Goal: Transaction & Acquisition: Purchase product/service

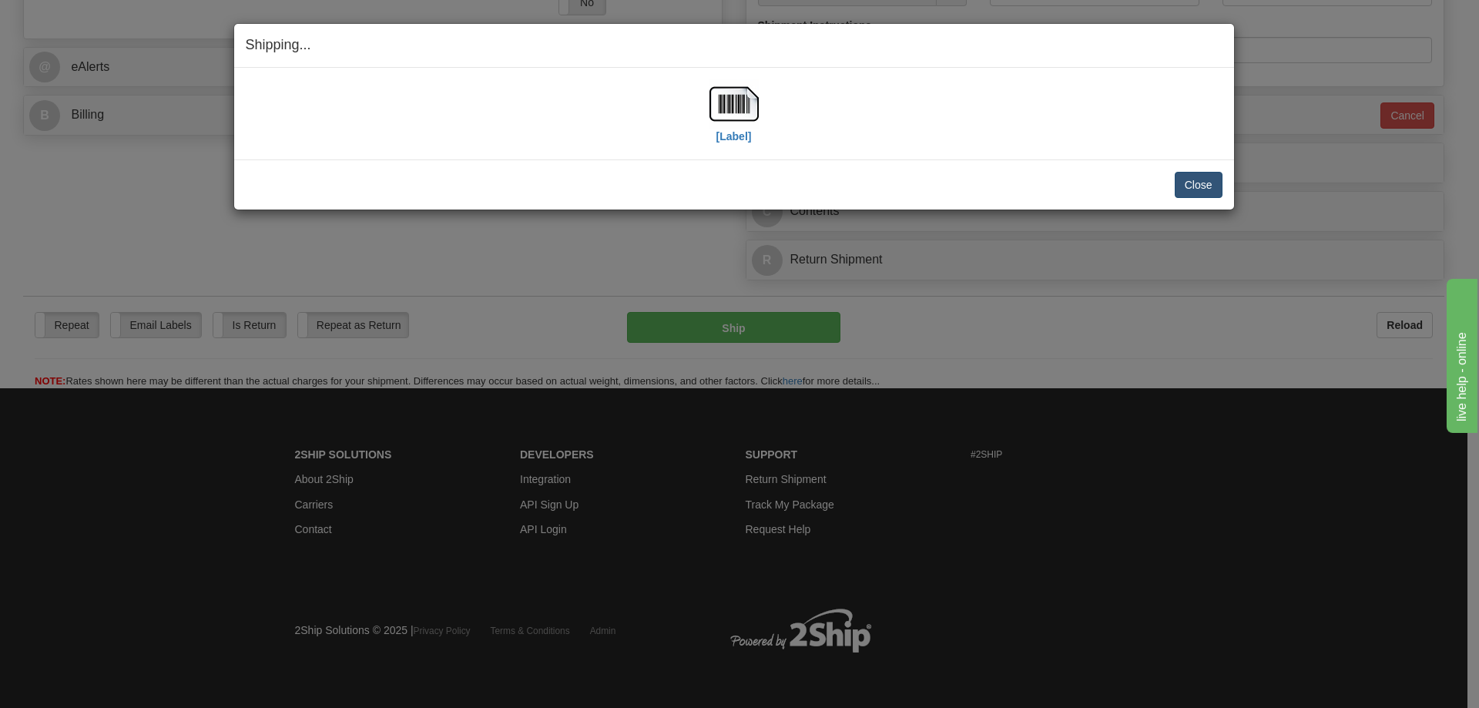
scroll to position [646, 0]
click at [1201, 179] on button "Close" at bounding box center [1199, 185] width 48 height 26
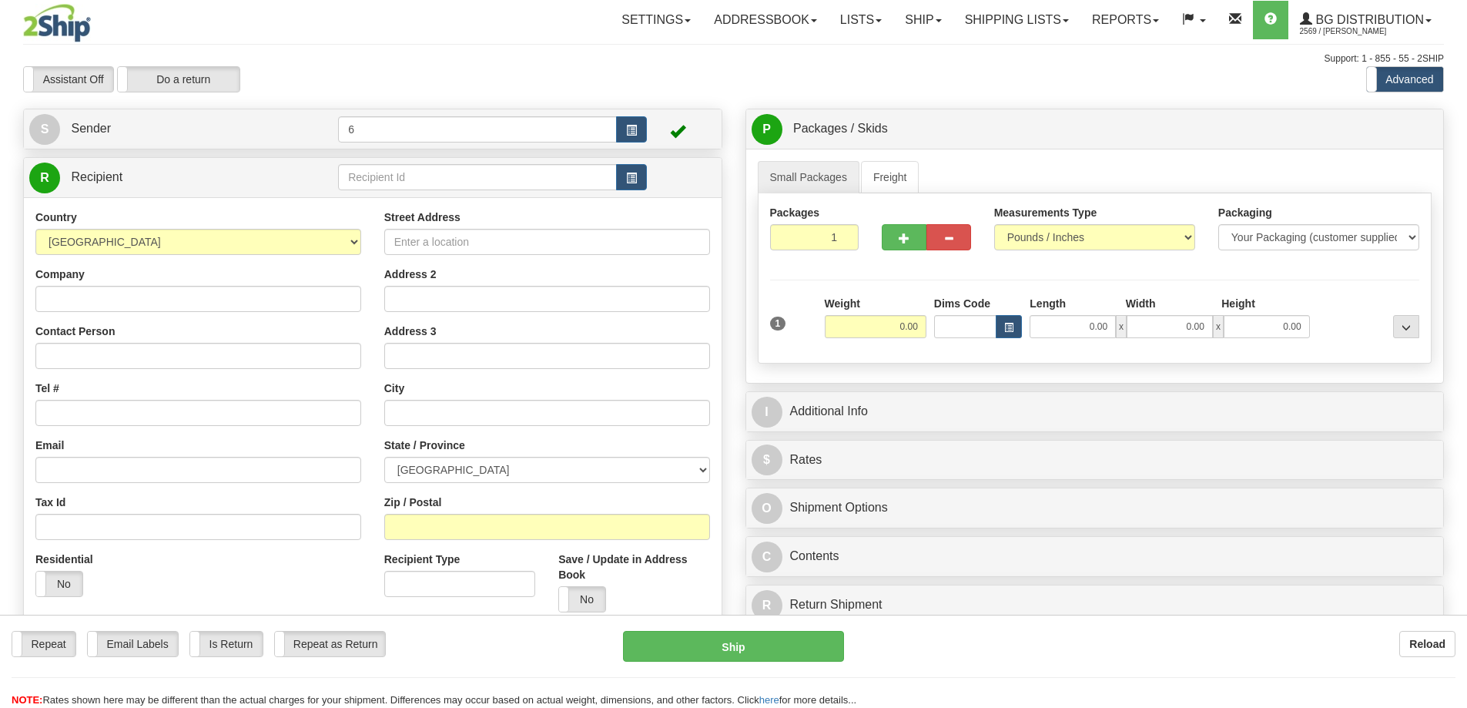
click at [380, 183] on div "Toggle navigation Settings Shipping Preferences Fields Preferences New" at bounding box center [733, 438] width 1467 height 876
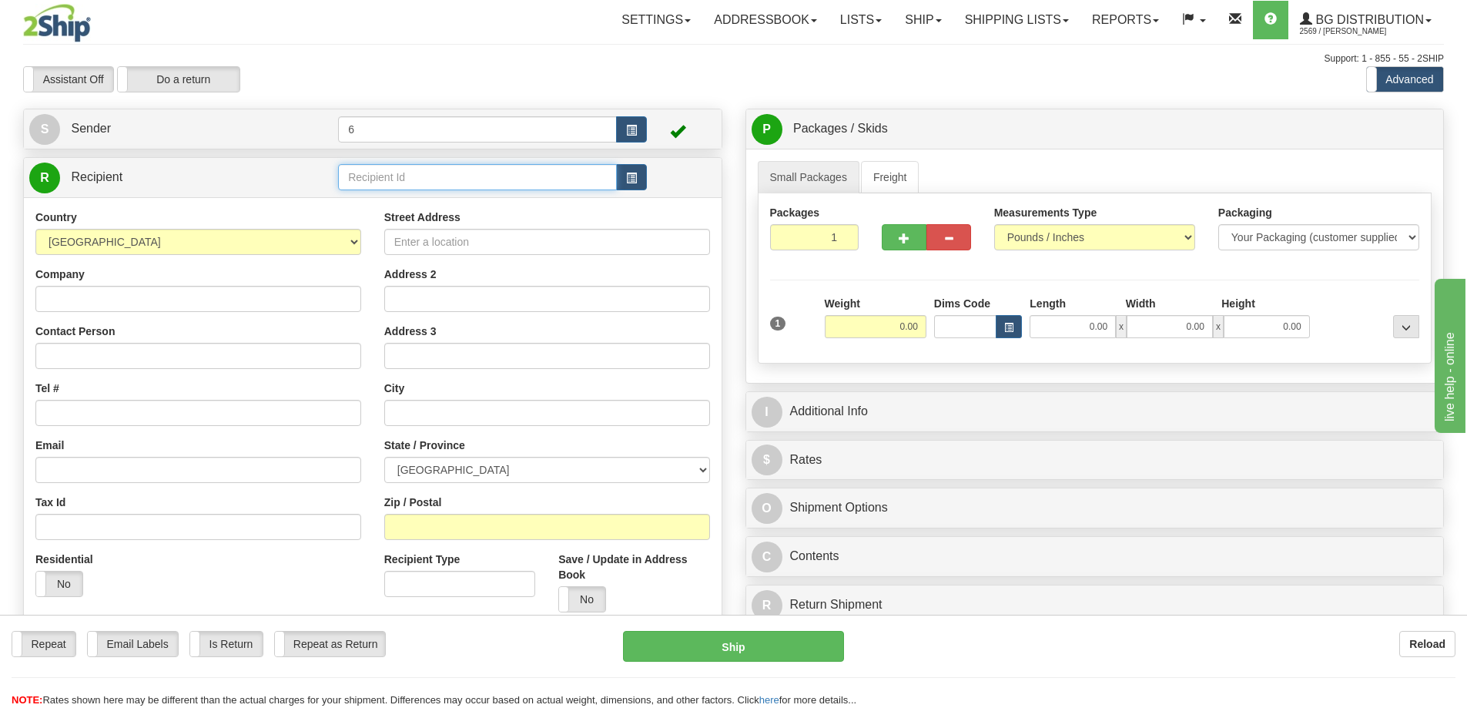
click at [380, 183] on input "text" at bounding box center [477, 177] width 279 height 26
drag, startPoint x: 380, startPoint y: 183, endPoint x: 361, endPoint y: 165, distance: 25.6
click at [379, 182] on input "text" at bounding box center [477, 177] width 279 height 26
type input "41099"
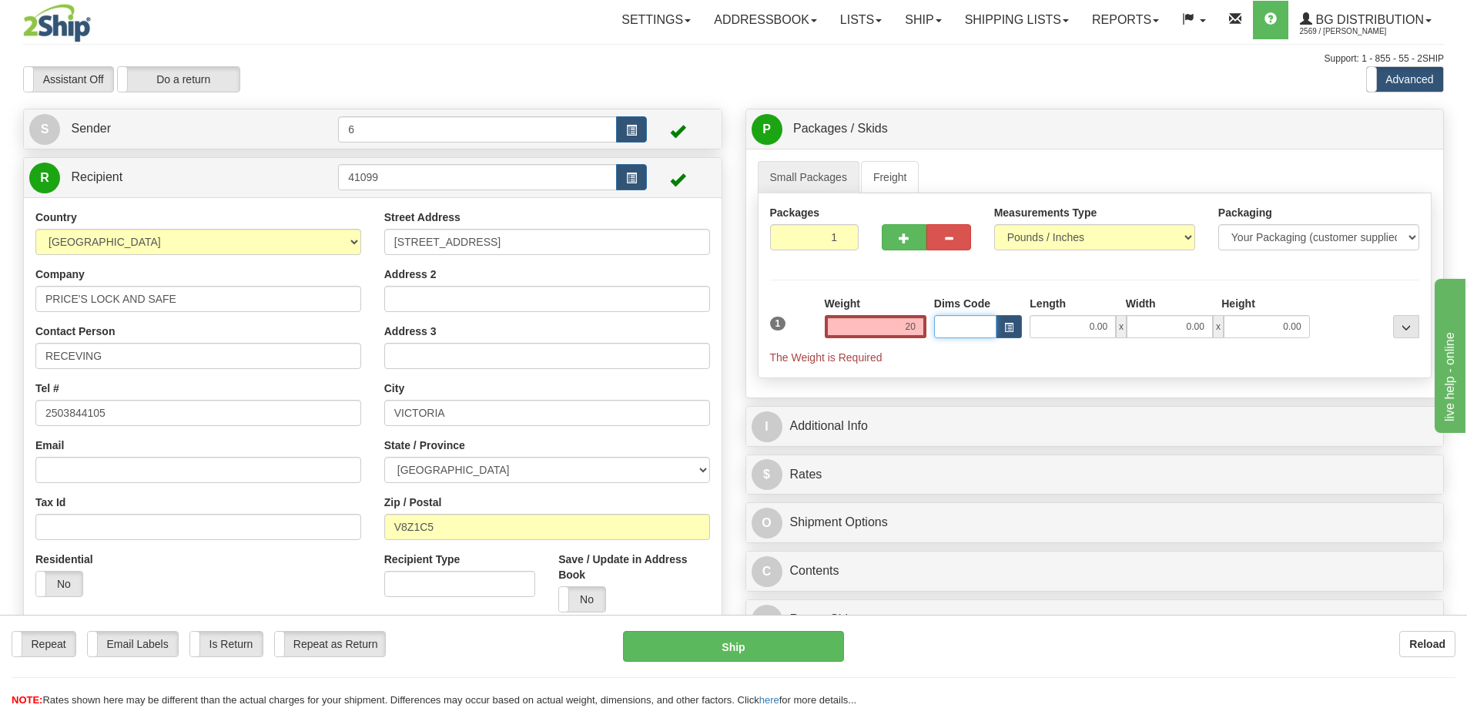
type input "20.00"
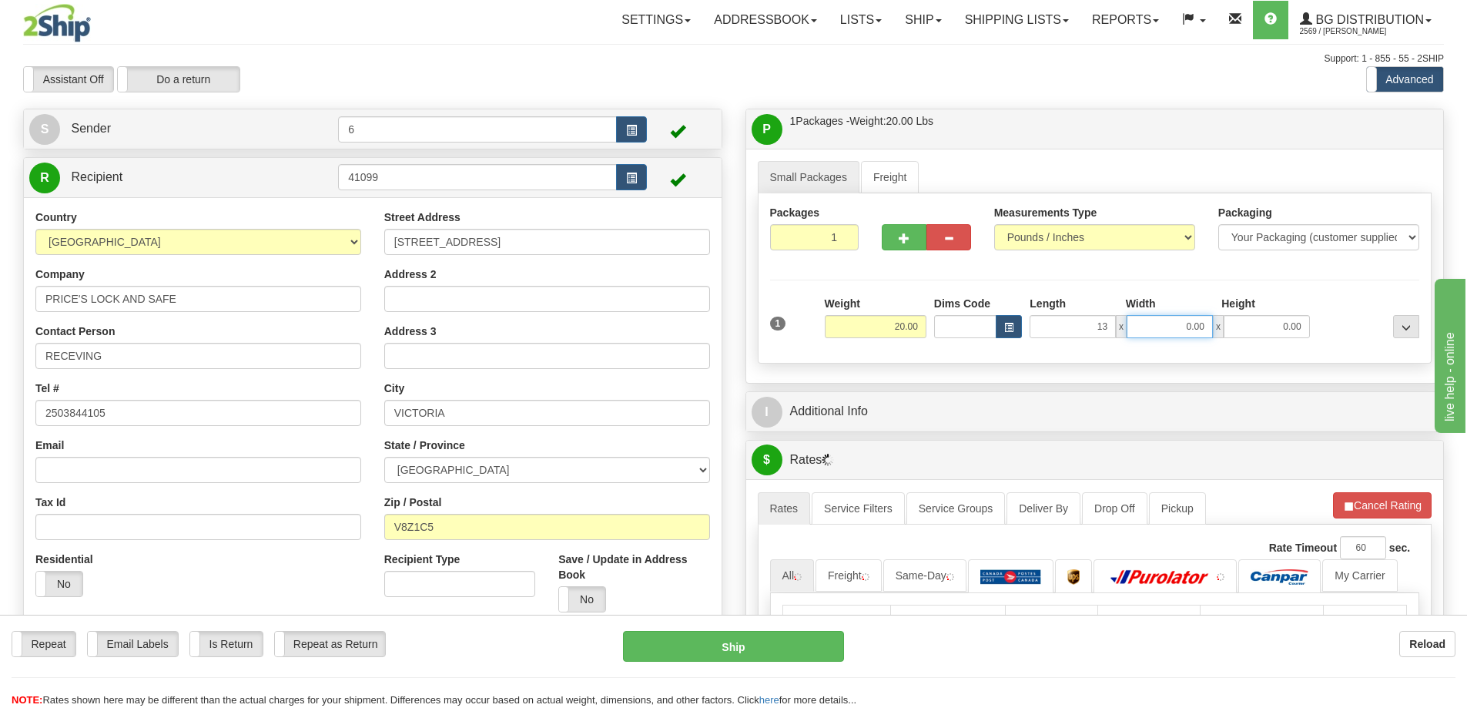
type input "13.00"
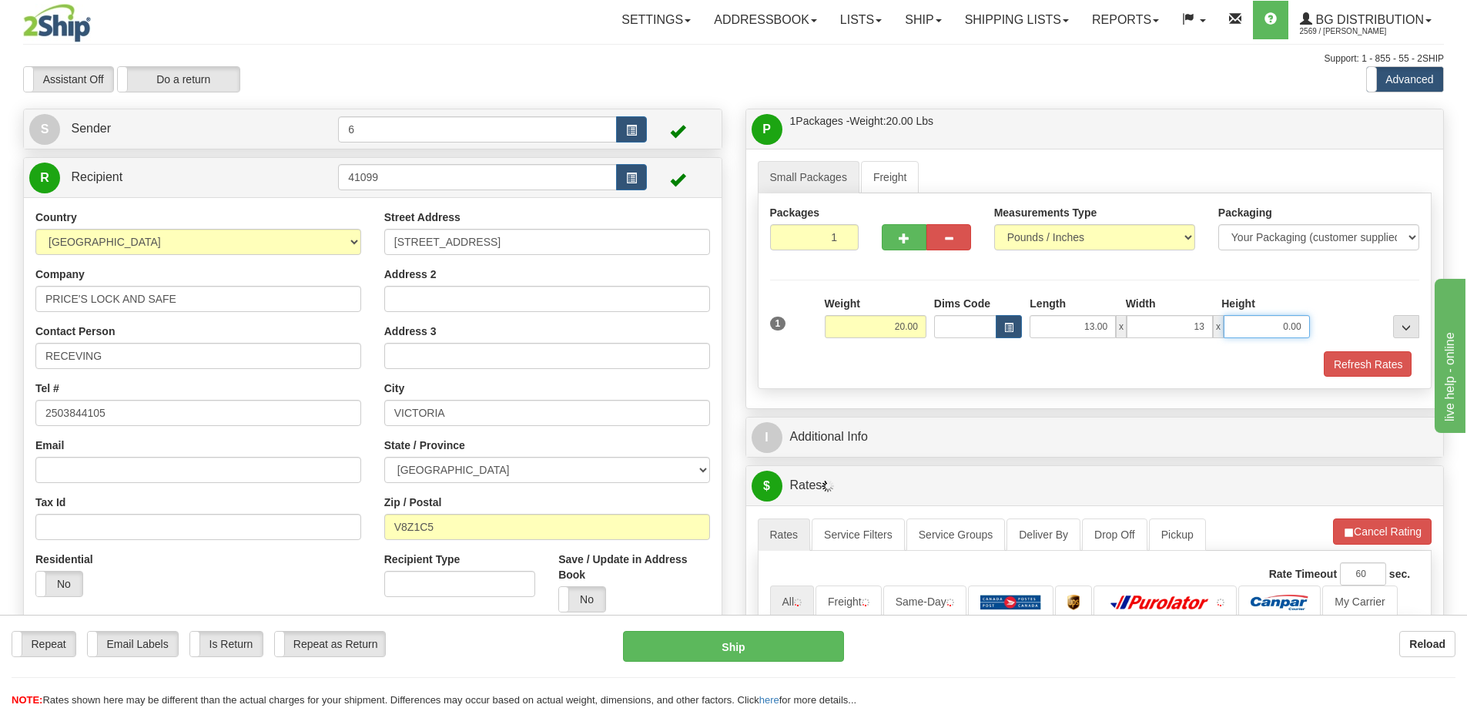
type input "13.00"
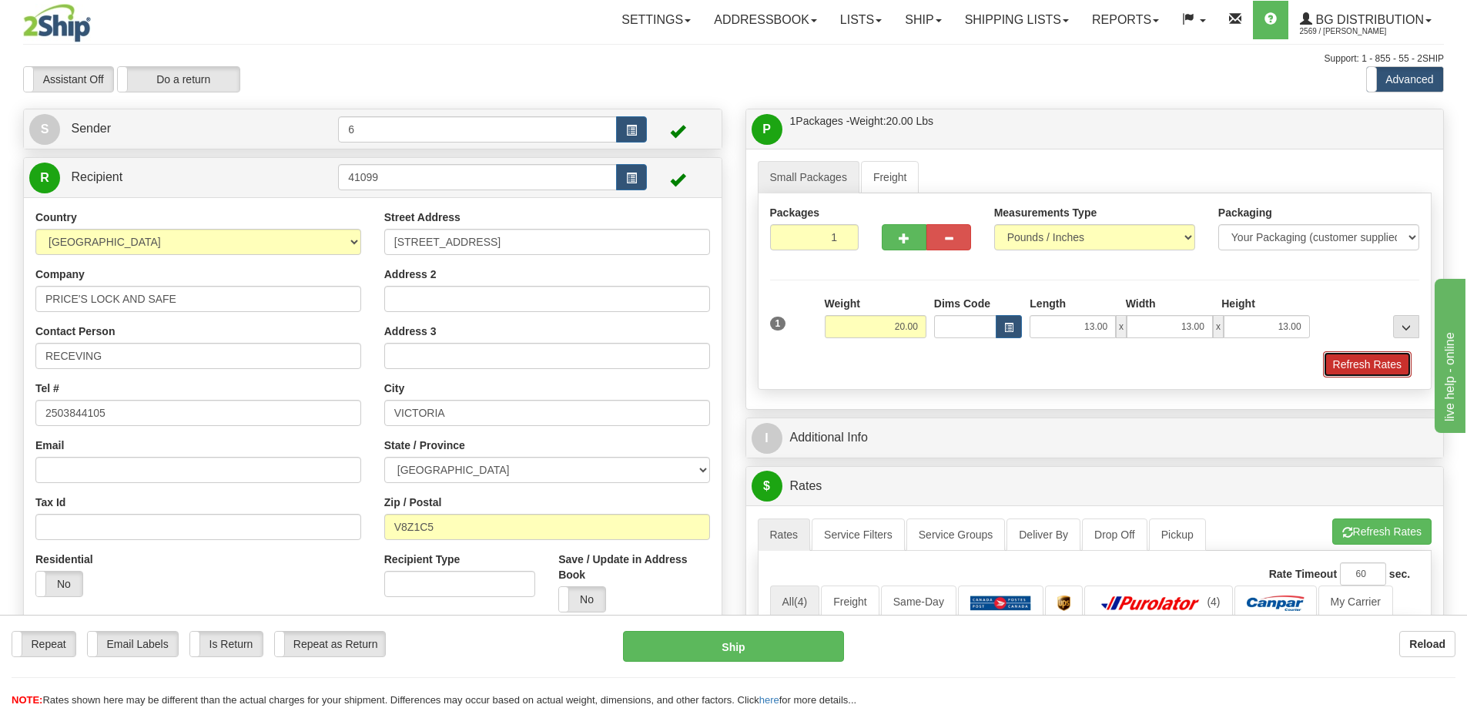
click at [1372, 367] on button "Refresh Rates" at bounding box center [1367, 364] width 89 height 26
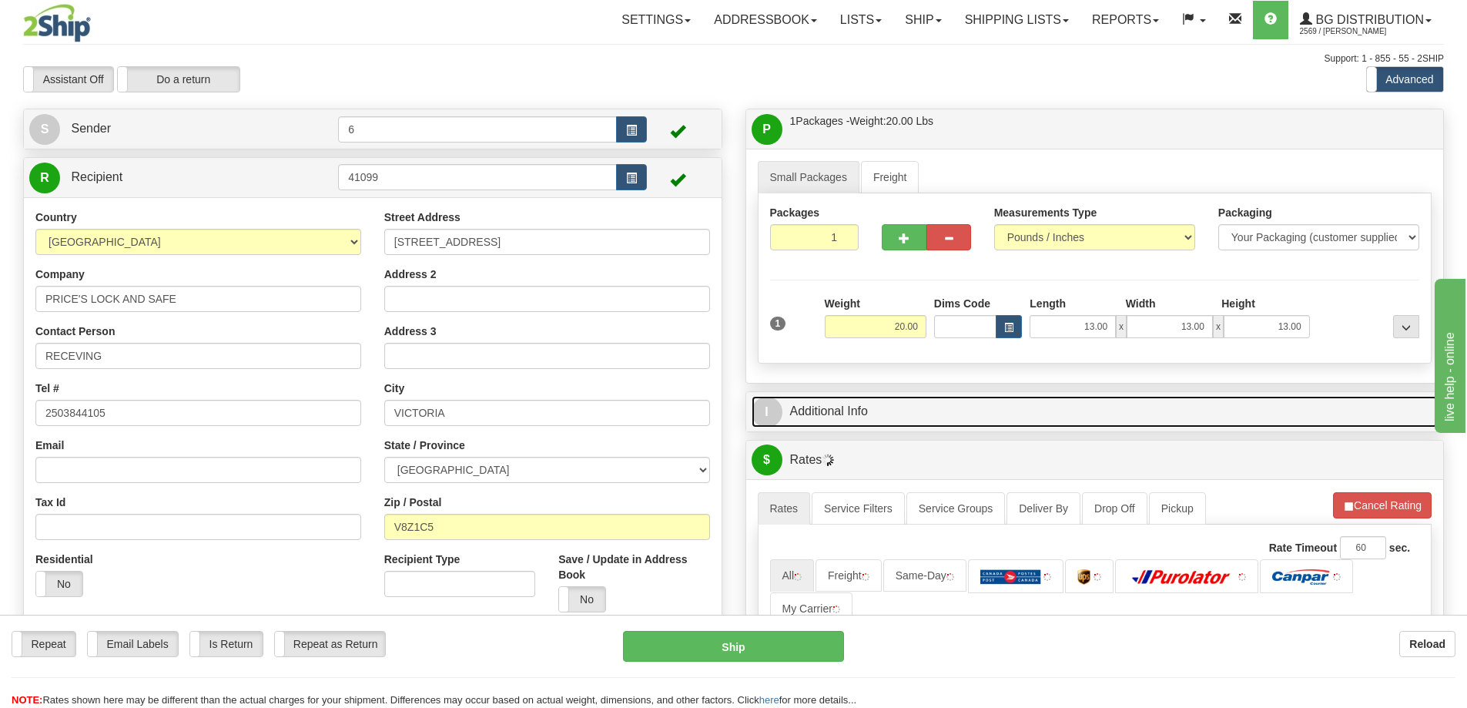
click at [1307, 418] on link "I Additional Info" at bounding box center [1095, 412] width 687 height 32
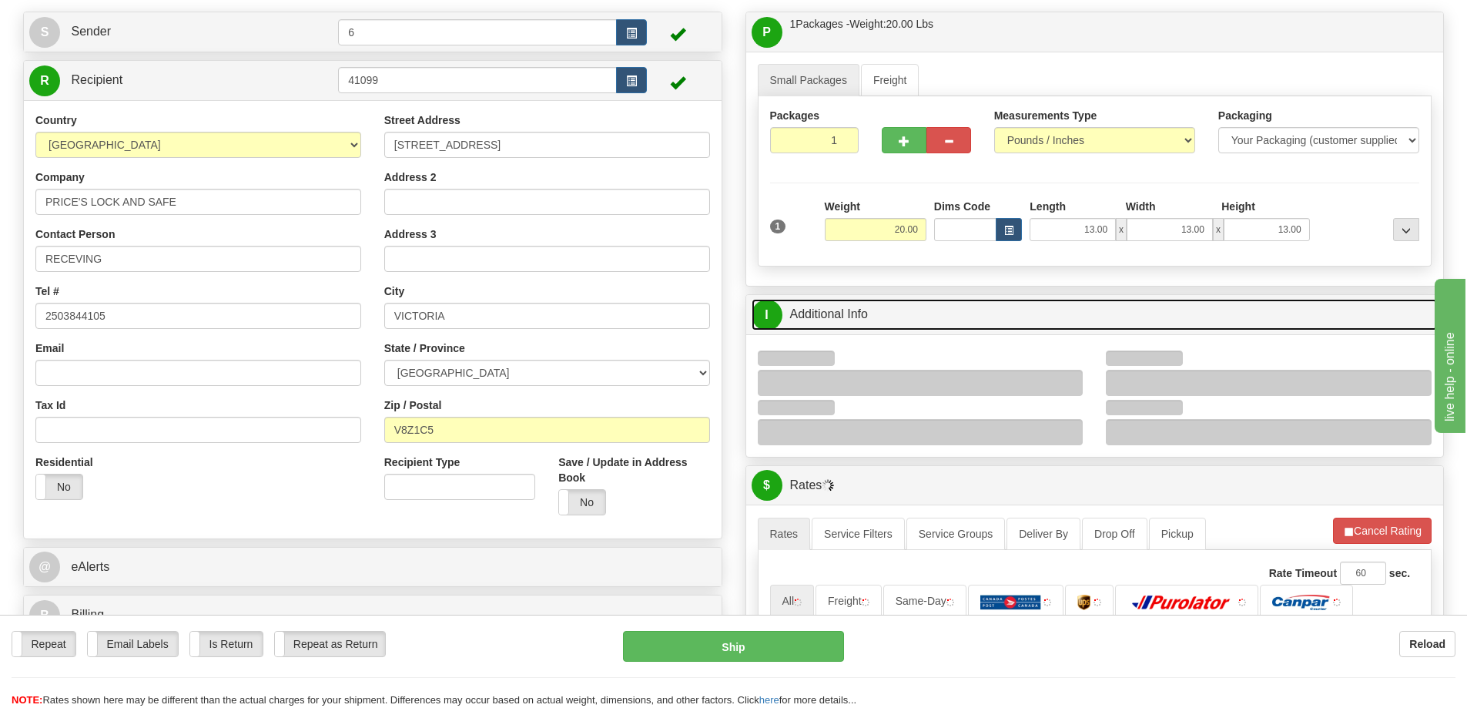
scroll to position [154, 0]
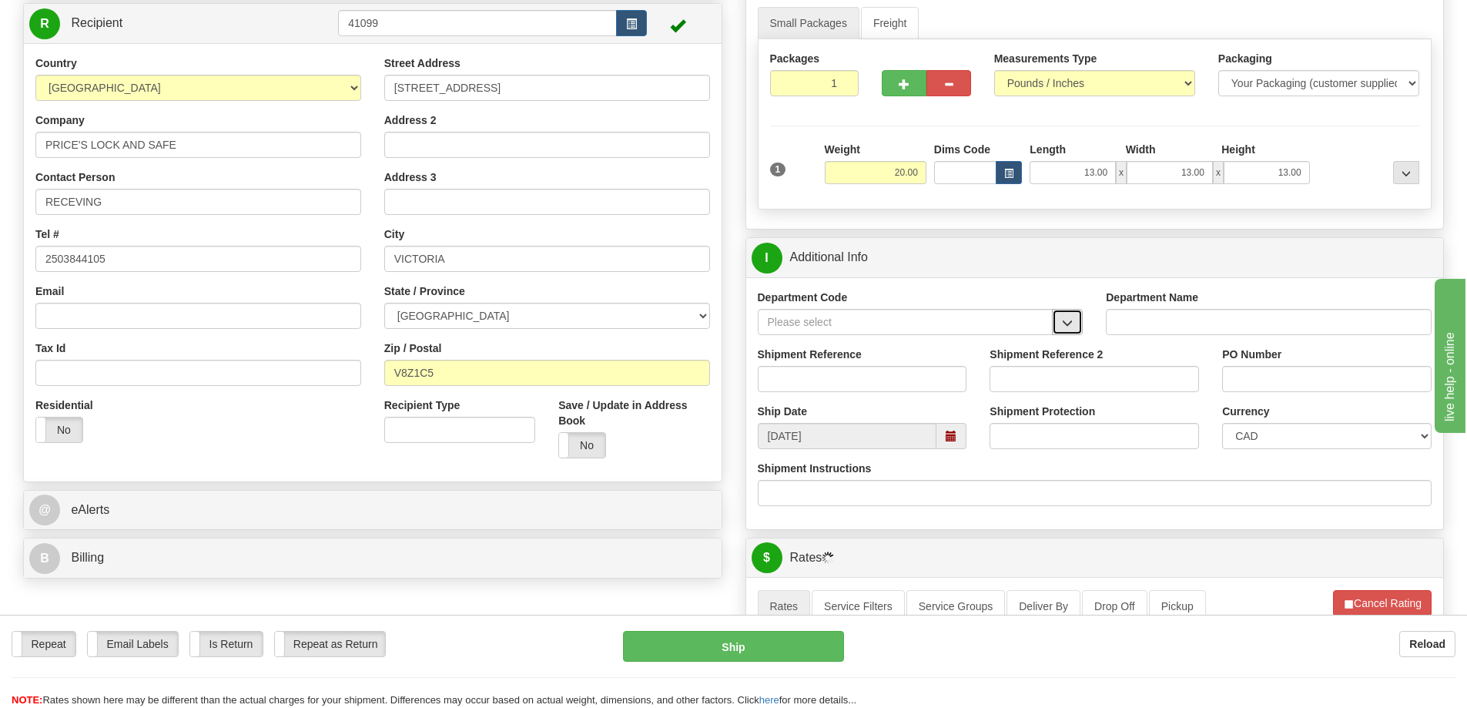
click at [1066, 332] on button "button" at bounding box center [1067, 322] width 31 height 26
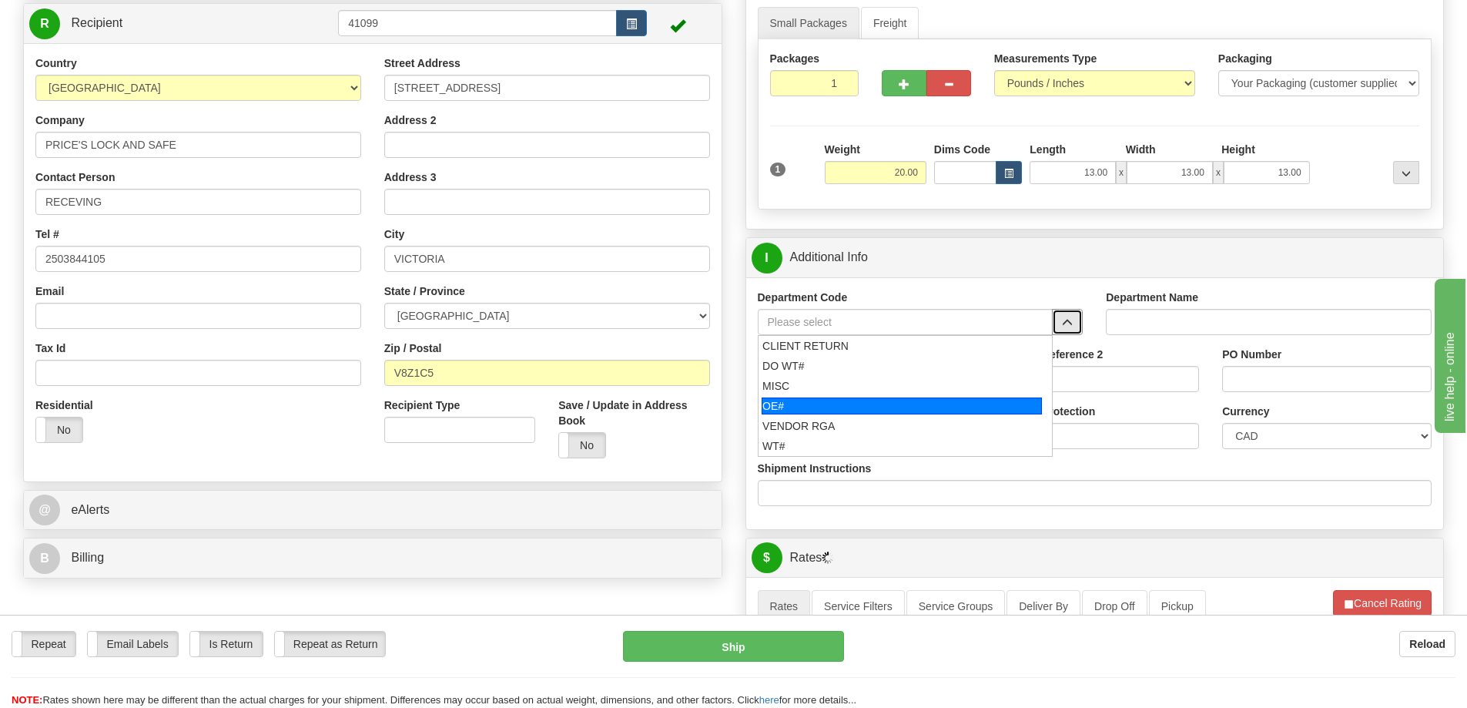
click at [807, 414] on div "OE#" at bounding box center [902, 405] width 280 height 17
type input "OE#"
type input "ORDERS"
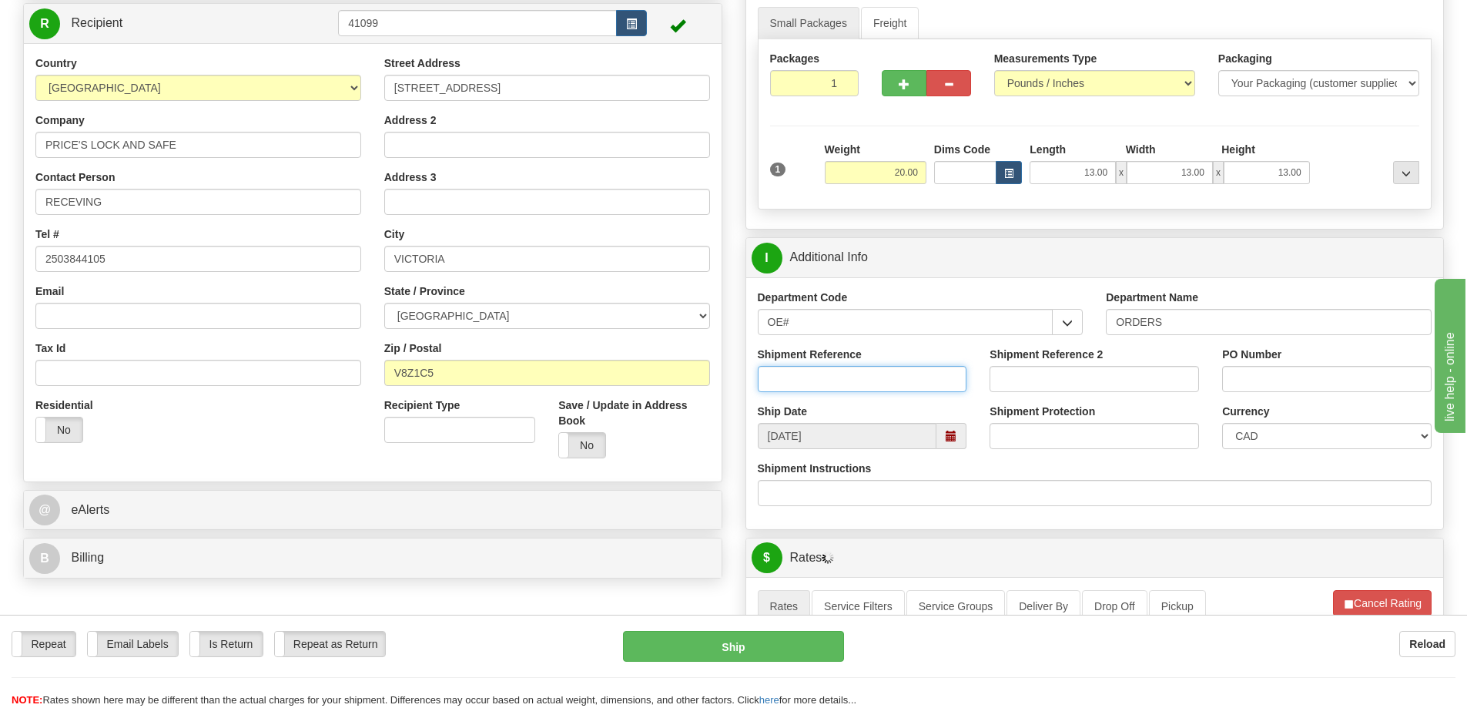
click at [823, 378] on input "Shipment Reference" at bounding box center [863, 379] width 210 height 26
type input "60033148-00 60033163-00"
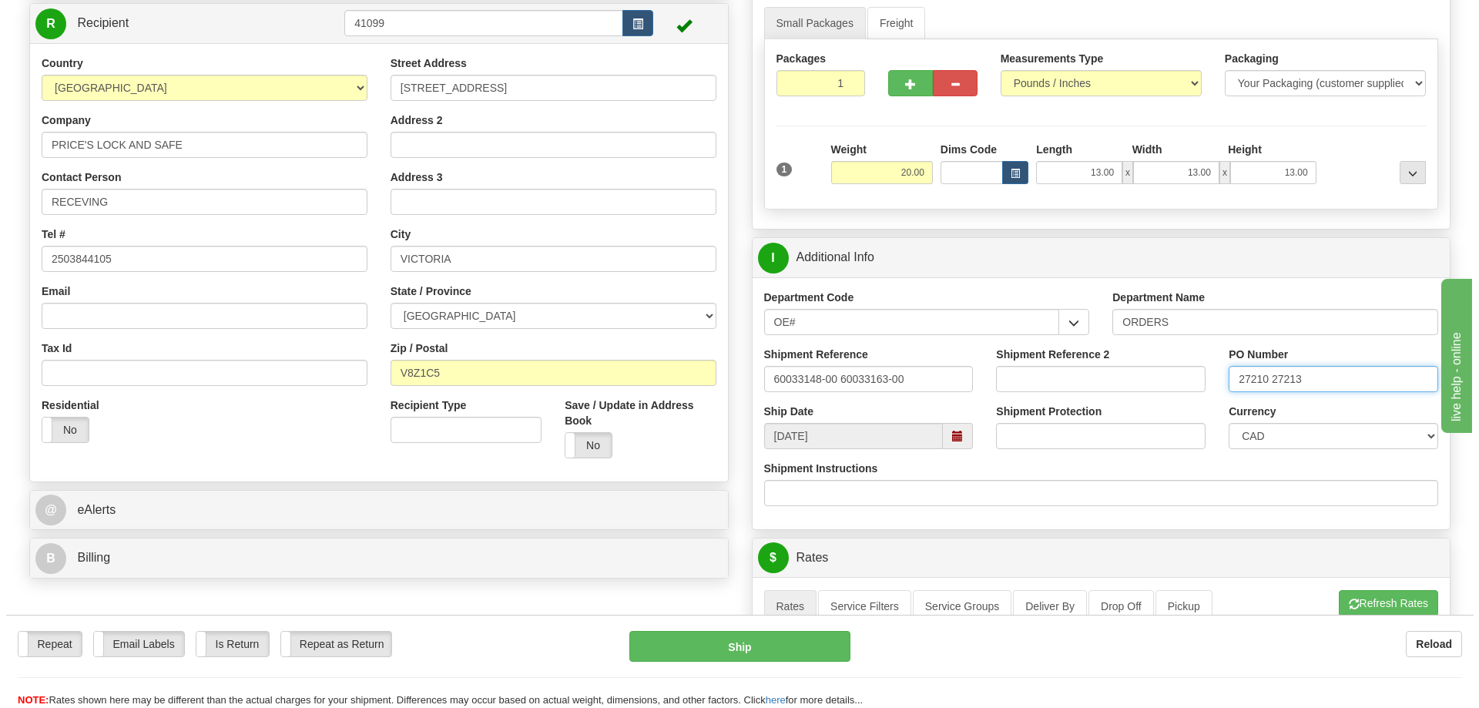
scroll to position [616, 0]
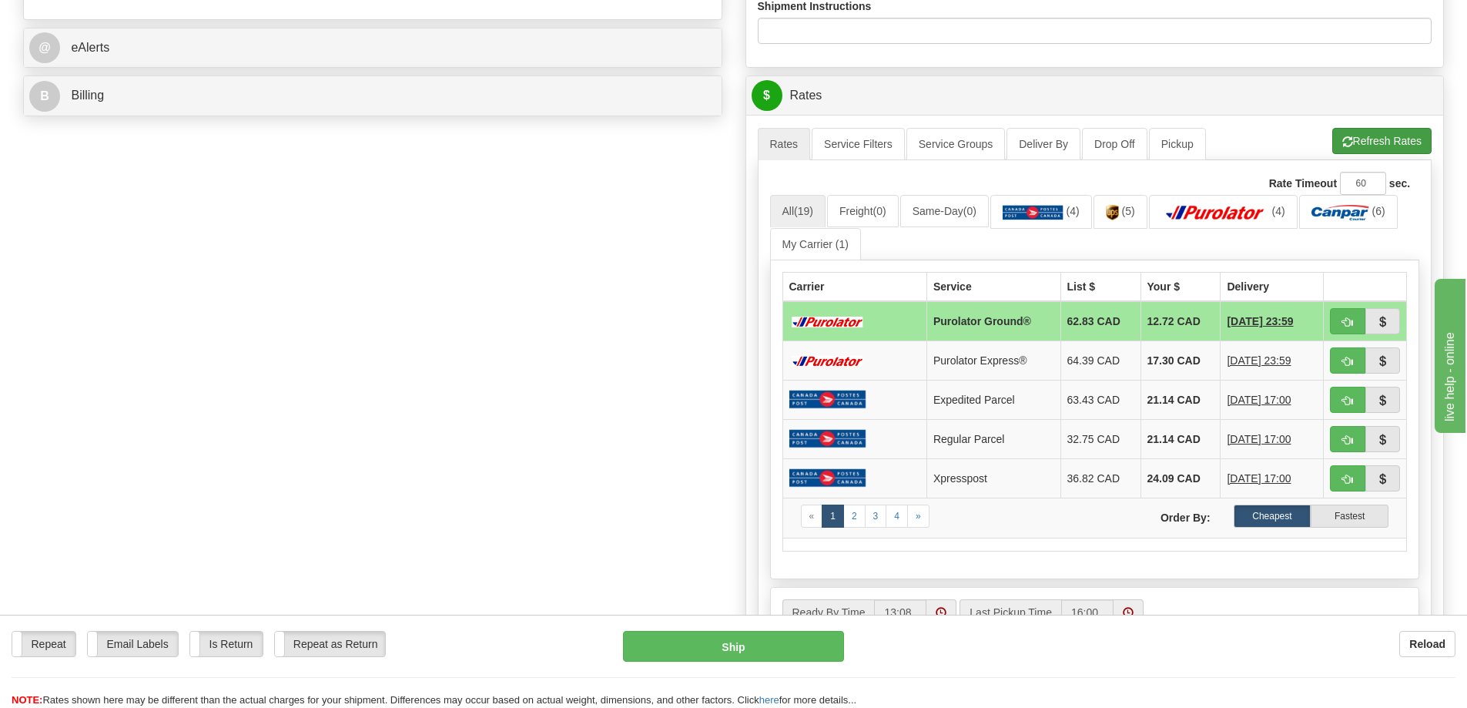
type input "27210 27213"
drag, startPoint x: 1365, startPoint y: 132, endPoint x: 1348, endPoint y: 140, distance: 18.6
click at [1353, 139] on button "Refresh Rates" at bounding box center [1382, 141] width 99 height 26
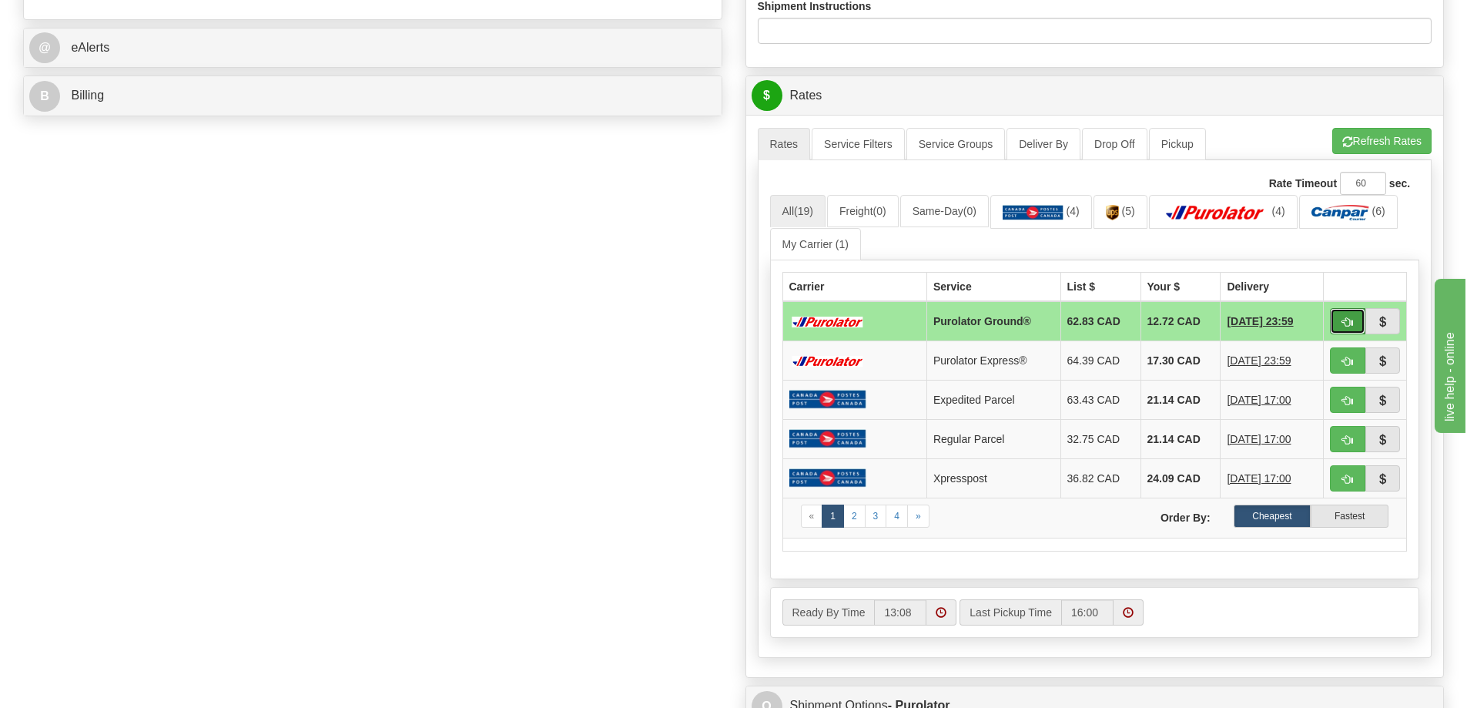
click at [1346, 334] on button "button" at bounding box center [1347, 321] width 35 height 26
type input "260"
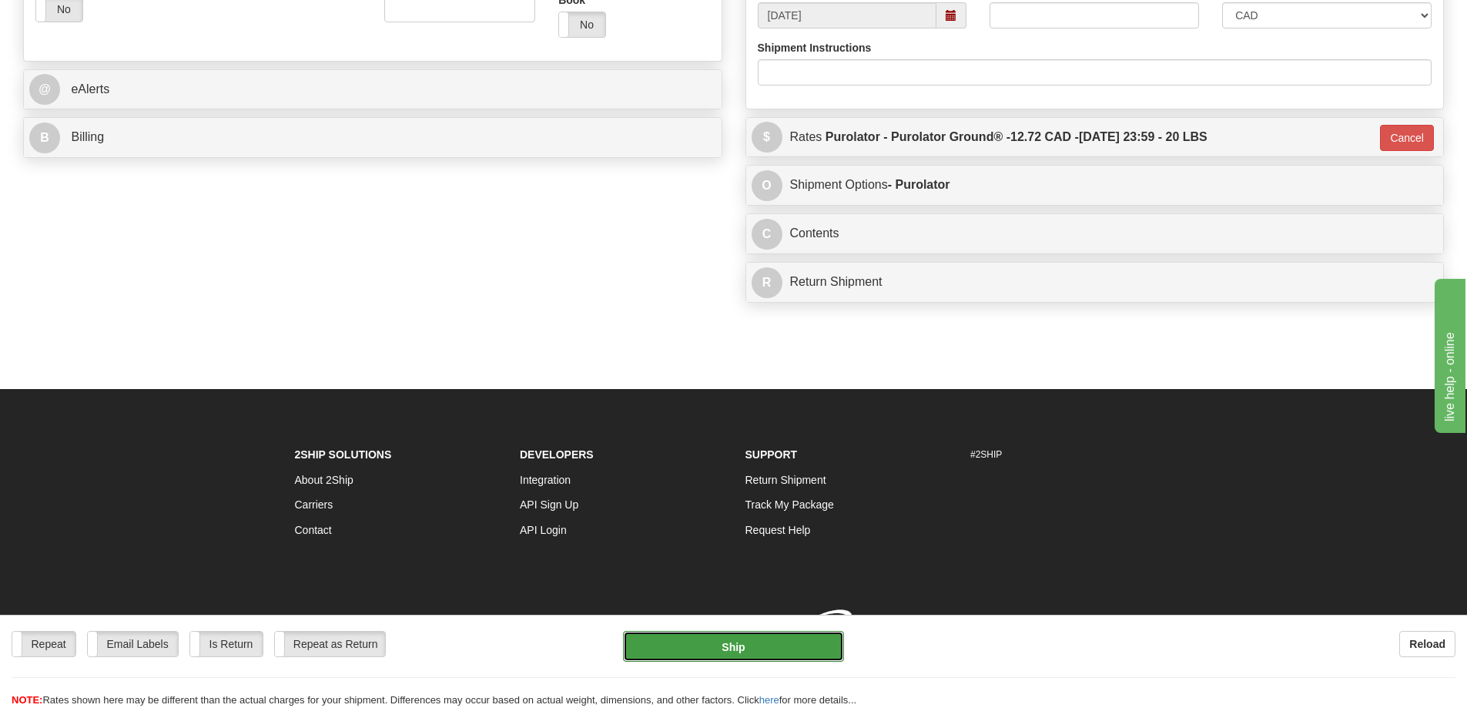
click at [672, 637] on button "Ship" at bounding box center [733, 646] width 221 height 31
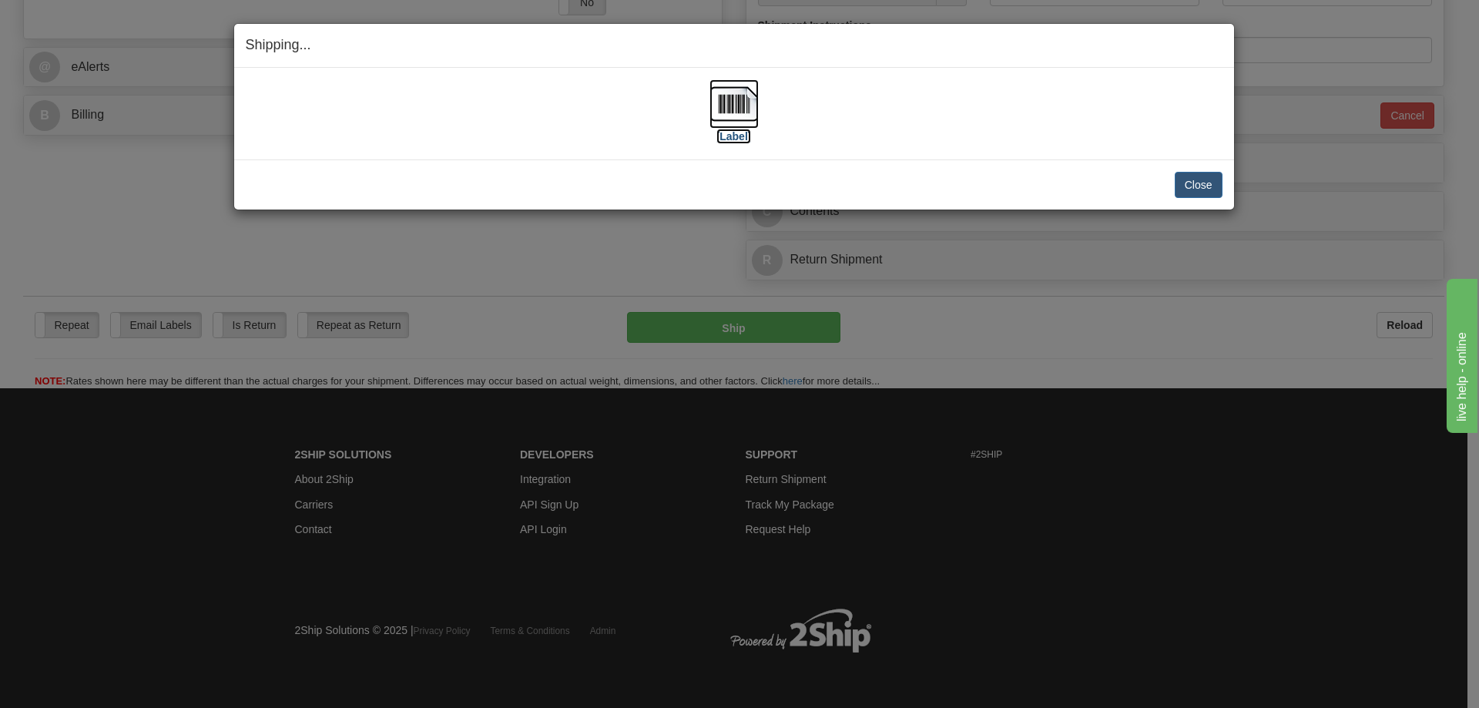
click at [733, 132] on label "[Label]" at bounding box center [733, 136] width 35 height 15
click at [1192, 182] on button "Close" at bounding box center [1199, 185] width 48 height 26
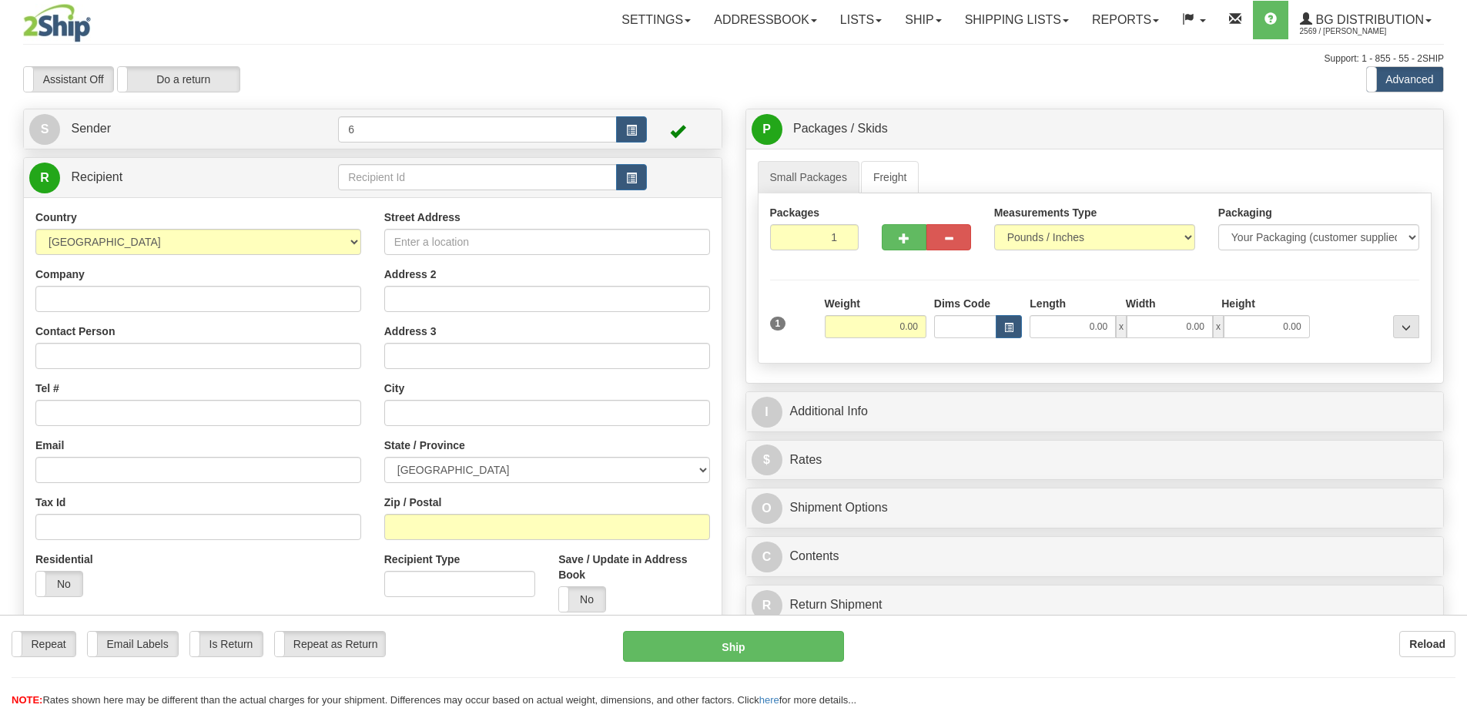
click at [475, 183] on div at bounding box center [733, 354] width 1467 height 708
click at [475, 183] on input "text" at bounding box center [477, 177] width 279 height 26
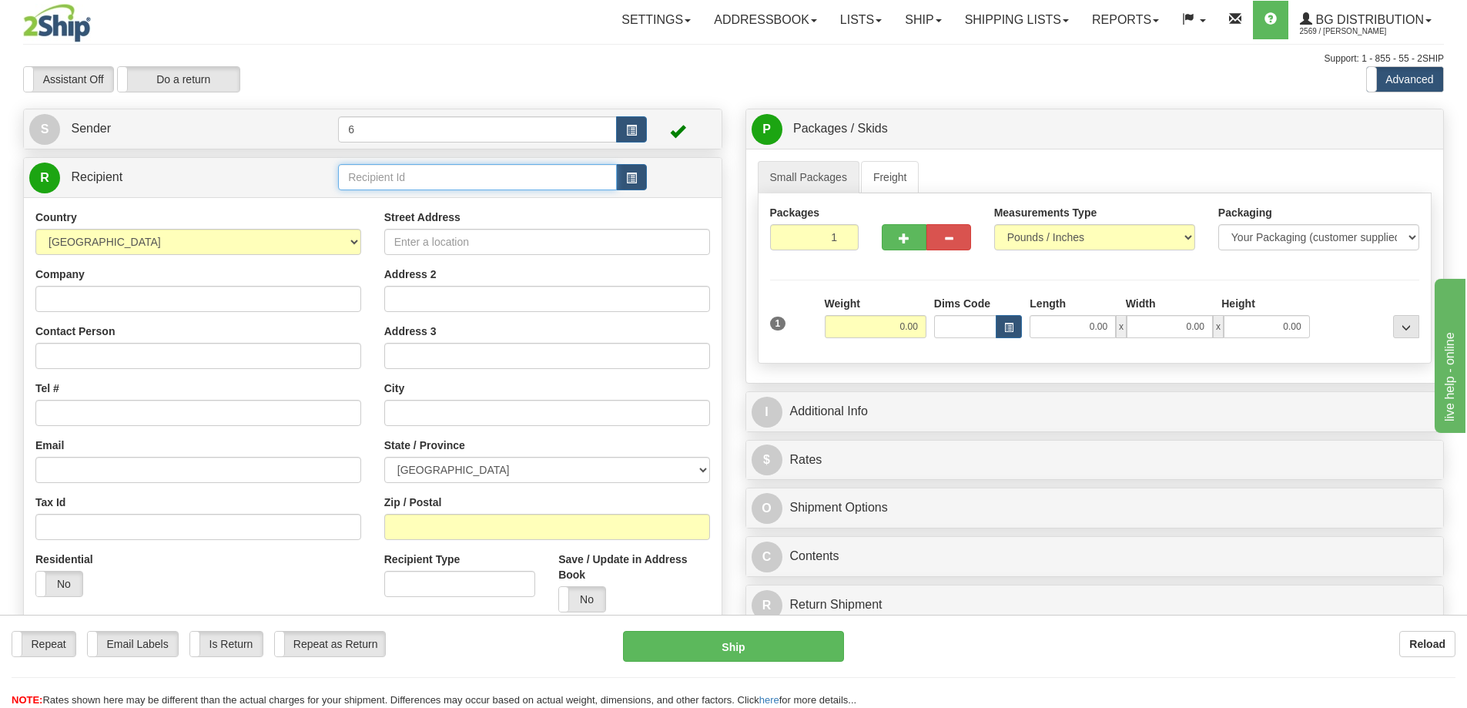
click at [475, 183] on input "text" at bounding box center [477, 177] width 279 height 26
type input "9"
type input "0.00"
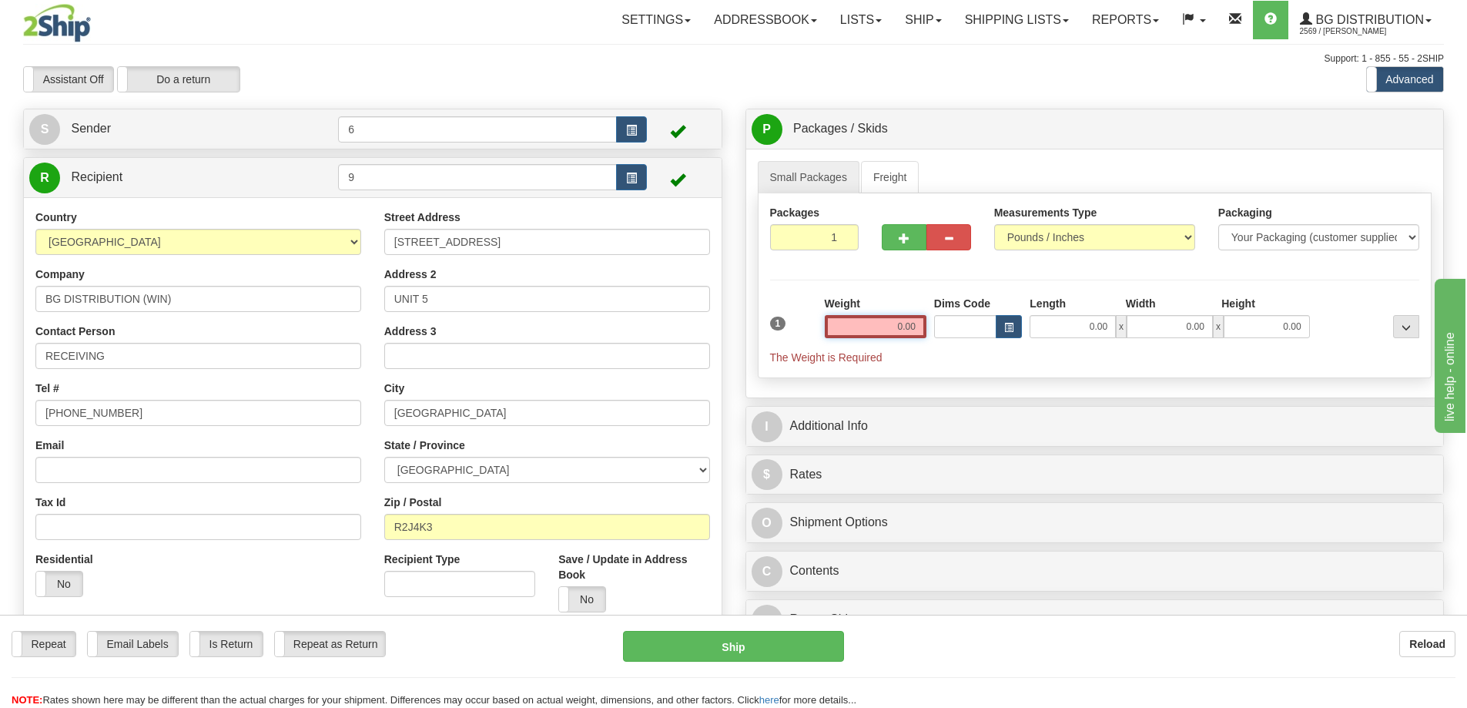
drag, startPoint x: 882, startPoint y: 329, endPoint x: 1058, endPoint y: 343, distance: 176.9
click at [1059, 346] on div "1 Weight 0.00 Dims Code 0.00" at bounding box center [1095, 330] width 658 height 69
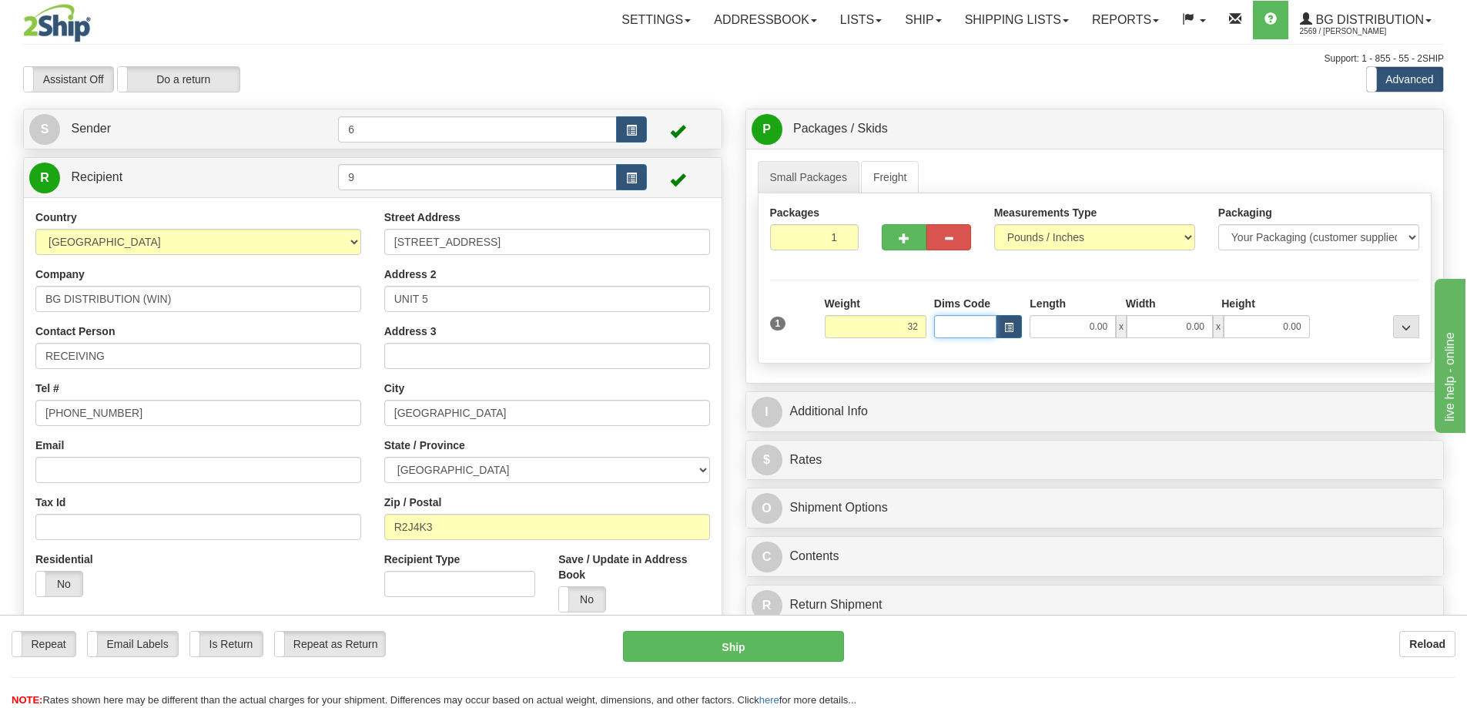
type input "32.00"
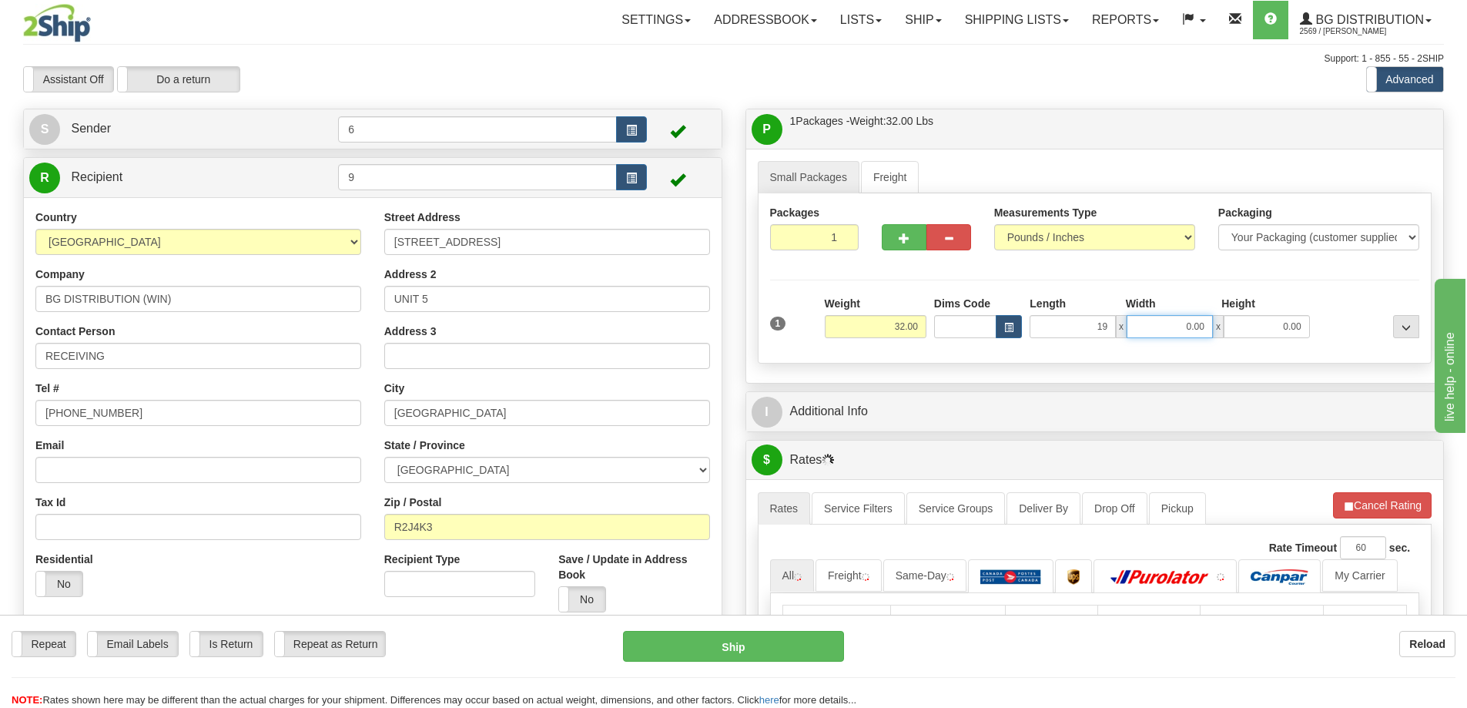
type input "19.00"
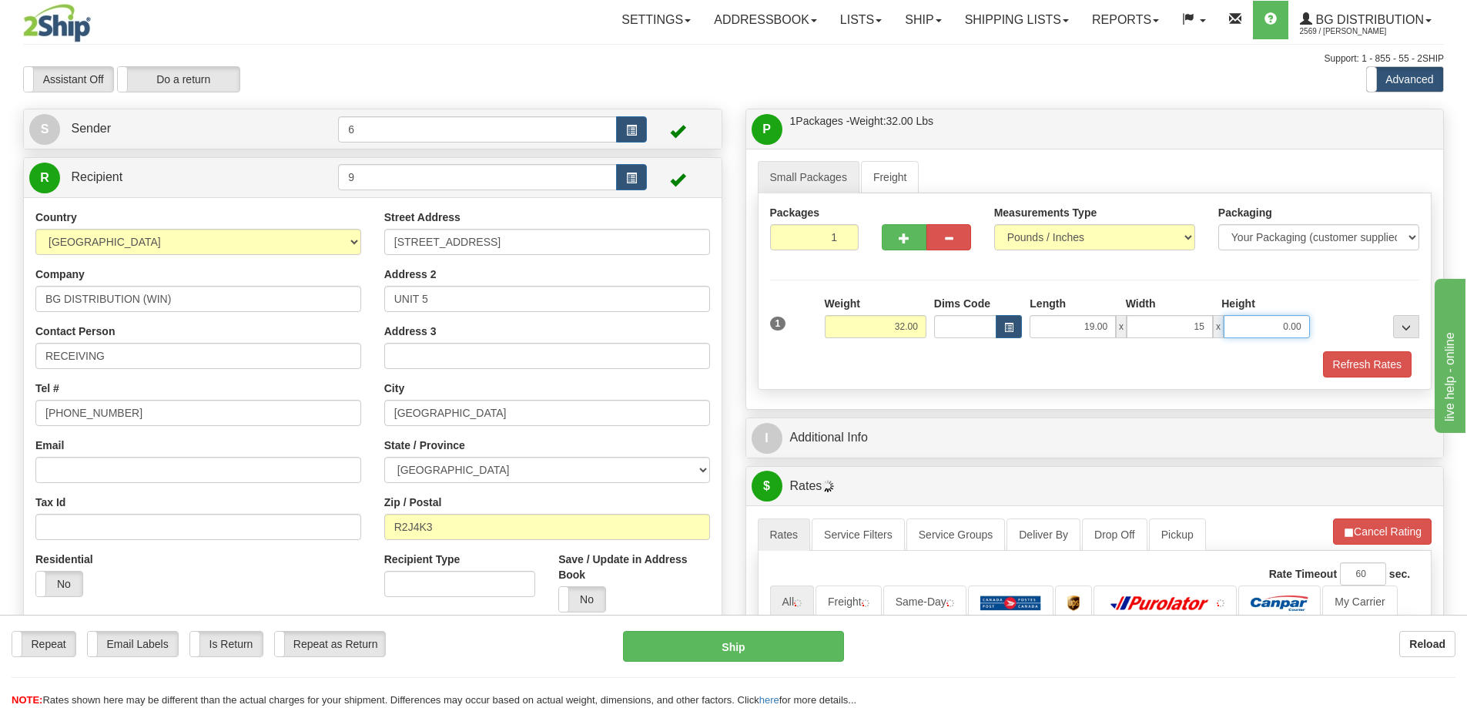
type input "15.00"
type input "13.00"
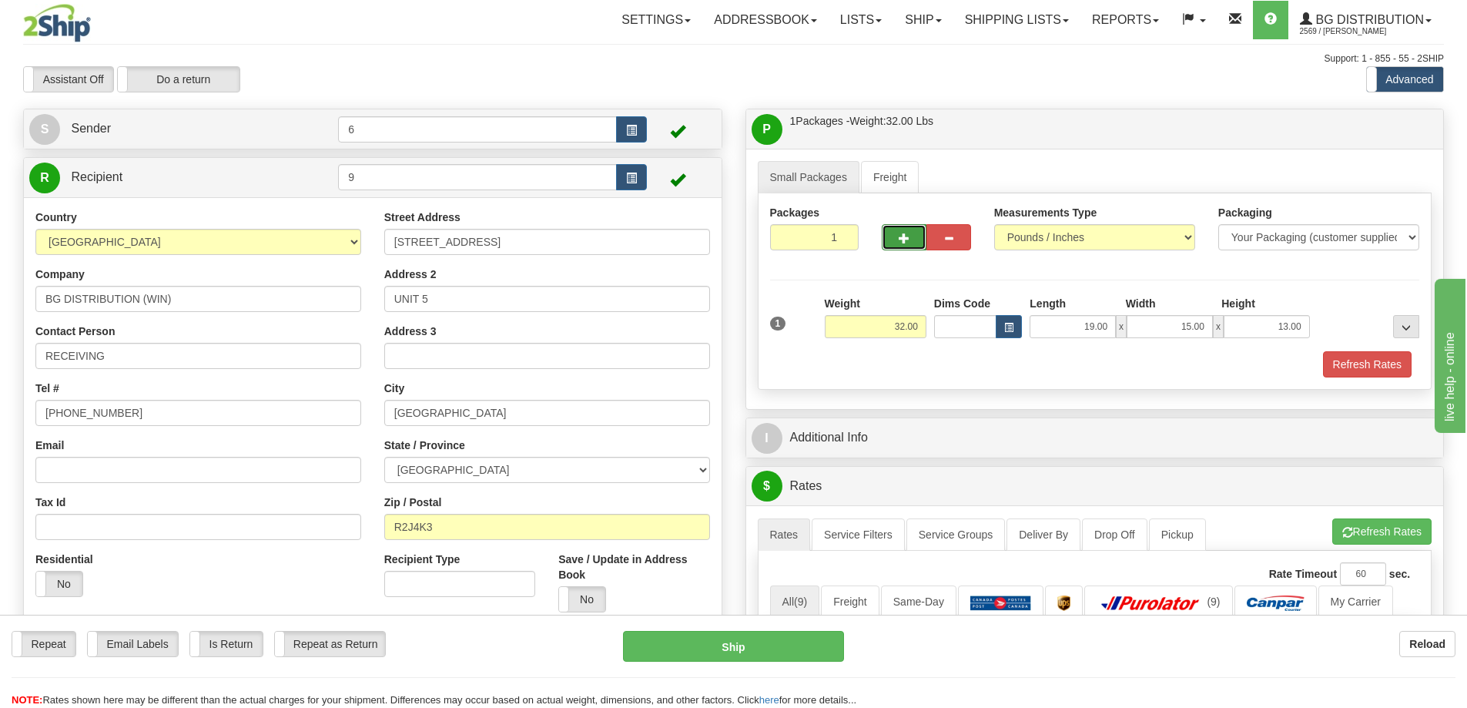
click at [904, 243] on span "button" at bounding box center [904, 238] width 11 height 10
radio input "true"
type input "2"
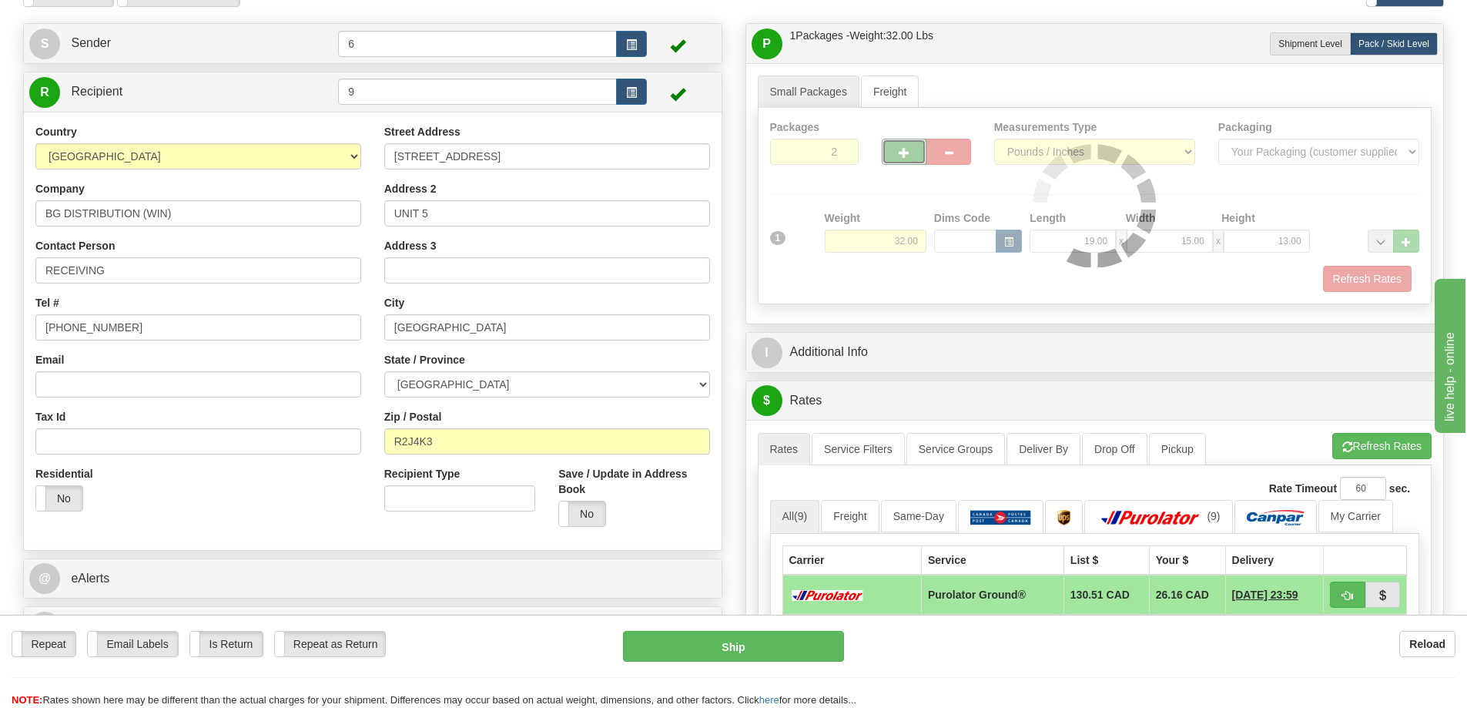
scroll to position [231, 0]
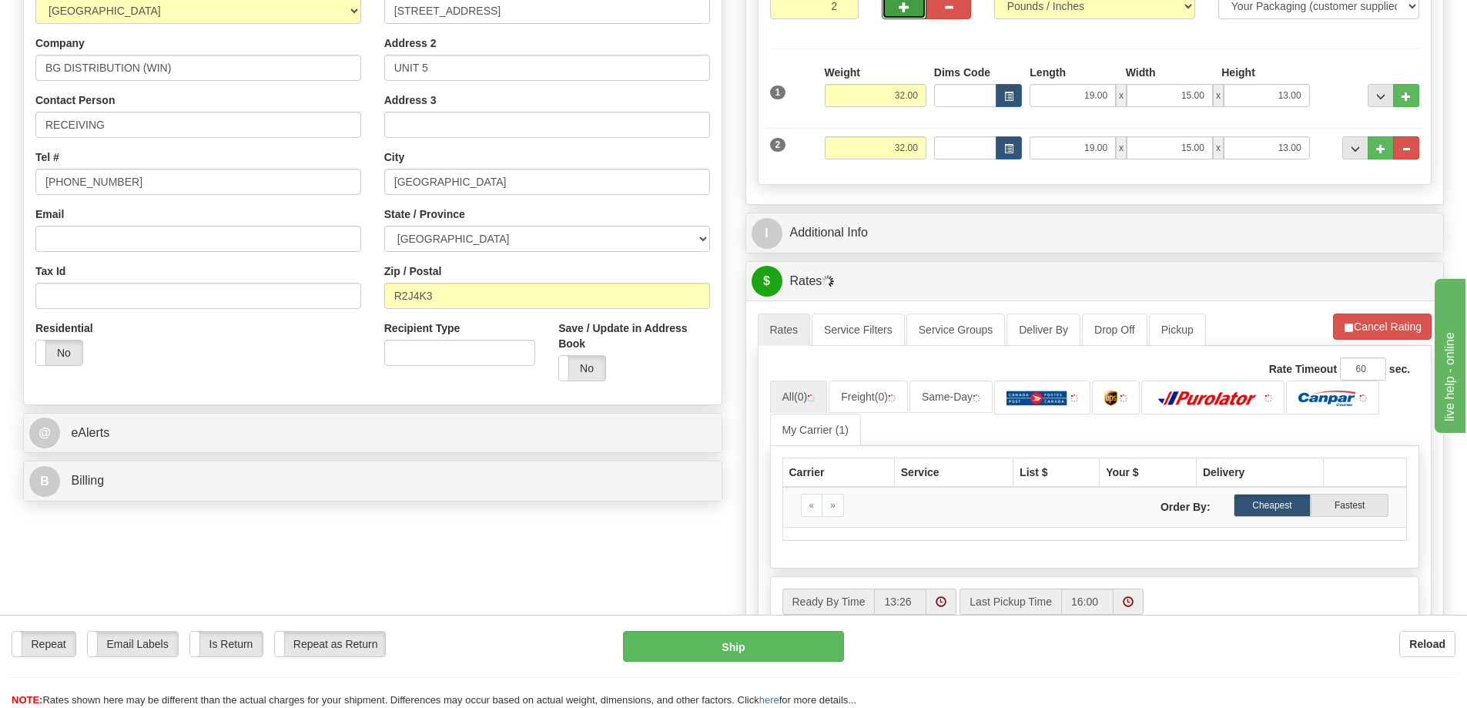
click at [1394, 307] on div "A change has been made which could impact your rate estimate. To ensure the est…" at bounding box center [1095, 482] width 698 height 365
click at [1393, 329] on button "Cancel Rating" at bounding box center [1382, 327] width 99 height 26
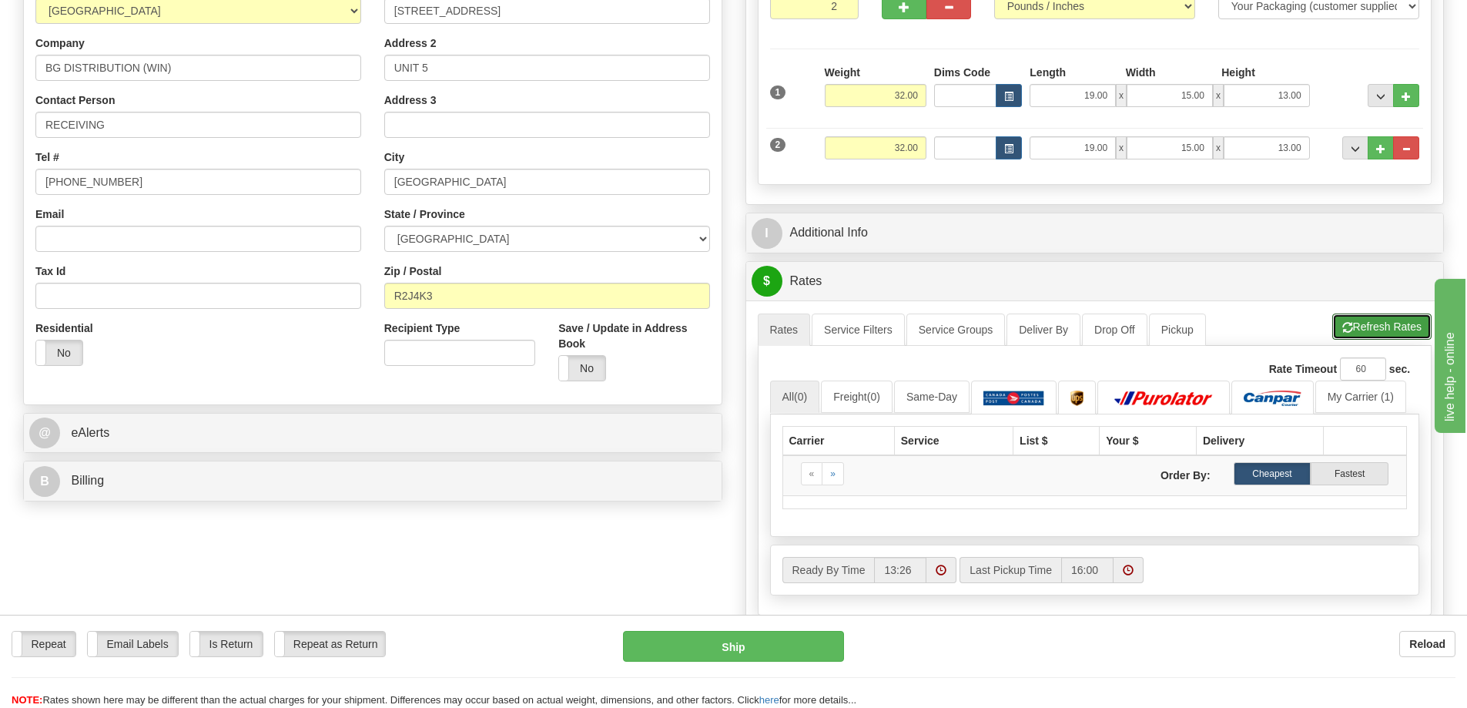
click at [1391, 330] on button "Refresh Rates" at bounding box center [1382, 327] width 99 height 26
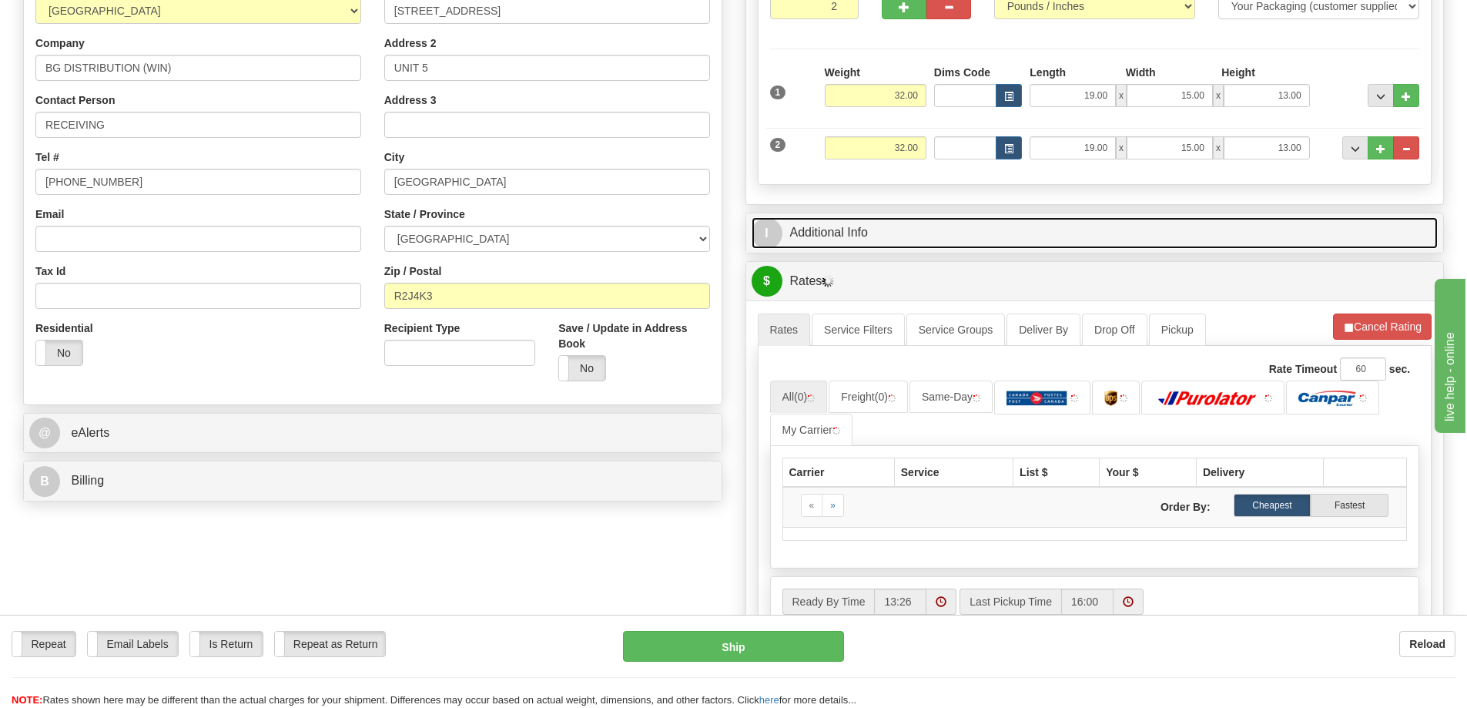
click at [1074, 239] on link "I Additional Info" at bounding box center [1095, 233] width 687 height 32
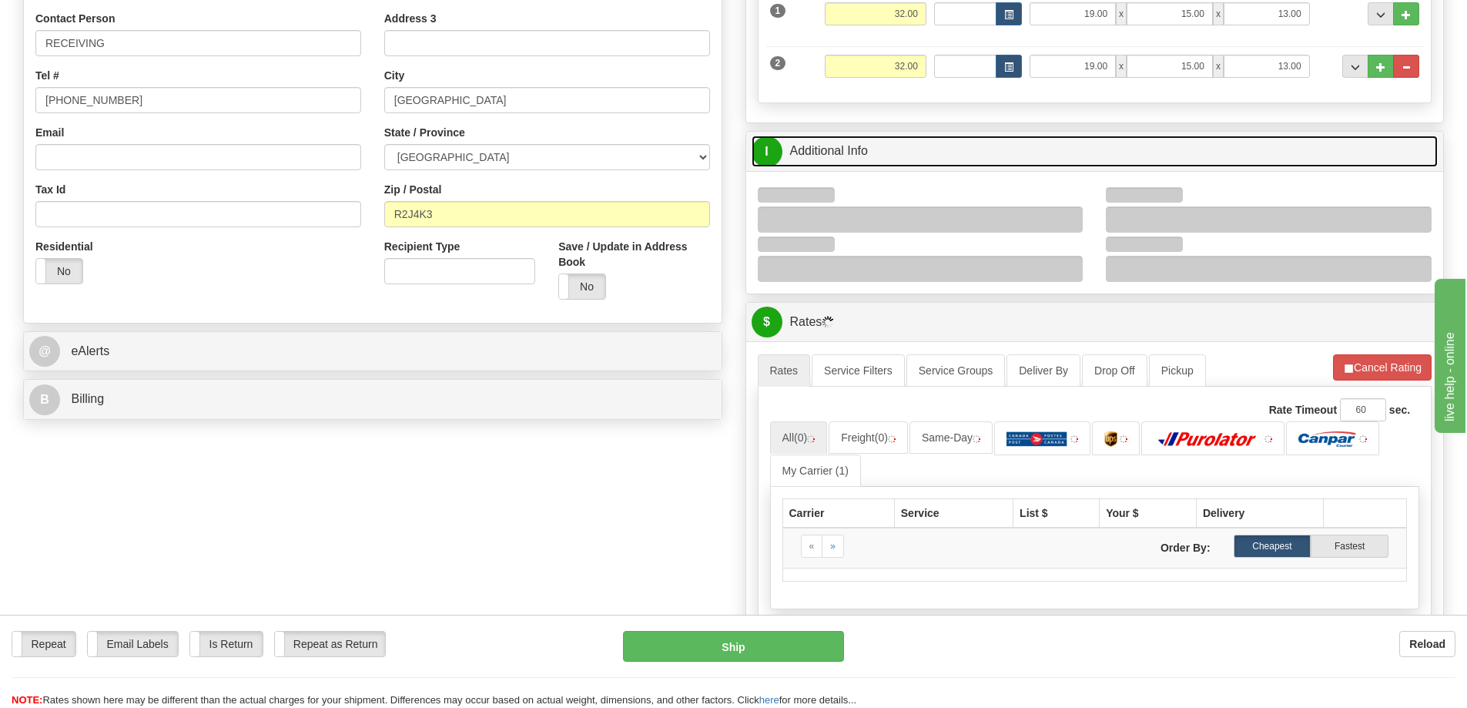
scroll to position [385, 0]
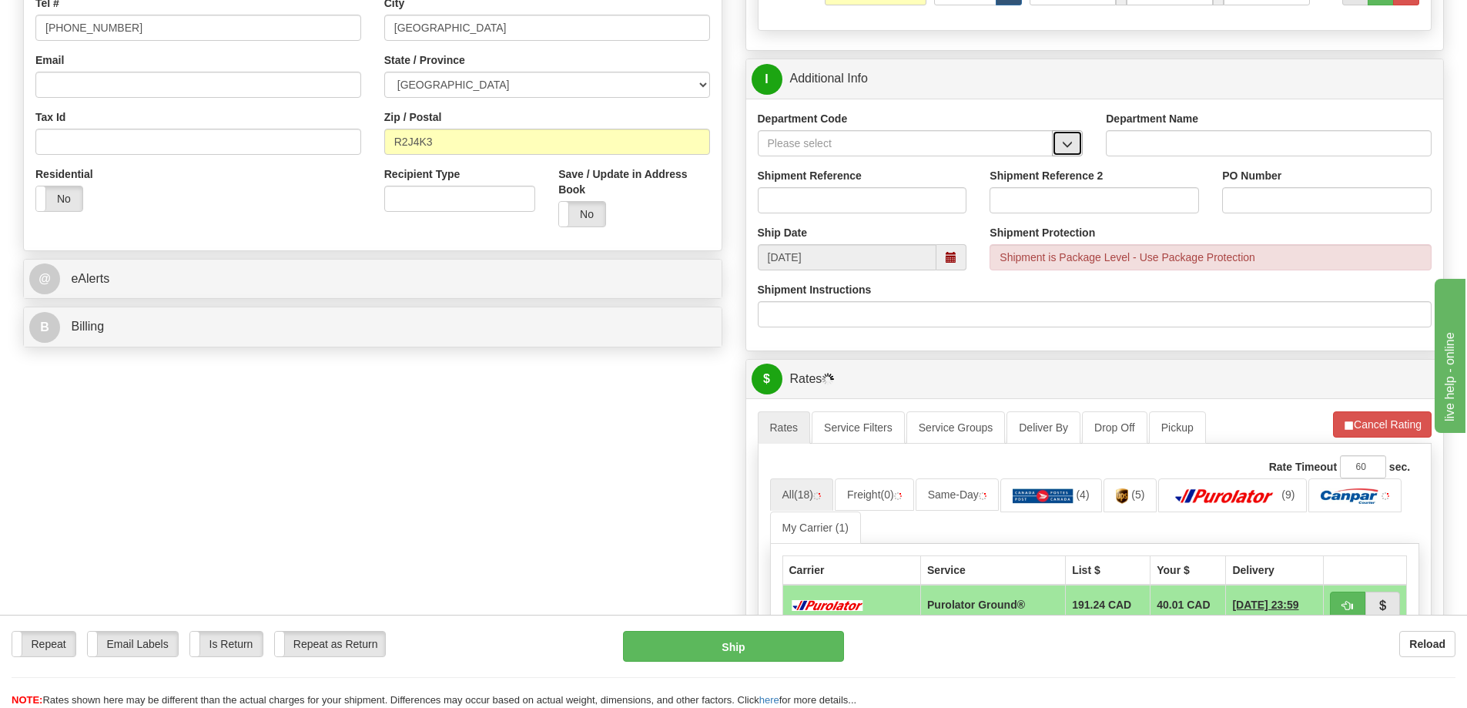
click at [1080, 143] on button "button" at bounding box center [1067, 143] width 31 height 26
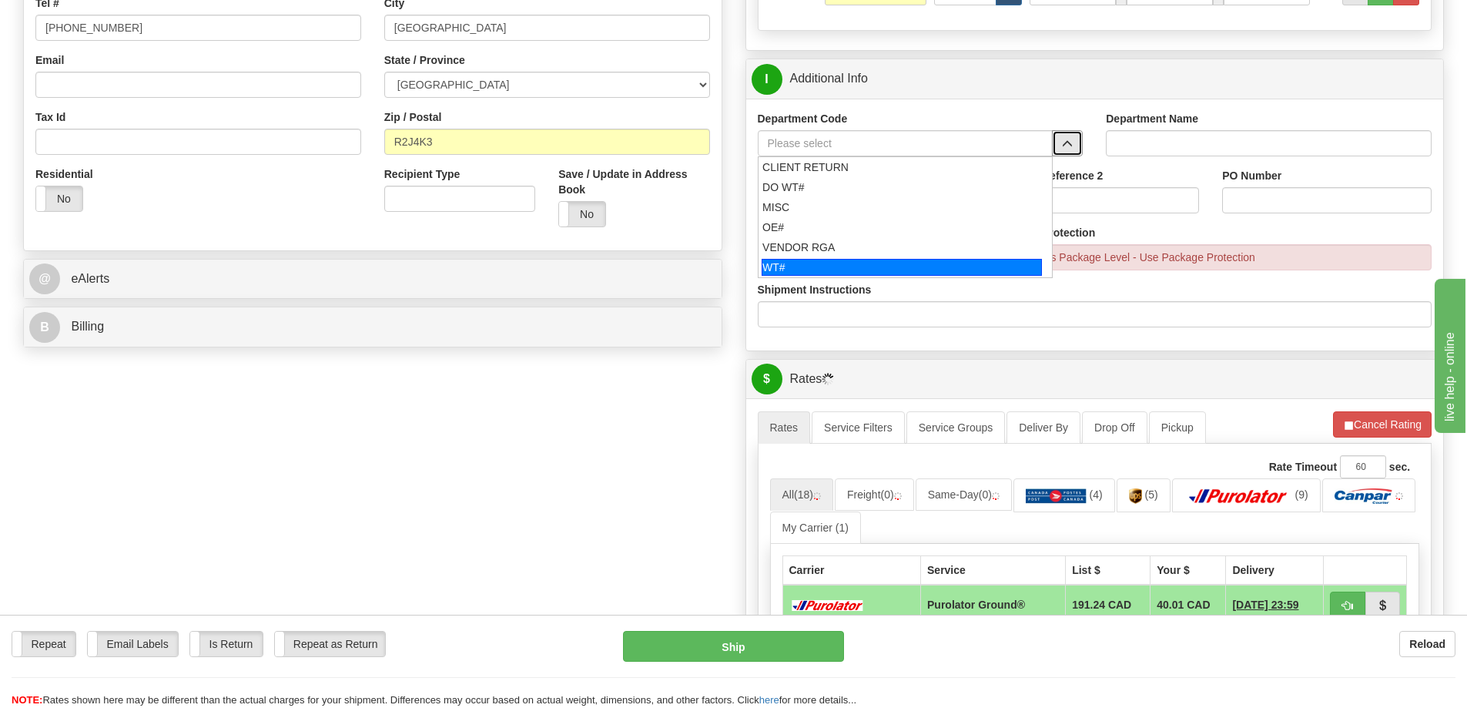
click at [796, 273] on div "WT#" at bounding box center [902, 267] width 280 height 17
type input "WT#"
type input "WAREHOUSE TRANSFERS"
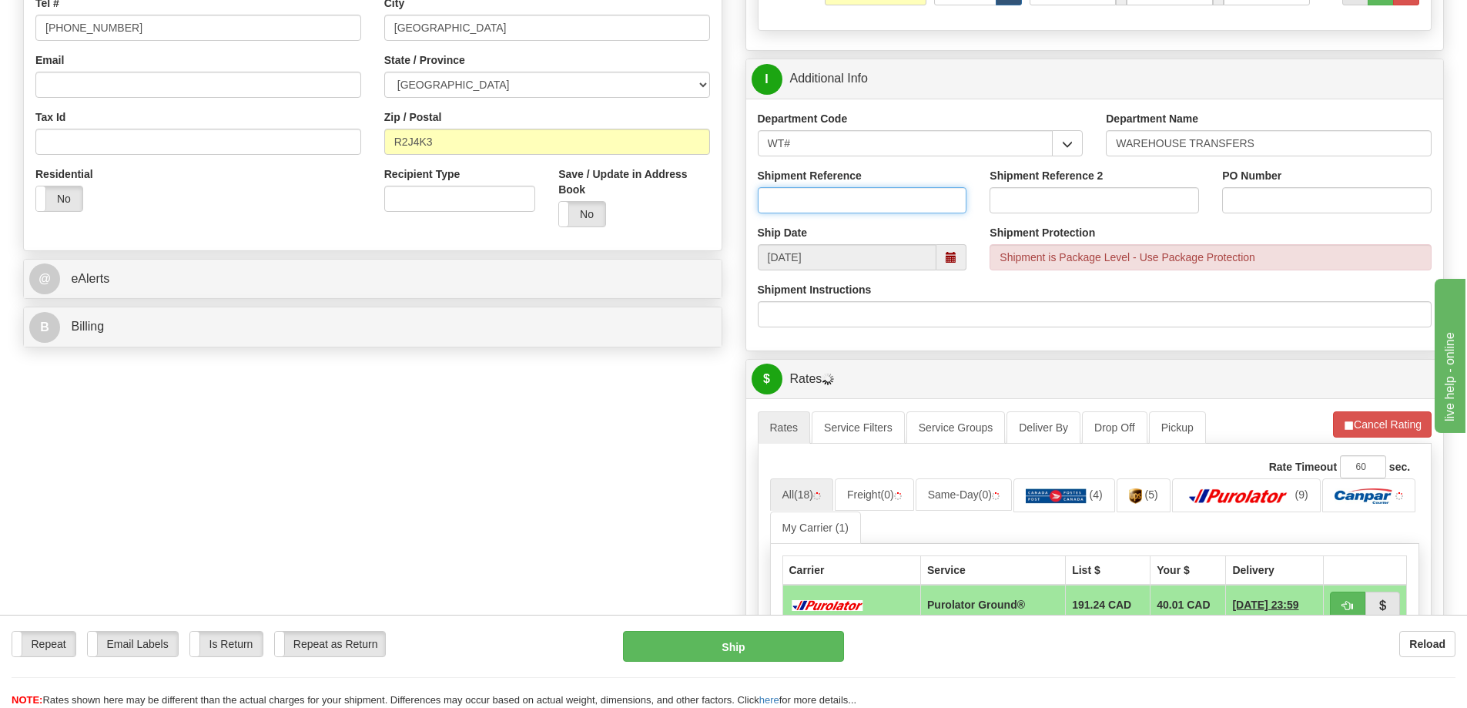
click at [820, 203] on input "Shipment Reference" at bounding box center [863, 200] width 210 height 26
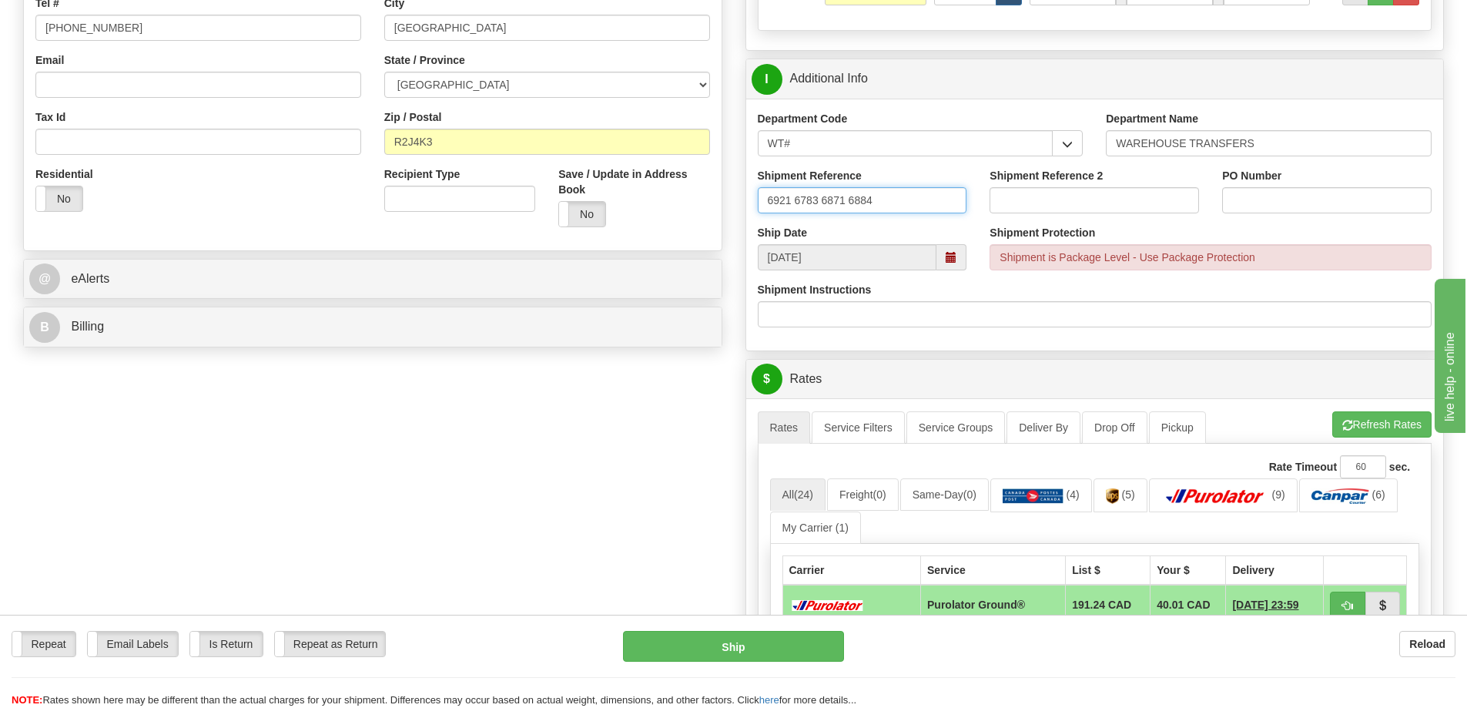
type input "6921 6783 6871 6884"
paste input "6921 6783 6871 6884"
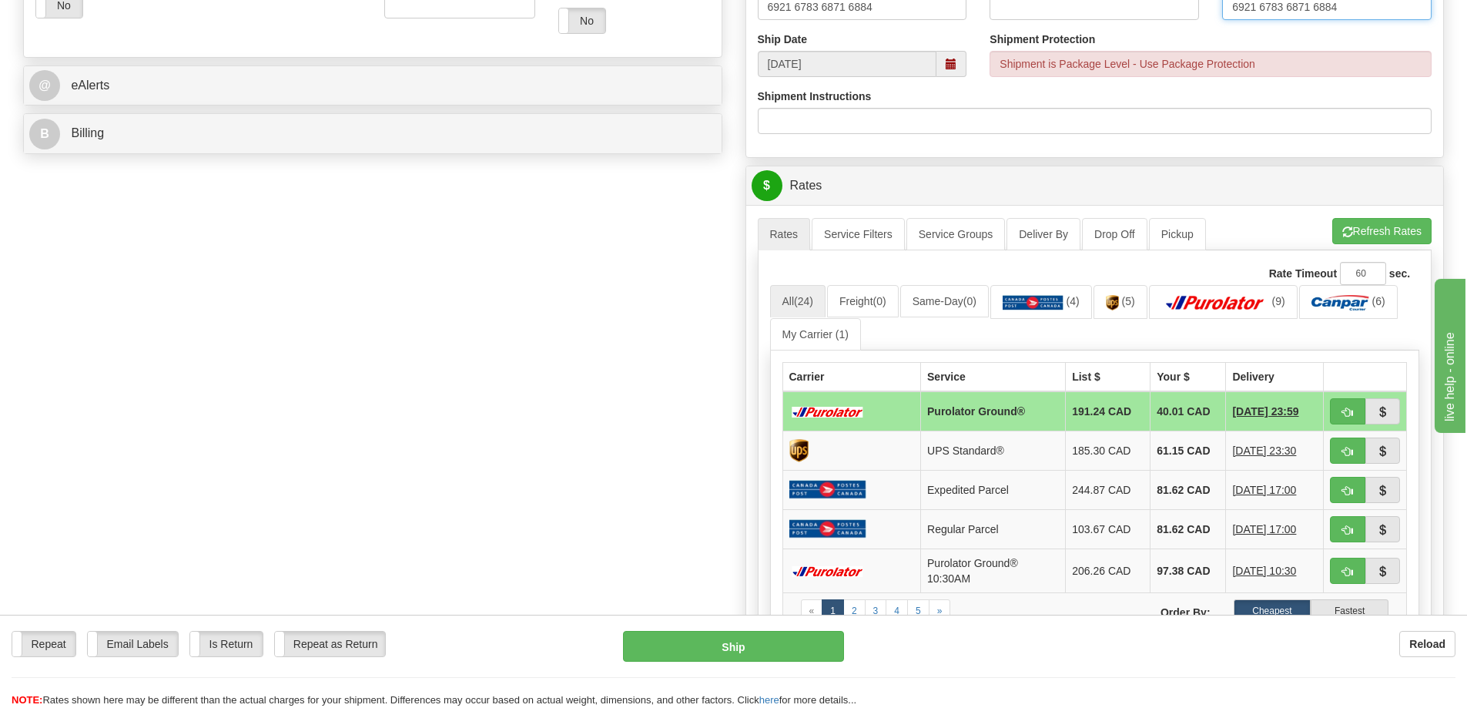
scroll to position [693, 0]
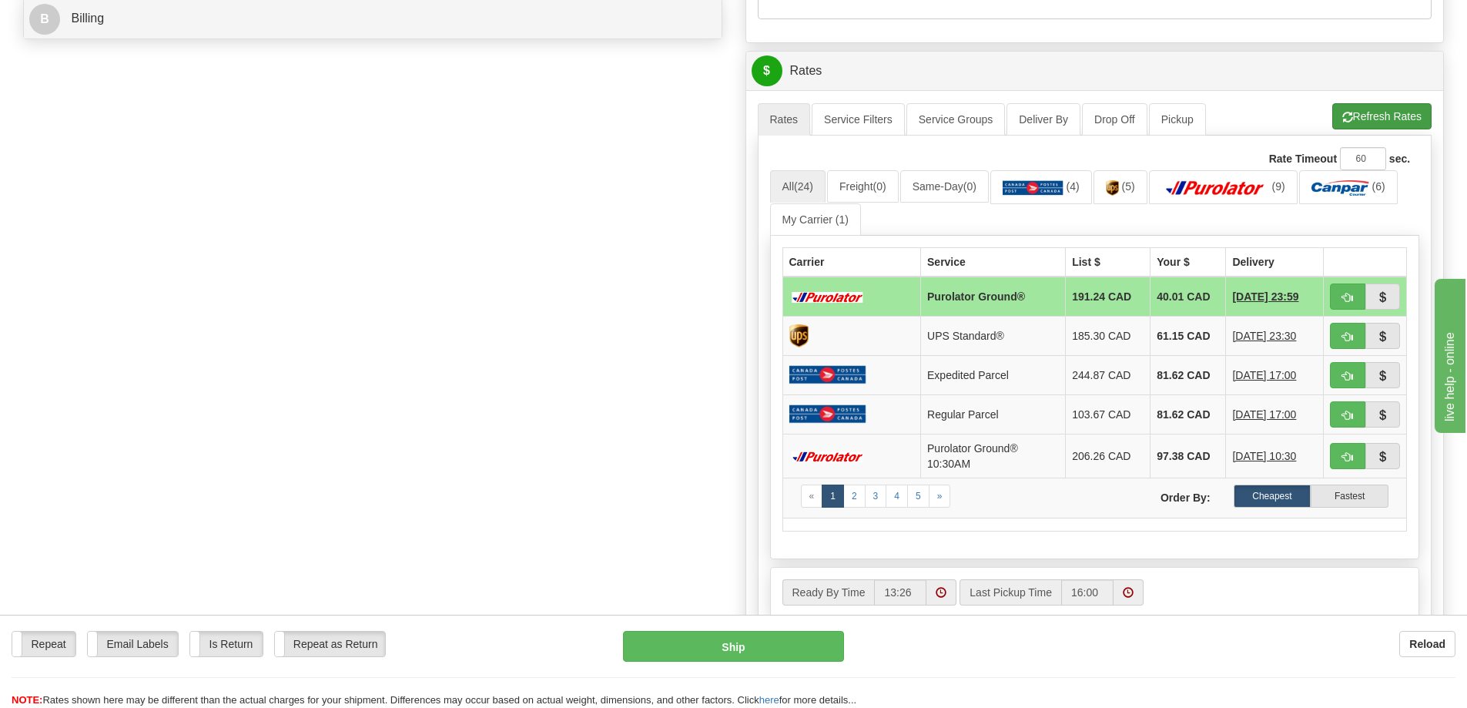
type input "6921 6783 6871 6884"
drag, startPoint x: 1375, startPoint y: 117, endPoint x: 1322, endPoint y: 273, distance: 165.2
click at [1322, 273] on div "A change has been made which could impact your rate estimate. To ensure the est…" at bounding box center [1095, 369] width 675 height 535
click at [1231, 186] on img at bounding box center [1216, 187] width 108 height 15
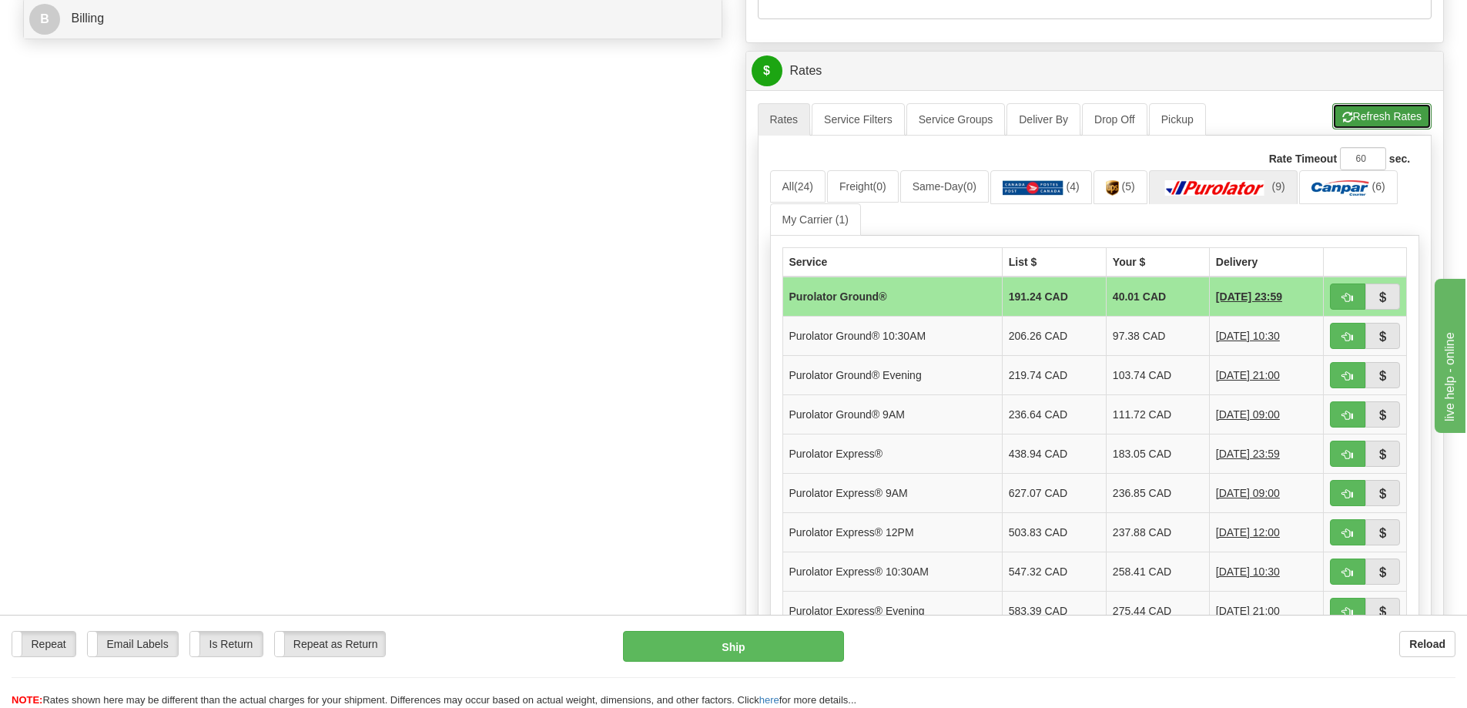
click at [1367, 124] on button "Refresh Rates" at bounding box center [1382, 116] width 99 height 26
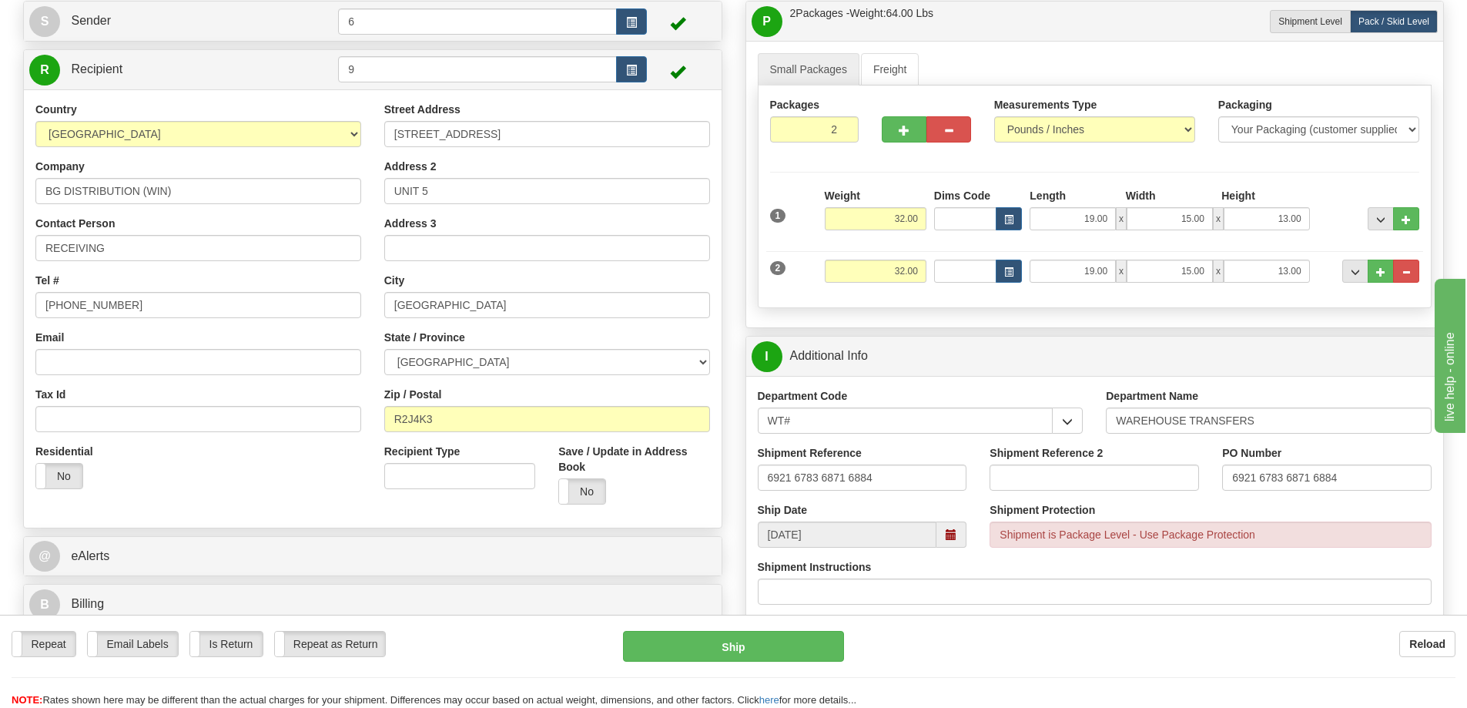
scroll to position [0, 0]
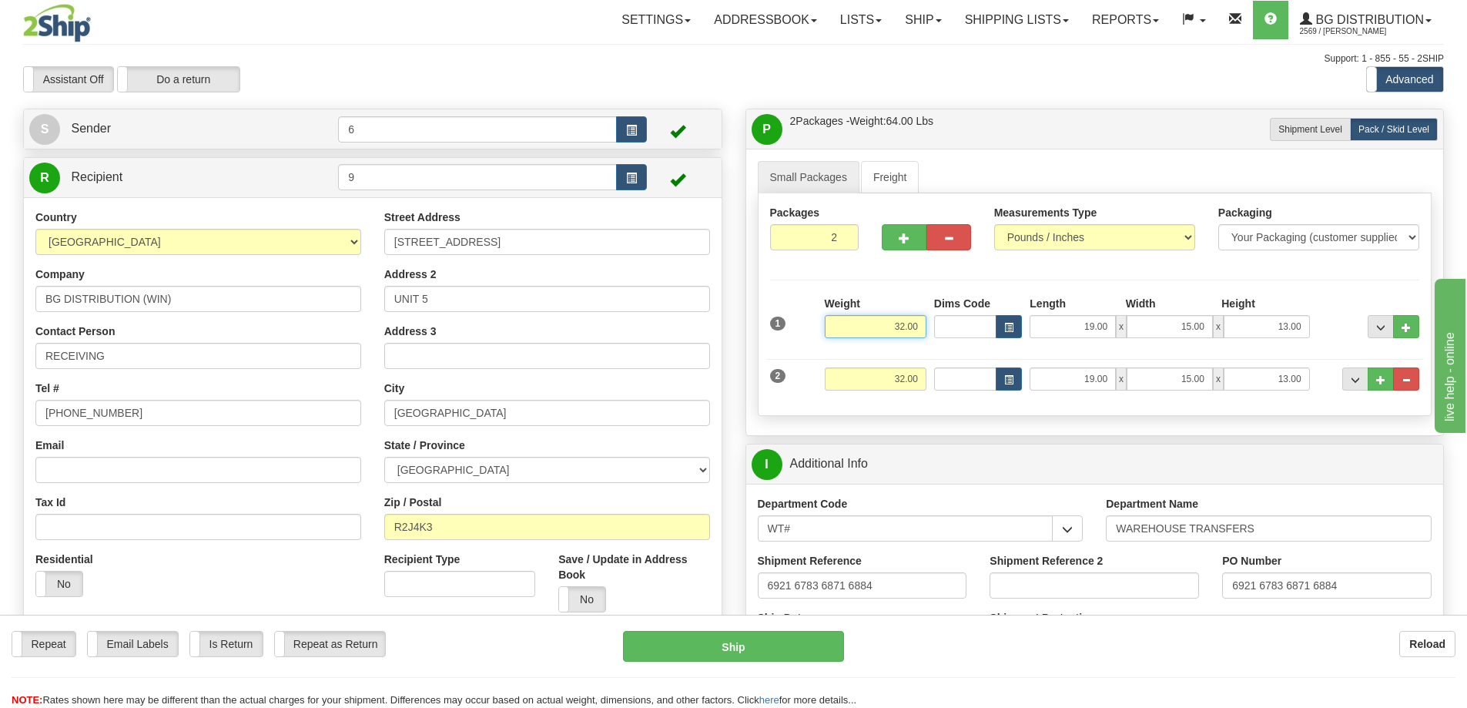
drag, startPoint x: 859, startPoint y: 323, endPoint x: 1031, endPoint y: 320, distance: 171.8
click at [1031, 320] on div "1 Weight 32.00 Dims Code x x" at bounding box center [1095, 323] width 658 height 55
type input "16.00"
drag, startPoint x: 887, startPoint y: 386, endPoint x: 987, endPoint y: 373, distance: 100.2
click at [975, 391] on div "2 Weight 32.00 Dims Code Length Width Height" at bounding box center [1095, 377] width 658 height 52
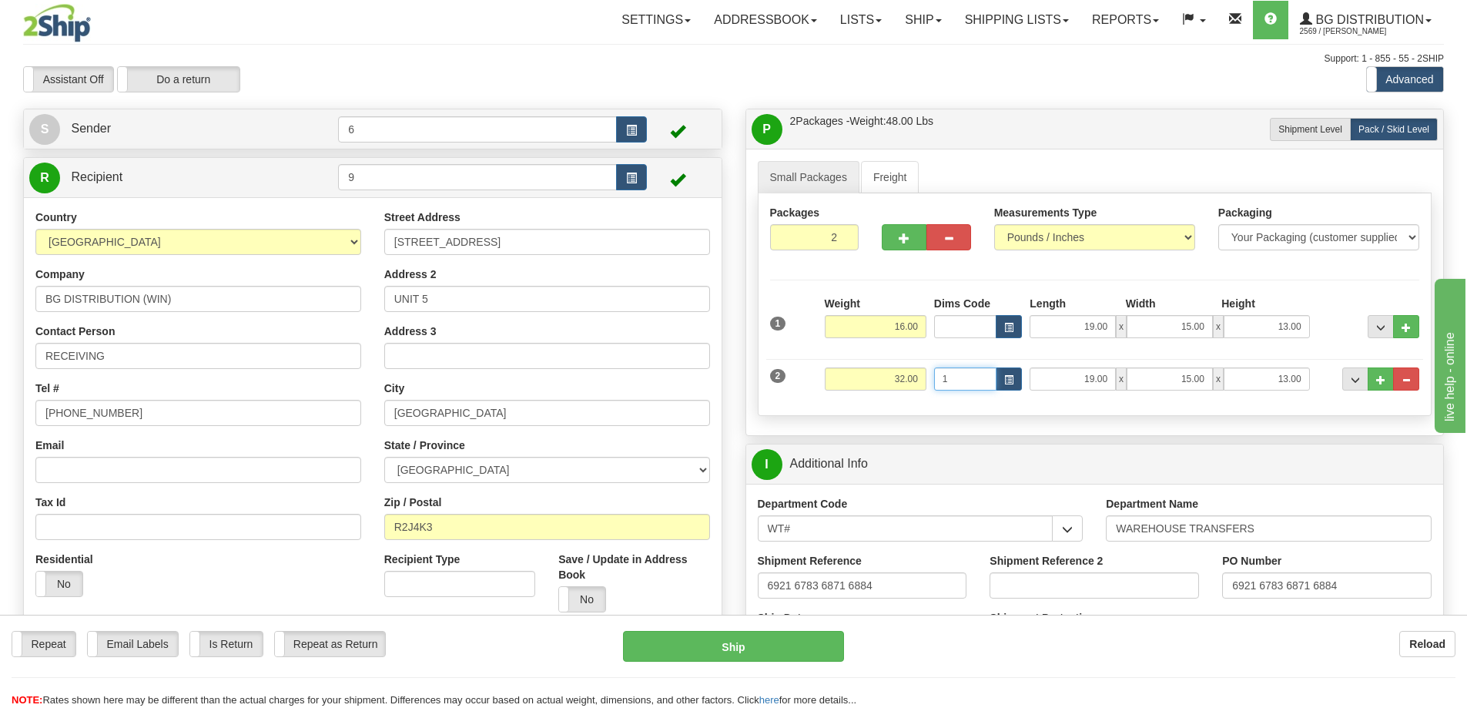
type input "16"
drag, startPoint x: 986, startPoint y: 381, endPoint x: 827, endPoint y: 405, distance: 161.2
click at [849, 404] on div "1 Weight 16.00 Dims Code" at bounding box center [1095, 350] width 650 height 108
drag, startPoint x: 870, startPoint y: 387, endPoint x: 995, endPoint y: 378, distance: 125.8
click at [1014, 382] on div "2 Weight 32.00 Dims Code Length Width Height" at bounding box center [1095, 377] width 658 height 52
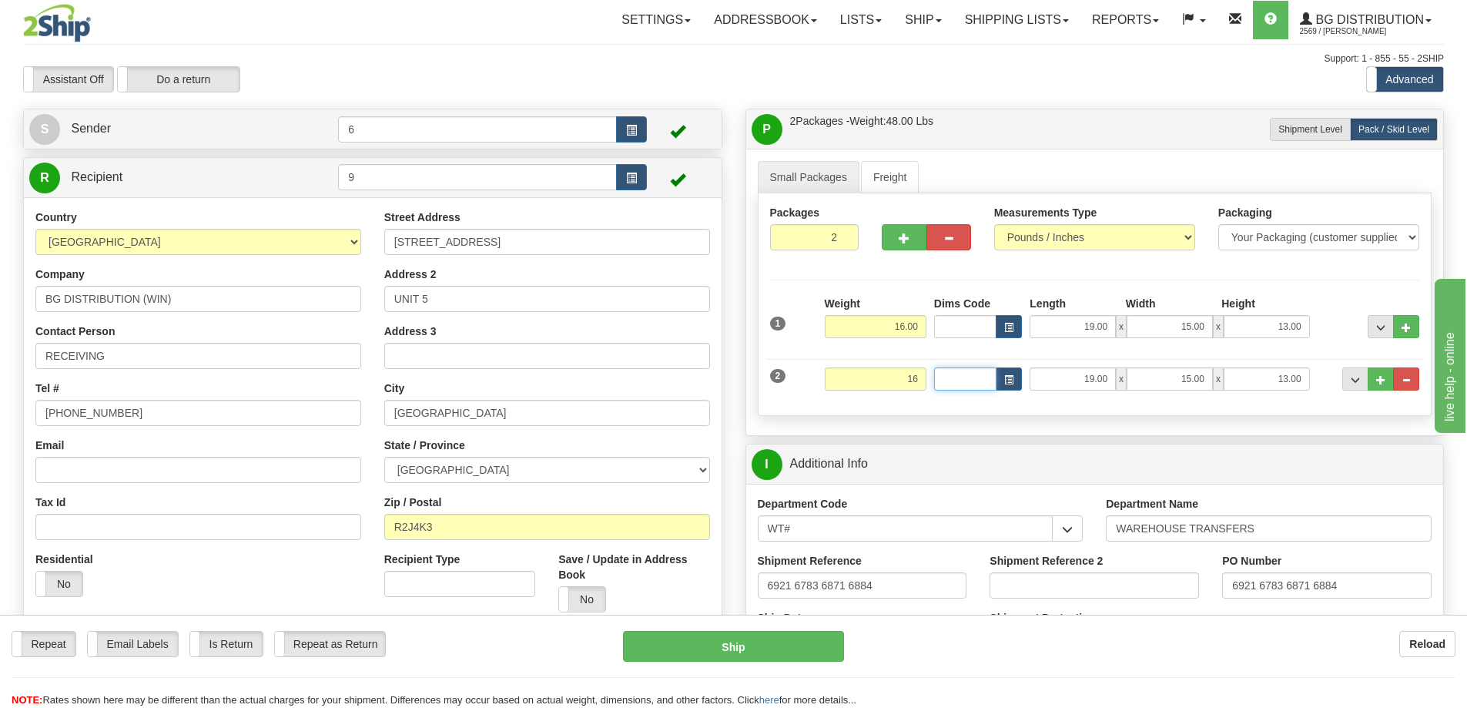
type input "16.00"
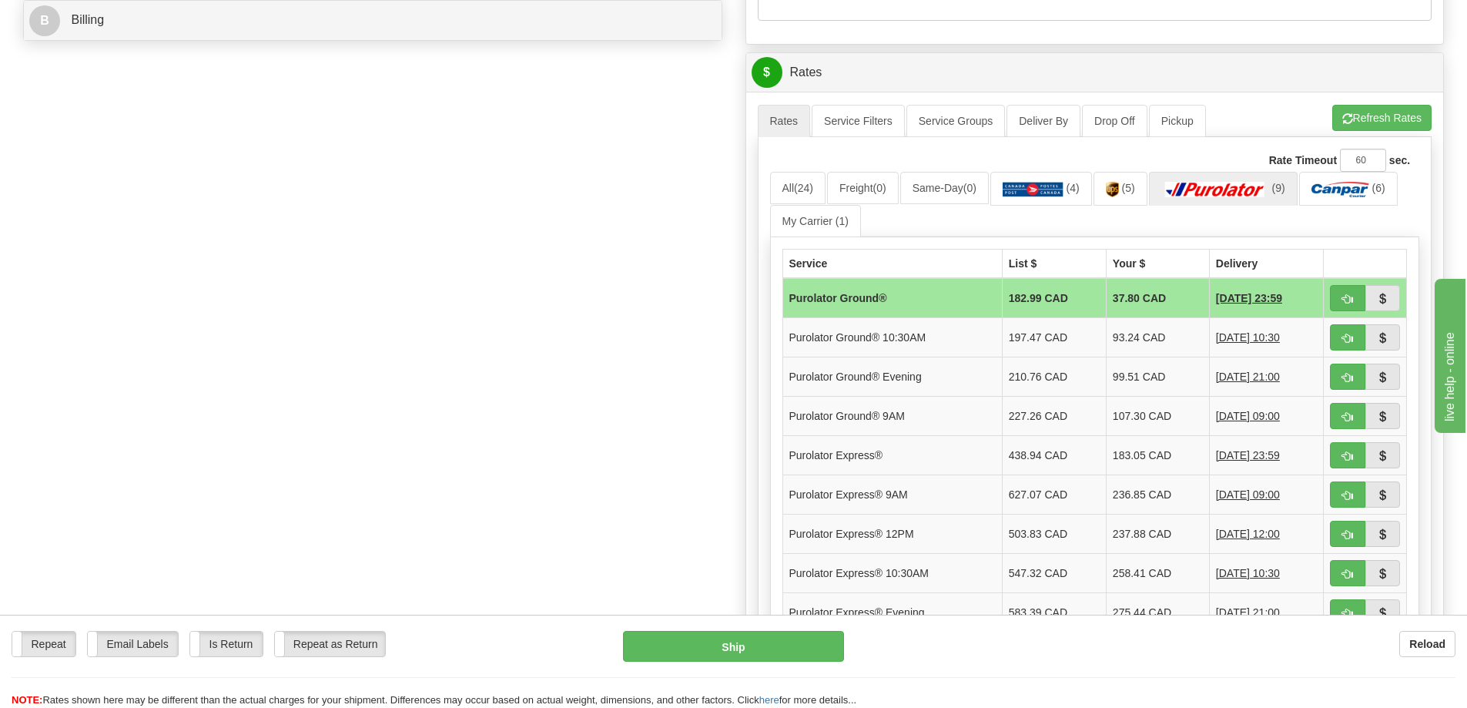
scroll to position [693, 0]
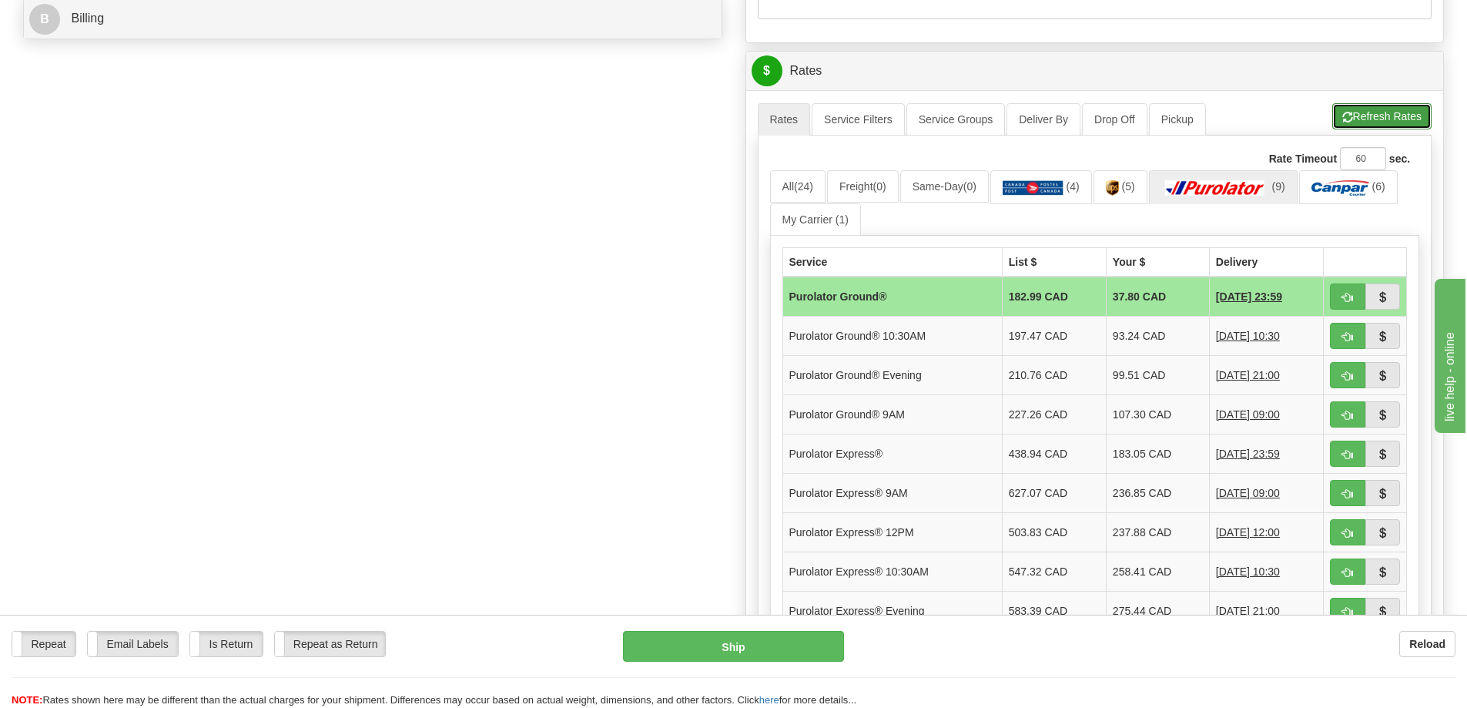
click at [1383, 116] on button "Refresh Rates" at bounding box center [1382, 116] width 99 height 26
click at [1369, 110] on button "Refresh Rates" at bounding box center [1382, 116] width 99 height 26
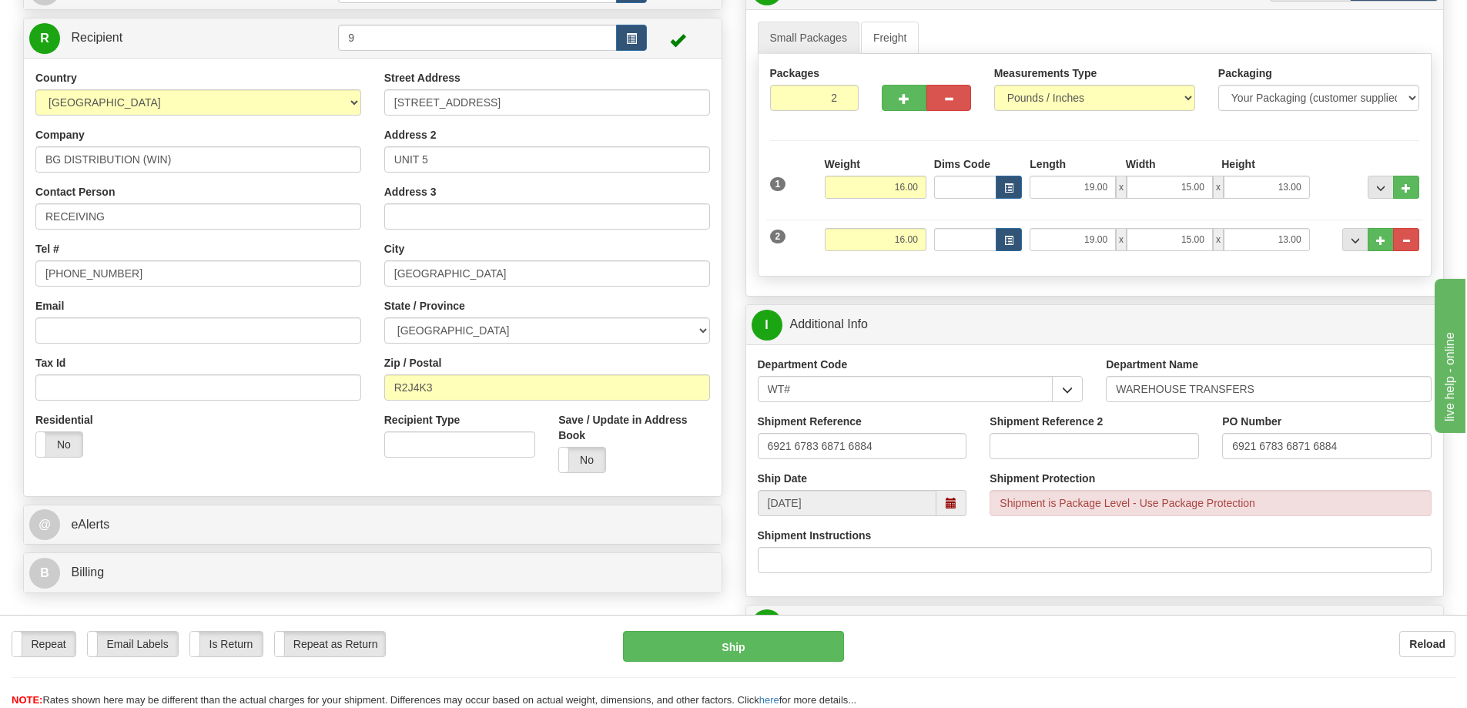
scroll to position [0, 0]
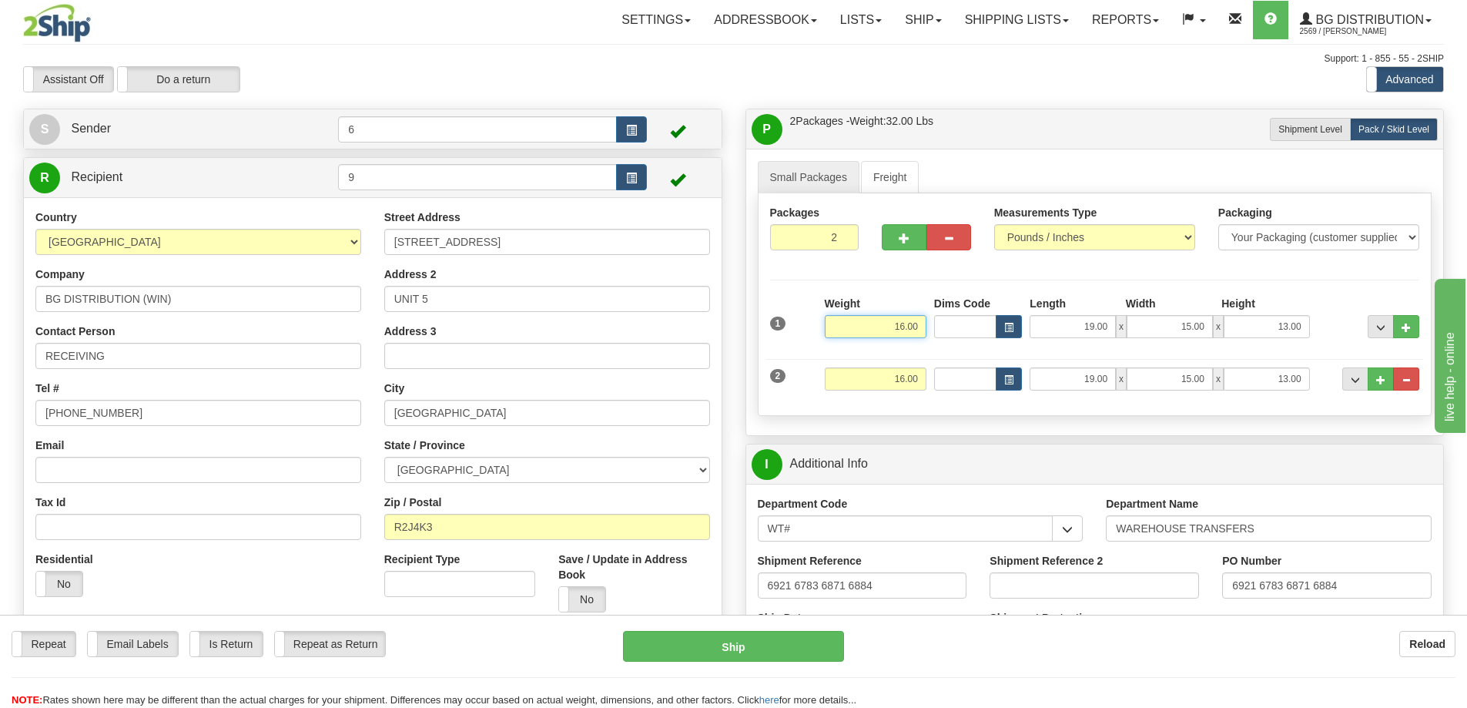
drag, startPoint x: 884, startPoint y: 327, endPoint x: 957, endPoint y: 330, distance: 72.5
click at [989, 310] on div "1 Weight 16.00 Dims Code x x" at bounding box center [1095, 323] width 658 height 55
type input "32.00"
drag, startPoint x: 878, startPoint y: 374, endPoint x: 1052, endPoint y: 356, distance: 175.0
click at [1052, 356] on div "2 Weight 16.00 Dims Code Length Width Height" at bounding box center [1095, 377] width 658 height 52
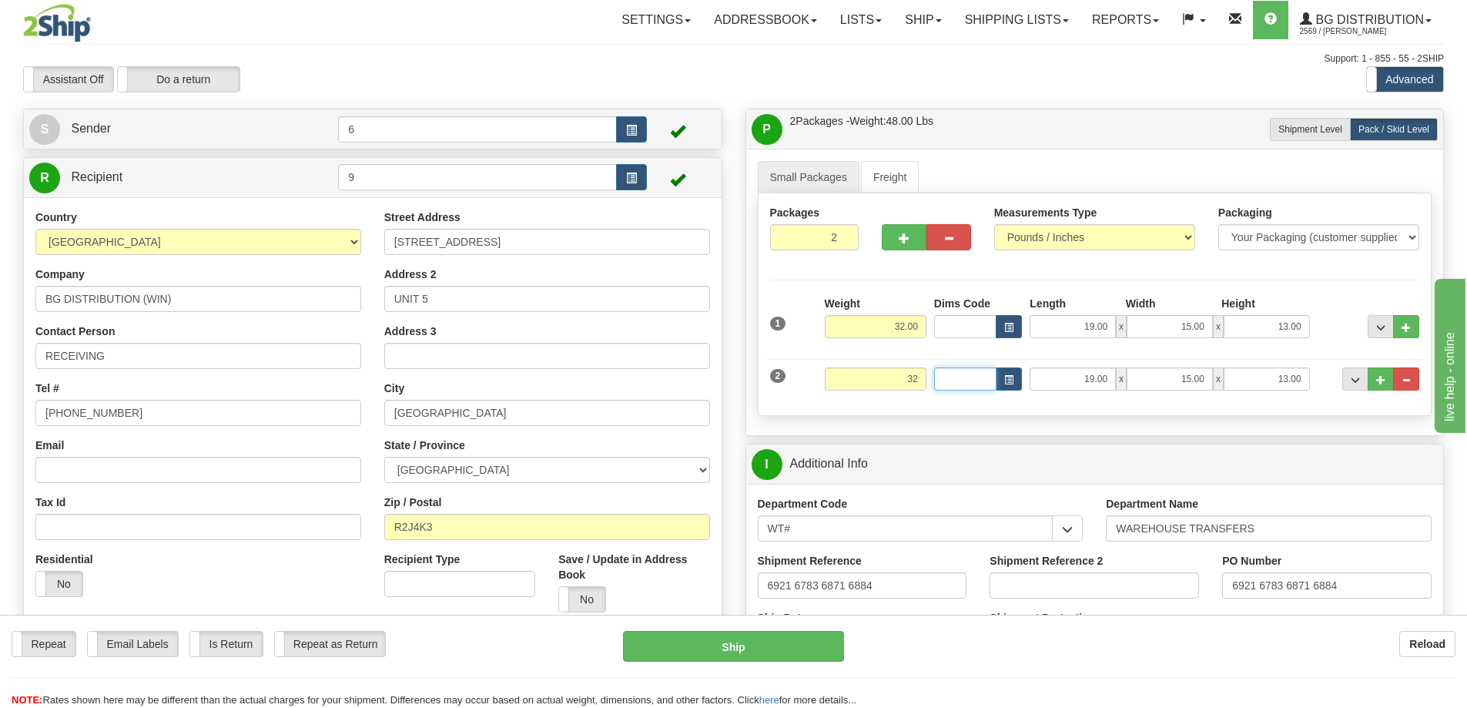
type input "32.00"
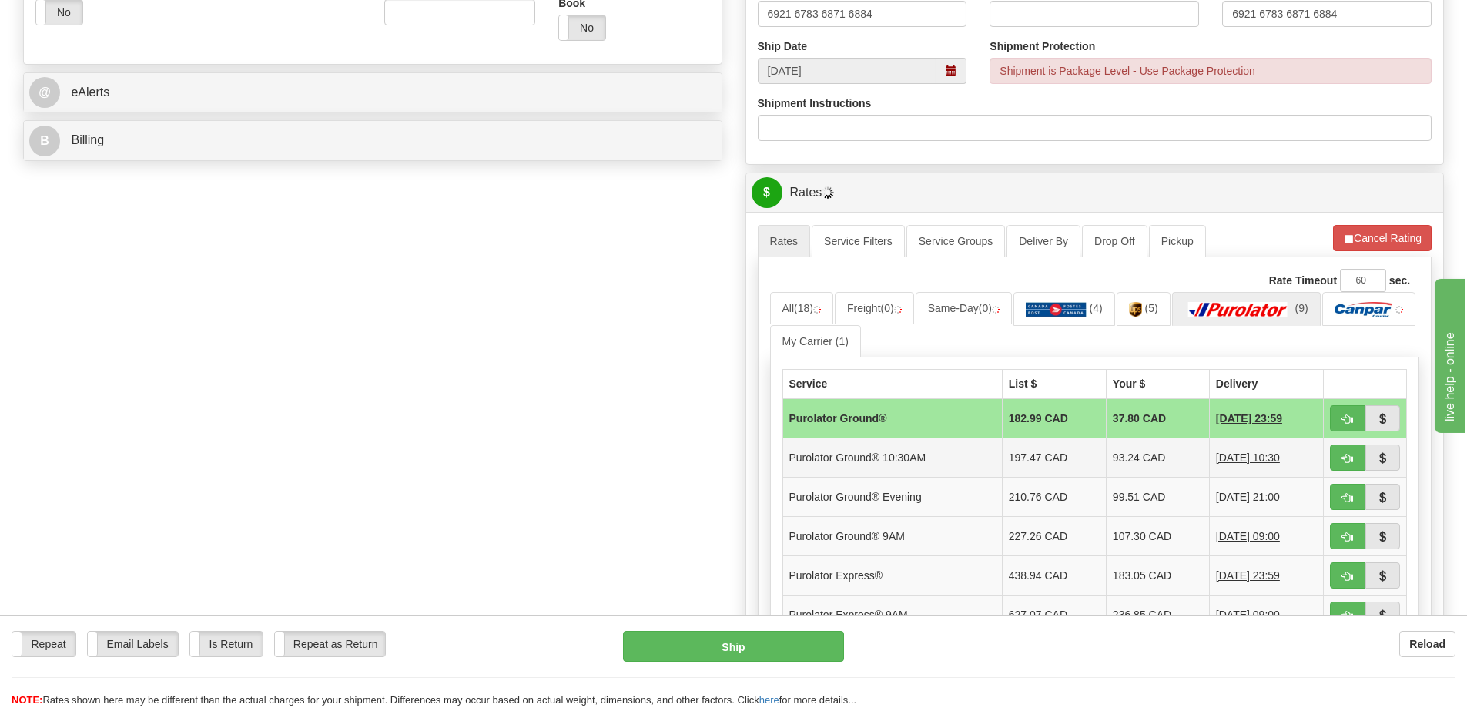
scroll to position [693, 0]
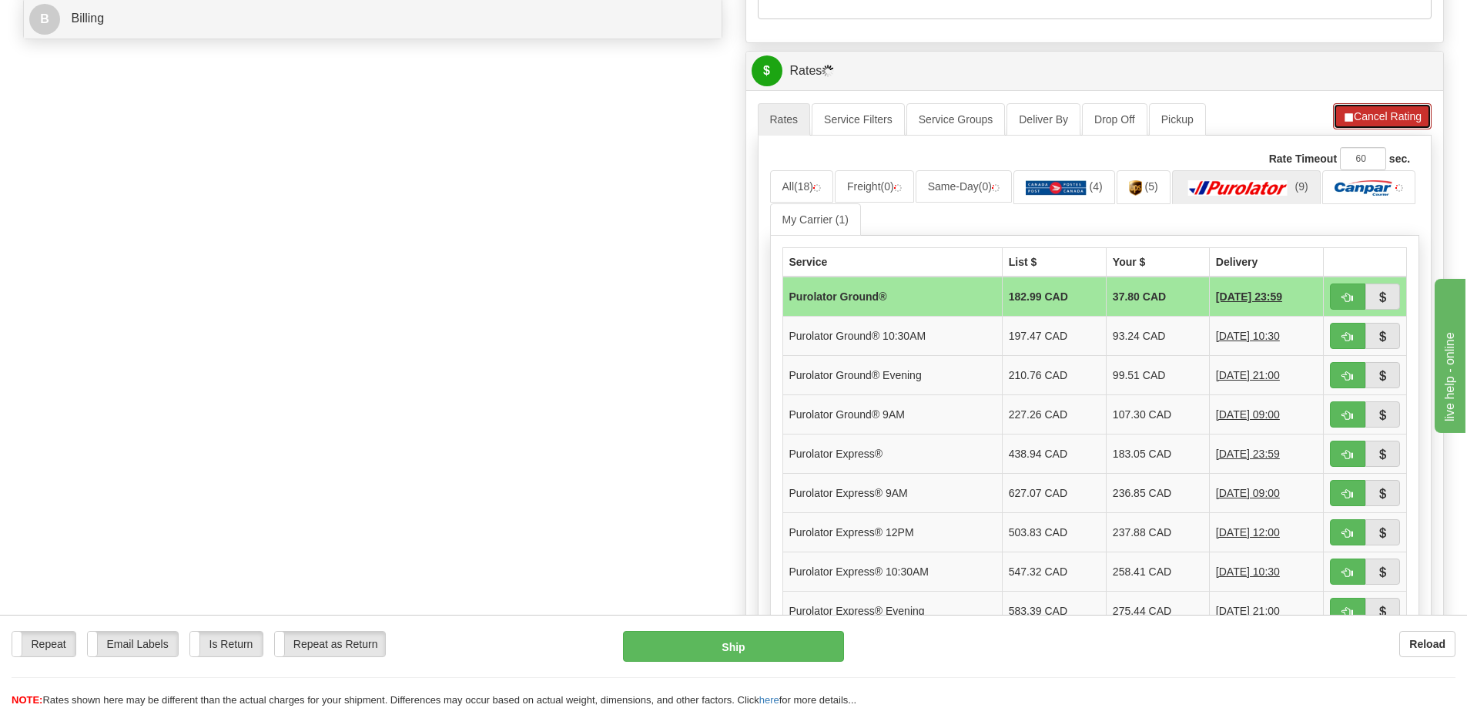
click at [1381, 120] on button "Cancel Rating" at bounding box center [1382, 116] width 99 height 26
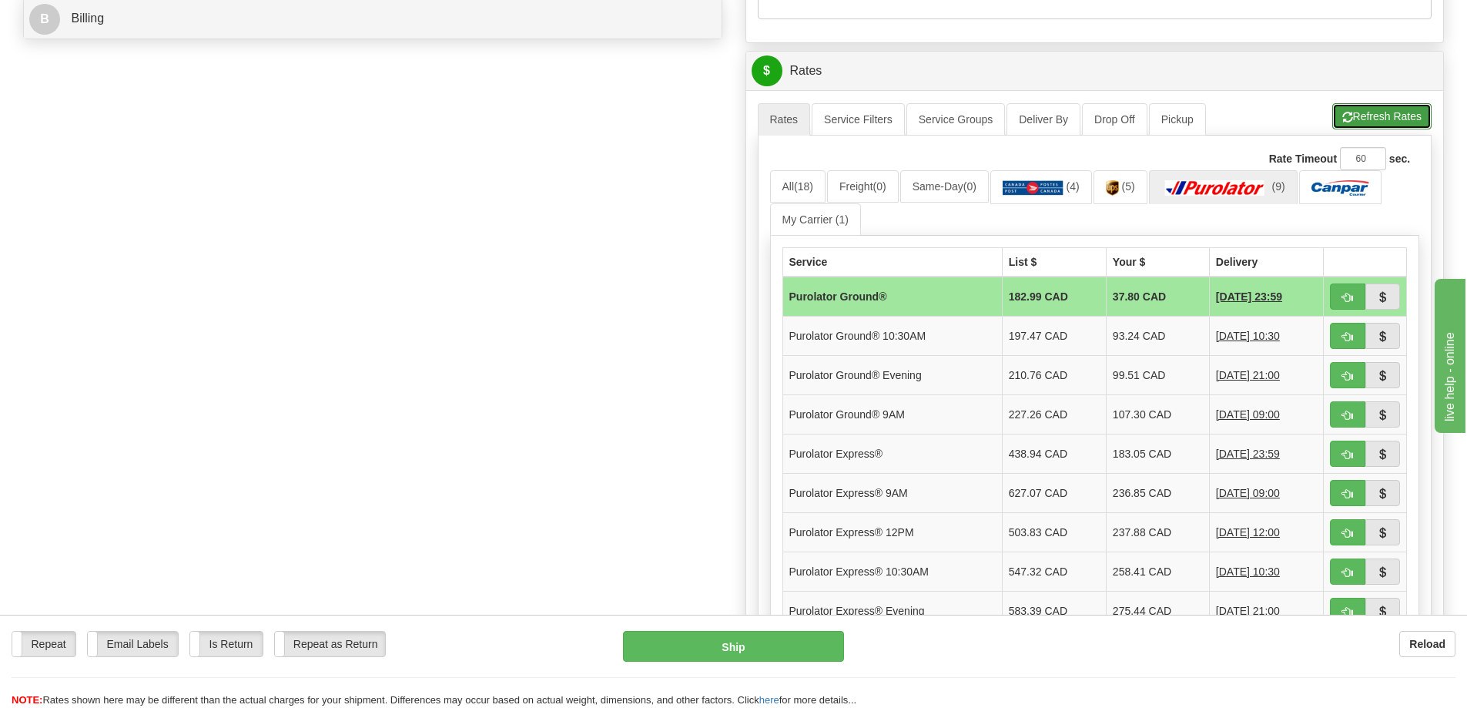
click at [1380, 116] on button "Refresh Rates" at bounding box center [1382, 116] width 99 height 26
click at [1346, 537] on span "button" at bounding box center [1348, 533] width 11 height 10
type input "204"
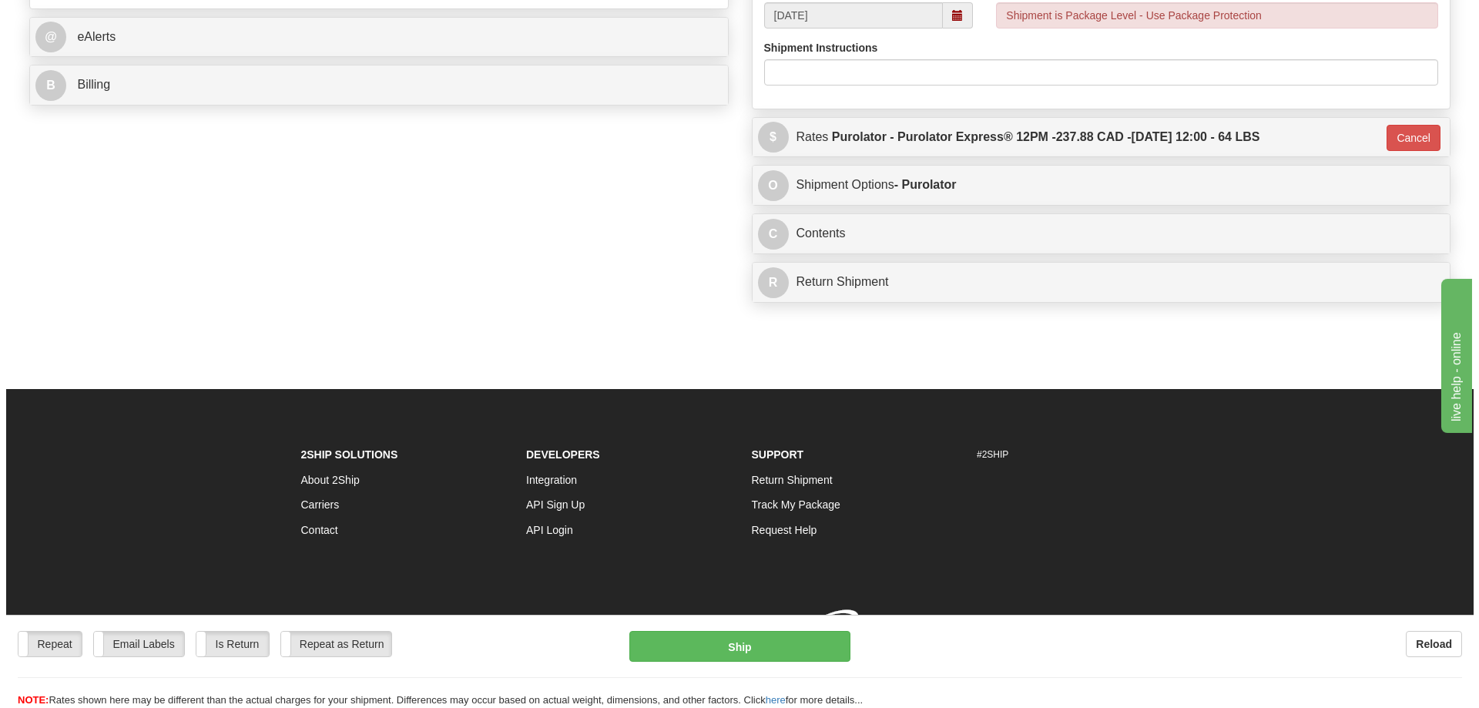
scroll to position [689, 0]
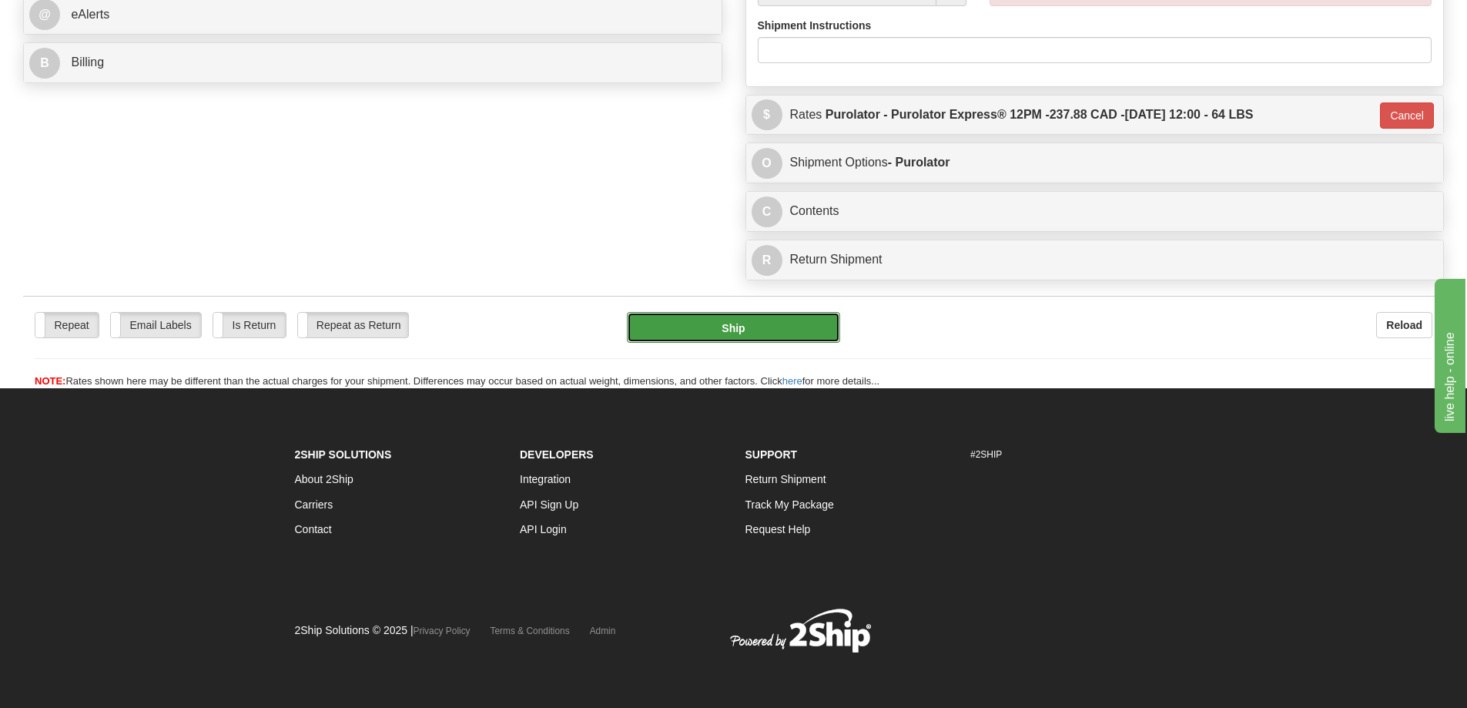
click at [719, 312] on button "Ship" at bounding box center [733, 327] width 213 height 31
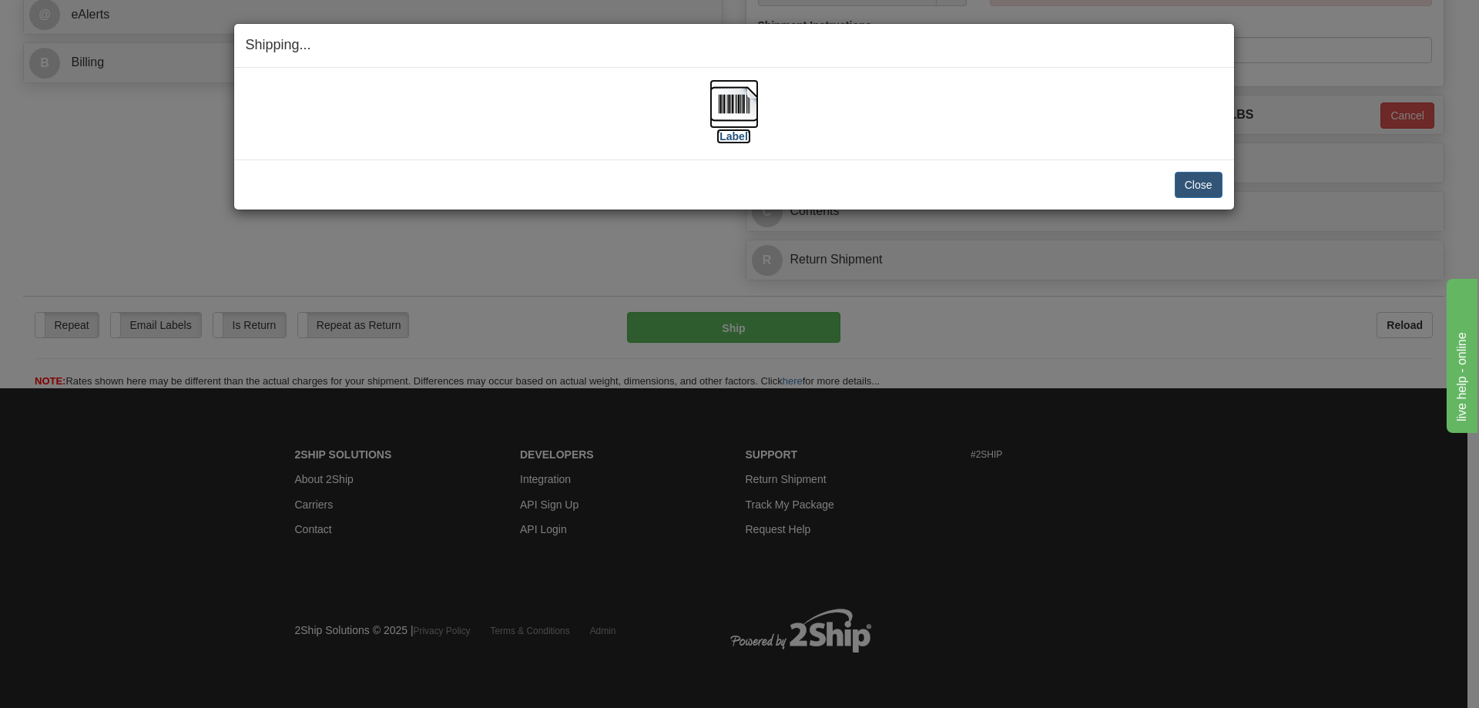
click at [730, 131] on label "[Label]" at bounding box center [733, 136] width 35 height 15
click at [1198, 181] on button "Close" at bounding box center [1199, 185] width 48 height 26
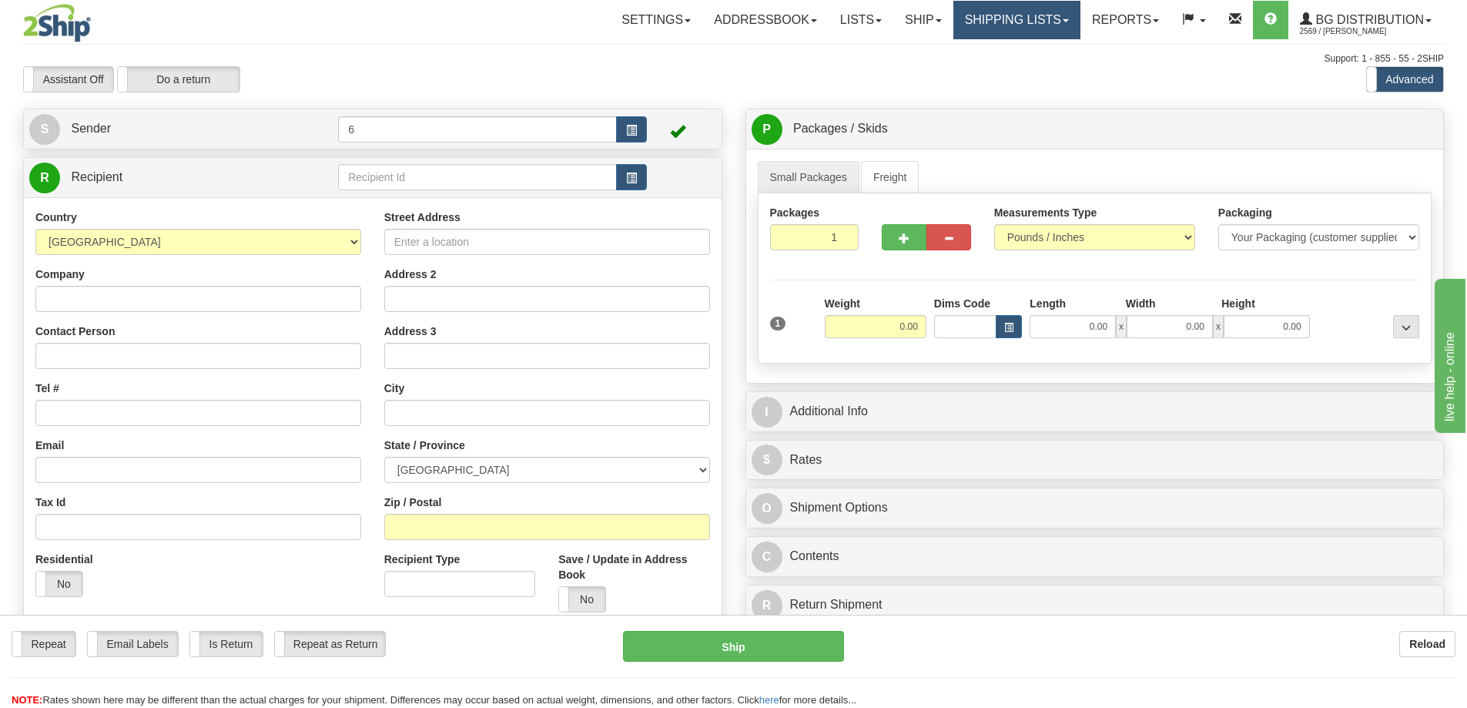
click at [982, 28] on link "Shipping lists" at bounding box center [1017, 20] width 127 height 39
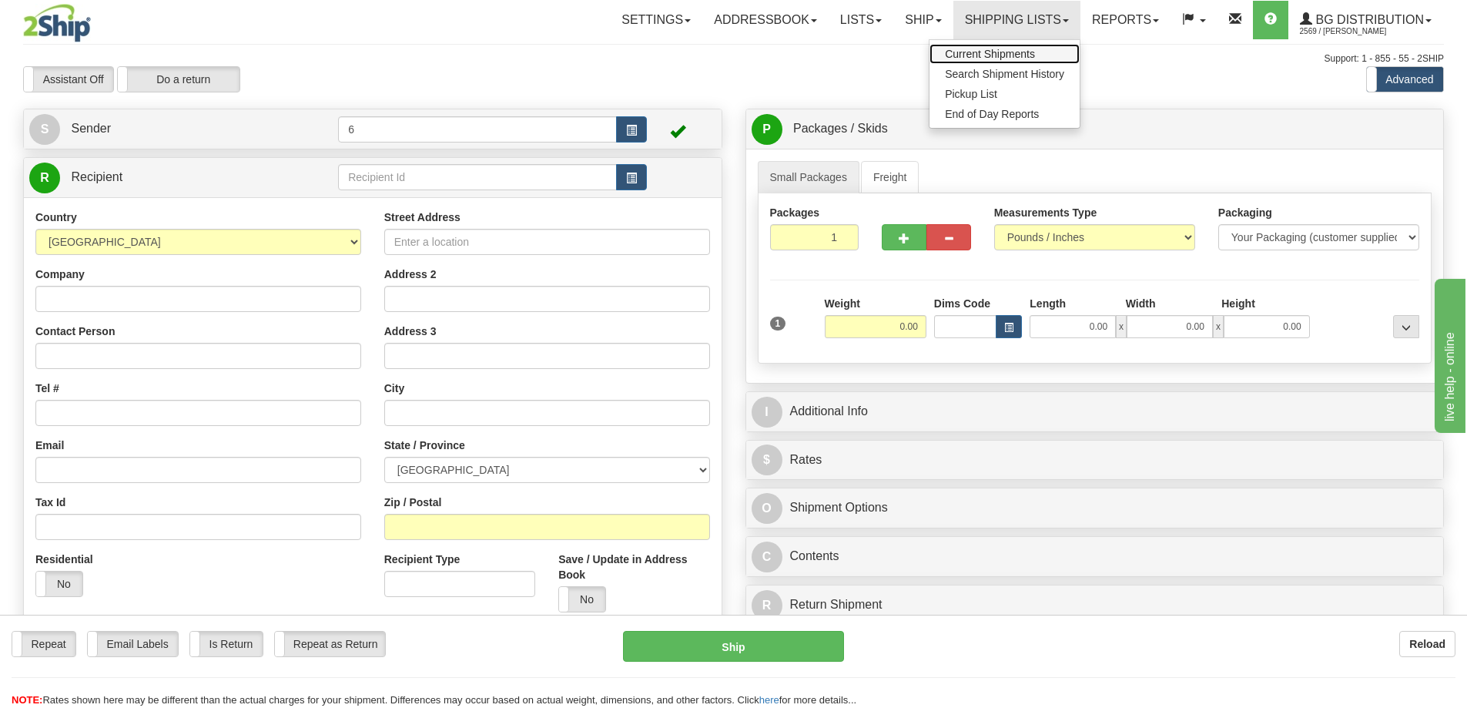
click at [970, 52] on span "Current Shipments" at bounding box center [990, 54] width 90 height 12
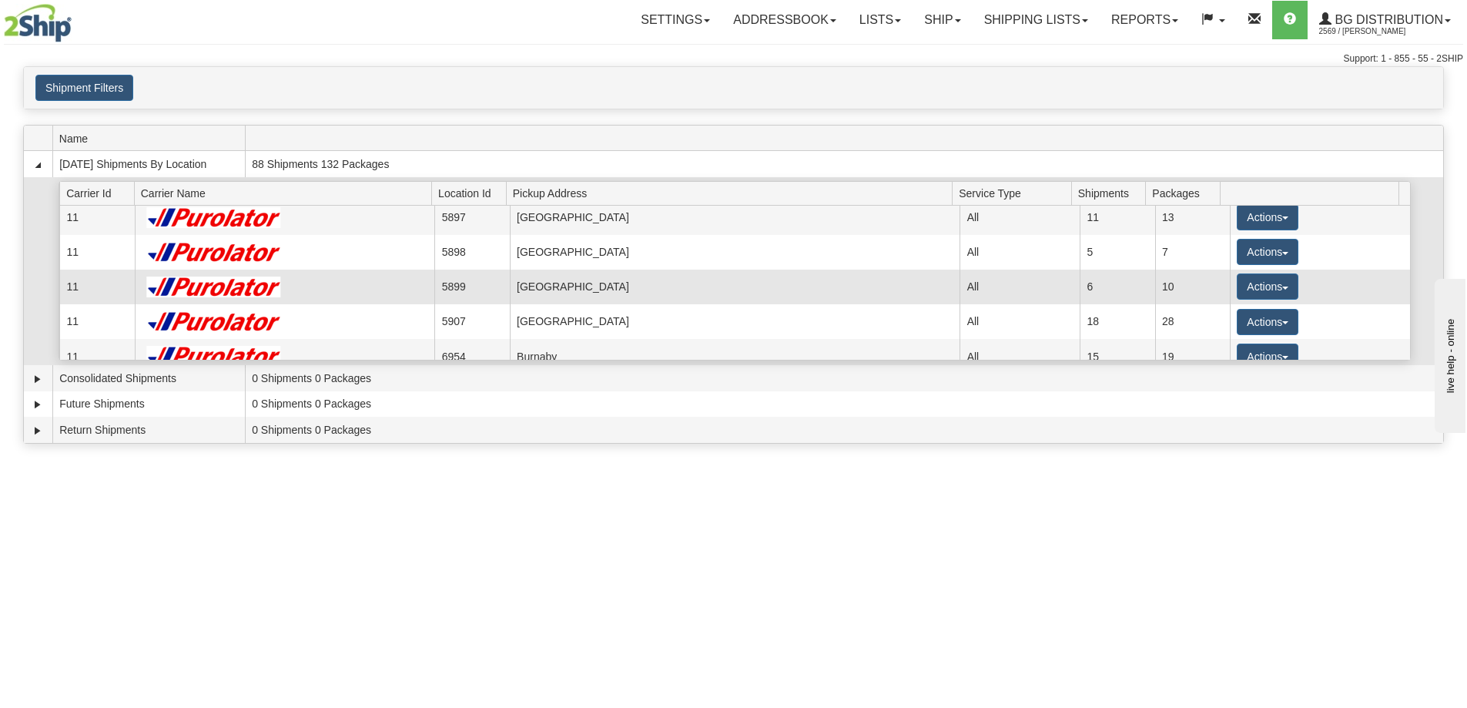
scroll to position [77, 0]
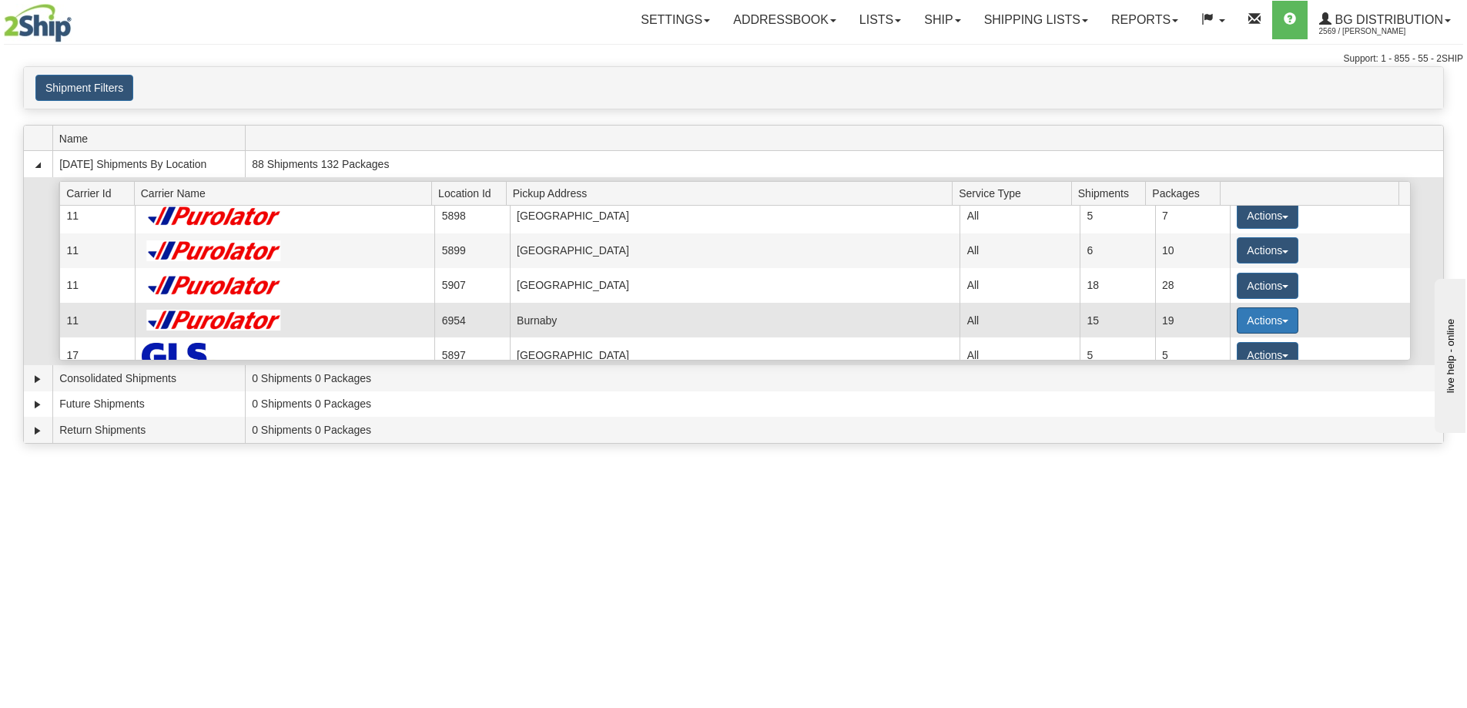
click at [1268, 325] on button "Actions" at bounding box center [1268, 320] width 62 height 26
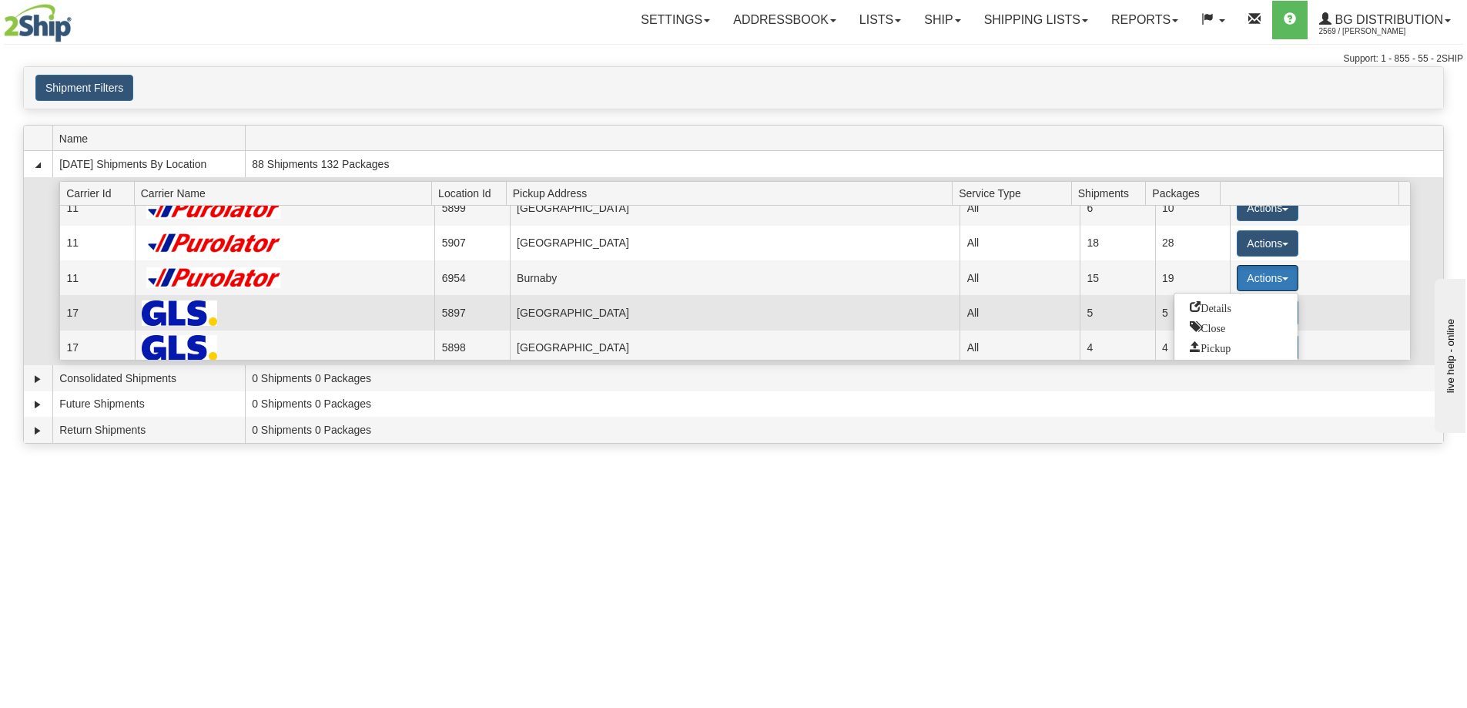
scroll to position [154, 0]
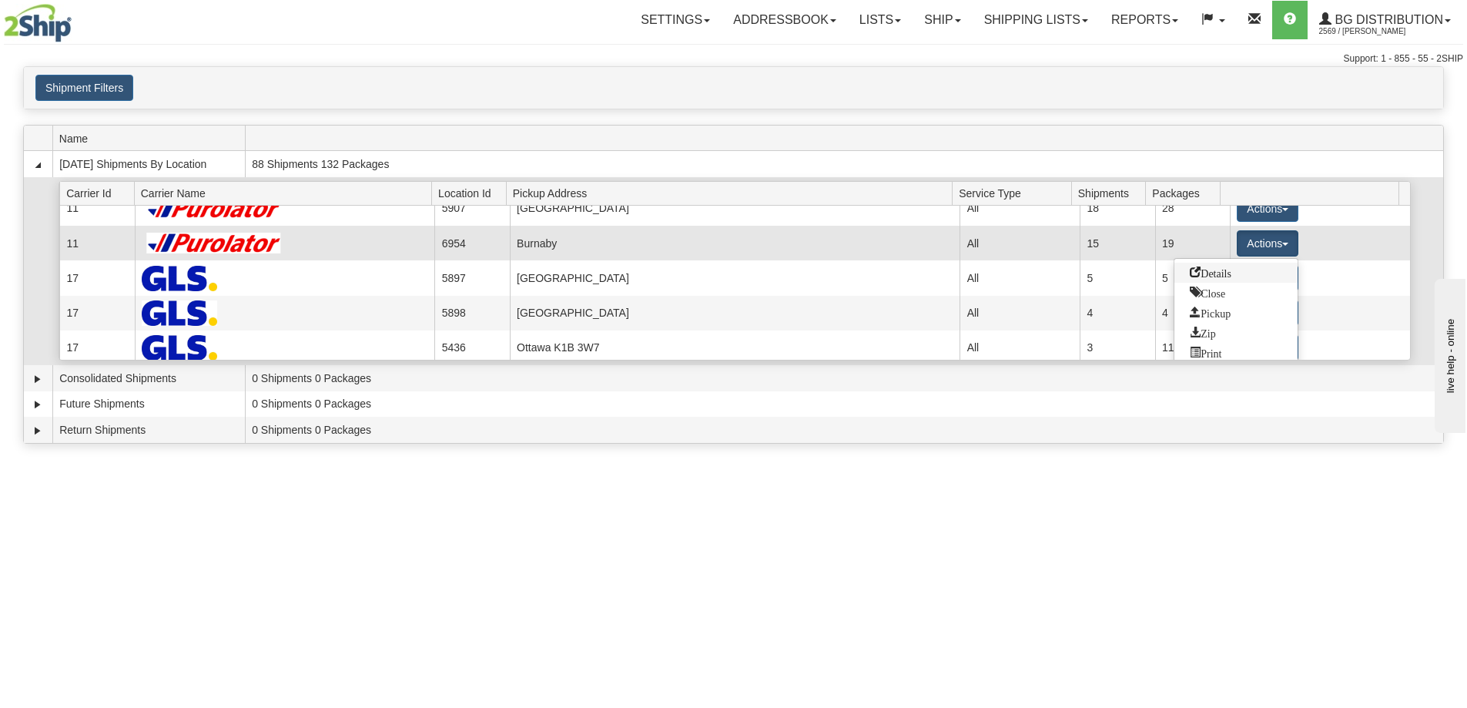
click at [1216, 275] on span "Details" at bounding box center [1211, 272] width 42 height 11
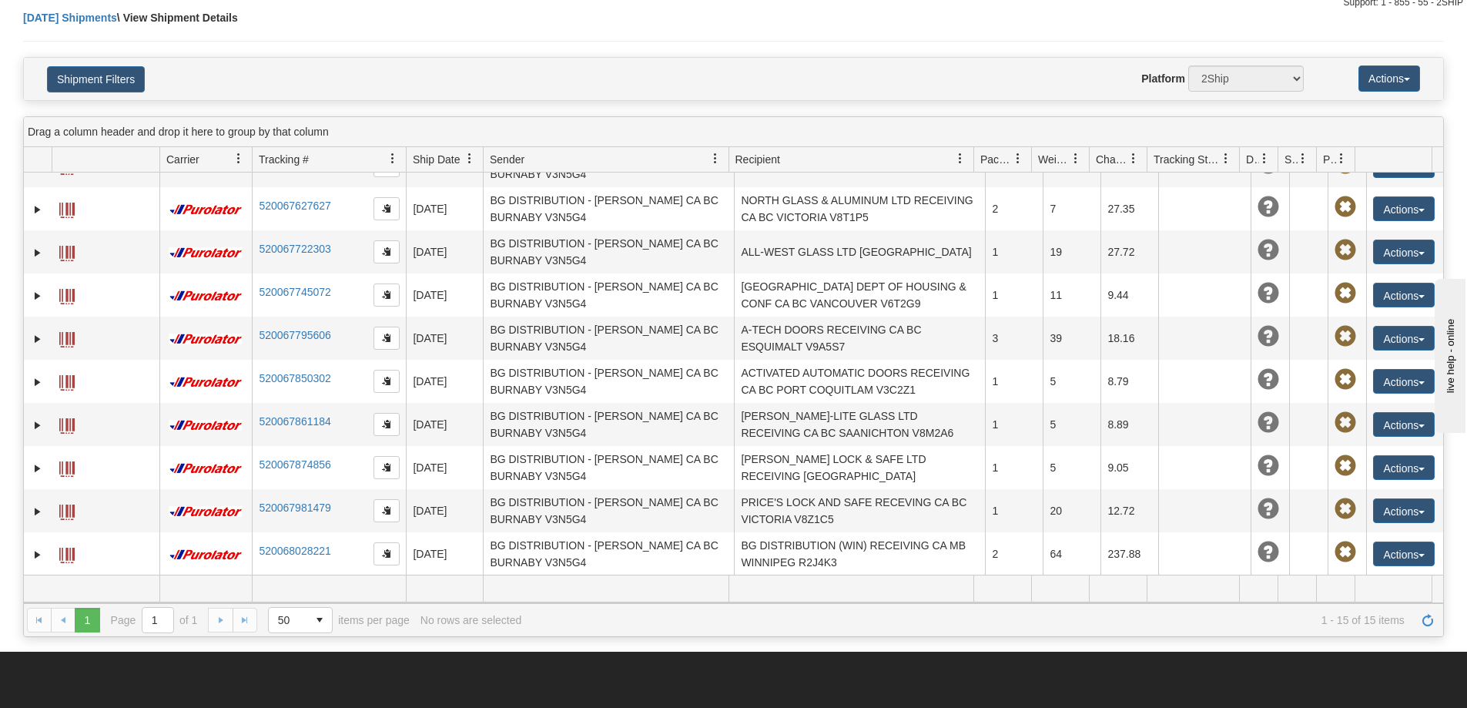
scroll to position [154, 0]
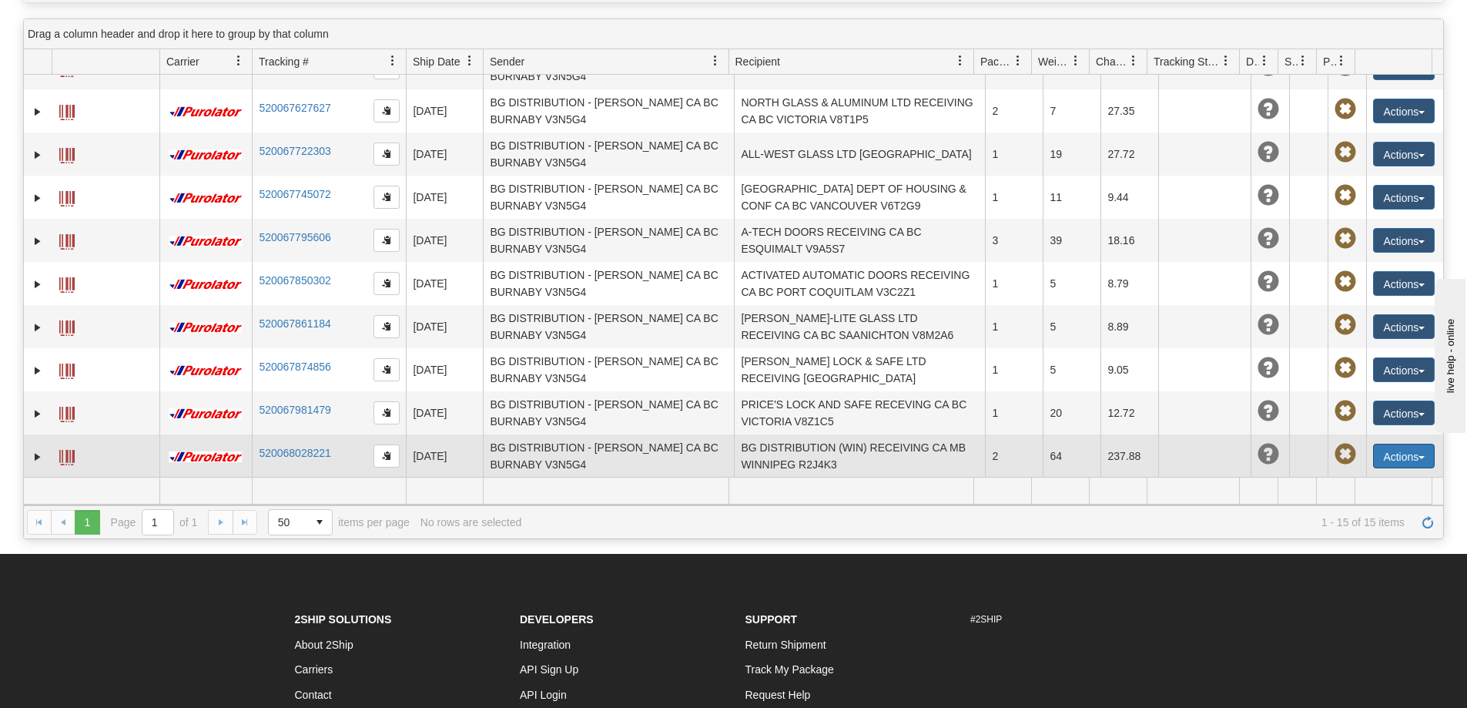
click at [1413, 462] on button "Actions" at bounding box center [1404, 456] width 62 height 25
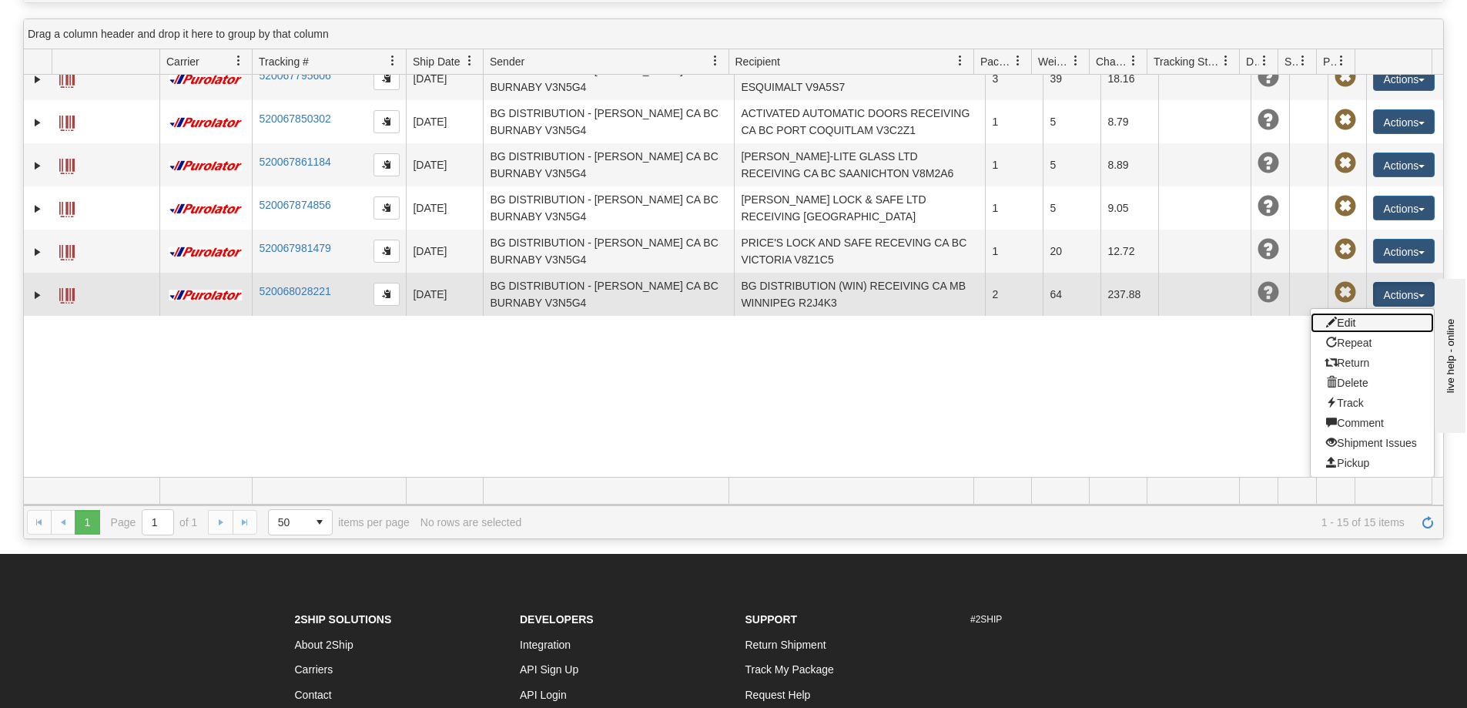
click at [1351, 324] on link "Edit" at bounding box center [1372, 323] width 123 height 20
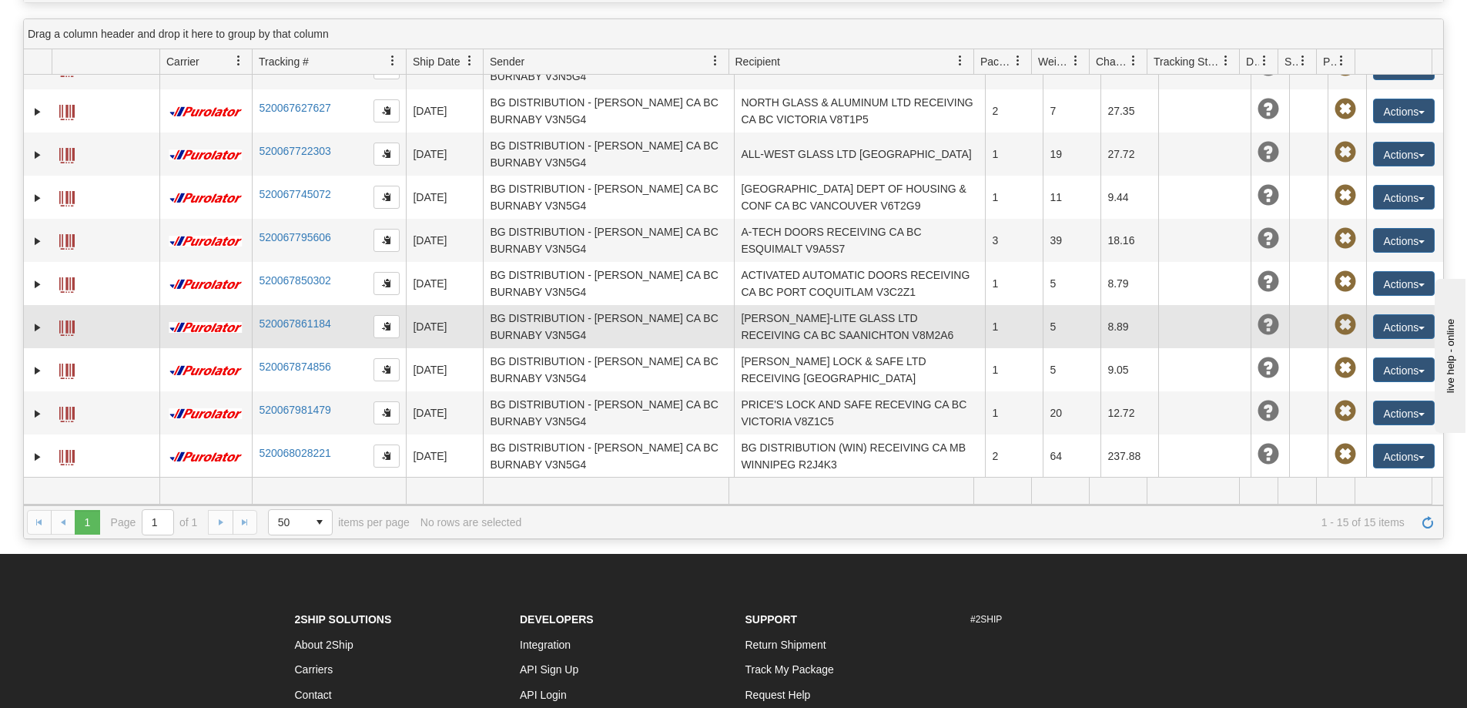
scroll to position [261, 0]
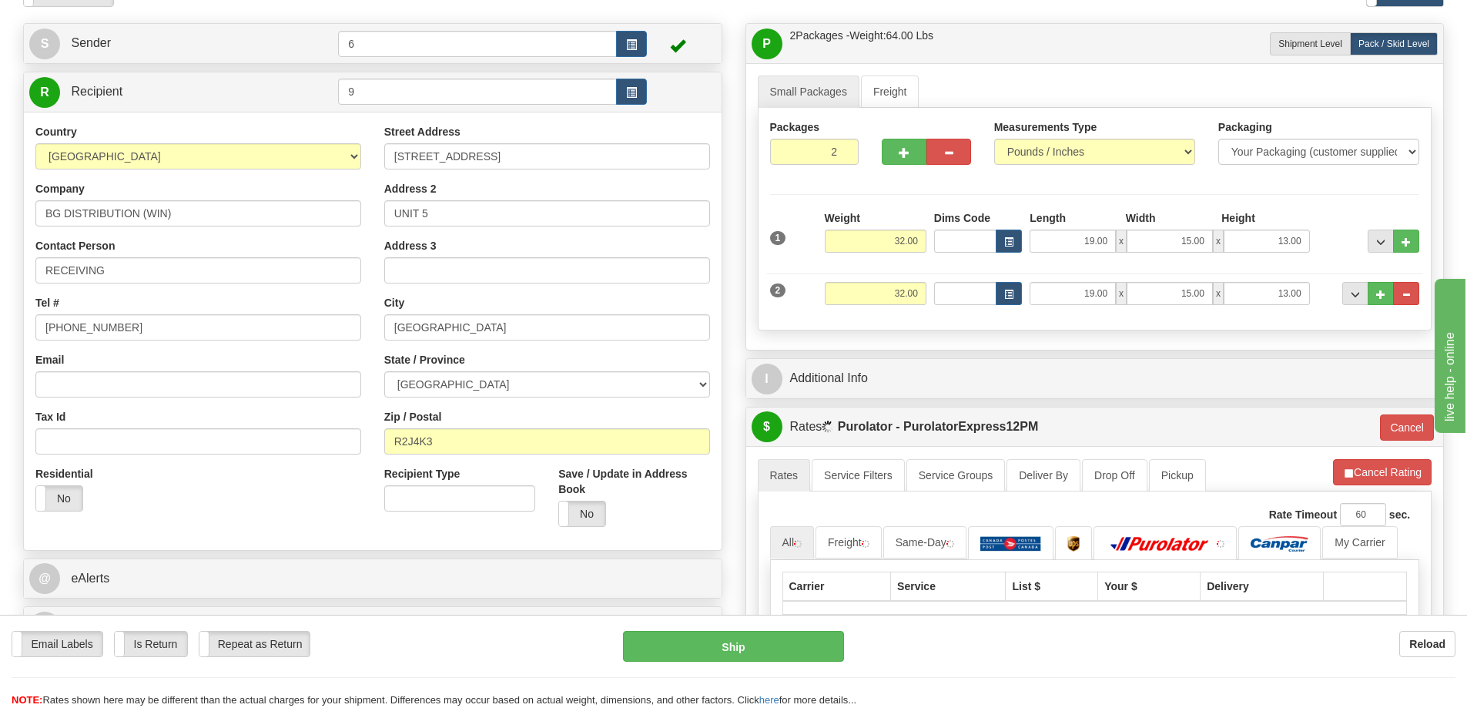
scroll to position [231, 0]
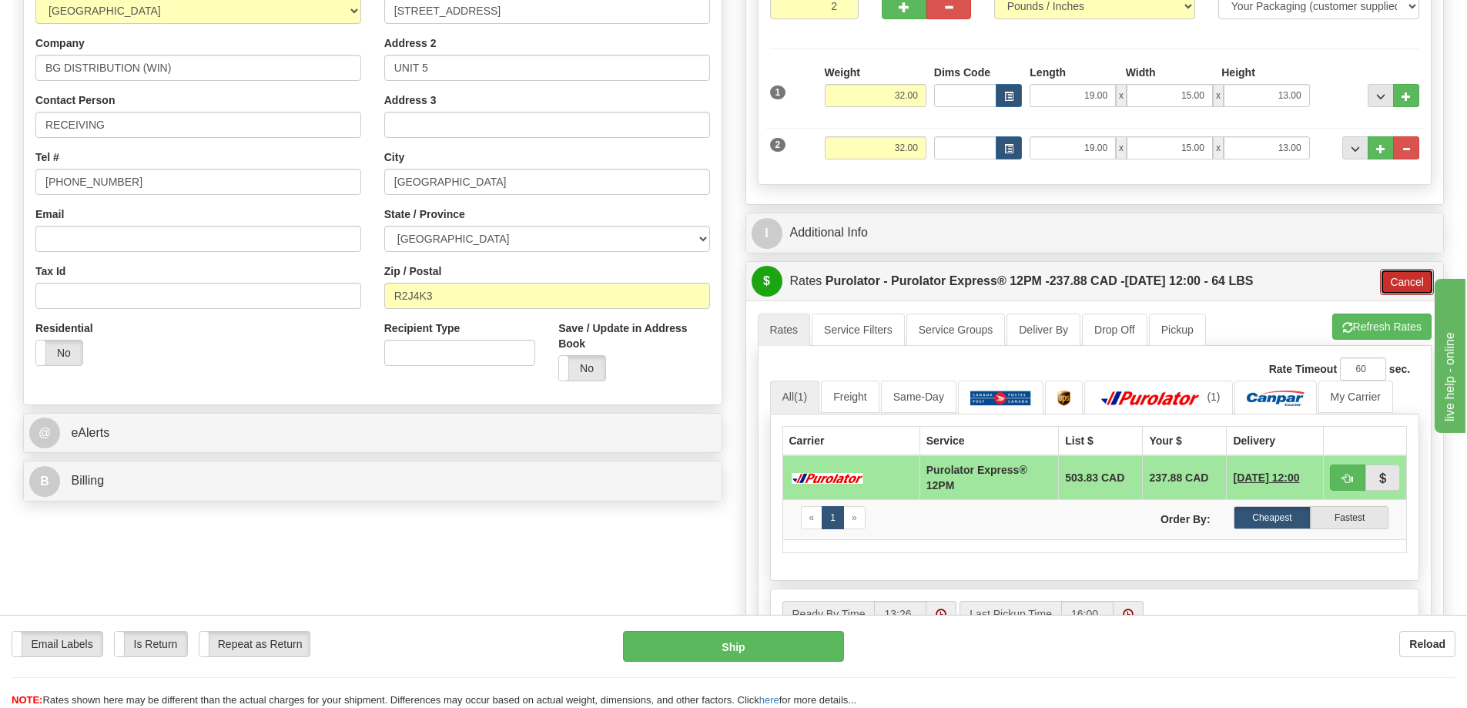
click at [1413, 283] on button "Cancel" at bounding box center [1407, 282] width 54 height 26
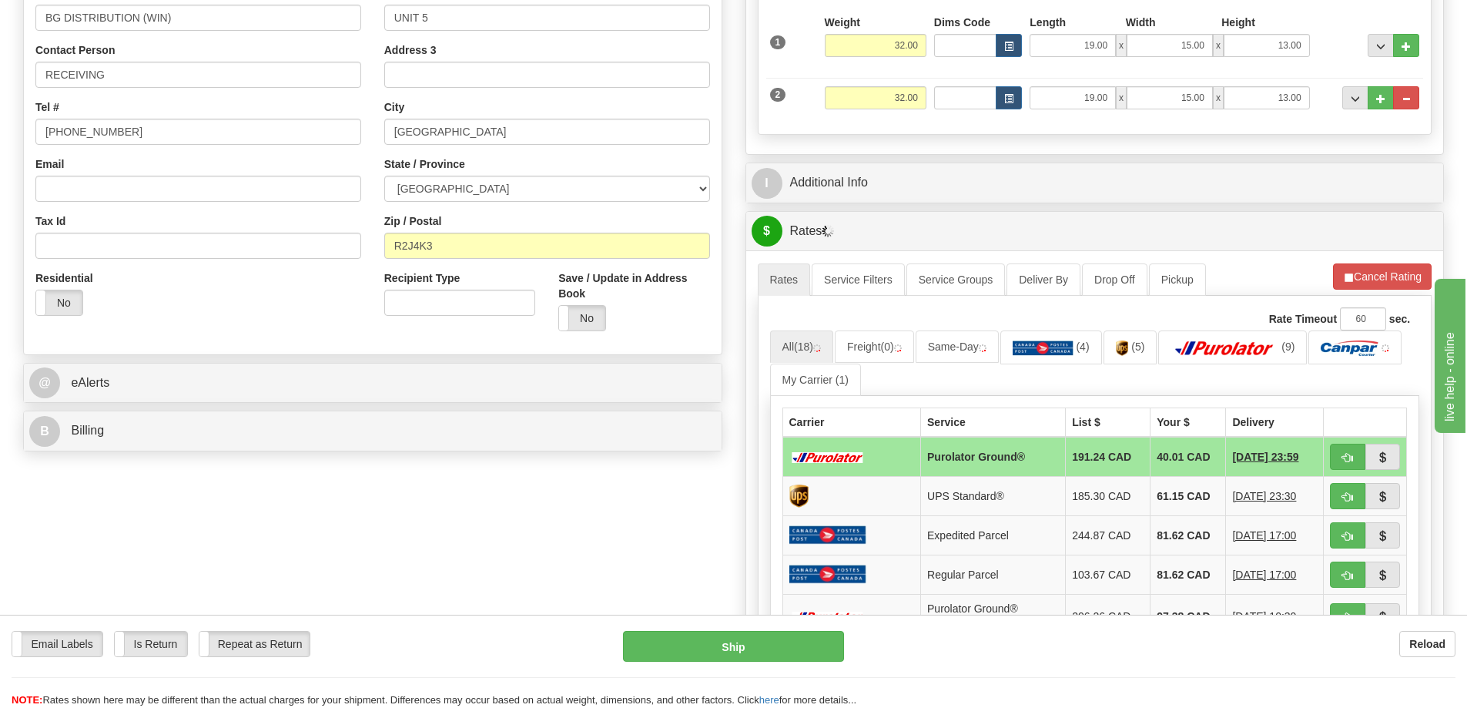
scroll to position [308, 0]
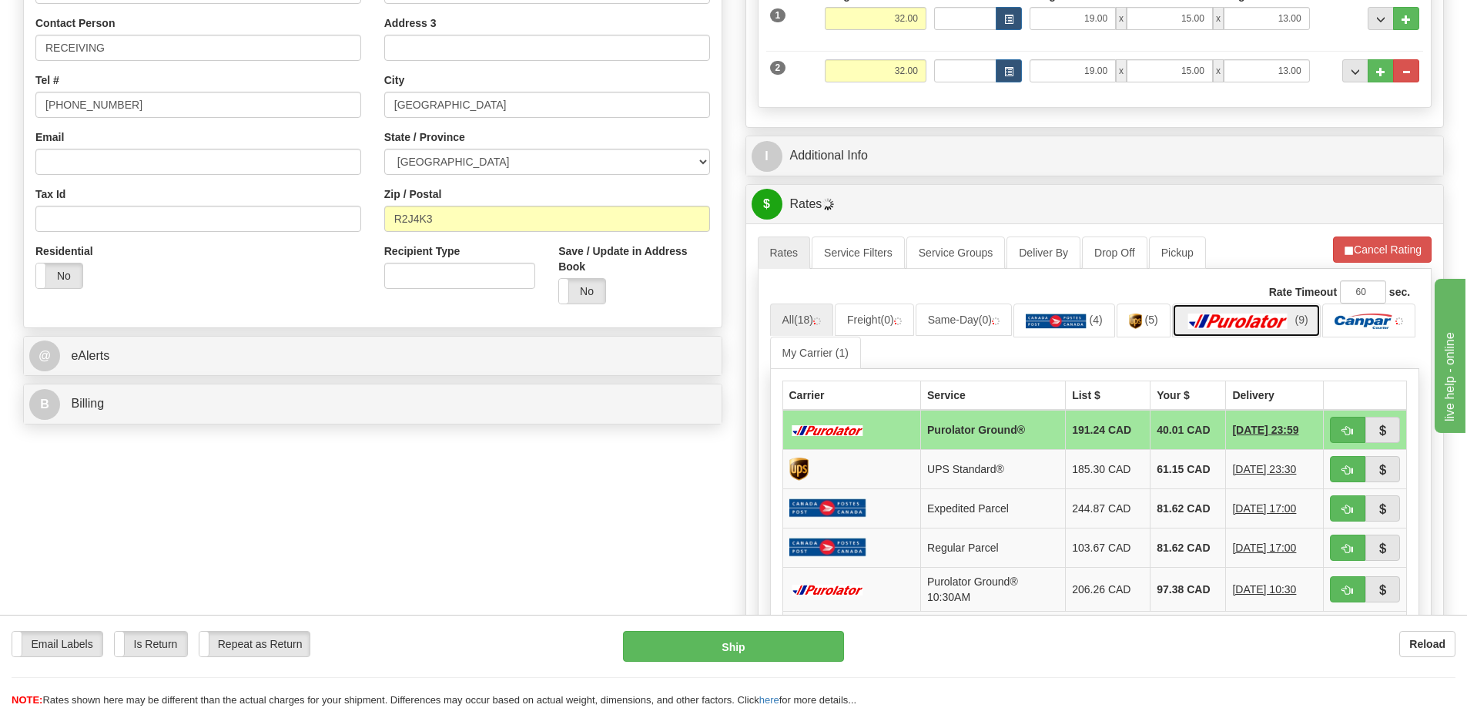
click at [1259, 325] on img at bounding box center [1239, 321] width 108 height 15
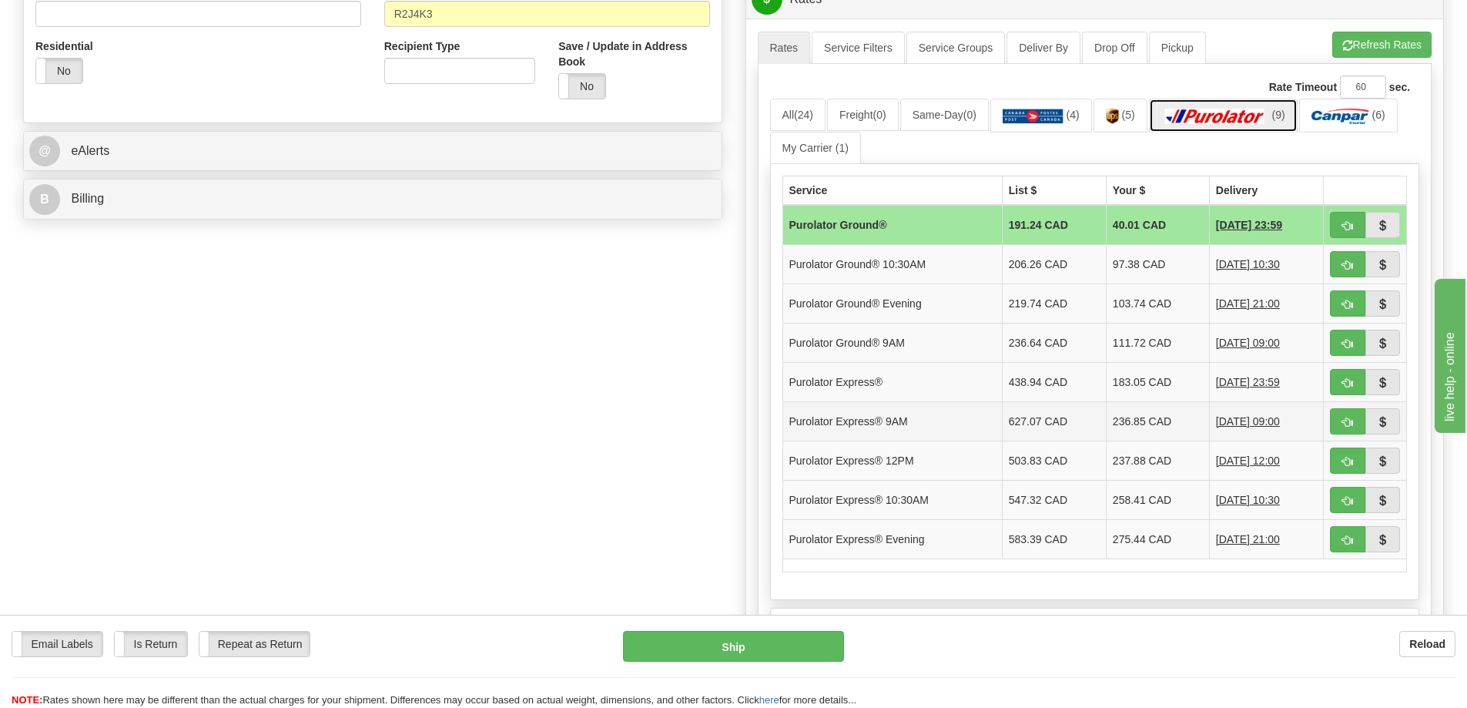
scroll to position [539, 0]
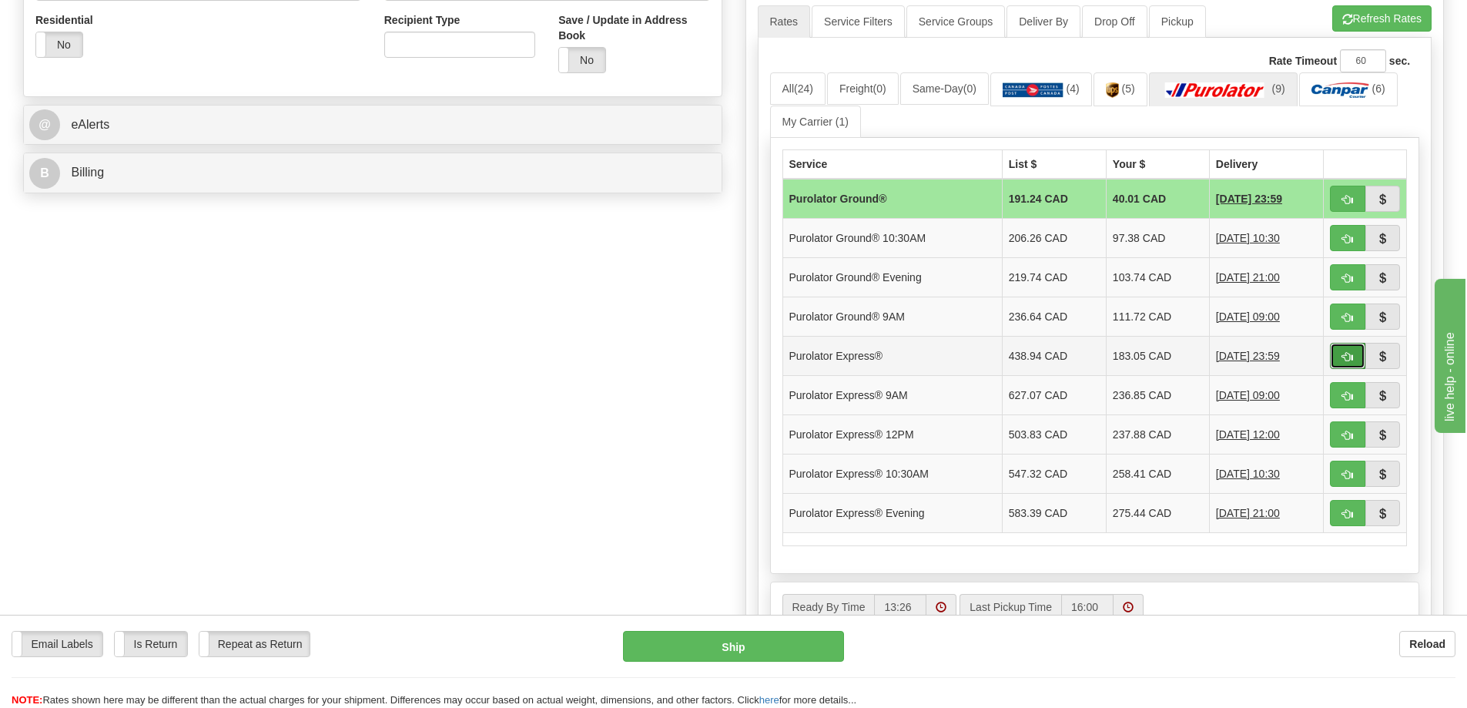
click at [1346, 362] on span "button" at bounding box center [1348, 357] width 11 height 10
type input "202"
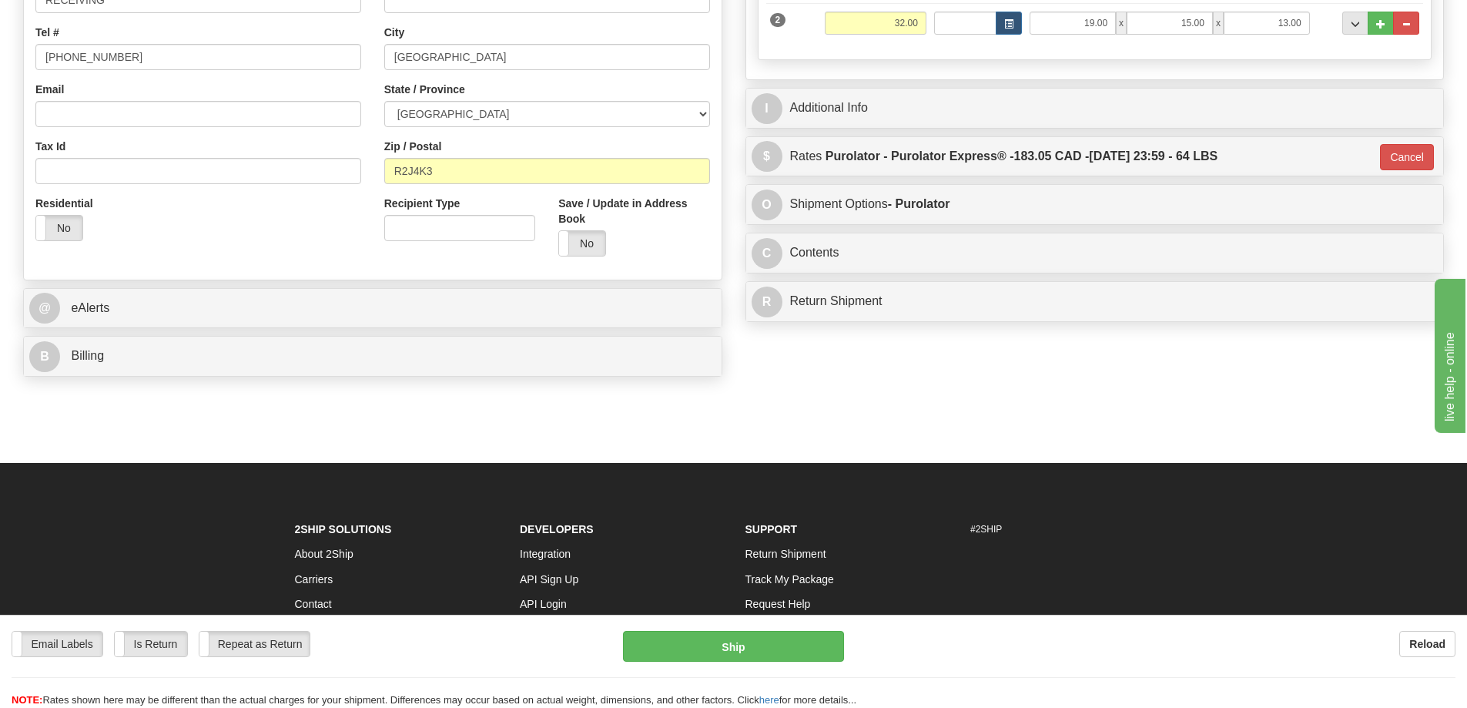
scroll to position [116, 0]
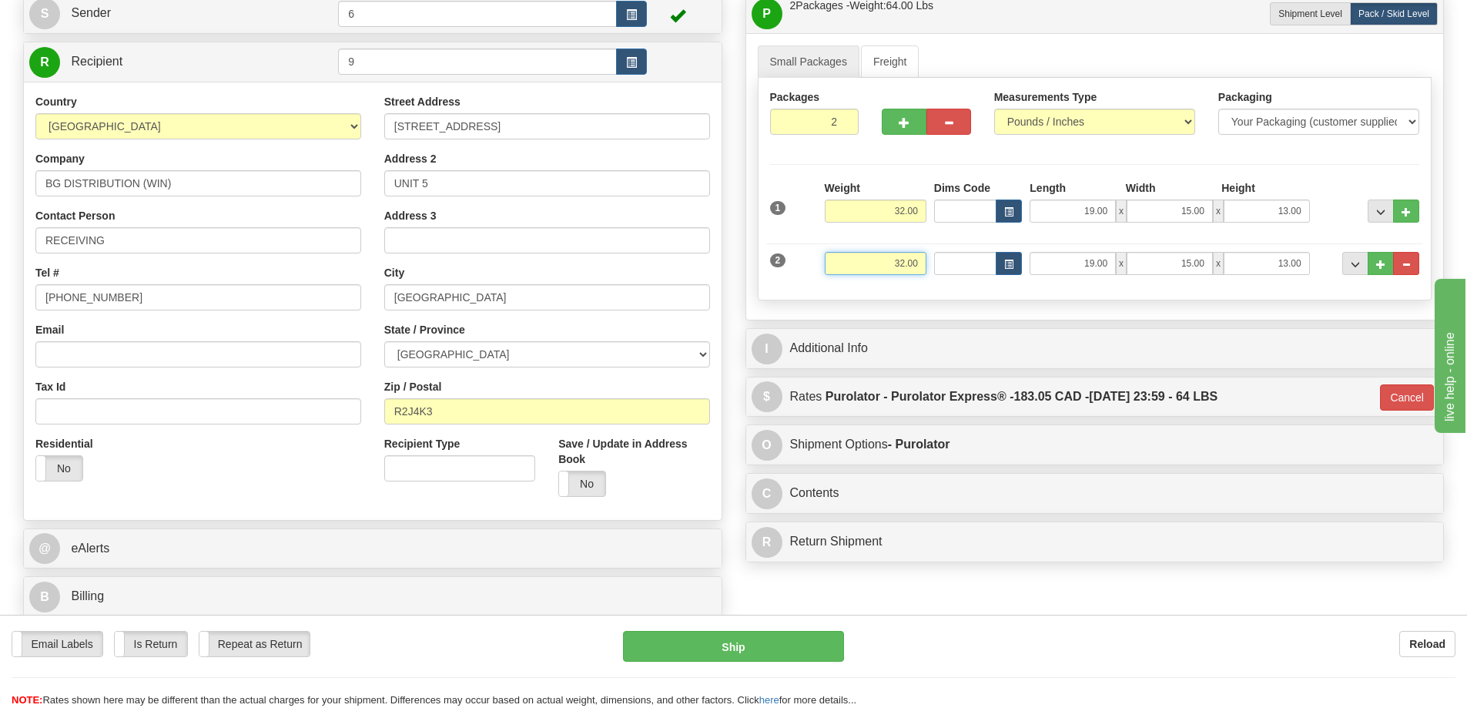
drag, startPoint x: 876, startPoint y: 270, endPoint x: 1030, endPoint y: 274, distance: 154.1
click at [1030, 275] on div "2 Weight 32.00 Dims Code Length Width Height" at bounding box center [1095, 262] width 658 height 52
type input "35.00"
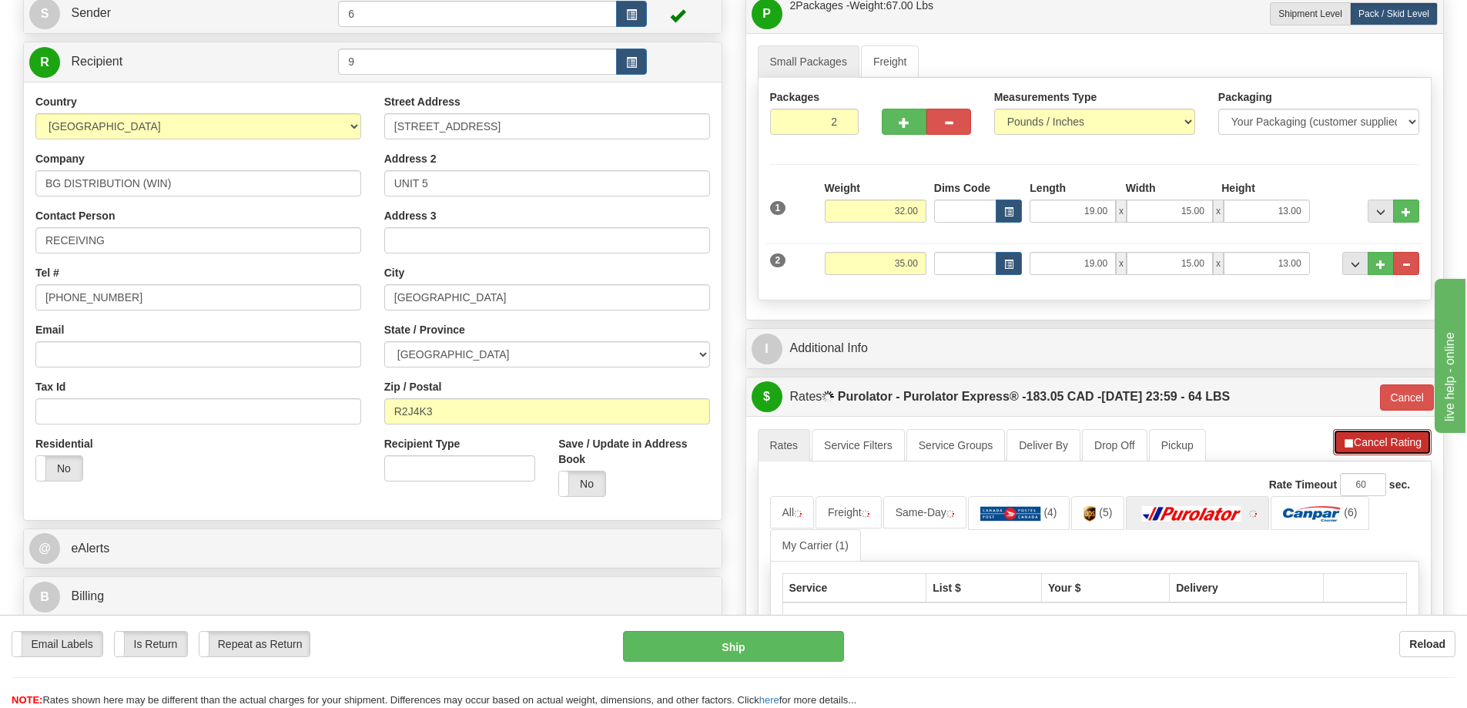
click at [1381, 444] on li "Refresh Rates Cancel Rating" at bounding box center [1382, 442] width 99 height 26
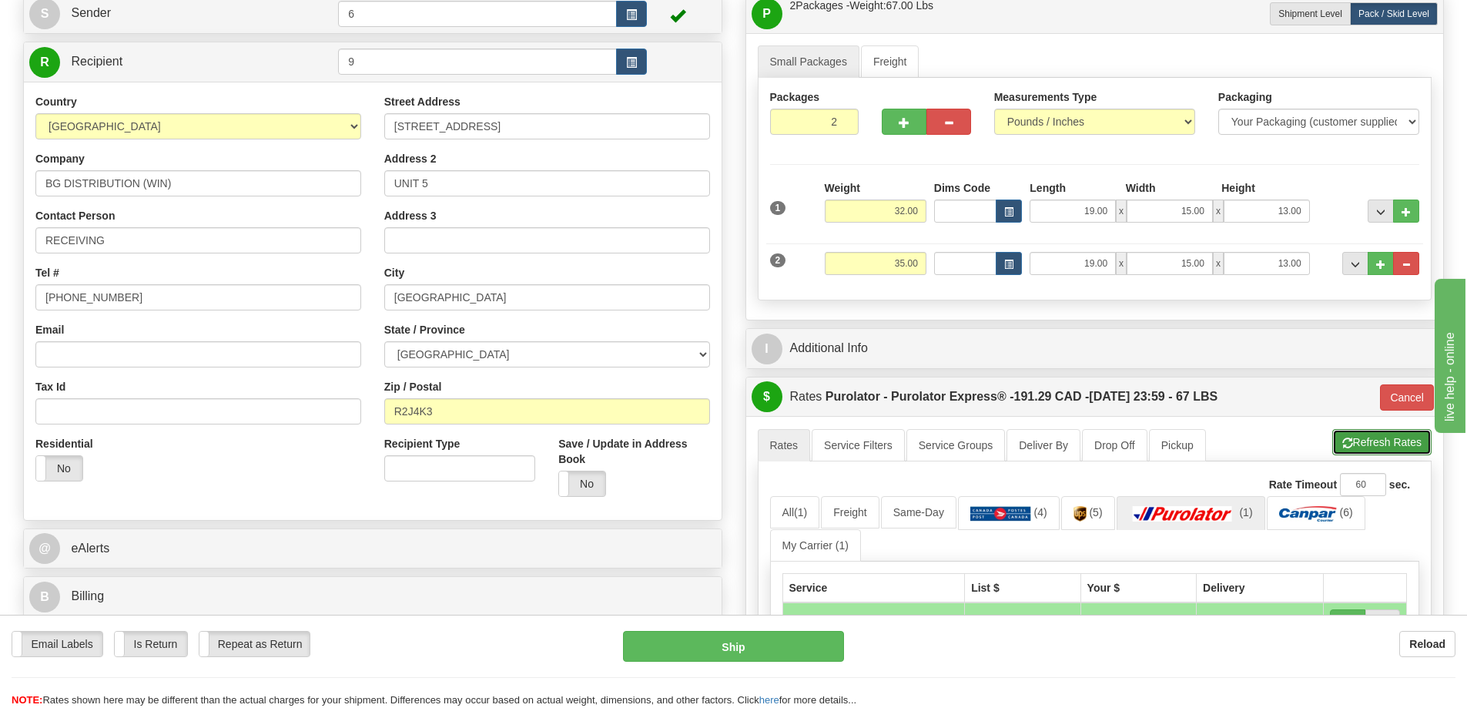
click at [1386, 438] on button "Refresh Rates" at bounding box center [1382, 442] width 99 height 26
type input "202"
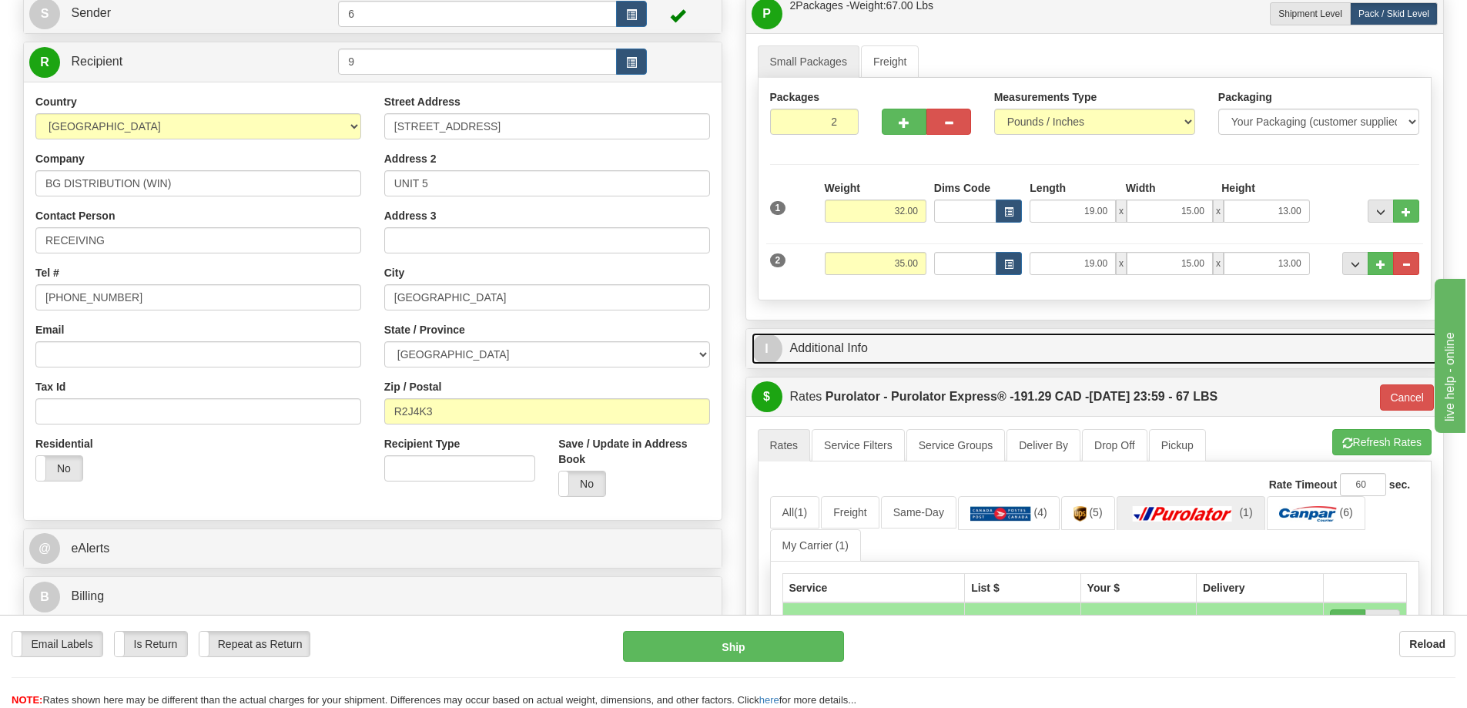
click at [988, 351] on link "I Additional Info" at bounding box center [1095, 349] width 687 height 32
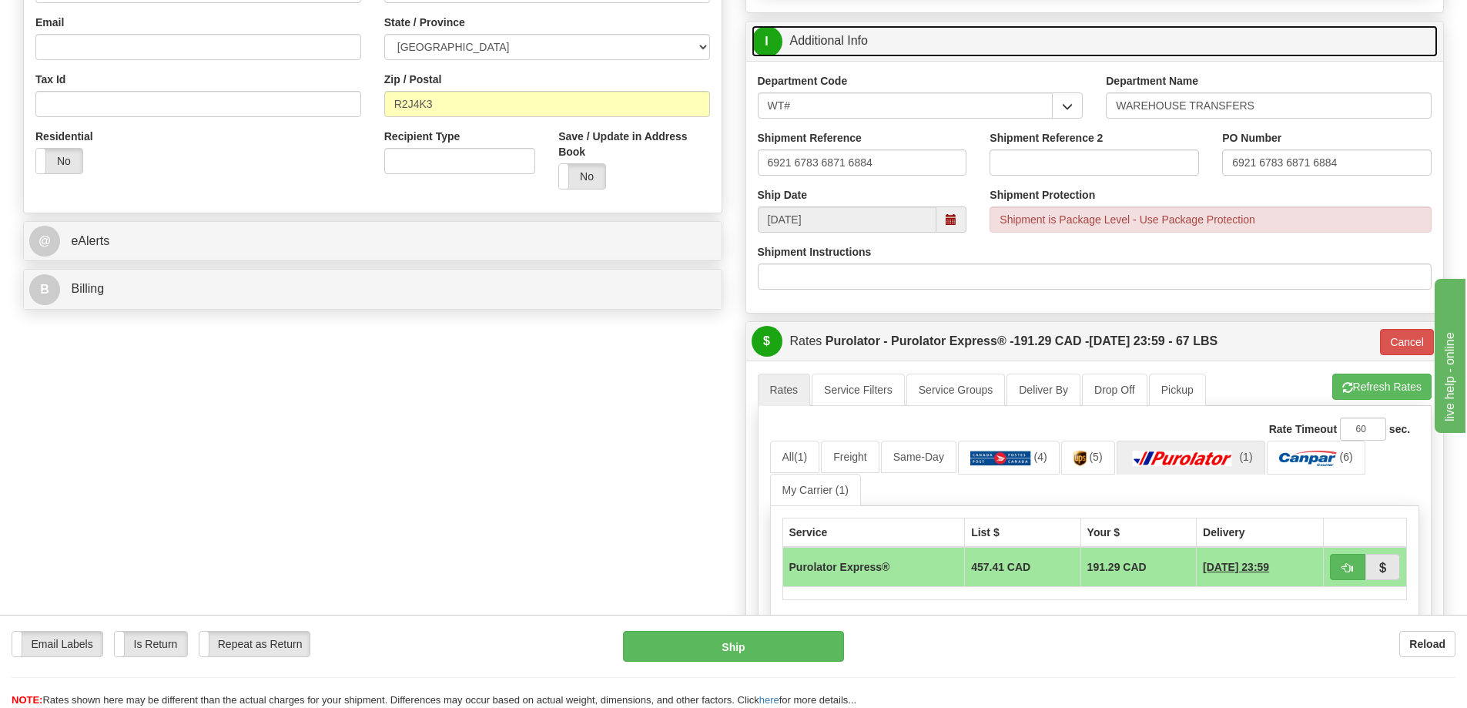
scroll to position [424, 0]
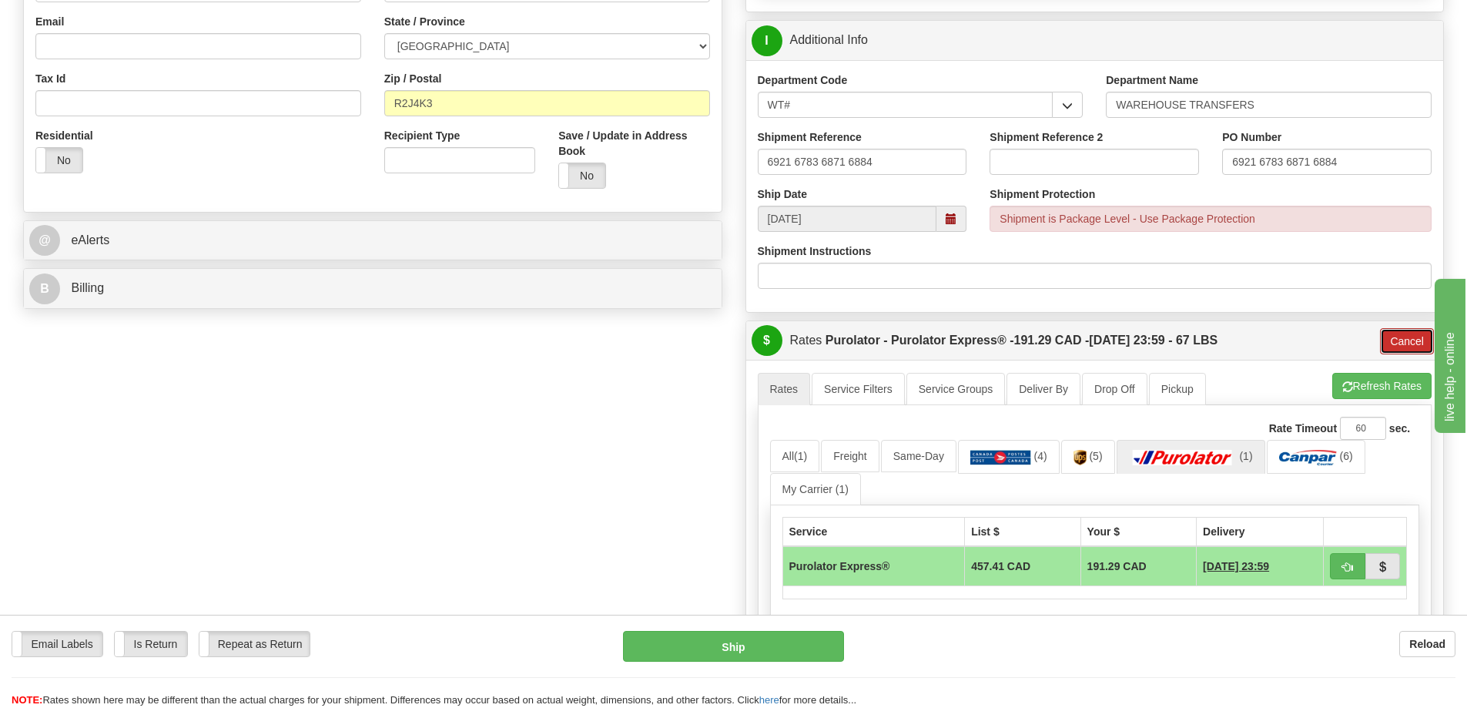
click at [1411, 337] on button "Cancel" at bounding box center [1407, 341] width 54 height 26
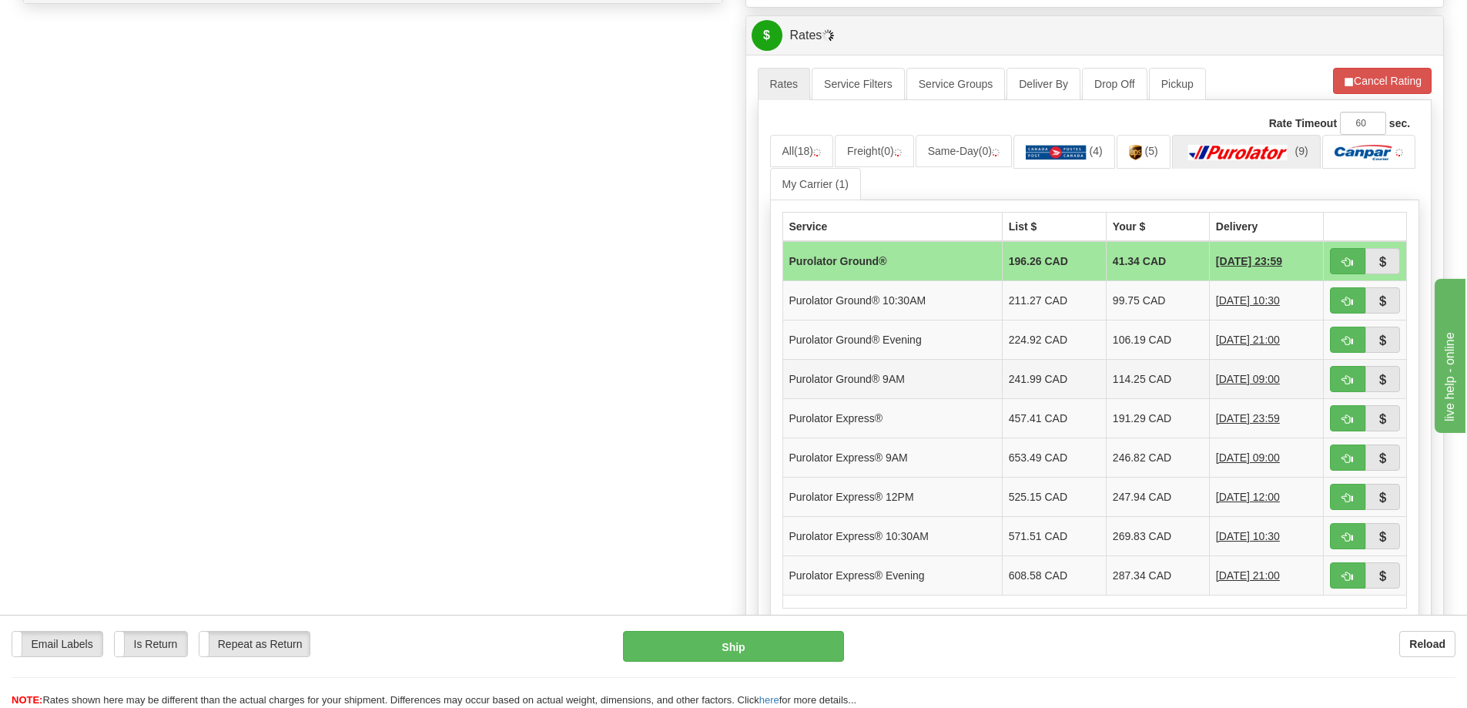
scroll to position [732, 0]
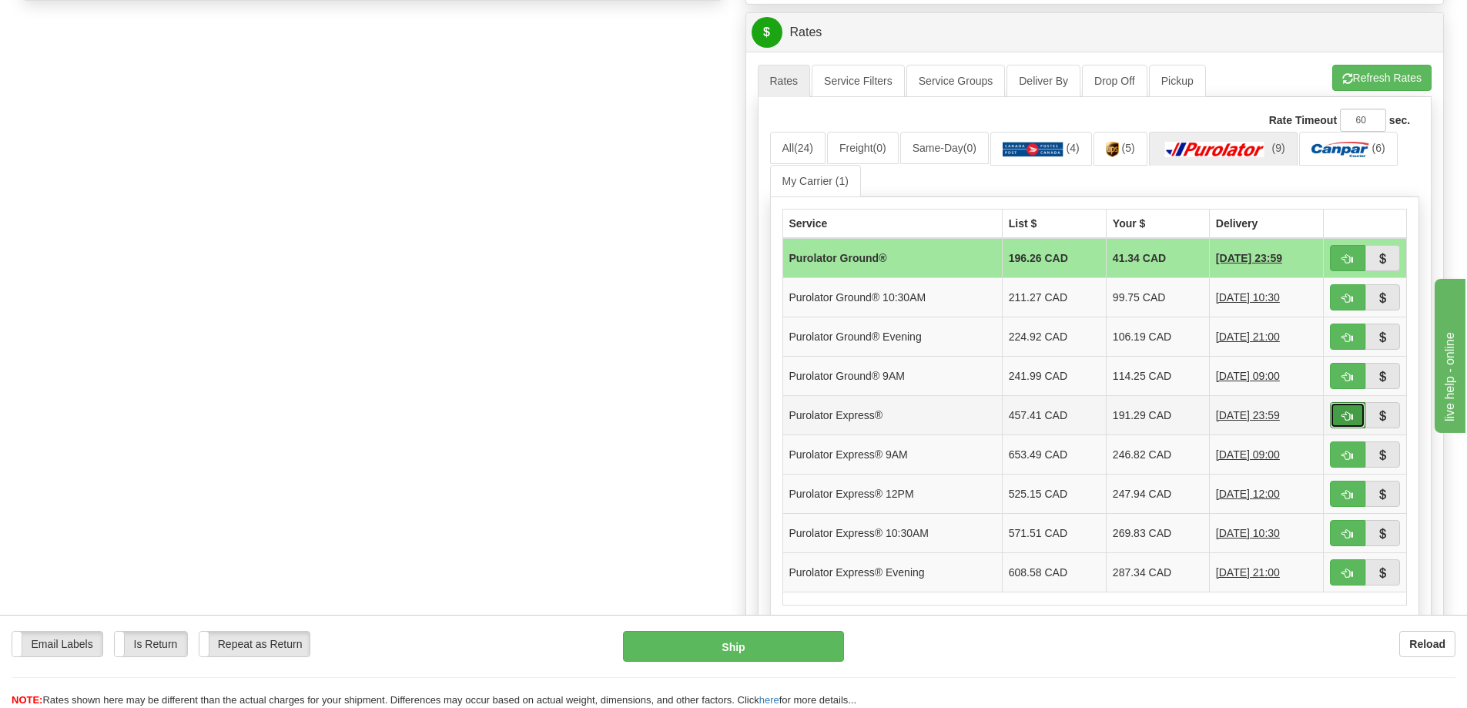
click at [1351, 414] on span "button" at bounding box center [1348, 416] width 11 height 10
type input "202"
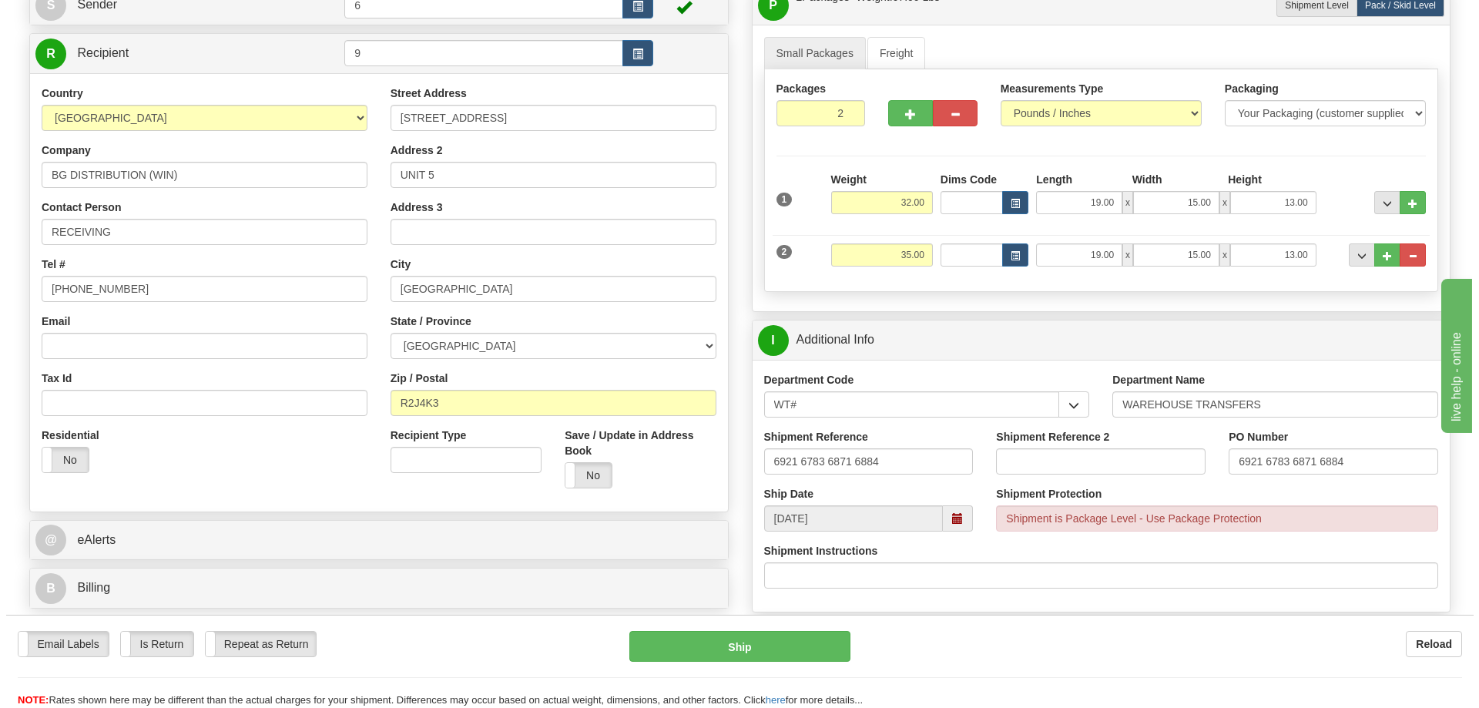
scroll to position [154, 0]
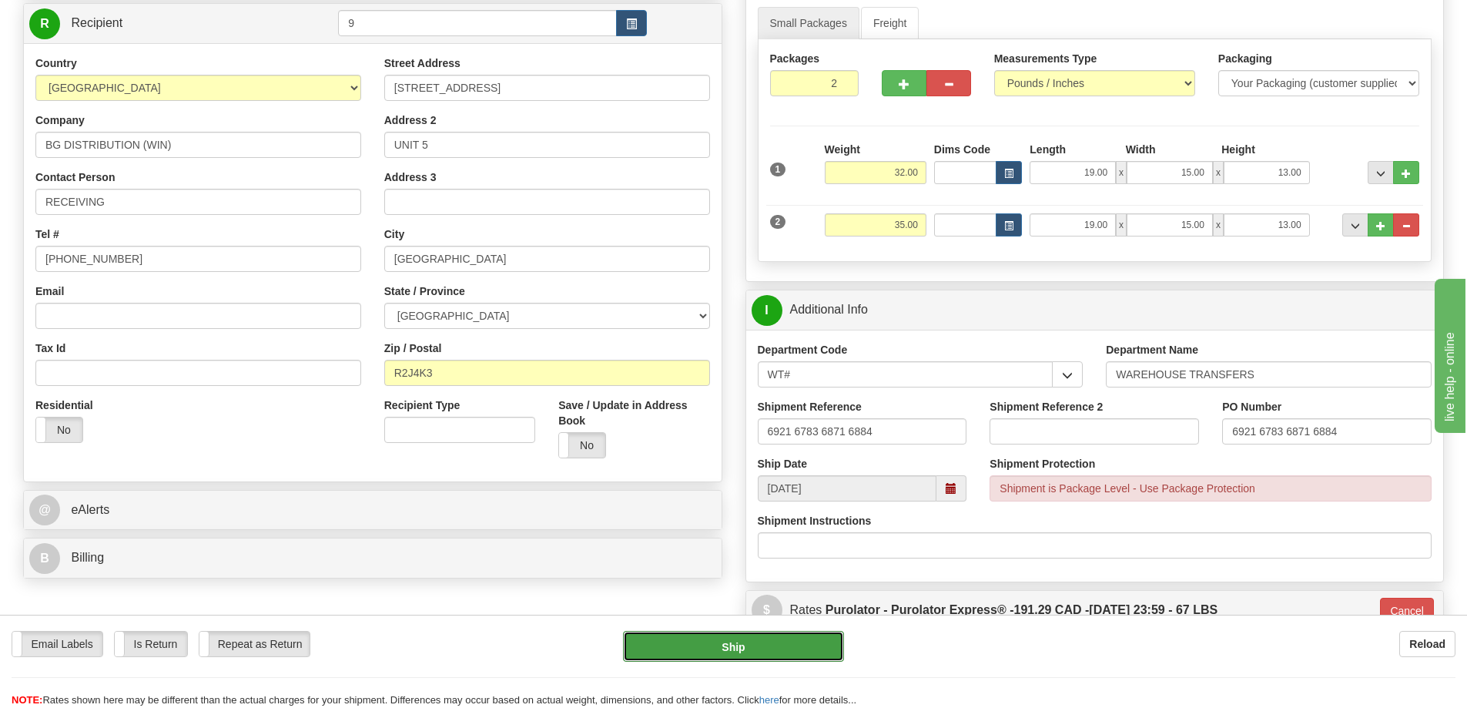
click at [697, 641] on button "Ship" at bounding box center [733, 646] width 221 height 31
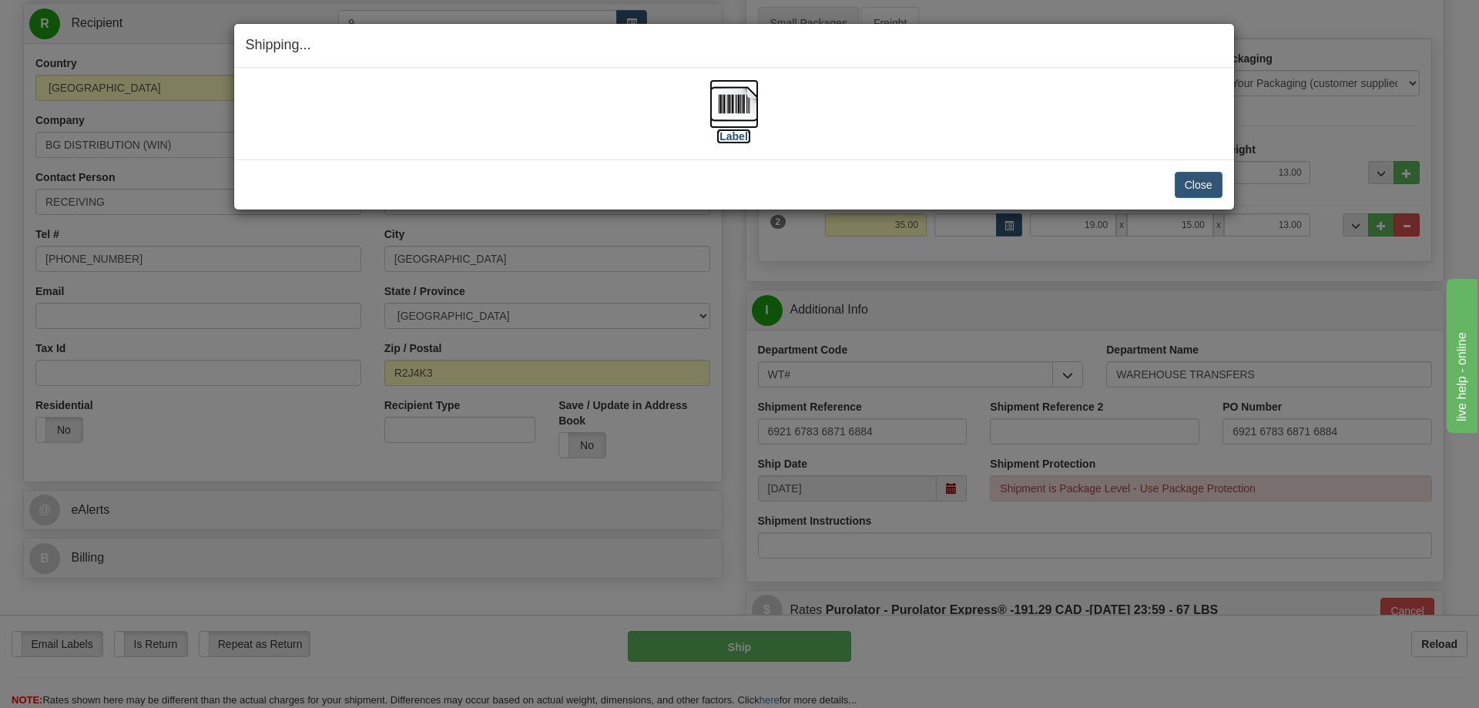
click at [729, 132] on label "[Label]" at bounding box center [733, 136] width 35 height 15
click at [1189, 179] on button "Close" at bounding box center [1199, 185] width 48 height 26
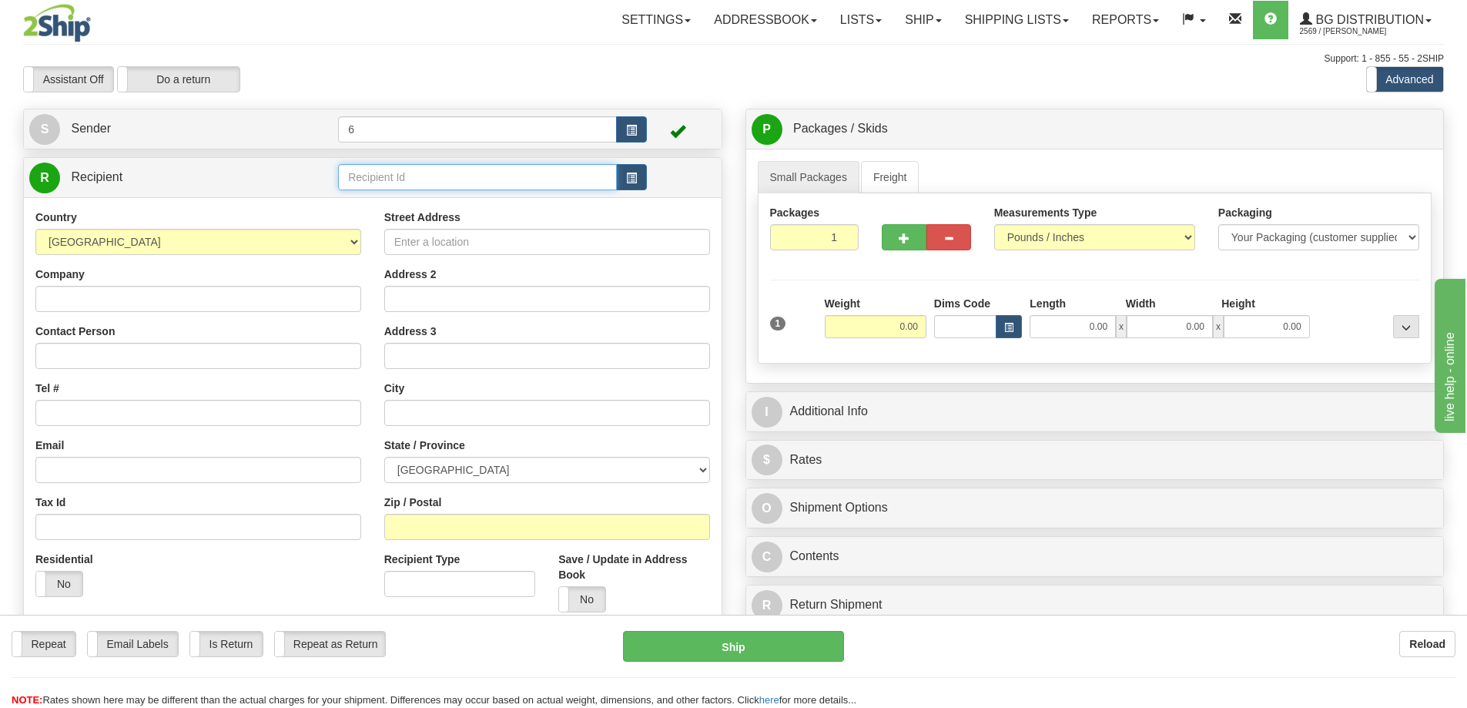
click at [399, 190] on input "text" at bounding box center [477, 177] width 279 height 26
type input "41"
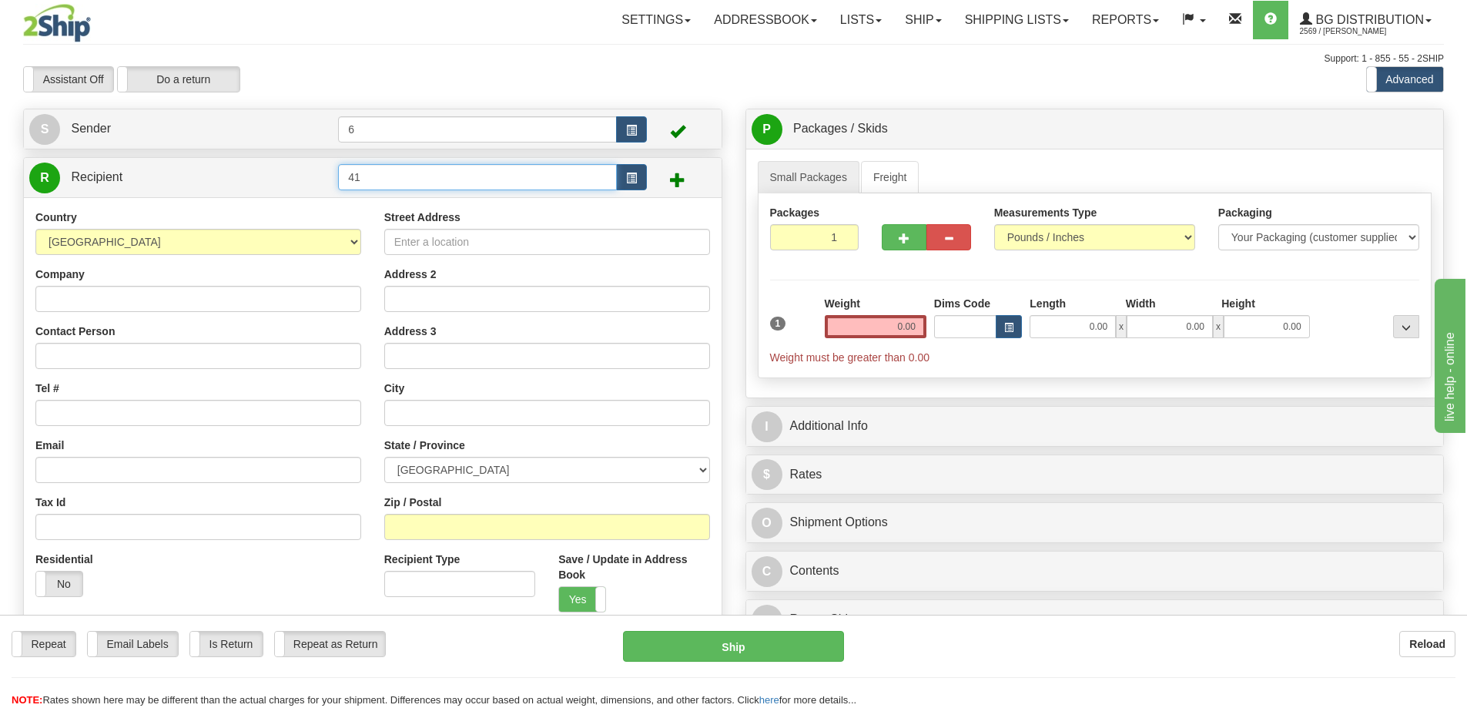
drag, startPoint x: 396, startPoint y: 184, endPoint x: 276, endPoint y: 176, distance: 120.5
click at [279, 175] on tr "R Recipient 41" at bounding box center [372, 178] width 687 height 32
type input "1"
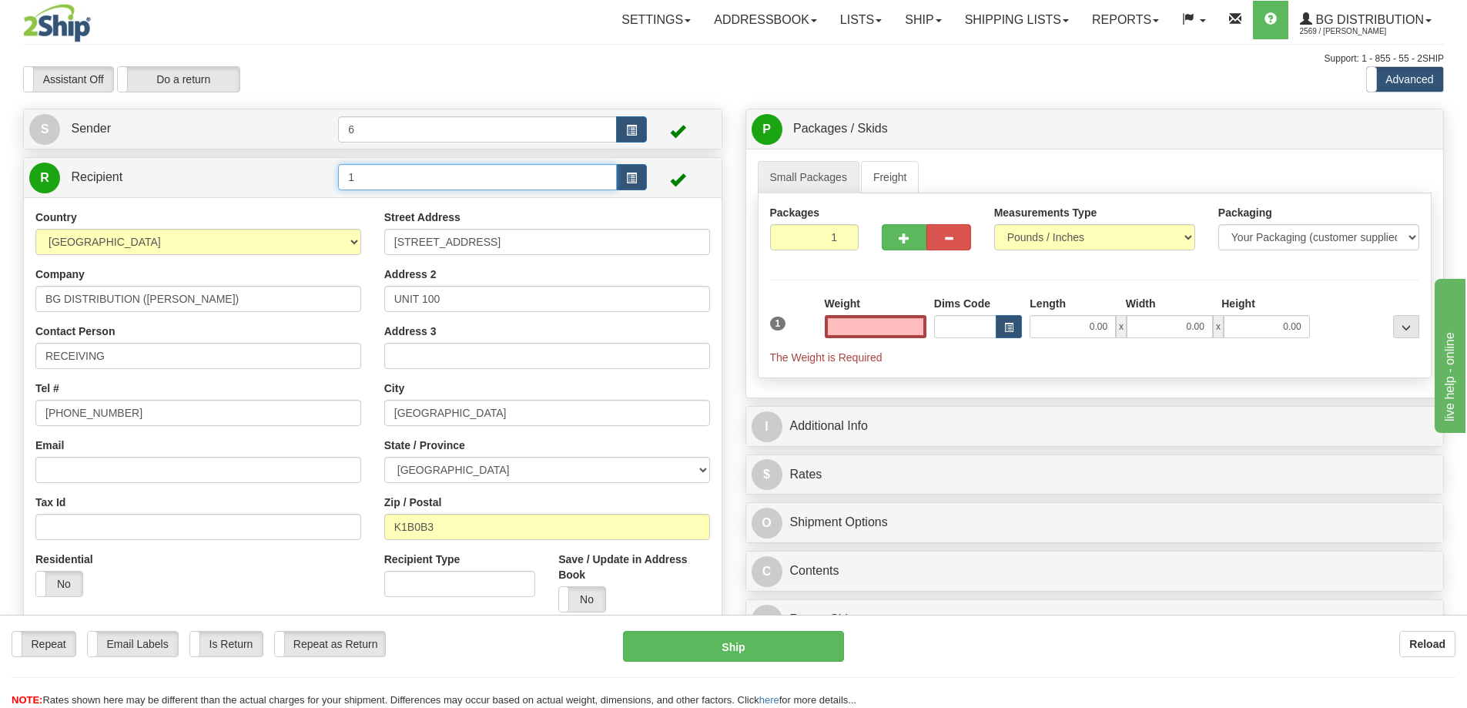
type input "0.00"
drag, startPoint x: 417, startPoint y: 172, endPoint x: 223, endPoint y: 188, distance: 194.0
click at [223, 186] on tr "R Recipient 1" at bounding box center [372, 178] width 687 height 32
type input "2"
click at [881, 333] on input "text" at bounding box center [876, 326] width 102 height 23
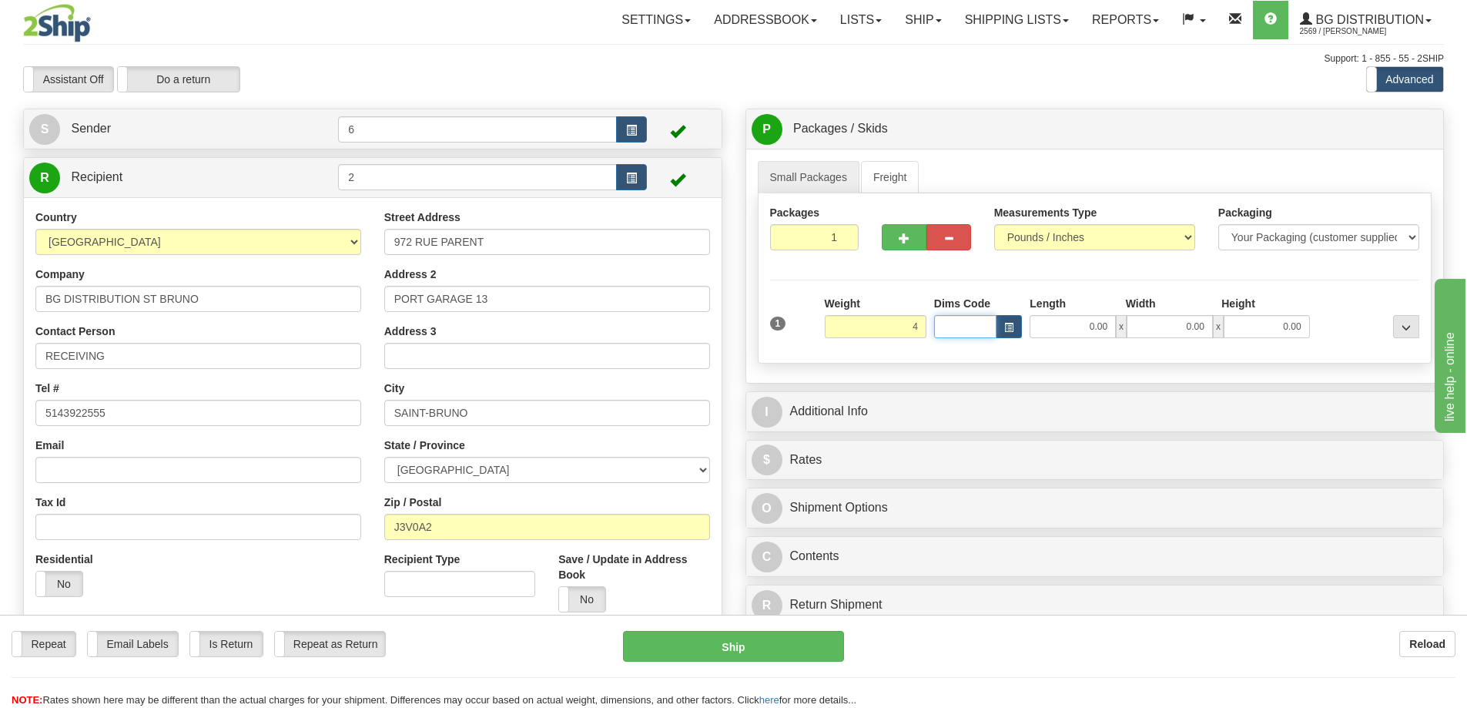
type input "4.00"
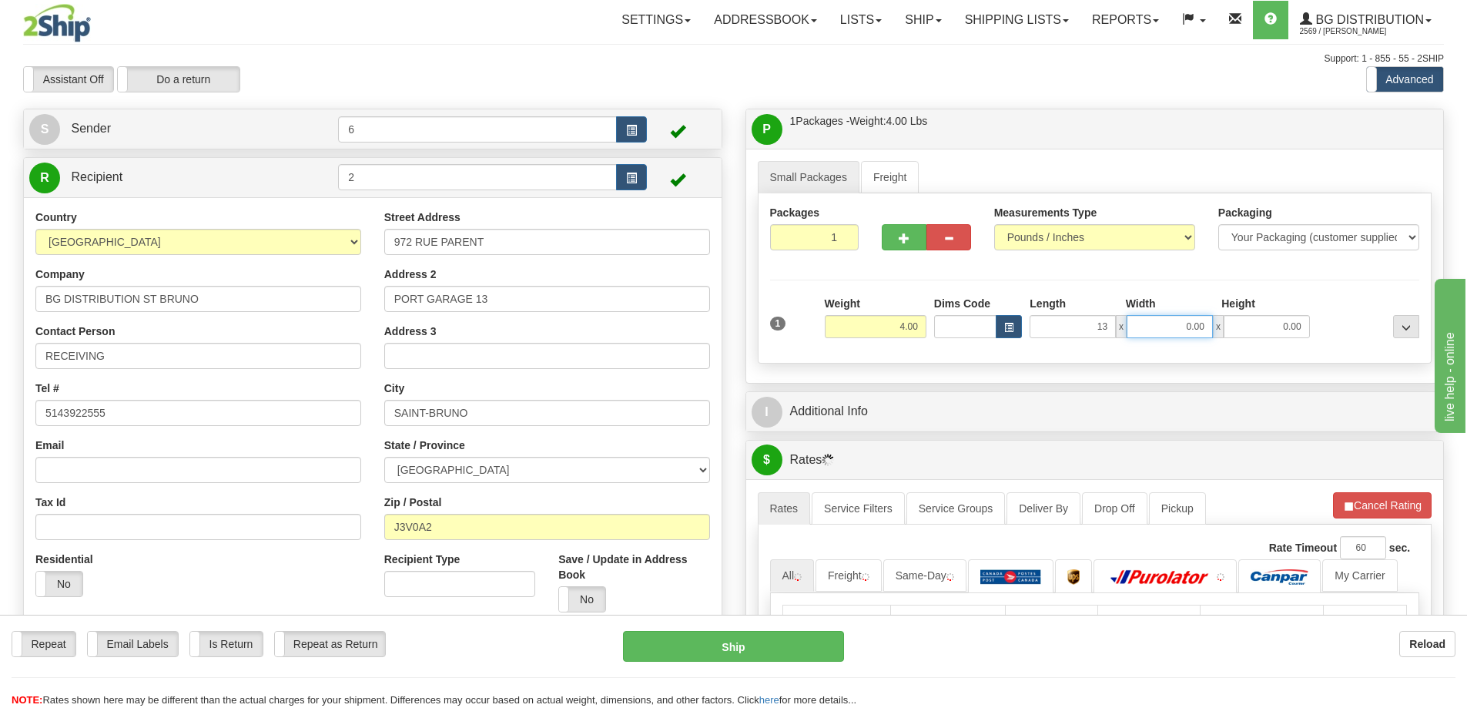
type input "13.00"
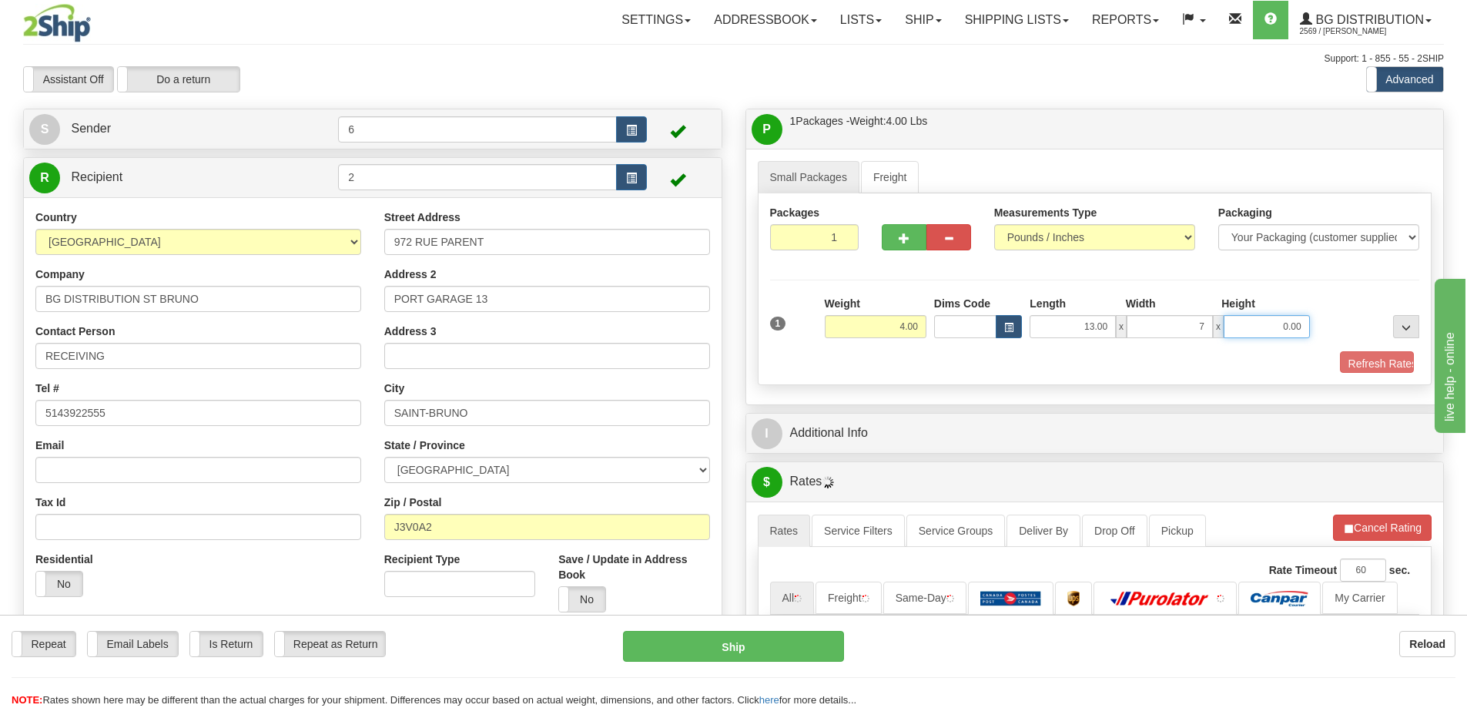
type input "7.00"
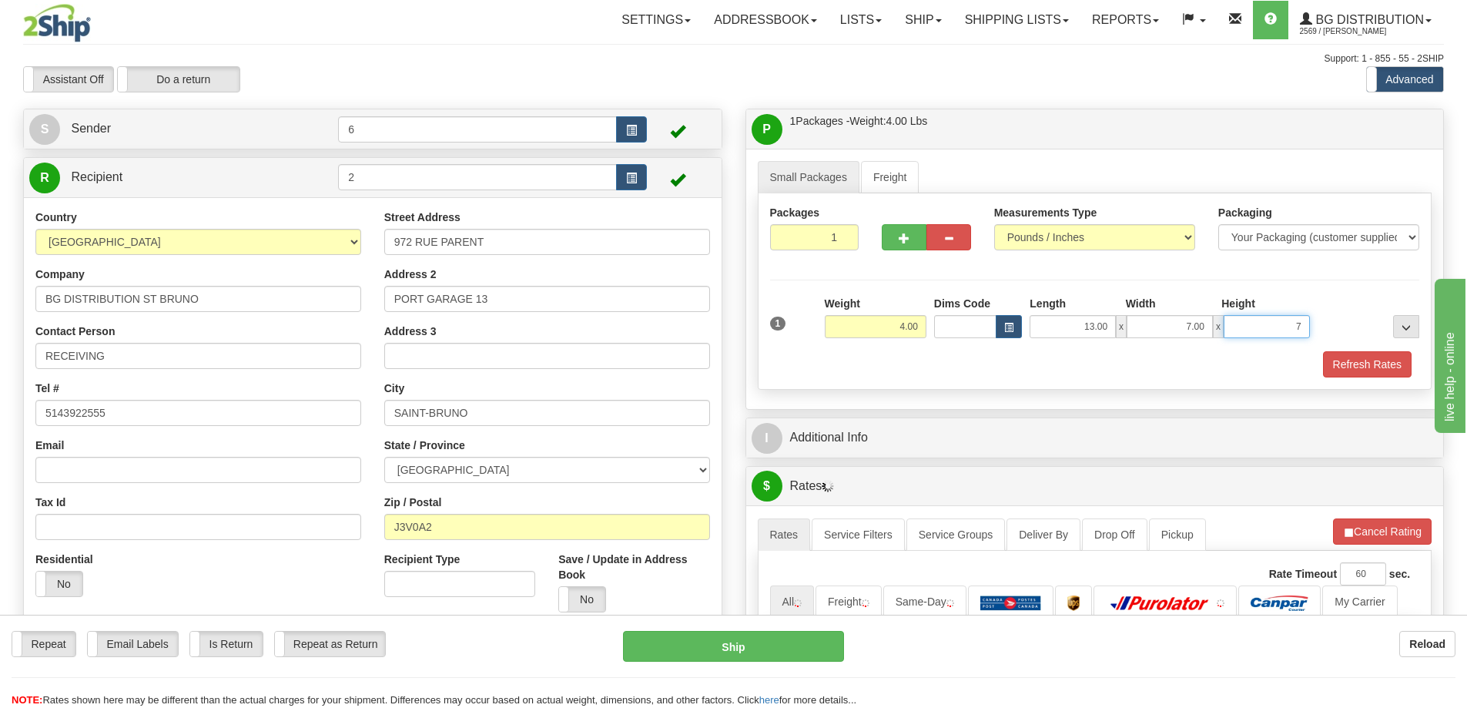
type input "7"
type input "7.00"
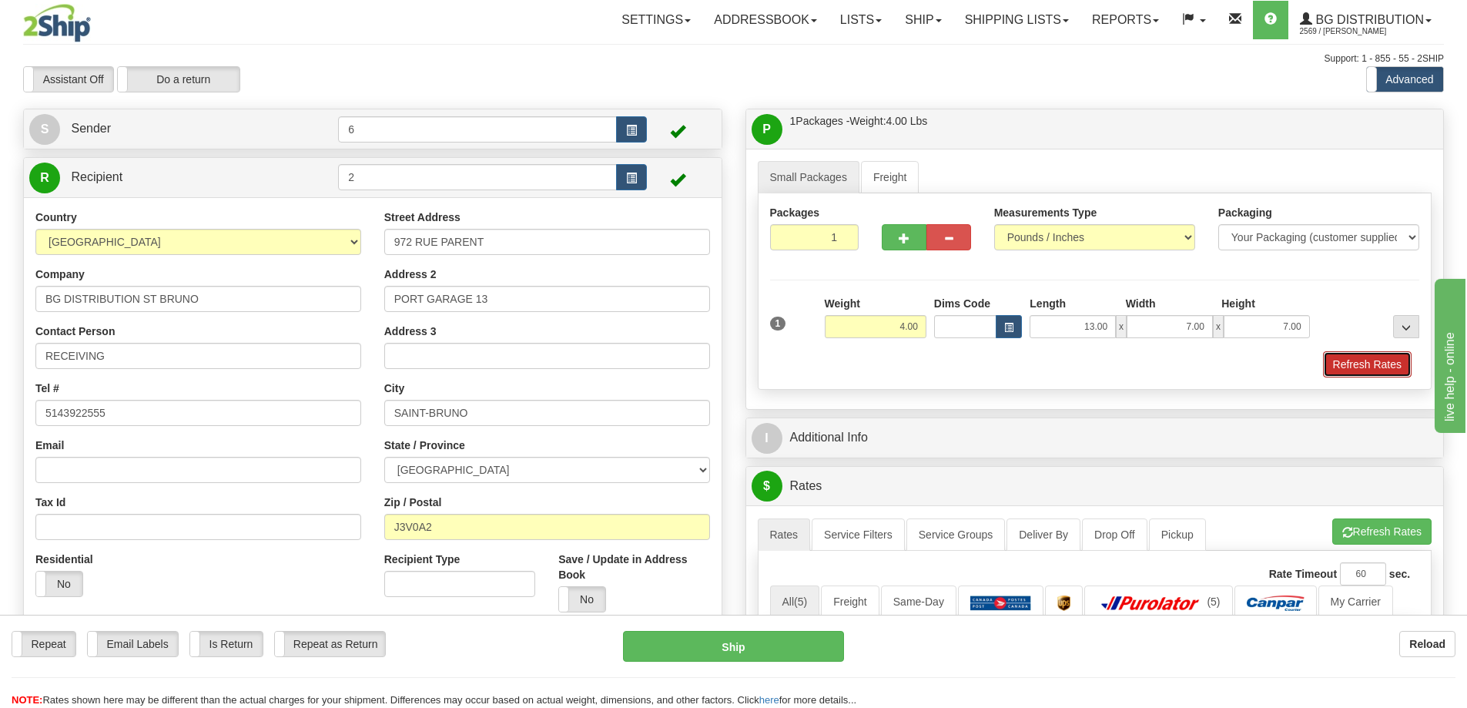
click at [1369, 362] on button "Refresh Rates" at bounding box center [1367, 364] width 89 height 26
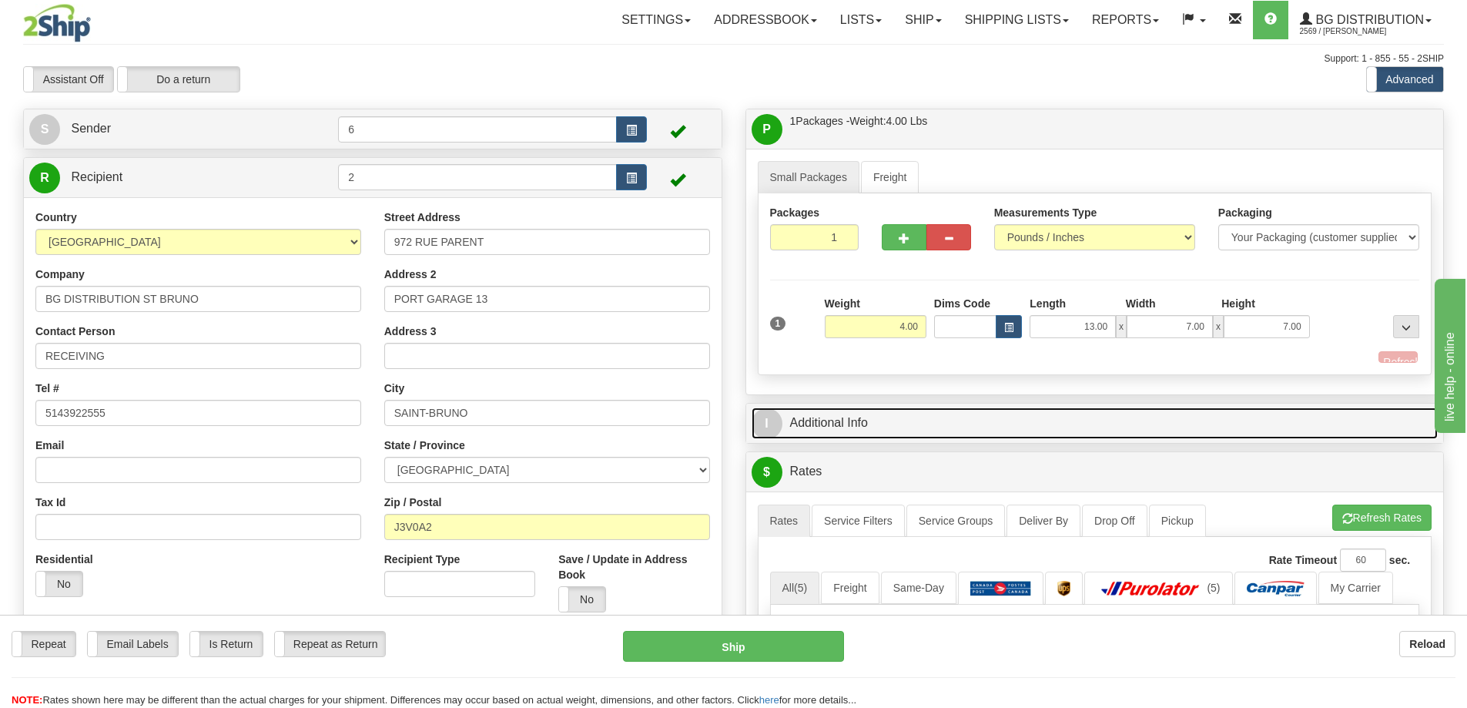
click at [1306, 413] on link "I Additional Info" at bounding box center [1095, 423] width 687 height 32
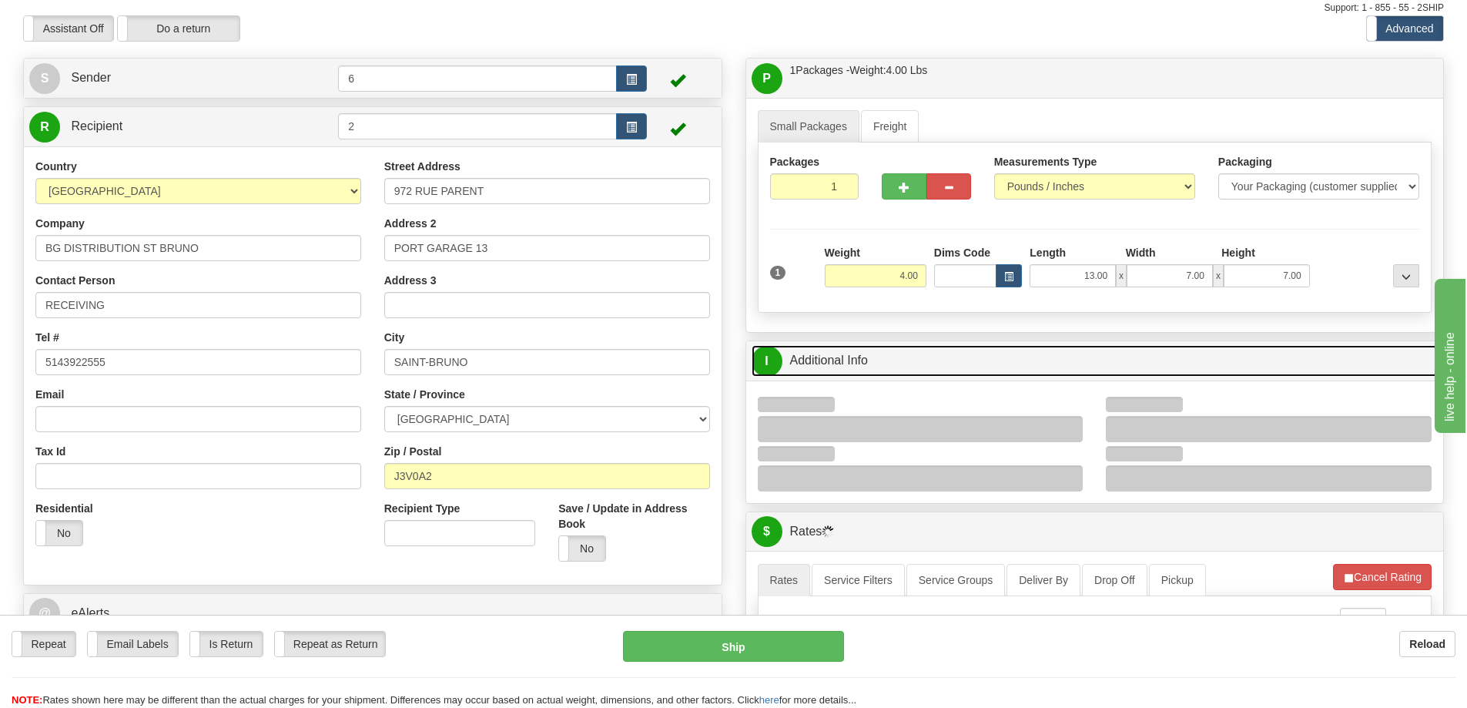
scroll to position [154, 0]
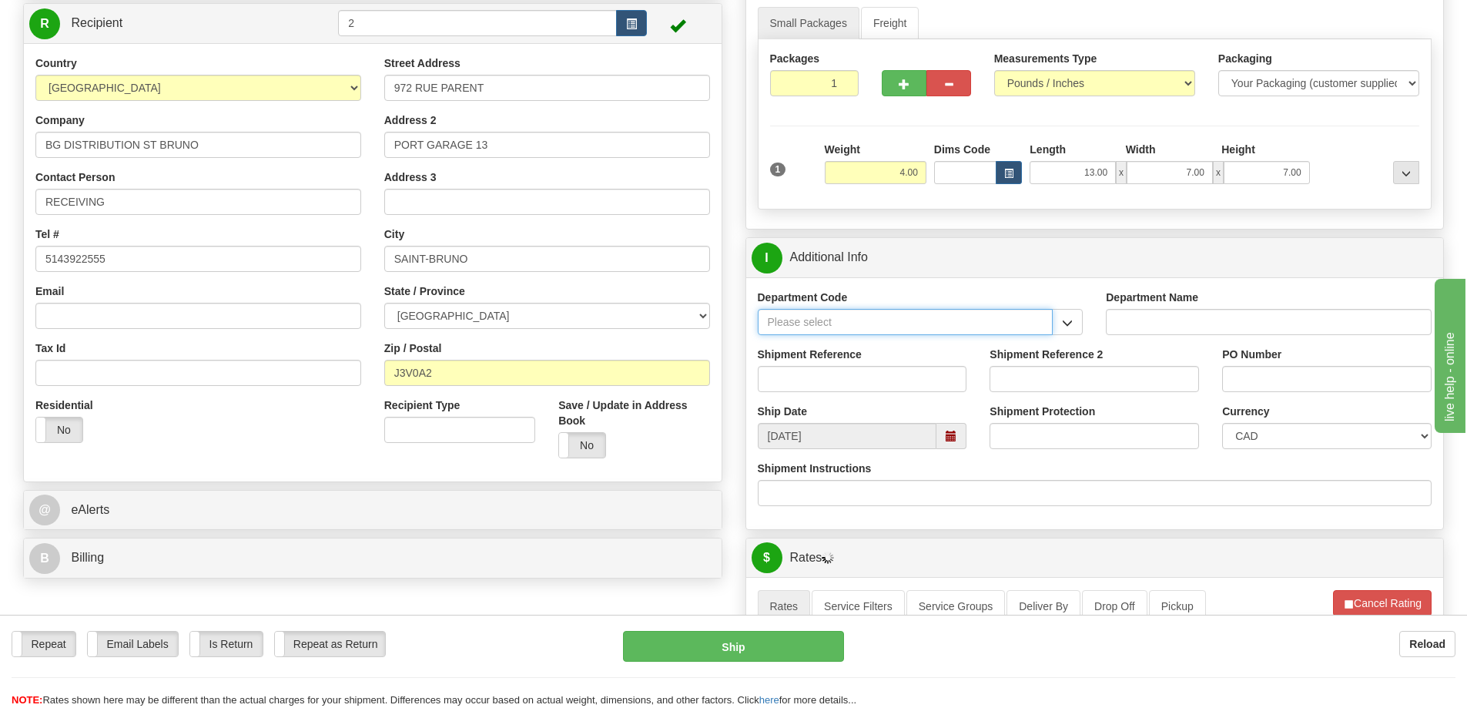
click at [1053, 331] on input "Department Code" at bounding box center [906, 322] width 296 height 26
drag, startPoint x: 1070, startPoint y: 333, endPoint x: 1044, endPoint y: 336, distance: 26.4
click at [1068, 333] on button "button" at bounding box center [1067, 322] width 31 height 26
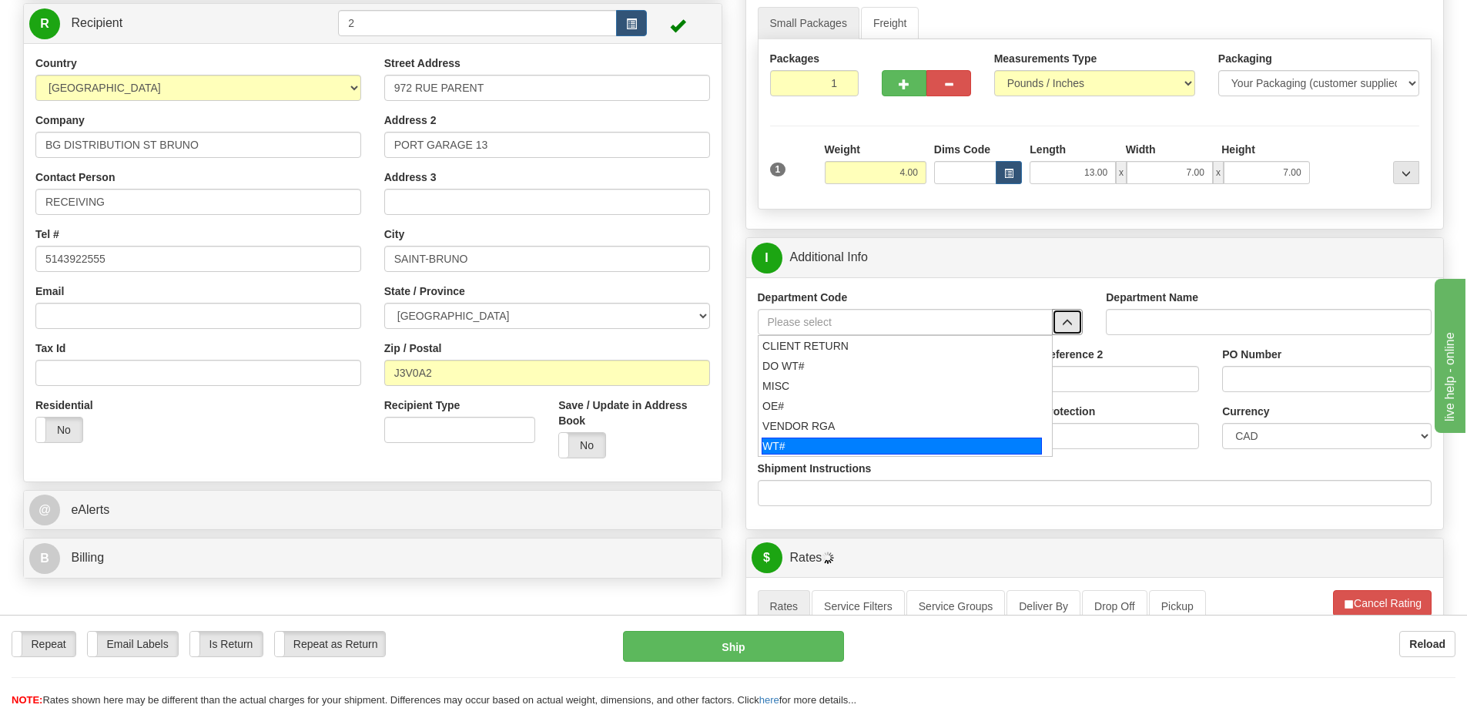
click at [795, 449] on div "WT#" at bounding box center [902, 446] width 280 height 17
type input "WT#"
type input "WAREHOUSE TRANSFERS"
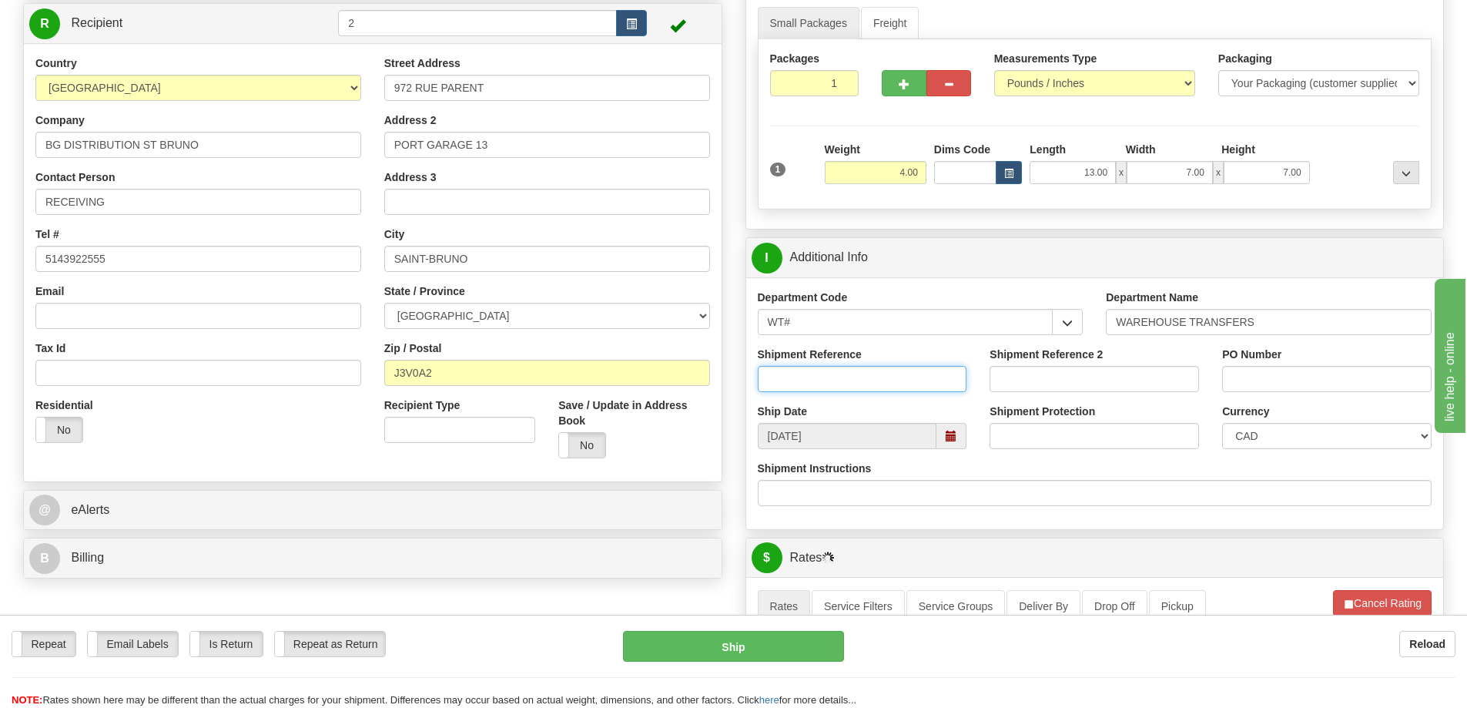
click at [800, 379] on input "Shipment Reference" at bounding box center [863, 379] width 210 height 26
type input "166898-00"
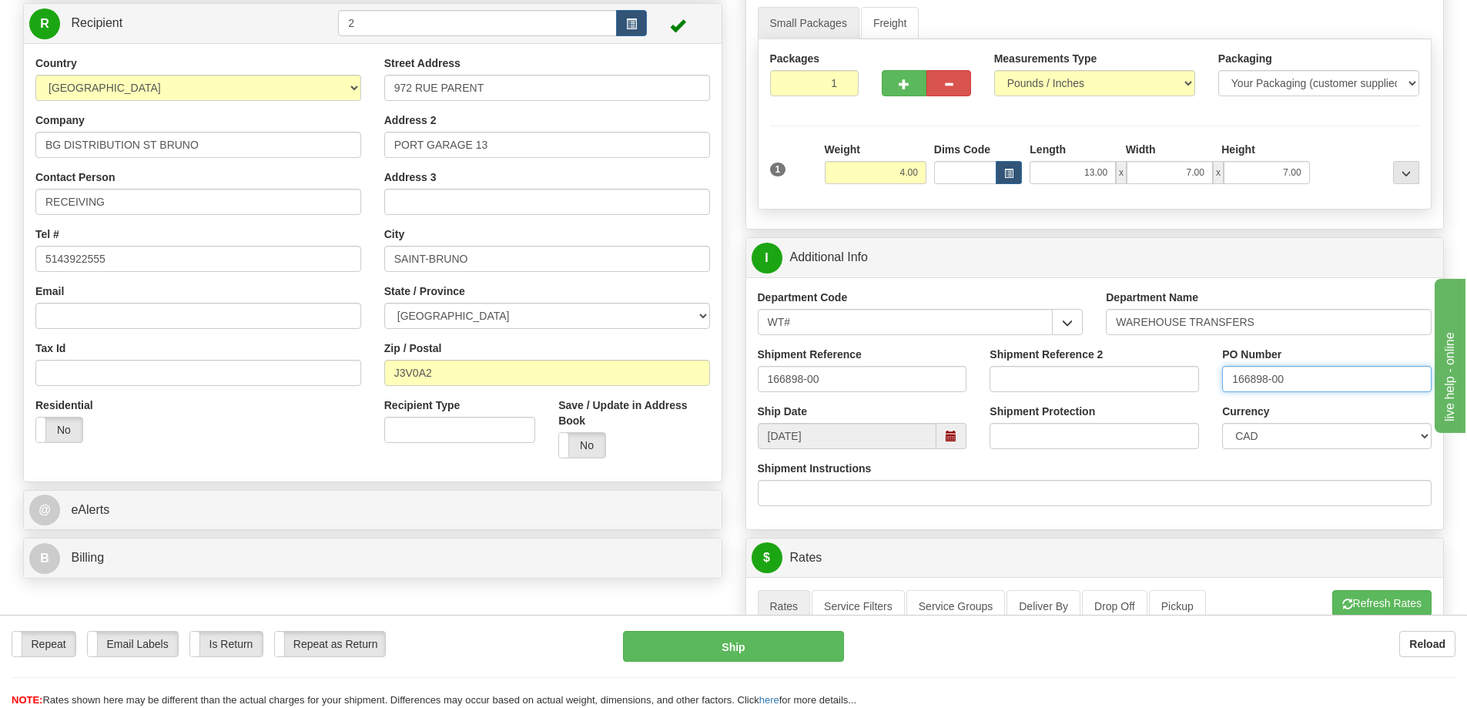
type input "166898-00"
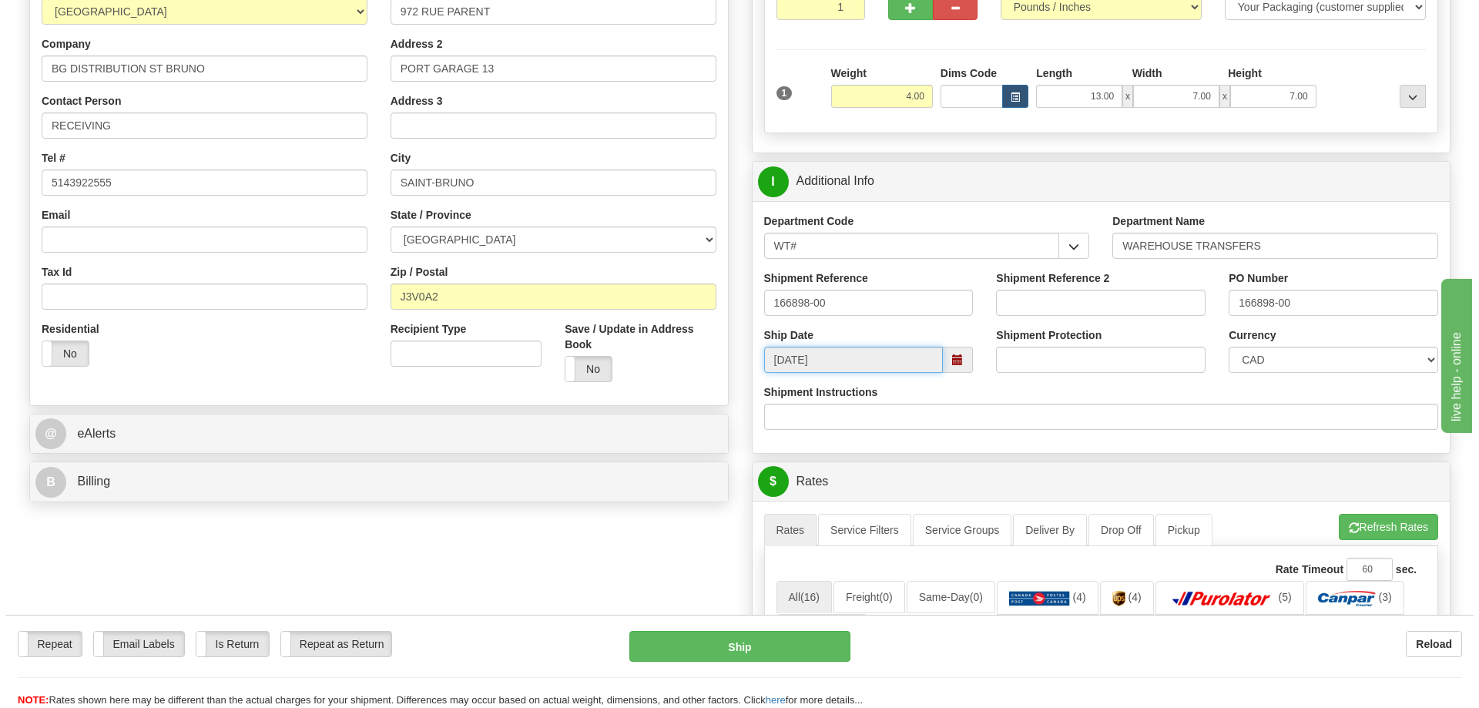
scroll to position [539, 0]
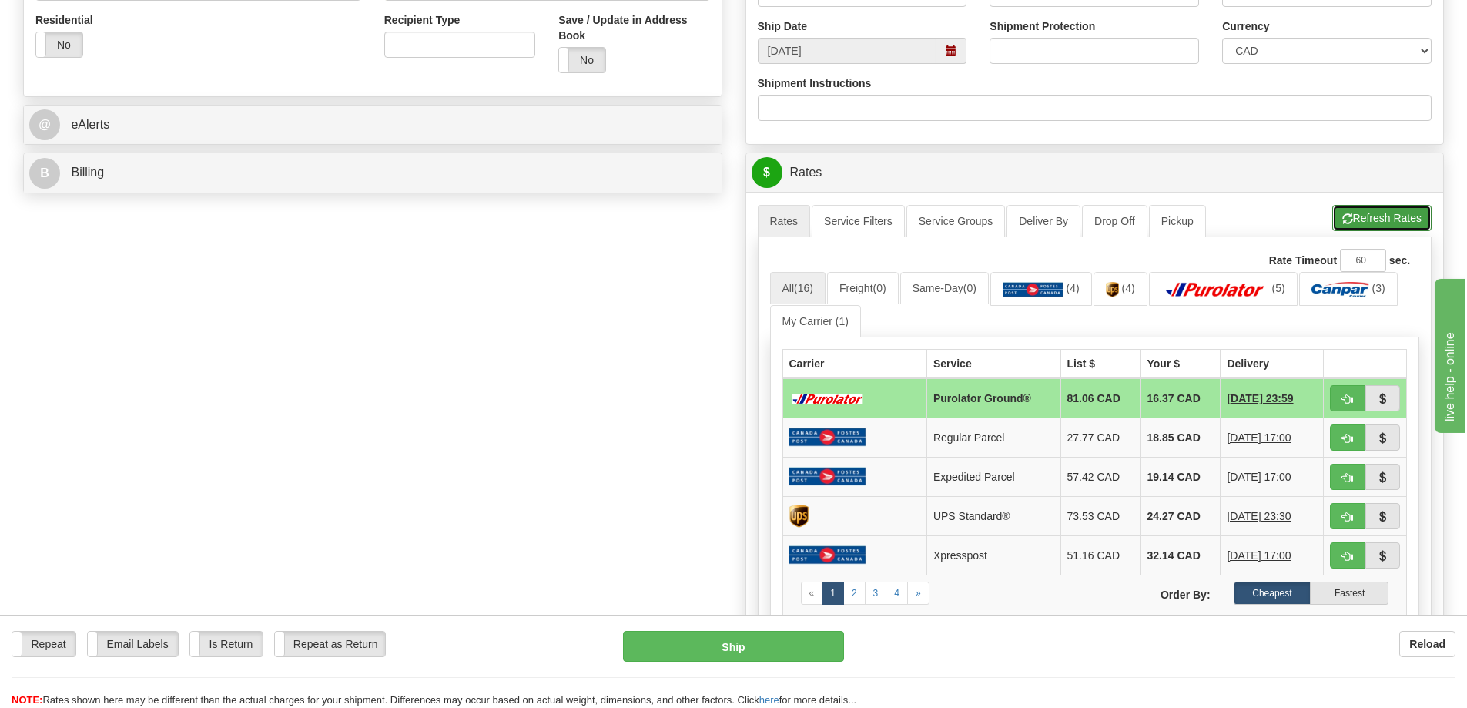
click at [1361, 224] on button "Refresh Rates" at bounding box center [1382, 218] width 99 height 26
click at [1351, 396] on span "button" at bounding box center [1348, 399] width 11 height 10
type input "260"
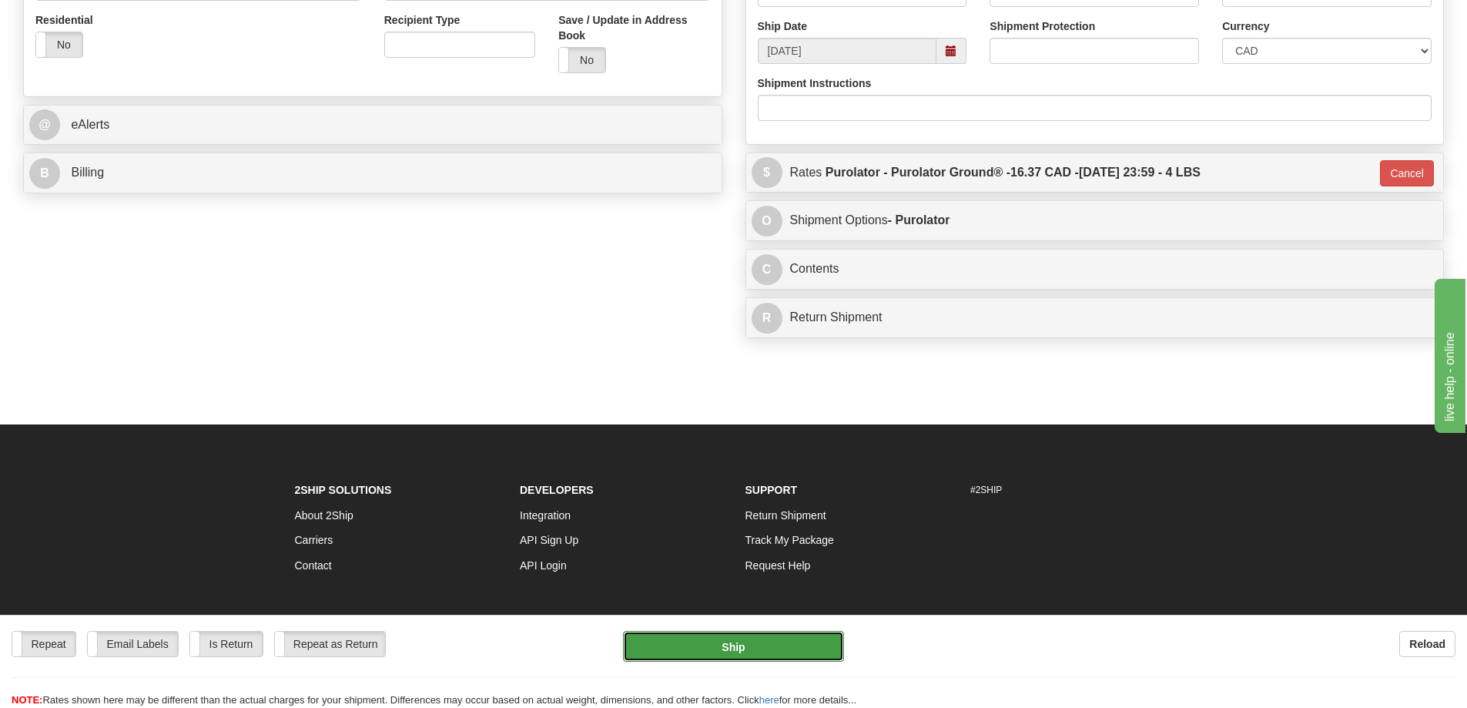
click at [779, 651] on button "Ship" at bounding box center [733, 646] width 221 height 31
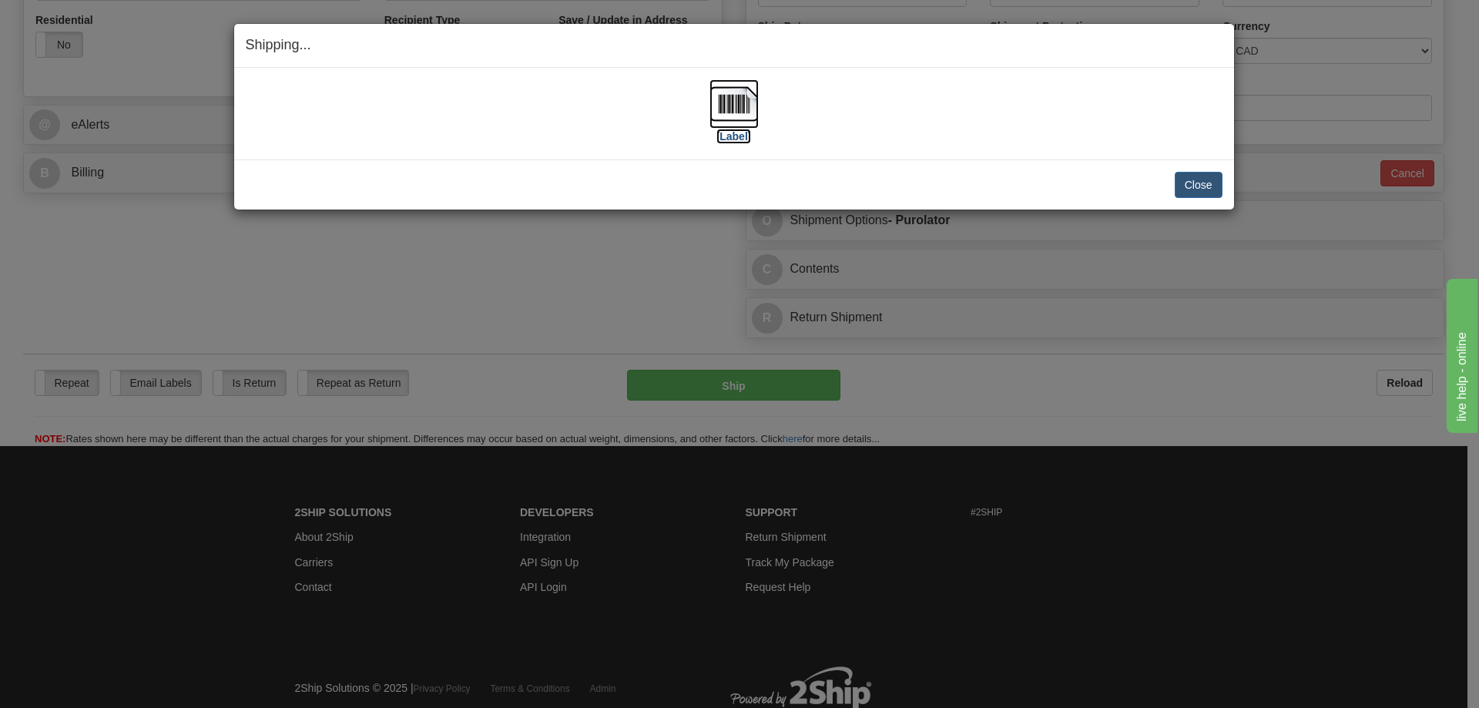
click at [735, 141] on label "[Label]" at bounding box center [733, 136] width 35 height 15
click at [1196, 192] on button "Close" at bounding box center [1199, 185] width 48 height 26
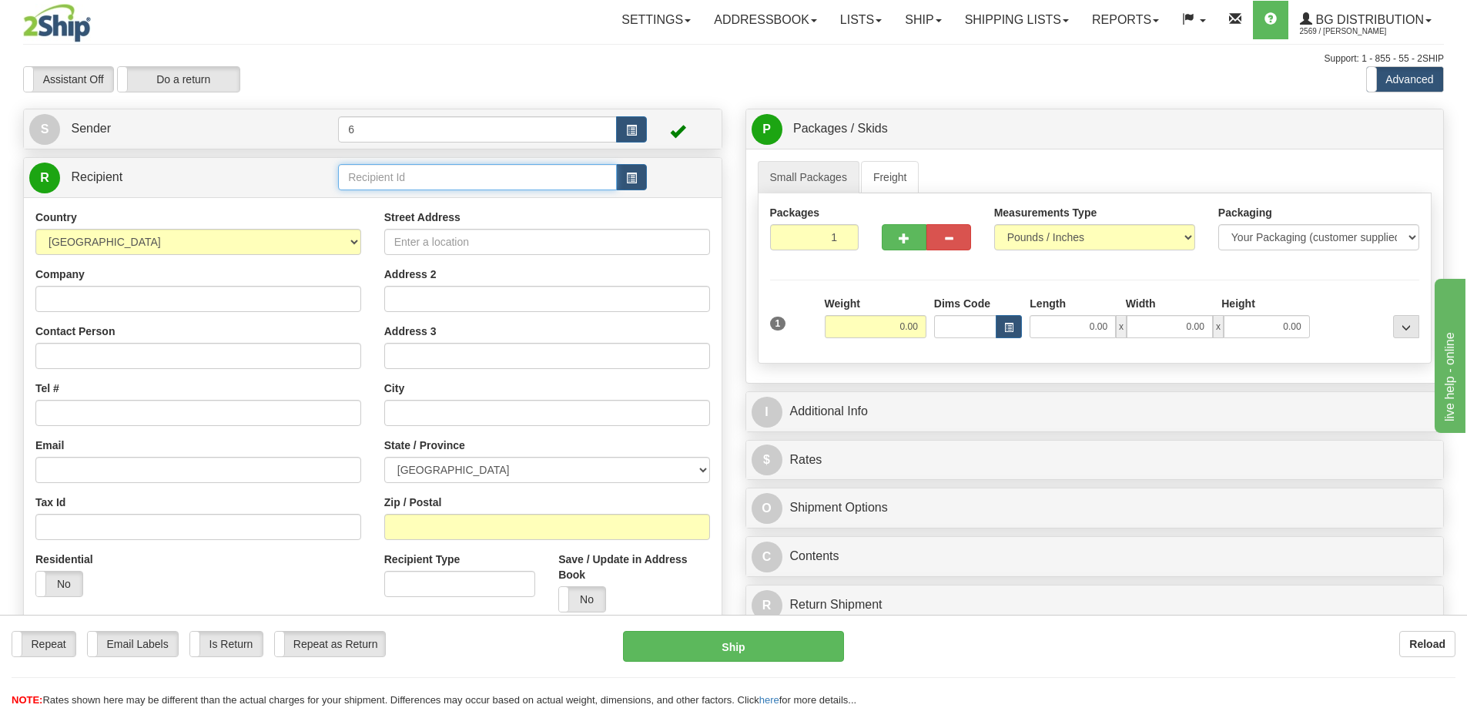
click at [389, 185] on input "text" at bounding box center [477, 177] width 279 height 26
type input "41065"
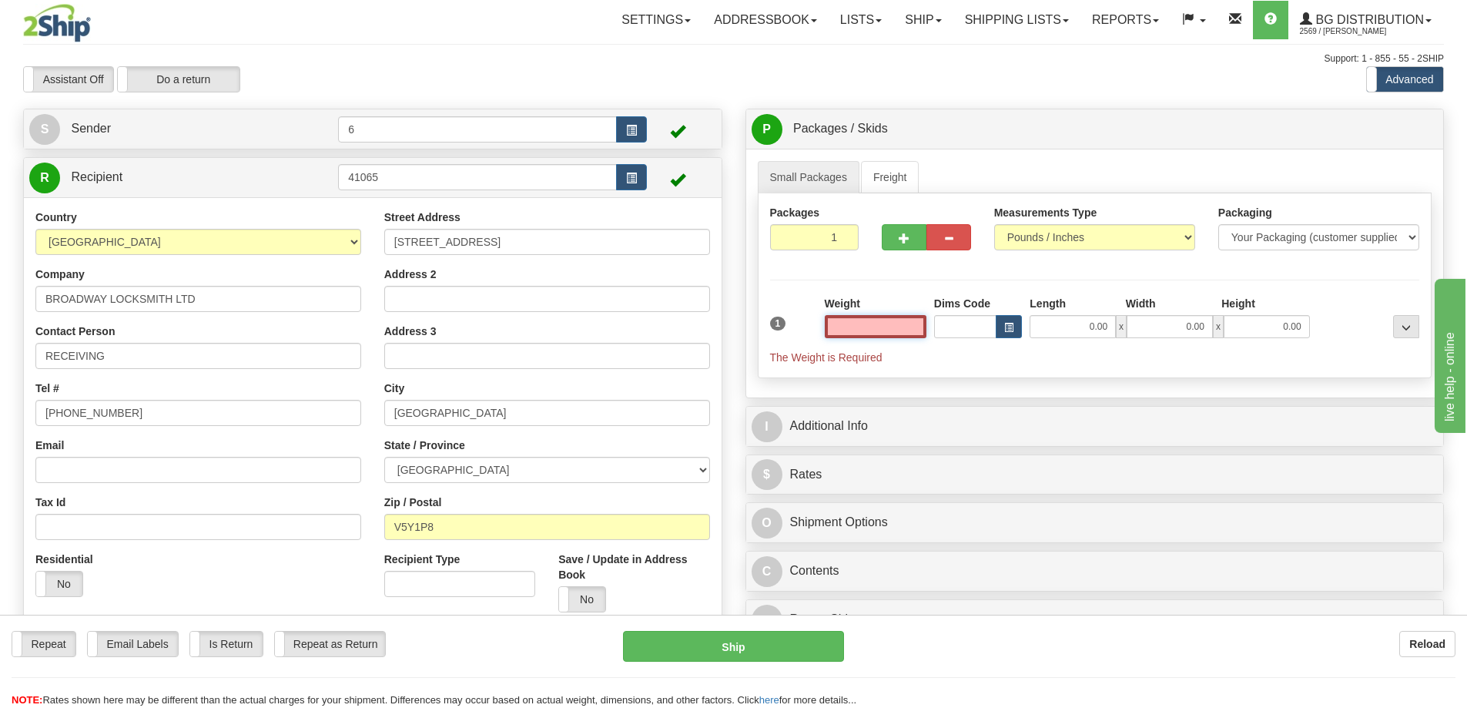
click at [884, 334] on input "text" at bounding box center [876, 326] width 102 height 23
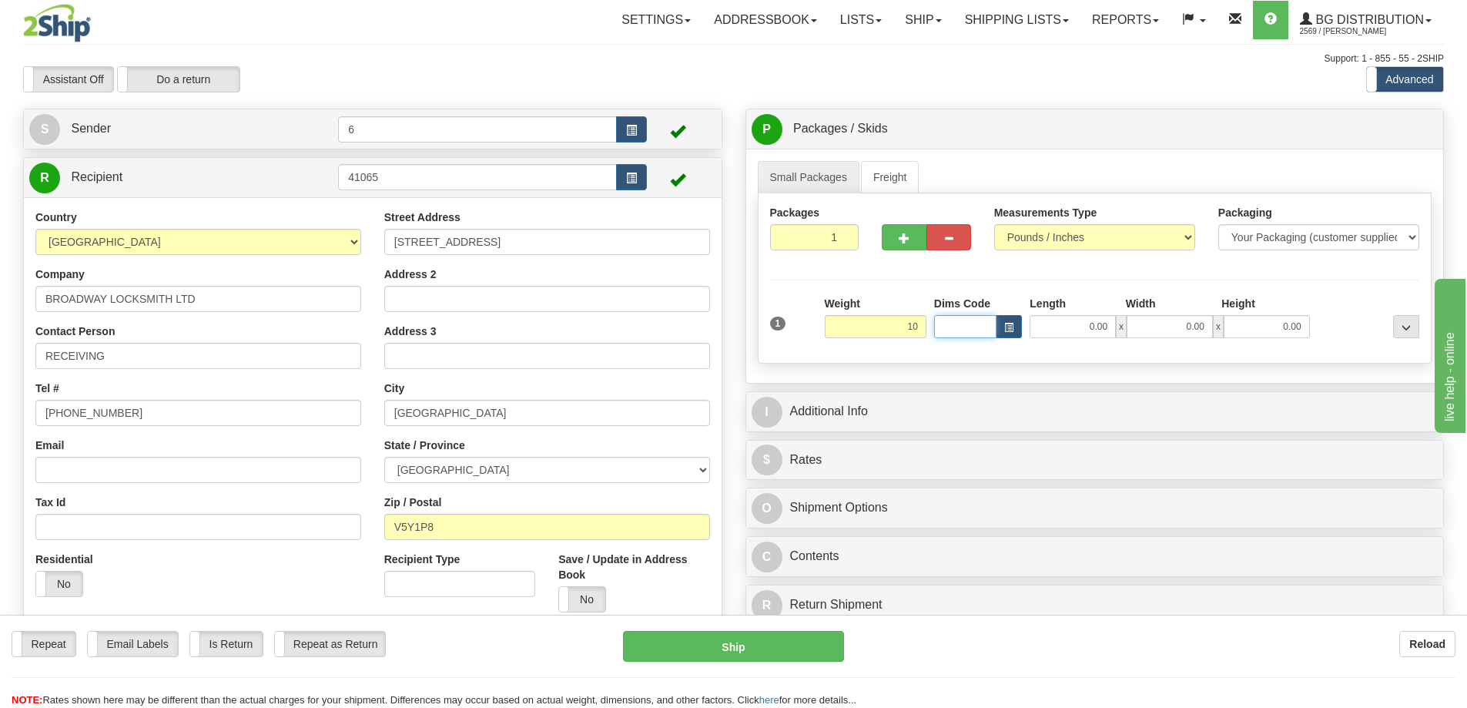
type input "10.00"
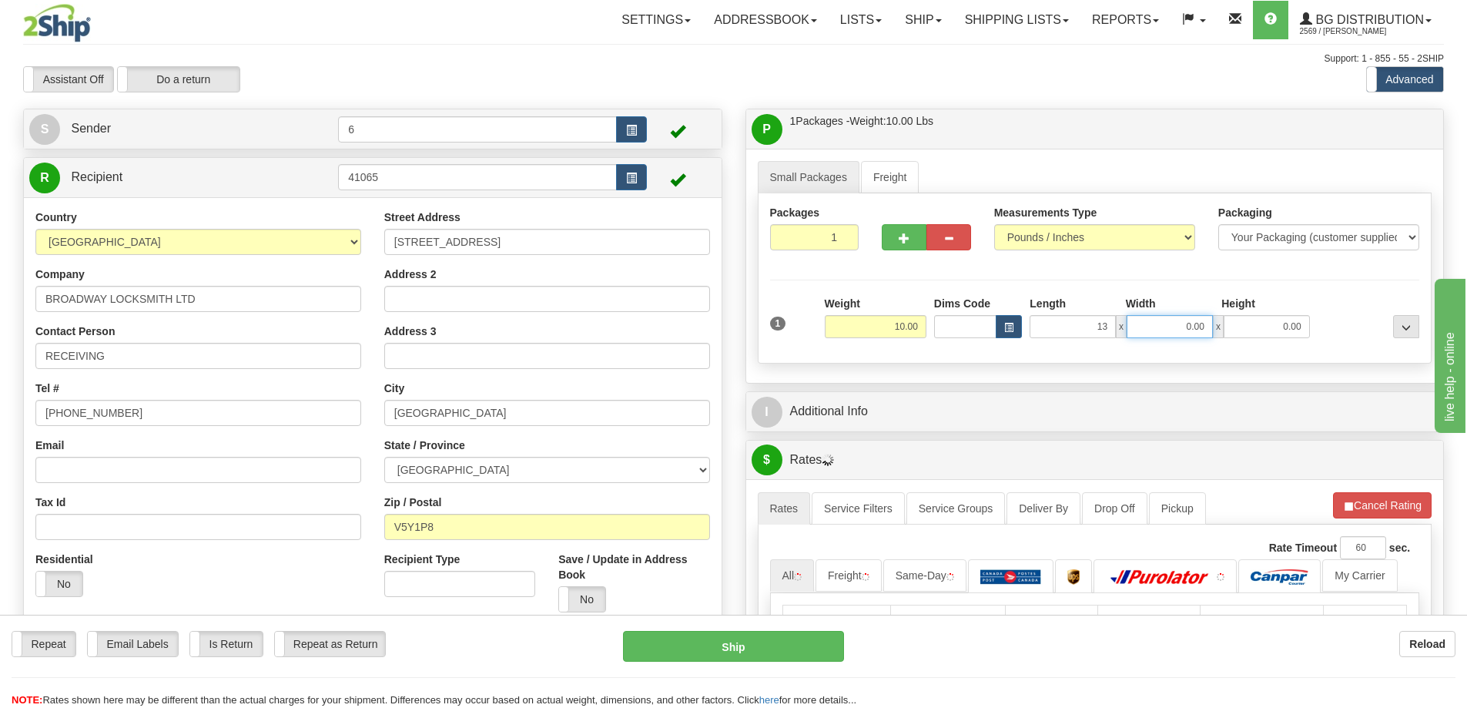
type input "13.00"
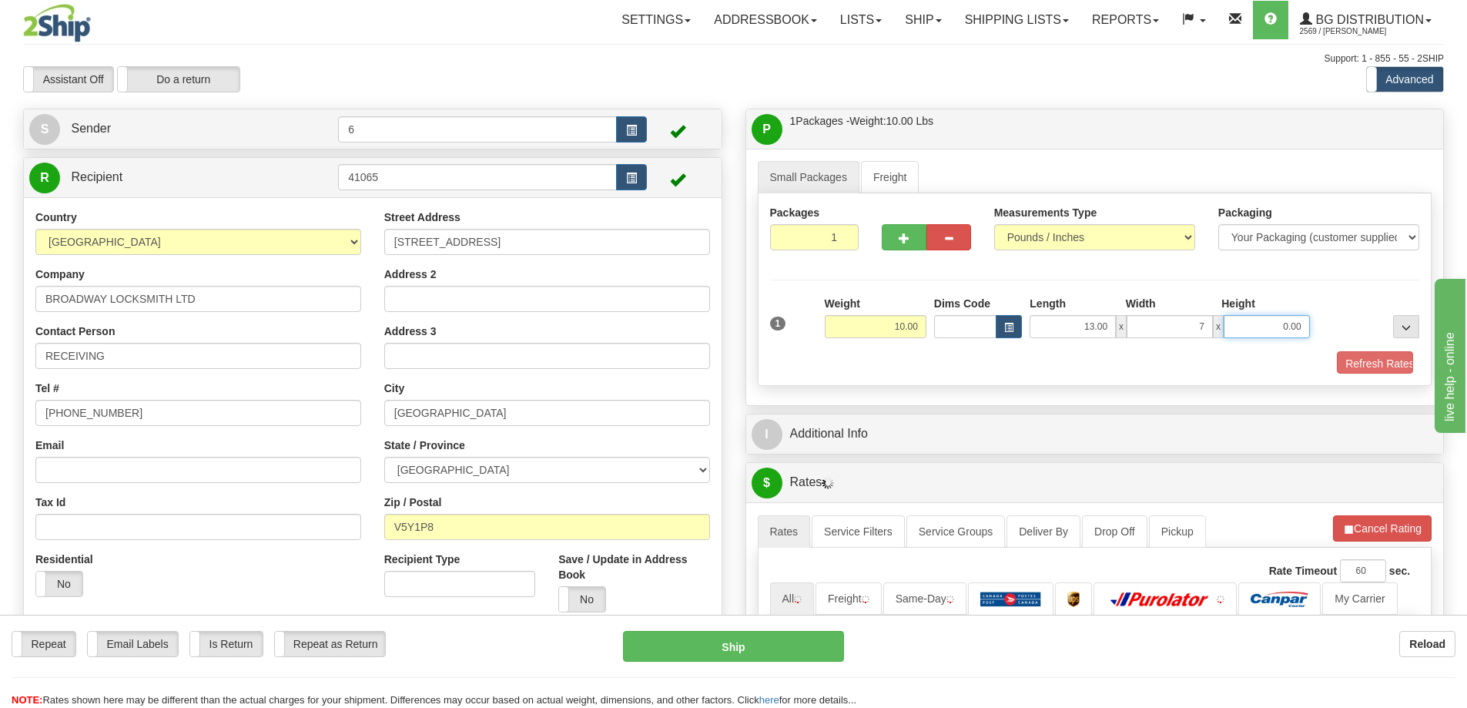
type input "7.00"
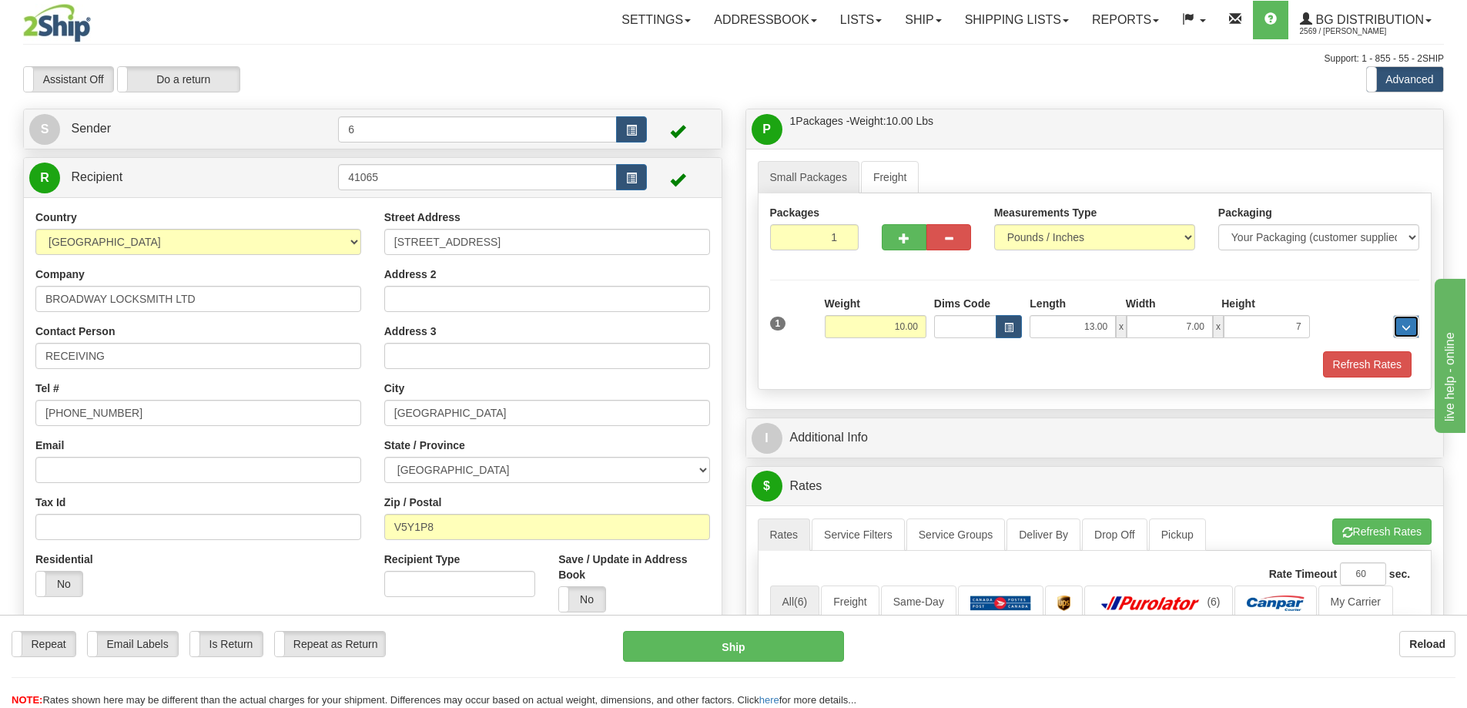
type input "7.00"
click at [1381, 368] on button "Refresh Rates" at bounding box center [1367, 364] width 89 height 26
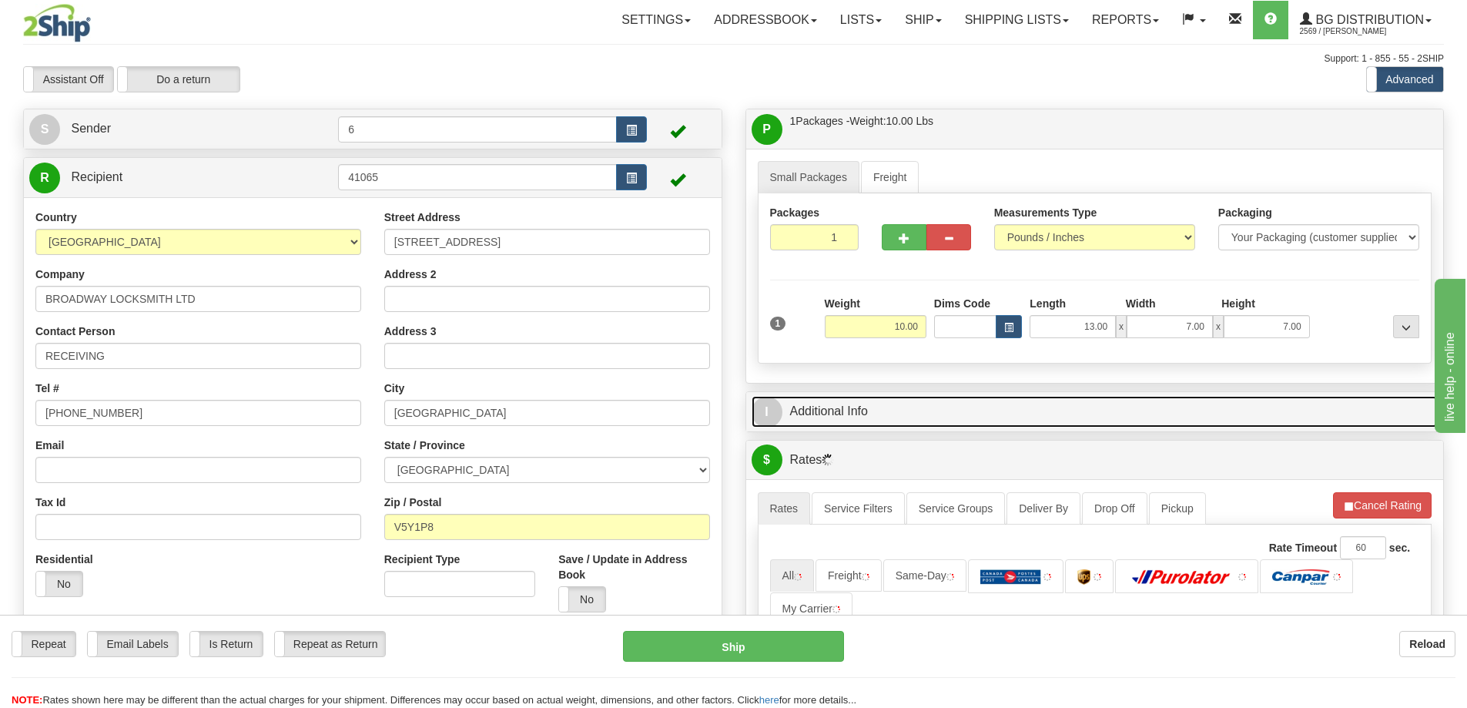
click at [1289, 427] on link "I Additional Info" at bounding box center [1095, 412] width 687 height 32
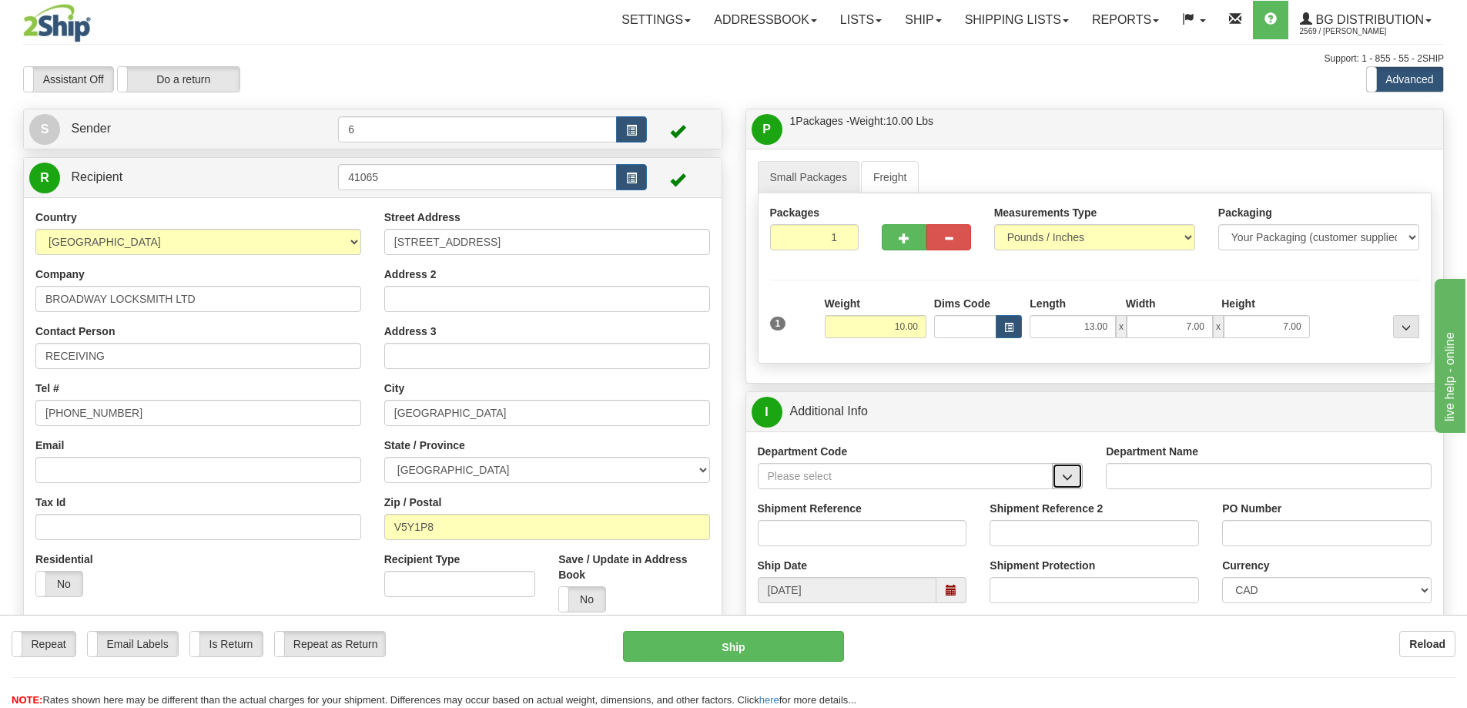
click at [1072, 468] on button "button" at bounding box center [1067, 476] width 31 height 26
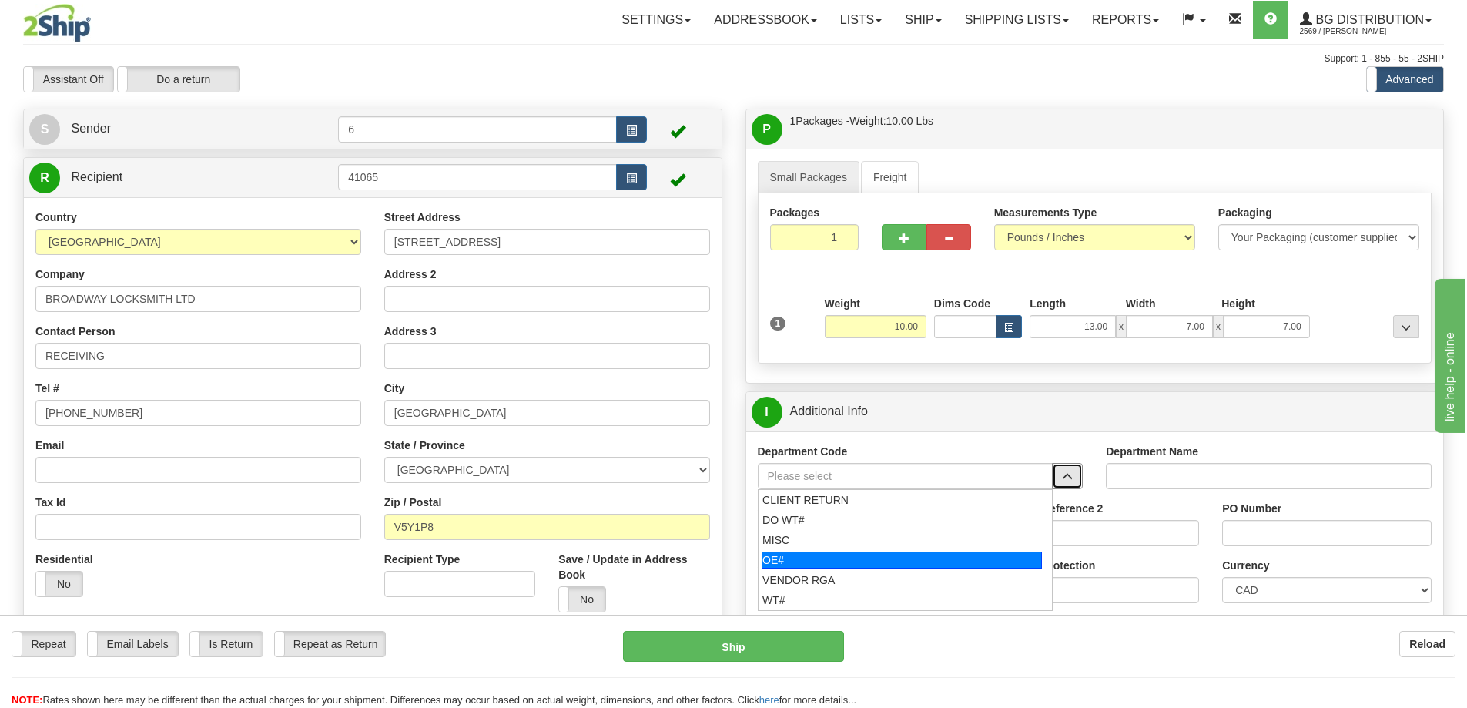
click at [792, 557] on div "OE#" at bounding box center [902, 560] width 280 height 17
type input "OE#"
type input "ORDERS"
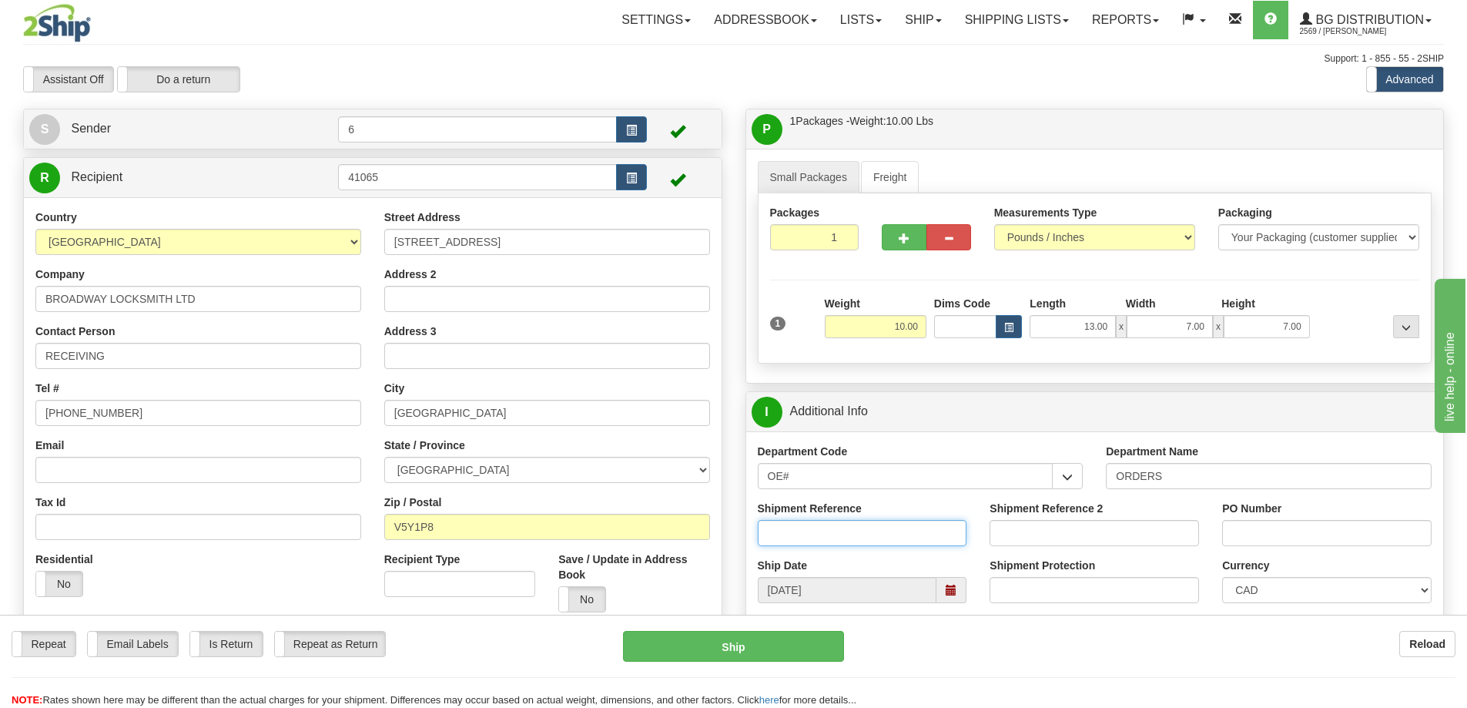
click at [819, 532] on input "Shipment Reference" at bounding box center [863, 533] width 210 height 26
type input "60028895-00"
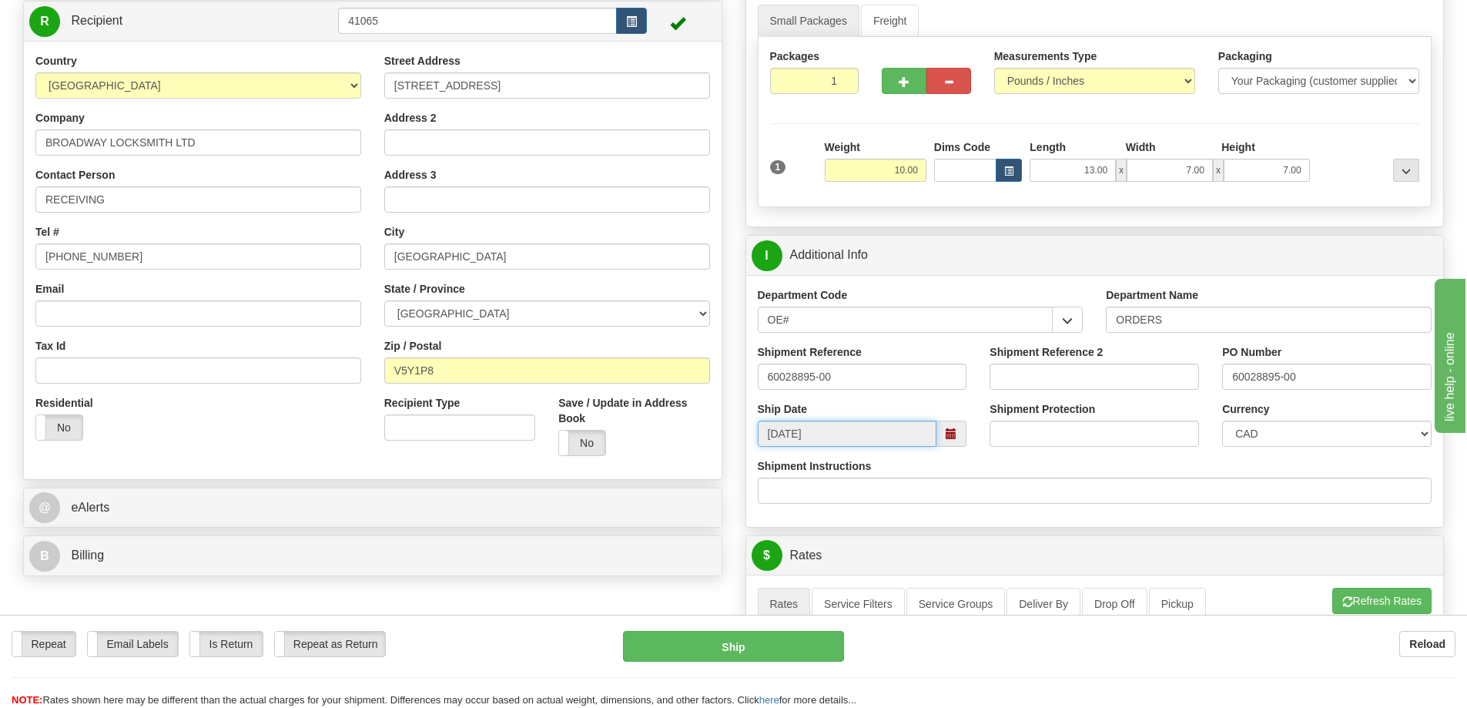
scroll to position [308, 0]
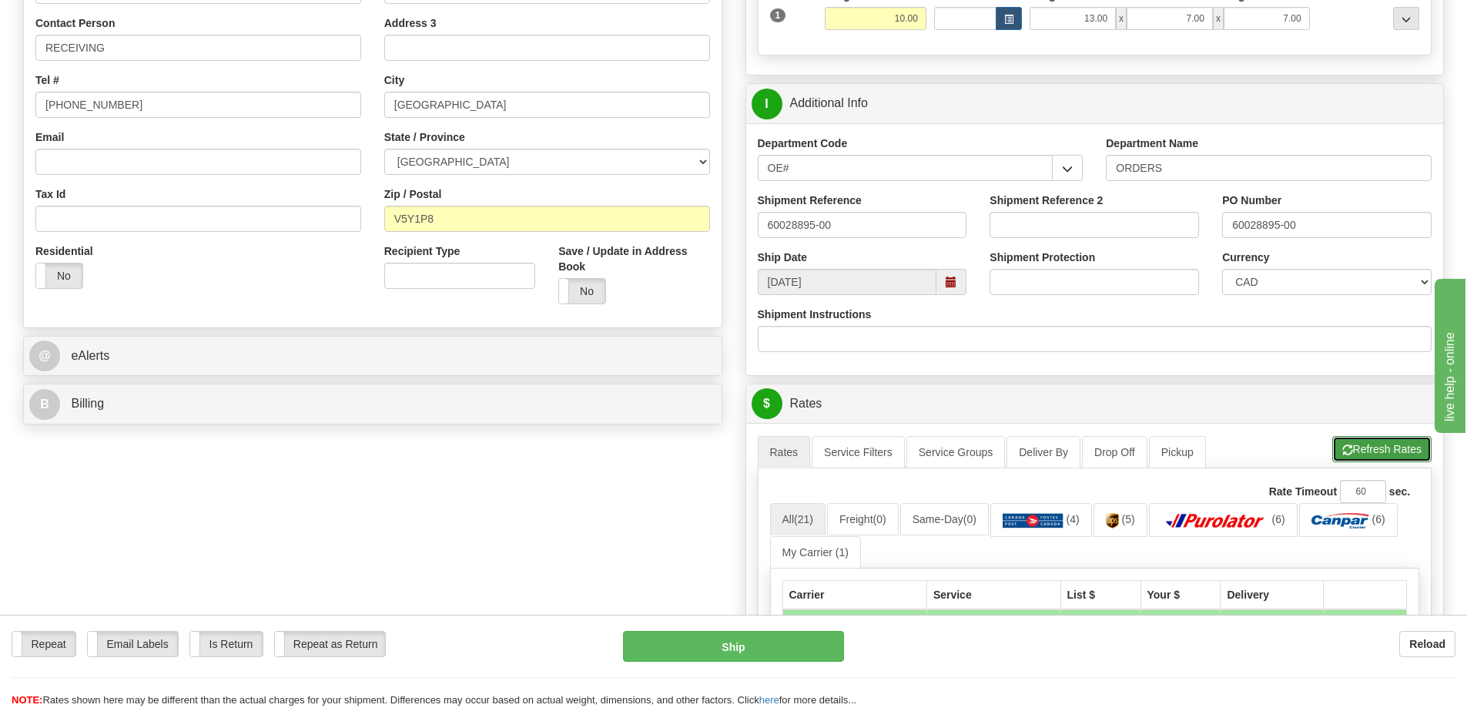
click at [1400, 455] on button "Refresh Rates" at bounding box center [1382, 449] width 99 height 26
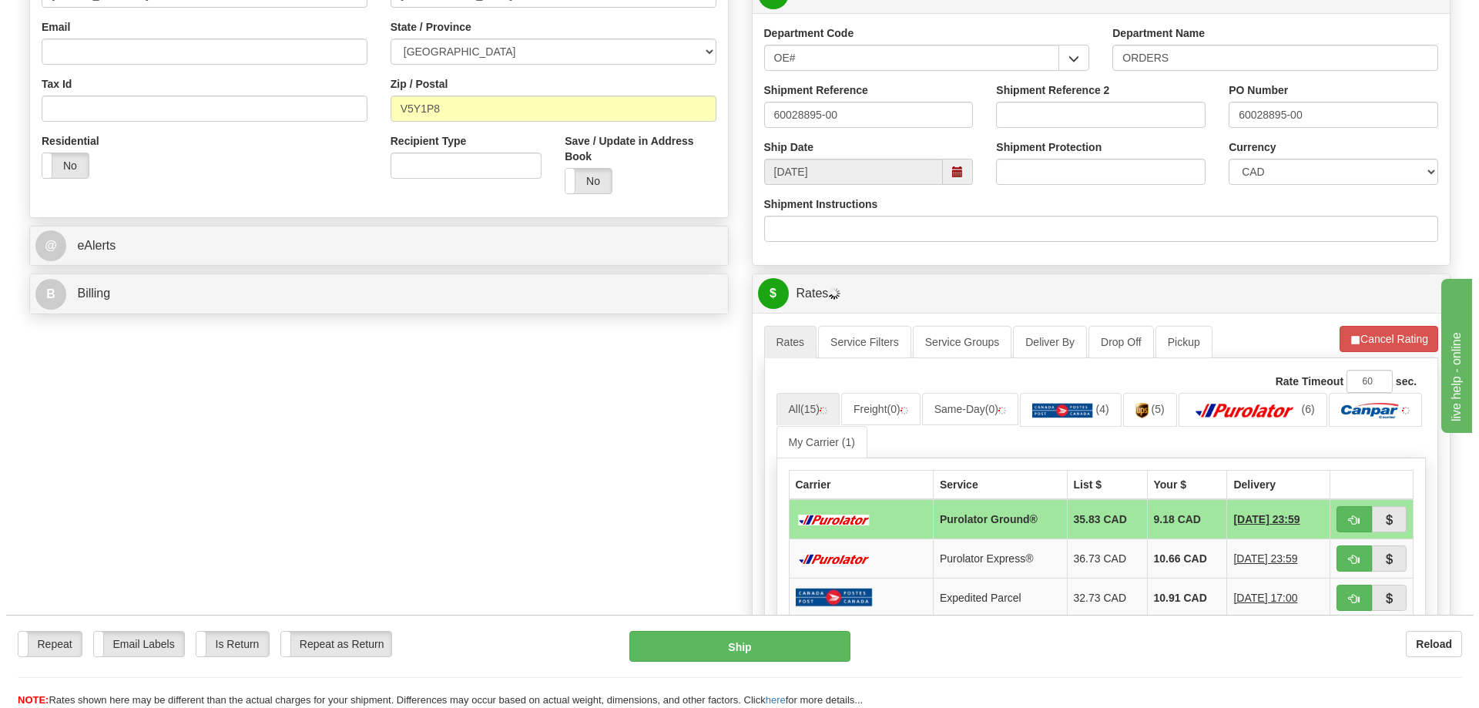
scroll to position [616, 0]
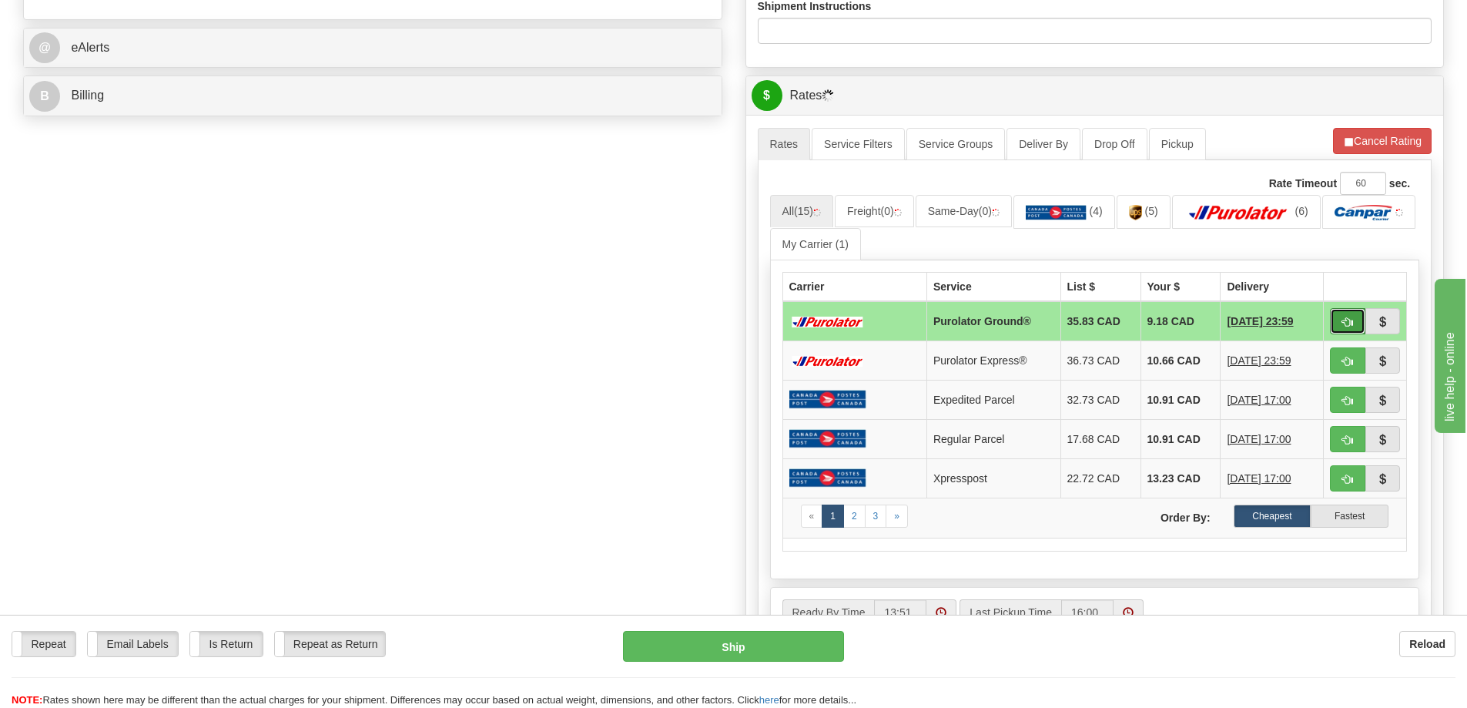
click at [1353, 319] on button "button" at bounding box center [1347, 321] width 35 height 26
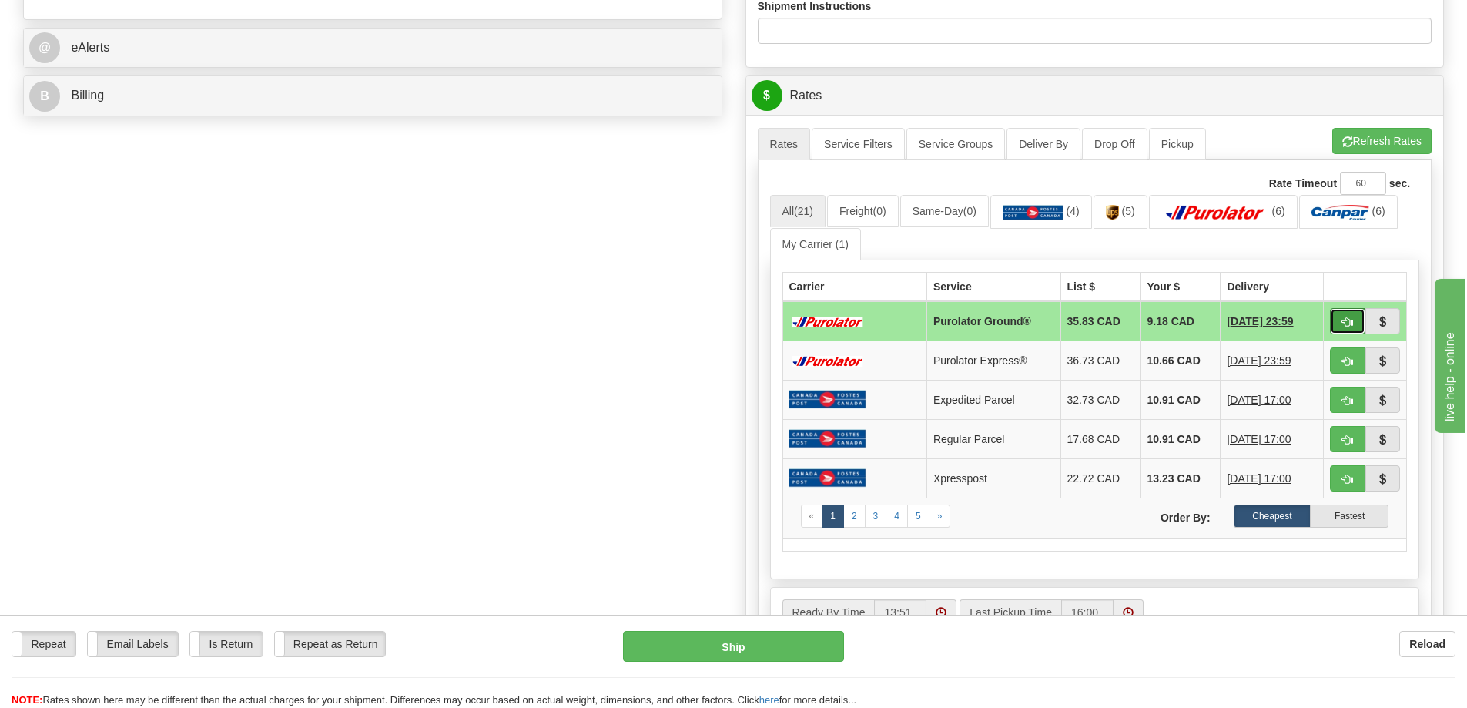
click at [1343, 321] on span "button" at bounding box center [1348, 322] width 11 height 10
type input "260"
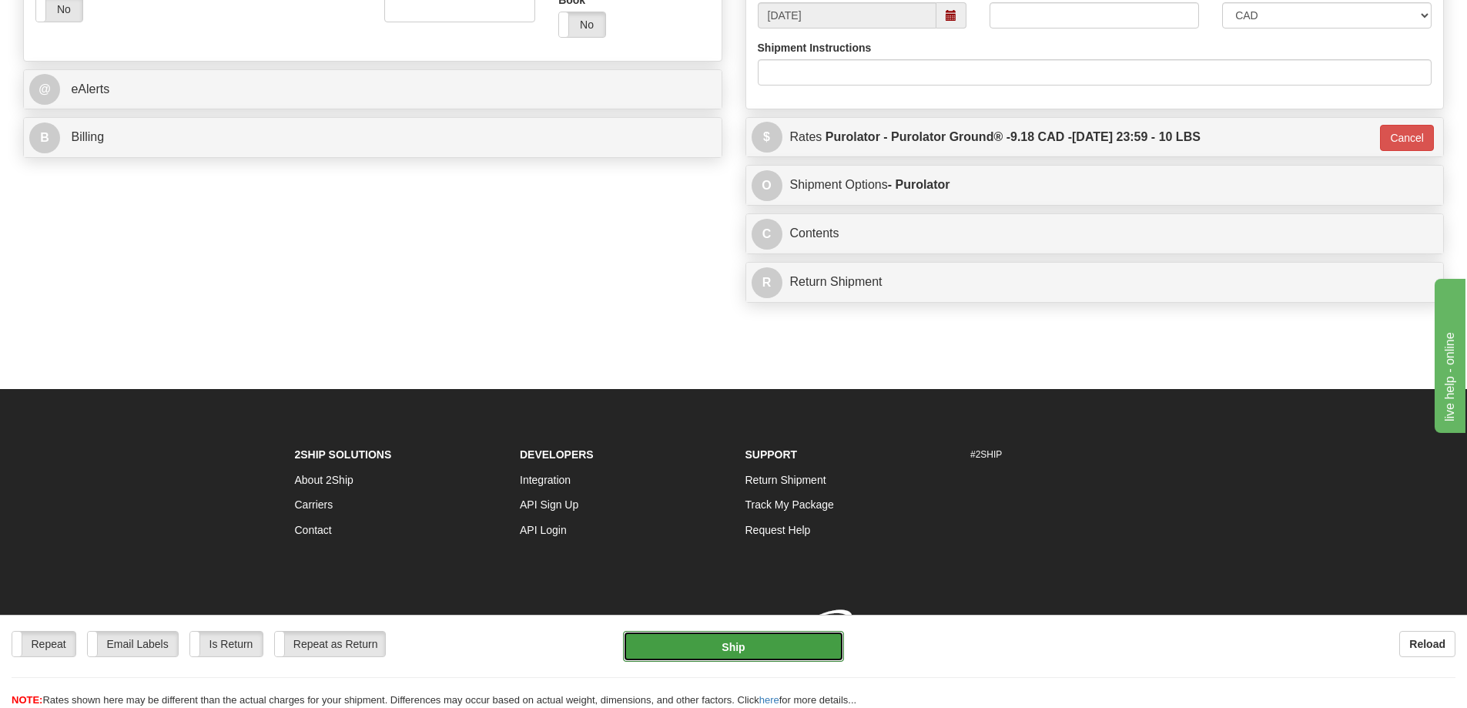
click at [766, 647] on button "Ship" at bounding box center [733, 646] width 221 height 31
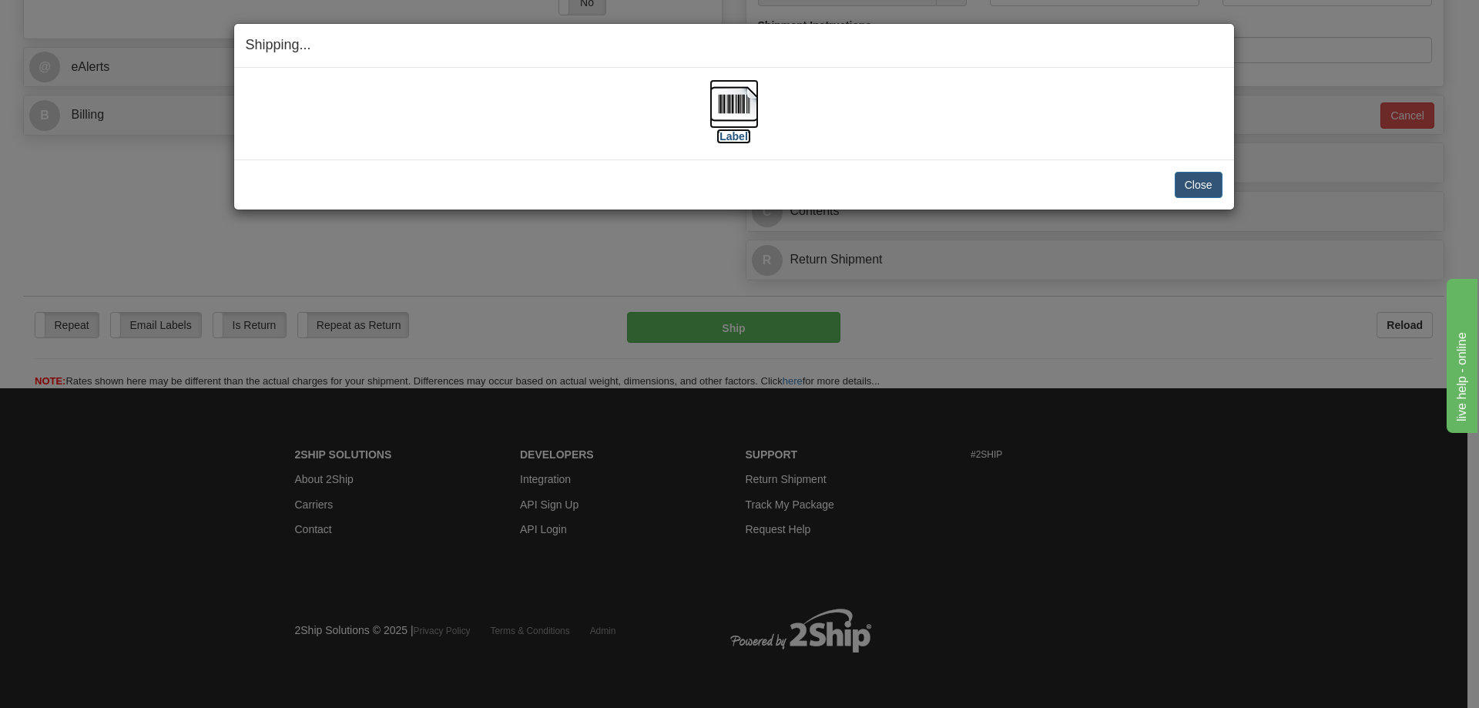
click at [730, 142] on label "[Label]" at bounding box center [733, 136] width 35 height 15
click at [1206, 189] on button "Close" at bounding box center [1199, 185] width 48 height 26
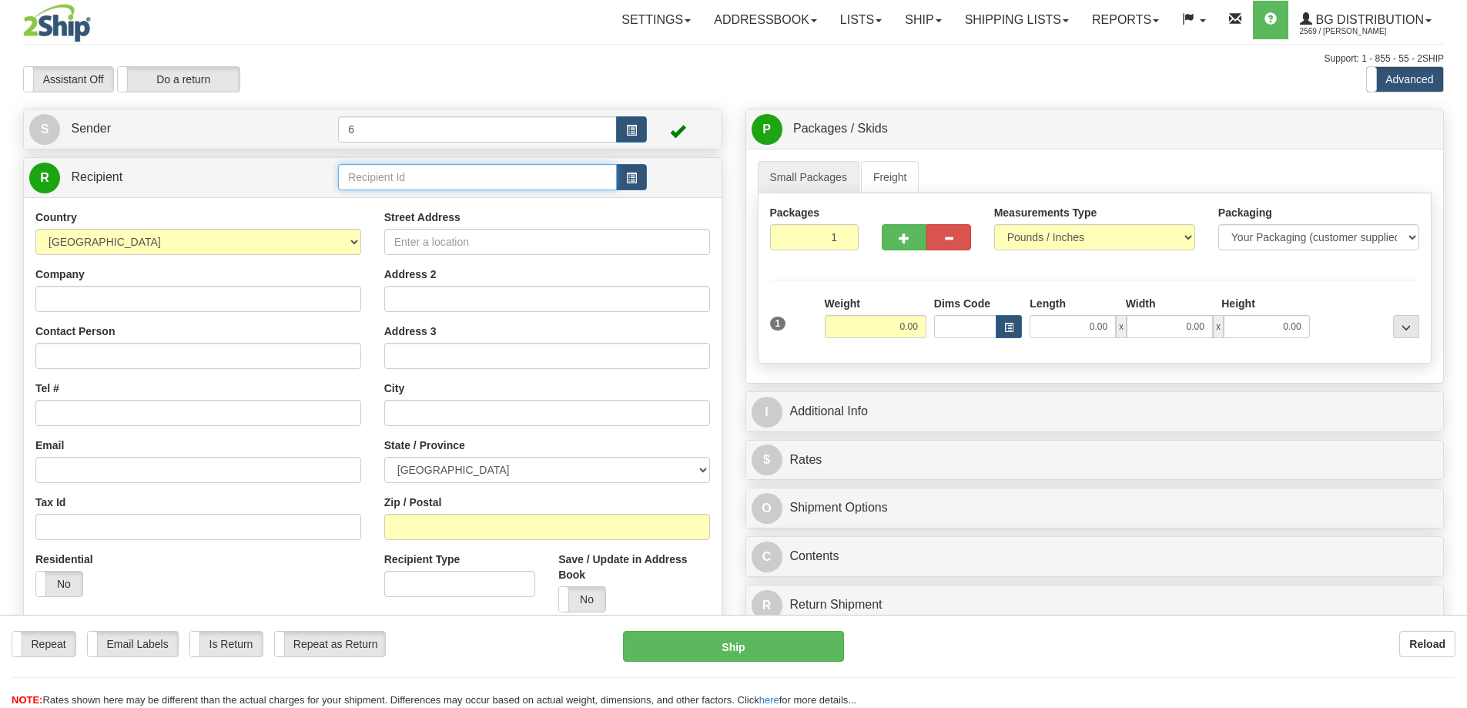
click at [453, 190] on input "text" at bounding box center [477, 177] width 279 height 26
click at [451, 190] on input "text" at bounding box center [477, 177] width 279 height 26
drag, startPoint x: 451, startPoint y: 190, endPoint x: 425, endPoint y: 112, distance: 82.8
click at [444, 164] on td at bounding box center [492, 178] width 309 height 32
type input "41012"
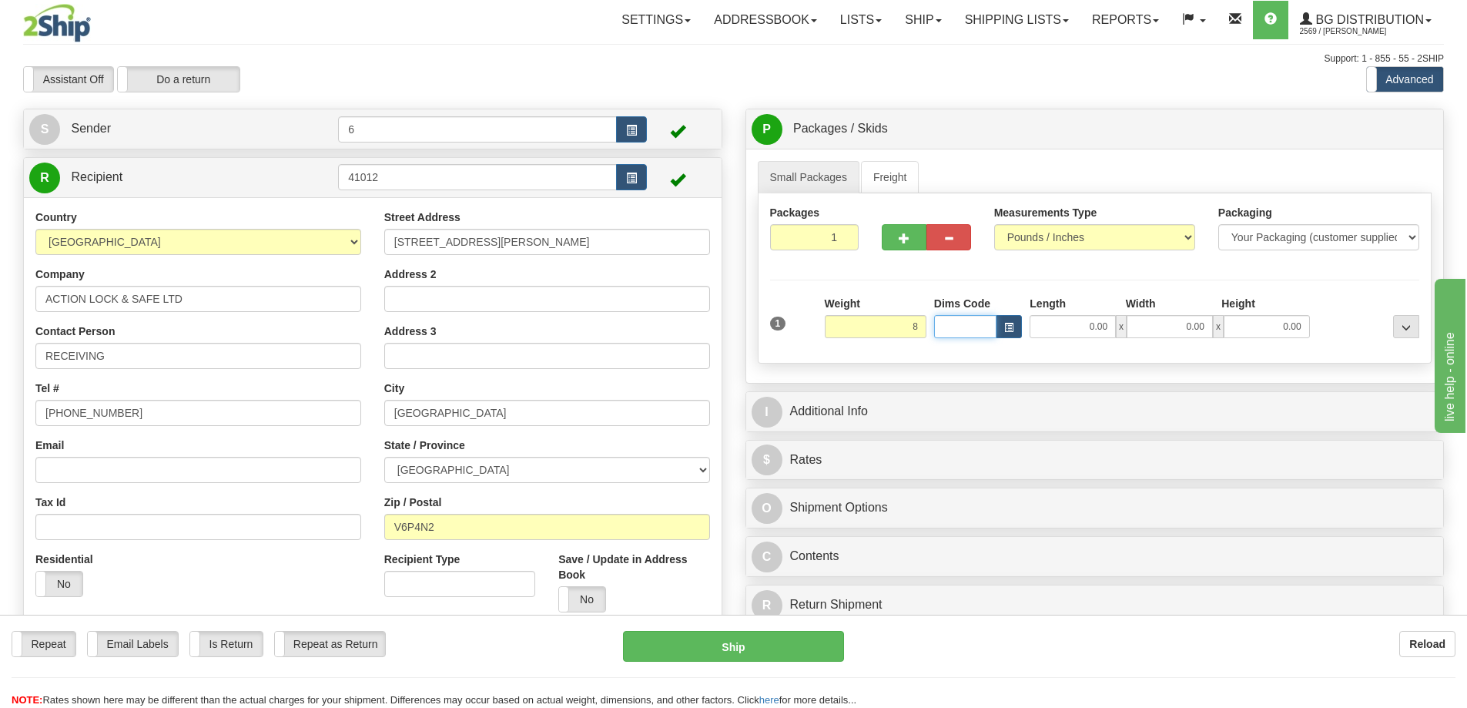
type input "8.00"
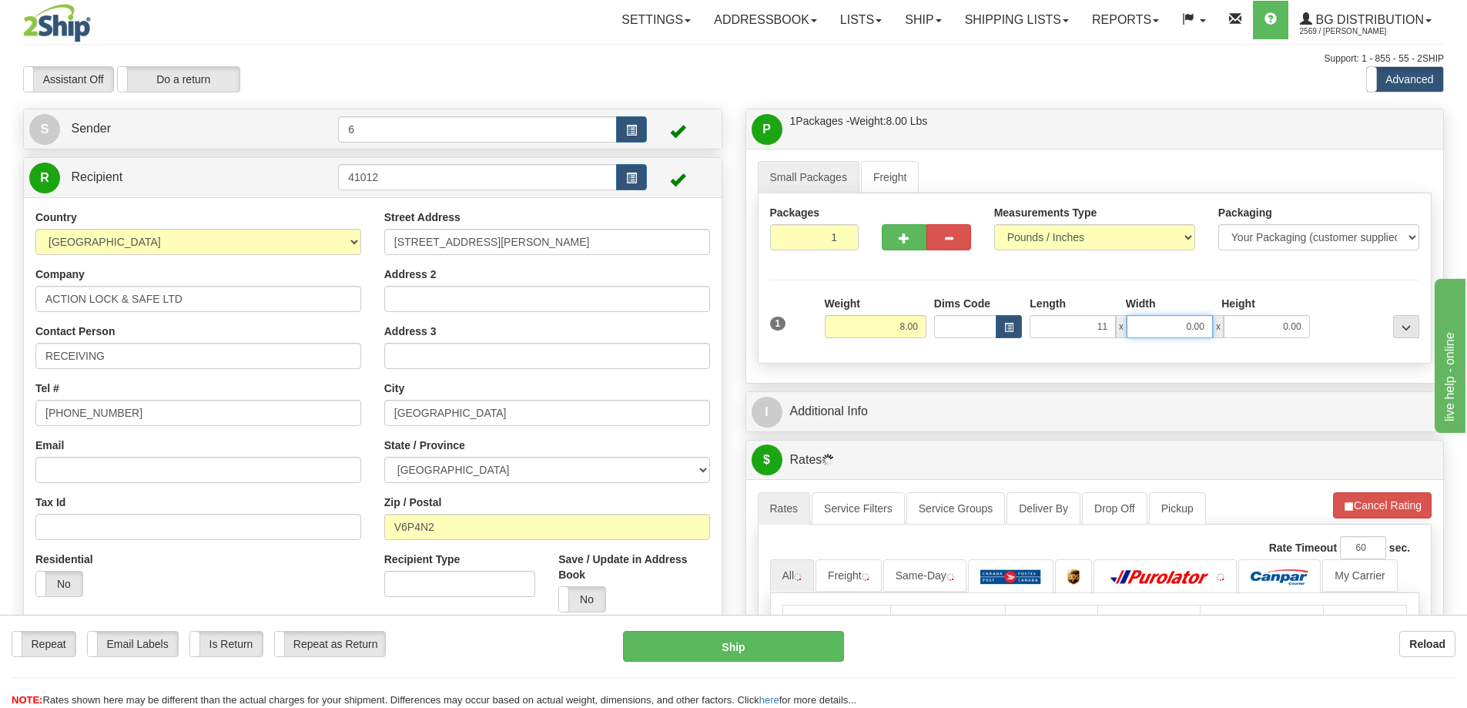
type input "11.00"
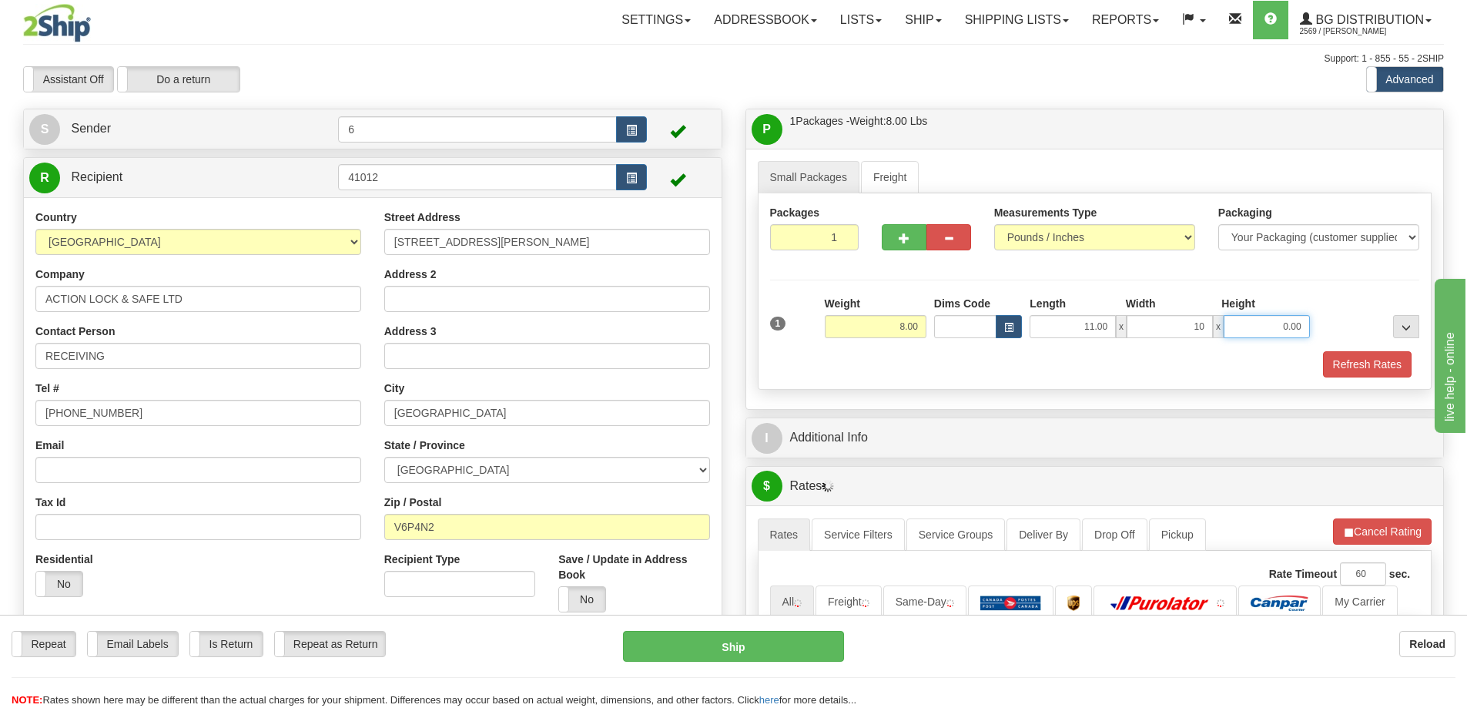
type input "10.00"
type input "7.00"
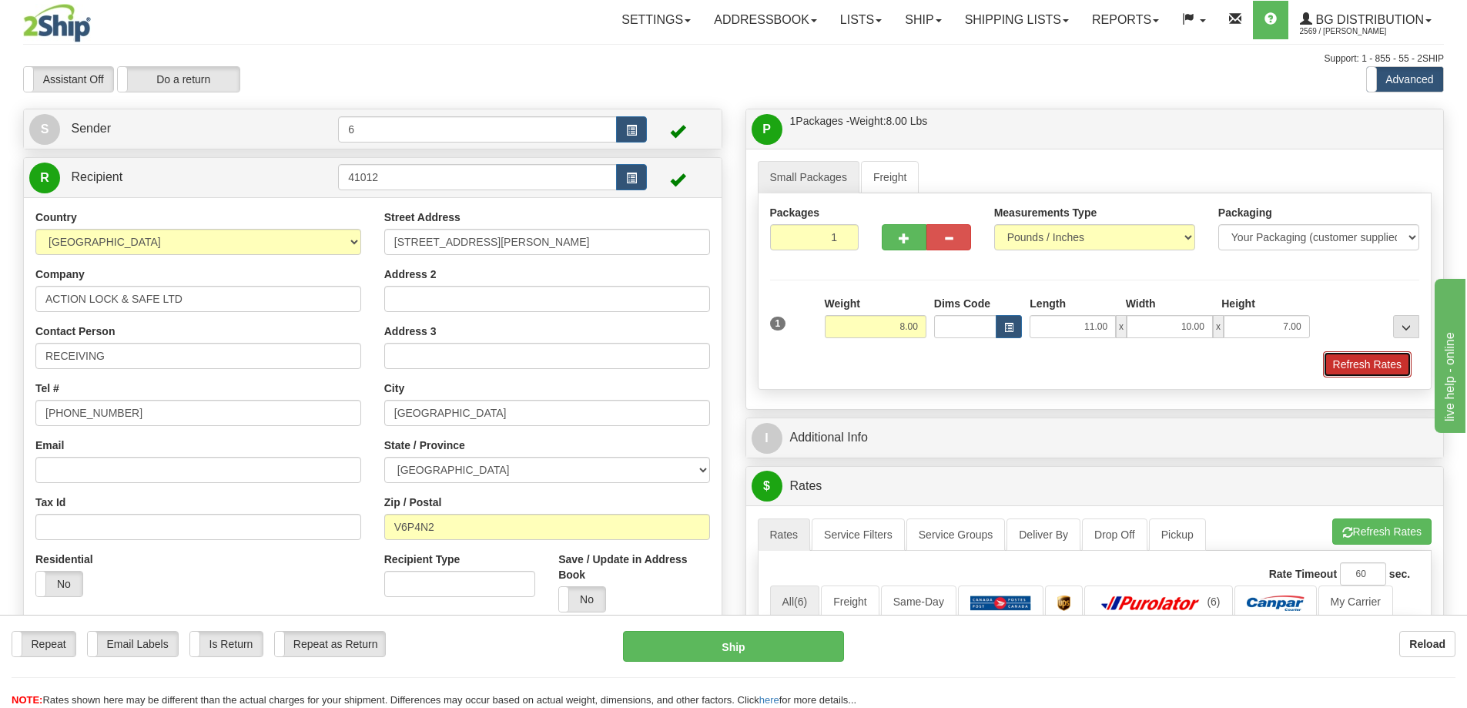
click at [1380, 357] on button "Refresh Rates" at bounding box center [1367, 364] width 89 height 26
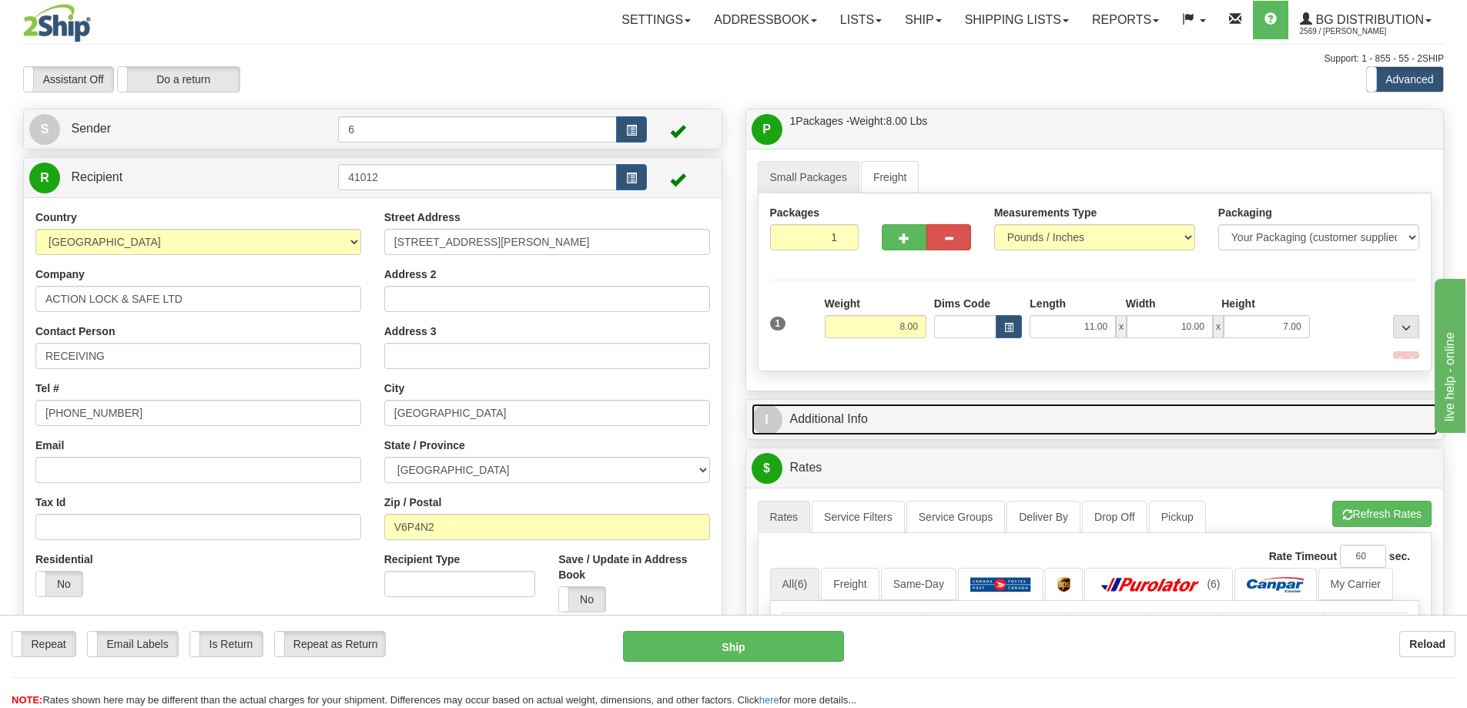
click at [1305, 410] on link "I Additional Info" at bounding box center [1095, 420] width 687 height 32
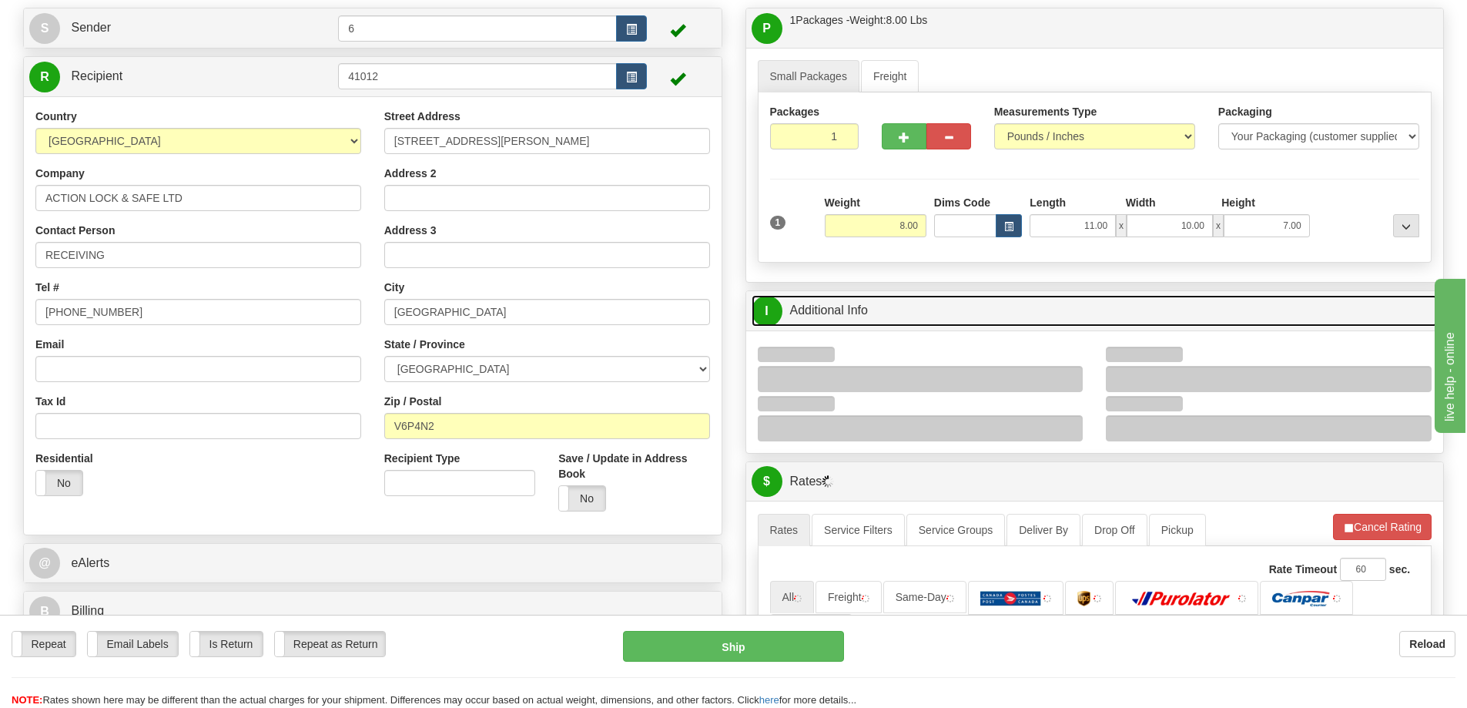
scroll to position [154, 0]
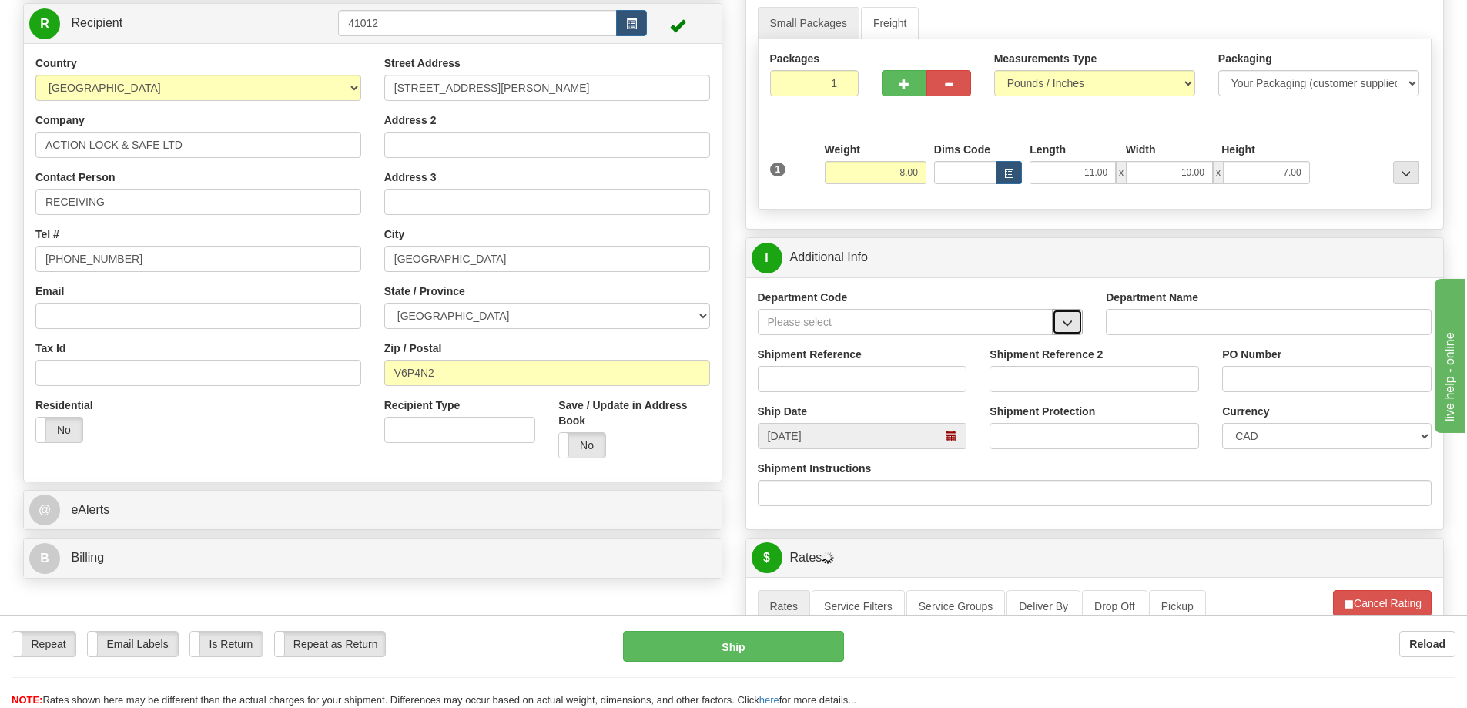
click at [1072, 328] on span "button" at bounding box center [1067, 323] width 11 height 10
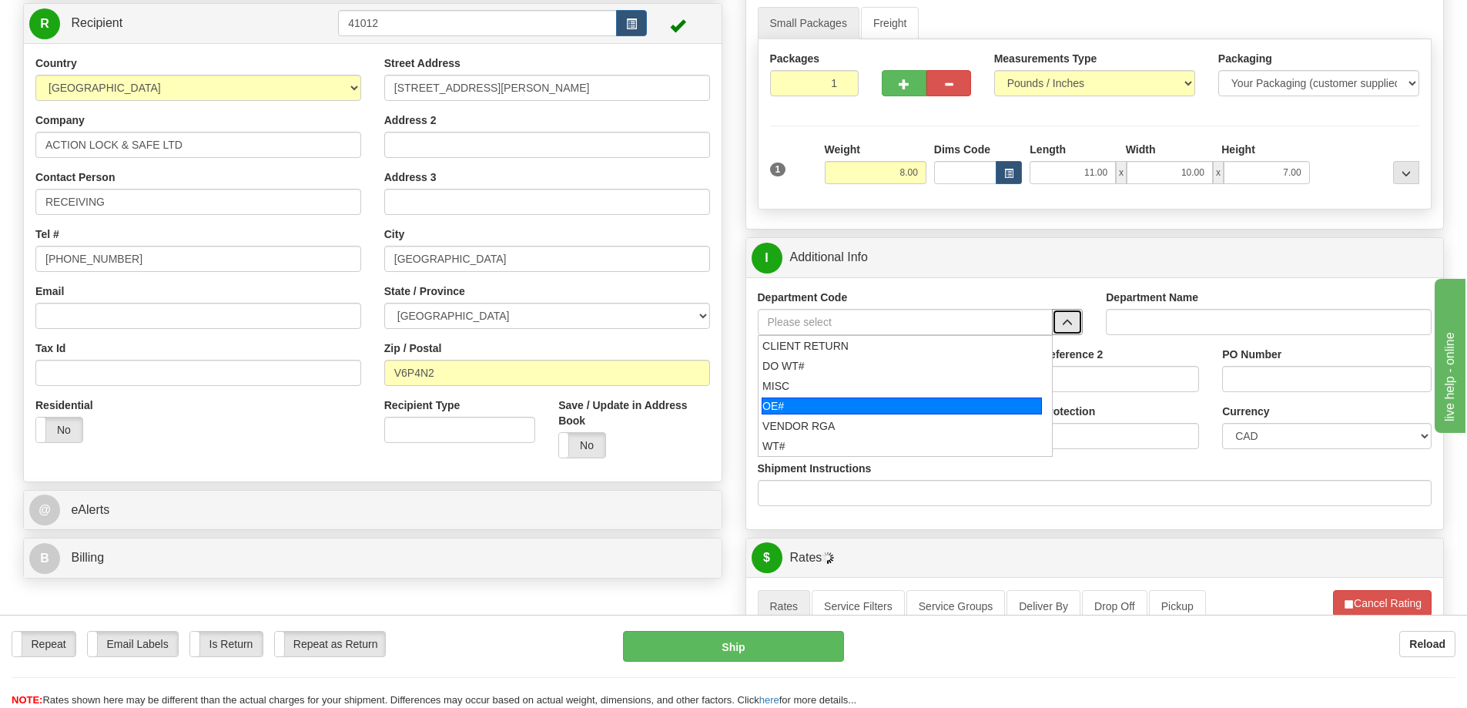
click at [812, 407] on div "OE#" at bounding box center [902, 405] width 280 height 17
type input "OE#"
type input "ORDERS"
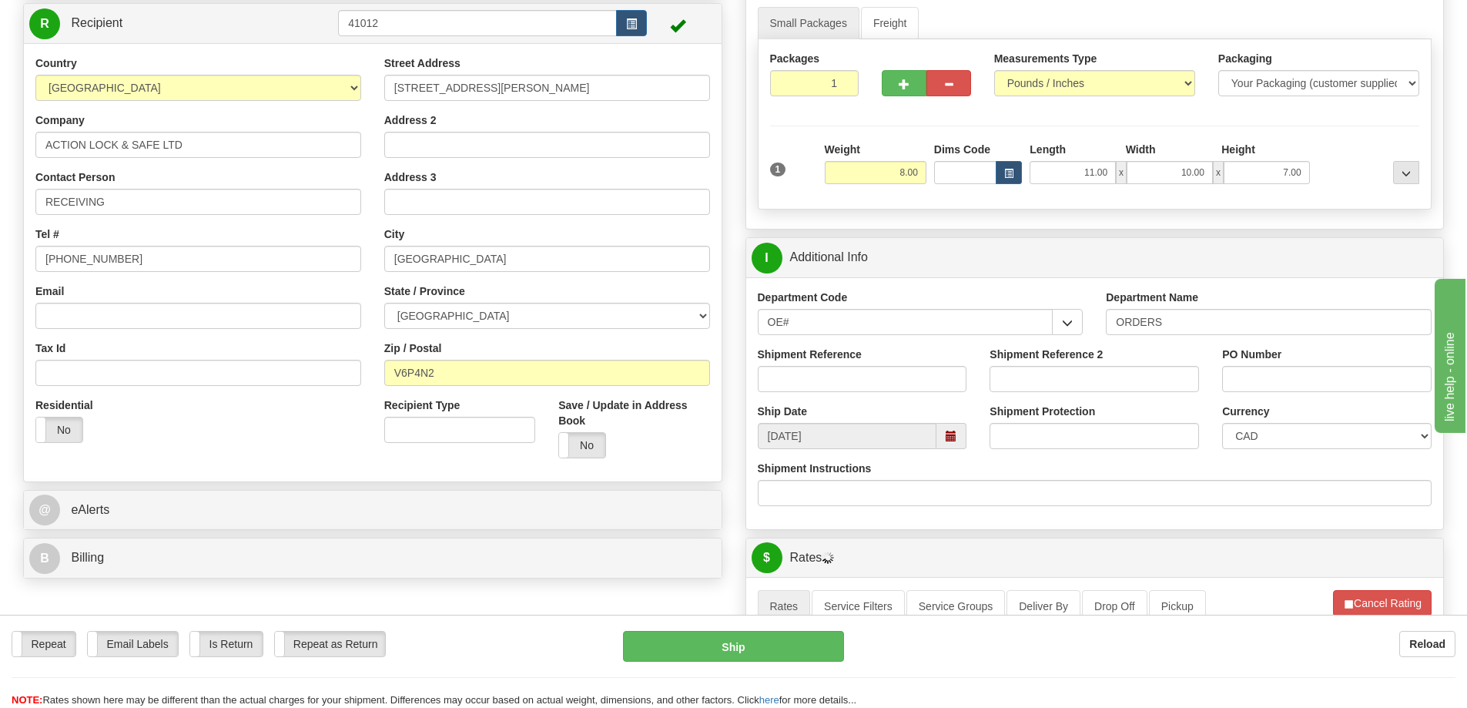
click at [805, 366] on div "Shipment Reference" at bounding box center [863, 369] width 210 height 45
click at [815, 384] on input "Shipment Reference" at bounding box center [863, 379] width 210 height 26
type input "60030910 60032536"
click at [886, 374] on input "60030910 60032536" at bounding box center [863, 379] width 210 height 26
paste input "60030910 60032536"
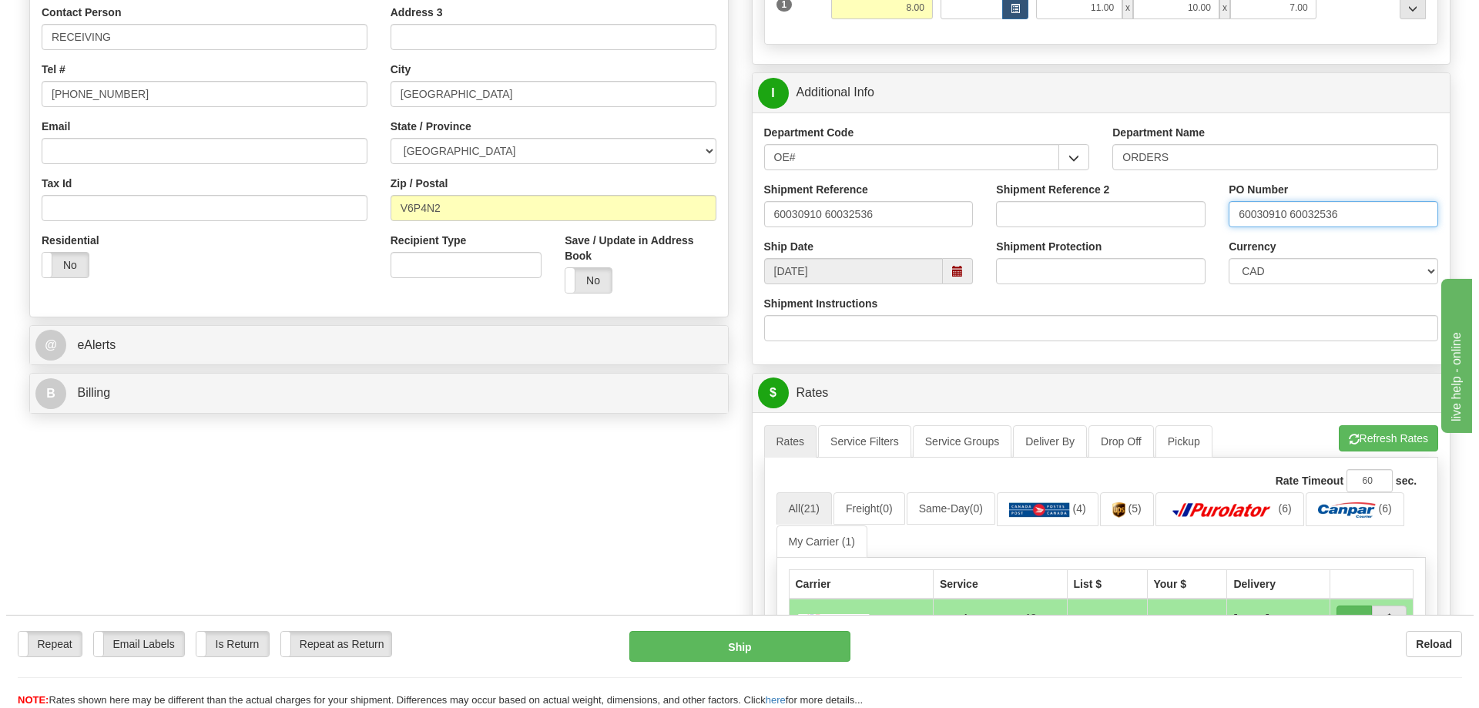
scroll to position [385, 0]
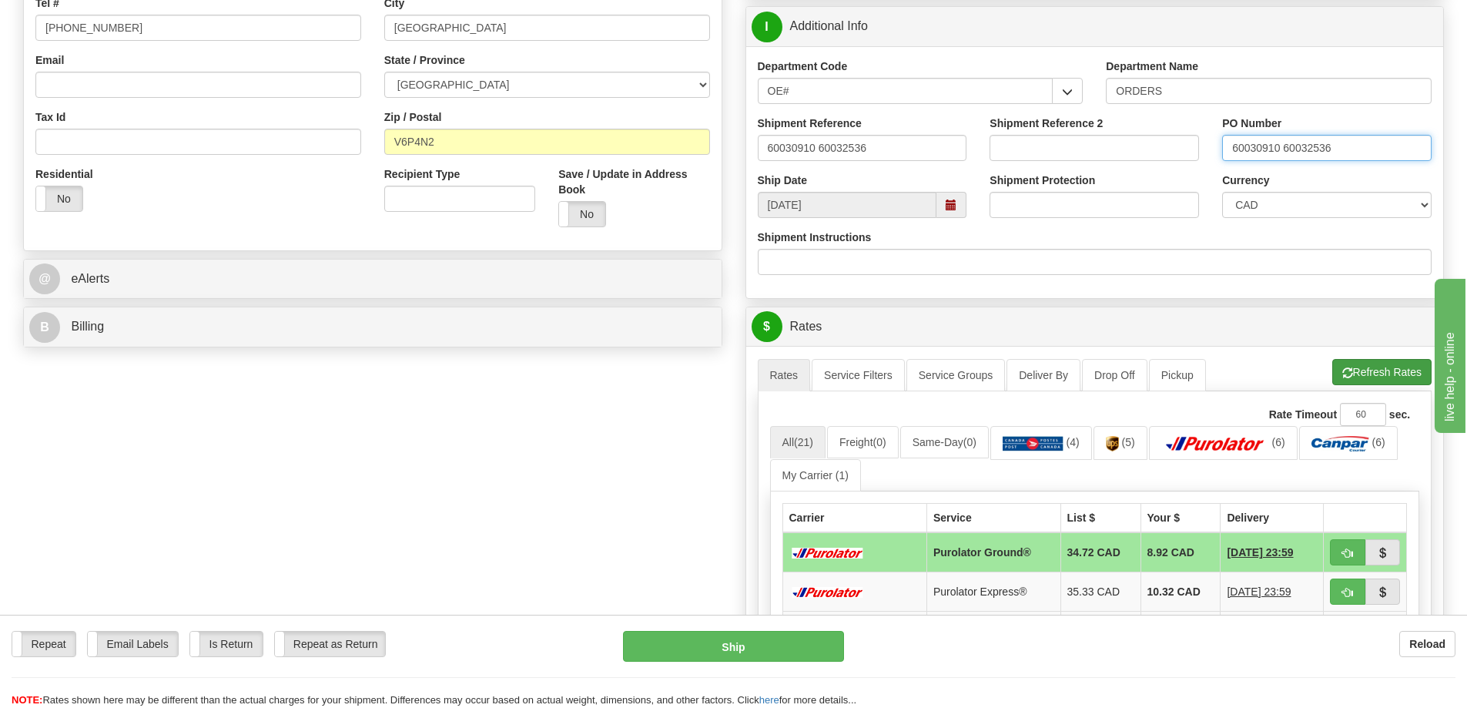
type input "60030910 60032536"
click at [1397, 373] on button "Refresh Rates" at bounding box center [1382, 372] width 99 height 26
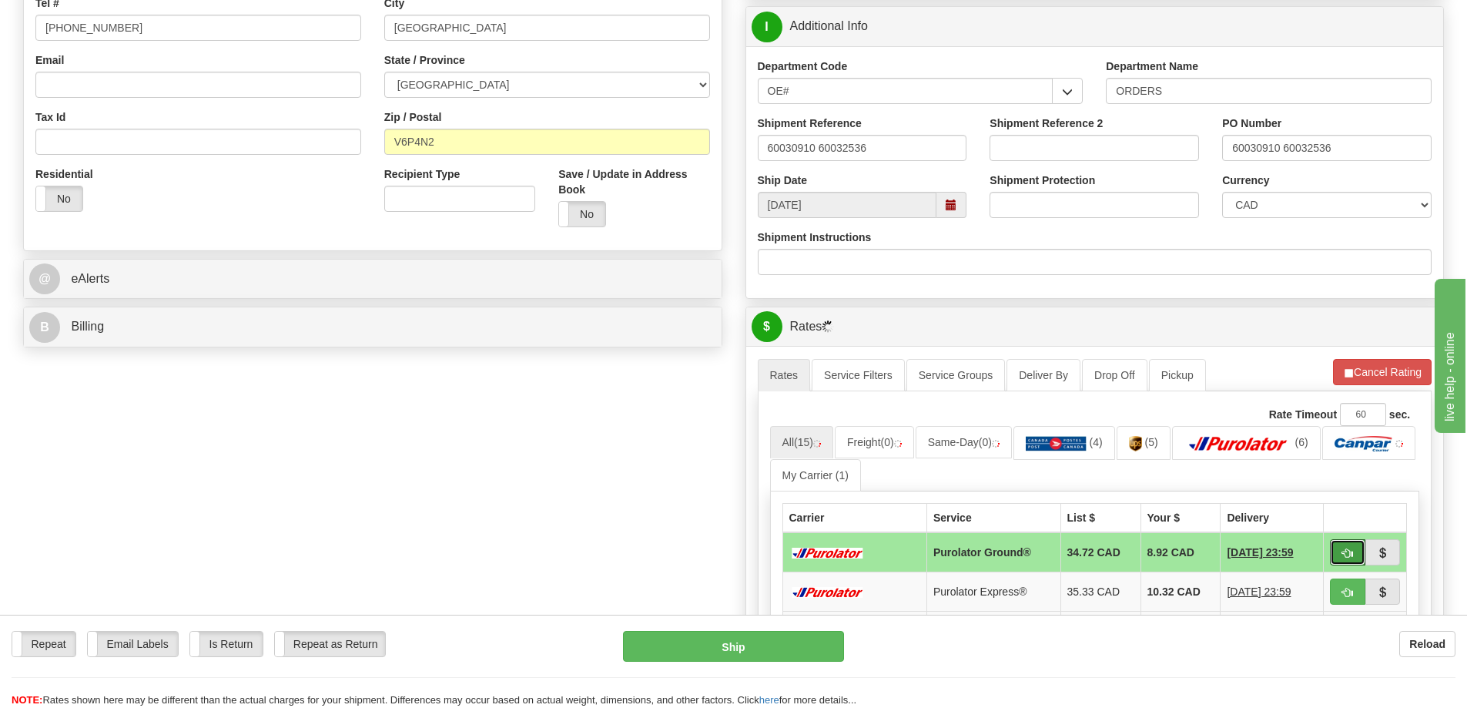
click at [1363, 542] on td at bounding box center [1365, 552] width 83 height 40
click at [1349, 558] on span "button" at bounding box center [1348, 553] width 11 height 10
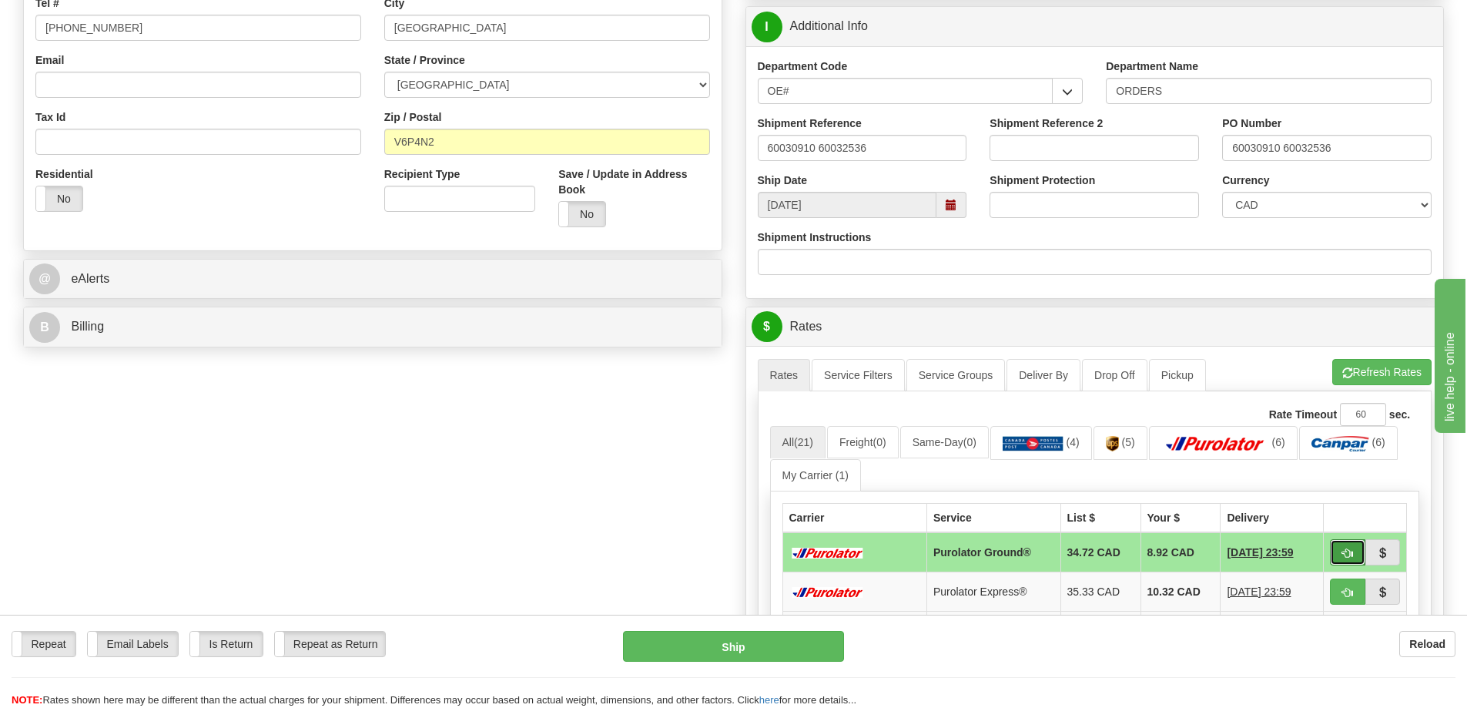
click at [1347, 557] on span "button" at bounding box center [1348, 553] width 11 height 10
type input "260"
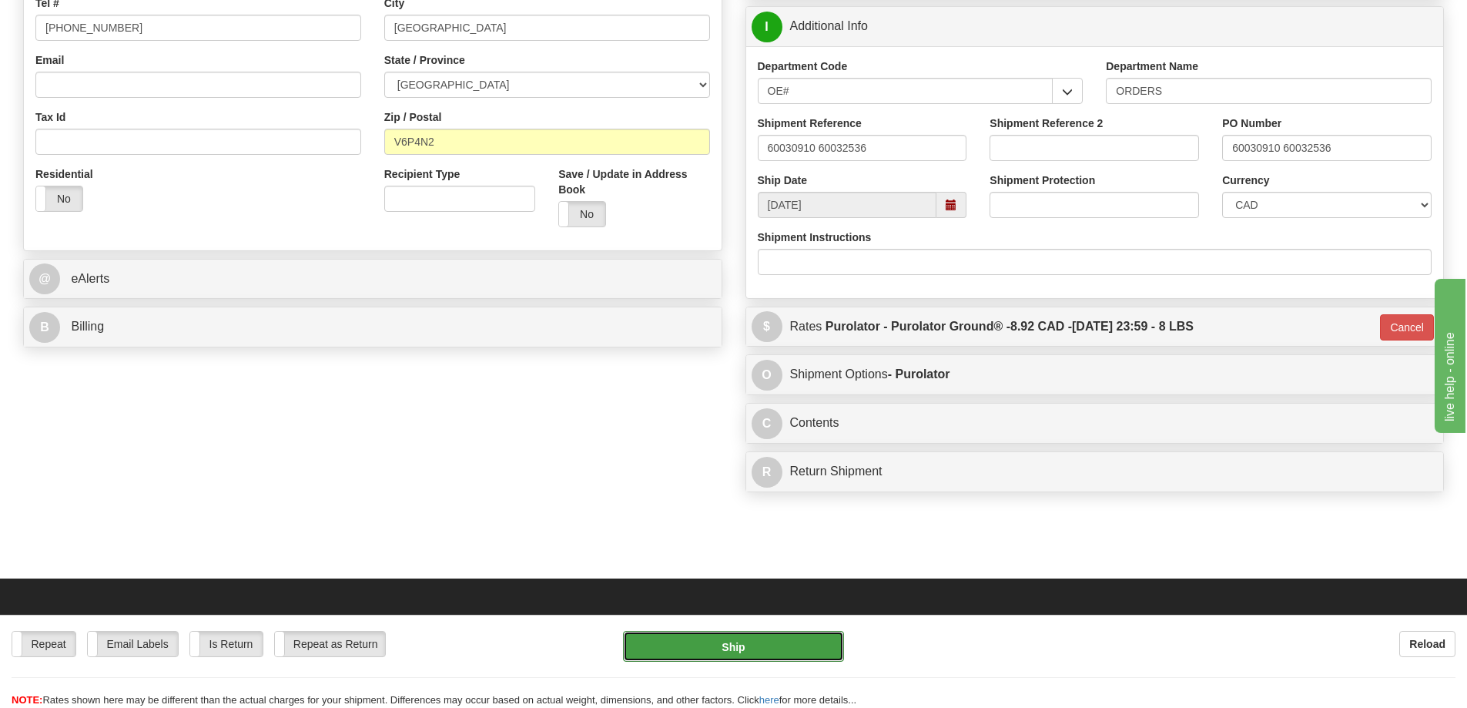
click at [764, 647] on button "Ship" at bounding box center [733, 646] width 221 height 31
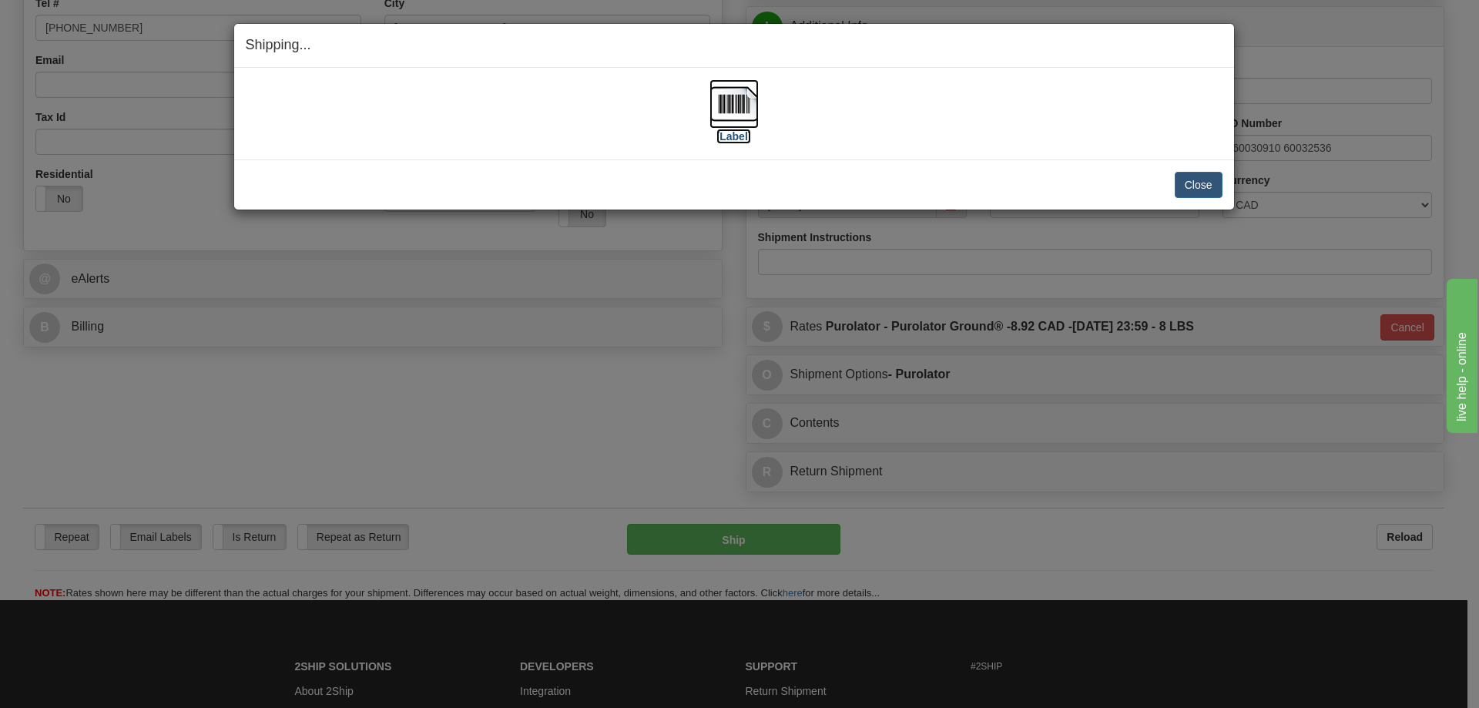
click at [729, 136] on label "[Label]" at bounding box center [733, 136] width 35 height 15
click at [1185, 186] on button "Close" at bounding box center [1199, 185] width 48 height 26
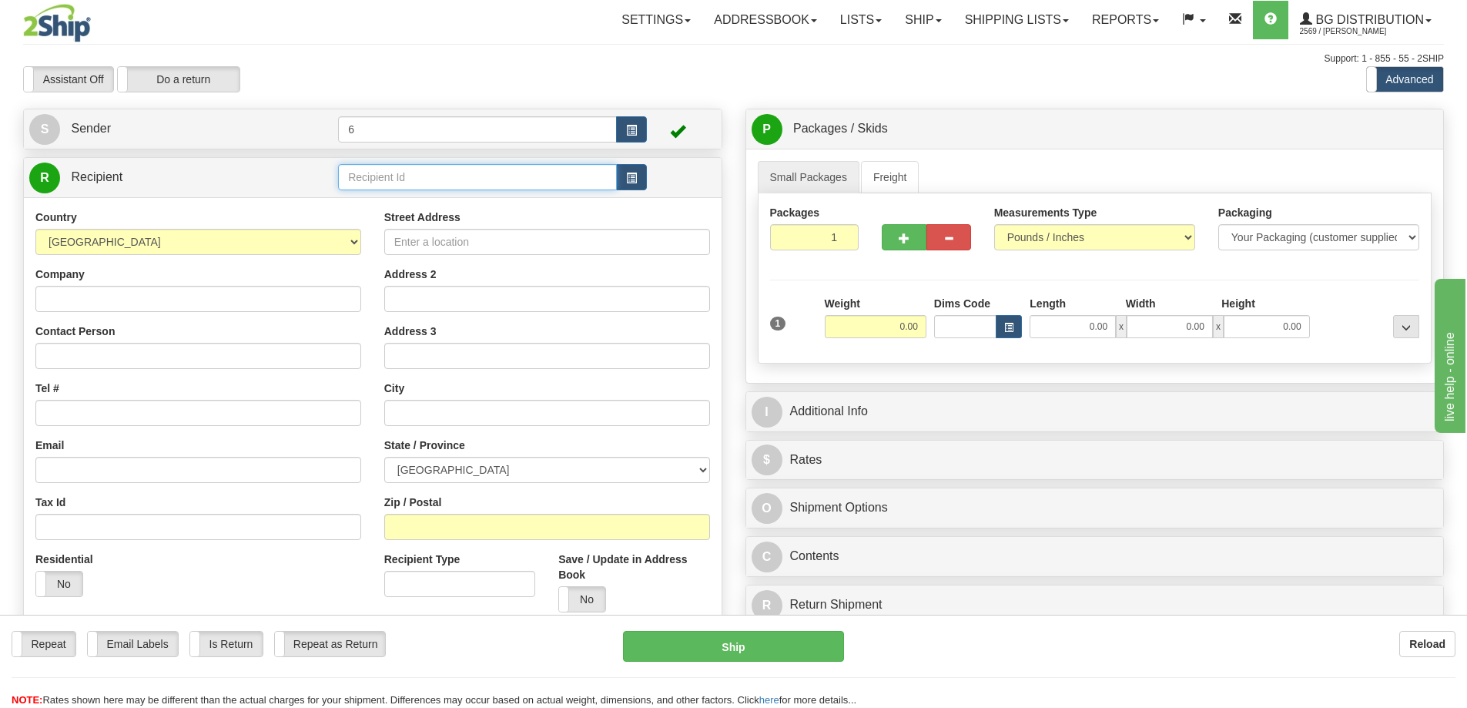
click at [382, 179] on input "text" at bounding box center [477, 177] width 279 height 26
type input "910932"
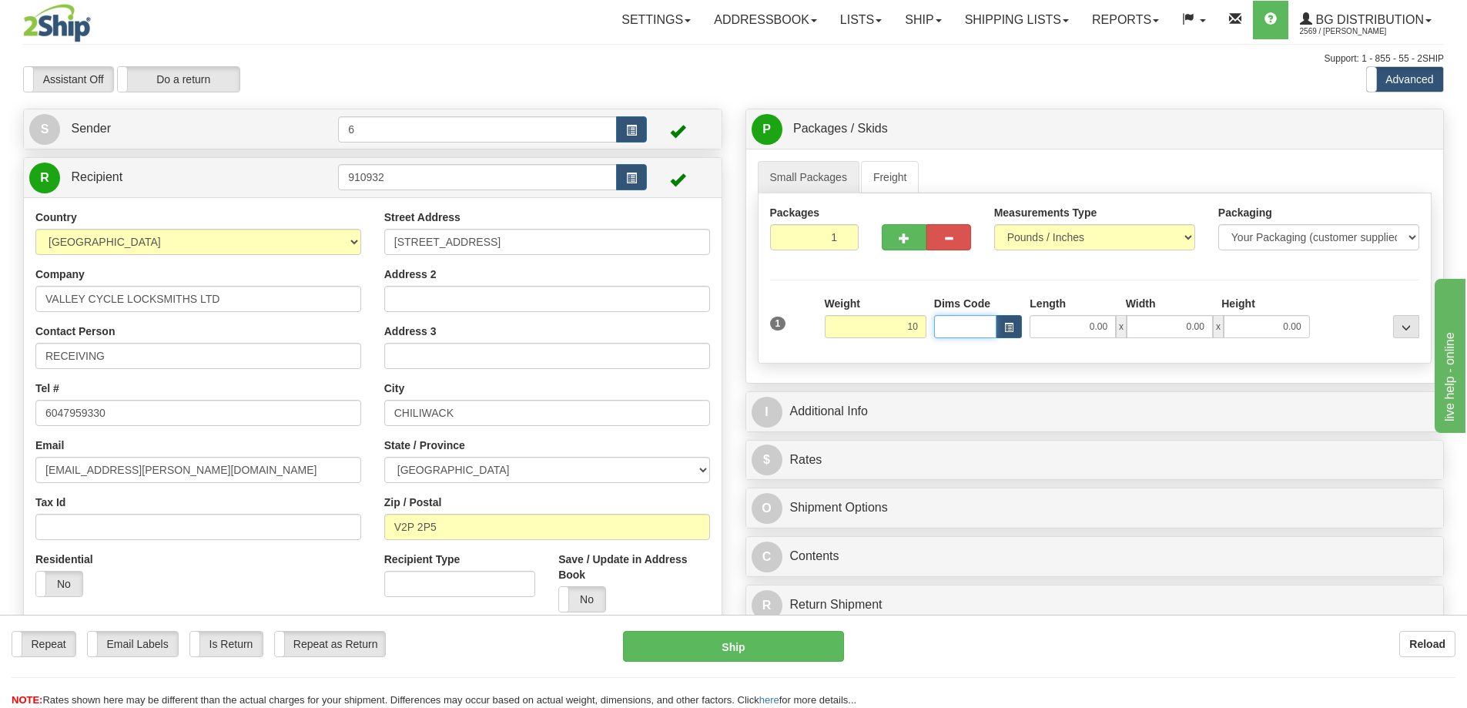
type input "10.00"
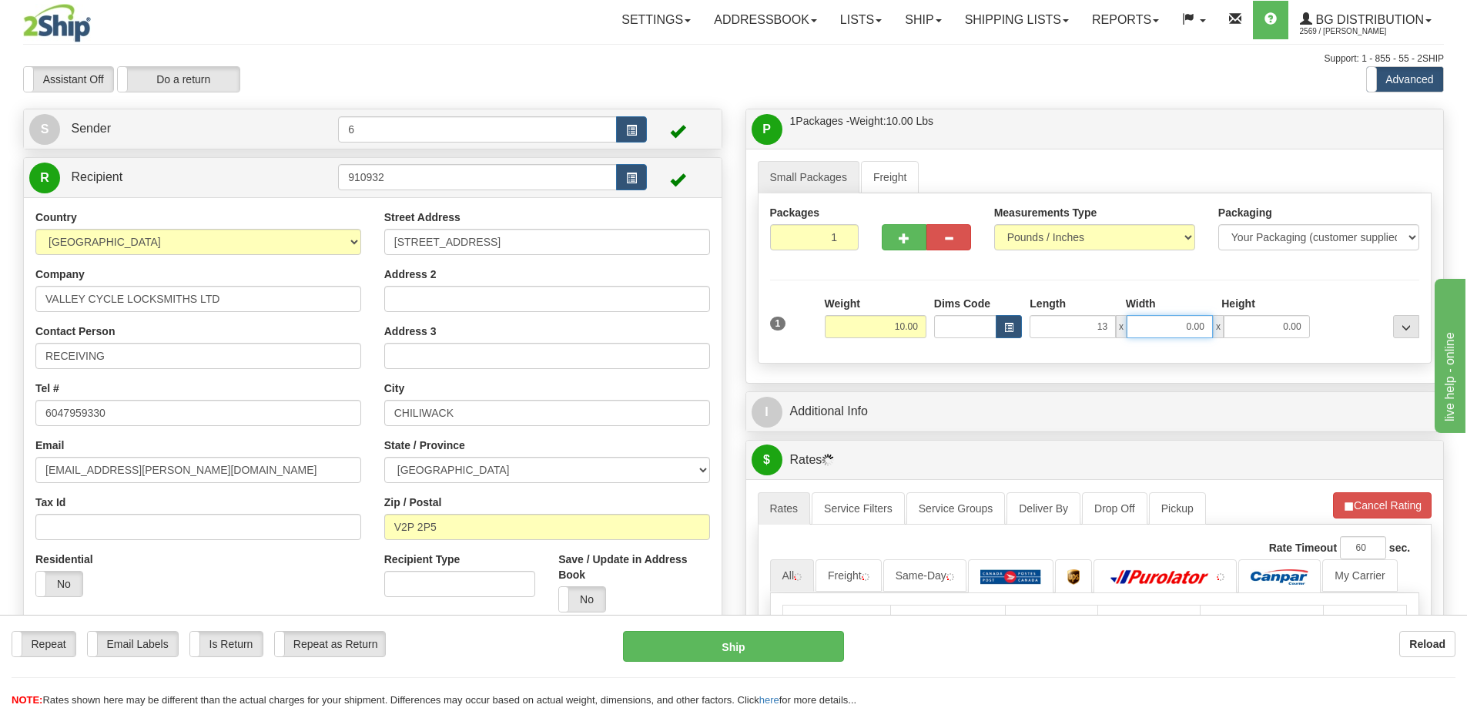
type input "13.00"
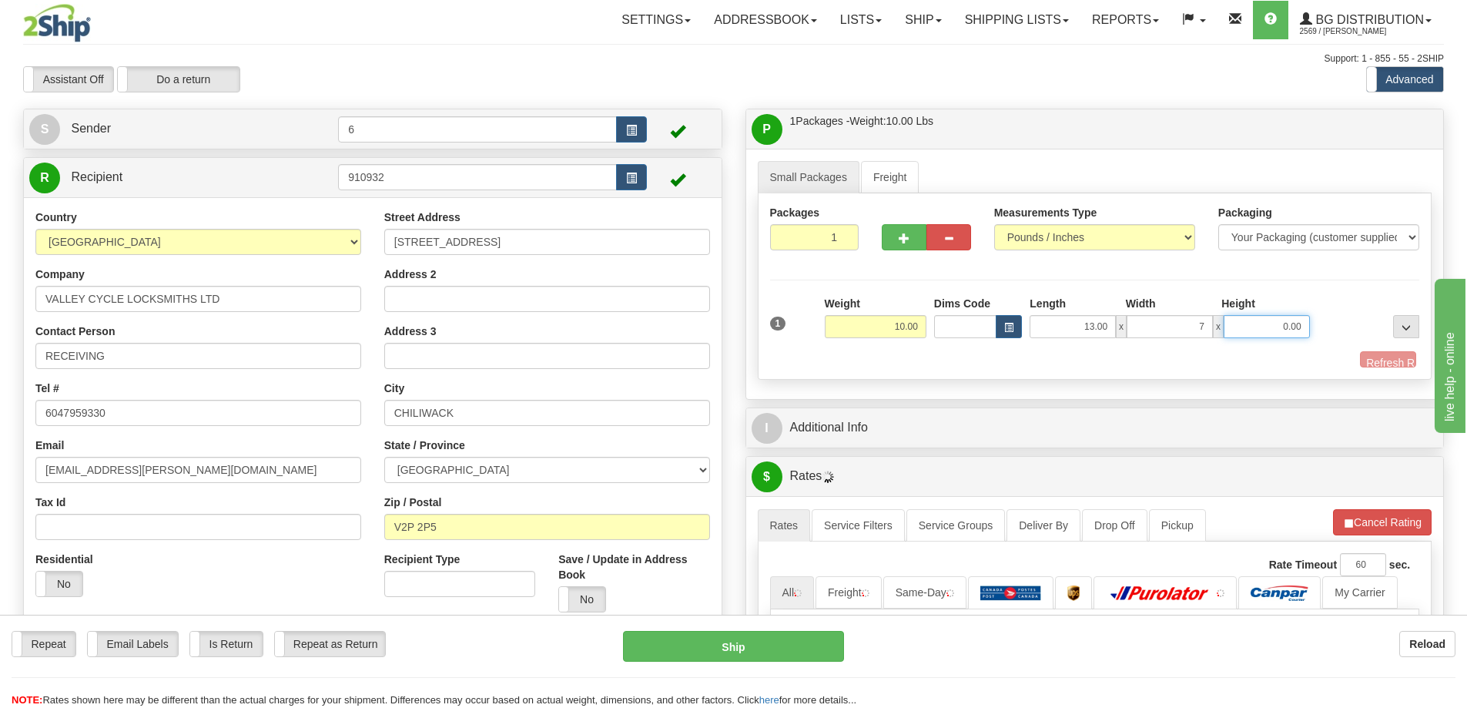
type input "7.00"
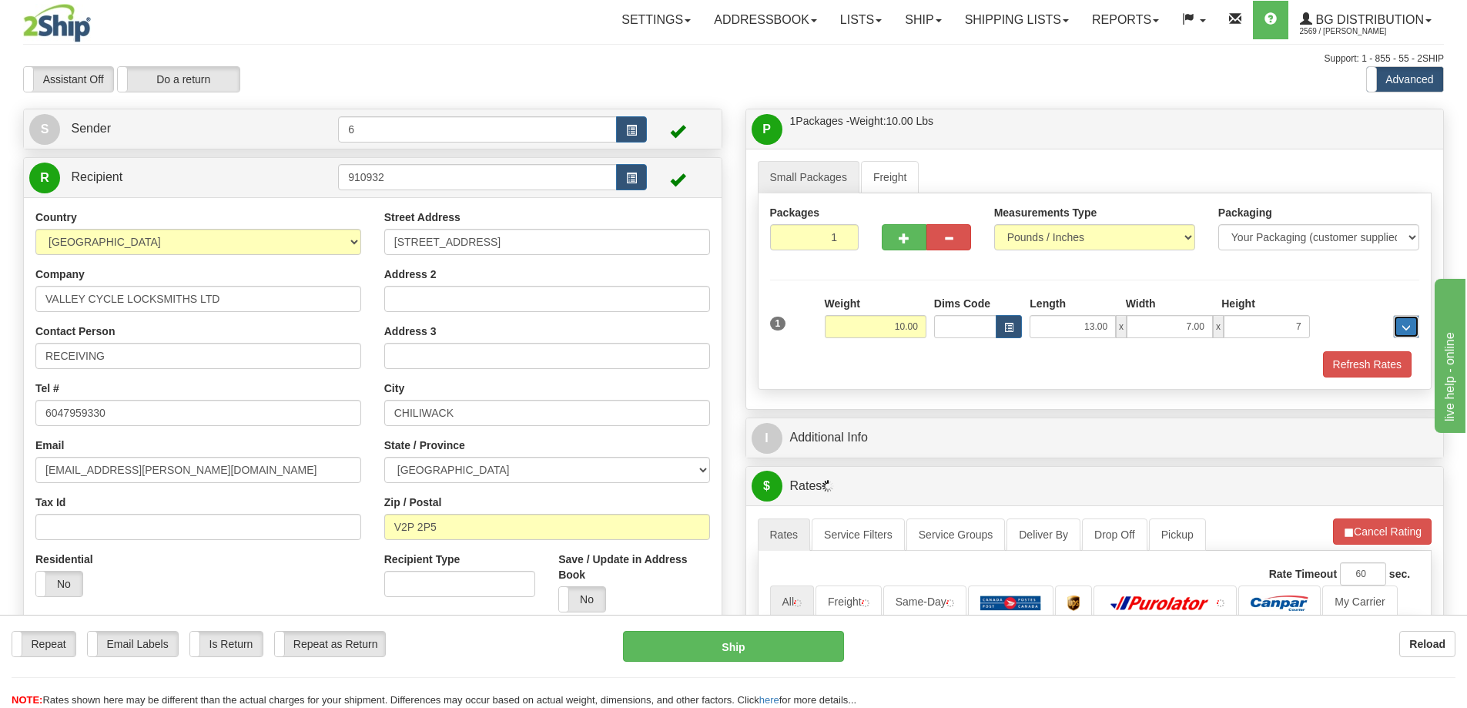
type input "7.00"
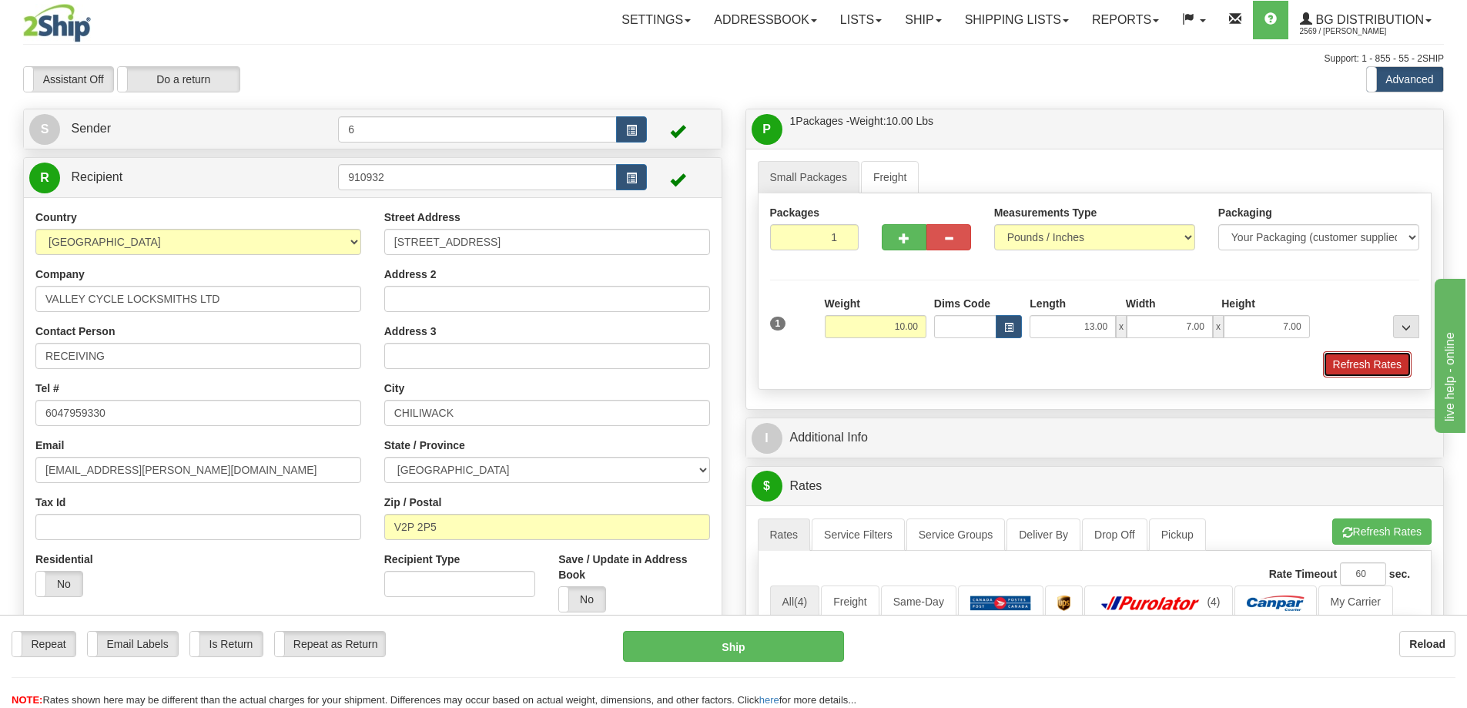
click at [1370, 367] on button "Refresh Rates" at bounding box center [1367, 364] width 89 height 26
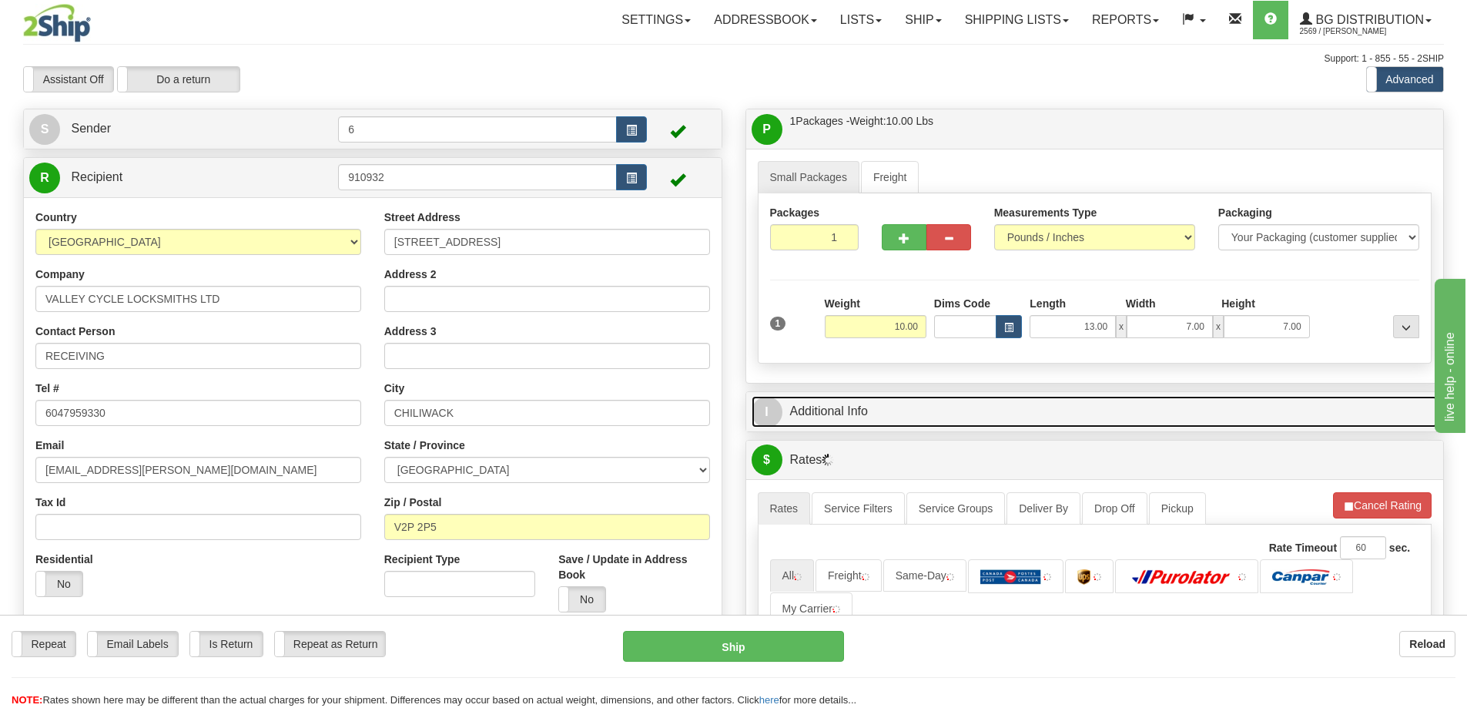
click at [1336, 401] on link "I Additional Info" at bounding box center [1095, 412] width 687 height 32
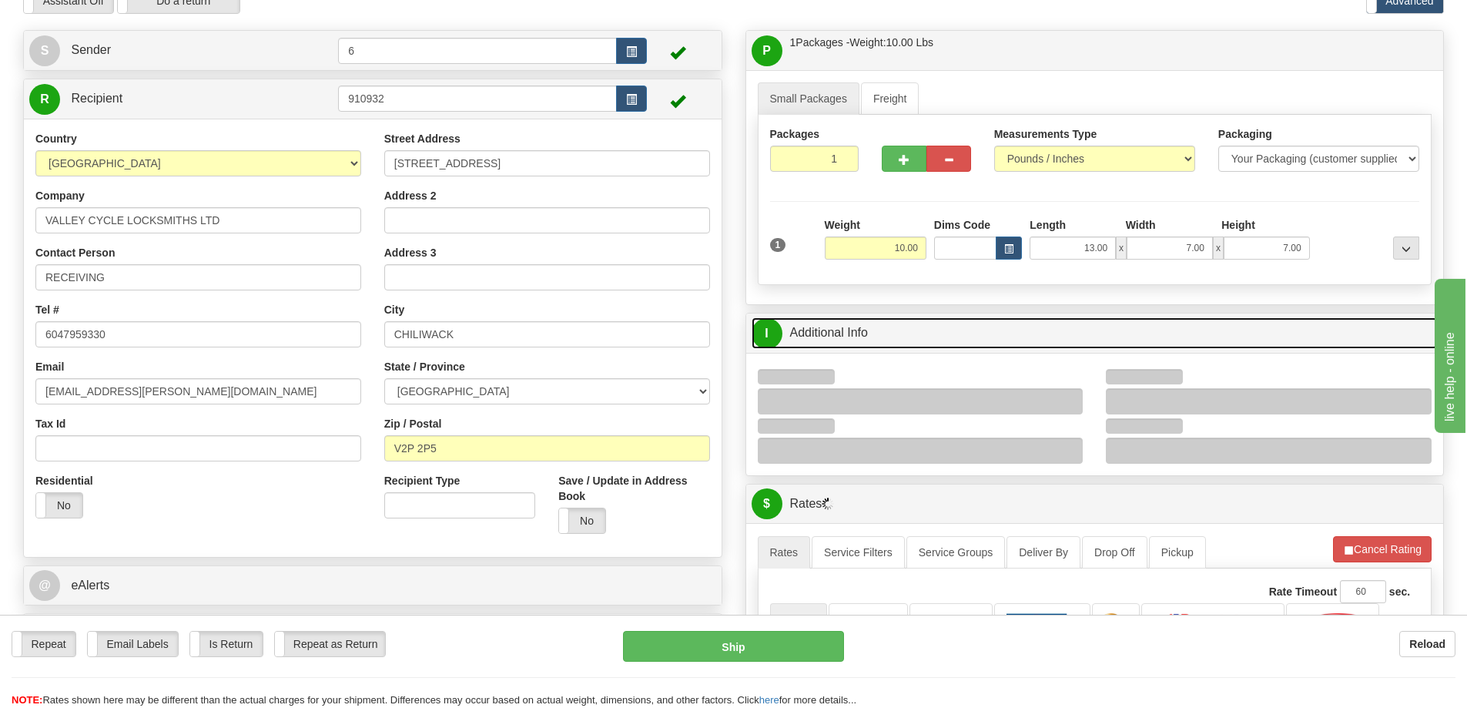
scroll to position [231, 0]
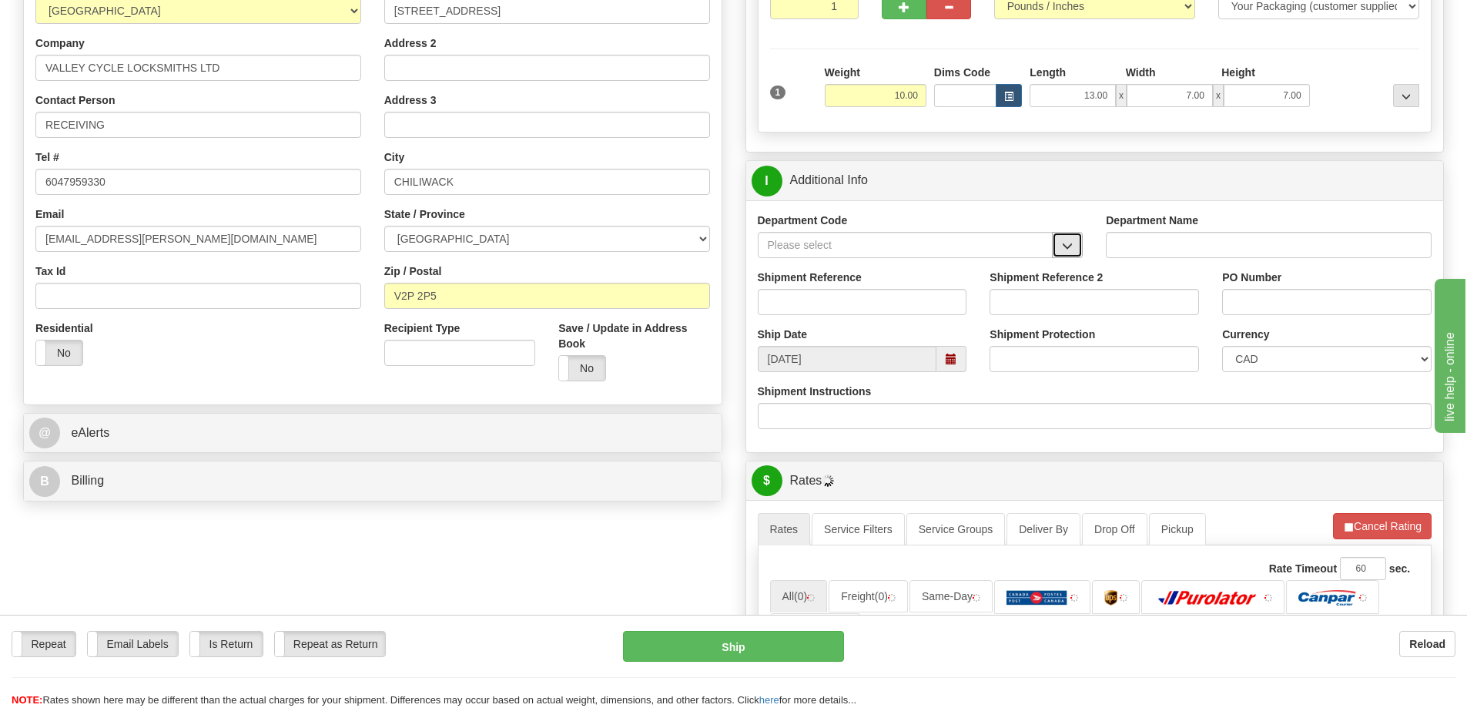
click at [1066, 246] on span "button" at bounding box center [1067, 246] width 11 height 10
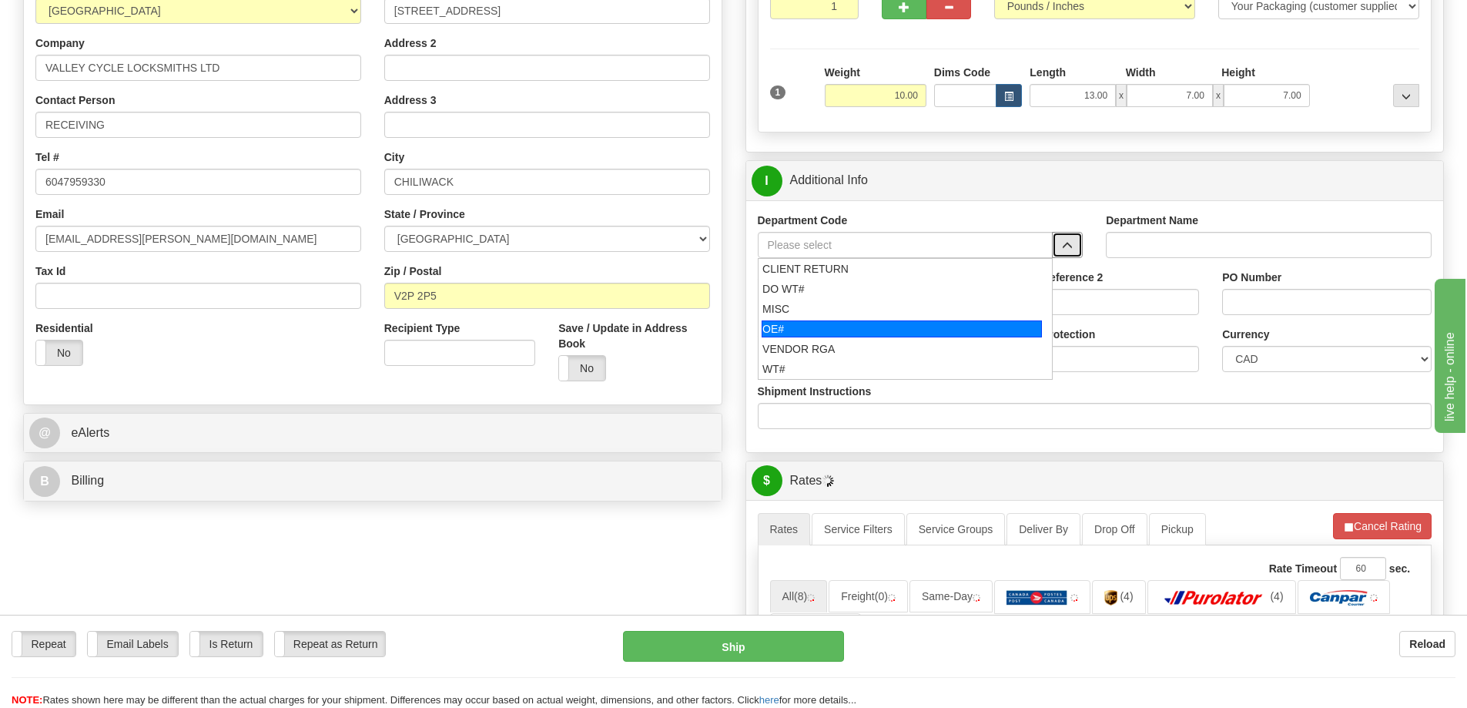
click at [832, 329] on div "OE#" at bounding box center [902, 328] width 280 height 17
type input "OE#"
type input "ORDERS"
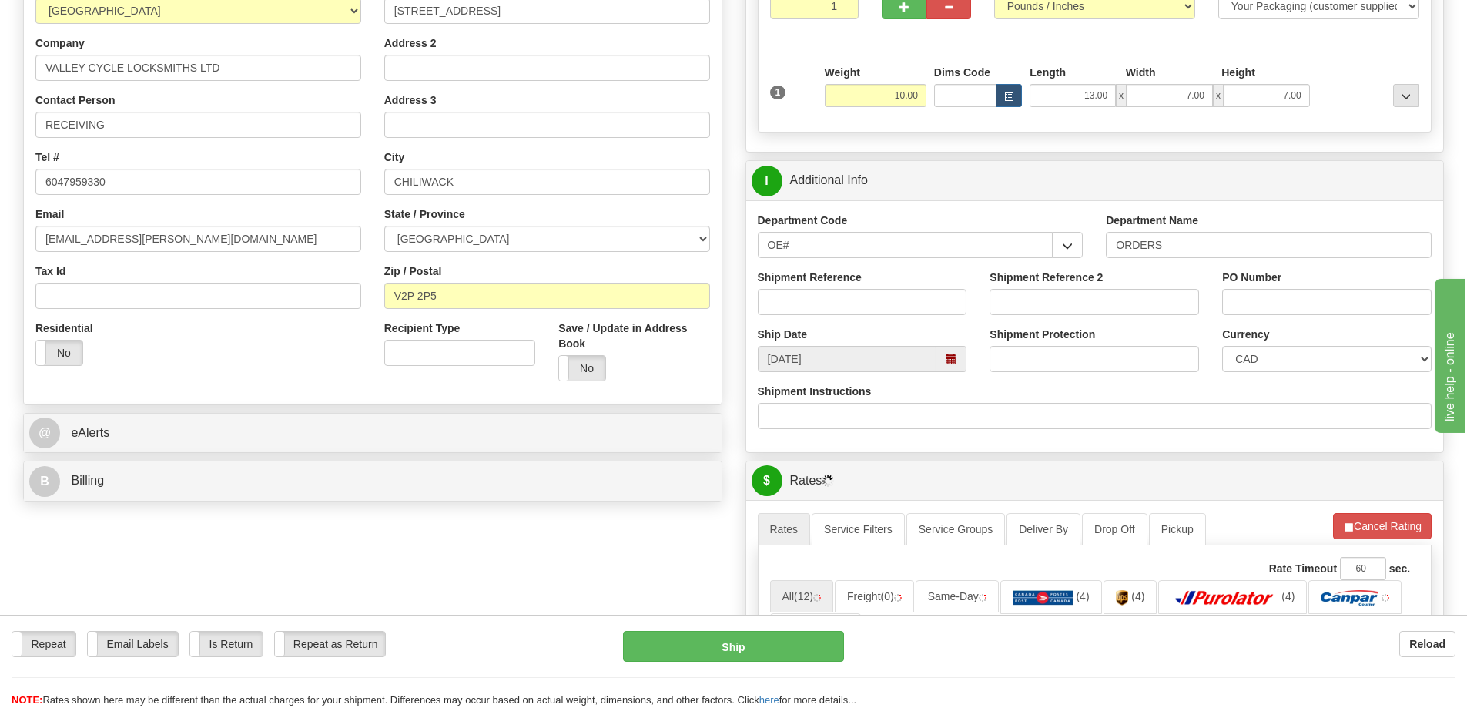
click at [830, 320] on div "Shipment Reference" at bounding box center [862, 298] width 233 height 57
click at [814, 304] on input "Shipment Reference" at bounding box center [863, 302] width 210 height 26
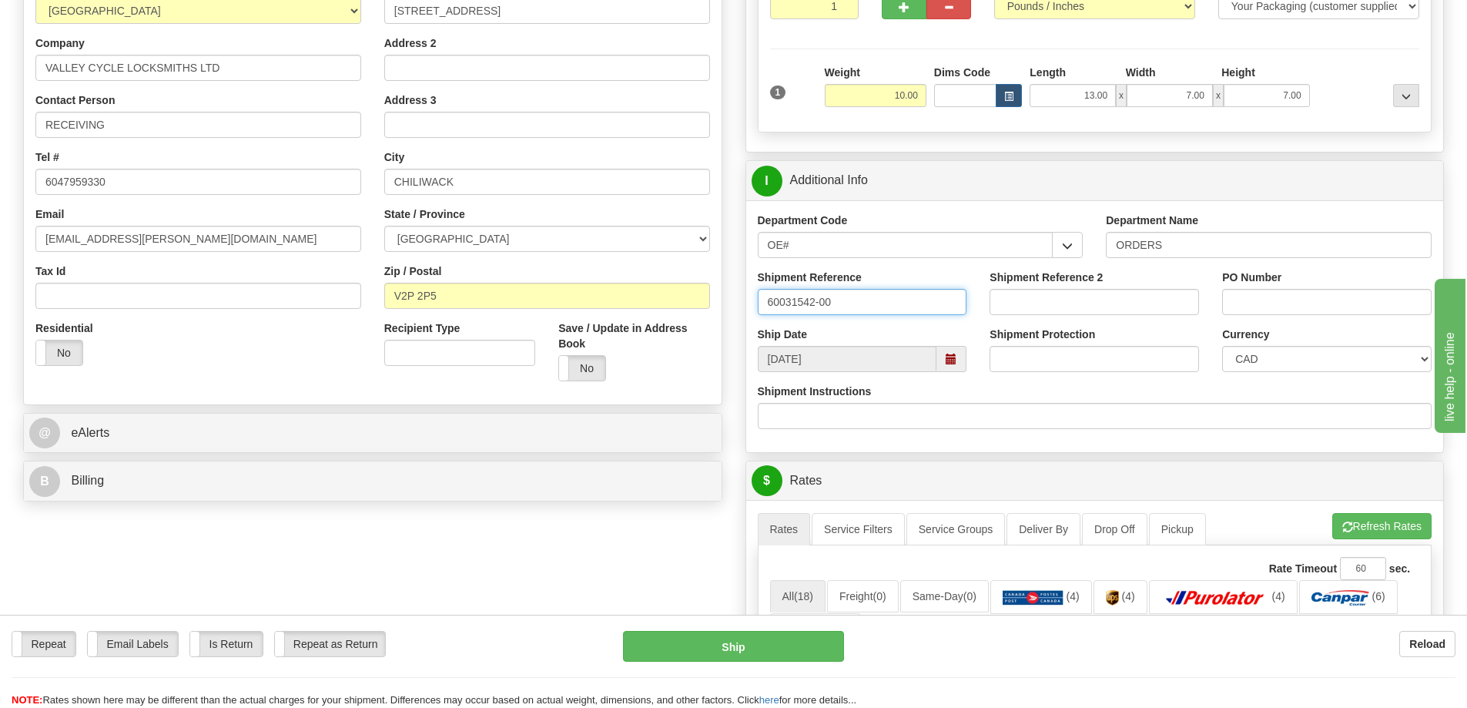
type input "60031542-00"
type input "5929"
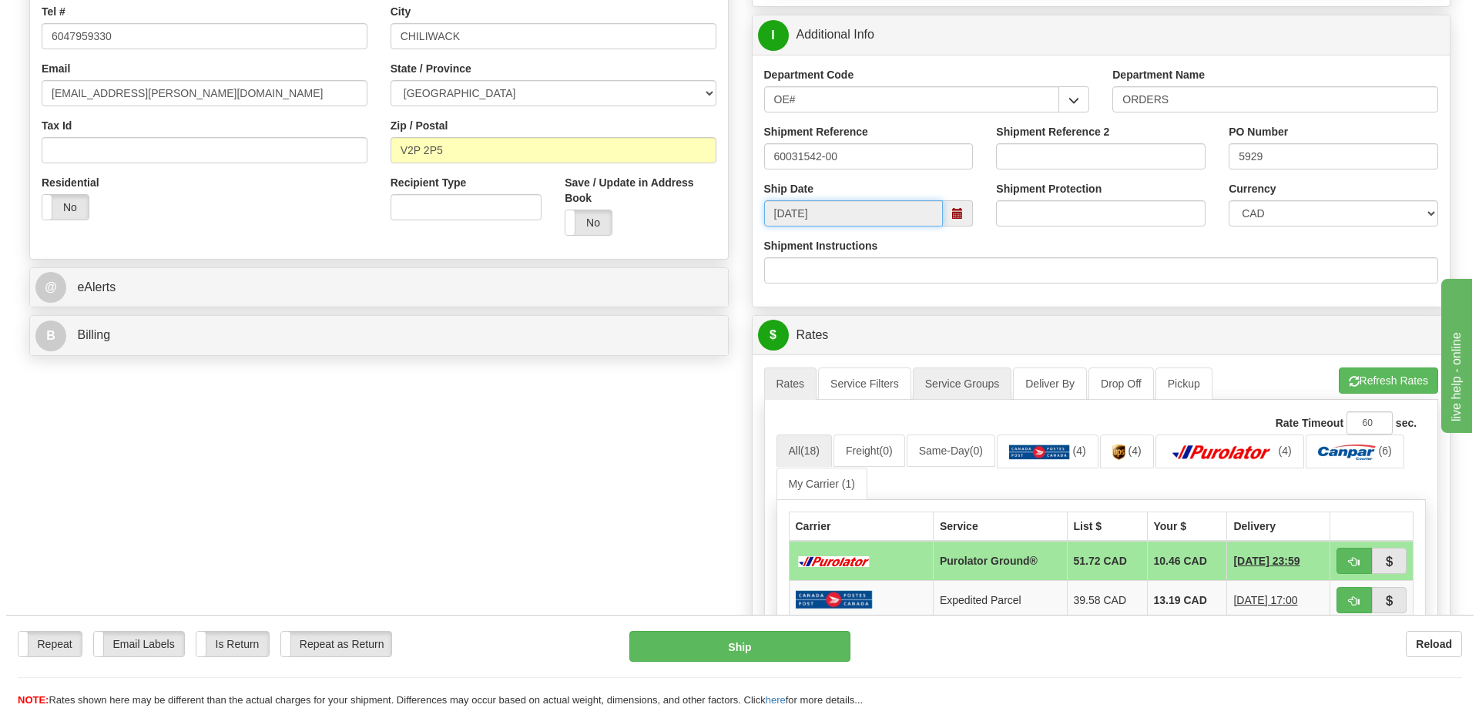
scroll to position [462, 0]
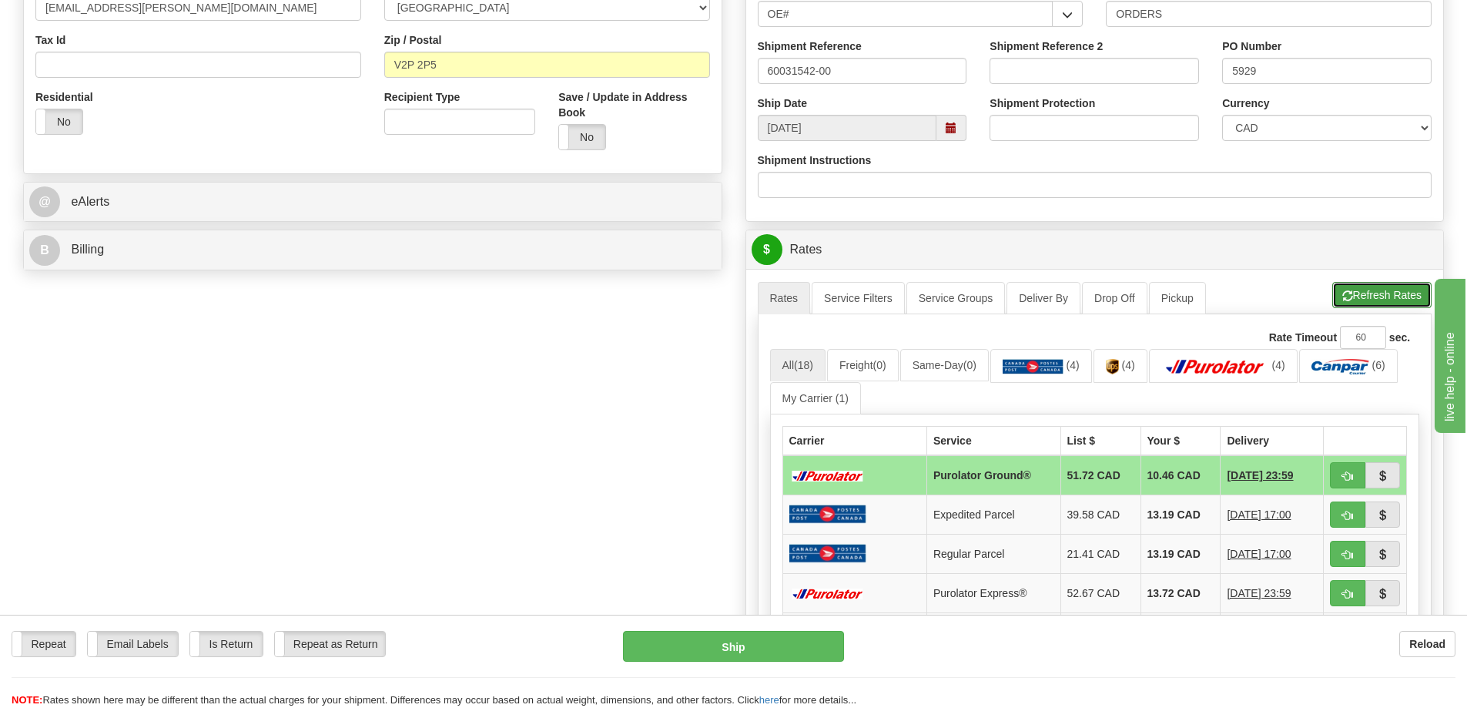
click at [1372, 296] on button "Refresh Rates" at bounding box center [1382, 295] width 99 height 26
click at [1363, 471] on button "button" at bounding box center [1347, 475] width 35 height 26
type input "260"
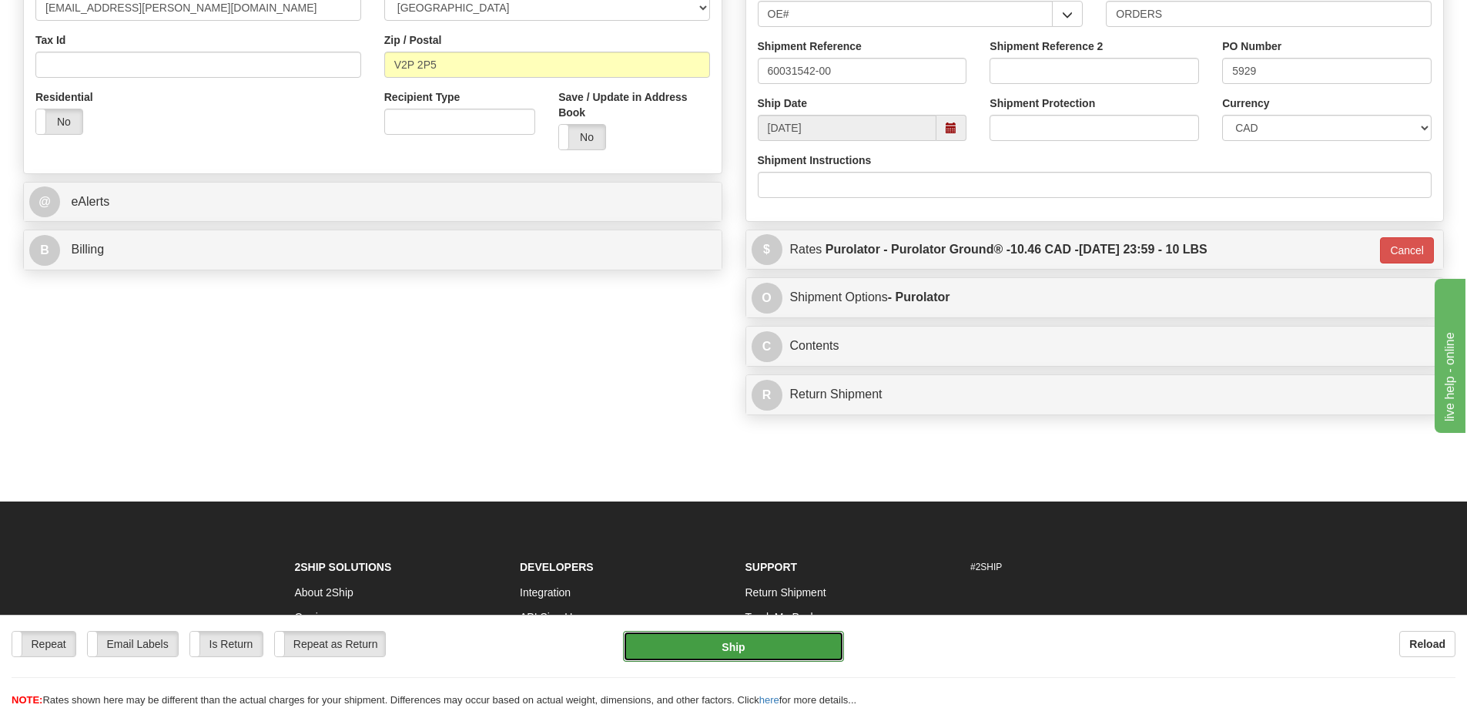
click at [723, 659] on button "Ship" at bounding box center [733, 646] width 221 height 31
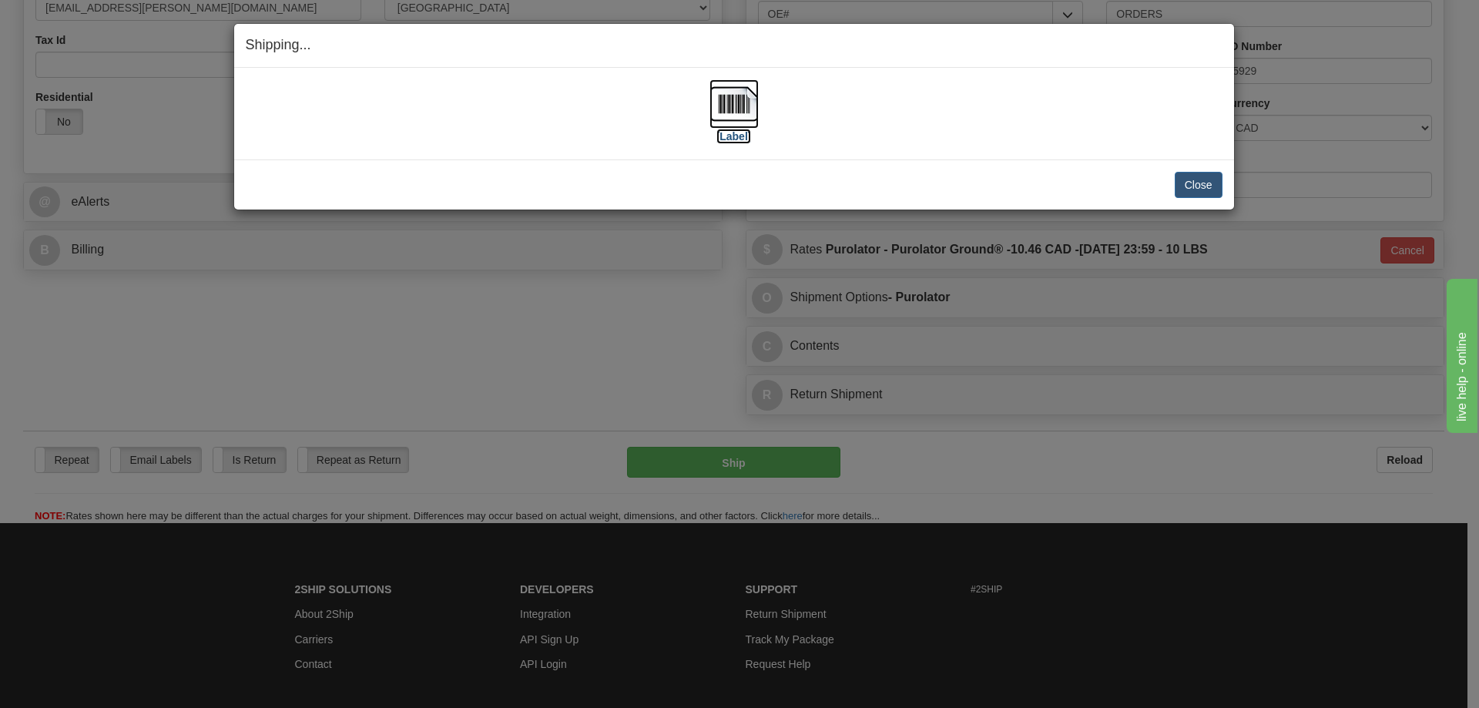
click at [731, 129] on label "[Label]" at bounding box center [733, 136] width 35 height 15
click at [1210, 179] on button "Close" at bounding box center [1199, 185] width 48 height 26
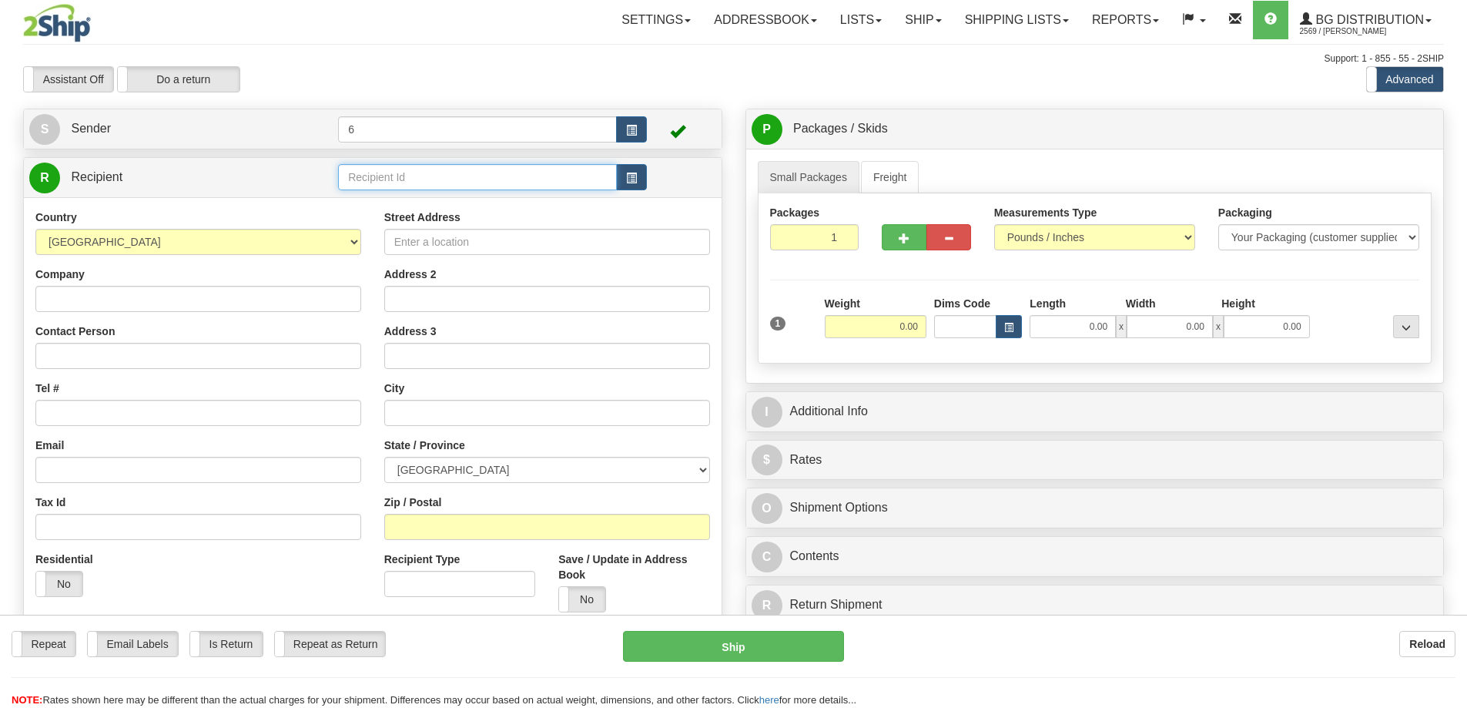
click at [387, 185] on input "text" at bounding box center [477, 177] width 279 height 26
click at [386, 185] on input "text" at bounding box center [477, 177] width 279 height 26
type input "3"
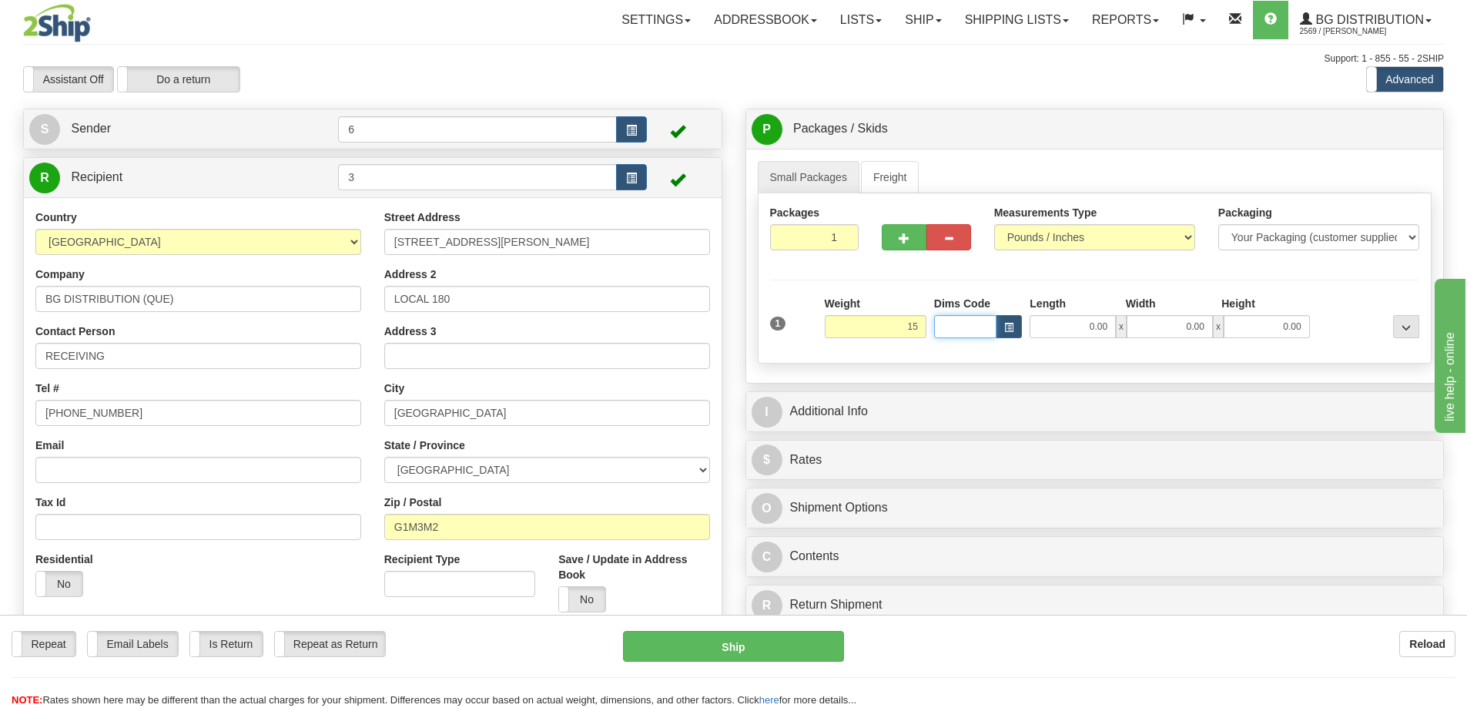
type input "15.00"
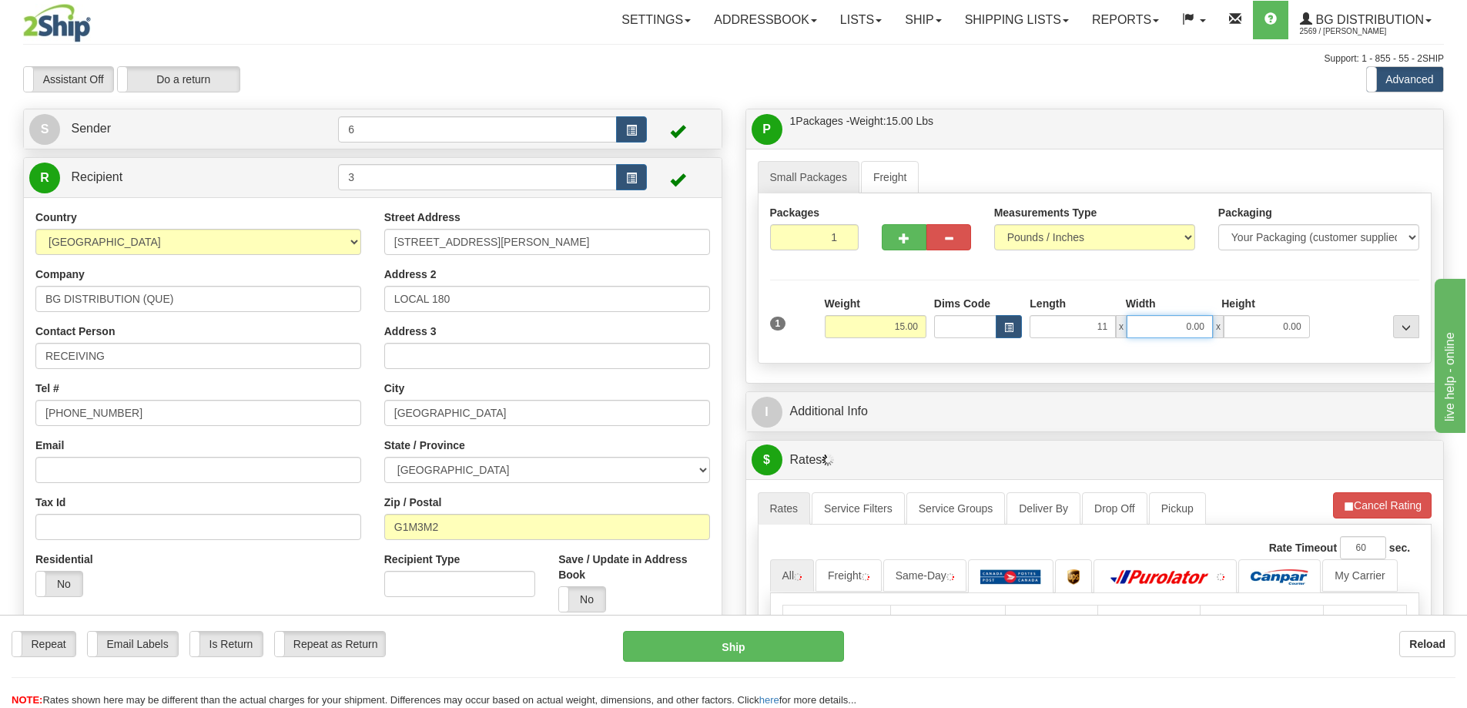
type input "11.00"
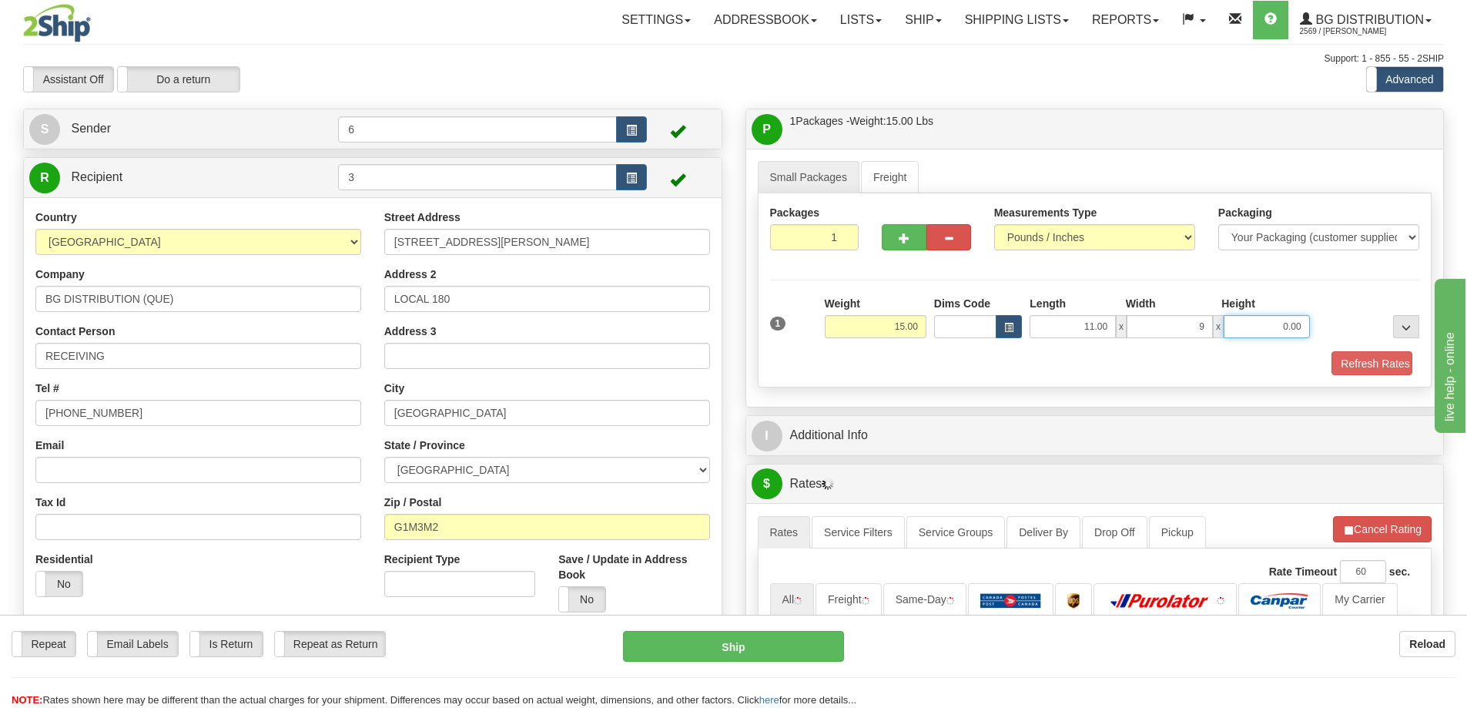
type input "9.00"
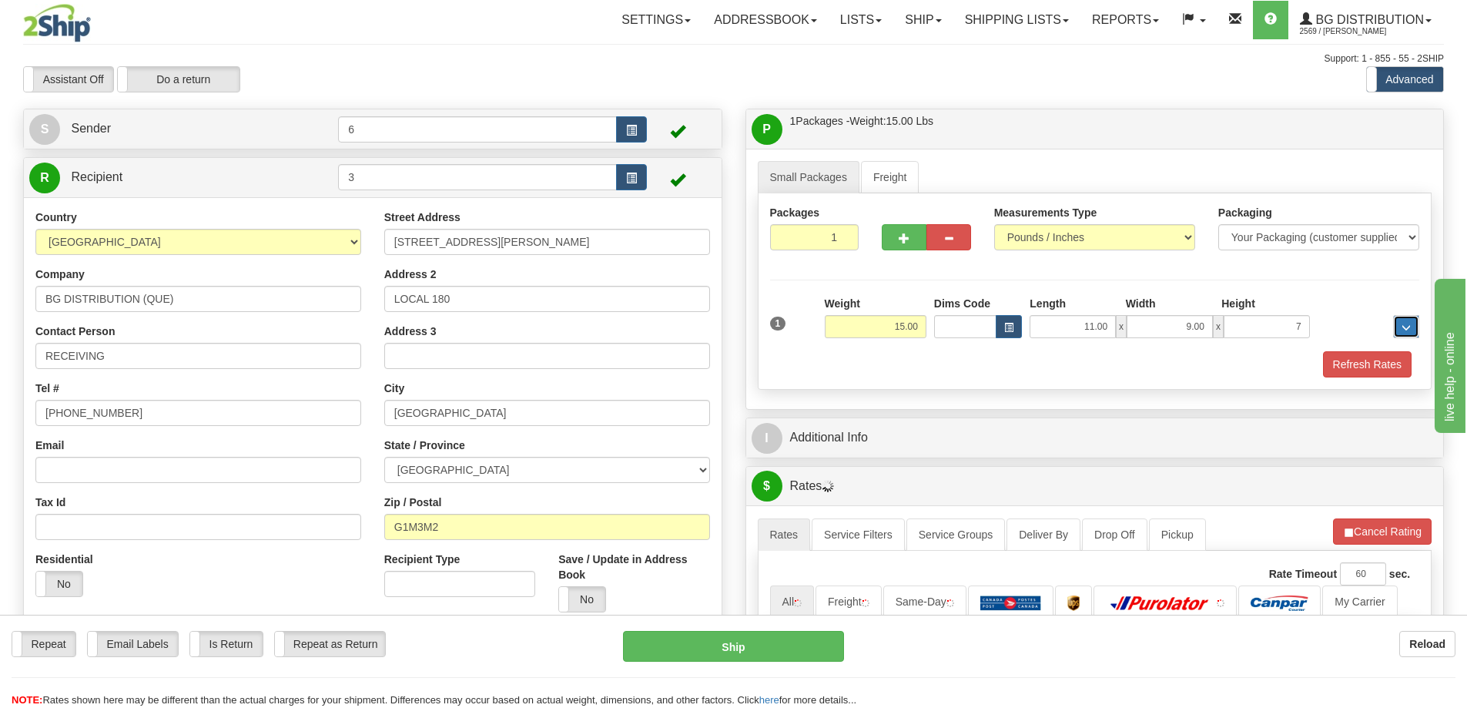
type input "7.00"
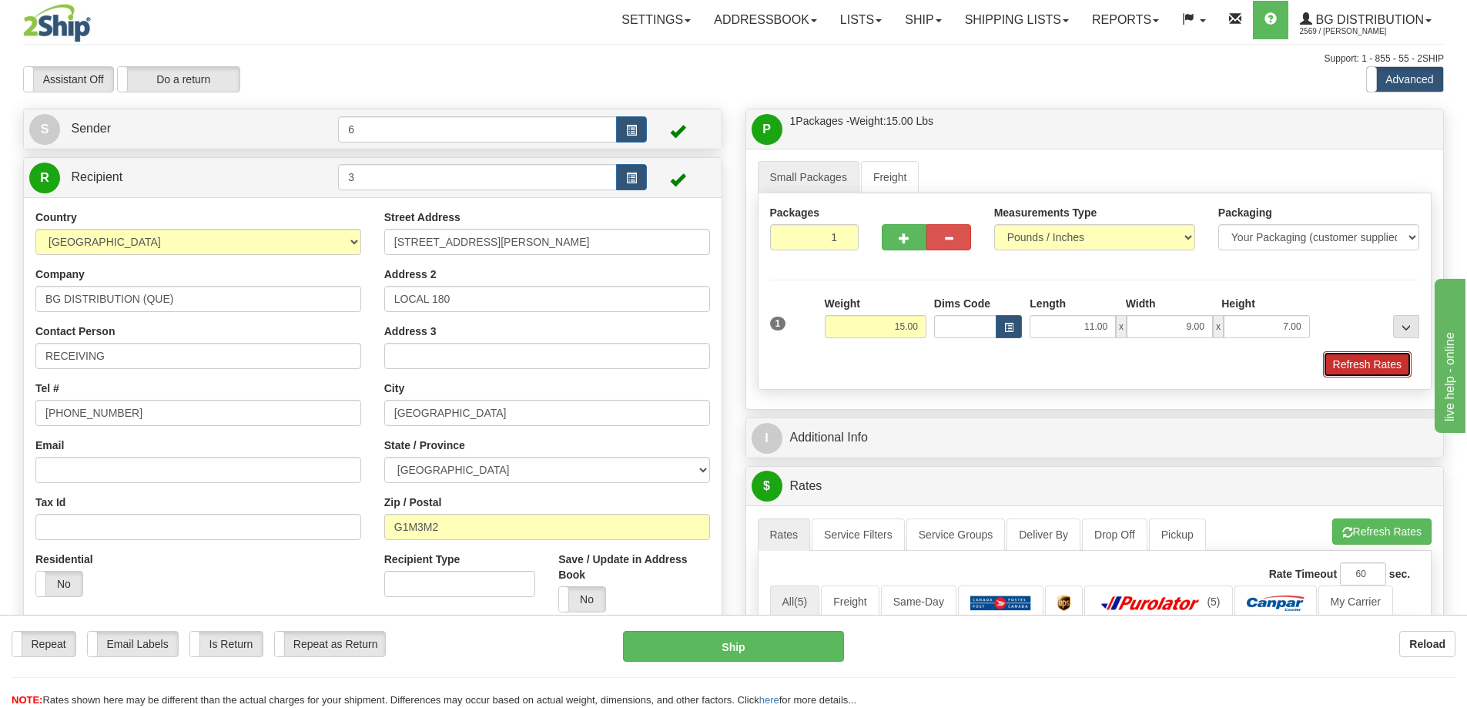
click at [1359, 358] on button "Refresh Rates" at bounding box center [1367, 364] width 89 height 26
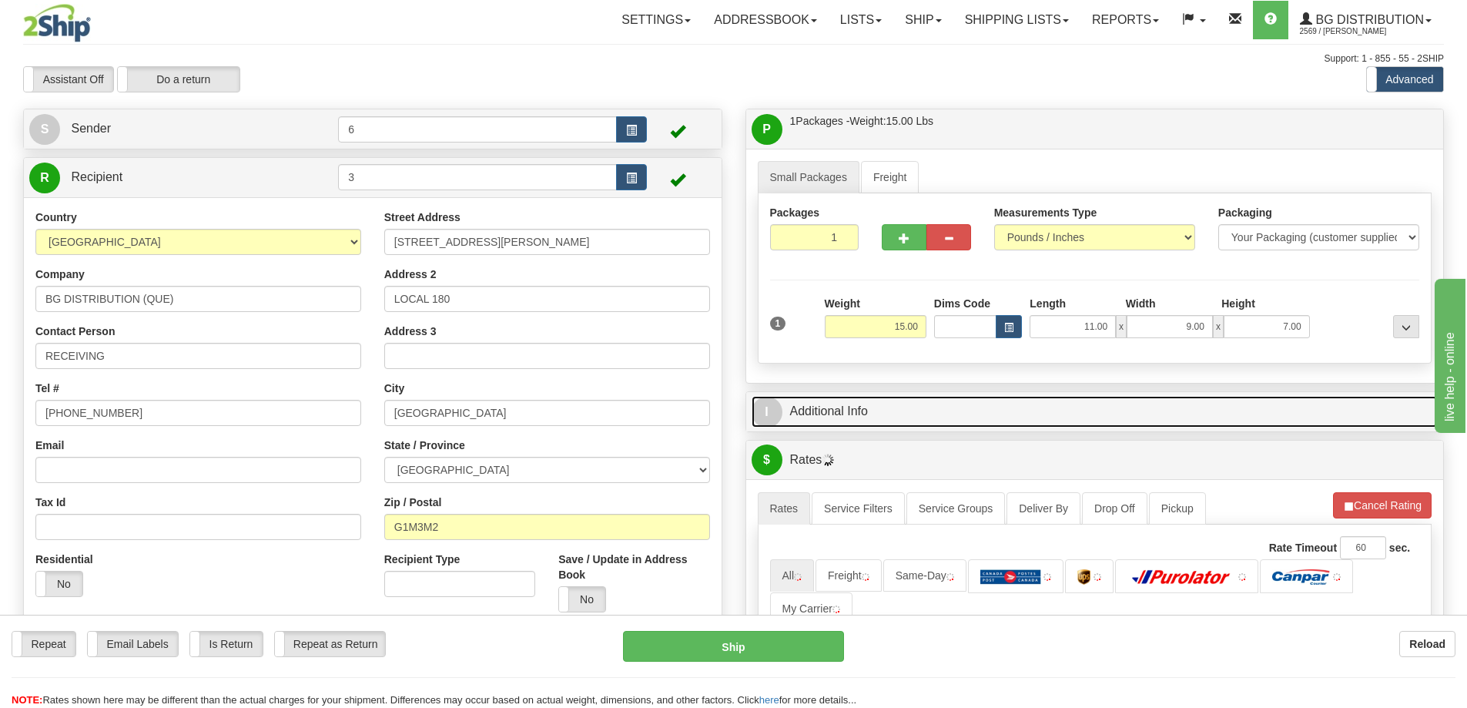
click at [1222, 414] on link "I Additional Info" at bounding box center [1095, 412] width 687 height 32
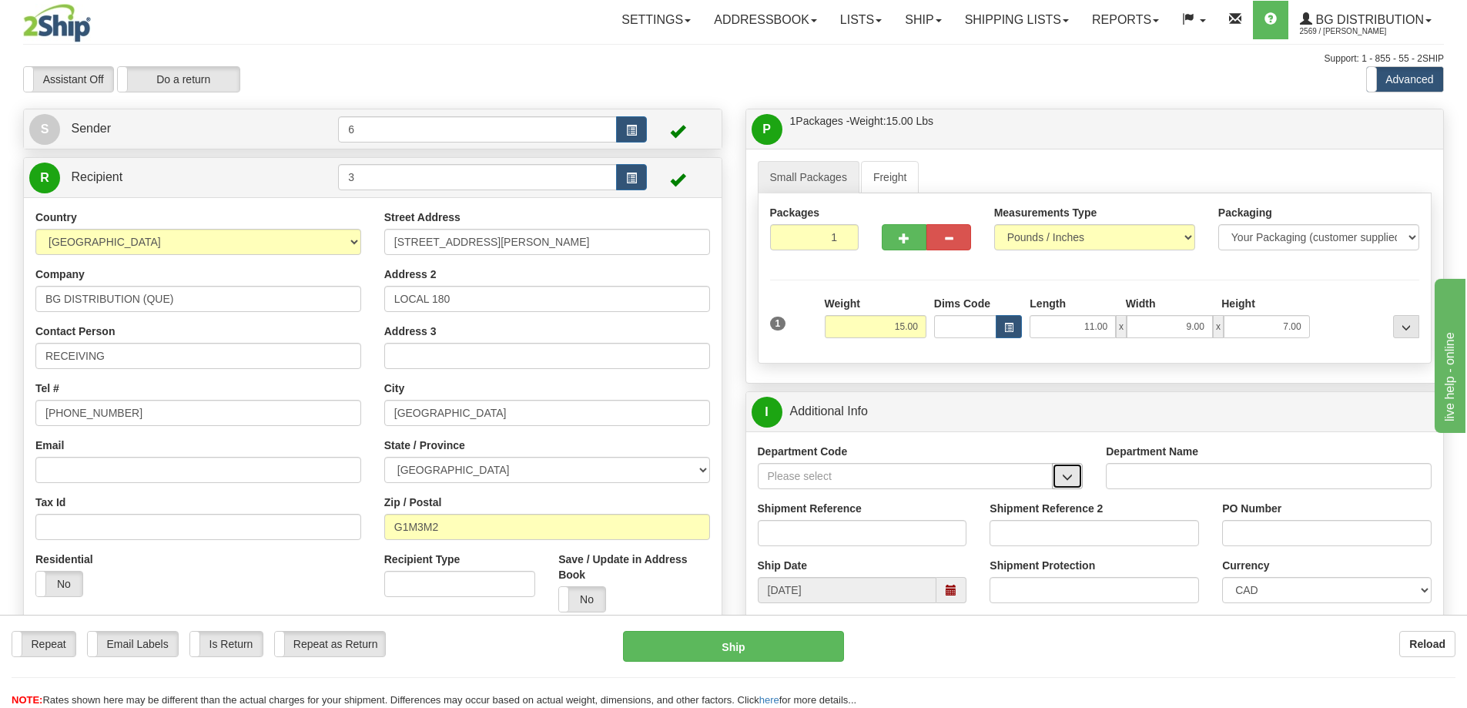
click at [1075, 475] on button "button" at bounding box center [1067, 476] width 31 height 26
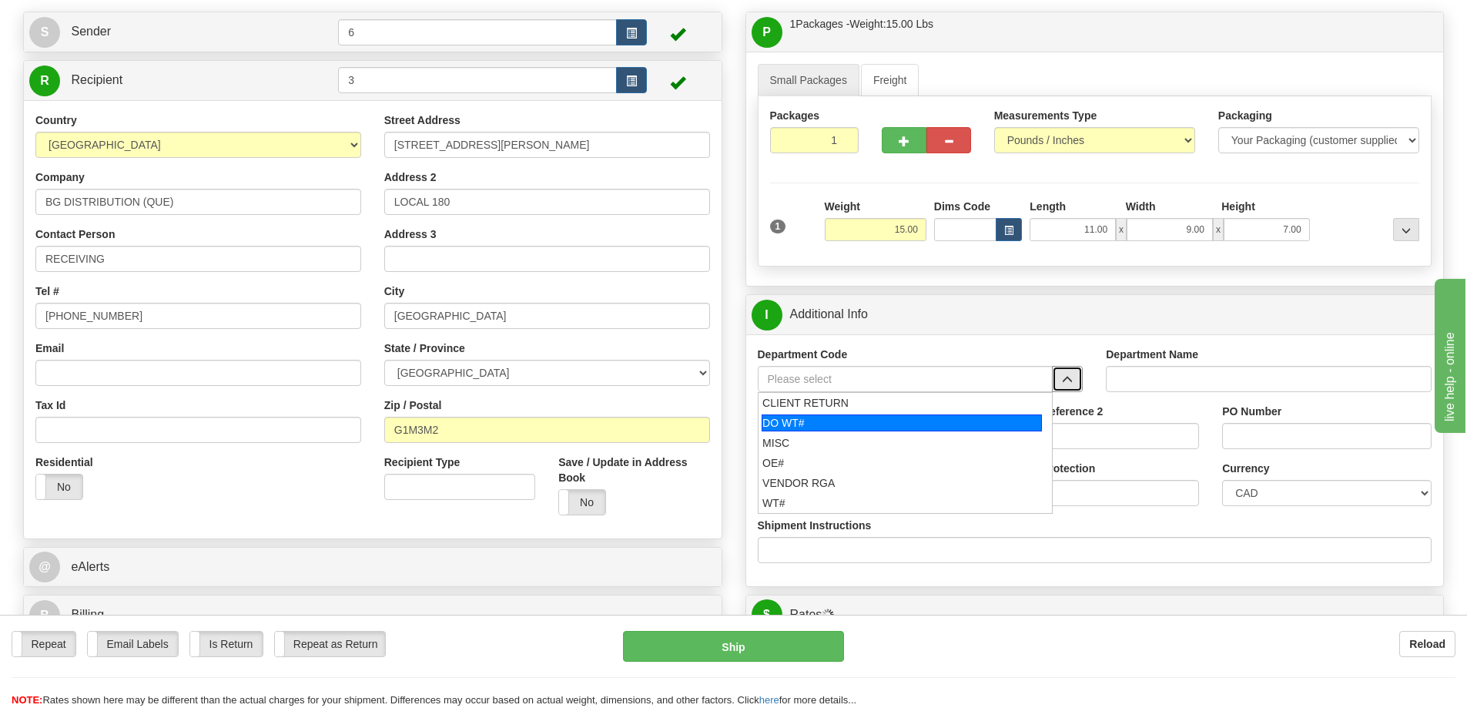
scroll to position [154, 0]
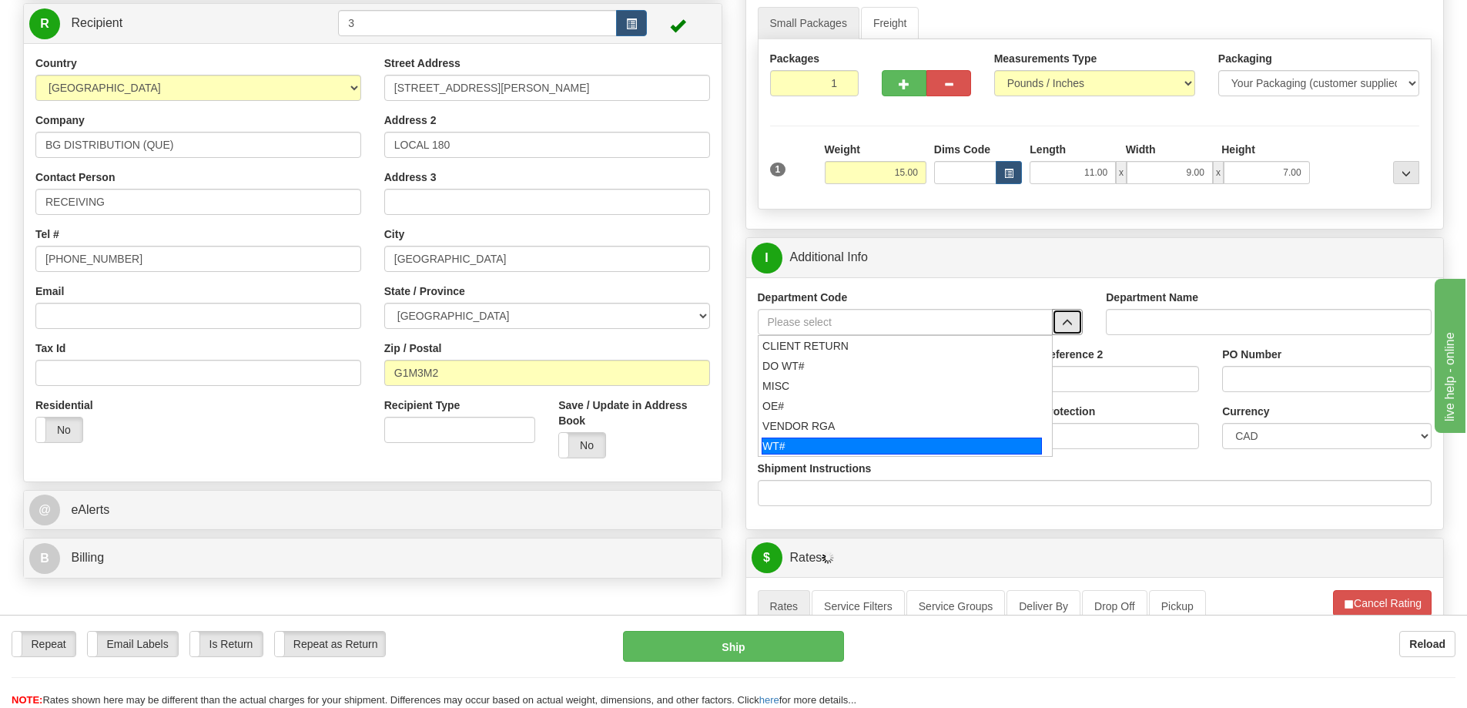
click at [776, 441] on div "WT#" at bounding box center [902, 446] width 280 height 17
type input "WT#"
type input "WAREHOUSE TRANSFERS"
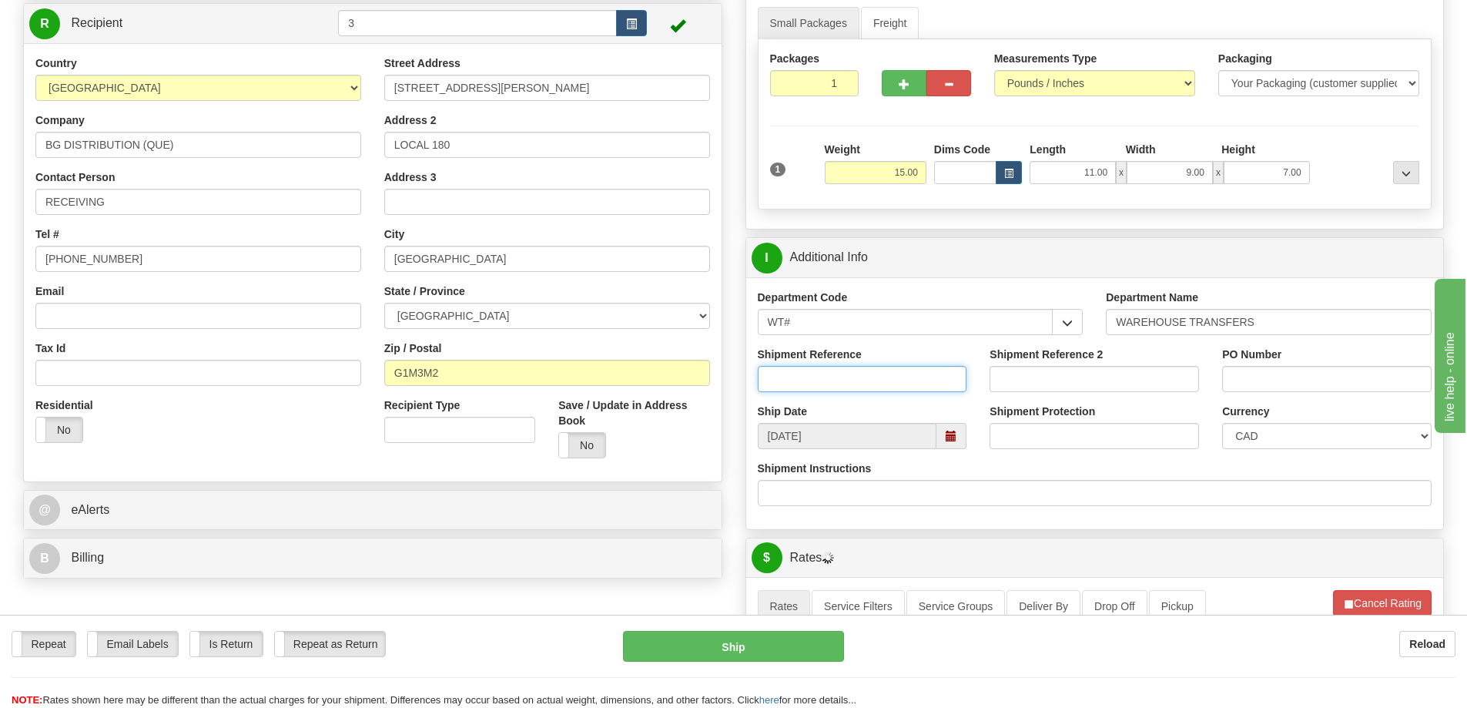
click at [790, 392] on input "Shipment Reference" at bounding box center [863, 379] width 210 height 26
type input "6840 6820 6905"
click at [885, 370] on input "6840 6820 6905" at bounding box center [863, 379] width 210 height 26
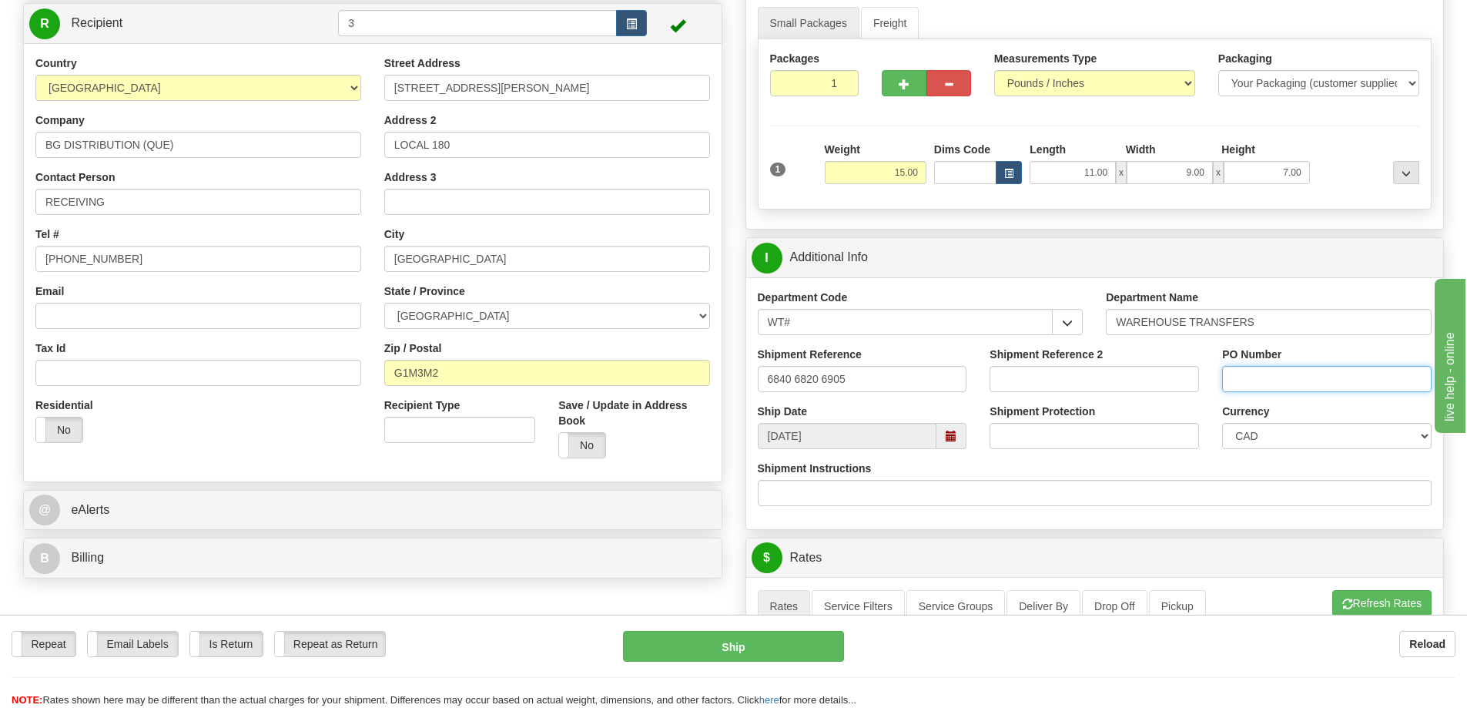
paste input "6840 6820 6905"
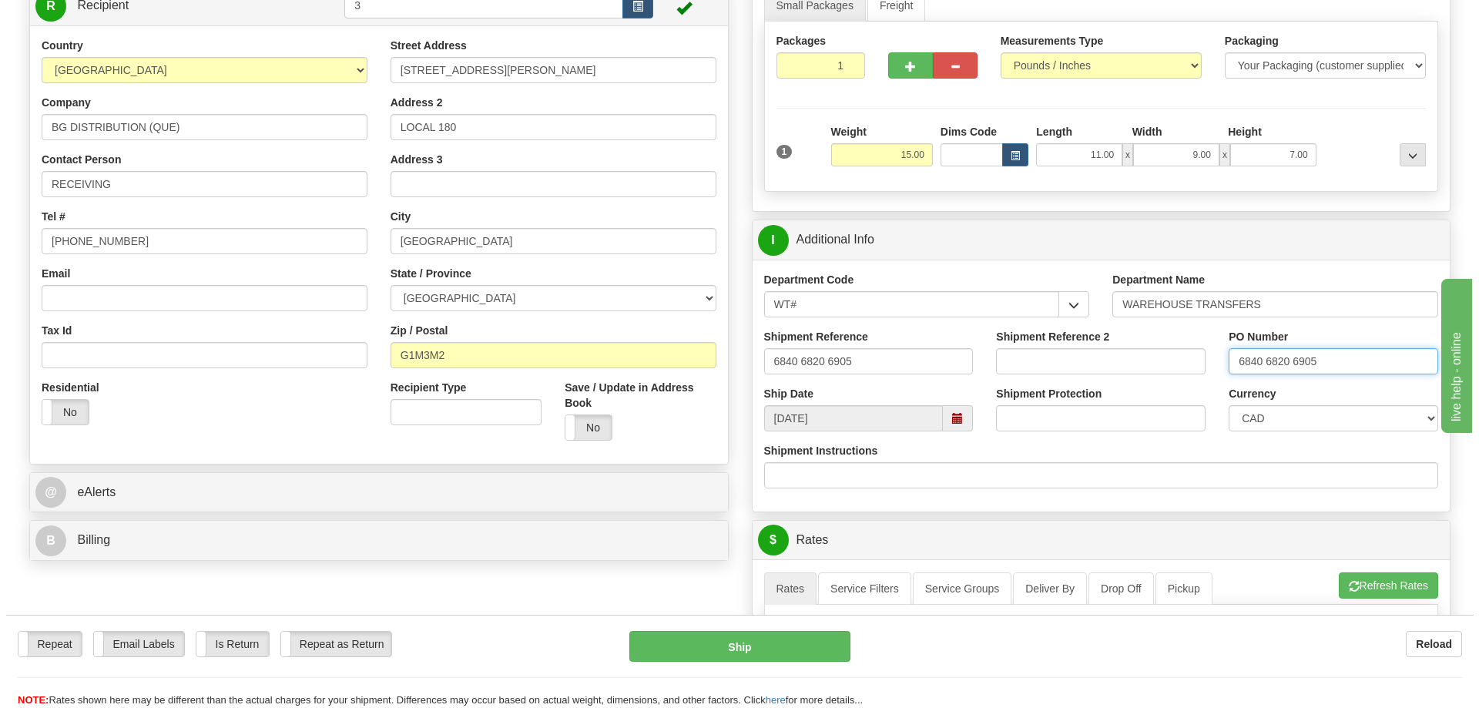
scroll to position [539, 0]
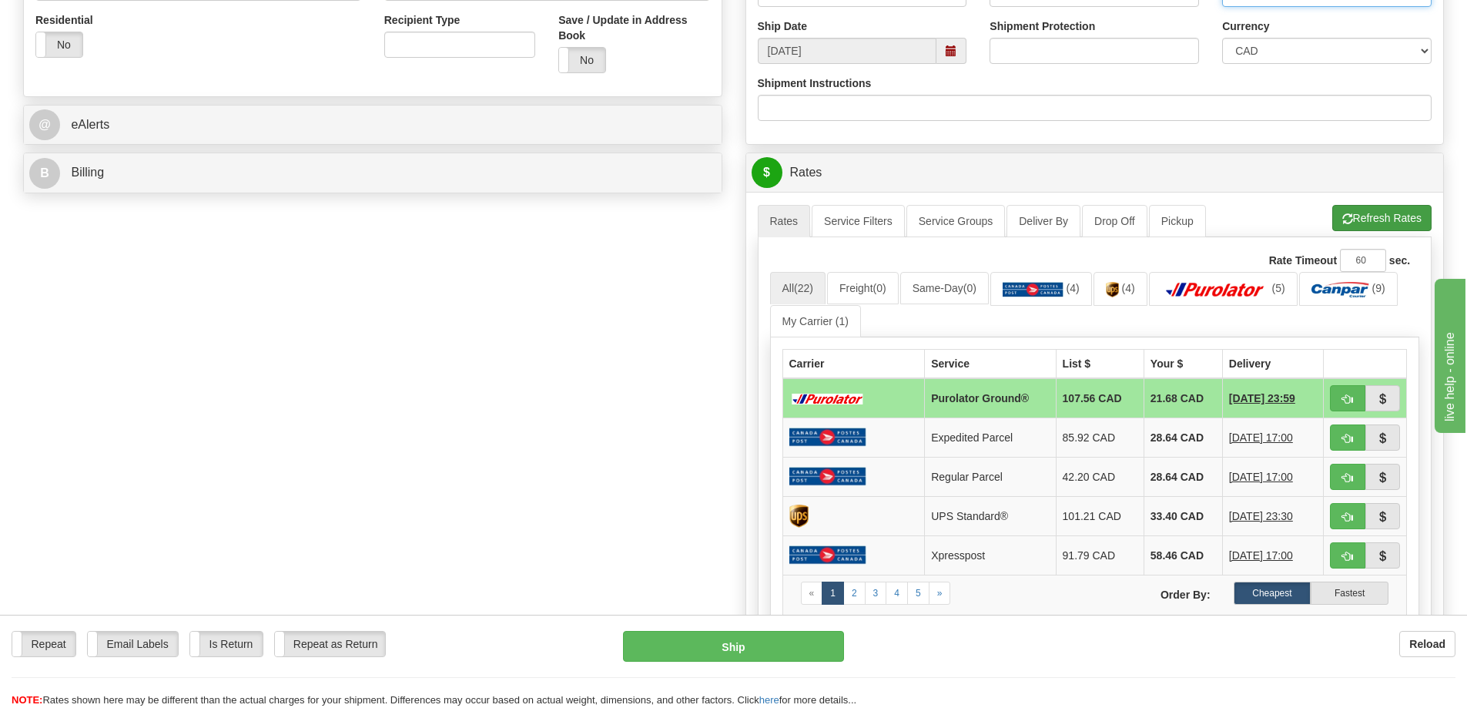
type input "6840 6820 6905"
click at [1367, 211] on button "Refresh Rates" at bounding box center [1382, 218] width 99 height 26
click at [1356, 406] on button "button" at bounding box center [1347, 398] width 35 height 26
type input "260"
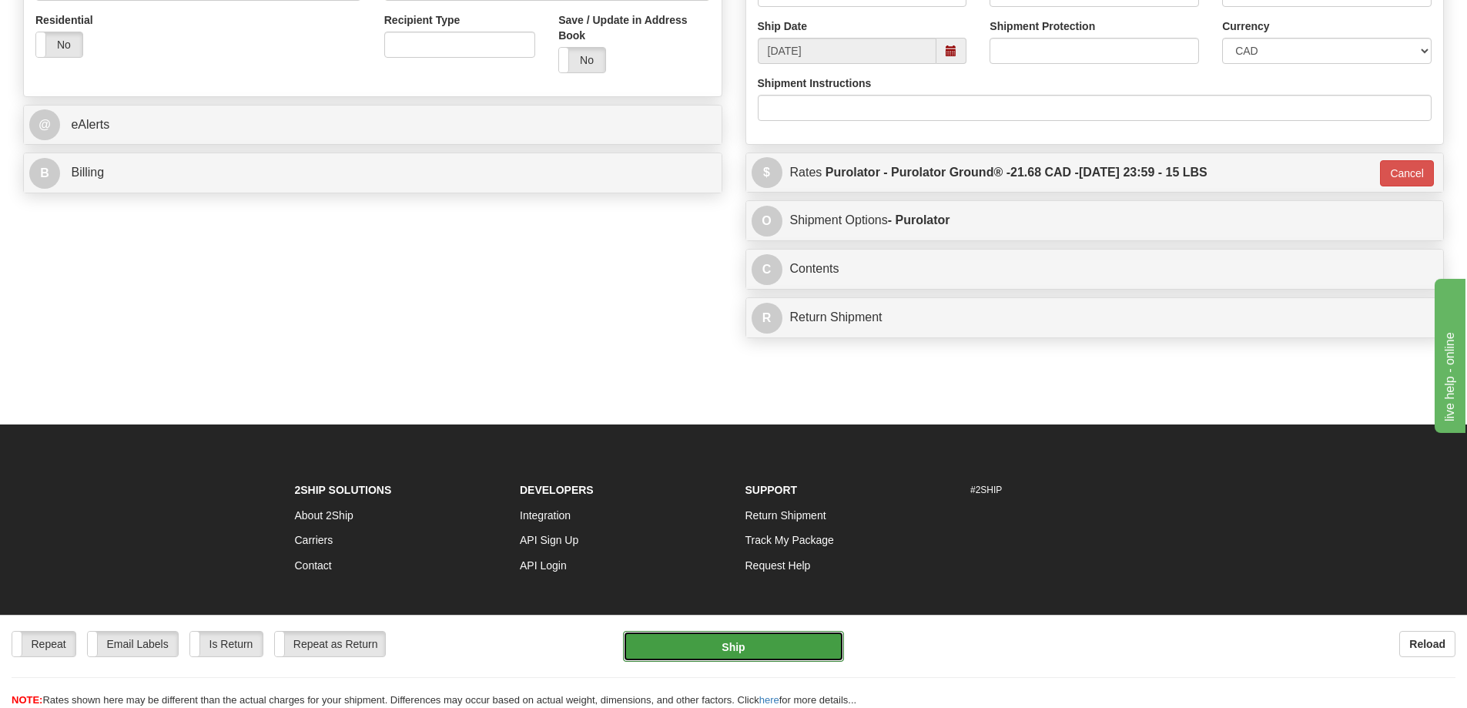
click at [753, 635] on button "Ship" at bounding box center [733, 646] width 221 height 31
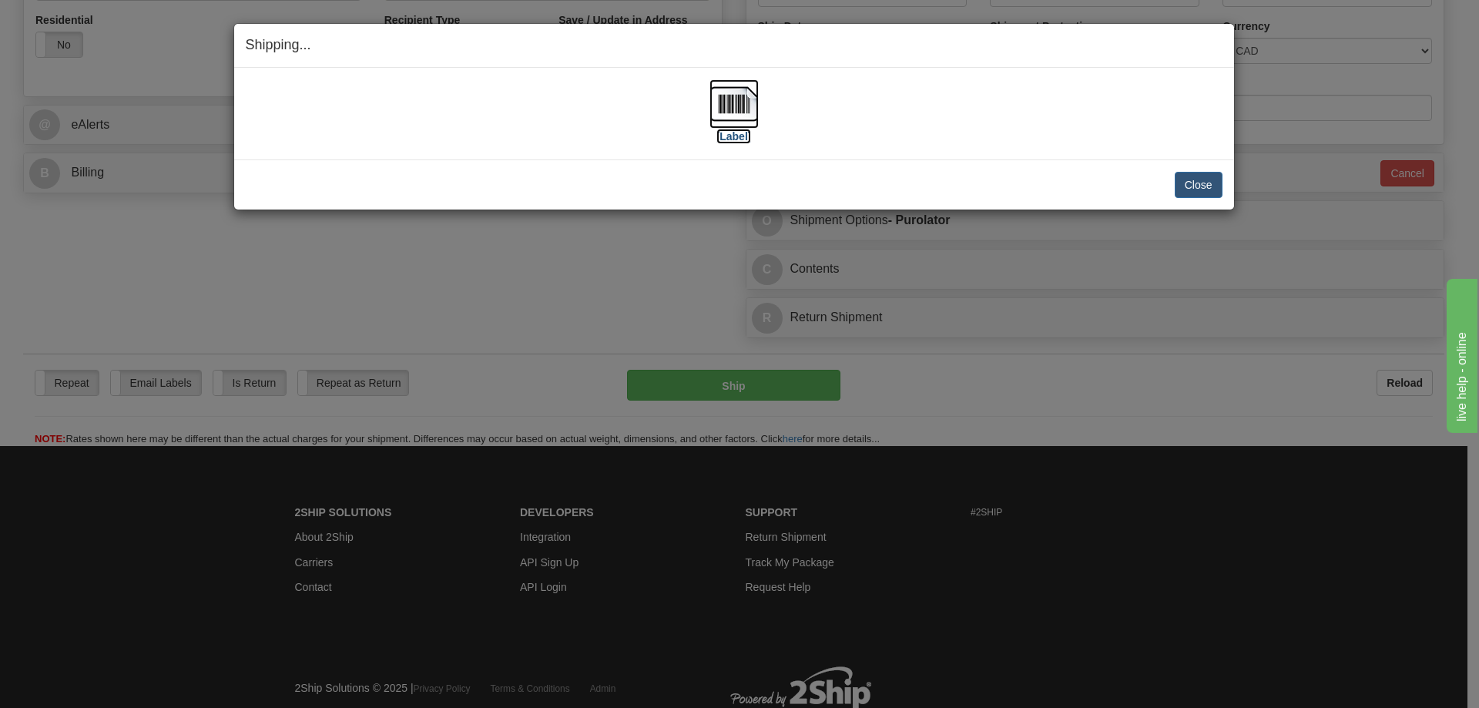
click at [724, 133] on label "[Label]" at bounding box center [733, 136] width 35 height 15
click at [1199, 182] on button "Close" at bounding box center [1199, 185] width 48 height 26
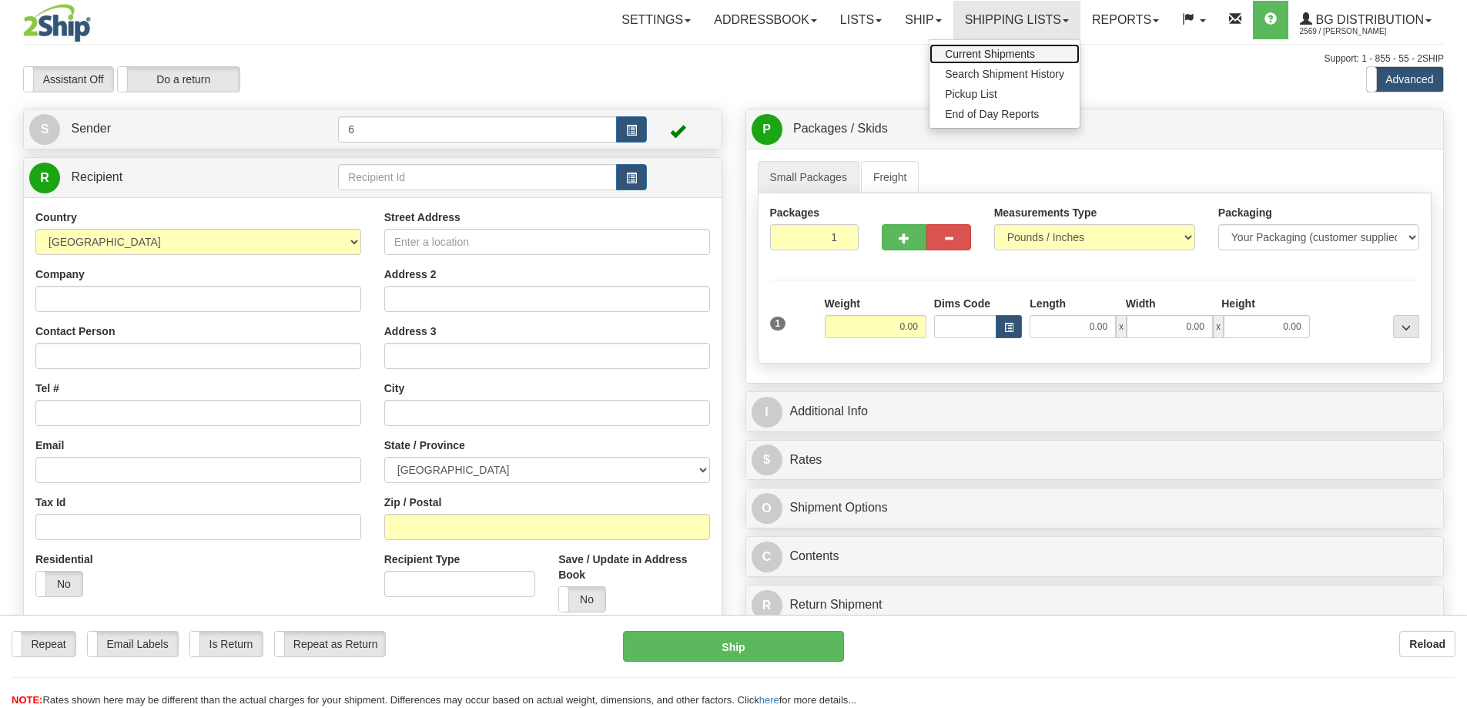
click at [995, 62] on link "Current Shipments" at bounding box center [1005, 54] width 150 height 20
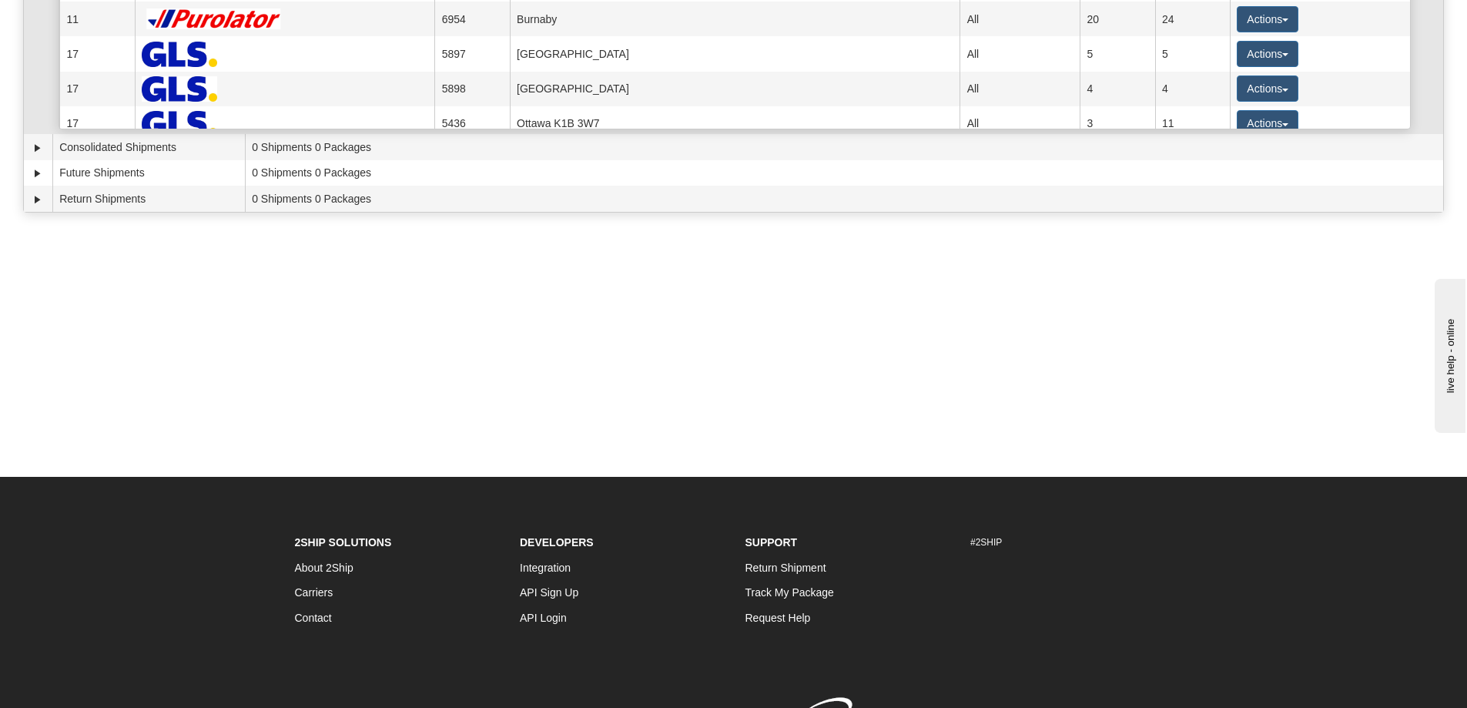
scroll to position [154, 0]
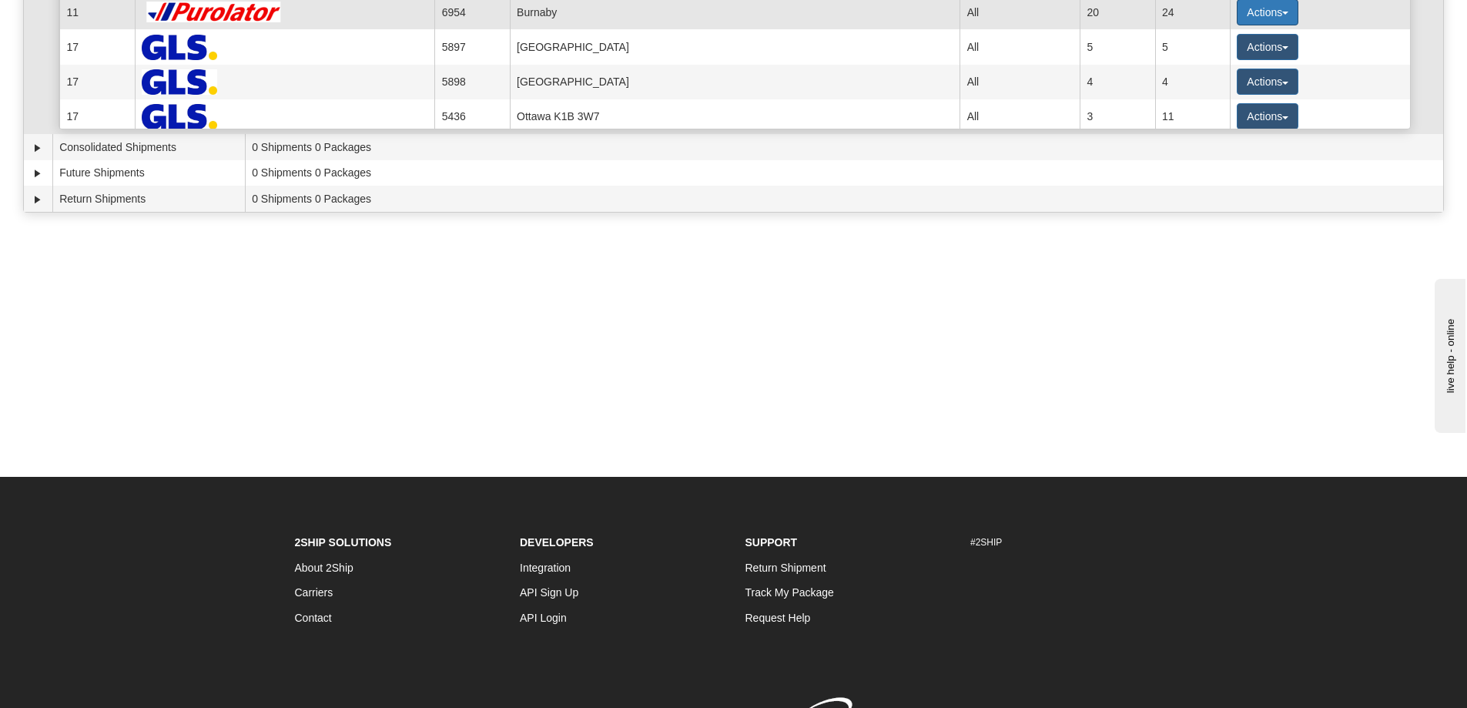
click at [1239, 14] on button "Actions" at bounding box center [1268, 12] width 62 height 26
click at [1213, 44] on span "Details" at bounding box center [1211, 40] width 42 height 11
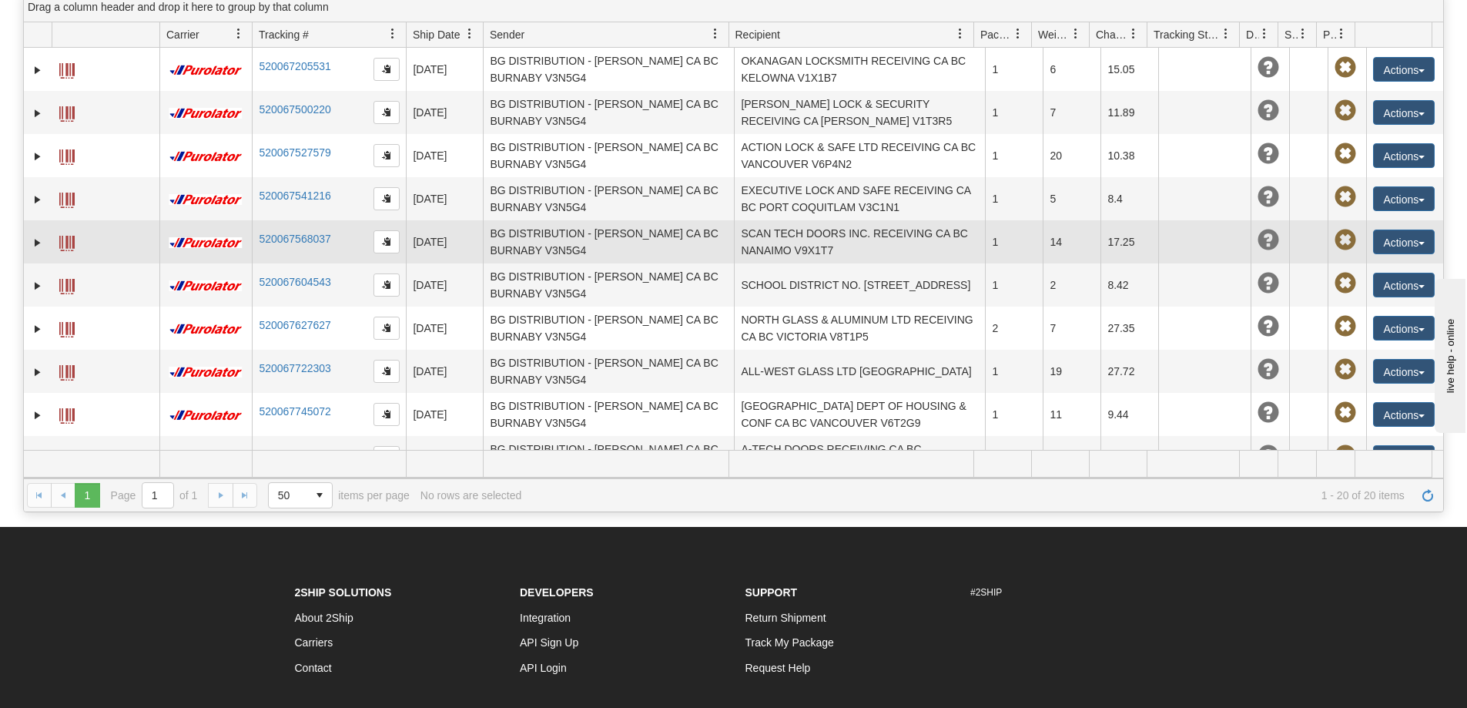
scroll to position [154, 0]
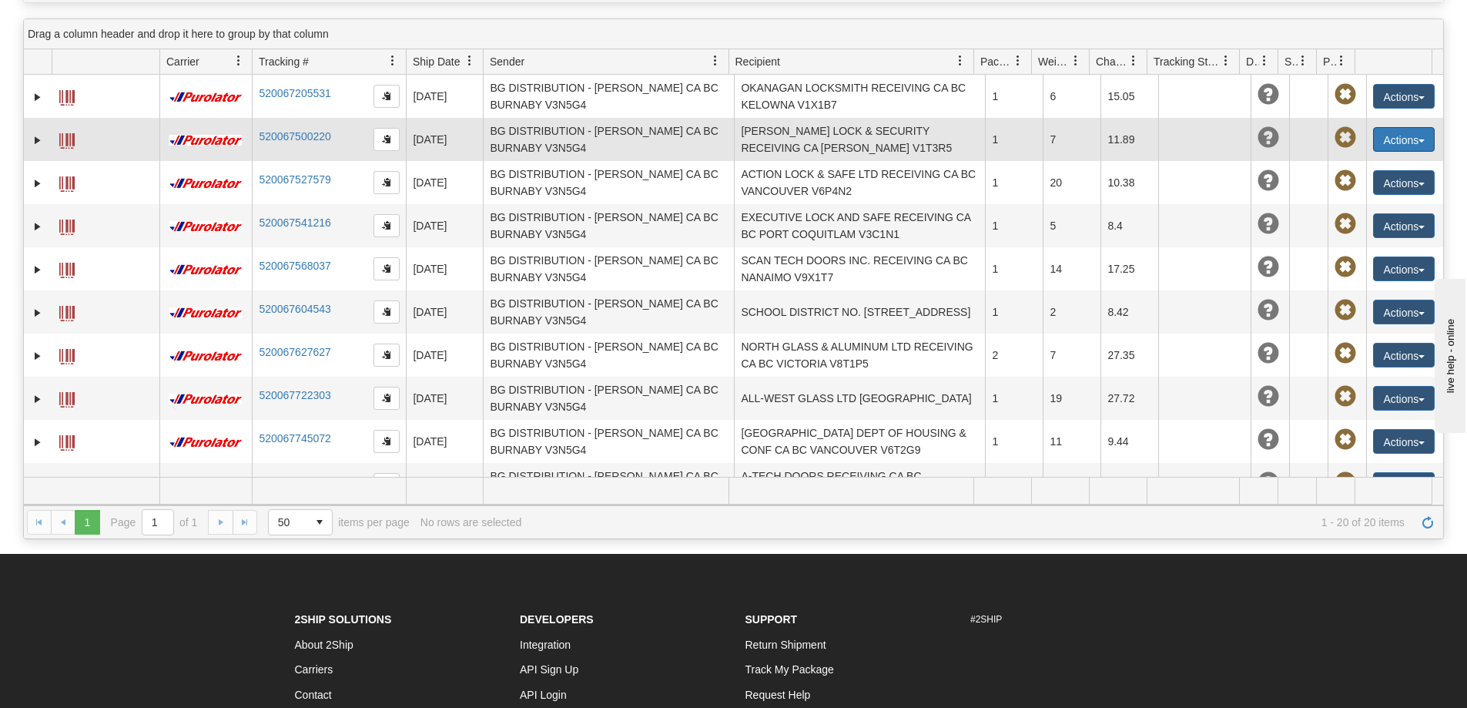
click at [1390, 138] on button "Actions" at bounding box center [1404, 139] width 62 height 25
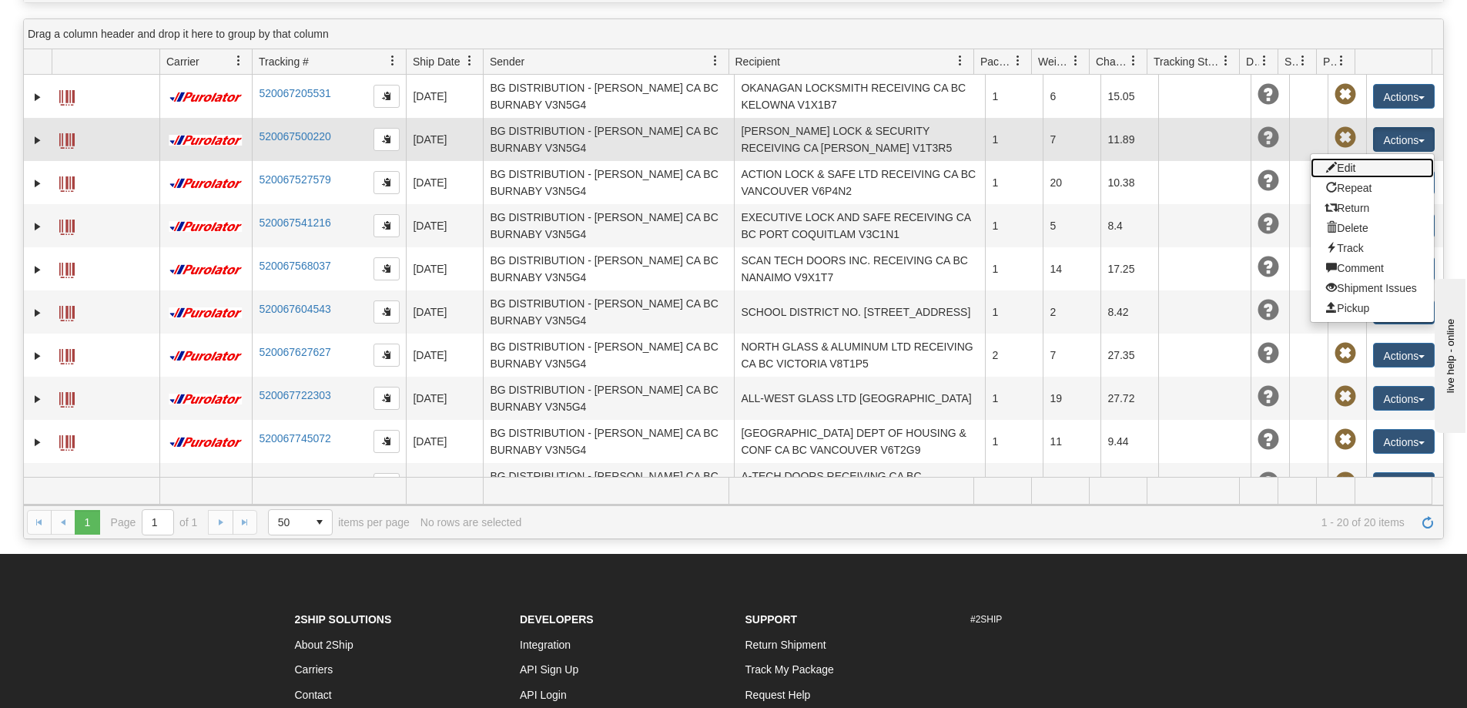
click at [1344, 170] on link "Edit" at bounding box center [1372, 168] width 123 height 20
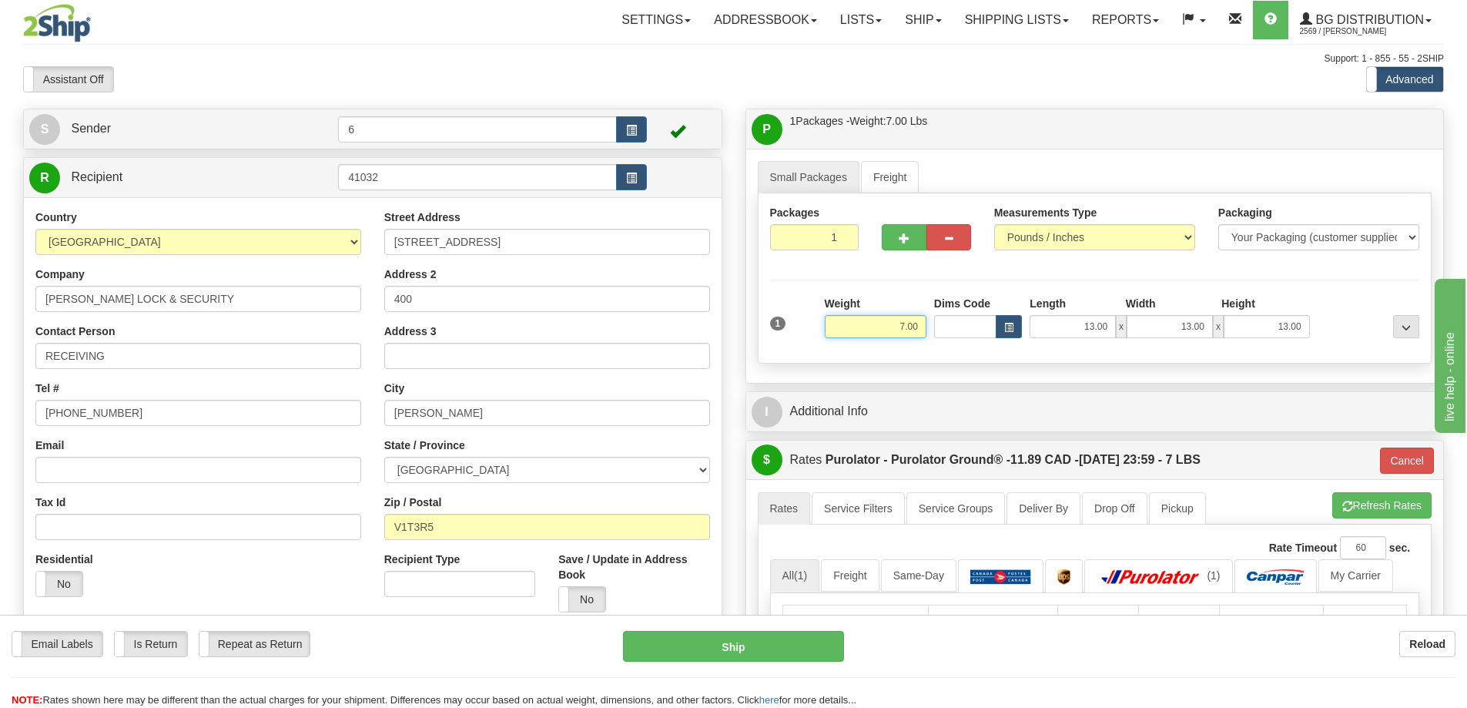
drag, startPoint x: 879, startPoint y: 331, endPoint x: 940, endPoint y: 337, distance: 61.1
click at [940, 337] on div "1 Weight 7.00 Dims Code x x" at bounding box center [1095, 323] width 658 height 55
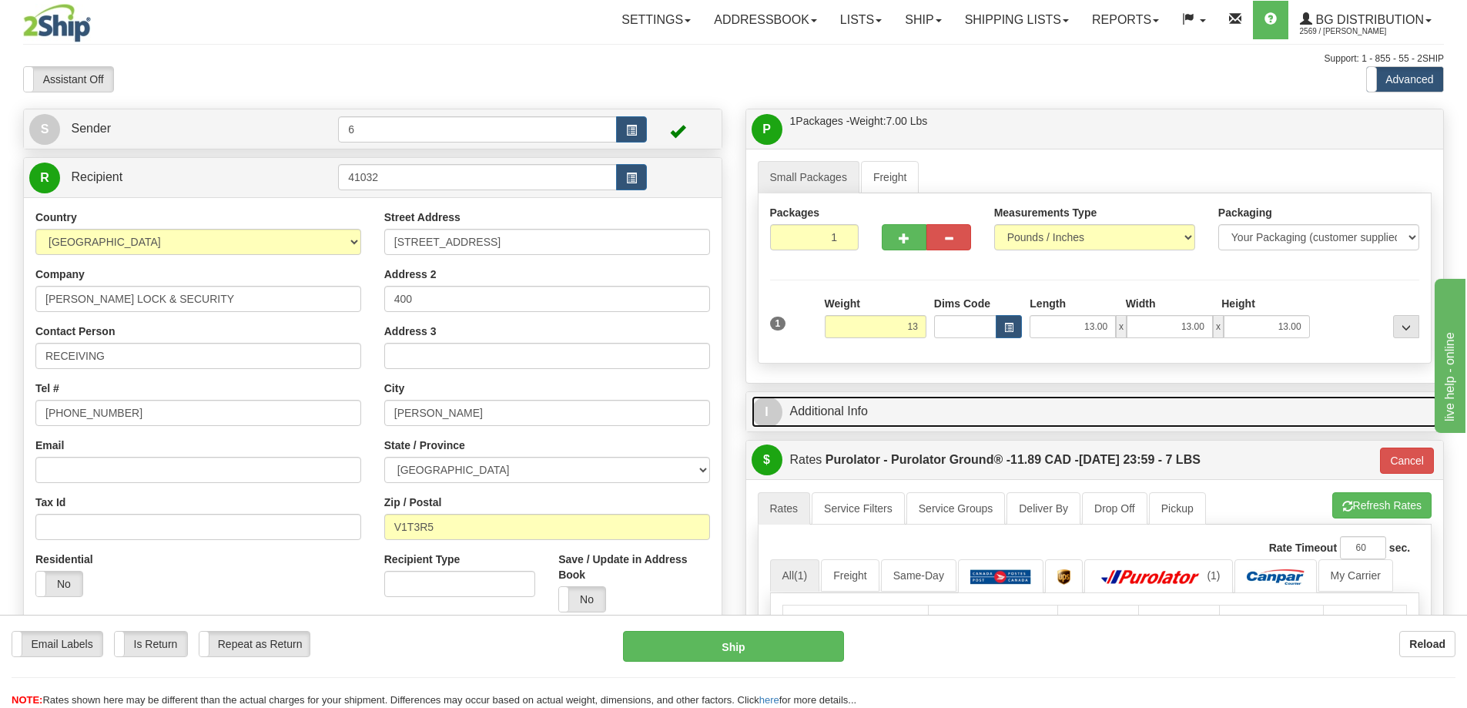
type input "13.00"
type input "260"
click at [1000, 412] on link "I Additional Info" at bounding box center [1095, 412] width 687 height 32
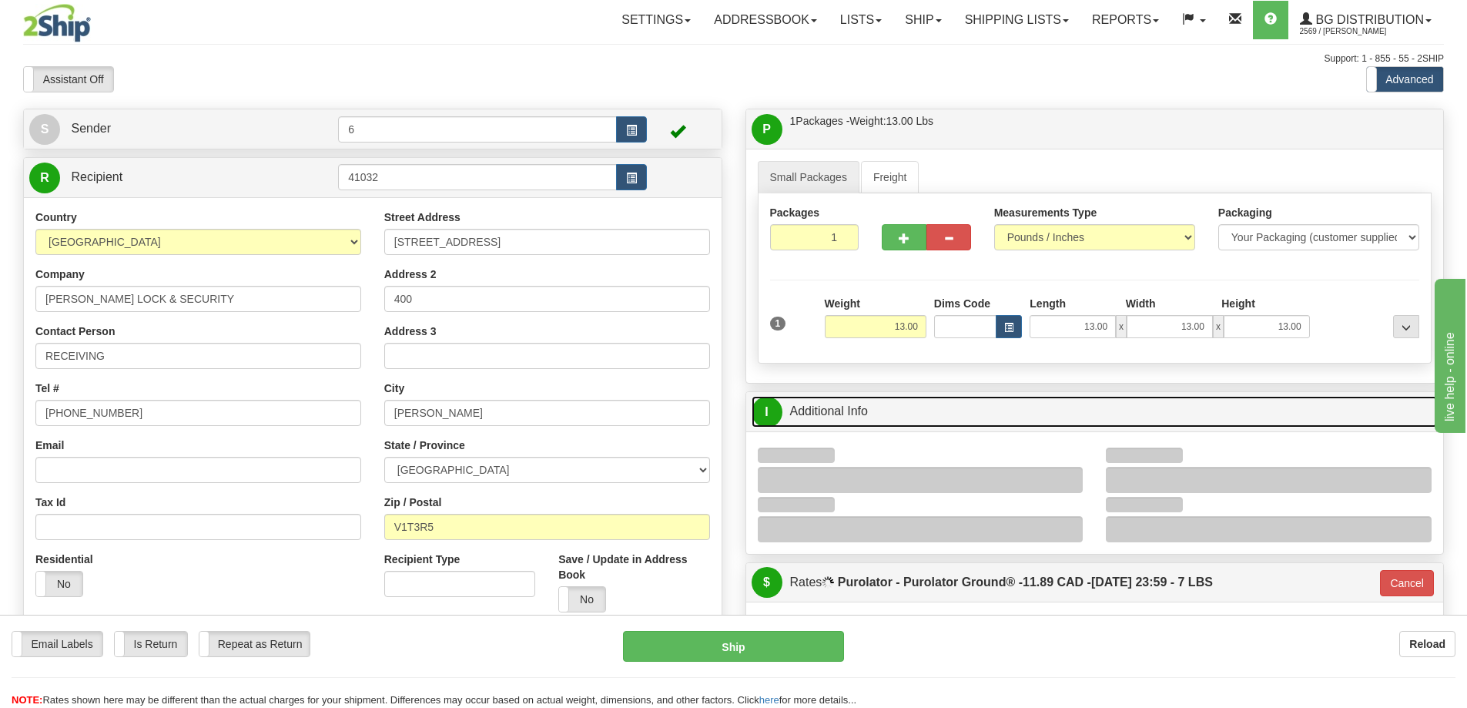
scroll to position [77, 0]
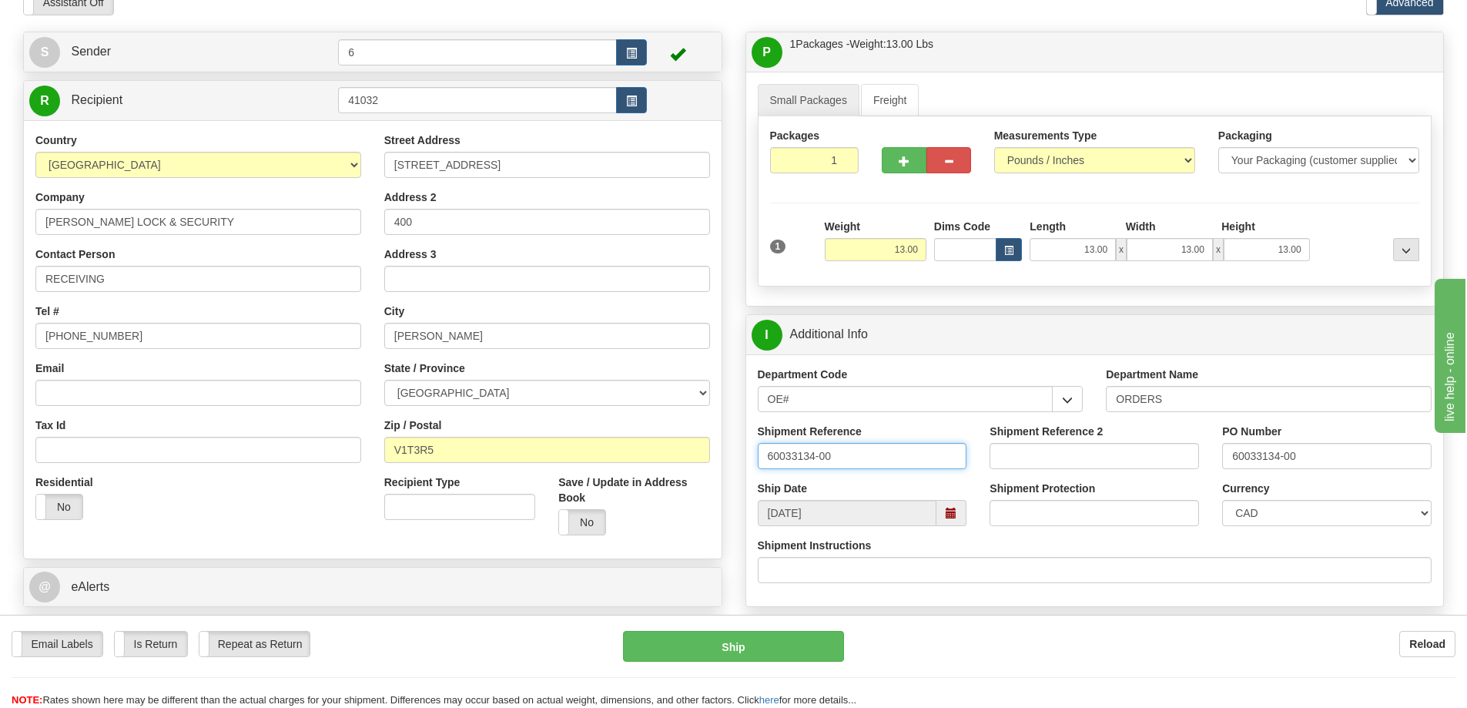
click at [902, 454] on input "60033134-00" at bounding box center [863, 456] width 210 height 26
type input "60033134-00 60033171-00"
click at [917, 472] on div "Shipment Reference 60033134-00 60033171-00" at bounding box center [862, 452] width 233 height 57
click at [916, 457] on input "60033134-00 60033171-00" at bounding box center [863, 456] width 210 height 26
paste input "60033171-00"
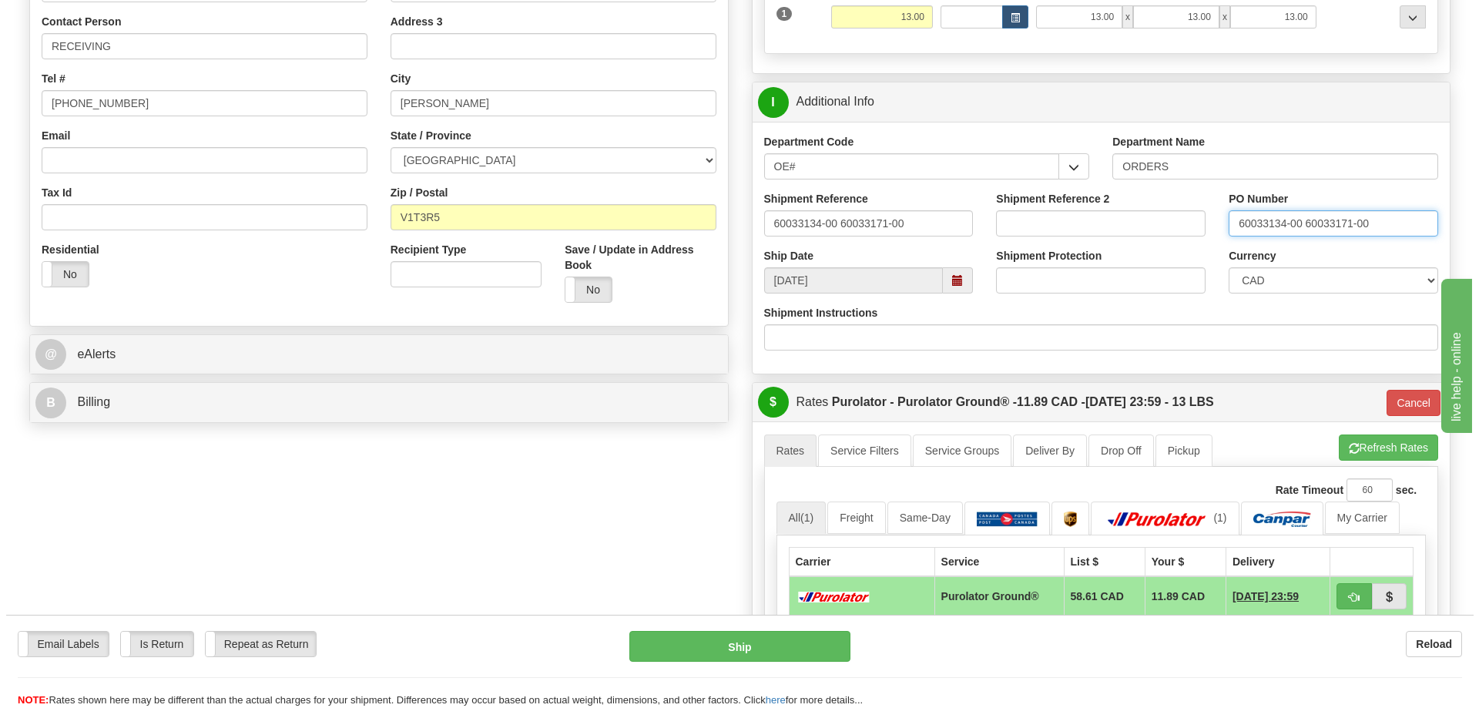
scroll to position [462, 0]
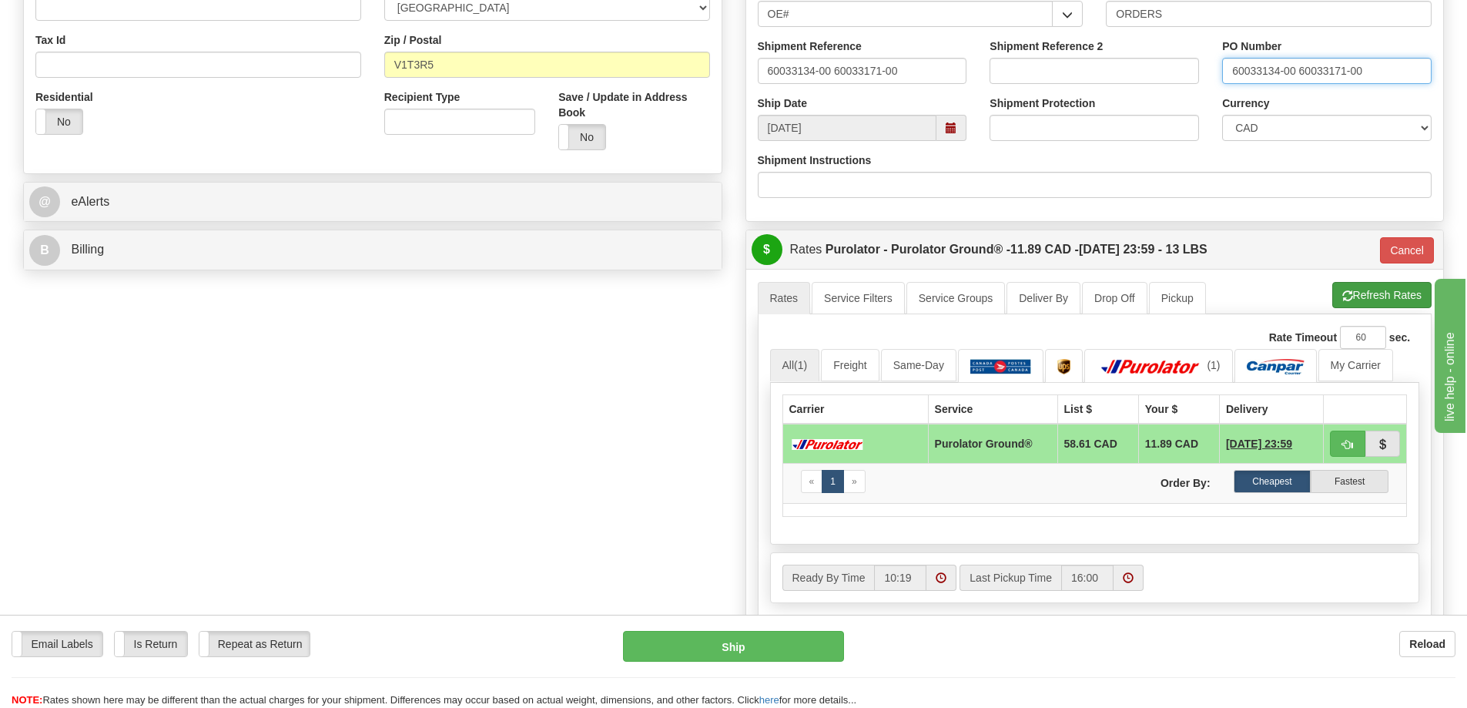
type input "60033134-00 60033171-00"
click at [1360, 298] on button "Refresh Rates" at bounding box center [1382, 295] width 99 height 26
type input "260"
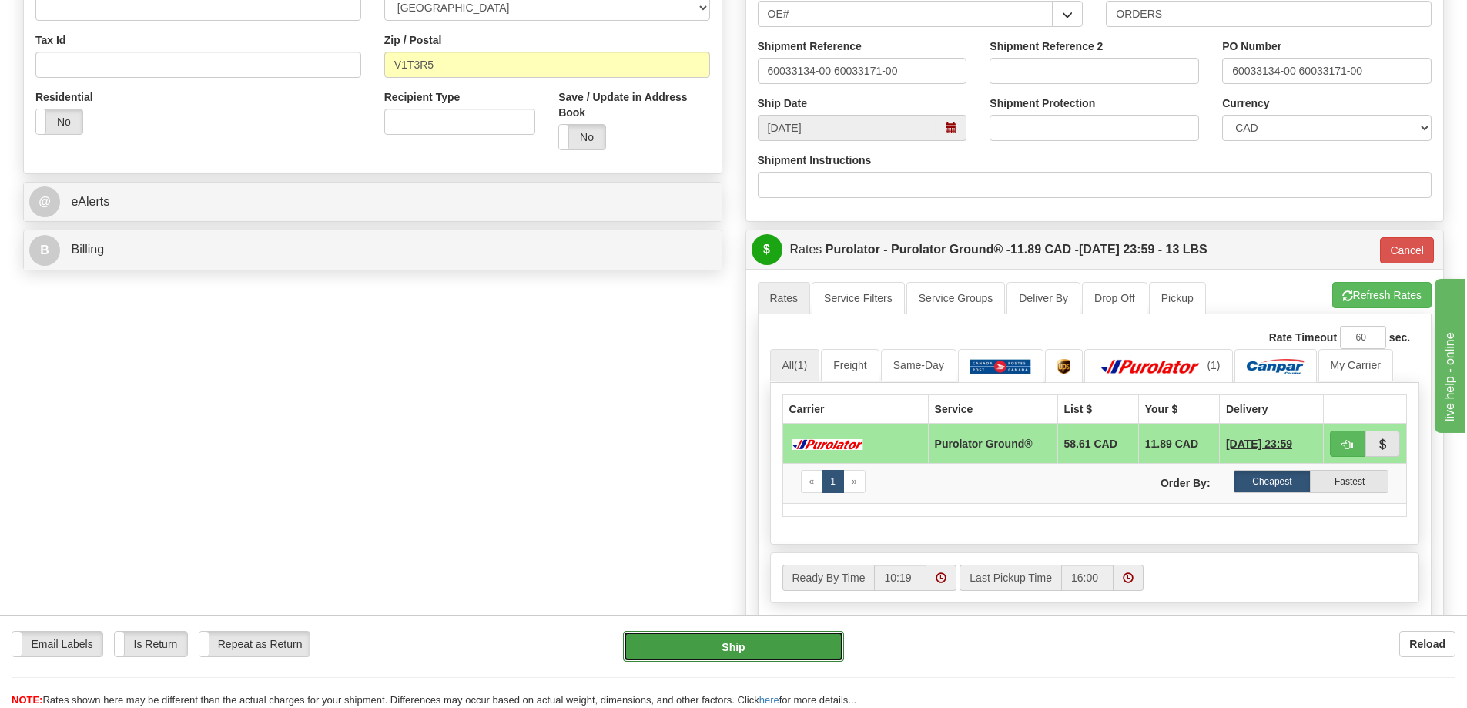
click at [741, 660] on button "Ship" at bounding box center [733, 646] width 221 height 31
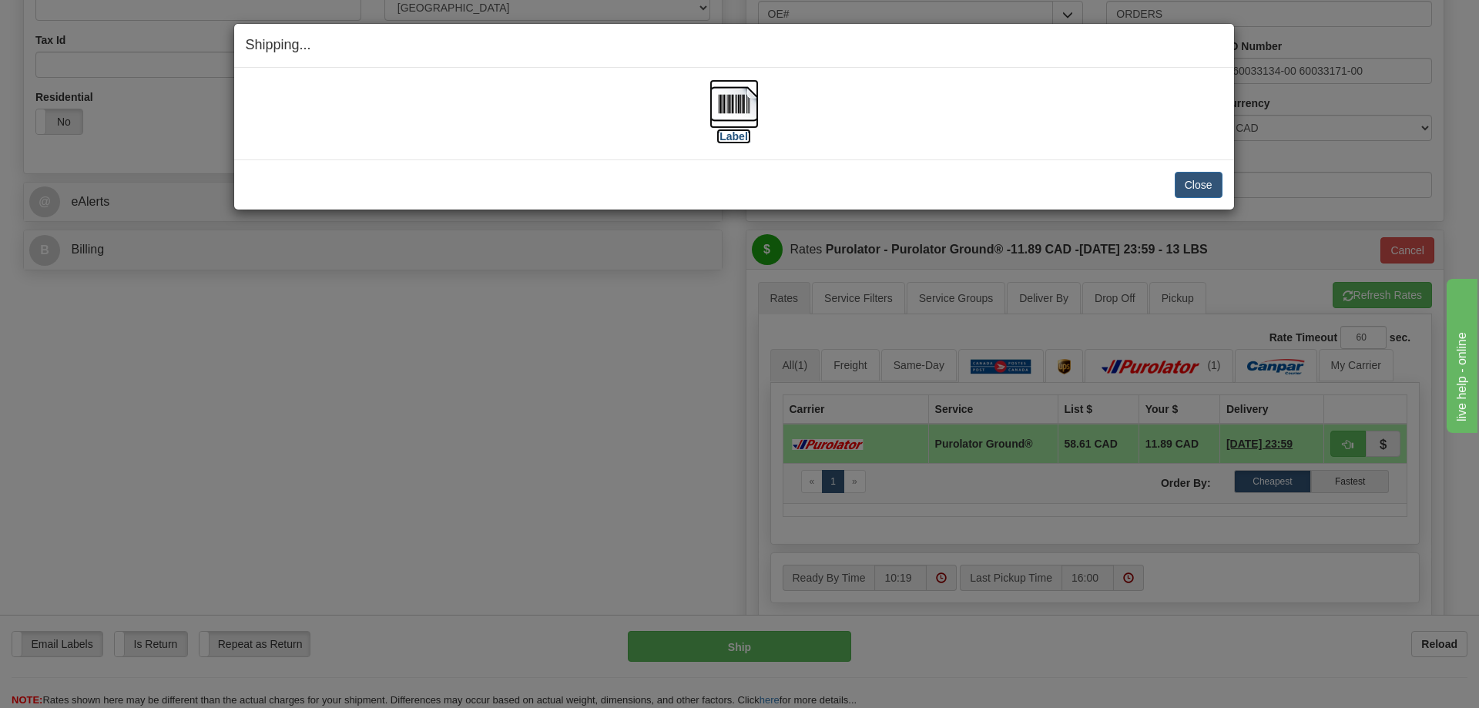
click at [733, 138] on label "[Label]" at bounding box center [733, 136] width 35 height 15
click at [1193, 185] on button "Close" at bounding box center [1199, 185] width 48 height 26
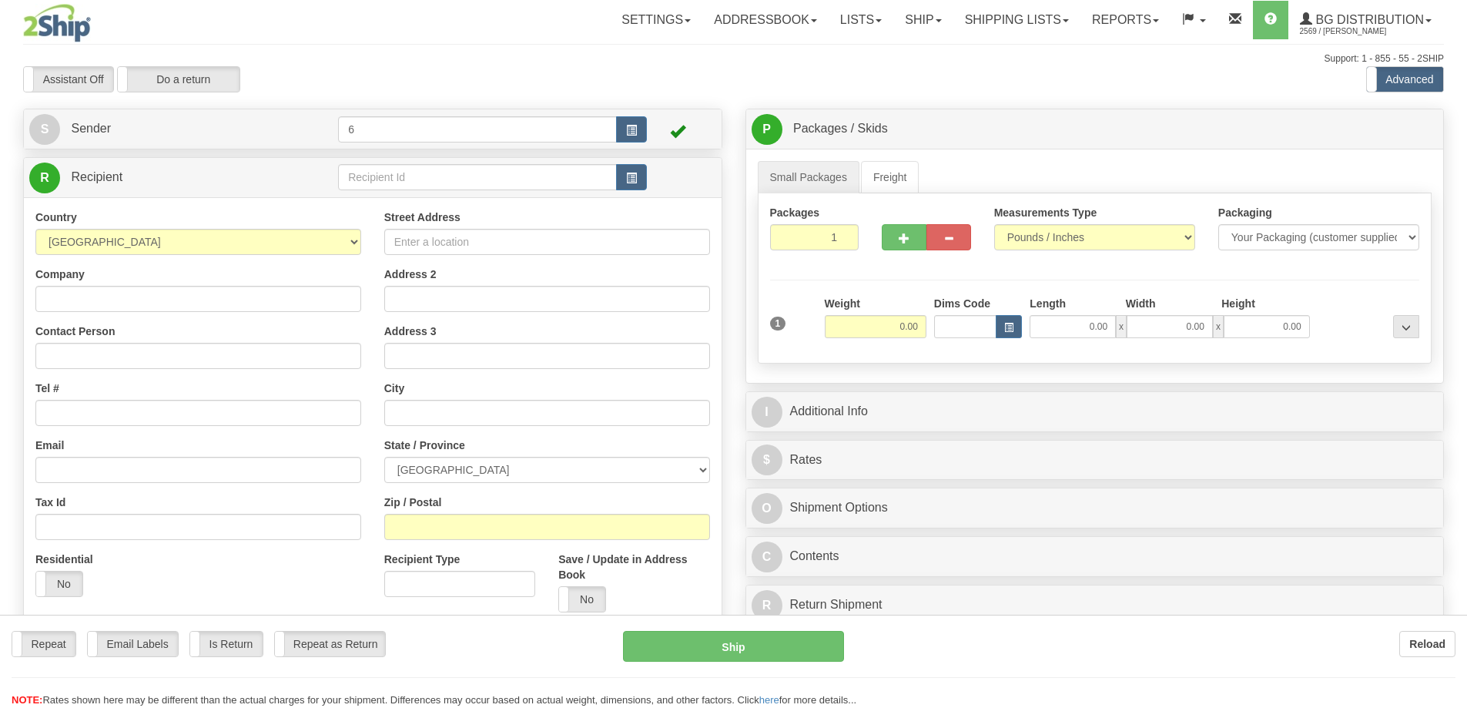
click at [448, 186] on div at bounding box center [733, 354] width 1467 height 708
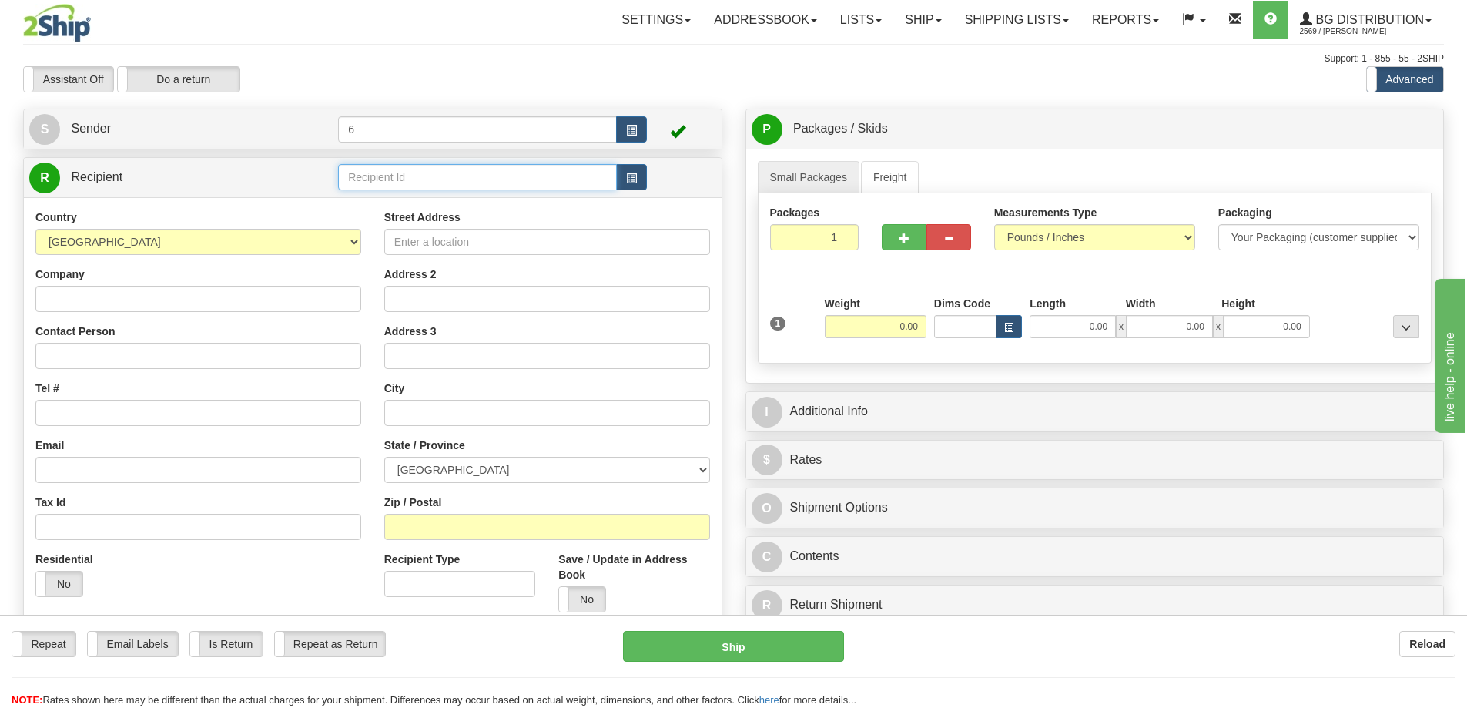
click at [444, 183] on input "text" at bounding box center [477, 177] width 279 height 26
type input "7"
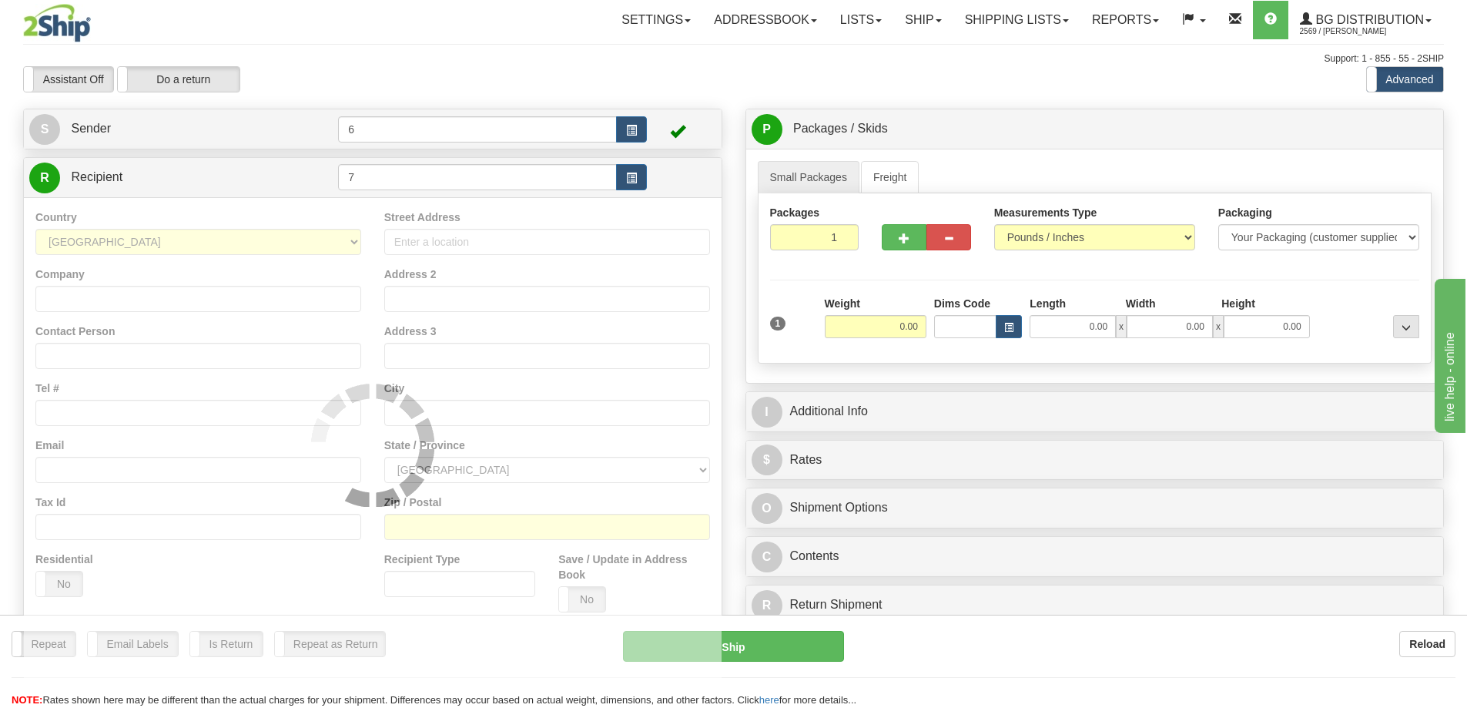
click at [456, 72] on div "Assistant On Assistant Off Do a return Do a return" at bounding box center [313, 79] width 602 height 26
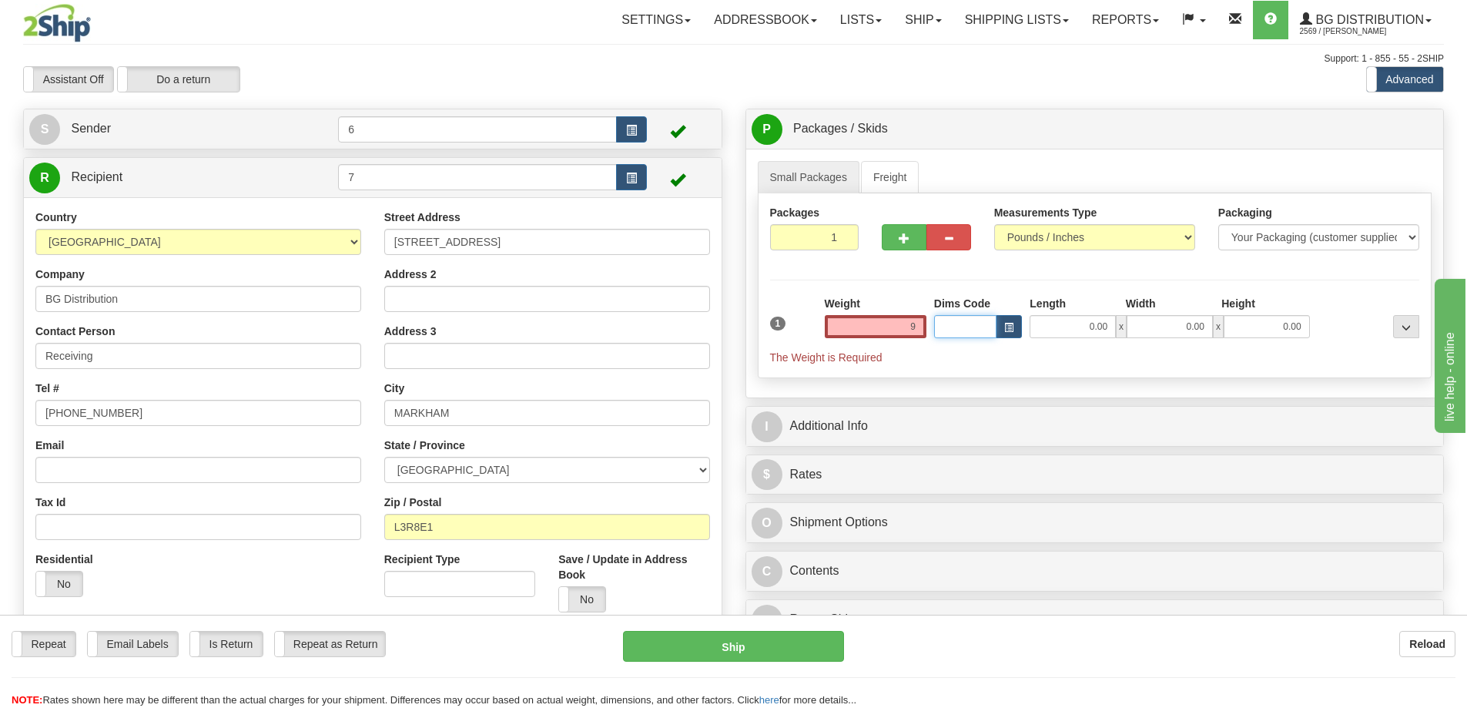
type input "9.00"
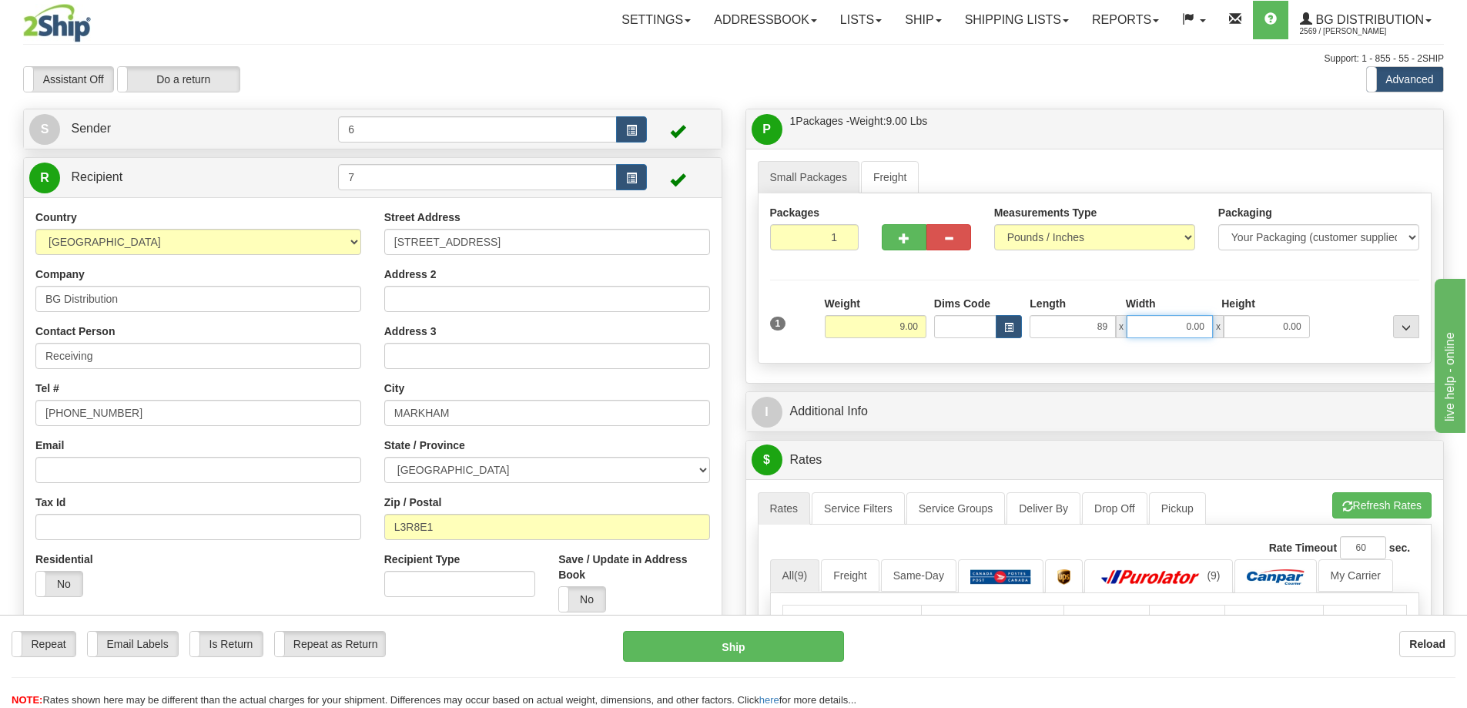
type input "89.00"
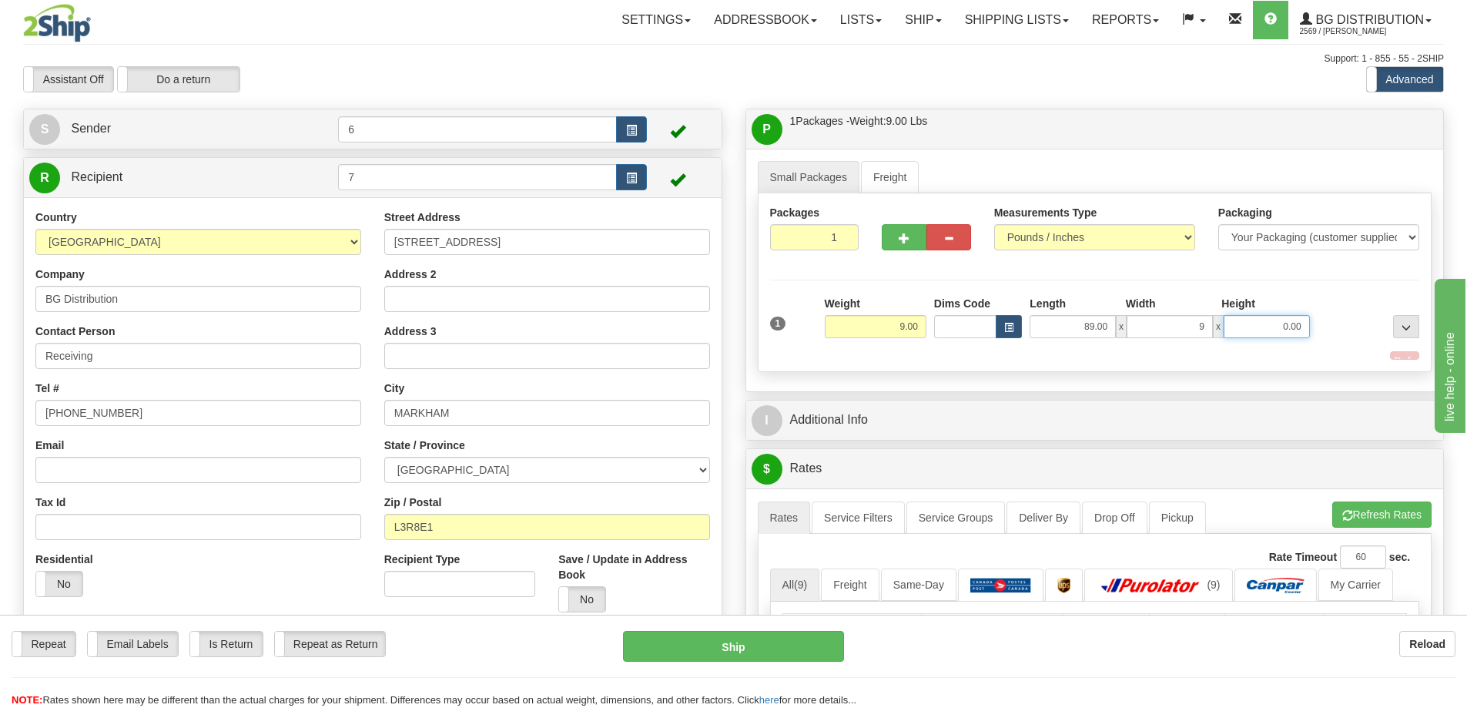
type input "9.00"
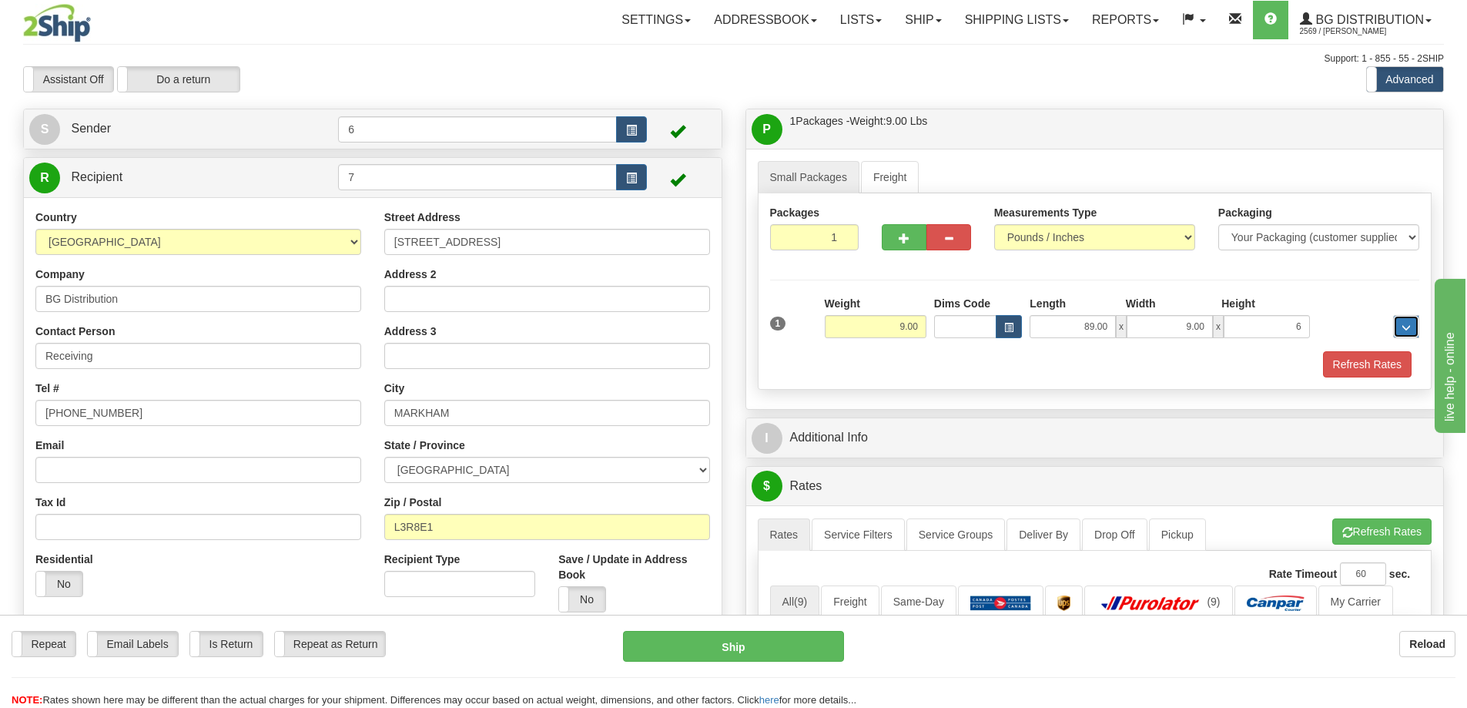
type input "6.00"
click at [1361, 354] on button "Refresh Rates" at bounding box center [1367, 364] width 89 height 26
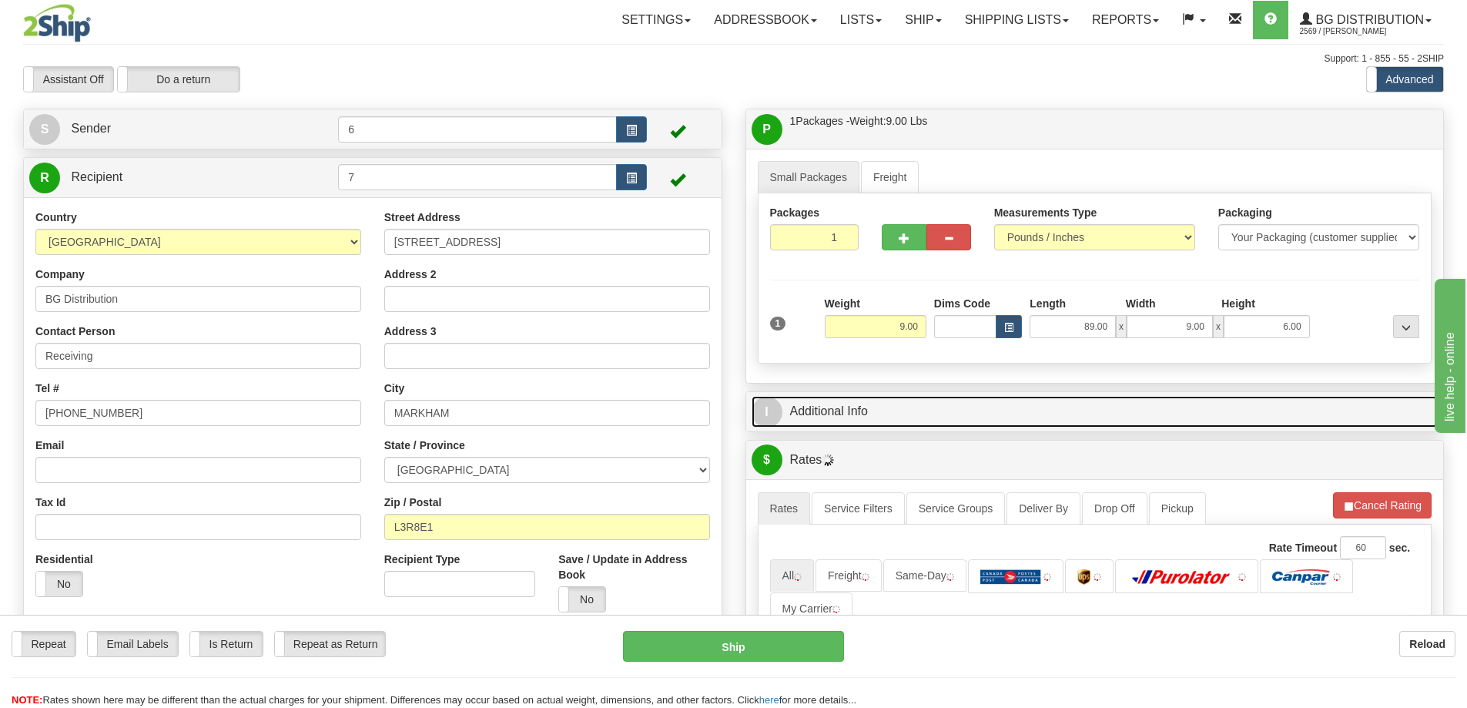
click at [1276, 407] on link "I Additional Info" at bounding box center [1095, 412] width 687 height 32
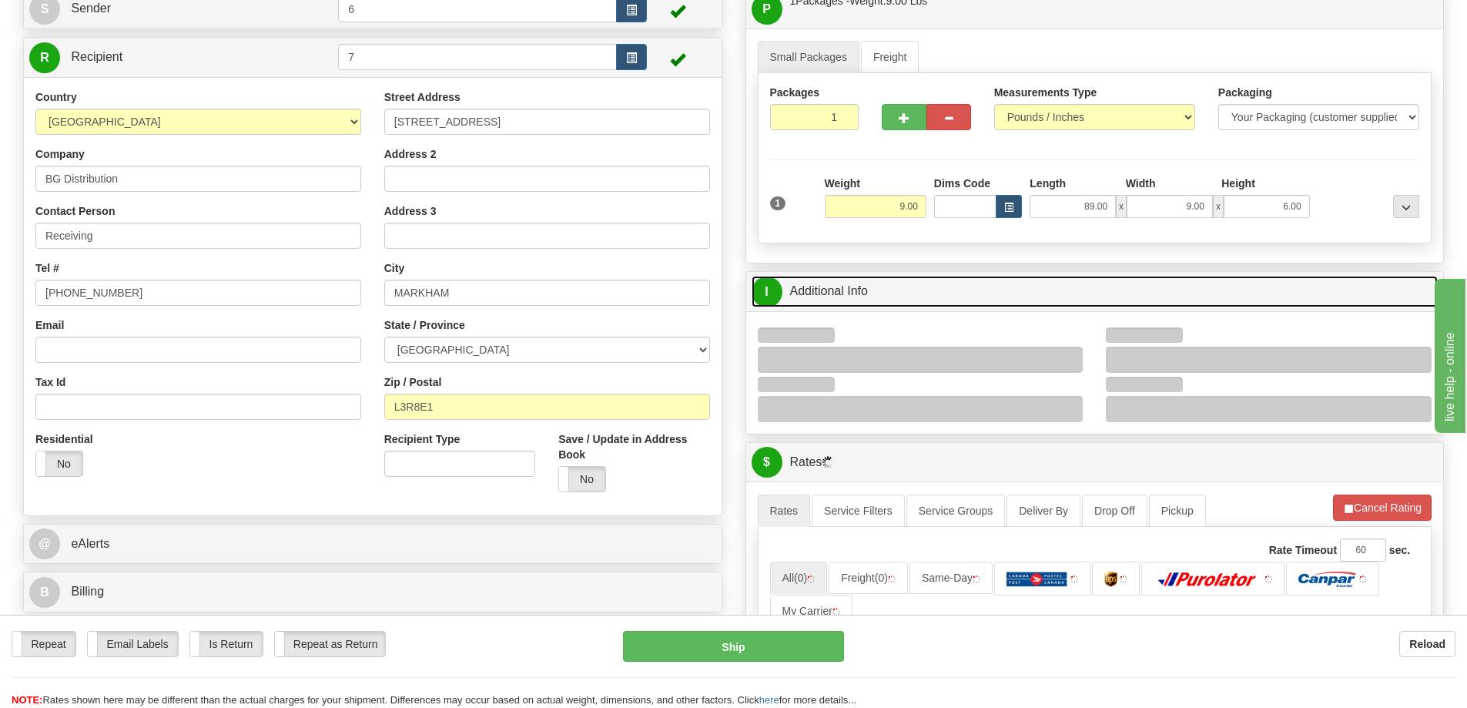
scroll to position [231, 0]
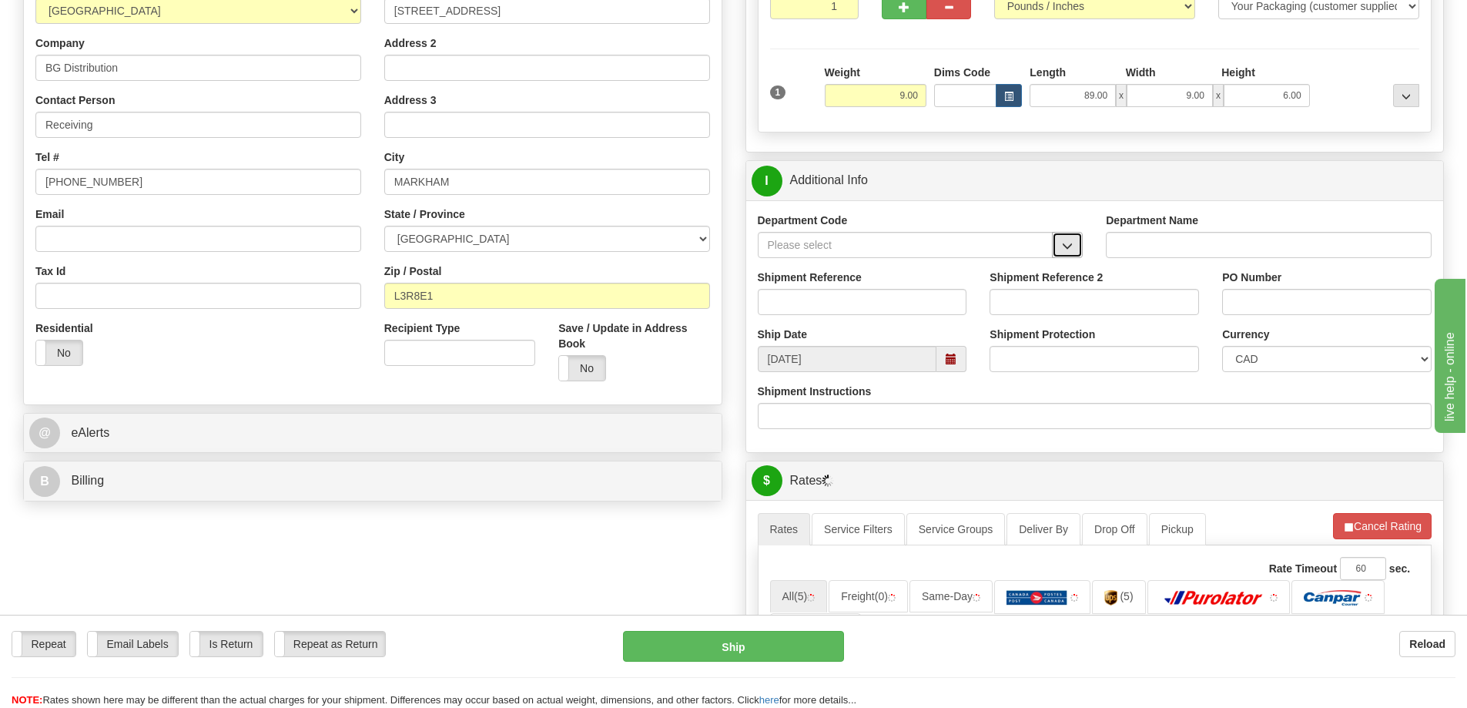
click at [1075, 246] on button "button" at bounding box center [1067, 245] width 31 height 26
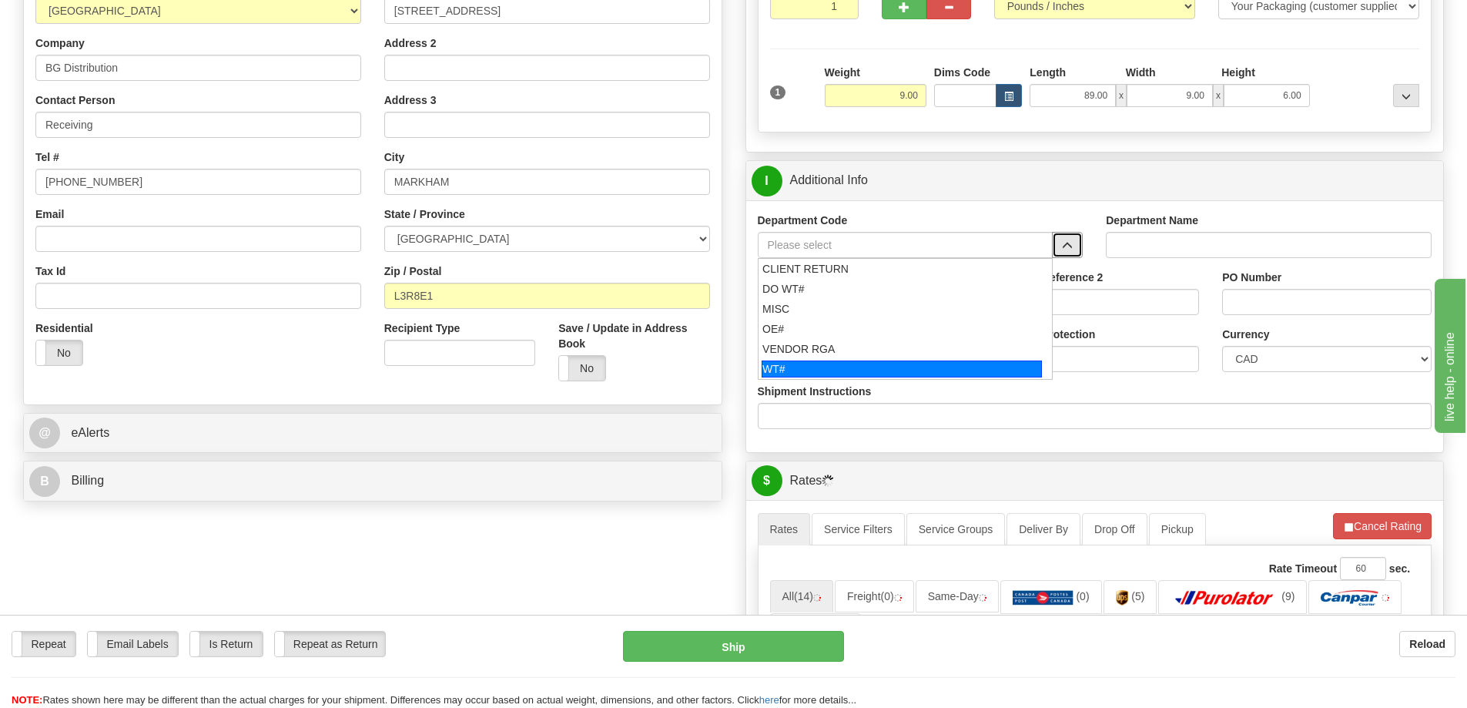
click at [806, 362] on div "WT#" at bounding box center [902, 368] width 280 height 17
type input "WT#"
type input "WAREHOUSE TRANSFERS"
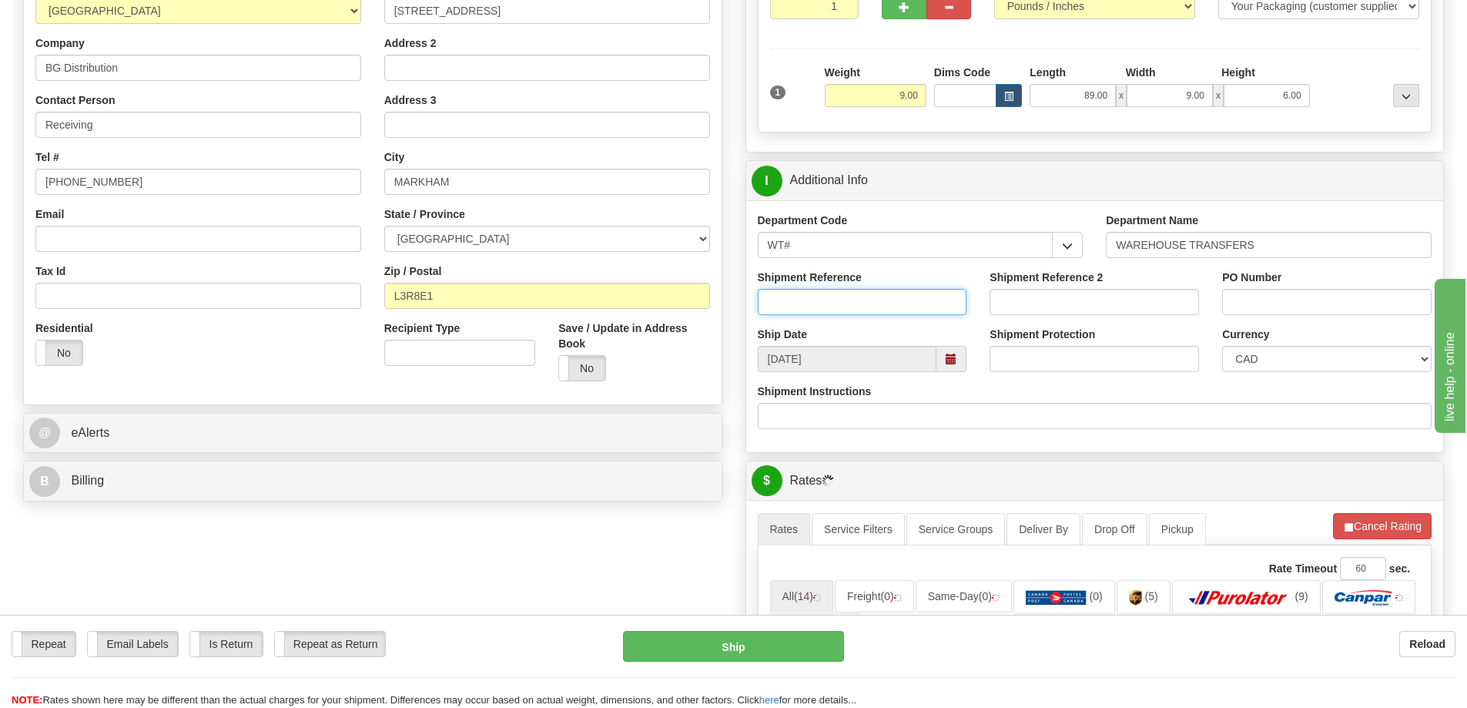
click at [823, 300] on input "Shipment Reference" at bounding box center [863, 302] width 210 height 26
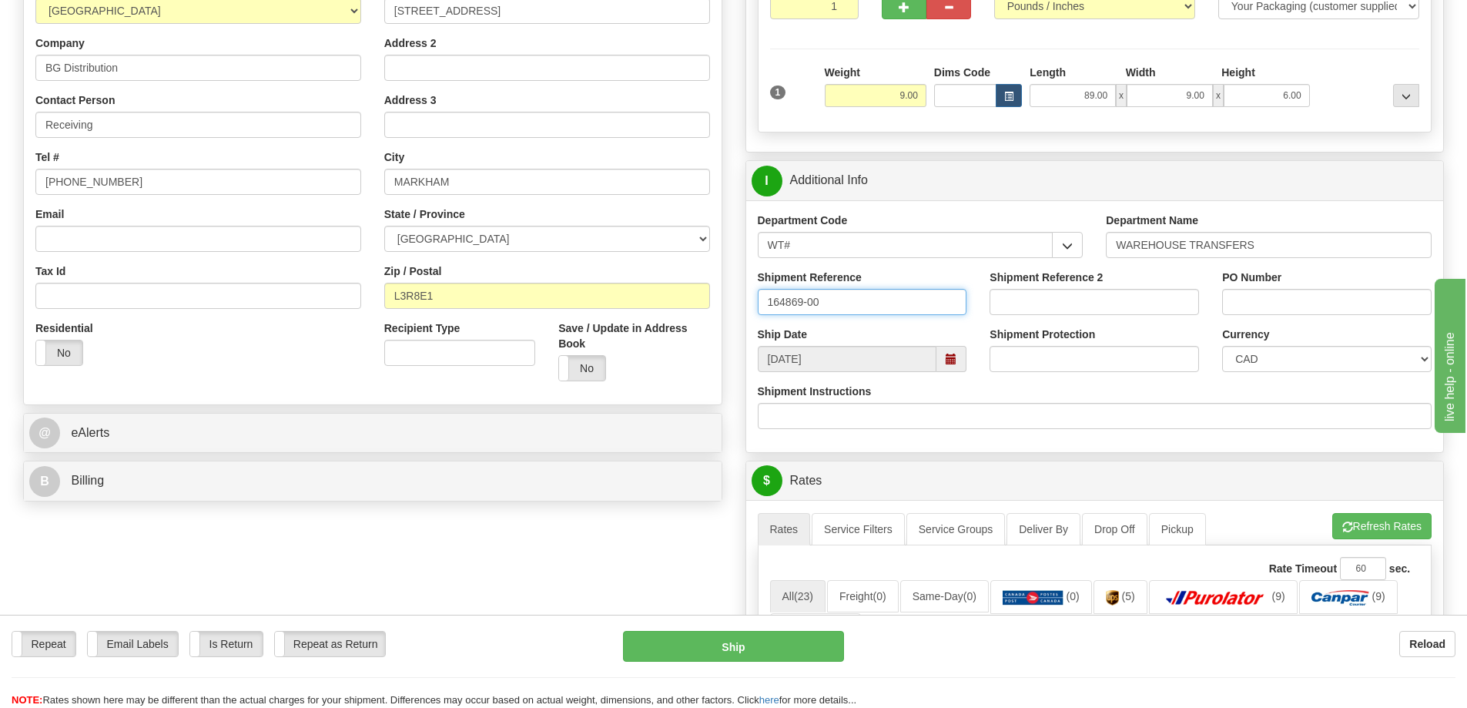
type input "164869-00"
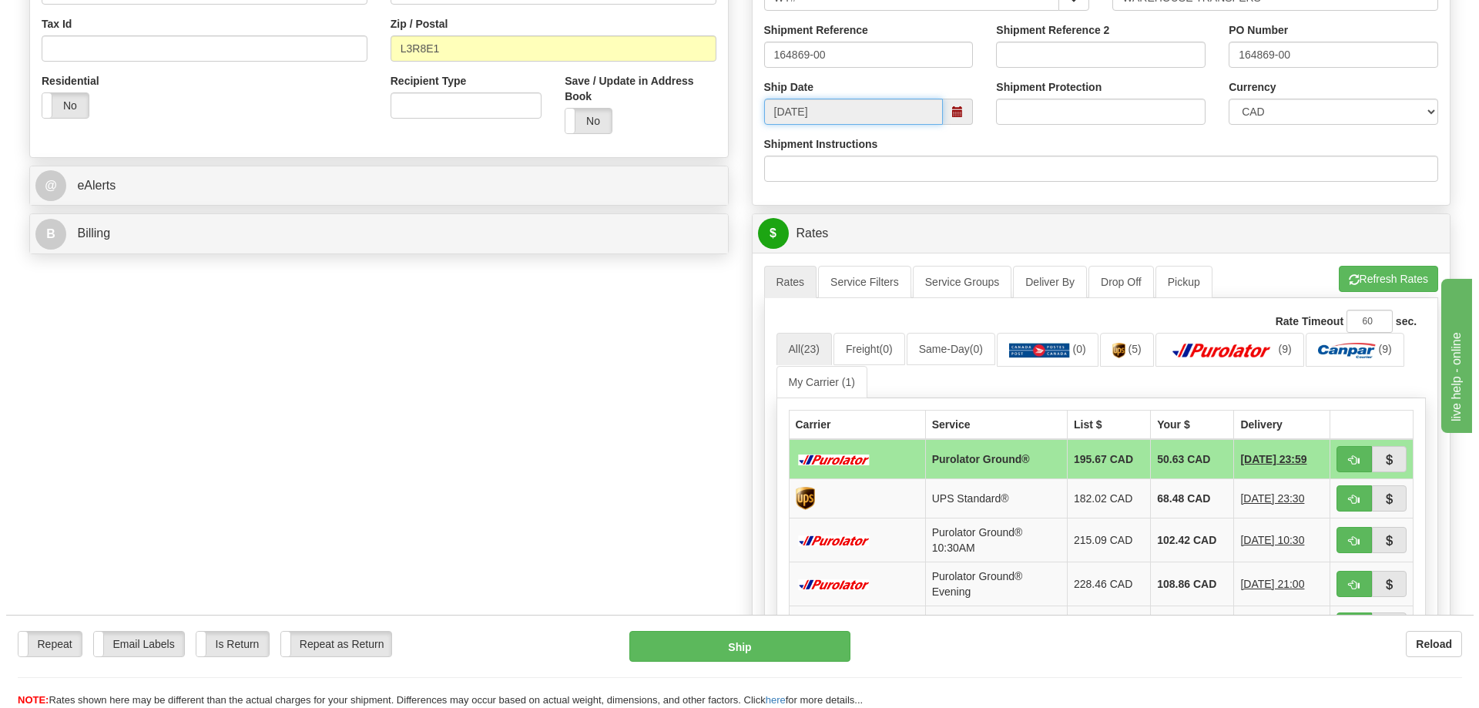
scroll to position [539, 0]
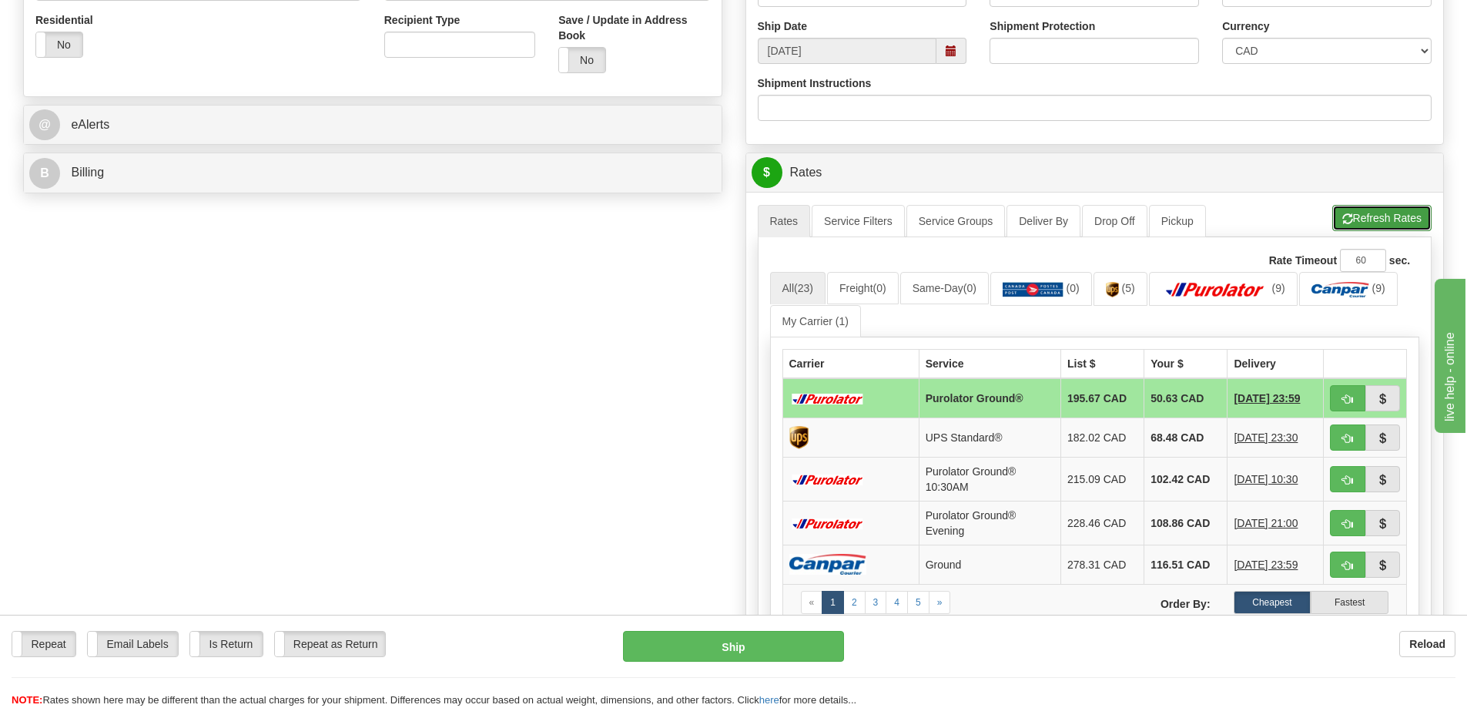
click at [1350, 213] on button "Refresh Rates" at bounding box center [1382, 218] width 99 height 26
click at [1340, 406] on button "button" at bounding box center [1347, 398] width 35 height 26
type input "260"
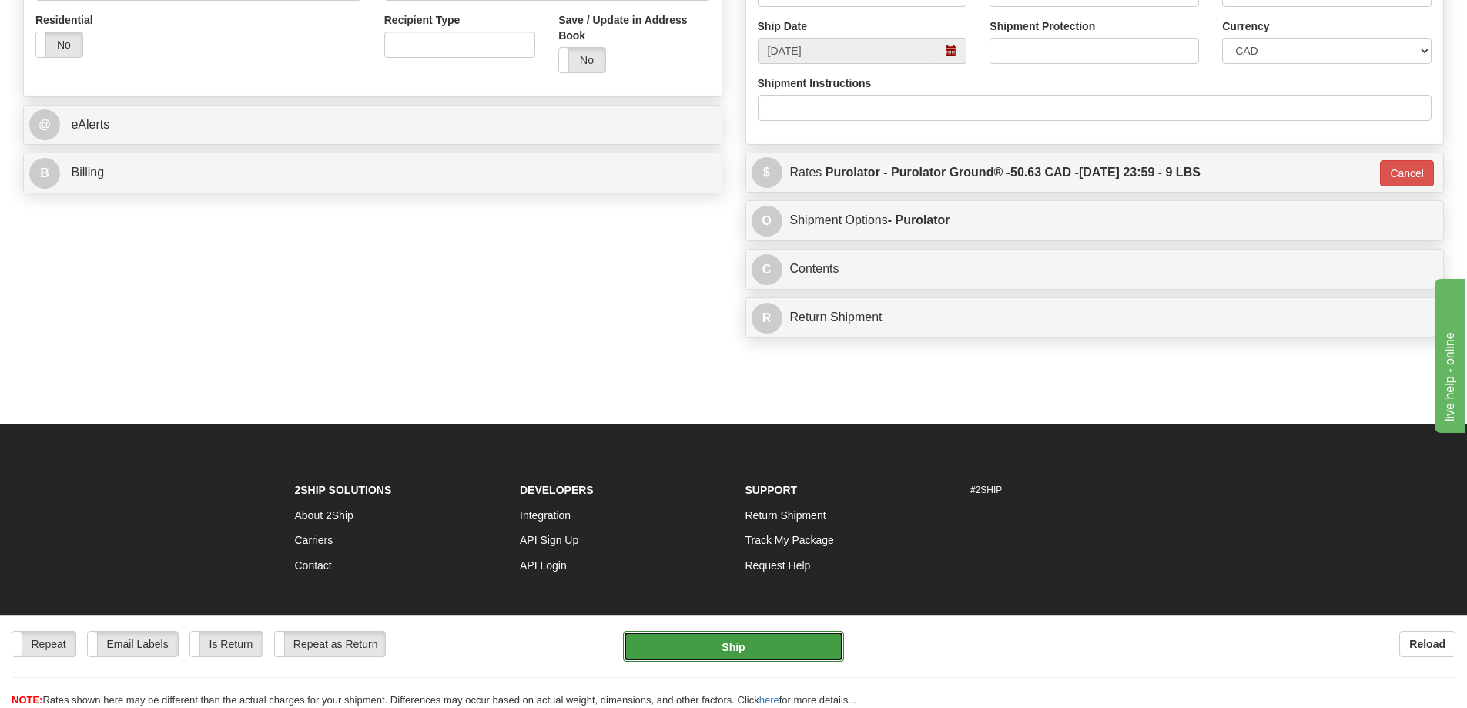
click at [739, 646] on button "Ship" at bounding box center [733, 646] width 221 height 31
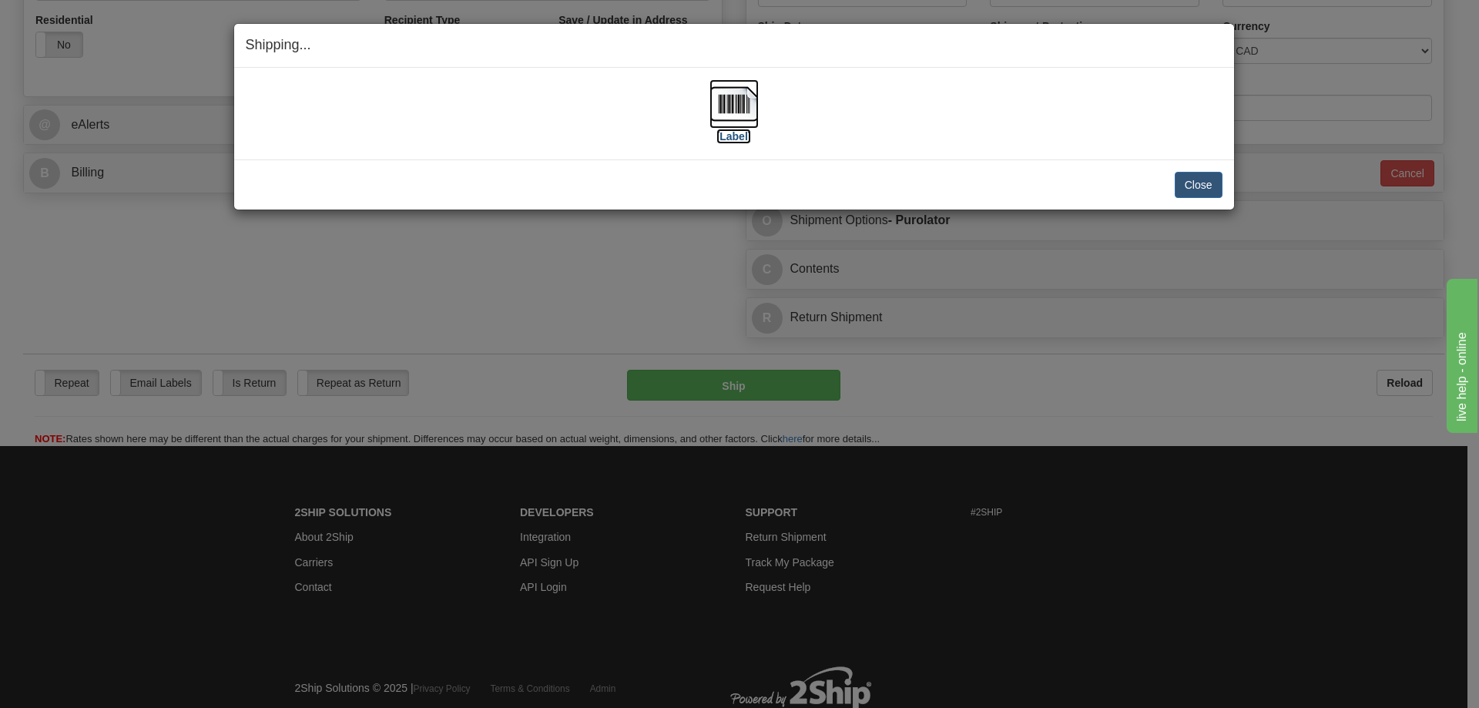
click at [720, 134] on label "[Label]" at bounding box center [733, 136] width 35 height 15
click at [1213, 183] on button "Close" at bounding box center [1199, 185] width 48 height 26
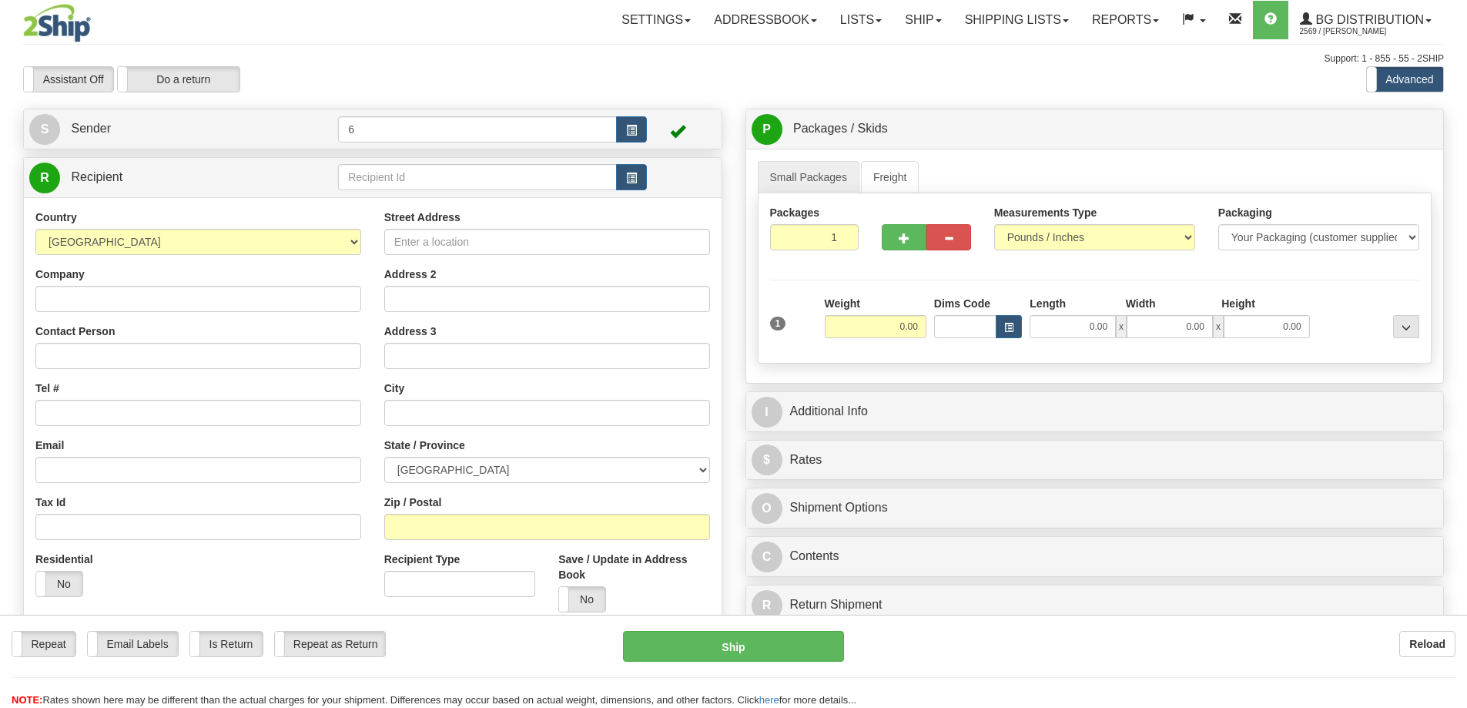
click at [434, 179] on div at bounding box center [733, 354] width 1467 height 708
click at [433, 178] on input "text" at bounding box center [477, 177] width 279 height 26
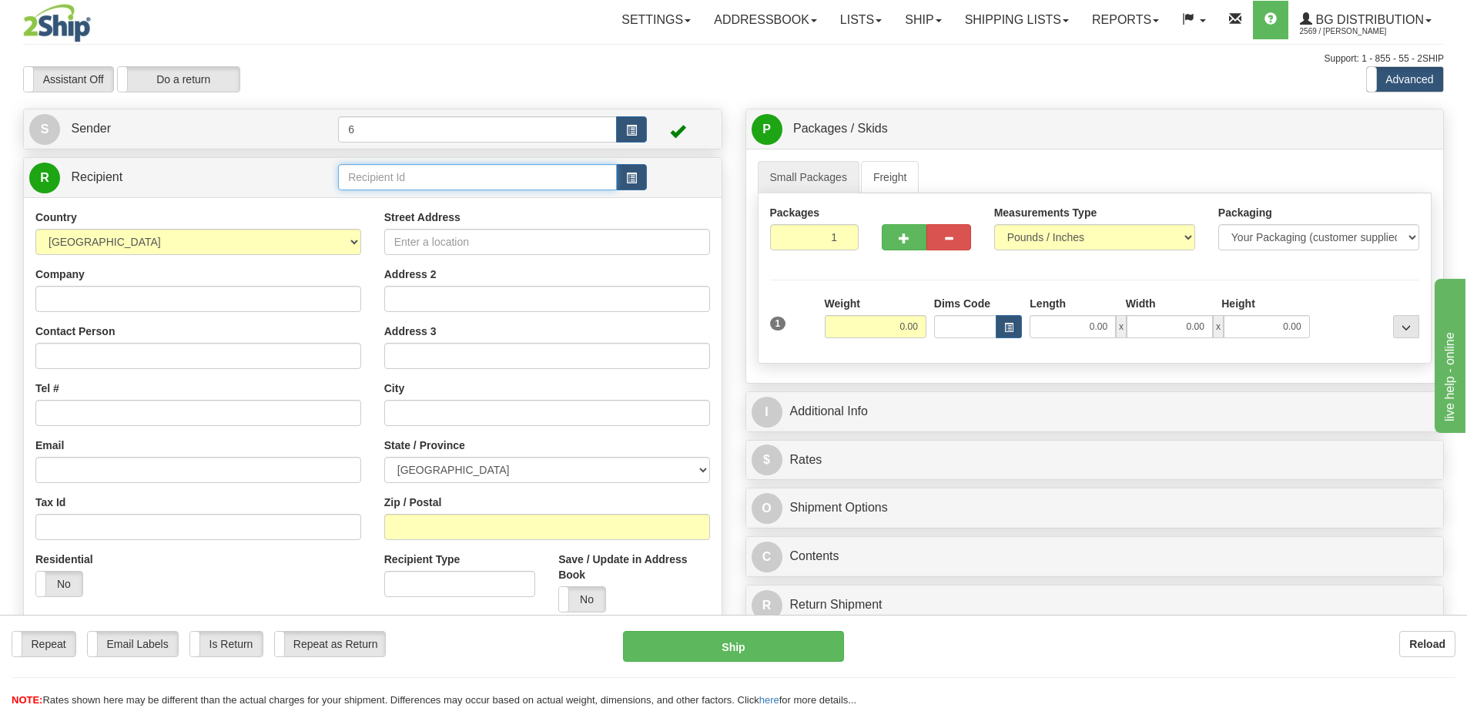
click at [433, 176] on input "text" at bounding box center [477, 177] width 279 height 26
type input "41072"
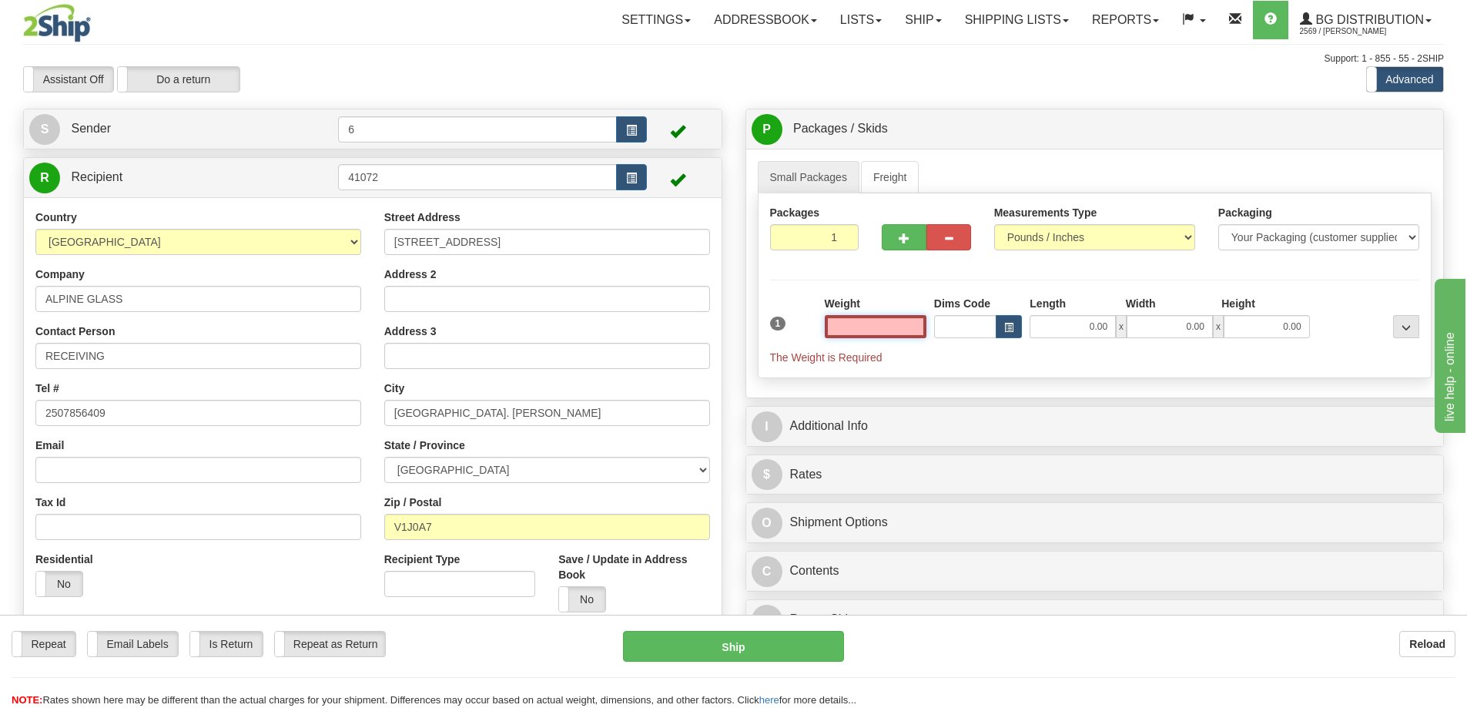
click at [880, 327] on input "text" at bounding box center [876, 326] width 102 height 23
type input "4.00"
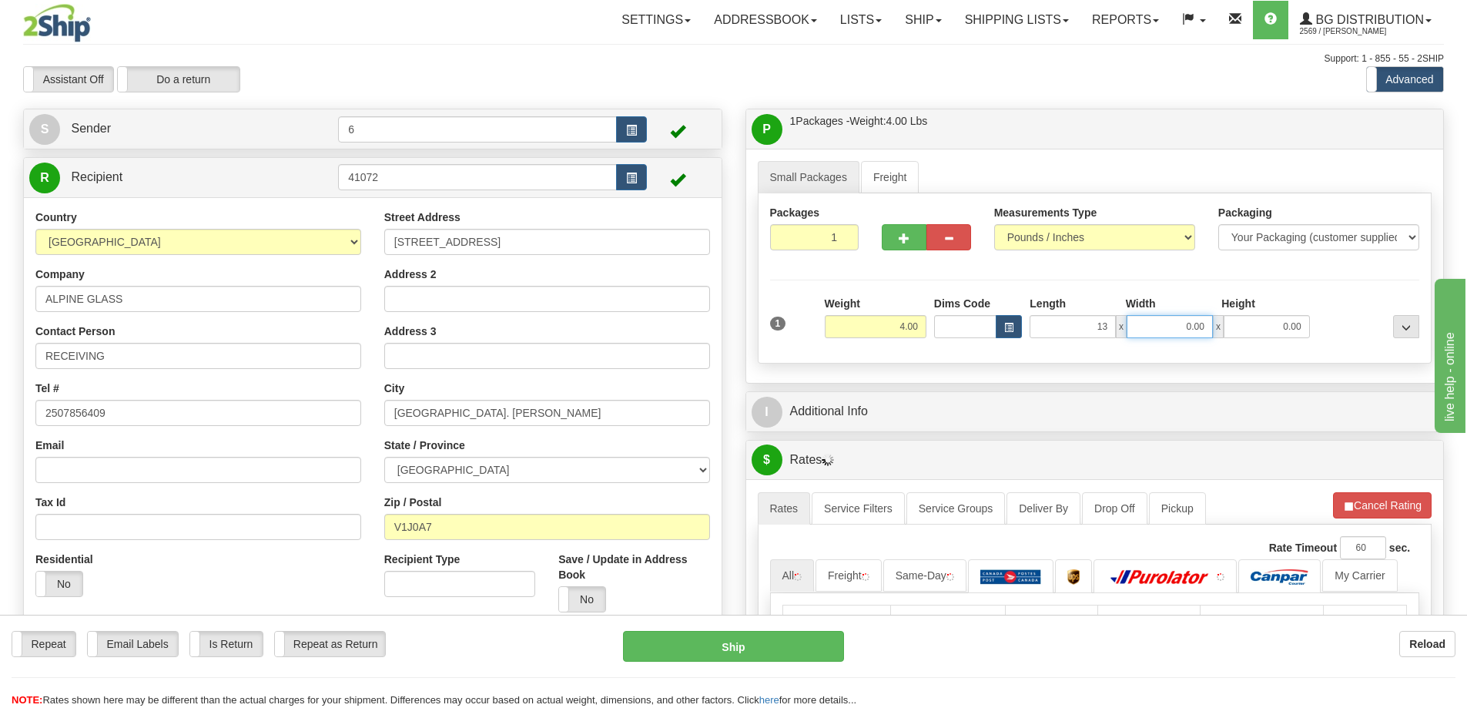
type input "13.00"
type input "7.00"
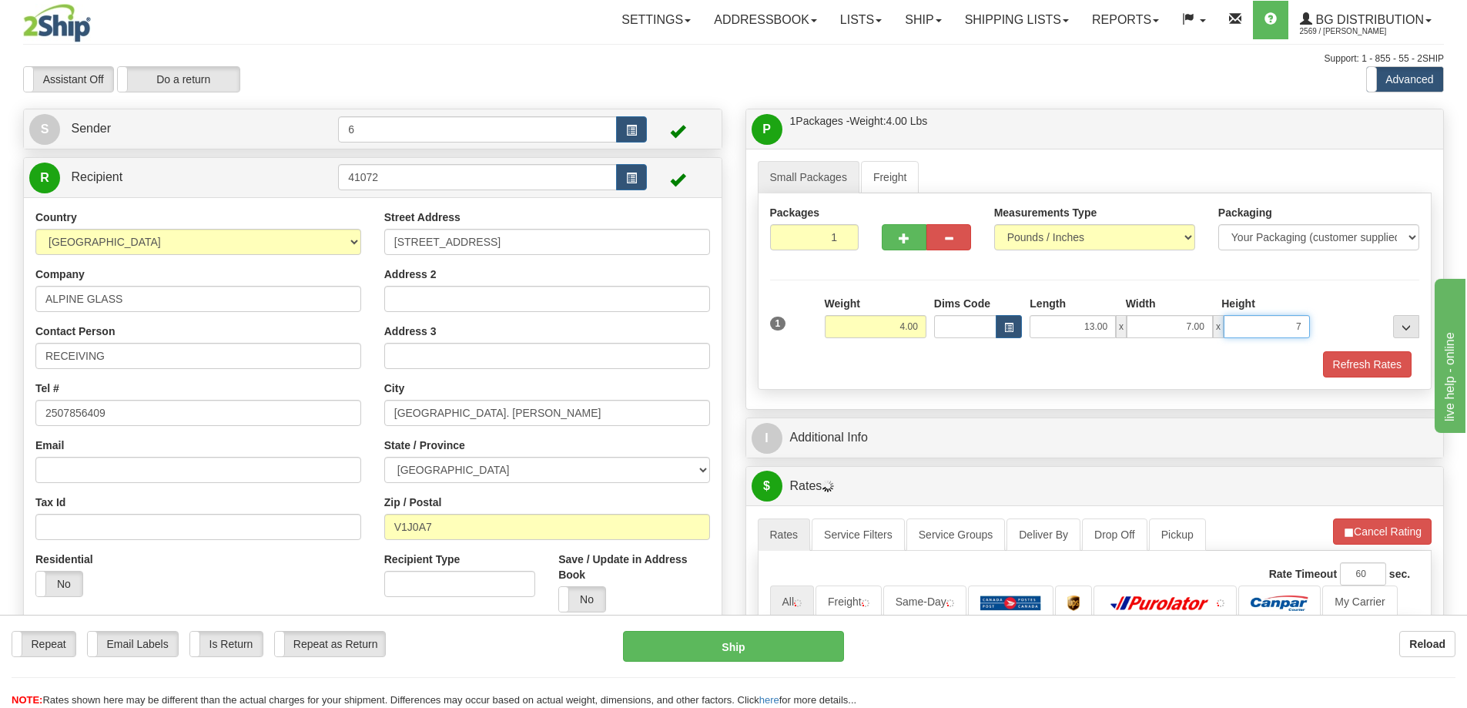
type input "7"
type input "7.00"
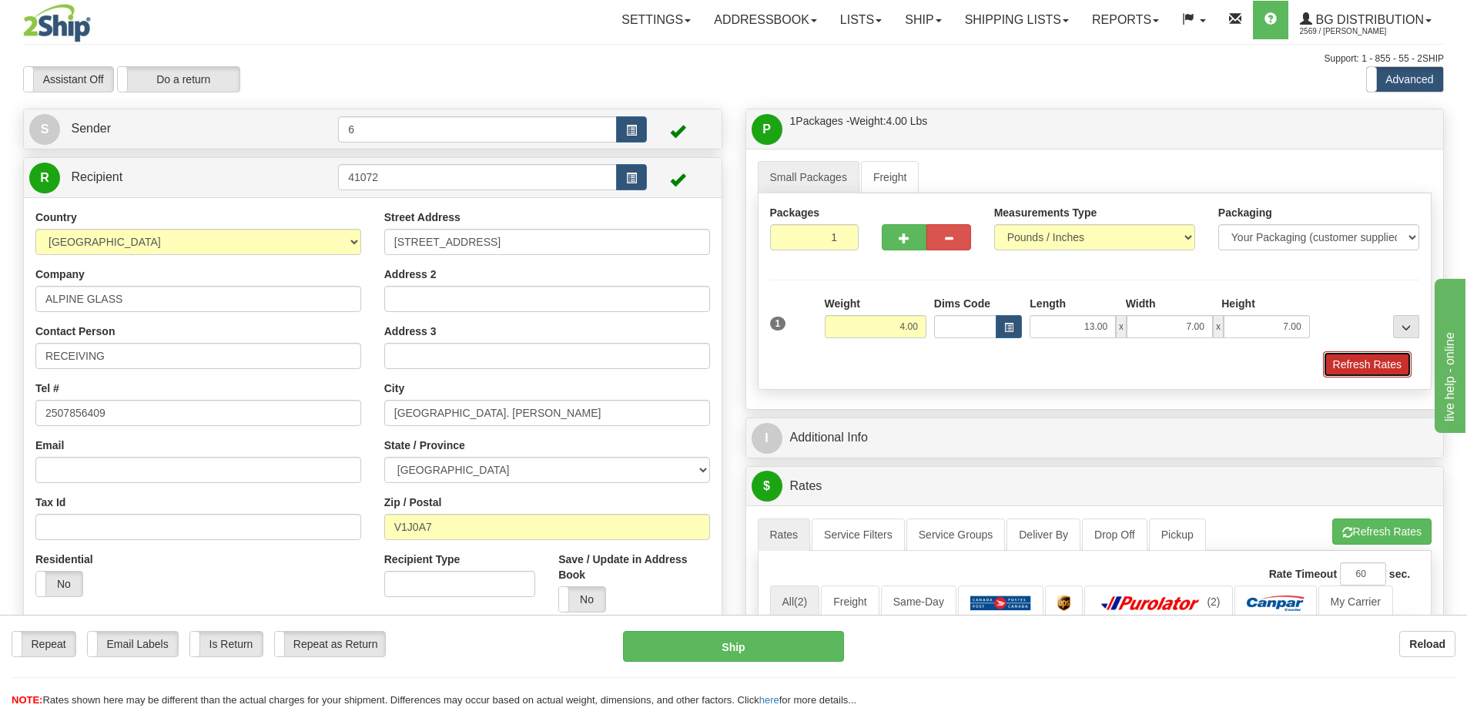
click at [1366, 364] on button "Refresh Rates" at bounding box center [1367, 364] width 89 height 26
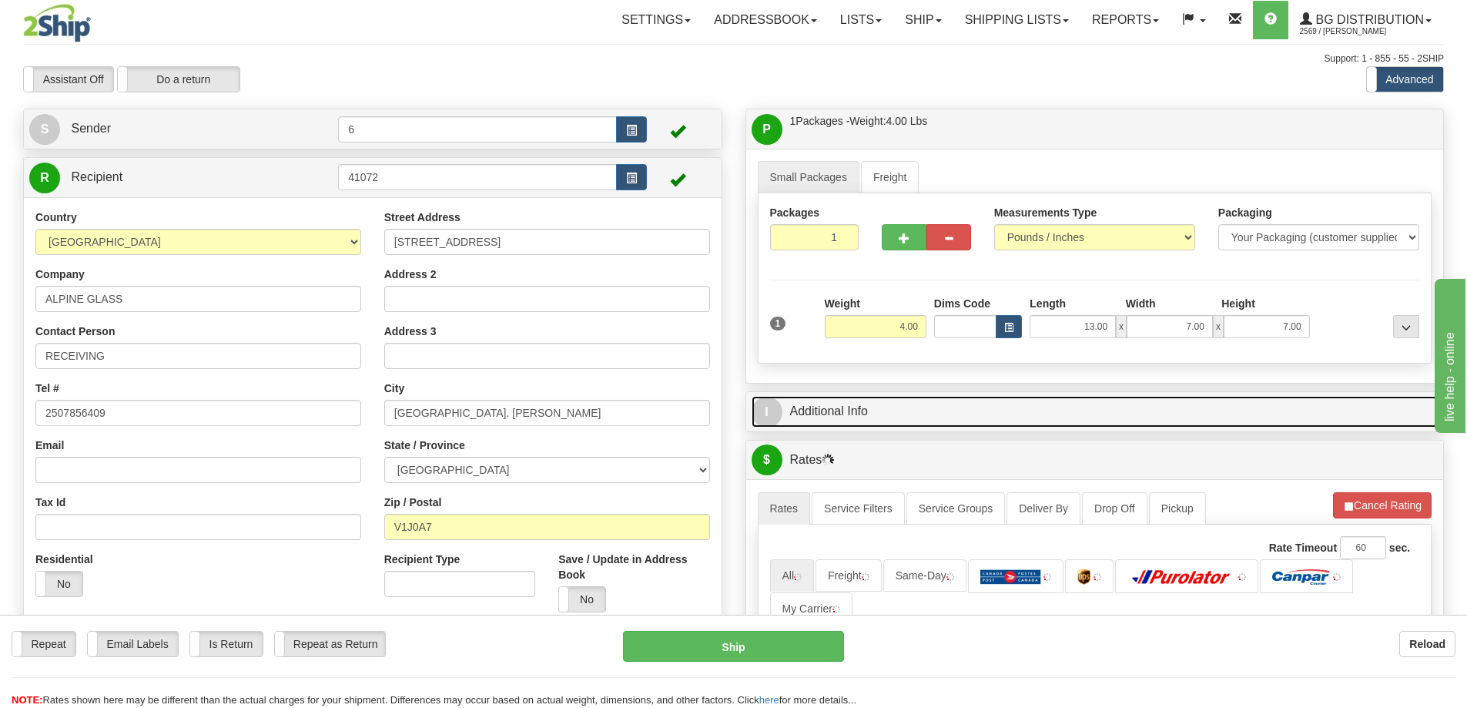
click at [1330, 407] on link "I Additional Info" at bounding box center [1095, 412] width 687 height 32
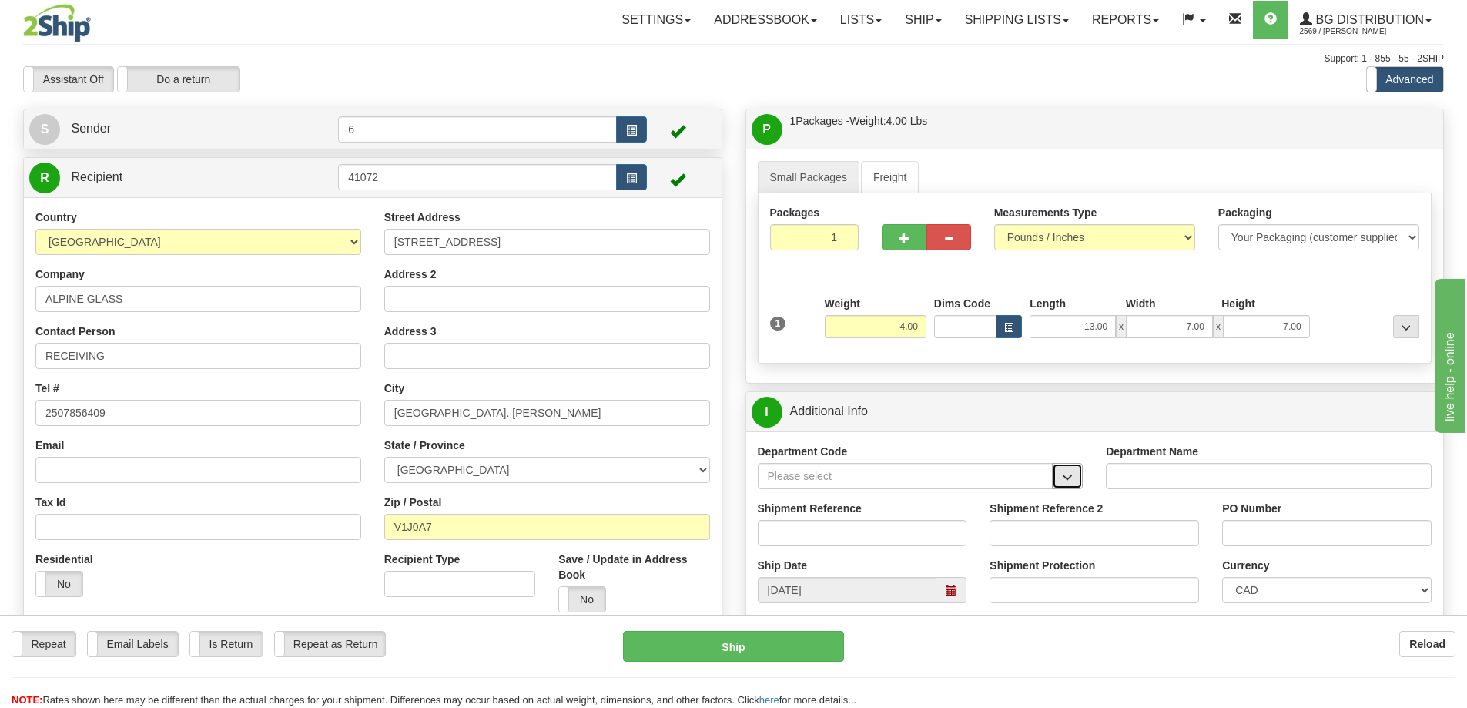
click at [1059, 489] on button "button" at bounding box center [1067, 476] width 31 height 26
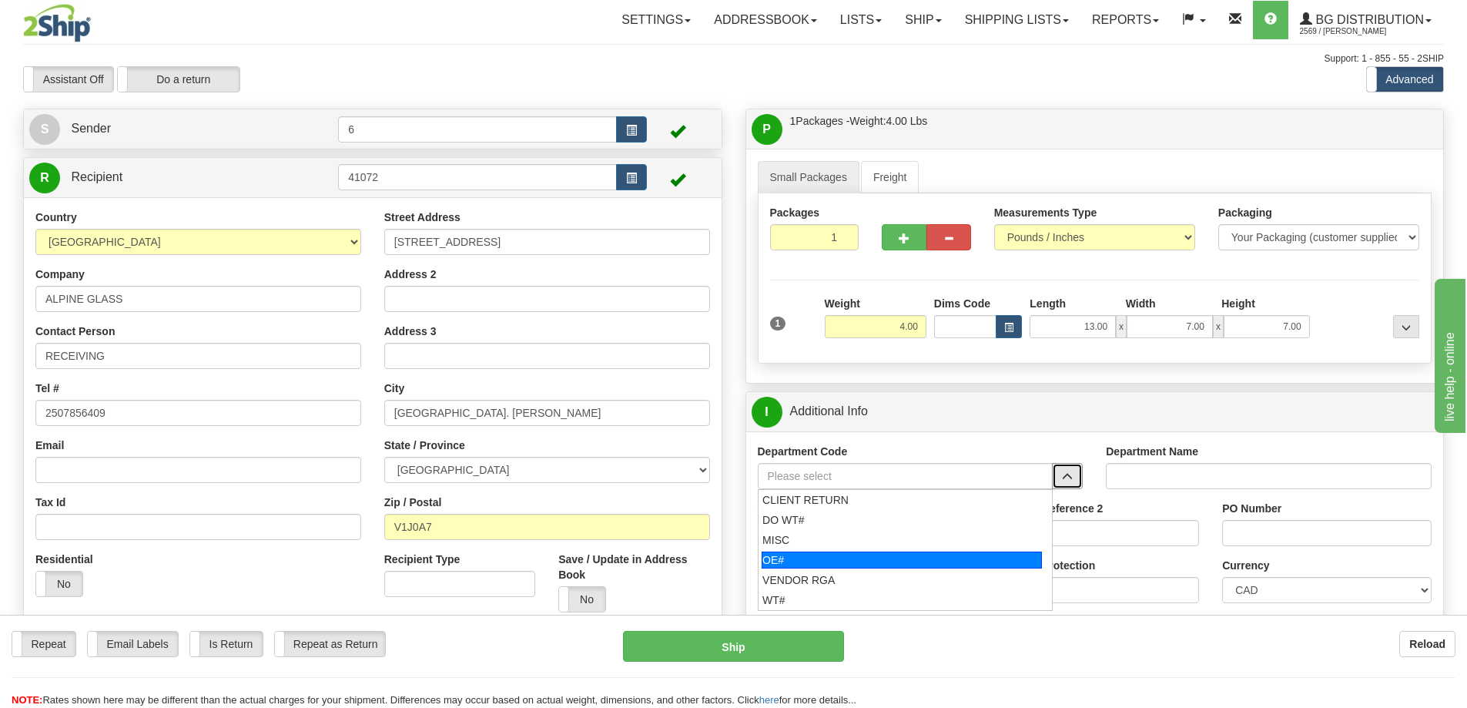
click at [844, 558] on div "OE#" at bounding box center [902, 560] width 280 height 17
type input "OE#"
type input "ORDERS"
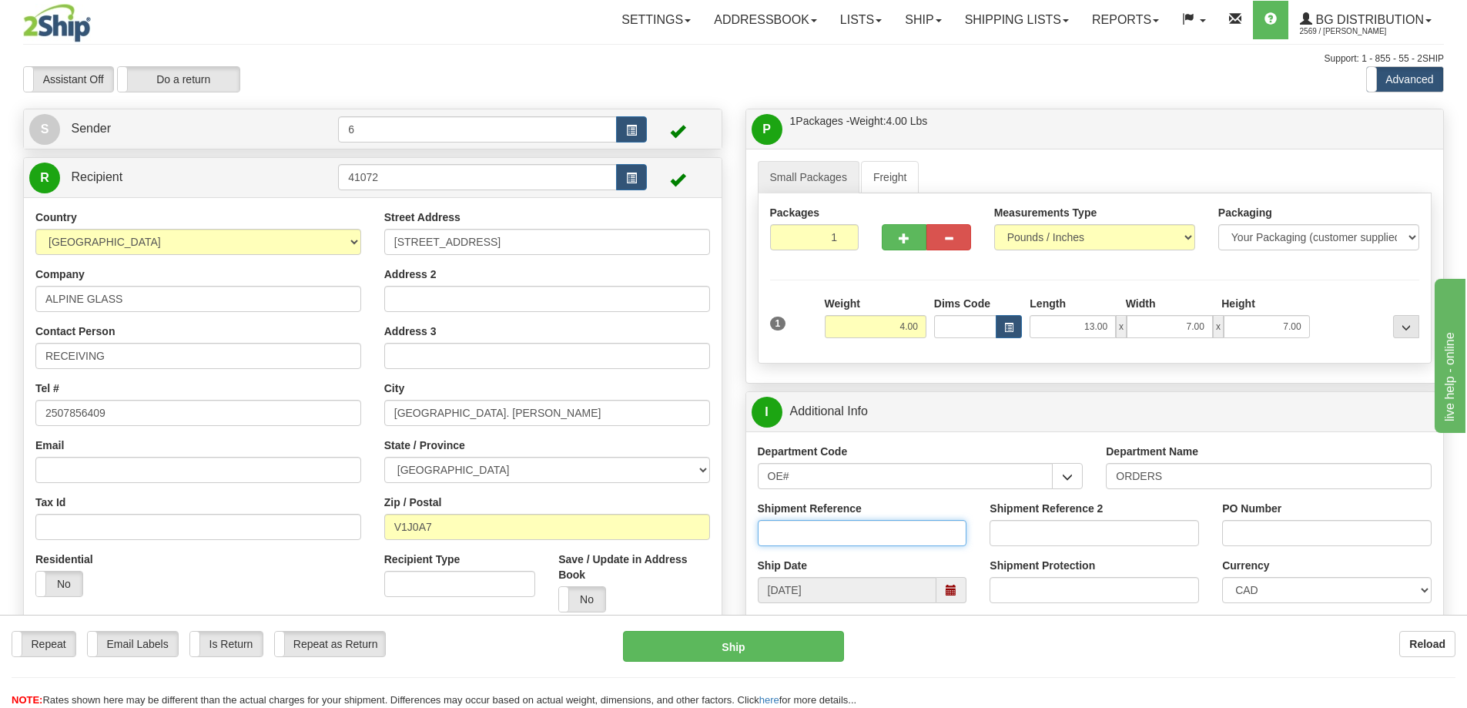
click at [830, 529] on input "Shipment Reference" at bounding box center [863, 533] width 210 height 26
type input "60031774-01"
drag, startPoint x: 1332, startPoint y: 523, endPoint x: 1100, endPoint y: 572, distance: 236.9
click at [1105, 572] on div "Department Code OE# CLIENT RETURN DO WT# MISC OE# VENDOR RGA WT# Department Nam…" at bounding box center [1095, 557] width 698 height 252
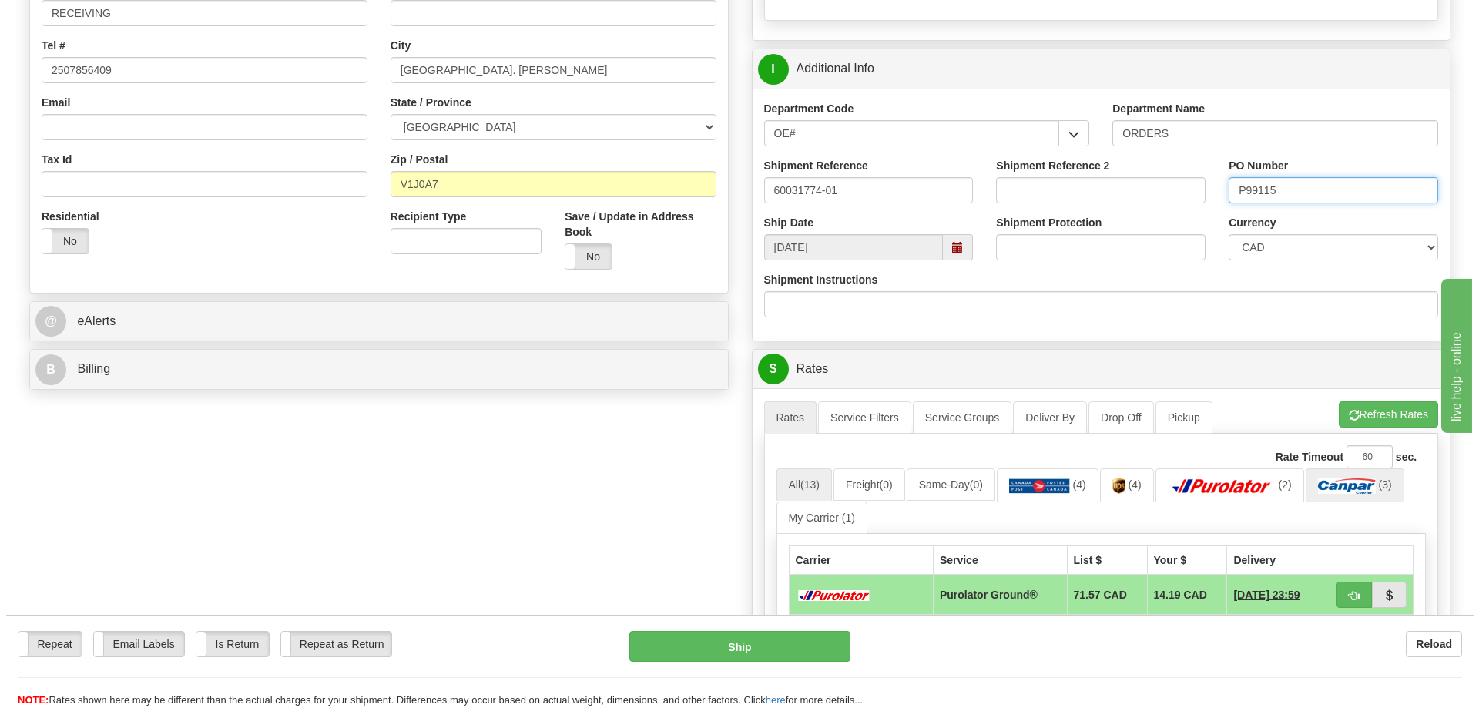
scroll to position [462, 0]
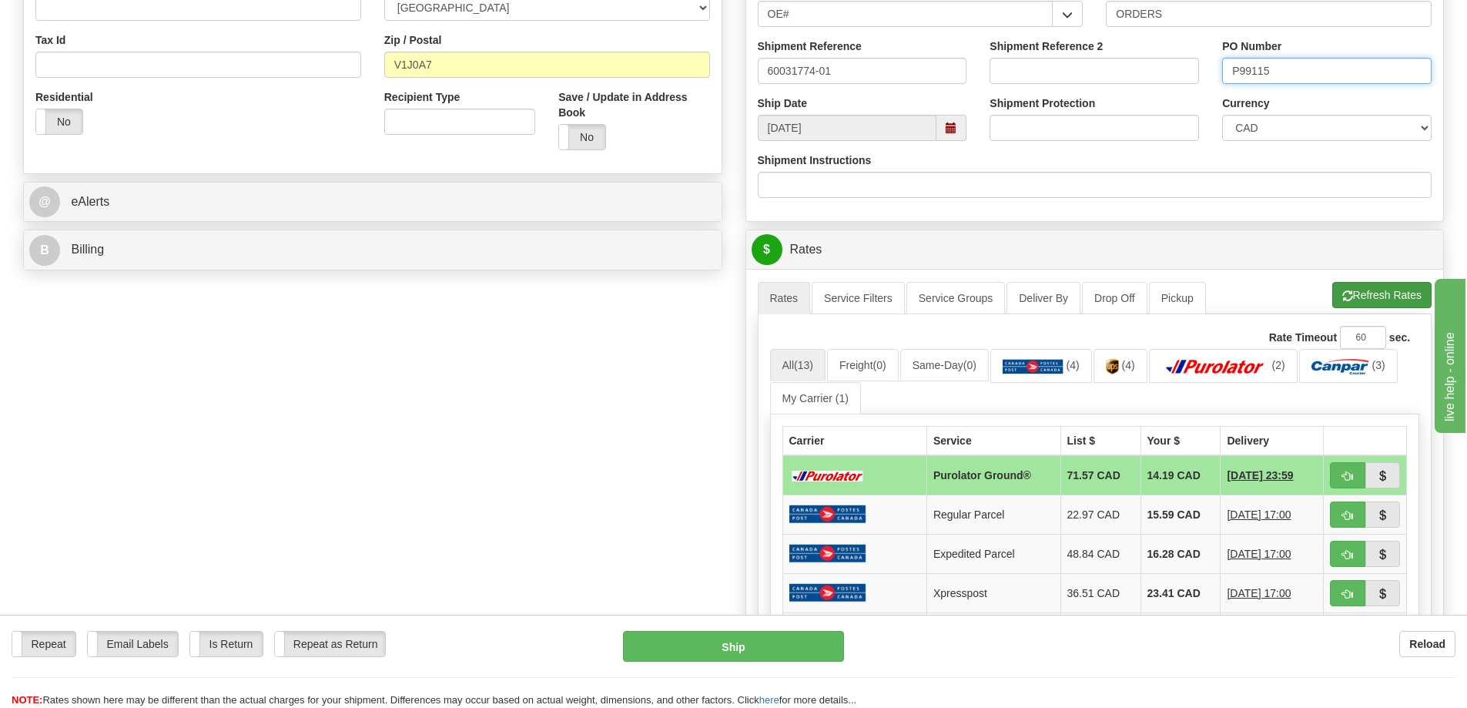
type input "P99115"
click at [1353, 297] on button "Refresh Rates" at bounding box center [1382, 295] width 99 height 26
click at [1360, 476] on button "button" at bounding box center [1347, 475] width 35 height 26
type input "260"
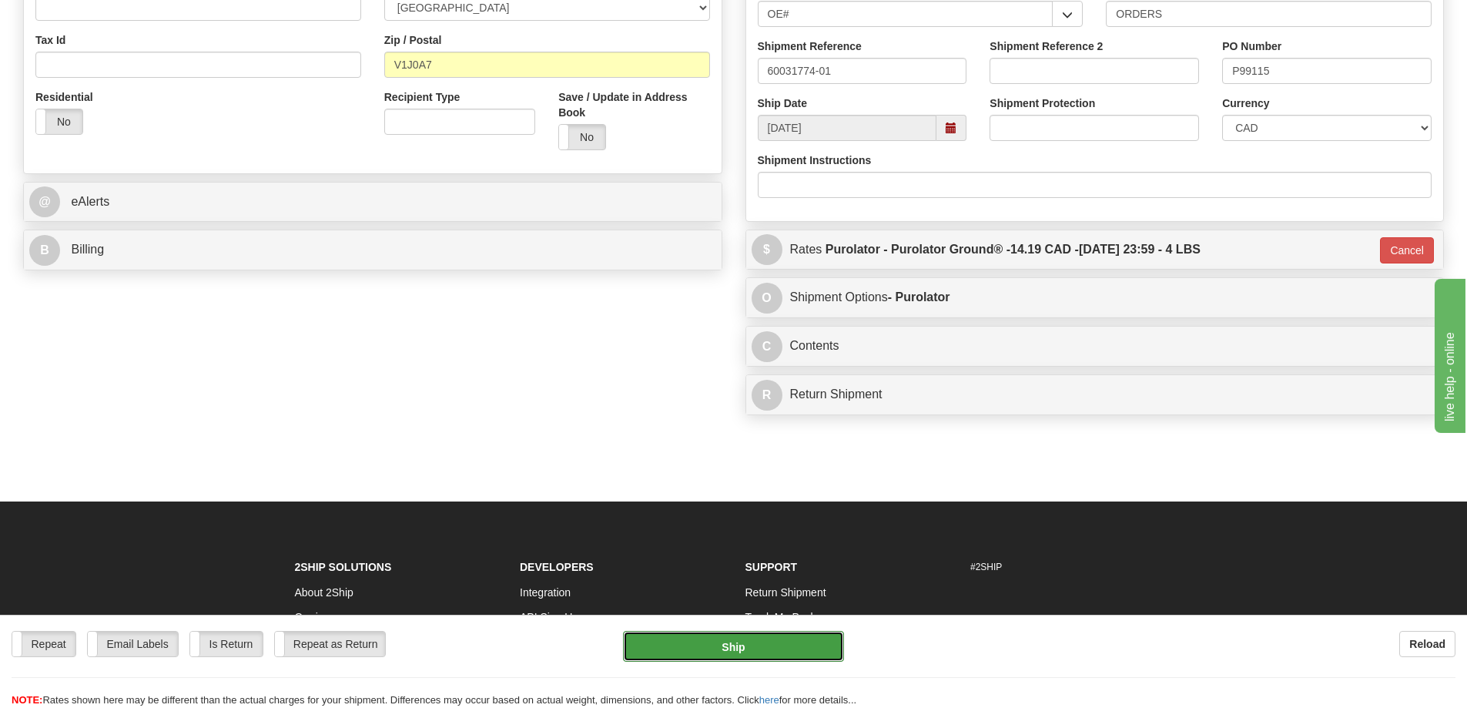
click at [770, 649] on button "Ship" at bounding box center [733, 646] width 221 height 31
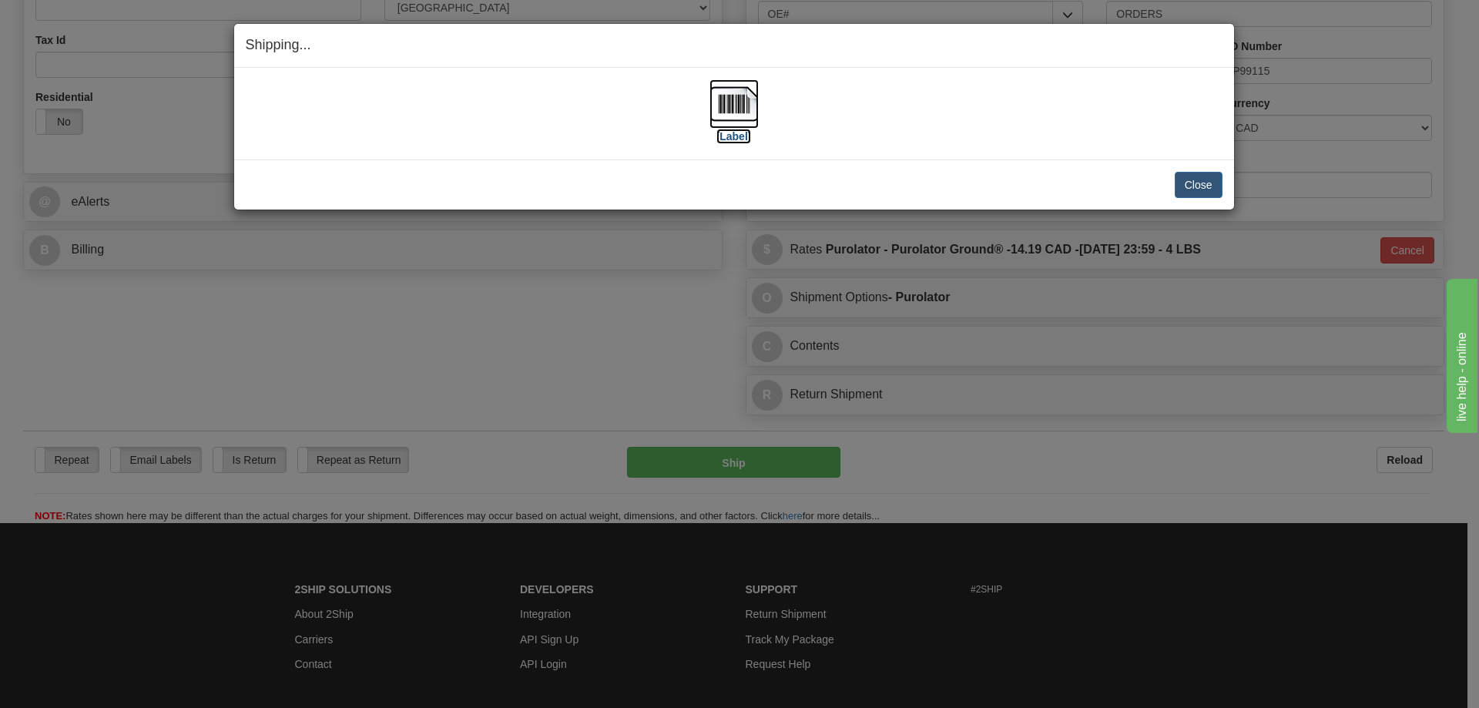
click at [739, 135] on label "[Label]" at bounding box center [733, 136] width 35 height 15
click at [1202, 173] on button "Close" at bounding box center [1199, 185] width 48 height 26
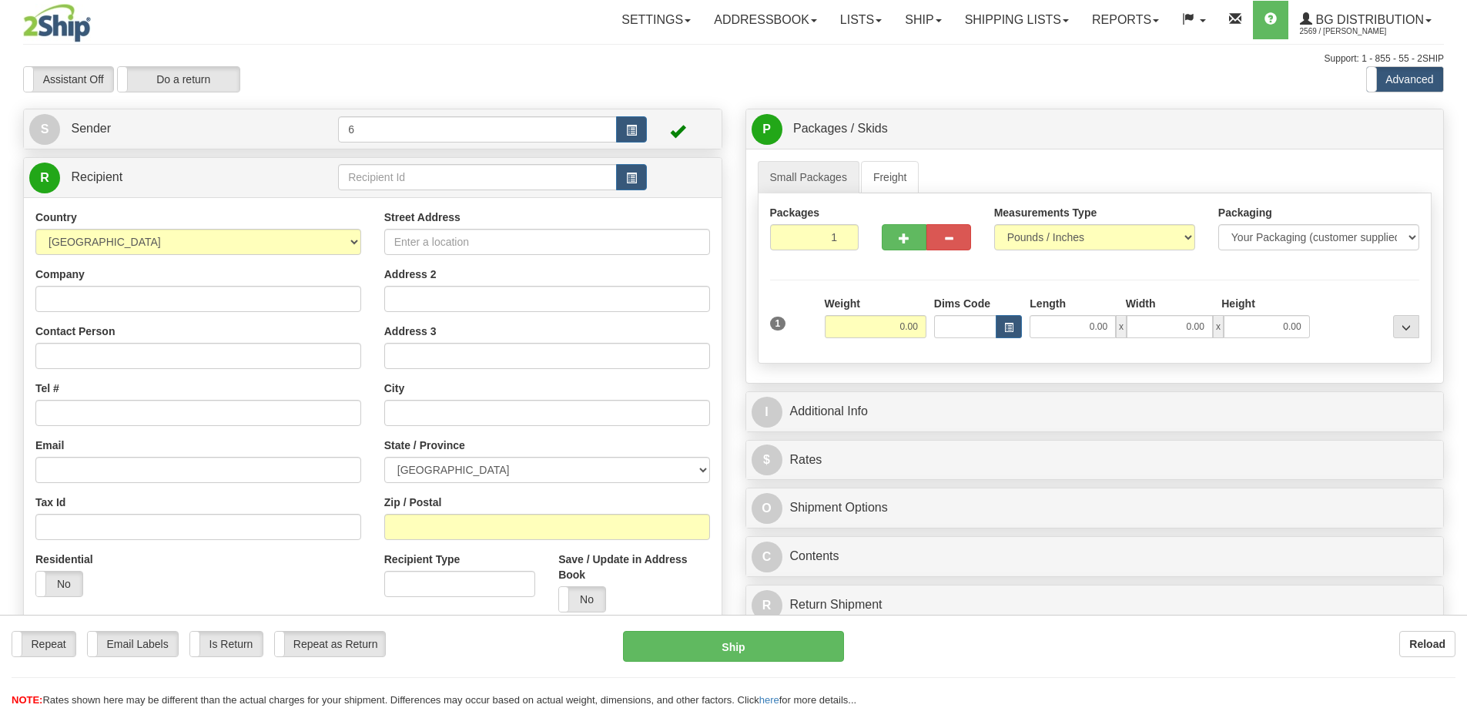
click at [365, 183] on div at bounding box center [733, 354] width 1467 height 708
click at [365, 183] on input "text" at bounding box center [477, 177] width 279 height 26
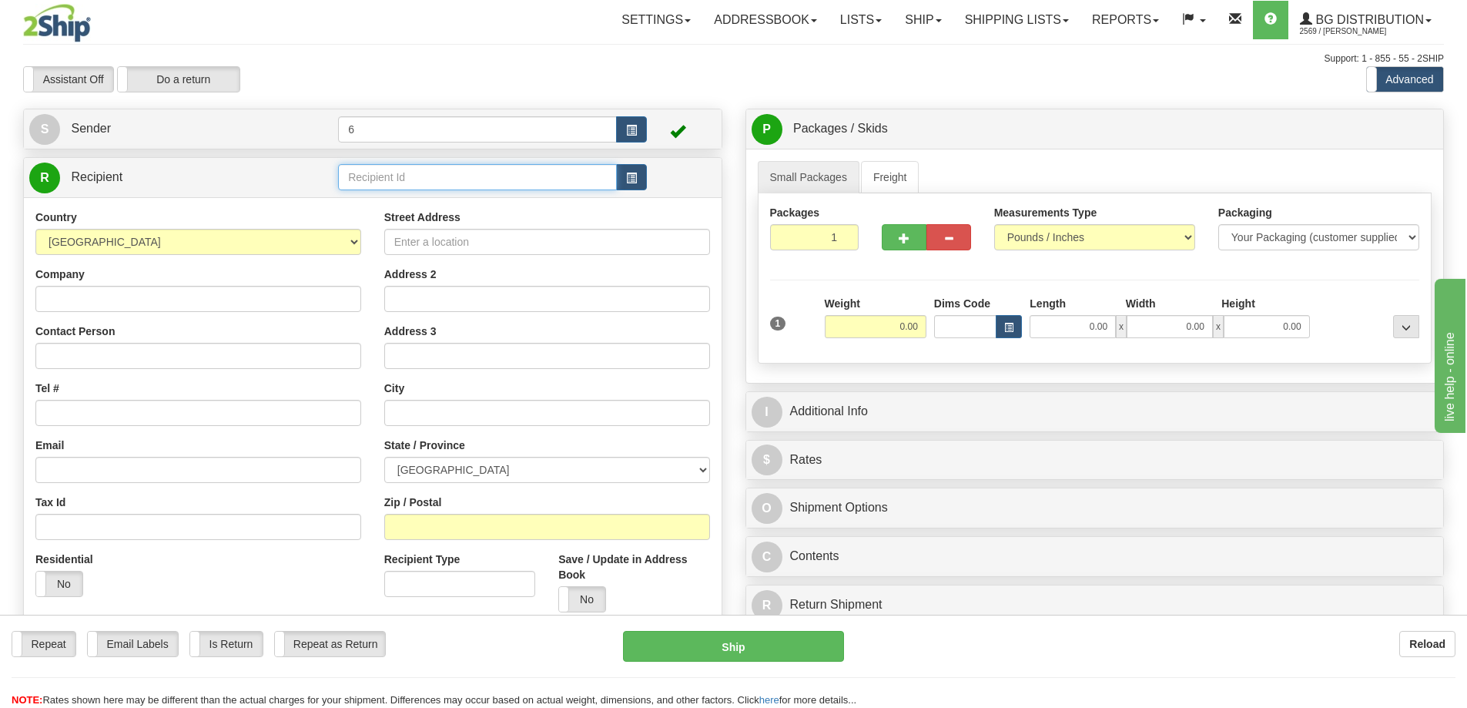
click at [365, 183] on input "text" at bounding box center [477, 177] width 279 height 26
type input "41072 - ALUMINEX"
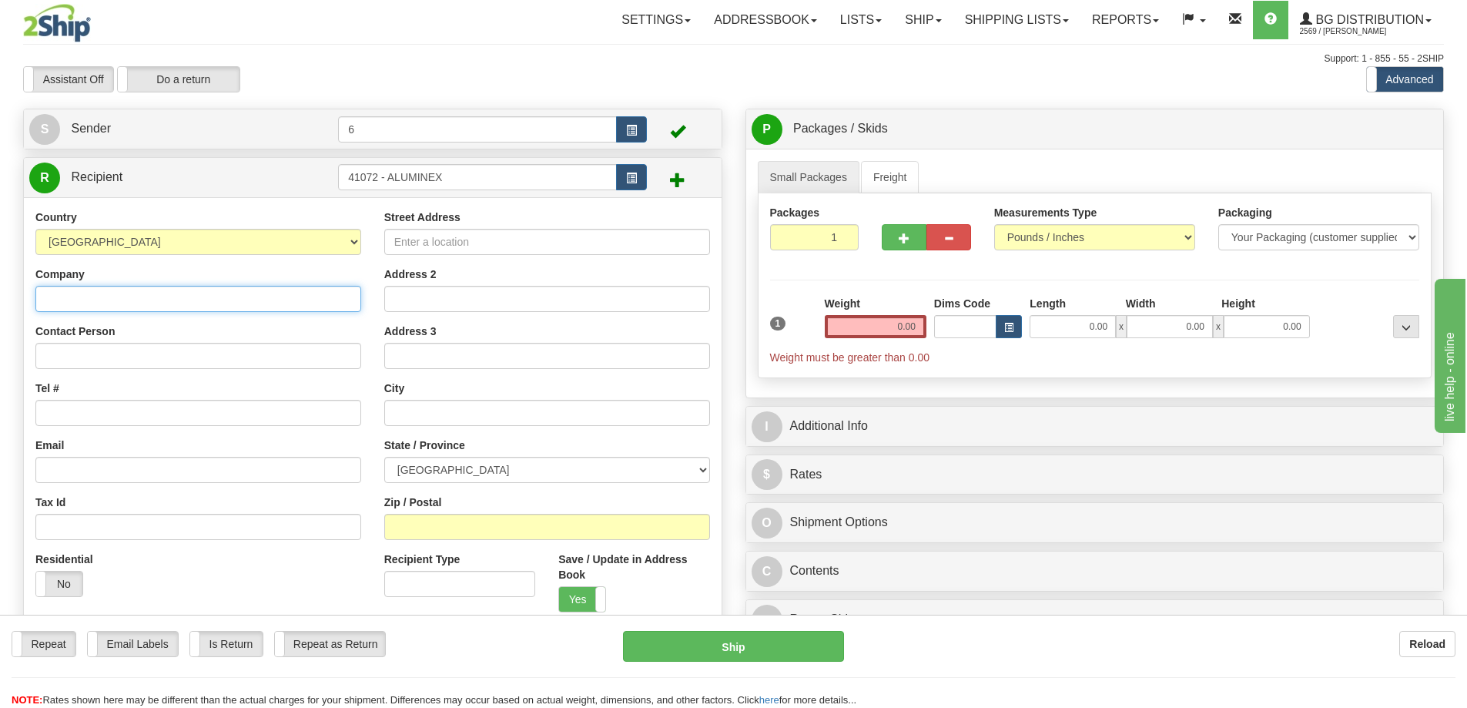
click at [137, 303] on input "Company" at bounding box center [198, 299] width 326 height 26
type input "A"
type input "ALUMINEX"
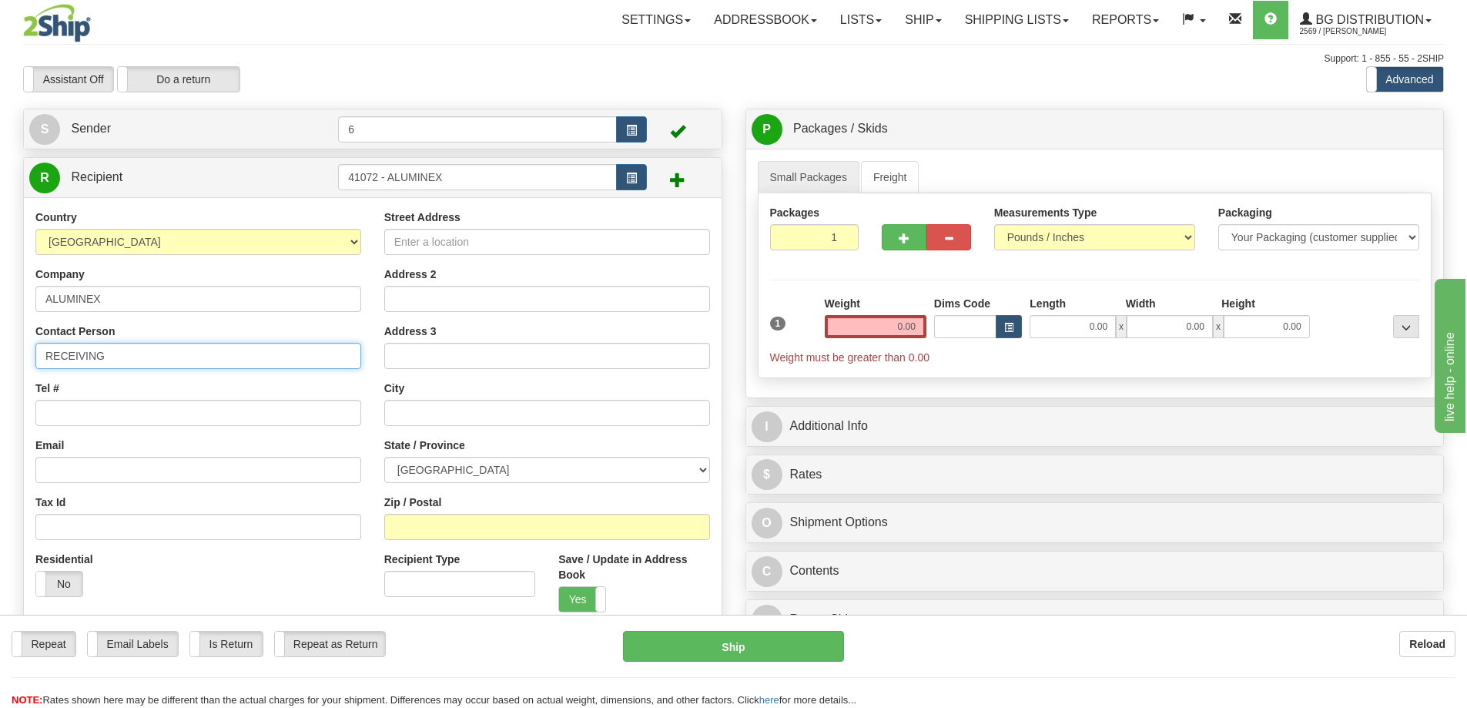
type input "RECEIVING"
type input "2507856409"
drag, startPoint x: 160, startPoint y: 349, endPoint x: -320, endPoint y: 360, distance: 480.0
click at [0, 360] on html "Training Course Close Toggle navigation Settings Shipping Preferences New Sende…" at bounding box center [733, 354] width 1467 height 708
type input "ATTN: JOHN/JEFF"
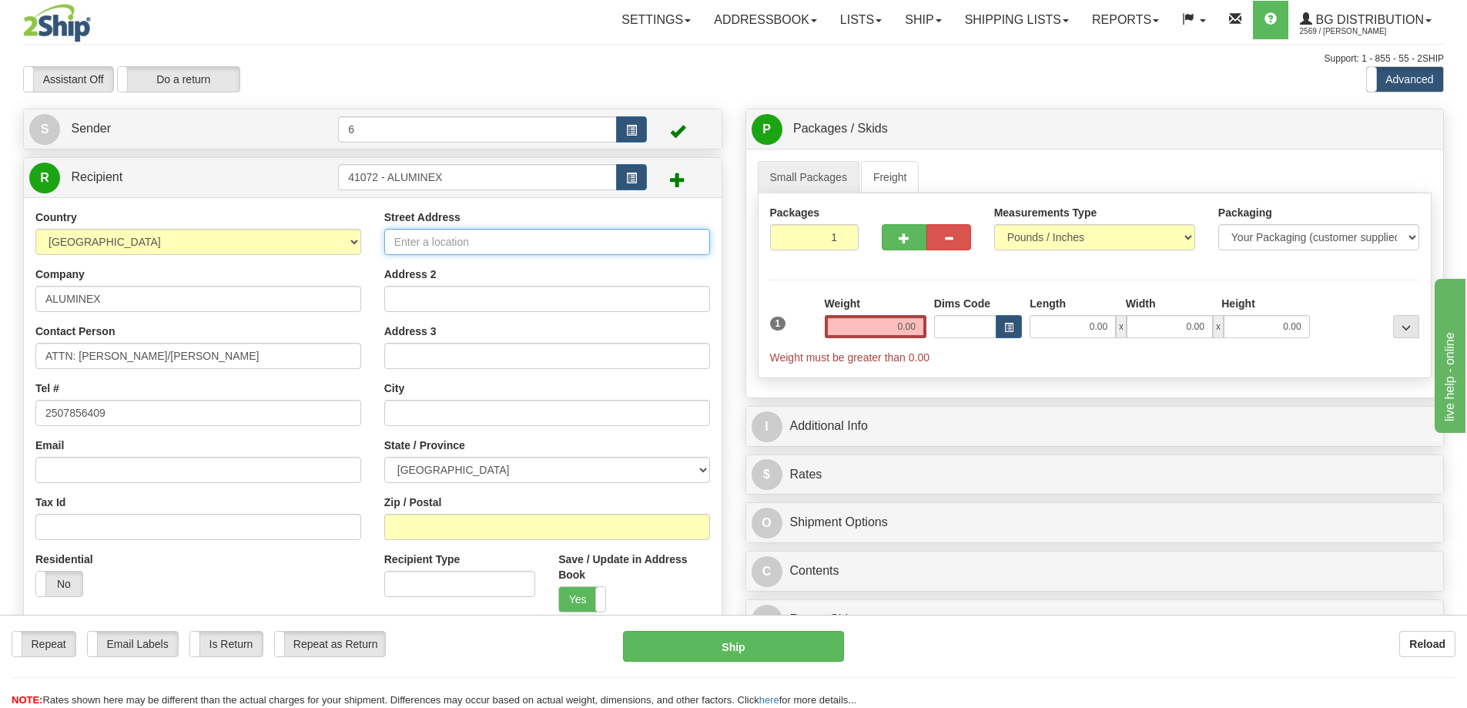
click at [452, 243] on input "Street Address" at bounding box center [547, 242] width 326 height 26
type input "5572 275 ST"
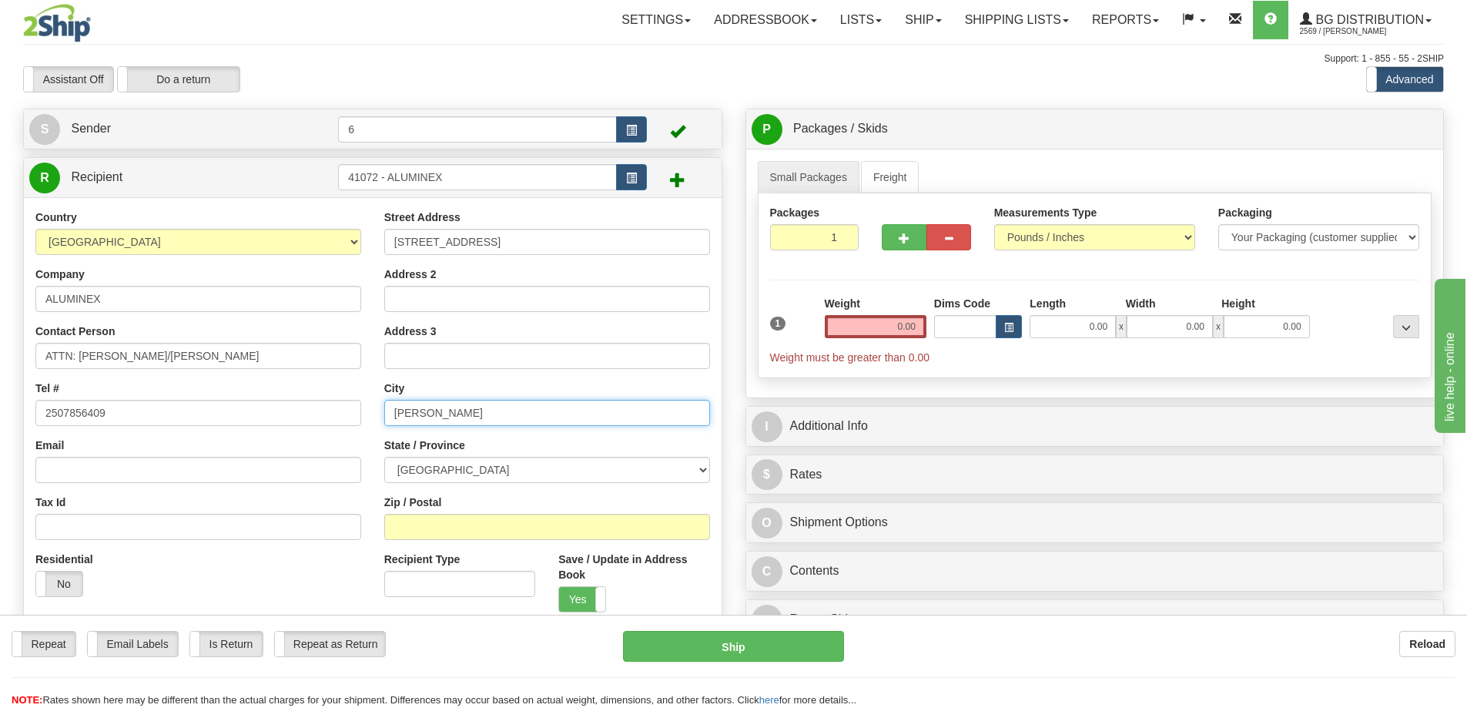
type input "LANGLEY"
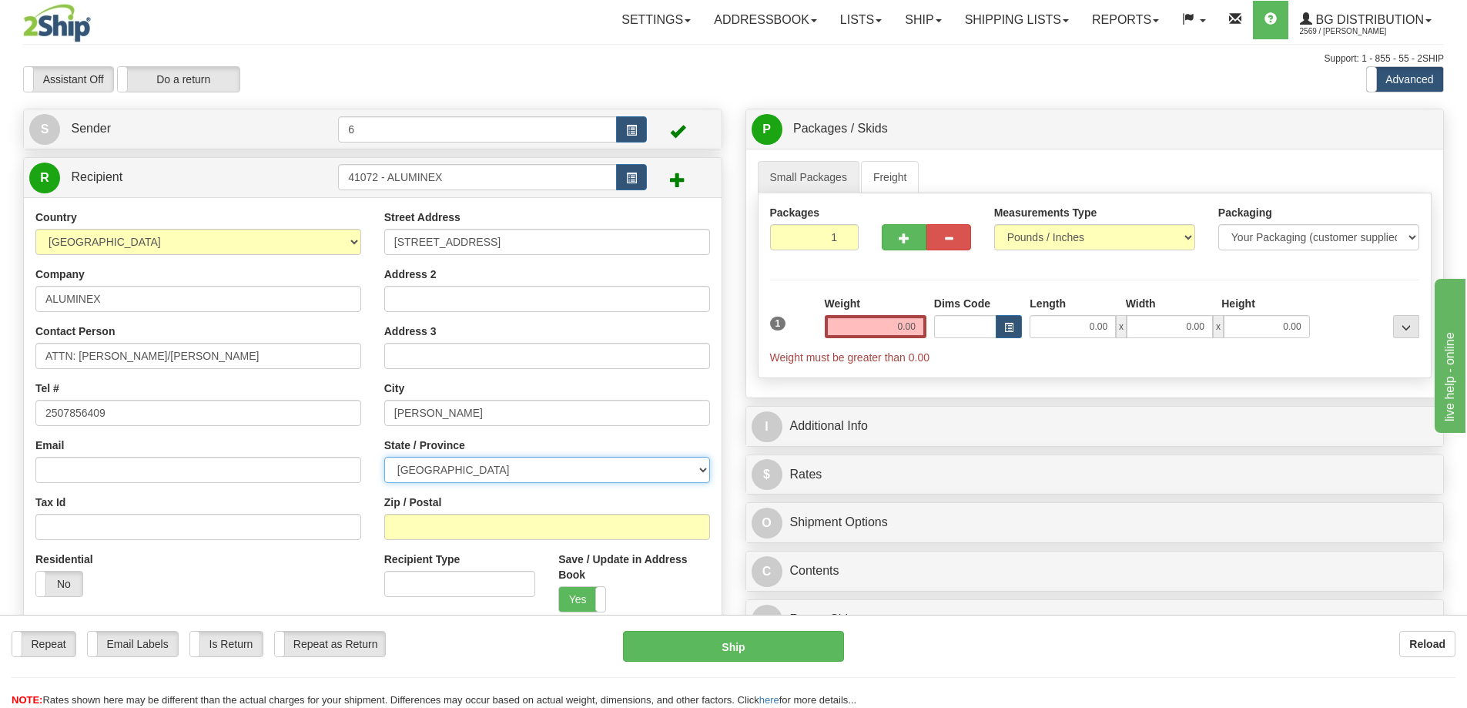
click at [466, 463] on select "ALBERTA BRITISH COLUMBIA MANITOBA NEW BRUNSWICK NEWFOUNDLAND NOVA SCOTIA NUNAVU…" at bounding box center [547, 470] width 326 height 26
select select "BC"
click at [384, 458] on select "ALBERTA BRITISH COLUMBIA MANITOBA NEW BRUNSWICK NEWFOUNDLAND NOVA SCOTIA NUNAVU…" at bounding box center [547, 470] width 326 height 26
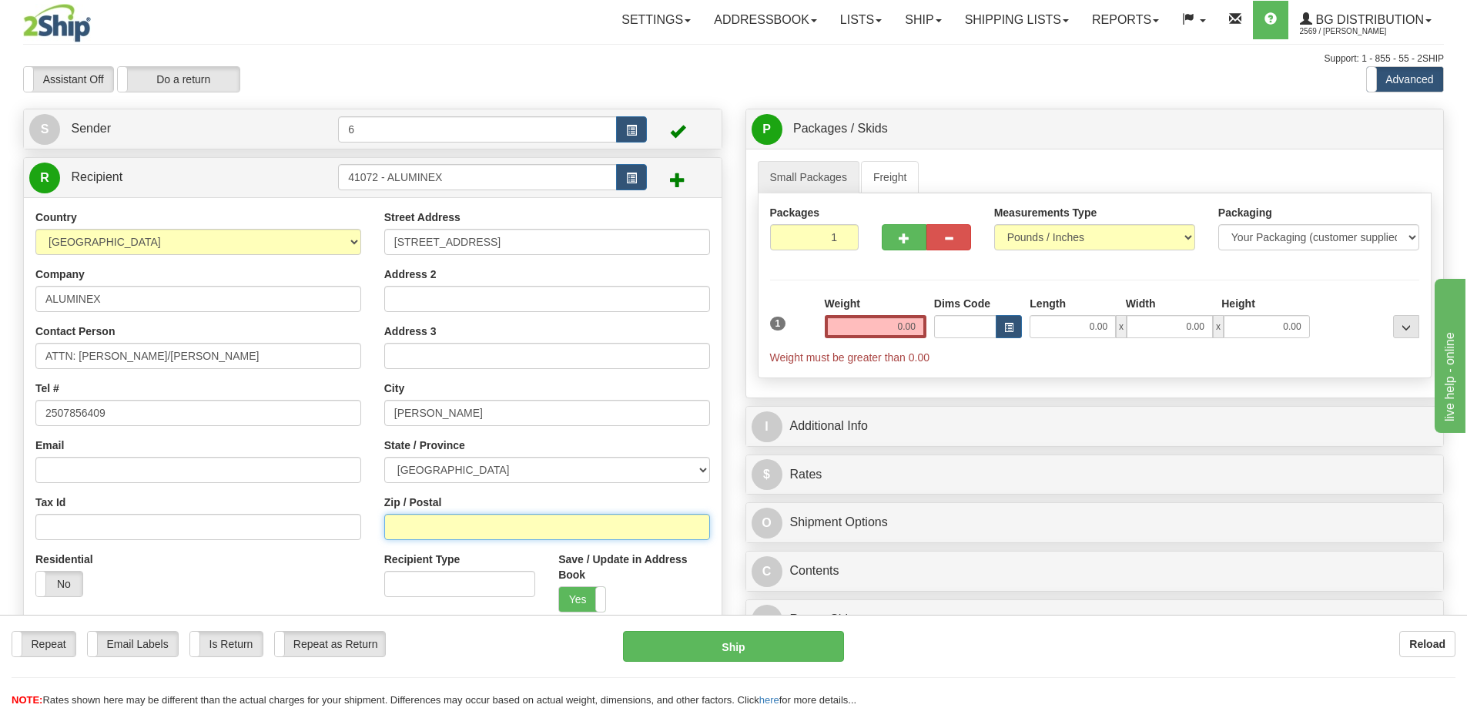
click at [440, 529] on input "Zip / Postal" at bounding box center [547, 527] width 326 height 26
type input "V4W3X7"
click at [878, 335] on input "0.00" at bounding box center [876, 326] width 102 height 23
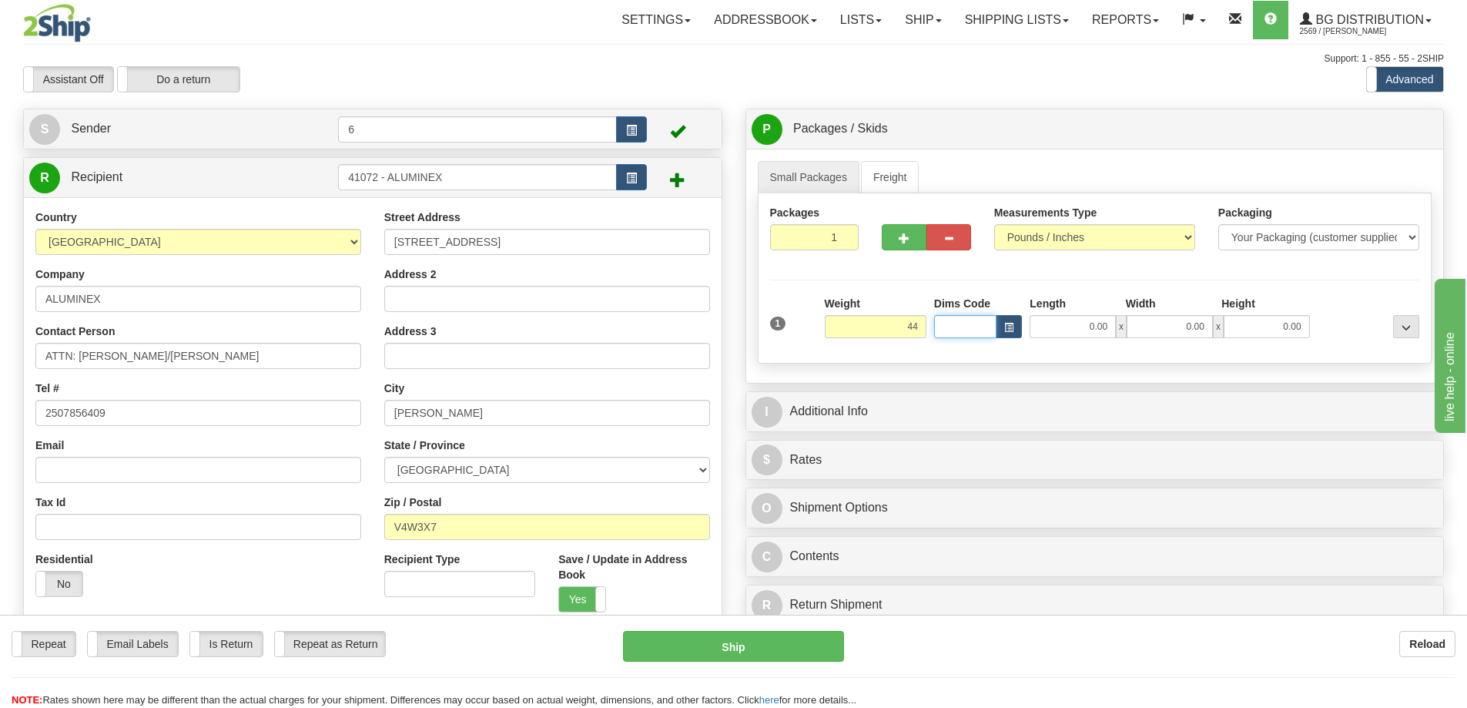
type input "44.00"
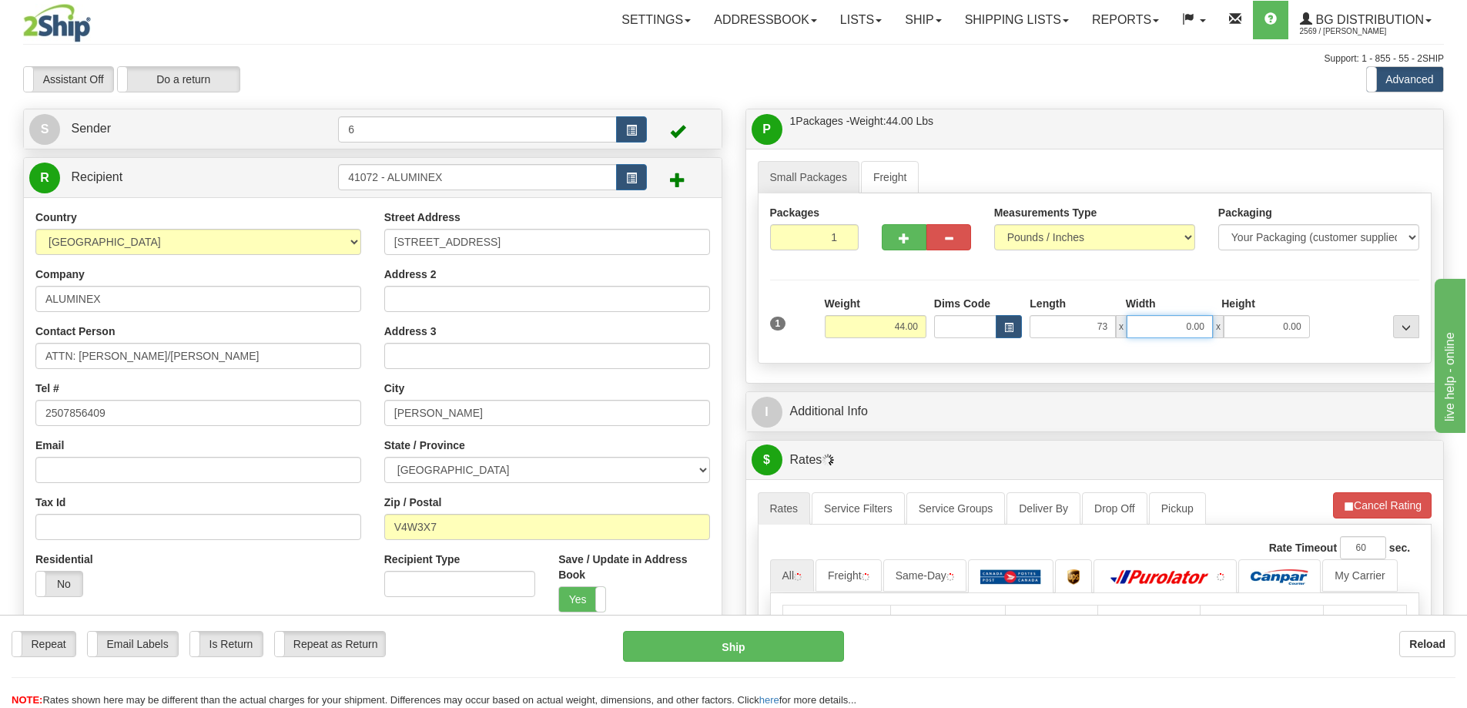
type input "73.00"
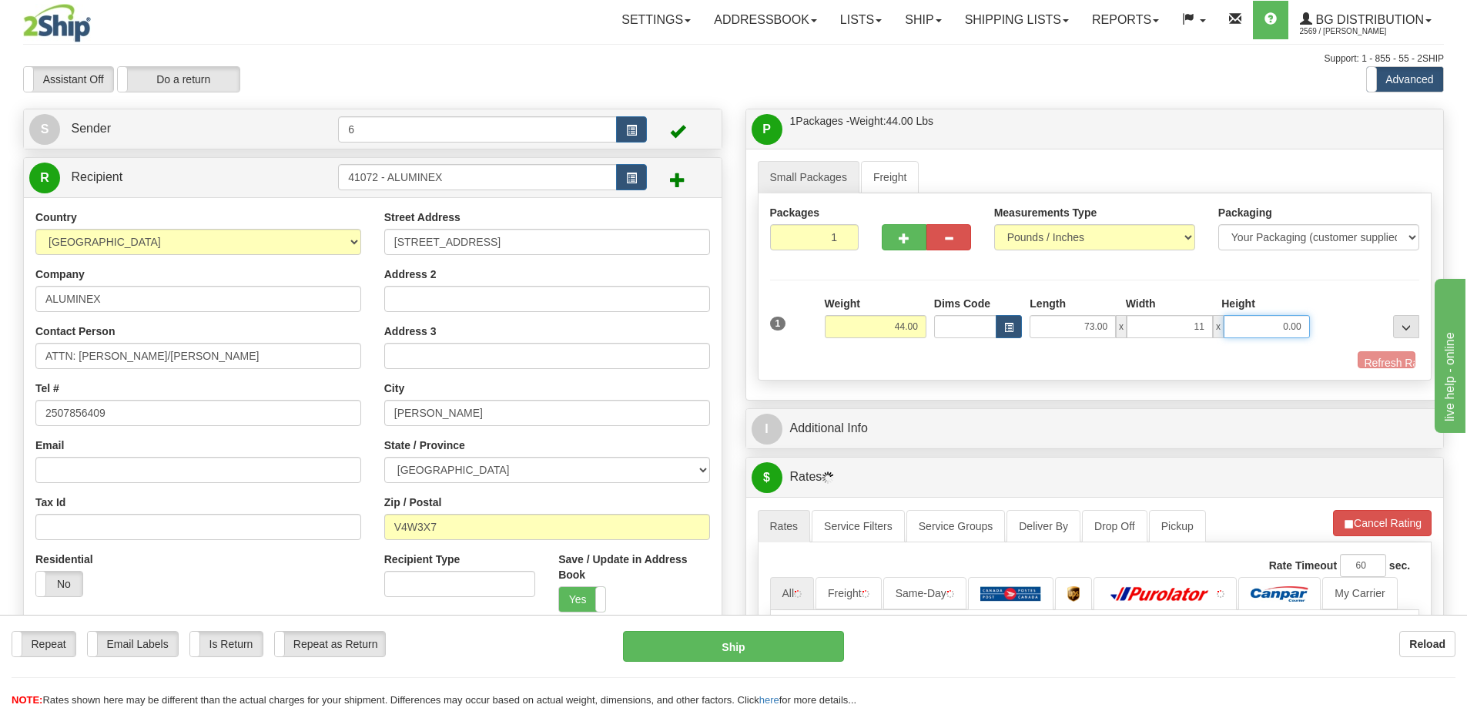
type input "11.00"
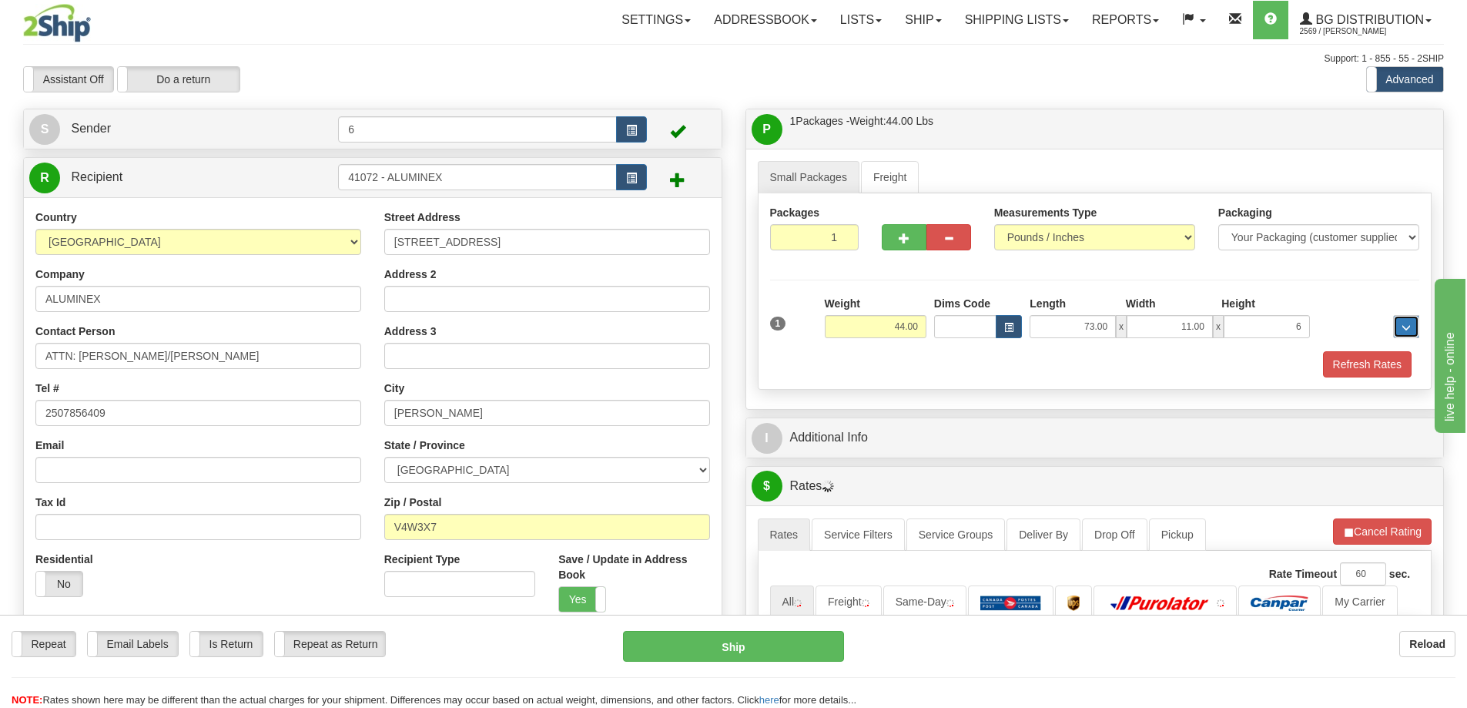
type input "6.00"
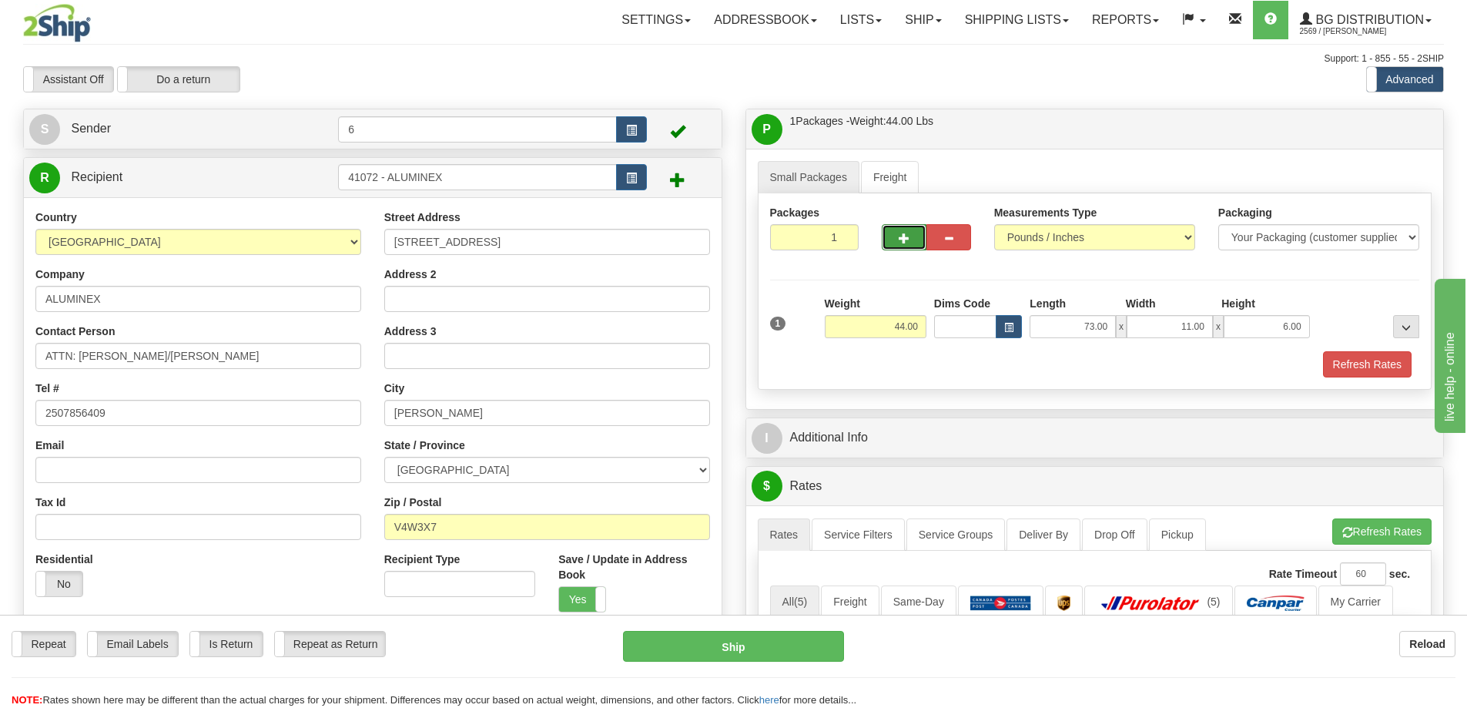
click at [903, 230] on button "button" at bounding box center [904, 237] width 45 height 26
radio input "true"
type input "2"
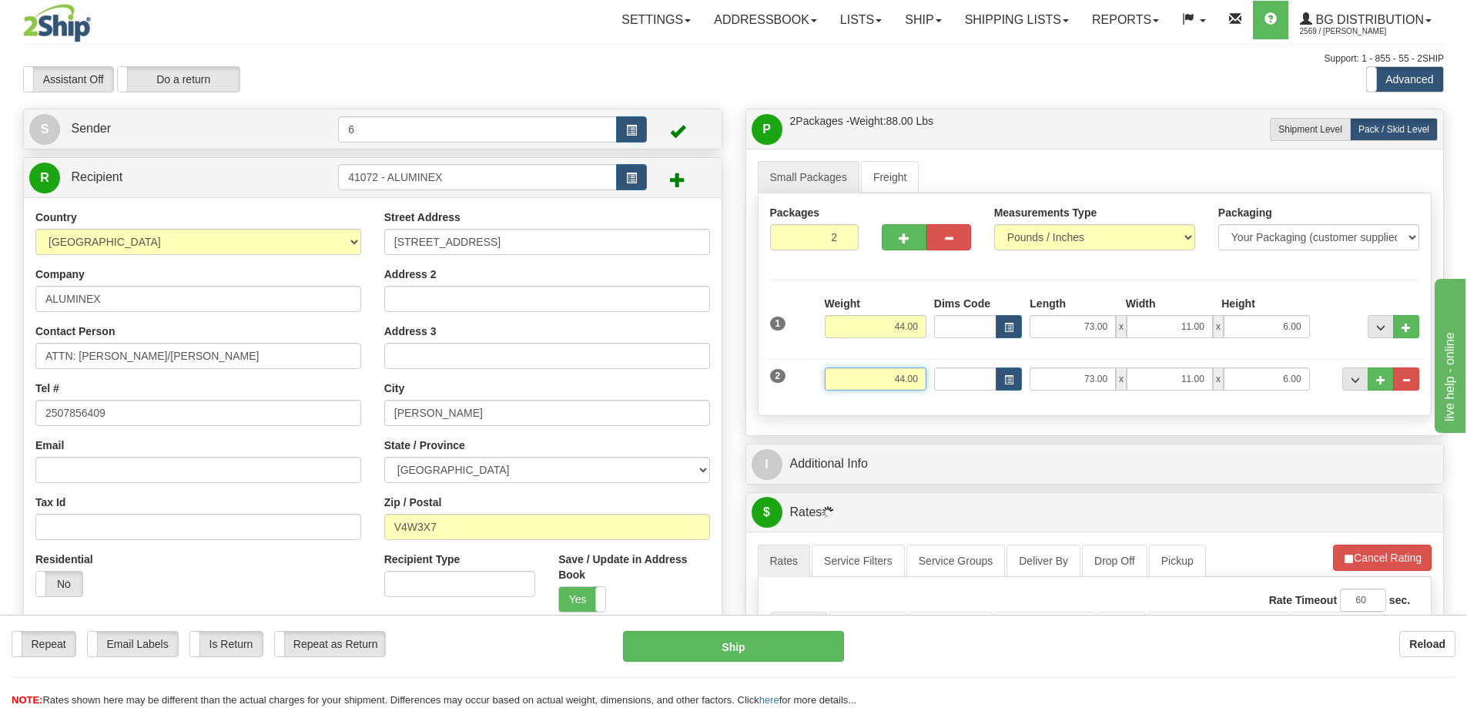
drag, startPoint x: 871, startPoint y: 385, endPoint x: 1071, endPoint y: 372, distance: 199.9
click at [1104, 379] on div "2 Weight 44.00 Dims Code Length Width Height" at bounding box center [1095, 377] width 658 height 52
type input "26.00"
type input "73.00"
type input "6.00"
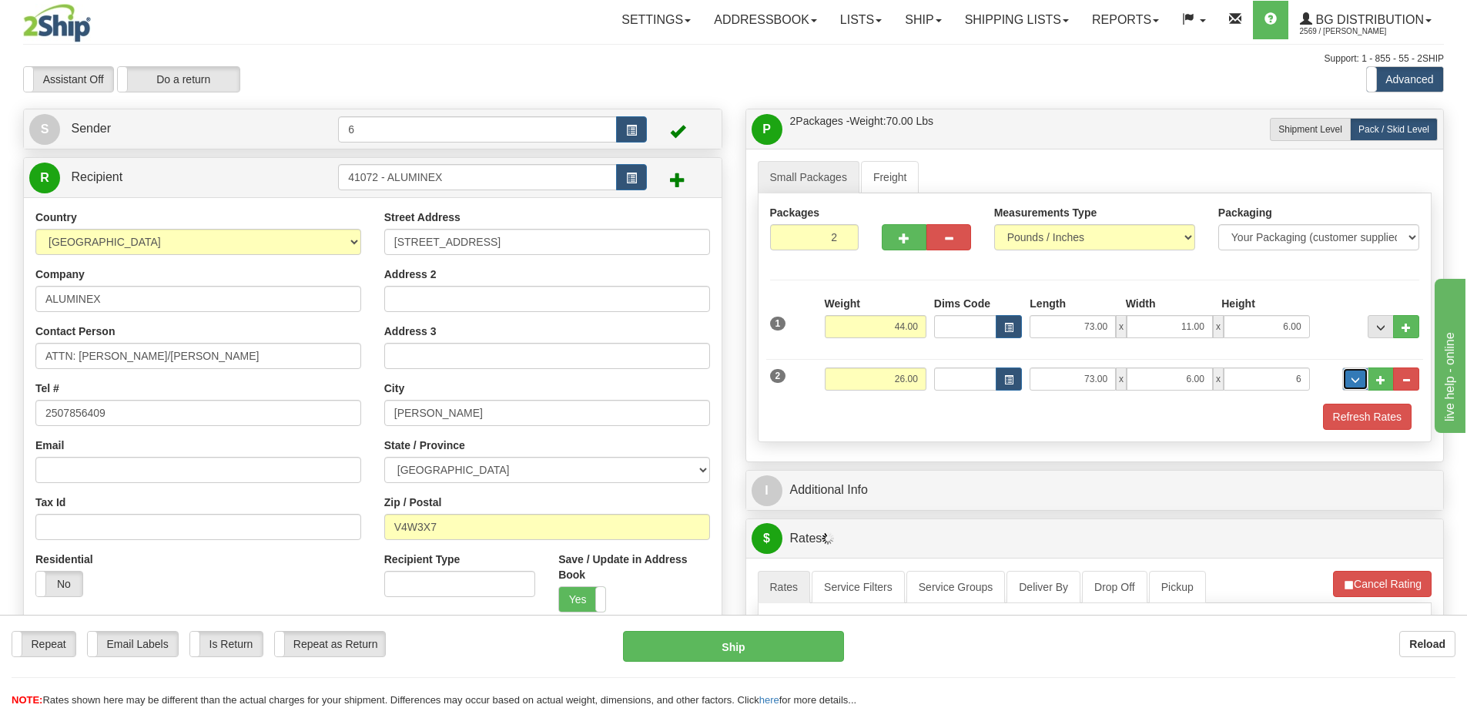
type input "6.00"
click at [1371, 428] on button "Refresh Rates" at bounding box center [1367, 417] width 89 height 26
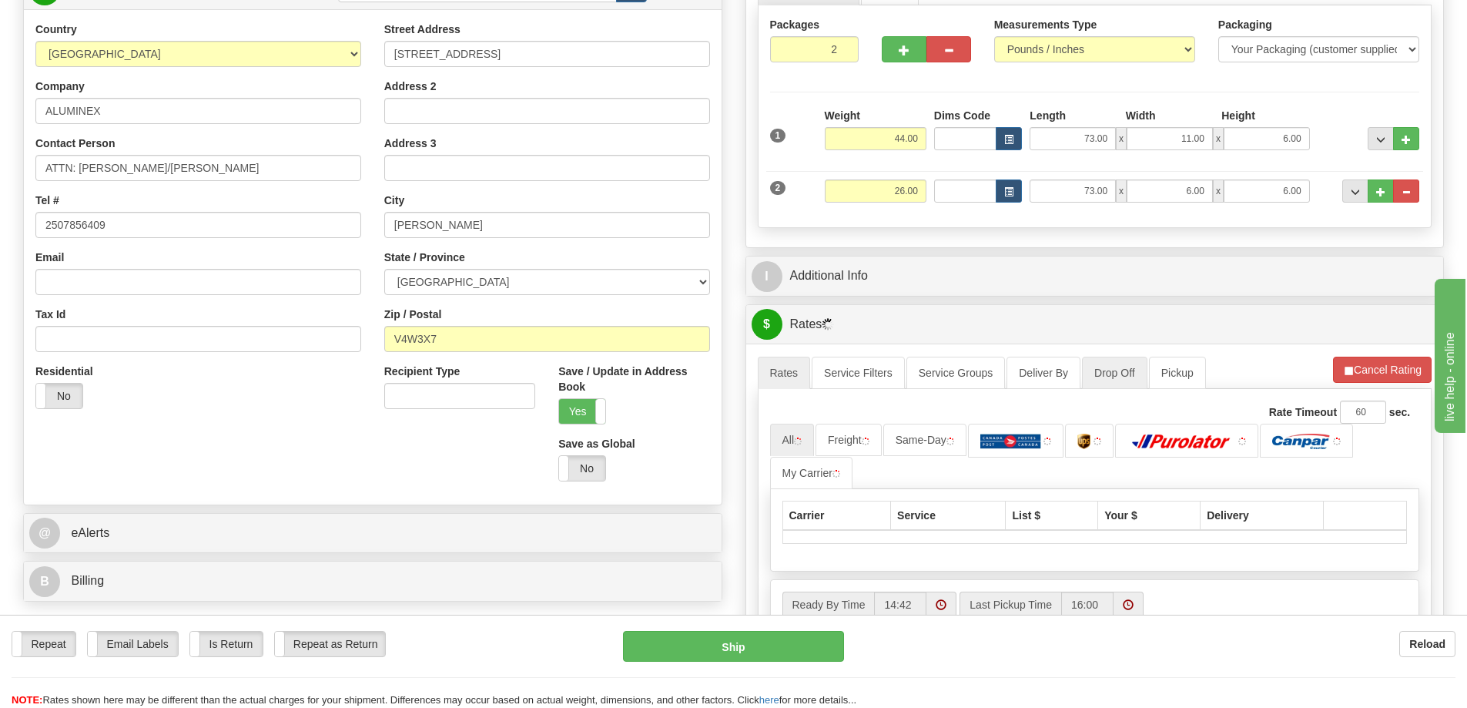
scroll to position [308, 0]
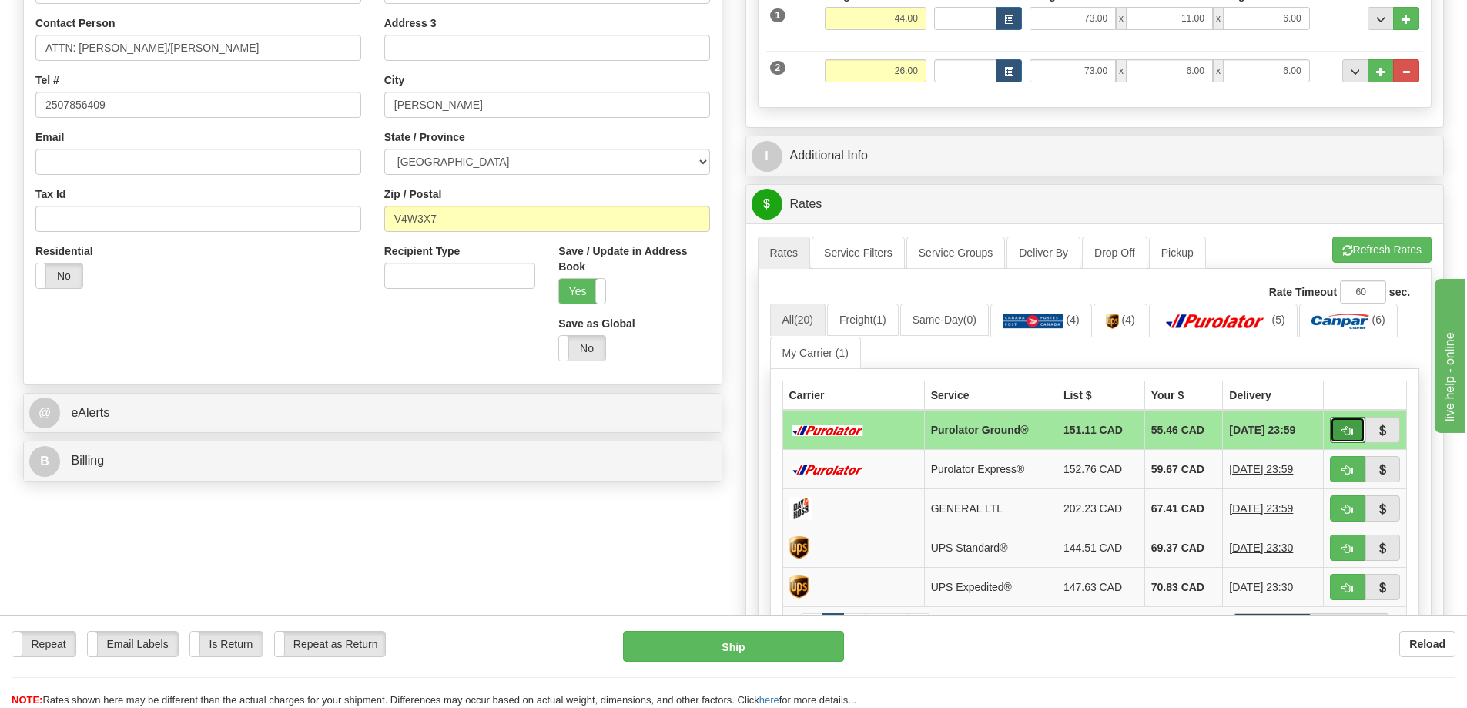
click at [1361, 423] on button "button" at bounding box center [1347, 430] width 35 height 26
type input "260"
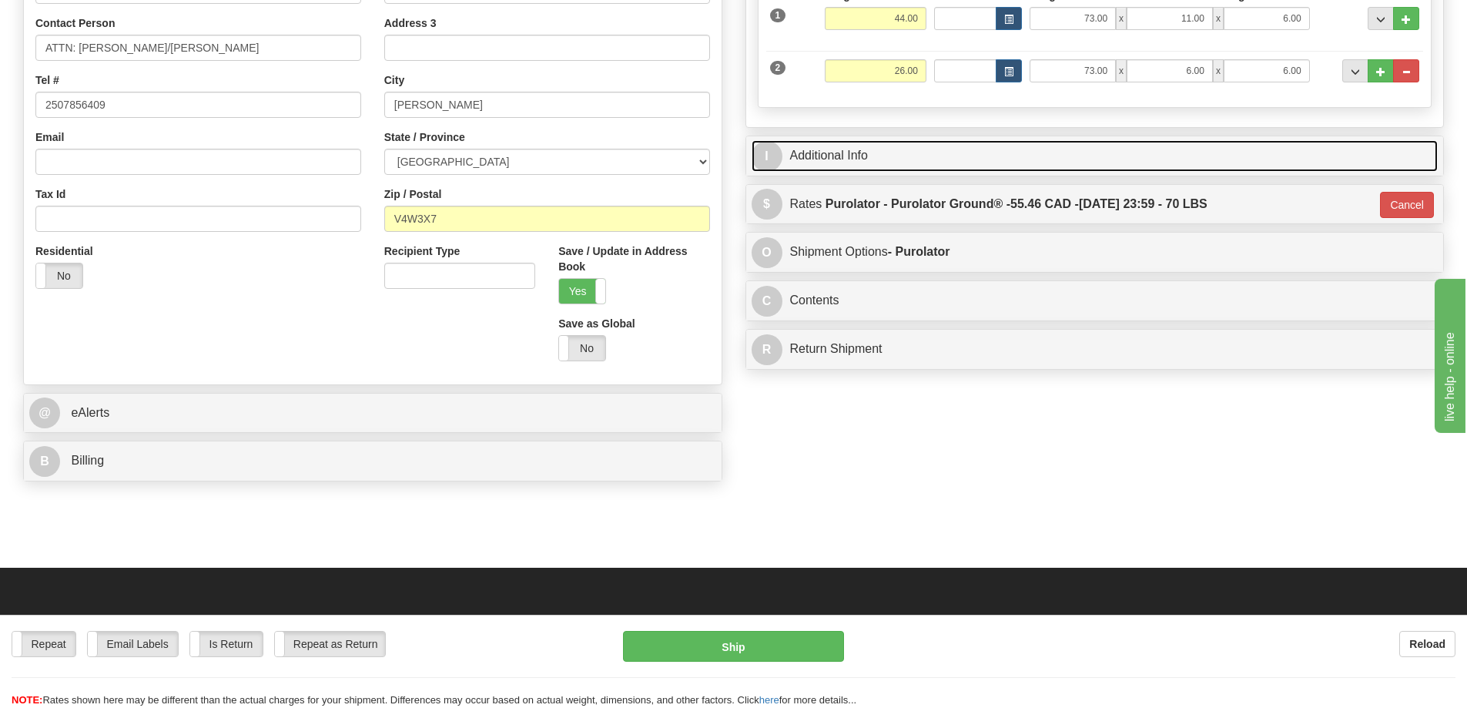
click at [828, 157] on link "I Additional Info" at bounding box center [1095, 156] width 687 height 32
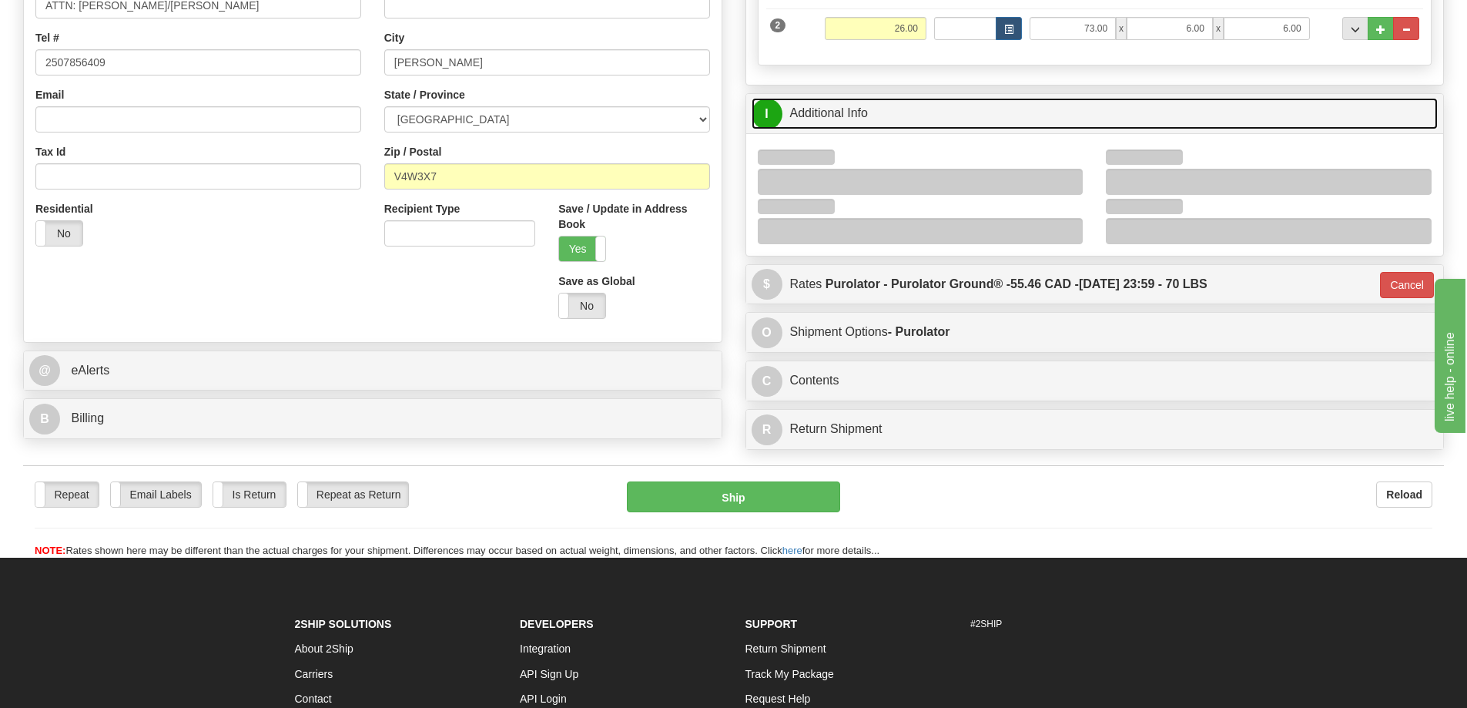
scroll to position [385, 0]
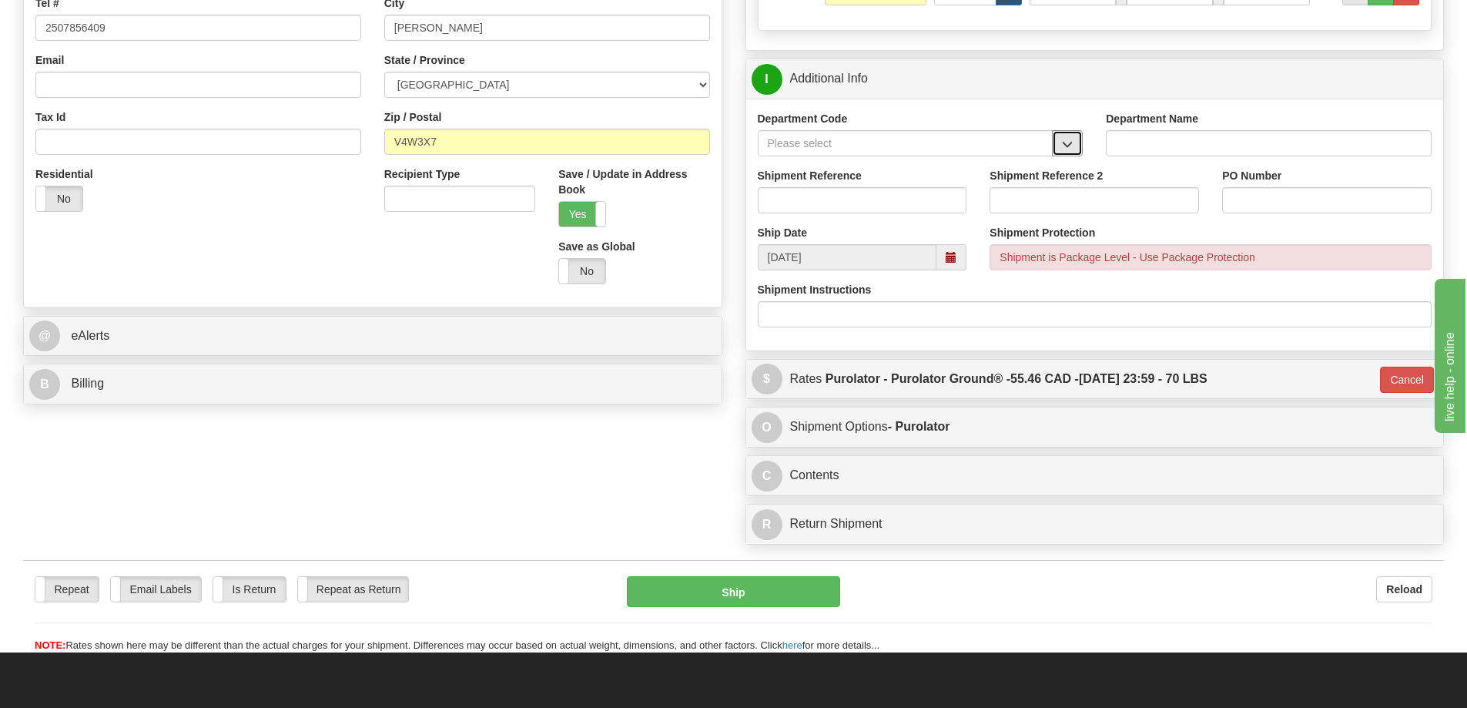
drag, startPoint x: 1078, startPoint y: 142, endPoint x: 1041, endPoint y: 153, distance: 38.5
click at [1077, 143] on button "button" at bounding box center [1067, 143] width 31 height 26
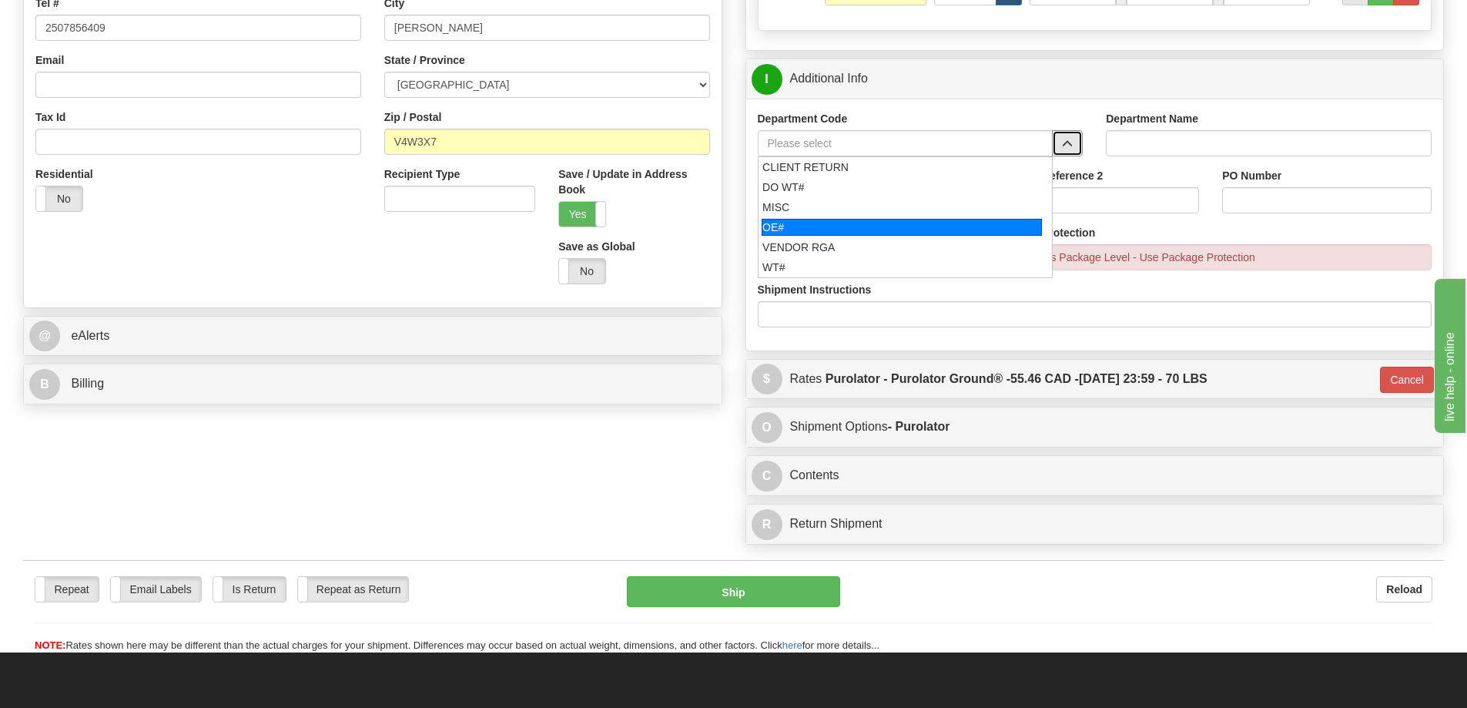
click at [820, 233] on div "OE#" at bounding box center [902, 227] width 280 height 17
type input "OE#"
type input "ORDERS"
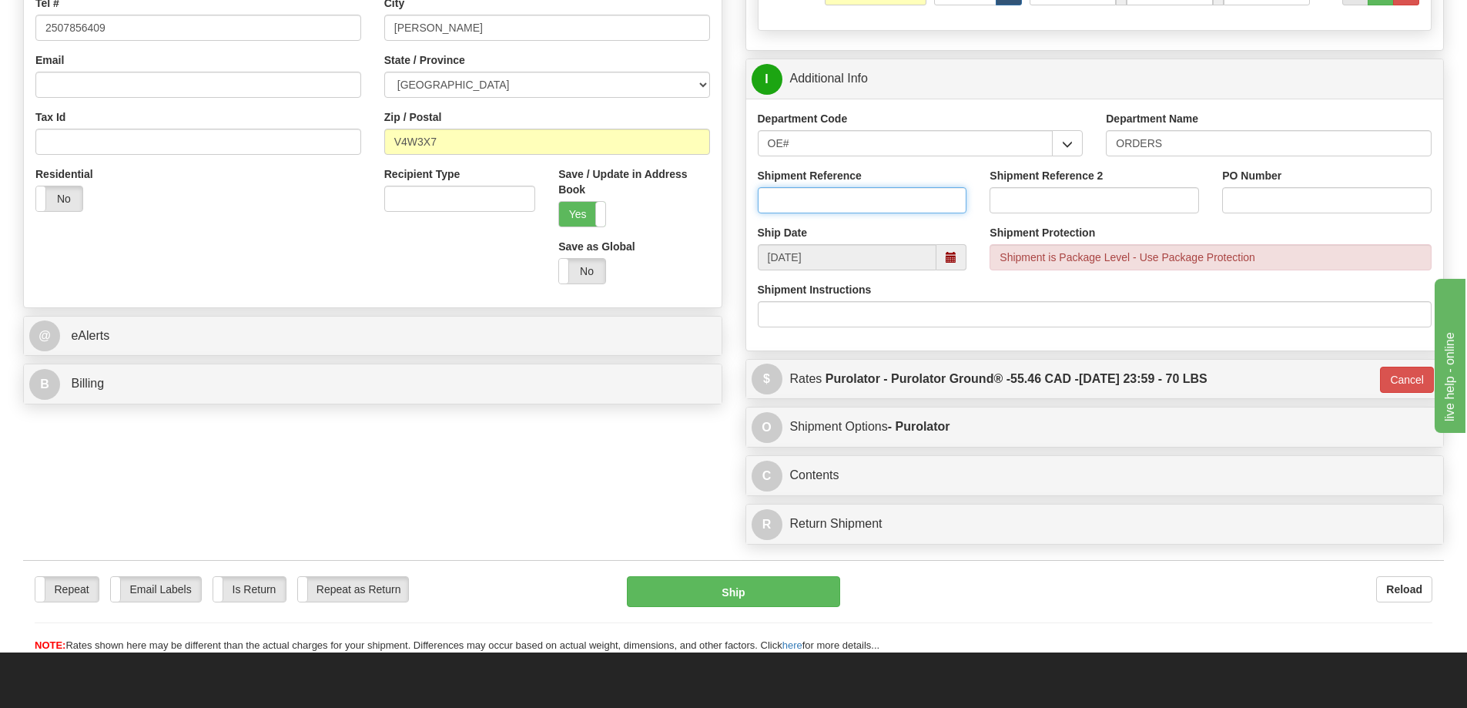
click at [817, 200] on input "Shipment Reference" at bounding box center [863, 200] width 210 height 26
type input "60030096-01"
type input "6"
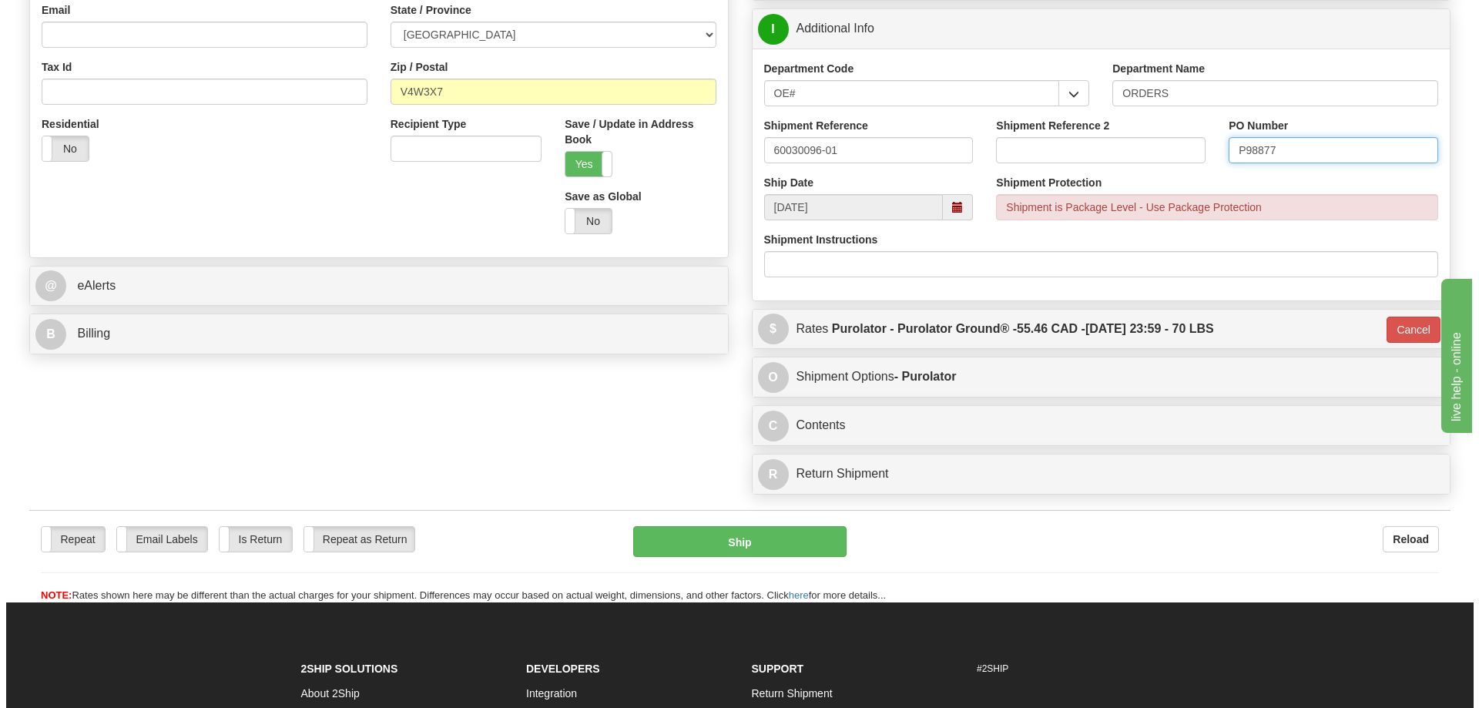
scroll to position [462, 0]
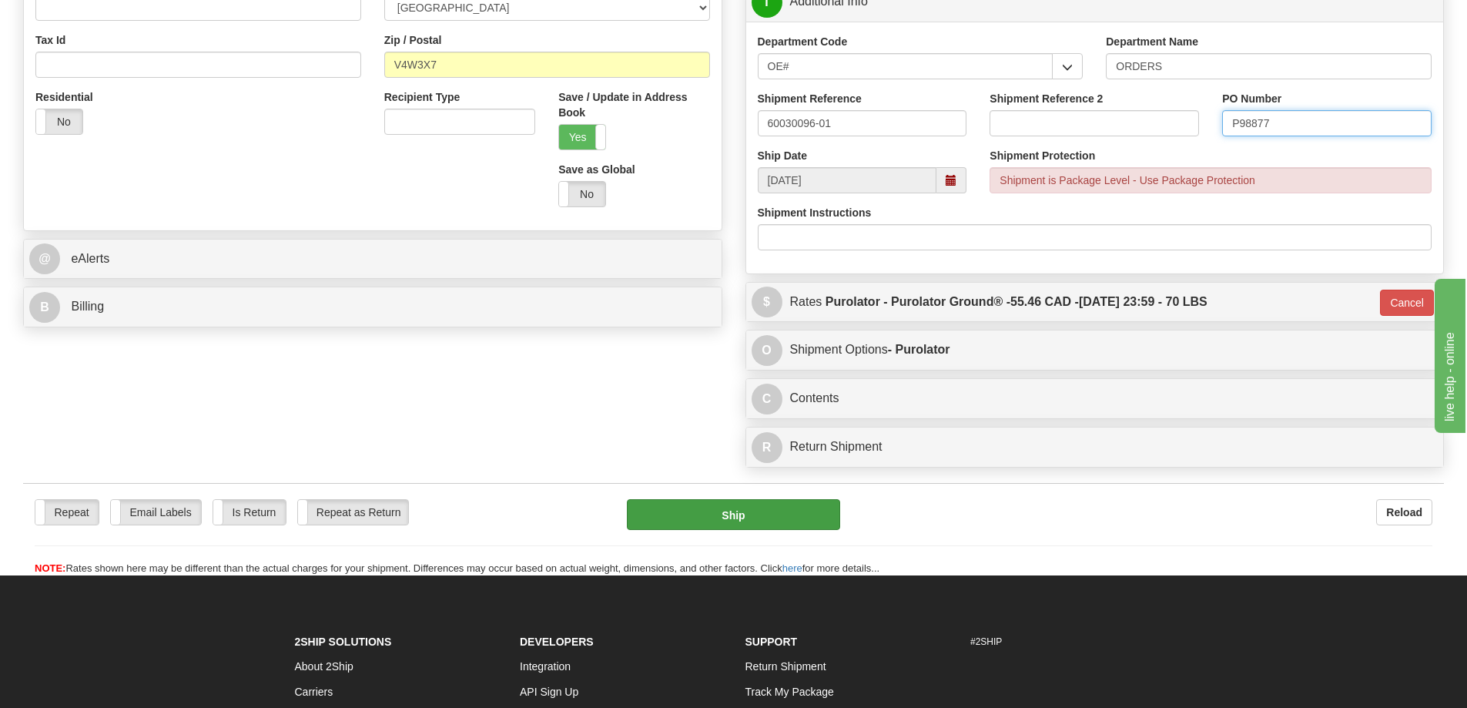
type input "P98877"
click at [705, 523] on button "Ship" at bounding box center [733, 514] width 213 height 31
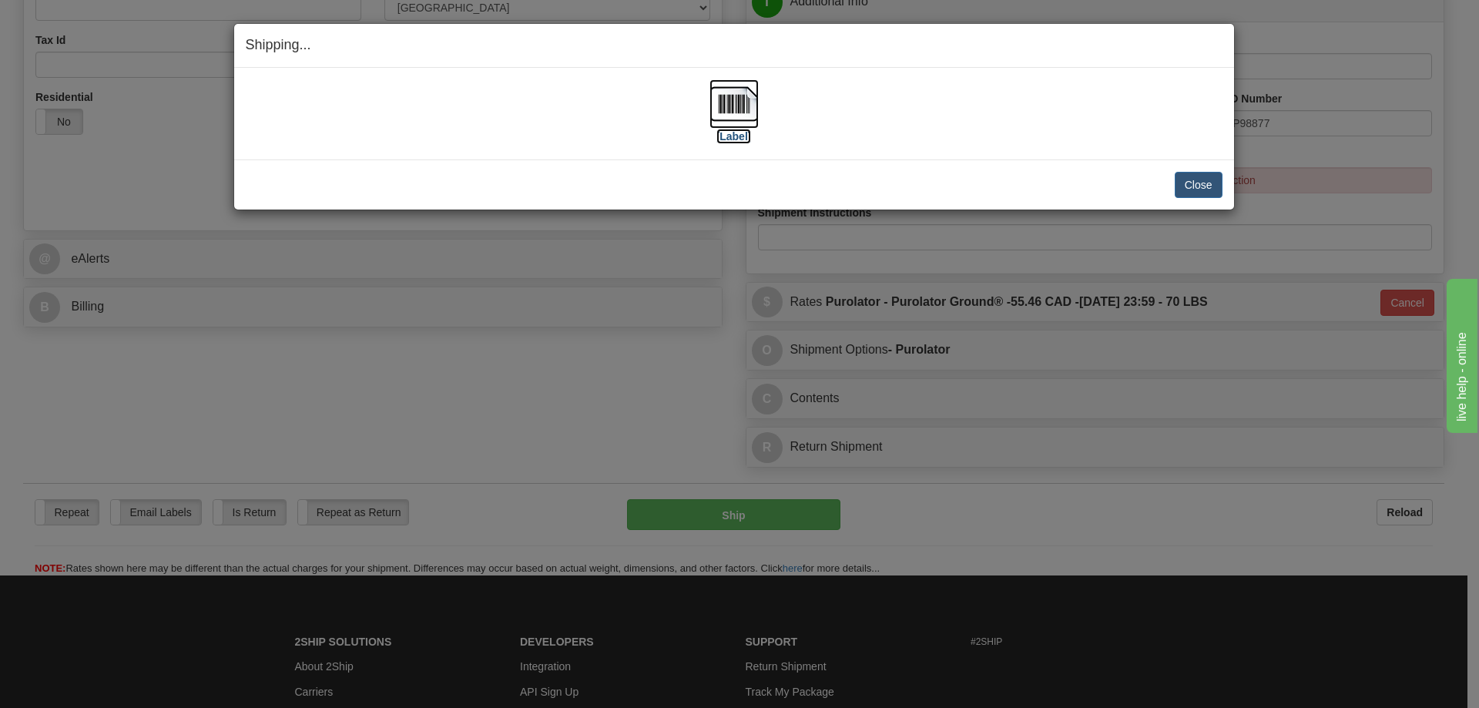
click at [728, 133] on label "[Label]" at bounding box center [733, 136] width 35 height 15
drag, startPoint x: 1206, startPoint y: 192, endPoint x: 1215, endPoint y: 193, distance: 9.4
click at [1206, 192] on button "Close" at bounding box center [1199, 185] width 48 height 26
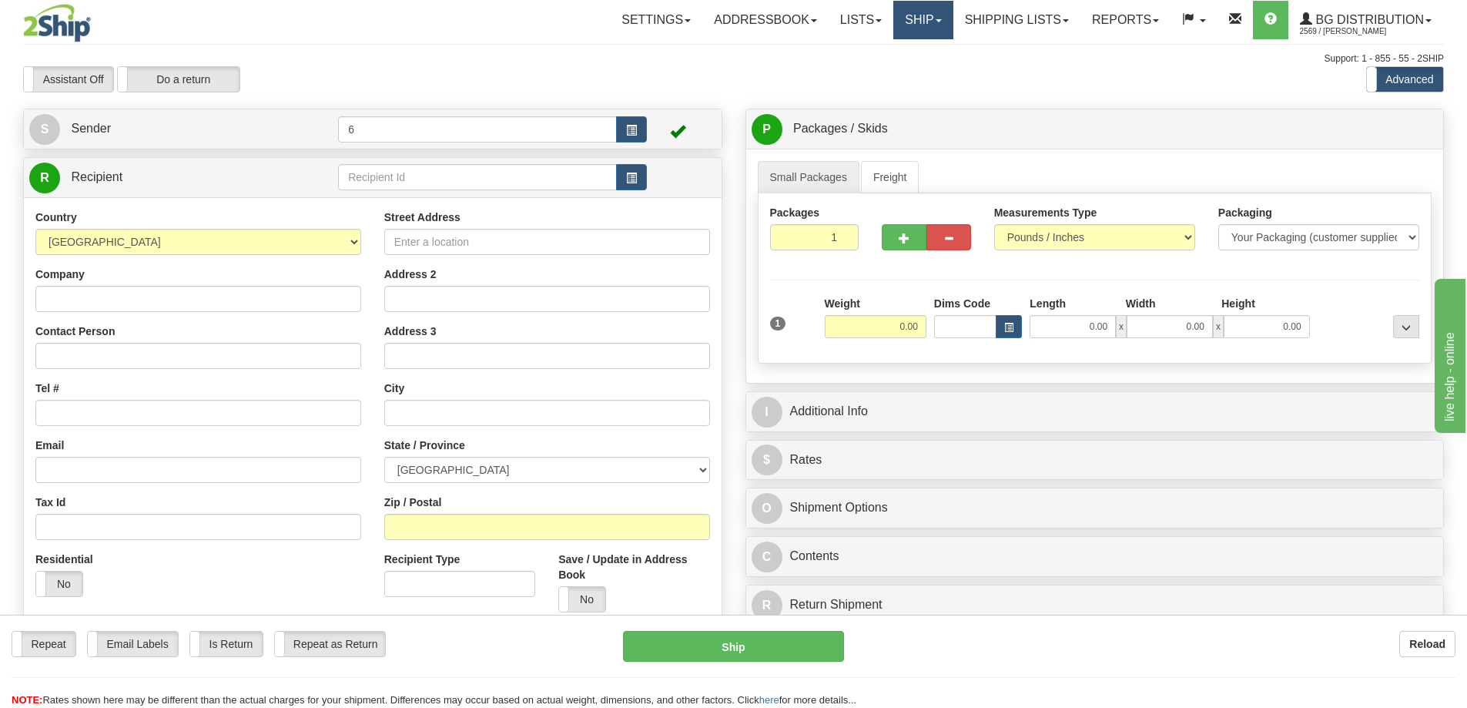
click at [910, 34] on link "Ship" at bounding box center [923, 20] width 59 height 39
click at [994, 17] on link "Shipping lists" at bounding box center [1017, 20] width 127 height 39
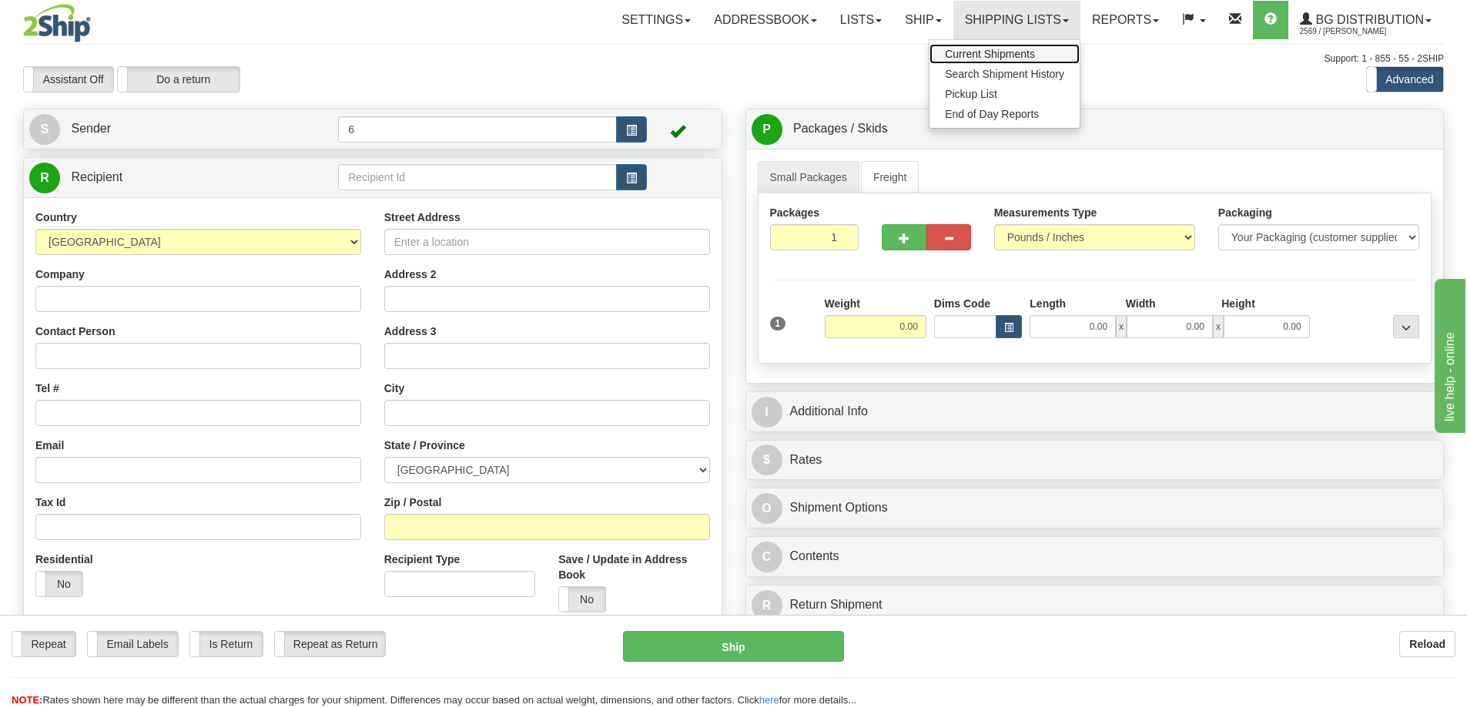
click at [951, 51] on span "Current Shipments" at bounding box center [990, 54] width 90 height 12
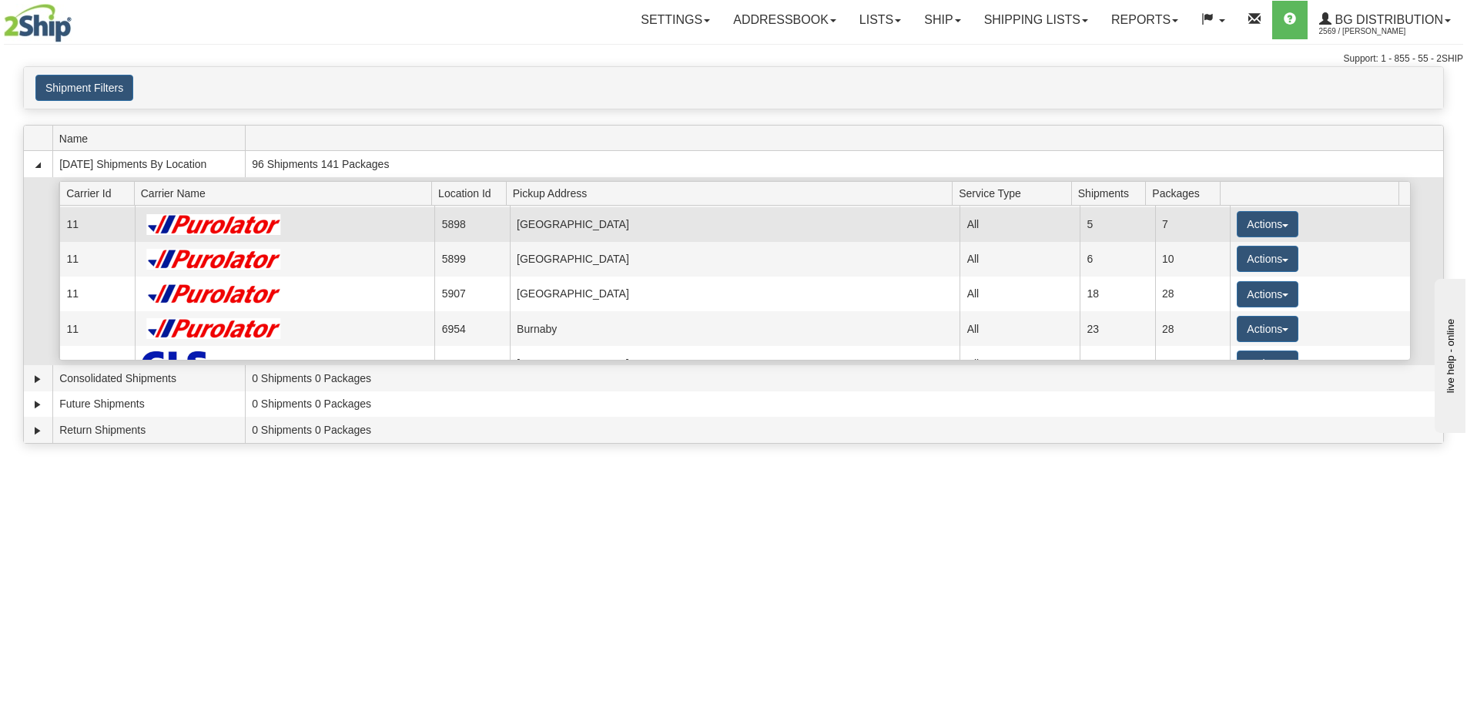
scroll to position [154, 0]
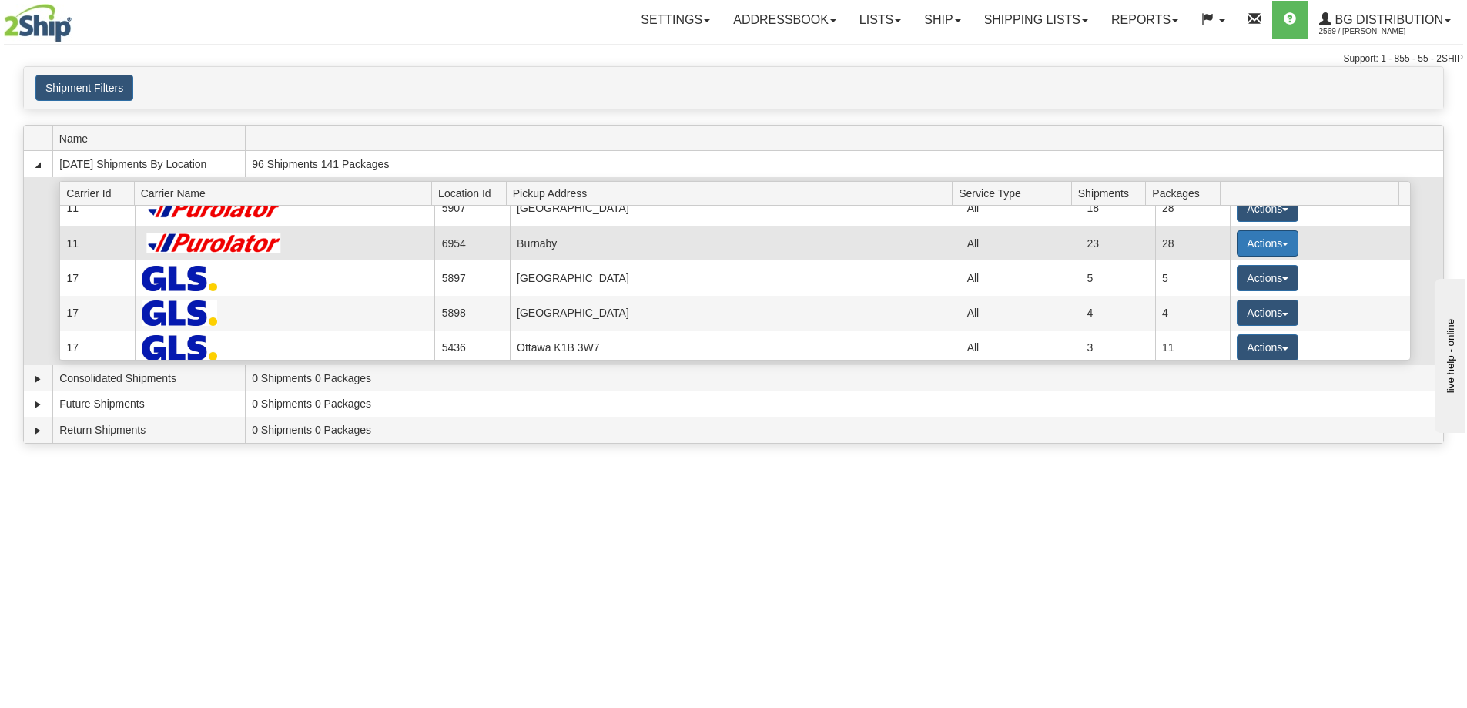
click at [1243, 247] on button "Actions" at bounding box center [1268, 243] width 62 height 26
click at [1214, 277] on span "Details" at bounding box center [1211, 272] width 42 height 11
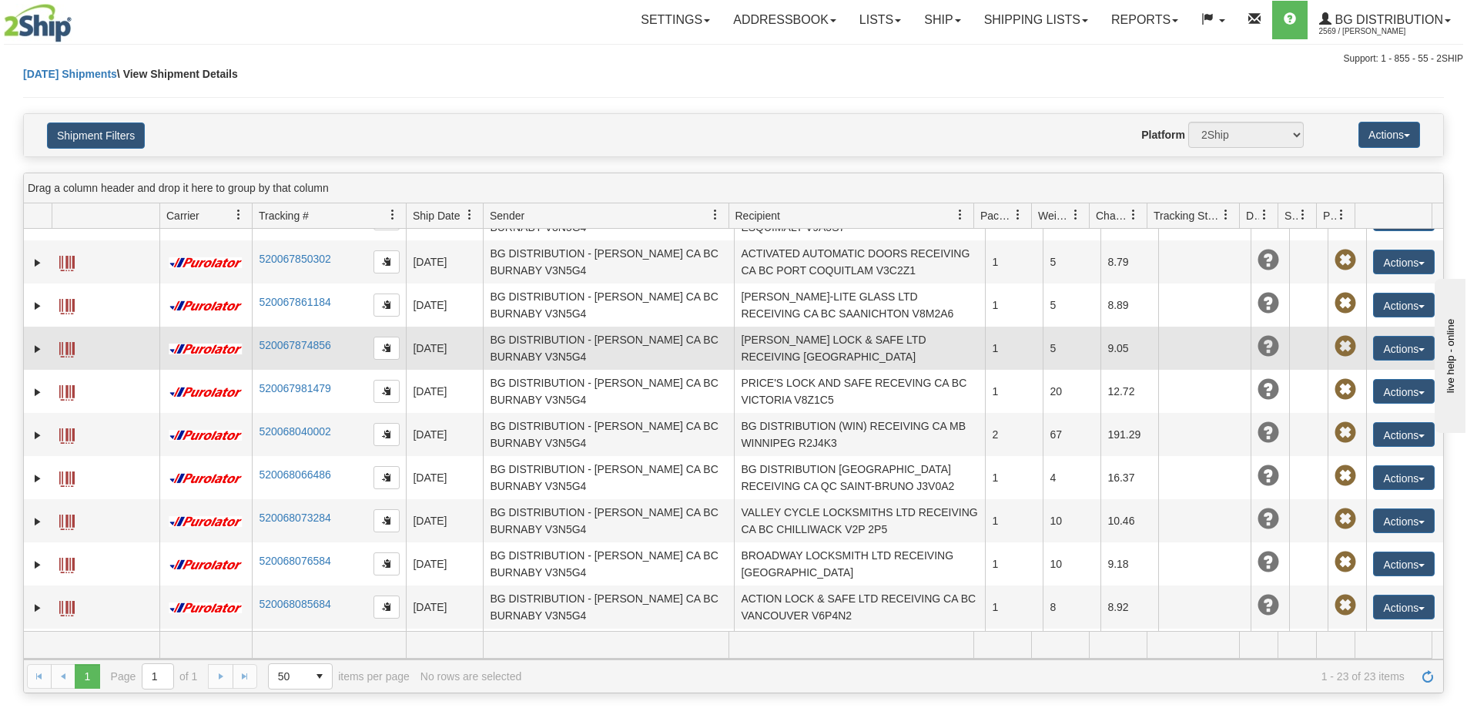
scroll to position [376, 0]
click at [1411, 361] on button "Actions" at bounding box center [1404, 349] width 62 height 25
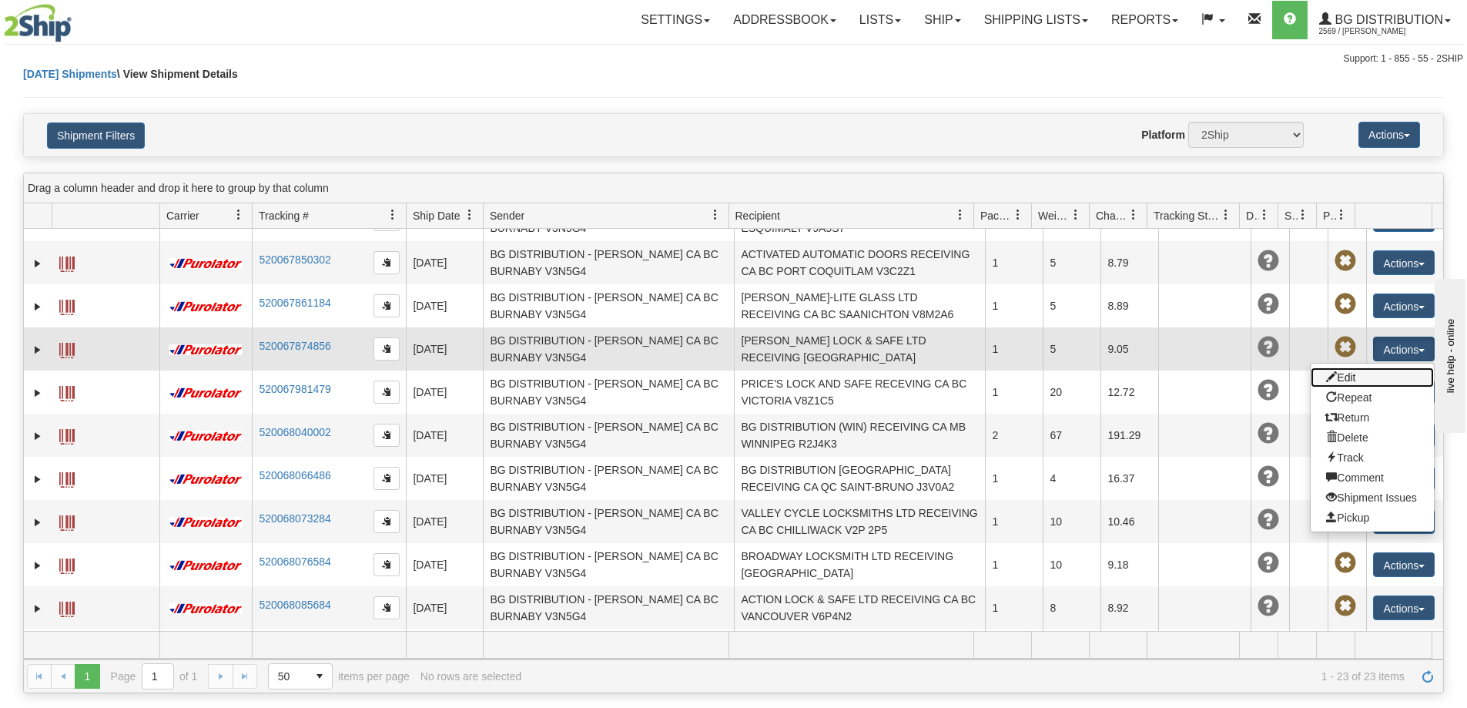
click at [1334, 387] on link "Edit" at bounding box center [1372, 377] width 123 height 20
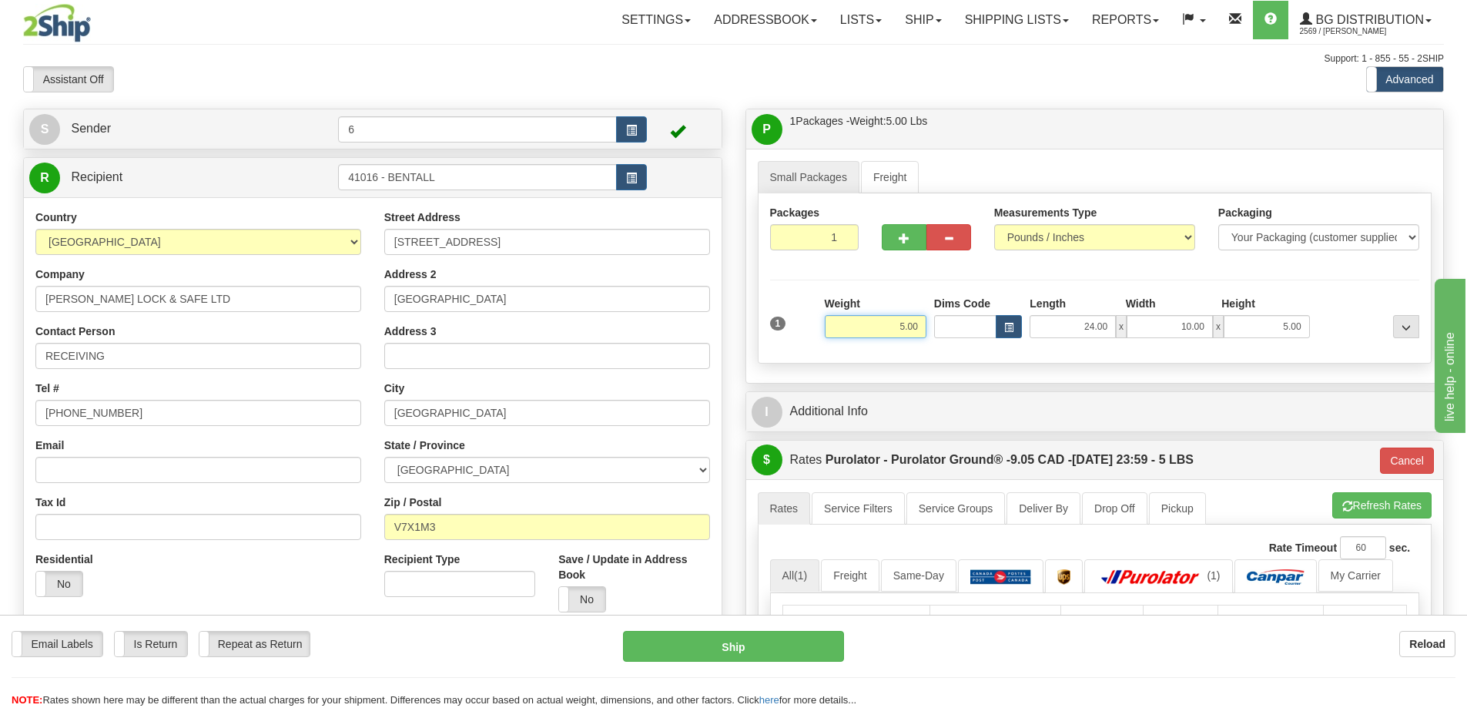
drag, startPoint x: 888, startPoint y: 324, endPoint x: 1275, endPoint y: 297, distance: 387.6
click at [1276, 297] on div "1 Weight 5.00 Dims Code x x" at bounding box center [1095, 323] width 658 height 55
type input "+"
type input "6.00"
type input "260"
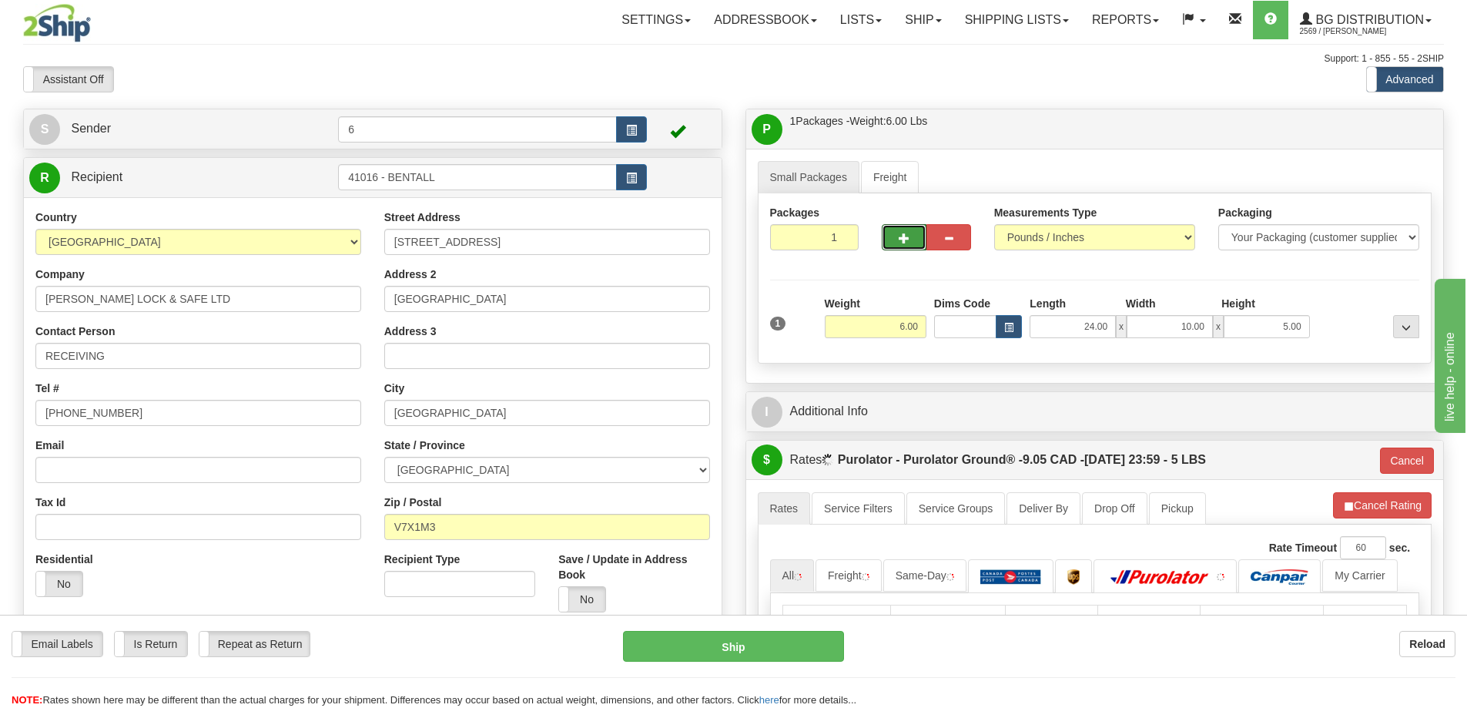
click at [887, 250] on button "button" at bounding box center [904, 237] width 45 height 26
radio input "true"
type input "2"
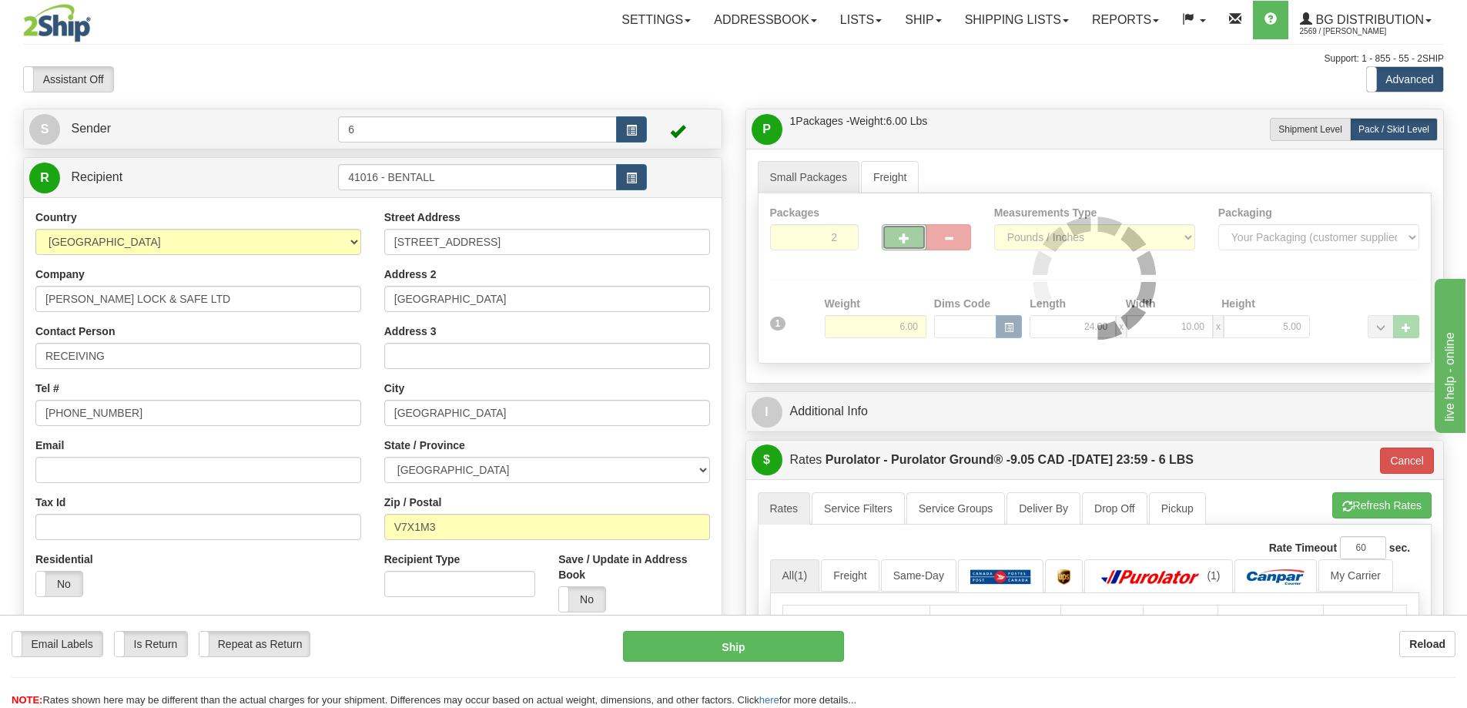
type input "260"
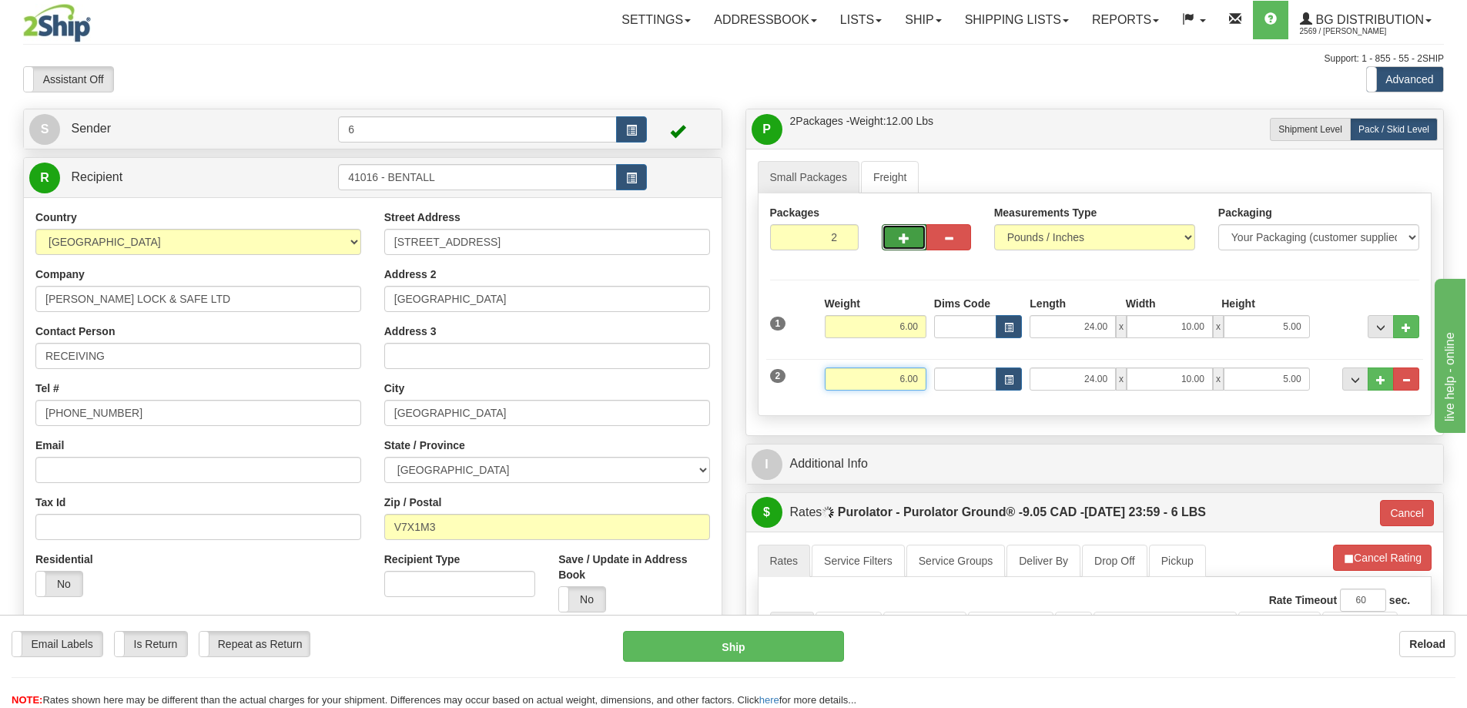
drag, startPoint x: 887, startPoint y: 384, endPoint x: 1085, endPoint y: 394, distance: 197.4
click at [1075, 396] on div "2 Weight 6.00 Dims Code Length Width Height" at bounding box center [1095, 377] width 658 height 52
type input "53"
type input "260"
type input "53.00"
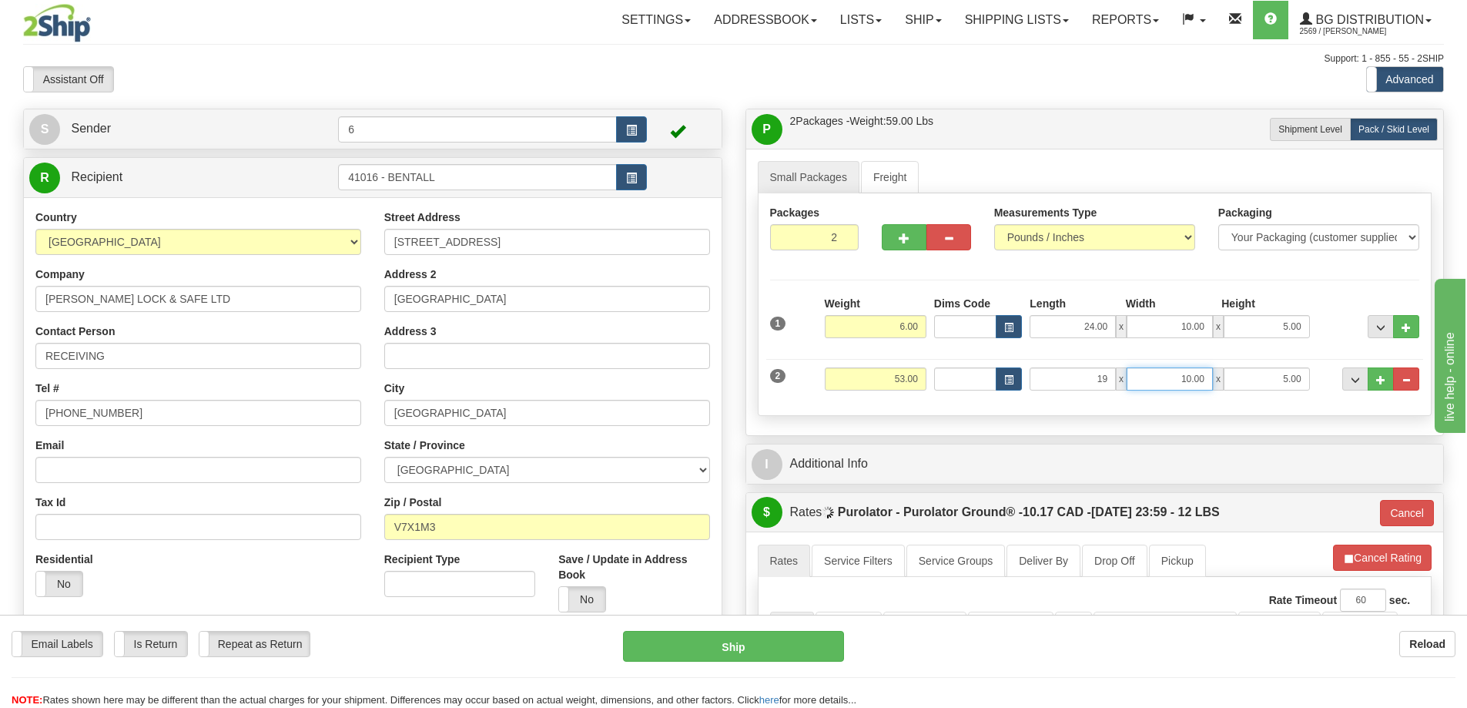
type input "19.00"
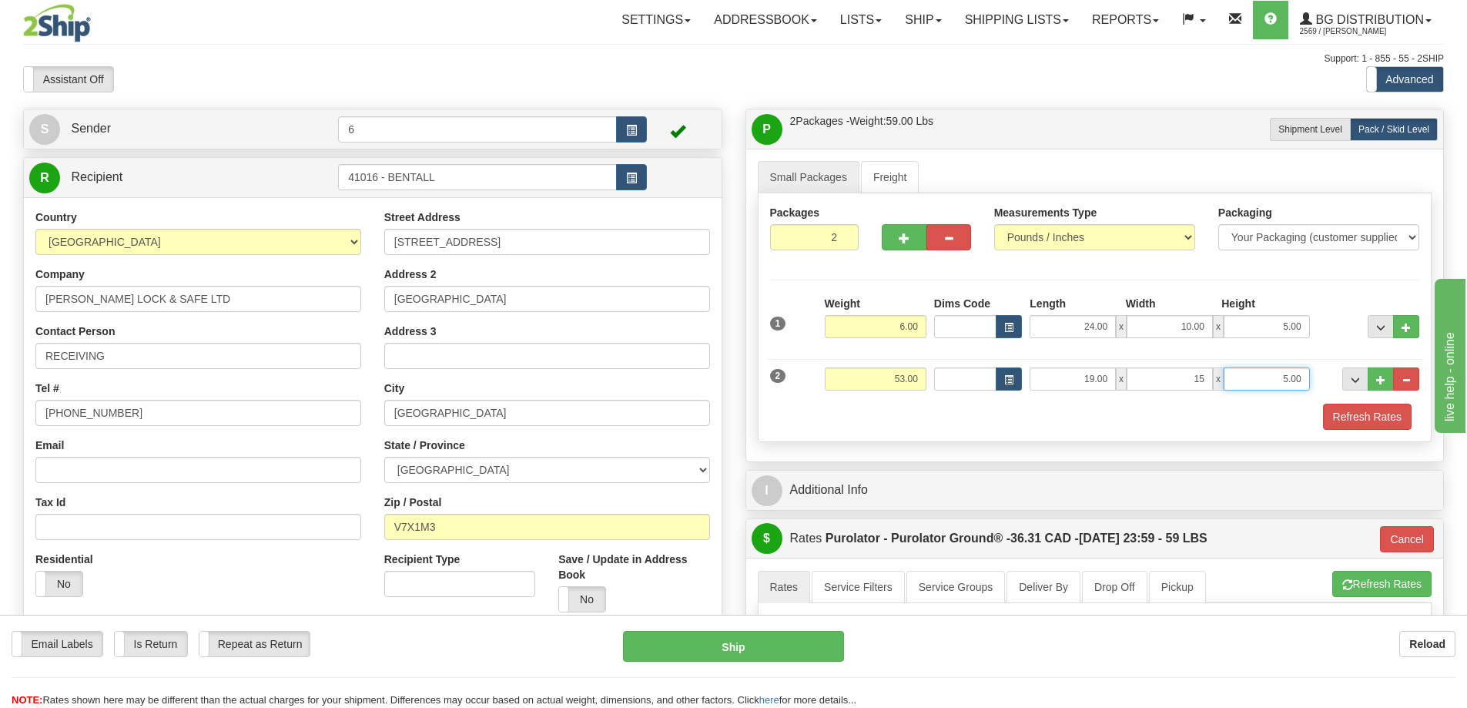
type input "15.00"
type input "13"
type input "13.00"
click at [907, 243] on span "button" at bounding box center [904, 238] width 11 height 10
type input "3"
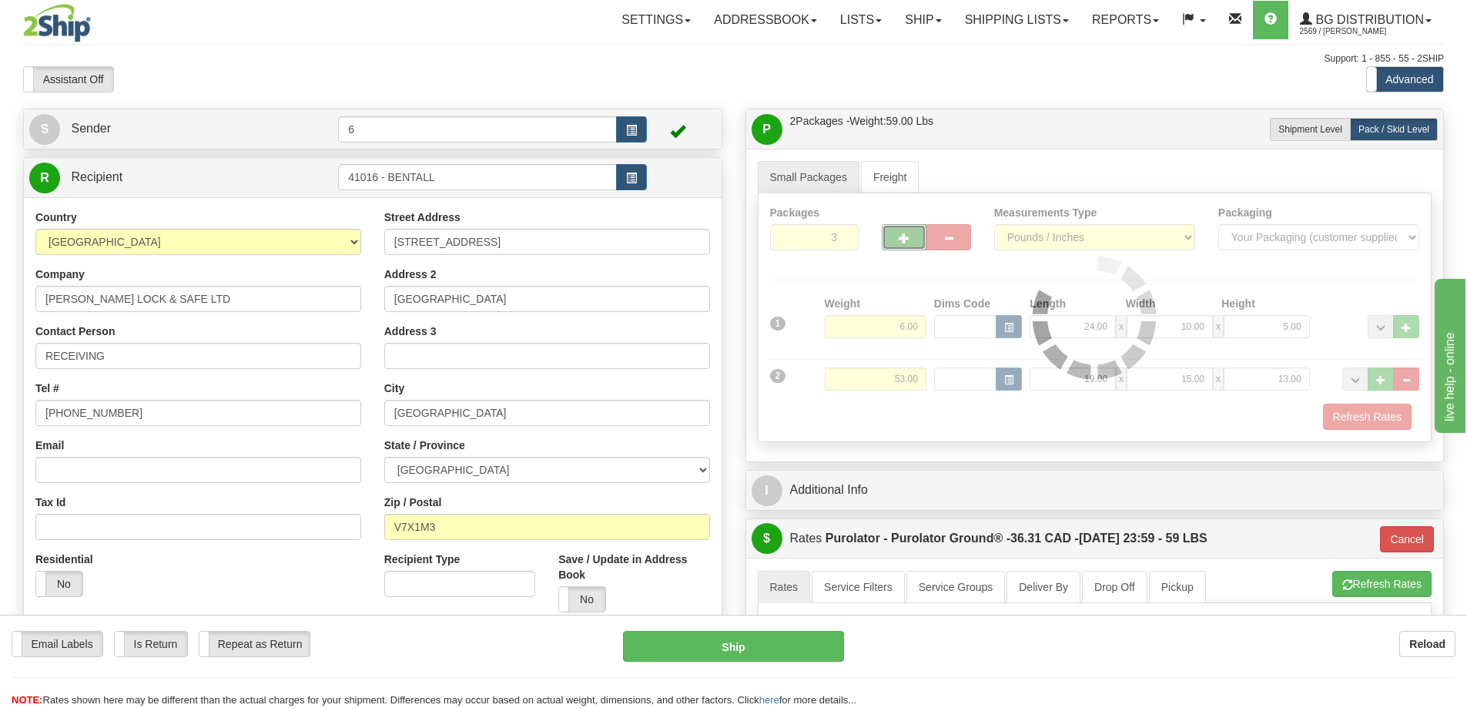
type input "260"
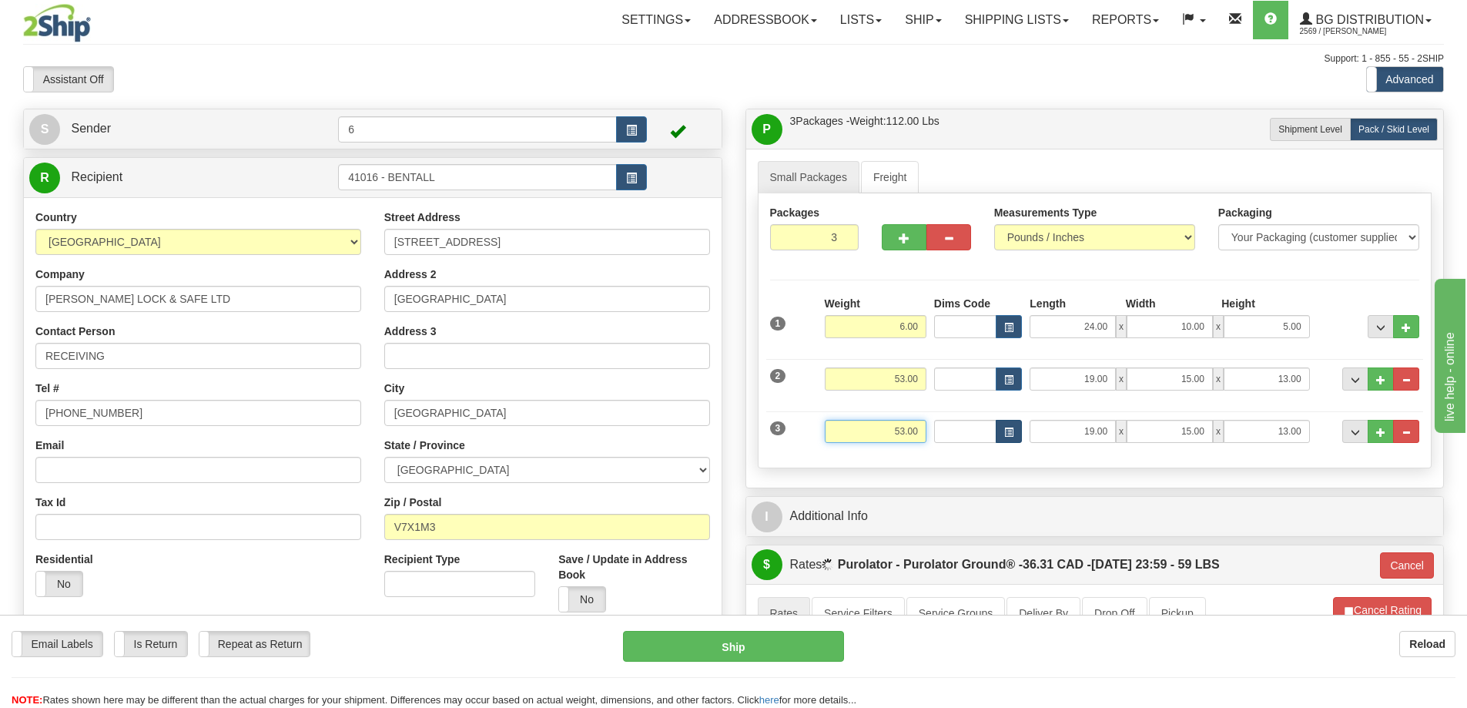
drag, startPoint x: 883, startPoint y: 426, endPoint x: 1003, endPoint y: 444, distance: 121.5
click at [1003, 444] on div "3 Weight 53.00 Dims Code Length Width Height" at bounding box center [1095, 430] width 658 height 52
type input "37"
type input "260"
type input "37.00"
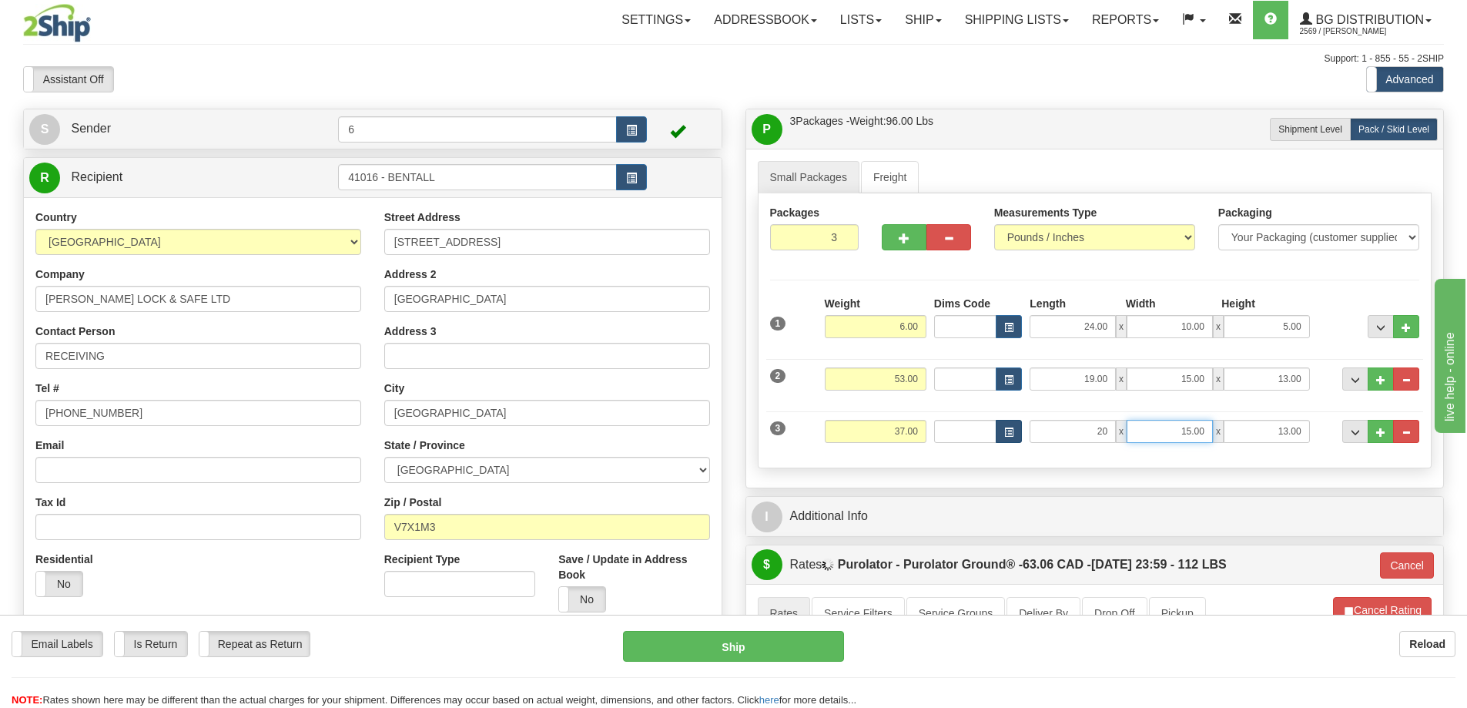
type input "20.00"
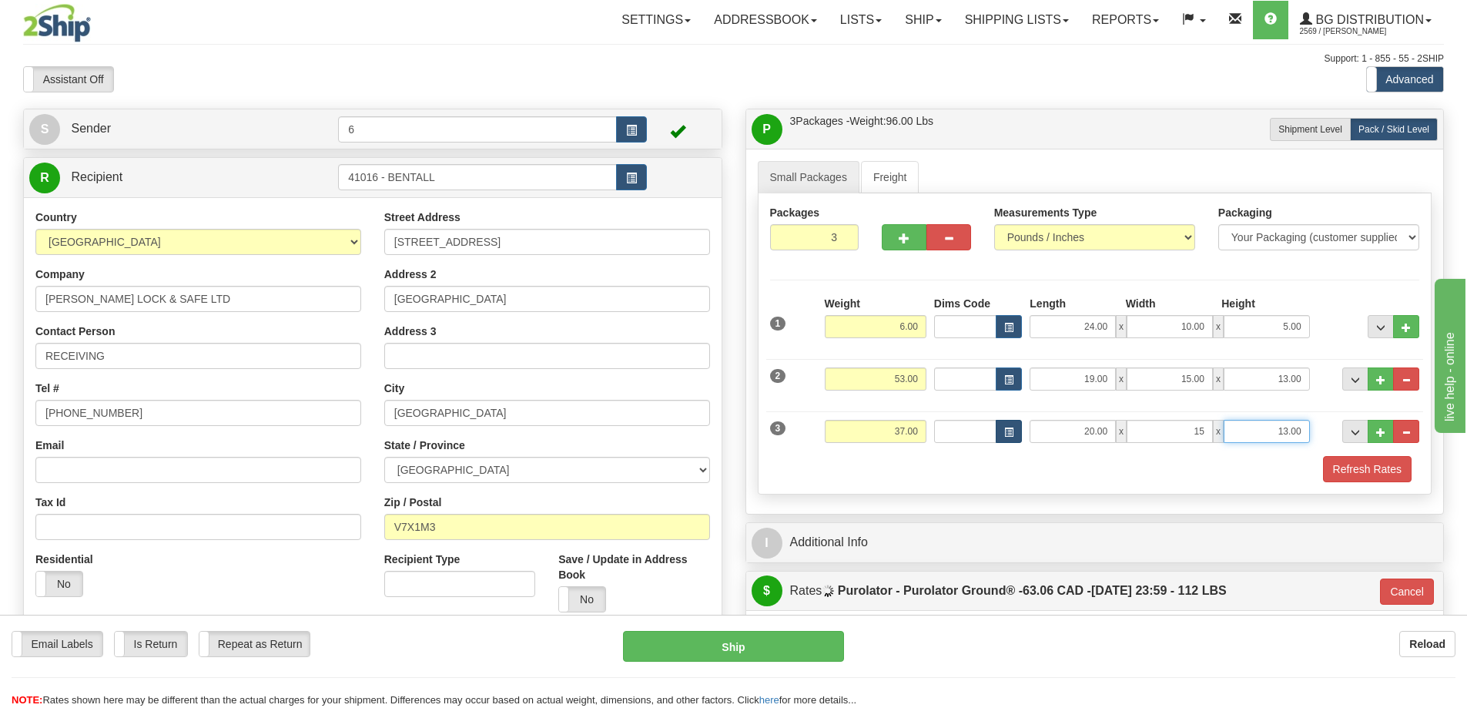
type input "15.00"
type input "9.00"
click at [1349, 463] on button "Refresh Rates" at bounding box center [1367, 469] width 89 height 26
type input "260"
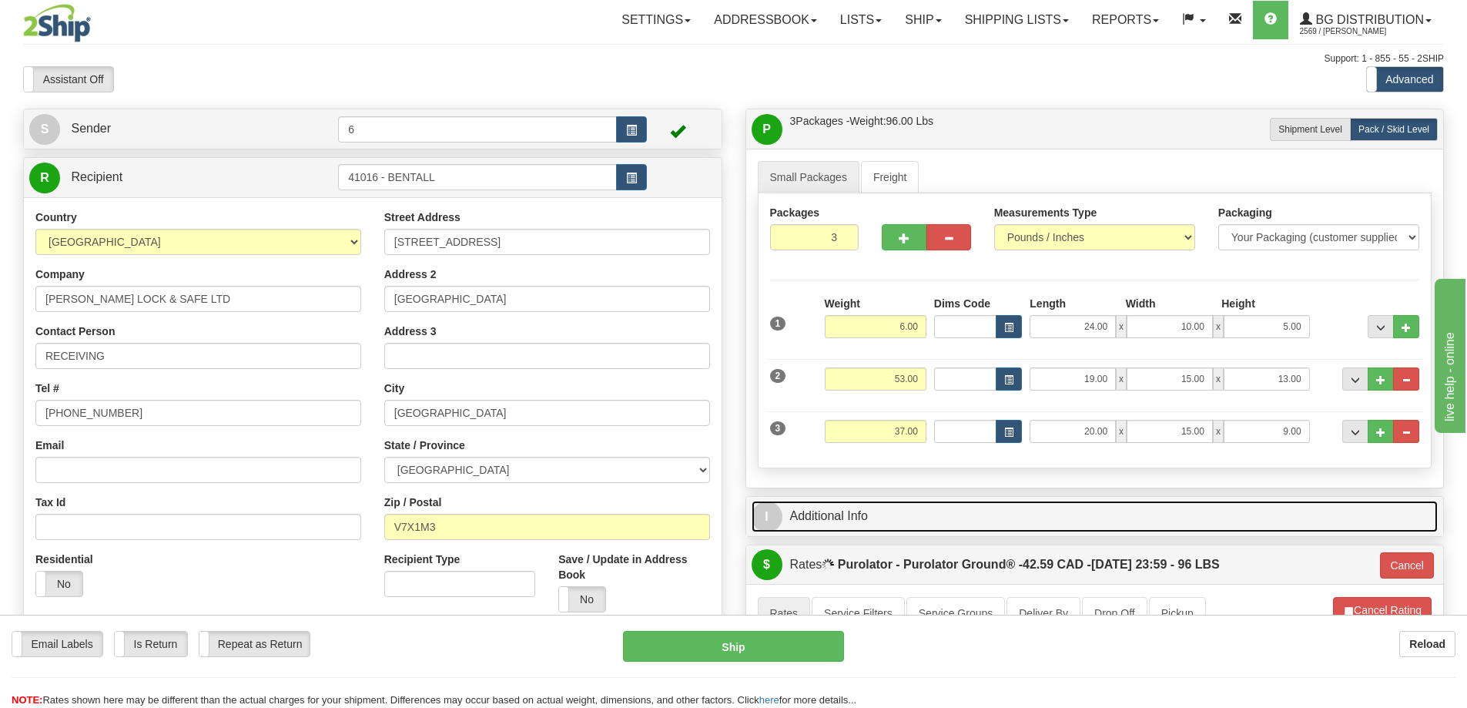
drag, startPoint x: 1054, startPoint y: 514, endPoint x: 1036, endPoint y: 487, distance: 32.3
click at [1053, 514] on link "I Additional Info" at bounding box center [1095, 517] width 687 height 32
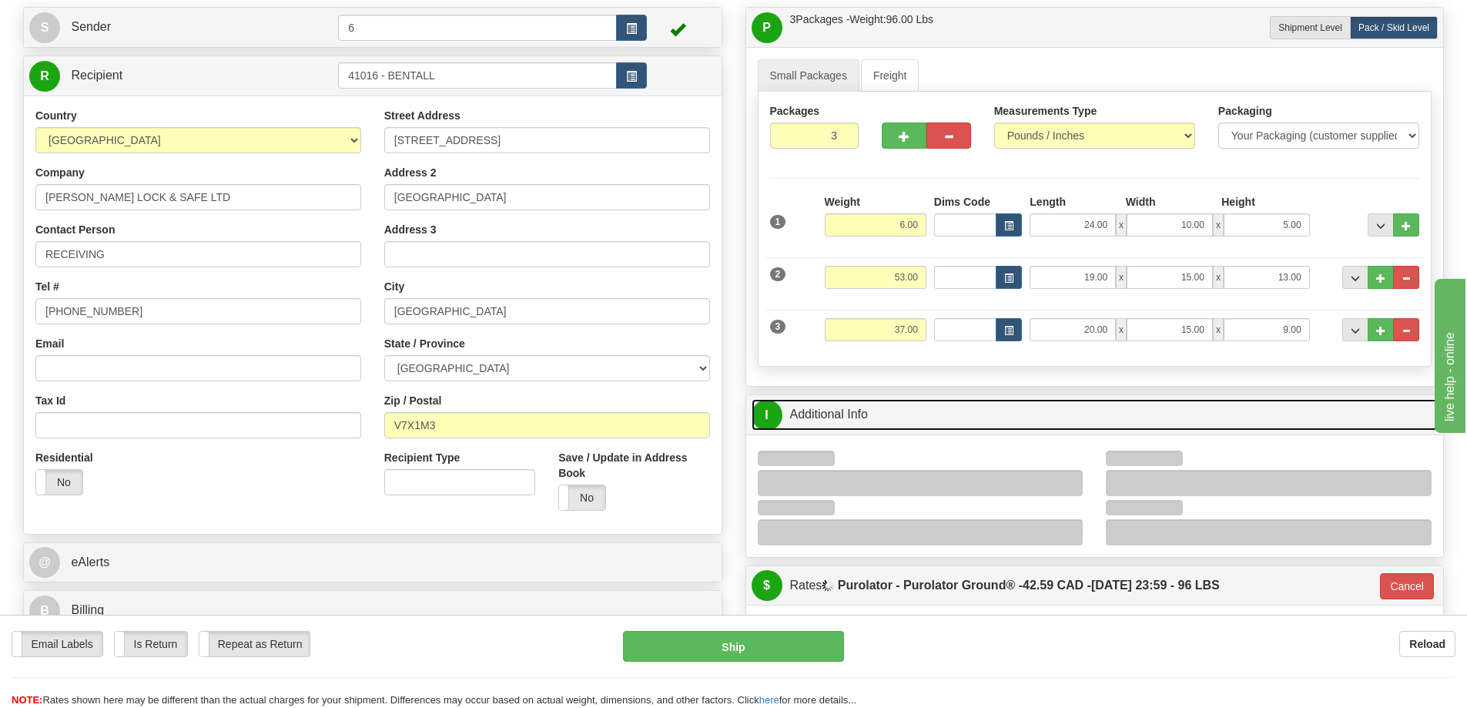
scroll to position [154, 0]
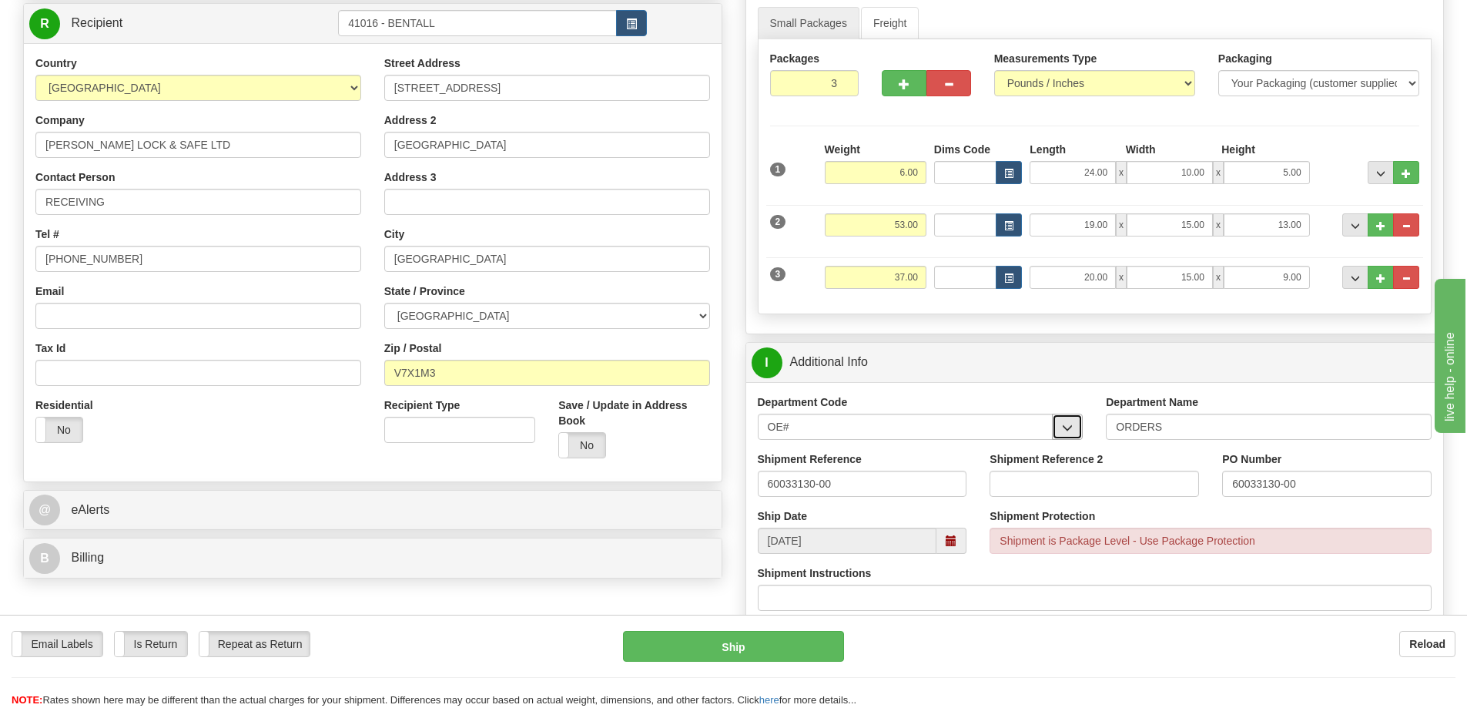
click at [1069, 433] on span "button" at bounding box center [1067, 428] width 11 height 10
click at [834, 455] on div "OE#" at bounding box center [902, 450] width 280 height 17
click at [852, 487] on input "60033130-00" at bounding box center [863, 484] width 210 height 26
drag, startPoint x: 852, startPoint y: 487, endPoint x: 476, endPoint y: 485, distance: 375.9
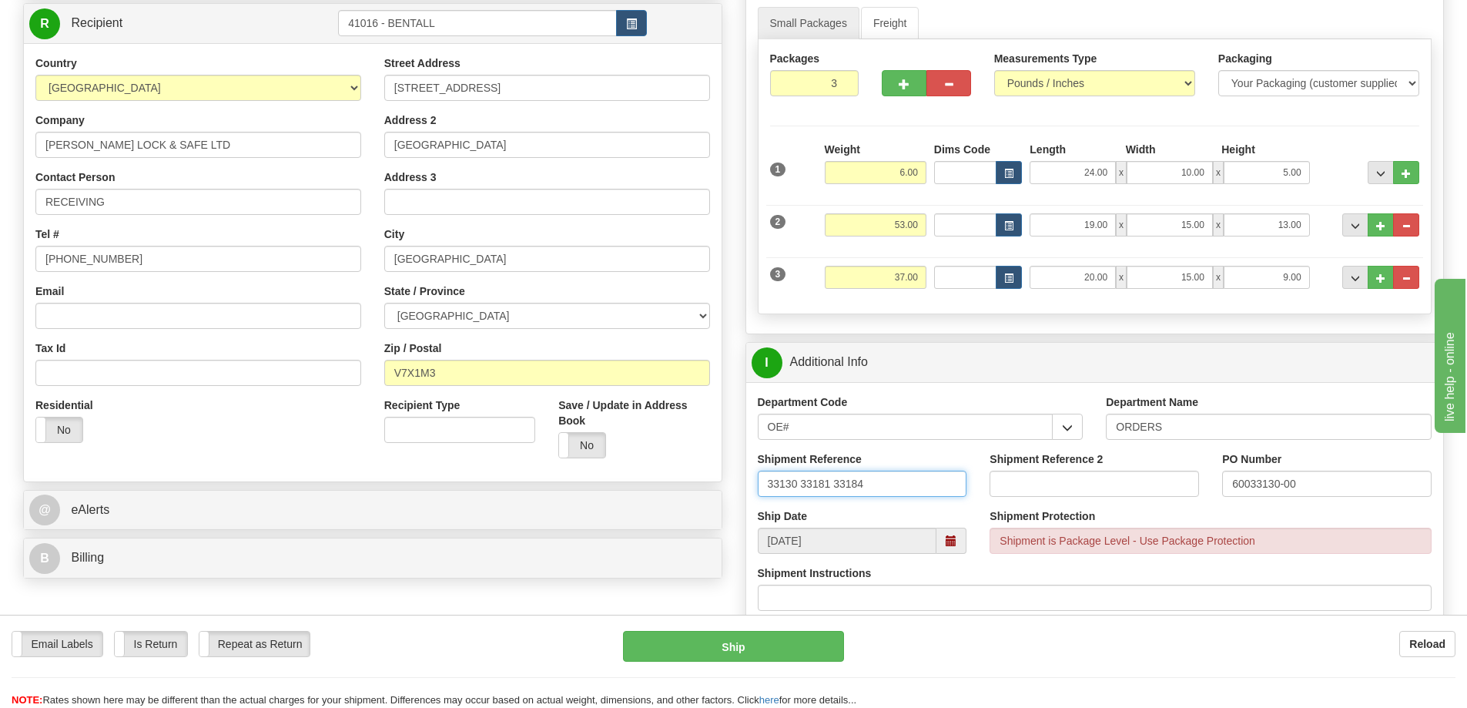
type input "33130 33181 33184"
paste input "33130 33181 33184"
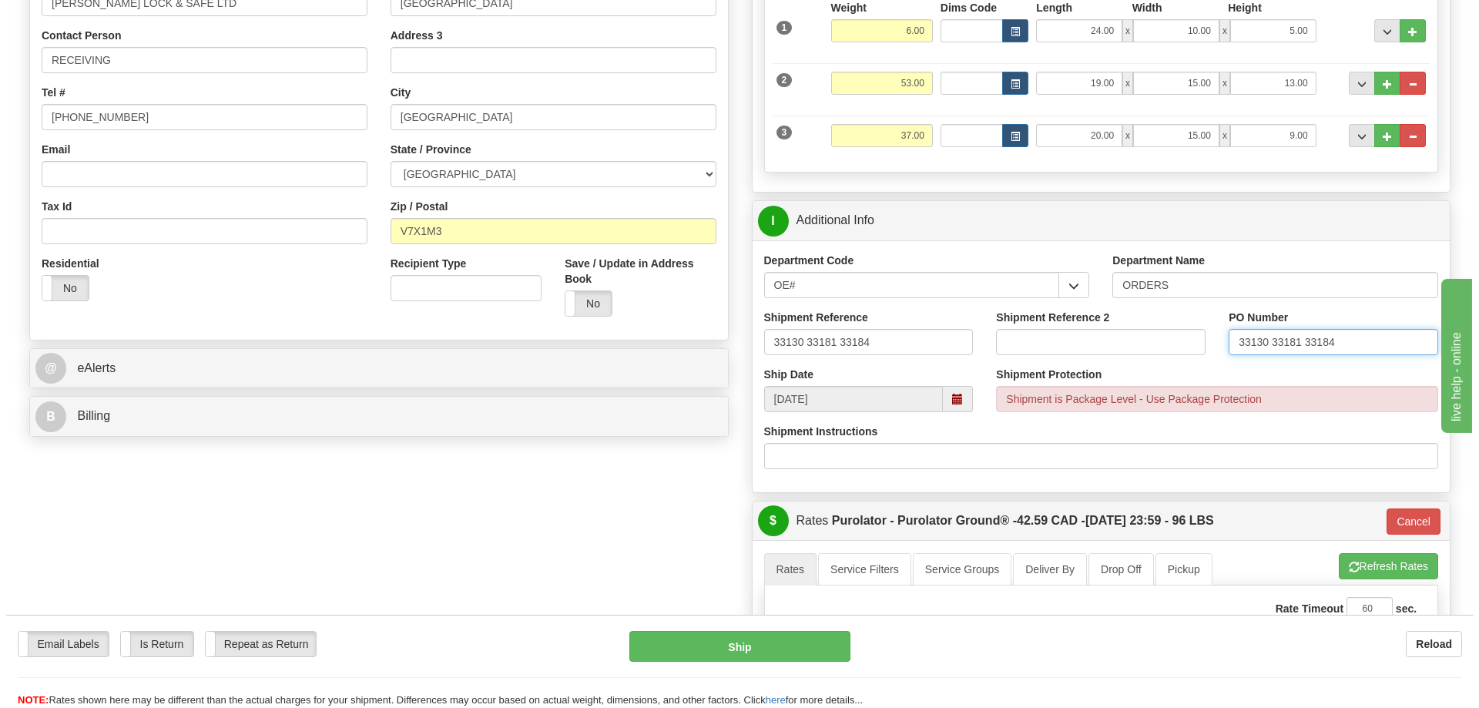
scroll to position [539, 0]
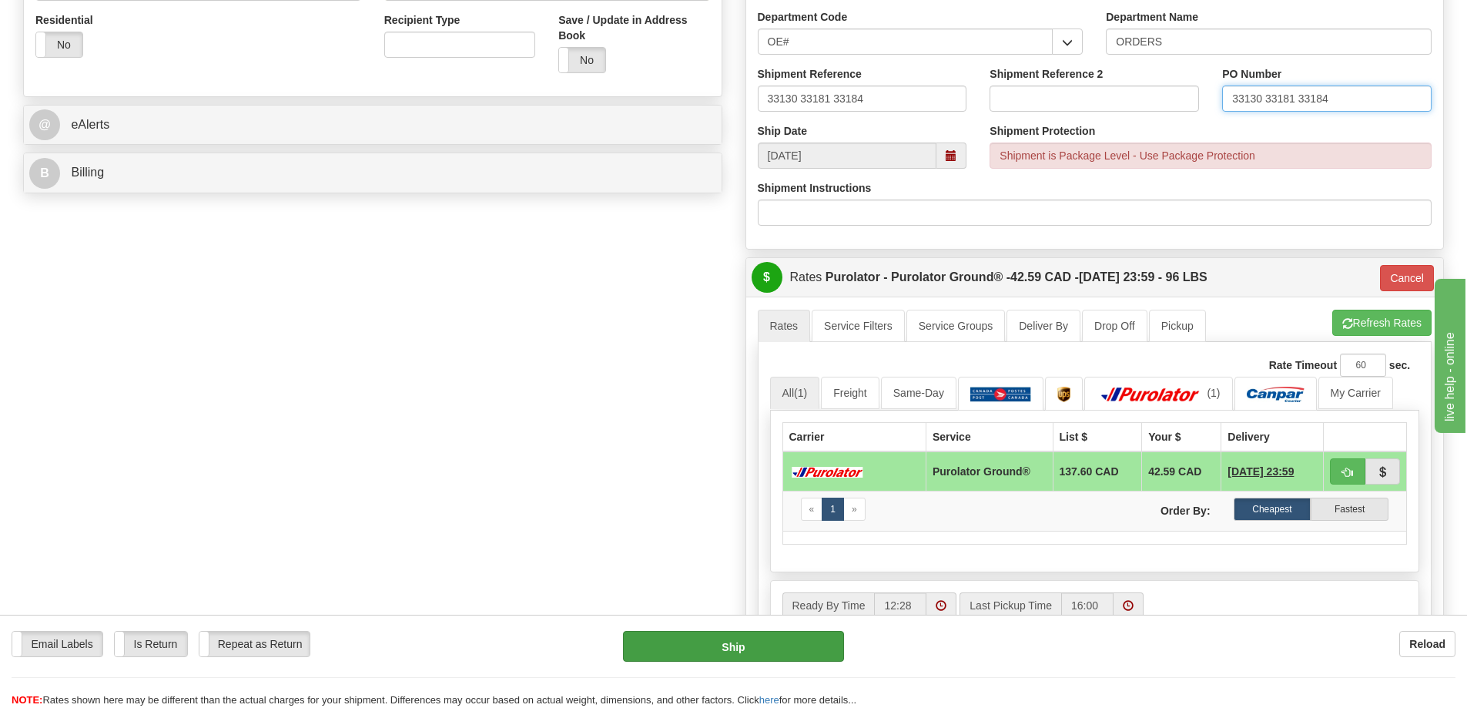
type input "33130 33181 33184"
click at [697, 641] on button "Ship" at bounding box center [733, 646] width 221 height 31
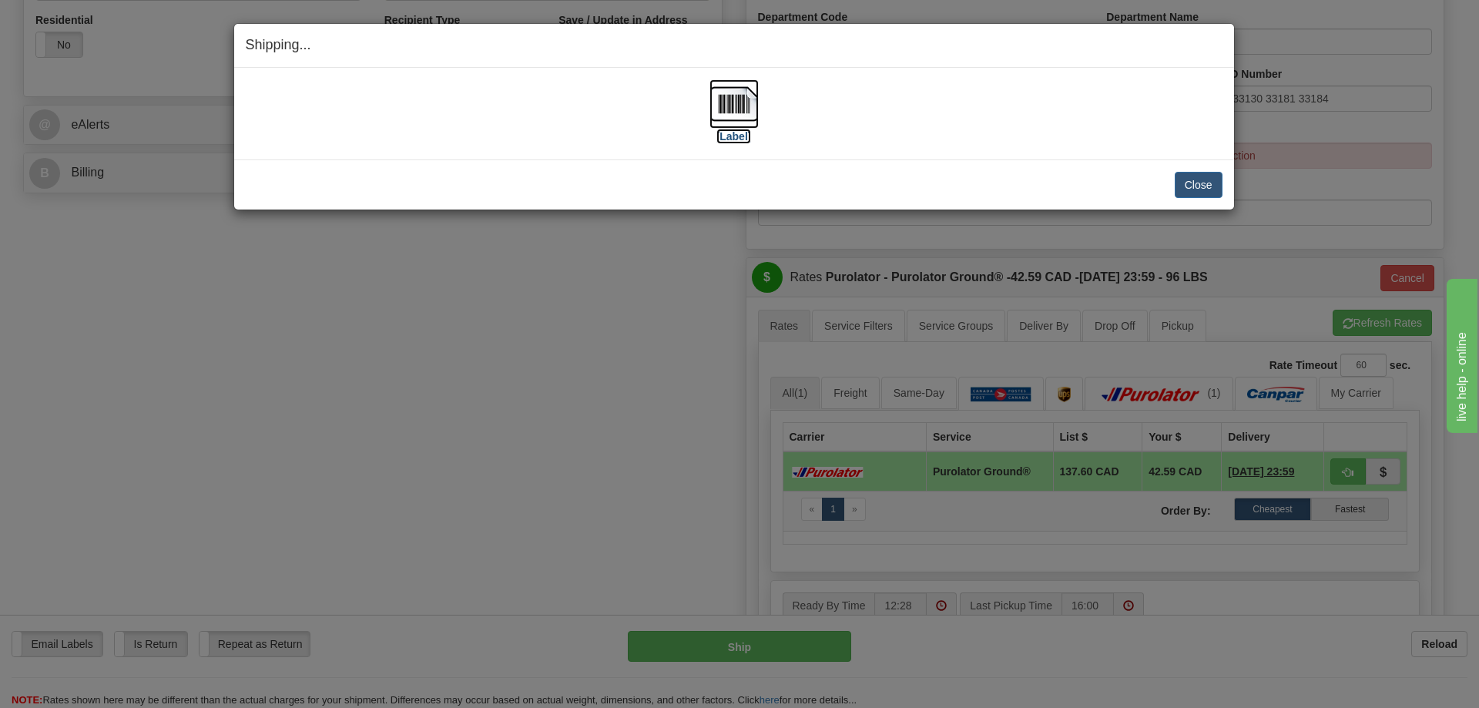
click at [739, 135] on label "[Label]" at bounding box center [733, 136] width 35 height 15
click at [1204, 176] on button "Close" at bounding box center [1199, 185] width 48 height 26
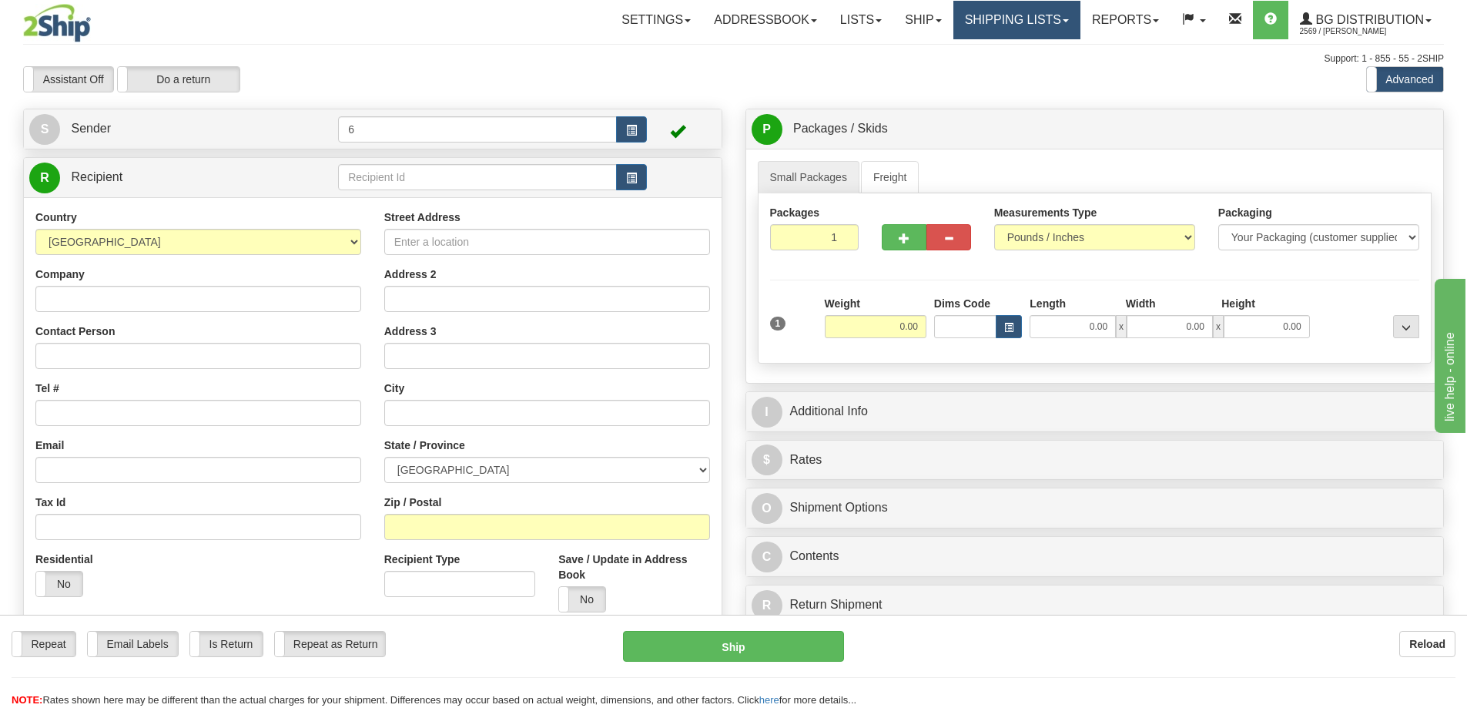
click at [1006, 33] on link "Shipping lists" at bounding box center [1017, 20] width 127 height 39
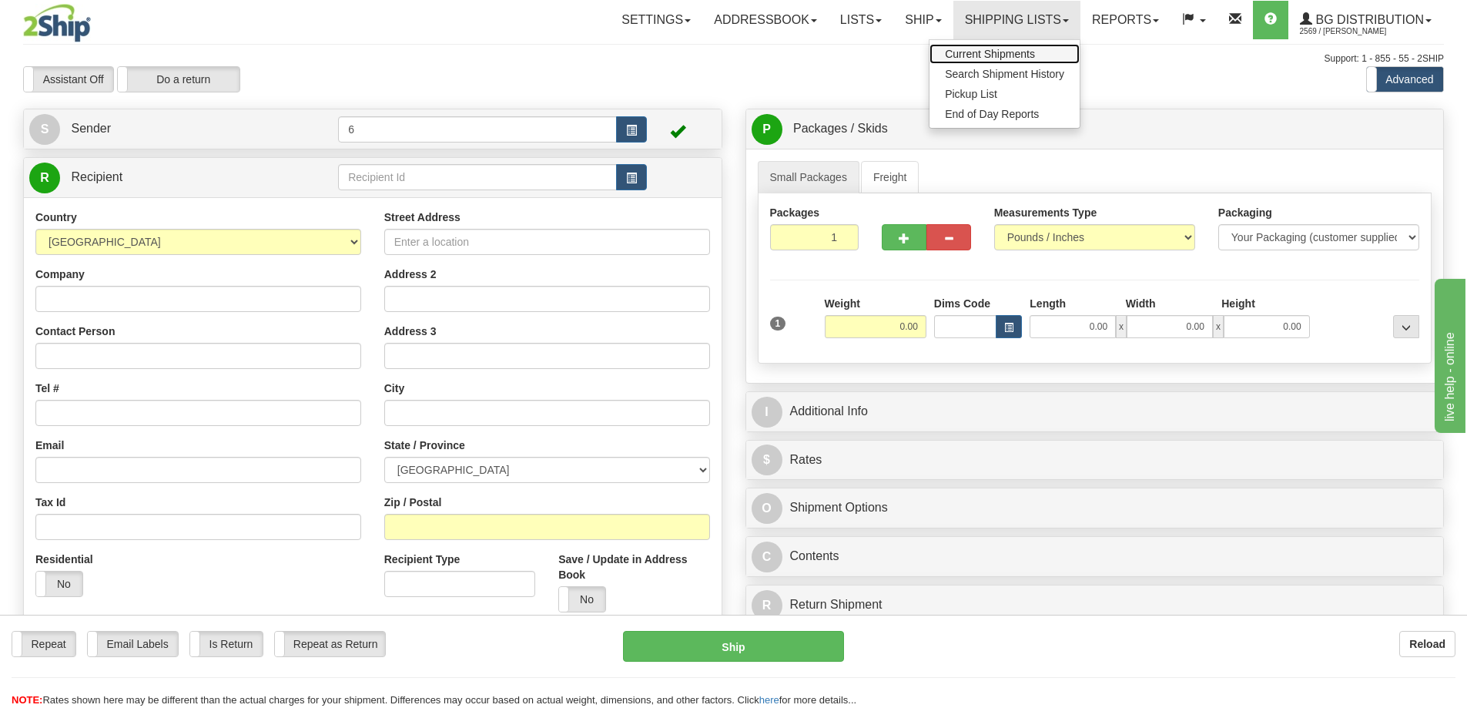
click at [961, 52] on span "Current Shipments" at bounding box center [990, 54] width 90 height 12
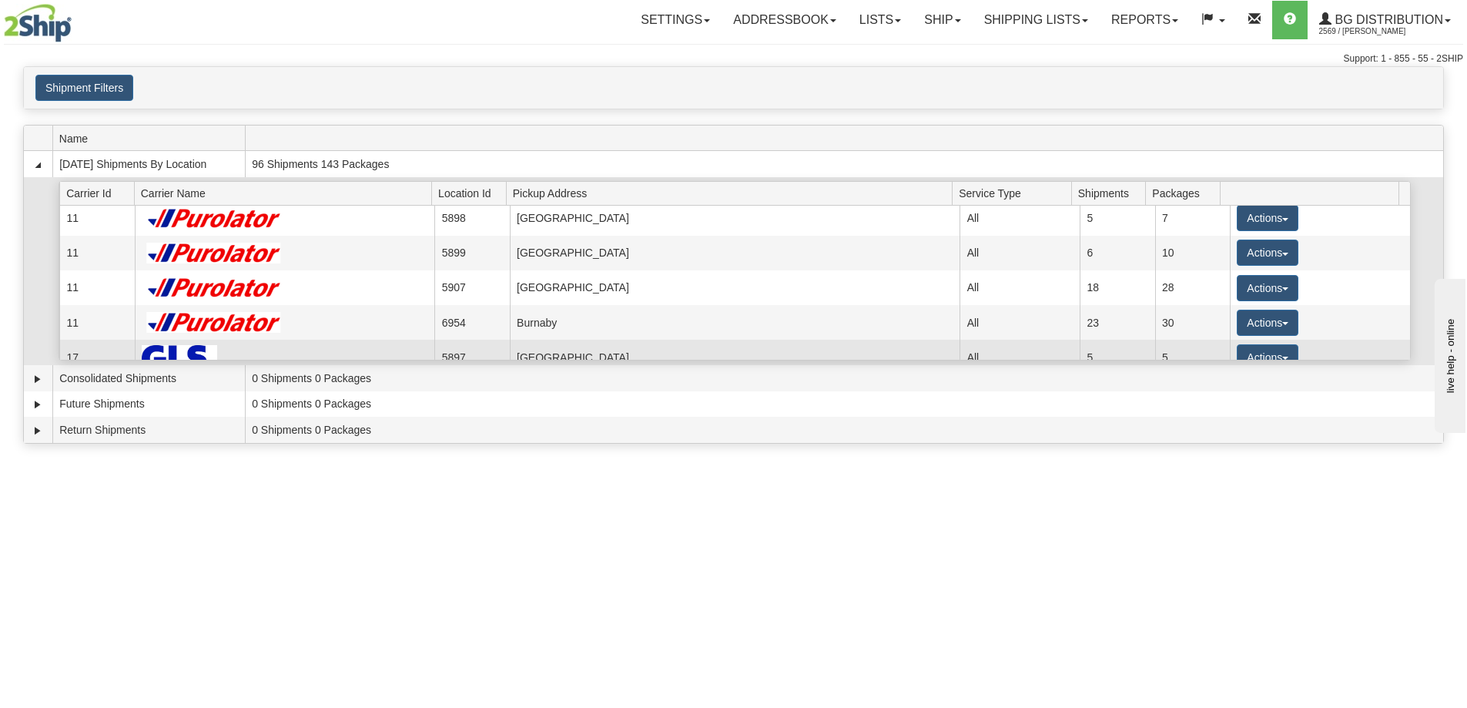
scroll to position [154, 0]
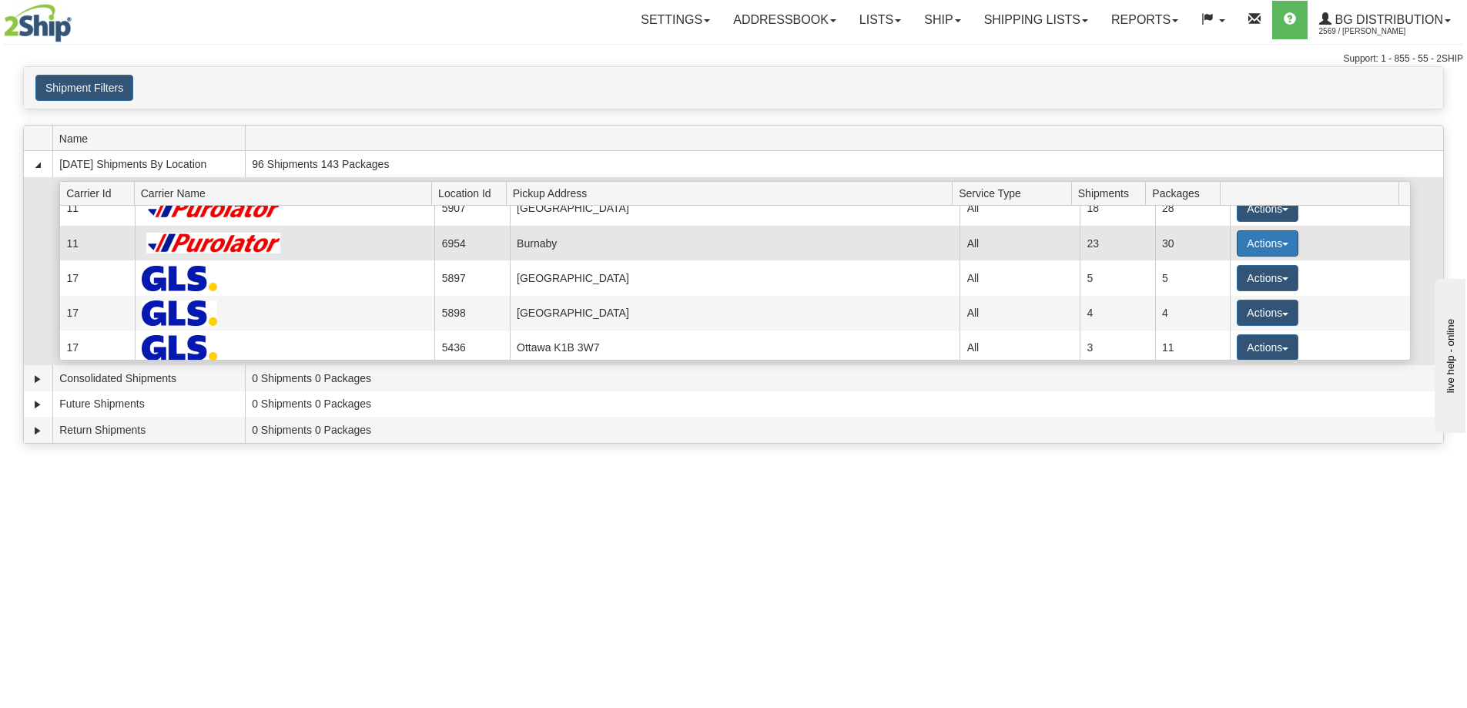
click at [1264, 242] on button "Actions" at bounding box center [1268, 243] width 62 height 26
click at [1232, 282] on link "Details" at bounding box center [1236, 273] width 123 height 20
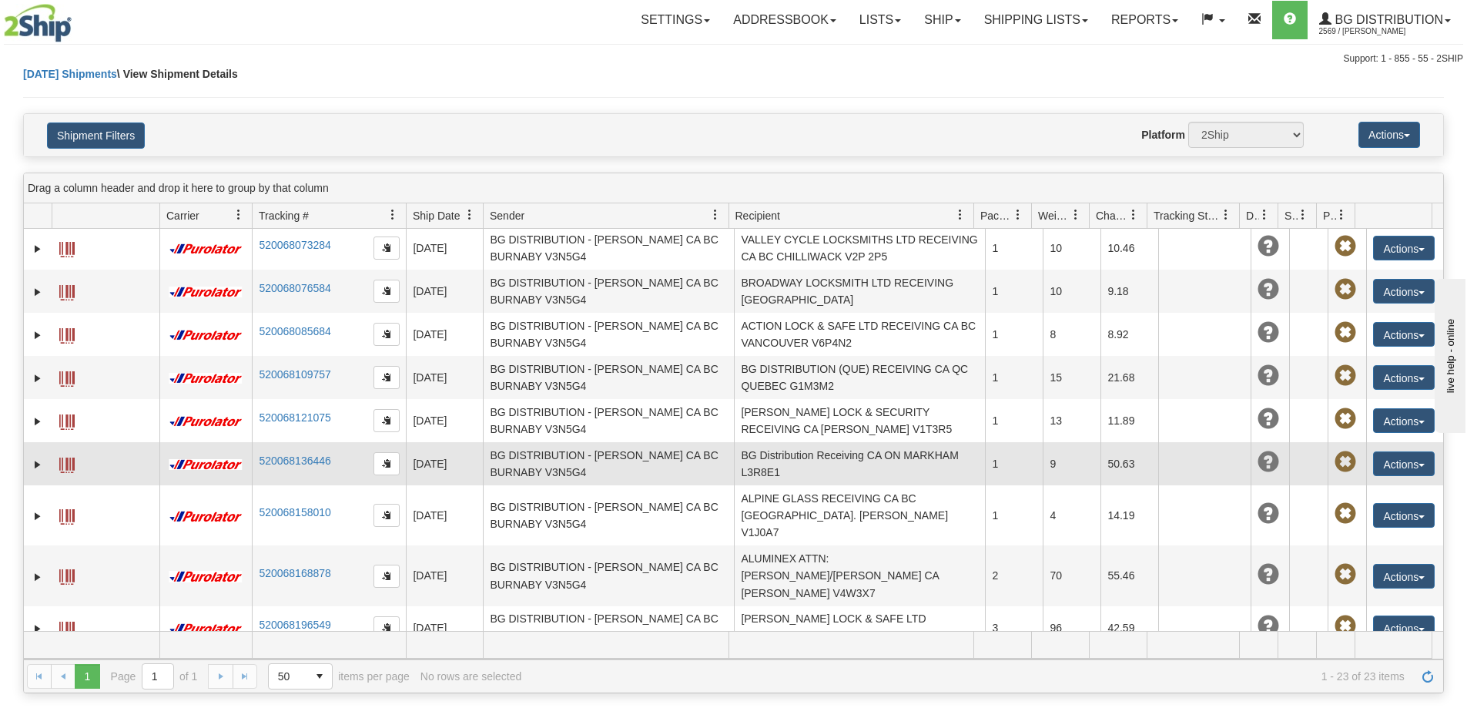
scroll to position [231, 0]
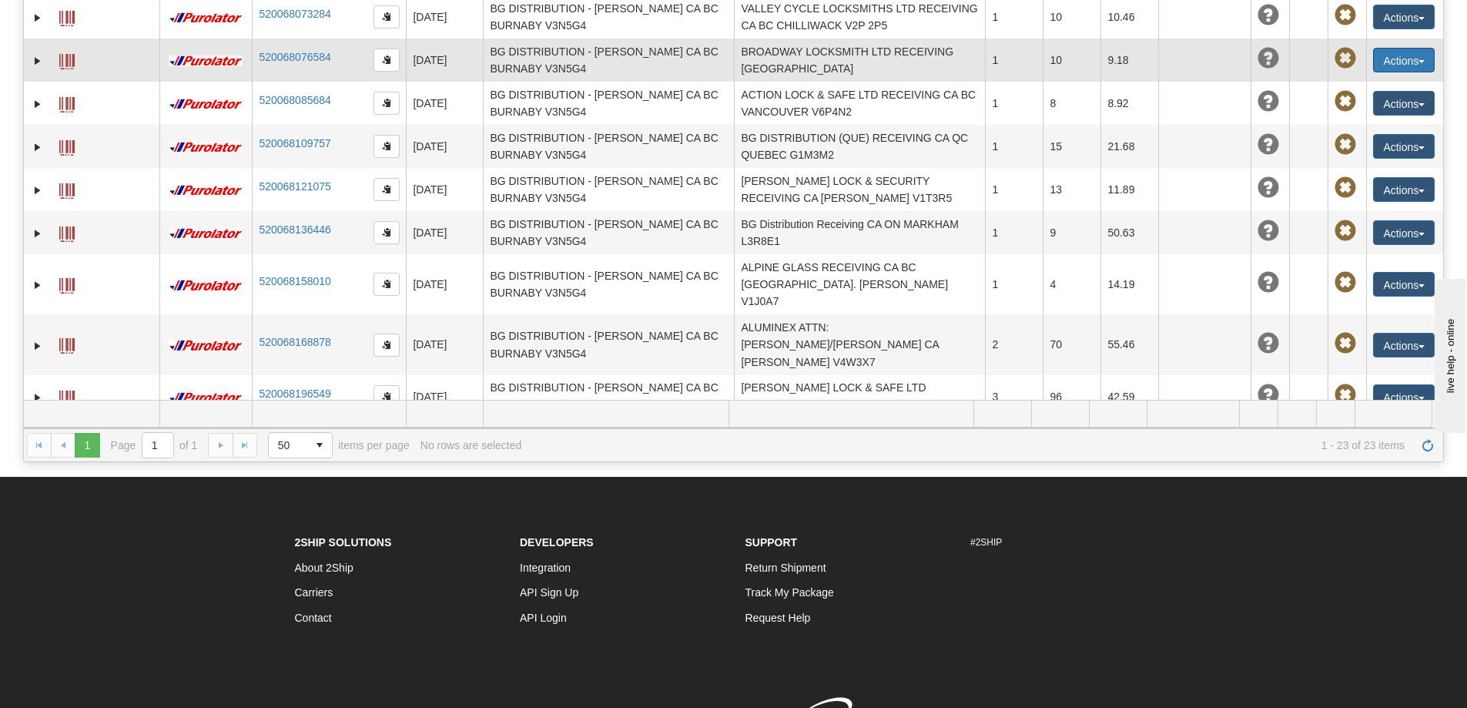
click at [1383, 72] on button "Actions" at bounding box center [1404, 60] width 62 height 25
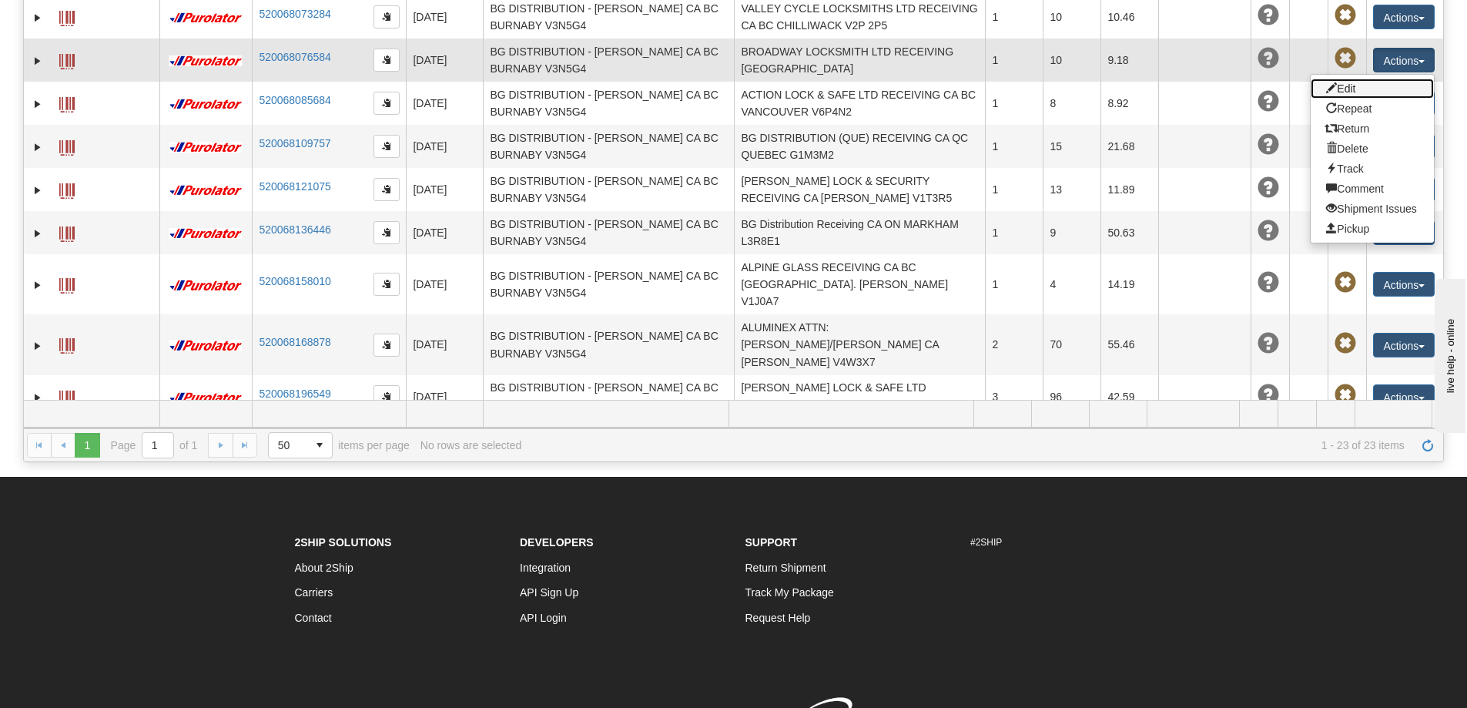
click at [1361, 99] on link "Edit" at bounding box center [1372, 89] width 123 height 20
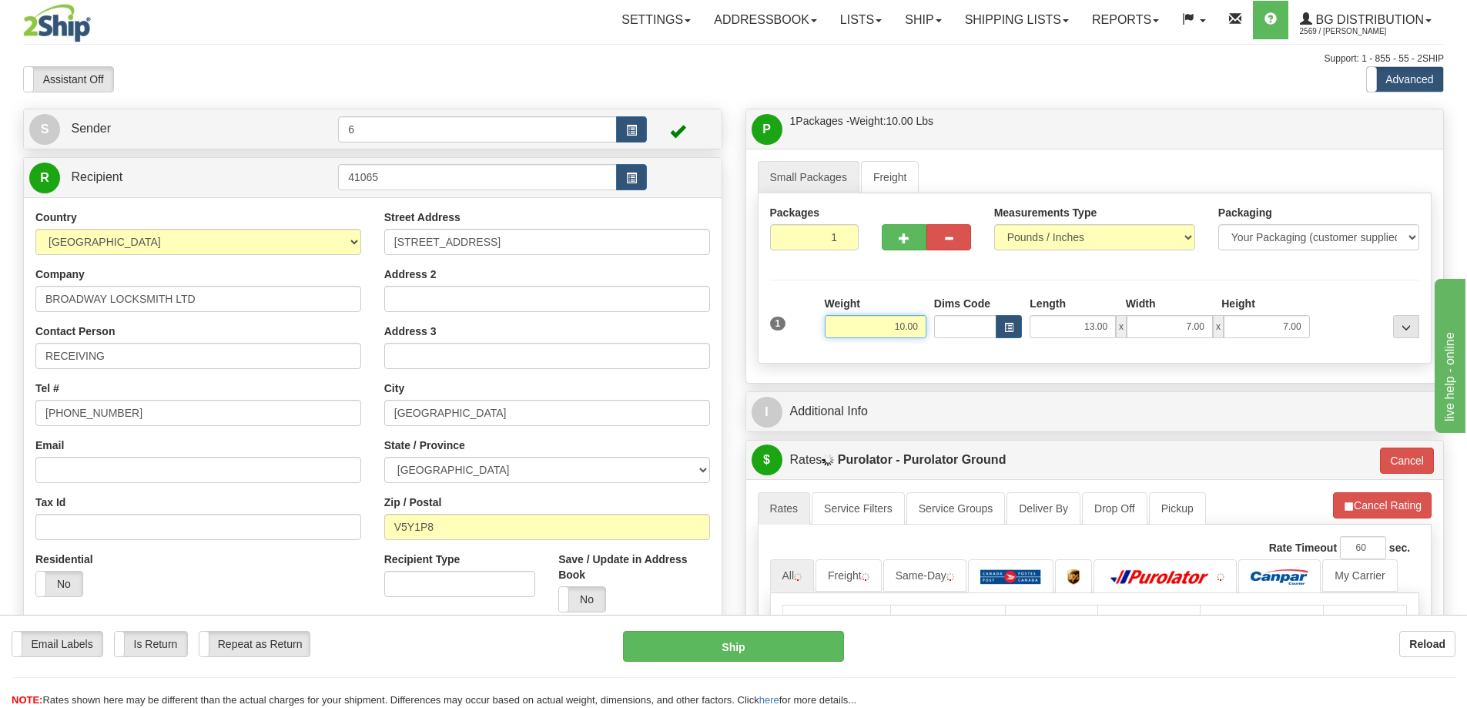
drag, startPoint x: 890, startPoint y: 330, endPoint x: 976, endPoint y: 338, distance: 85.8
click at [976, 338] on div "1 Weight 10.00 Dims Code x x" at bounding box center [1095, 323] width 658 height 55
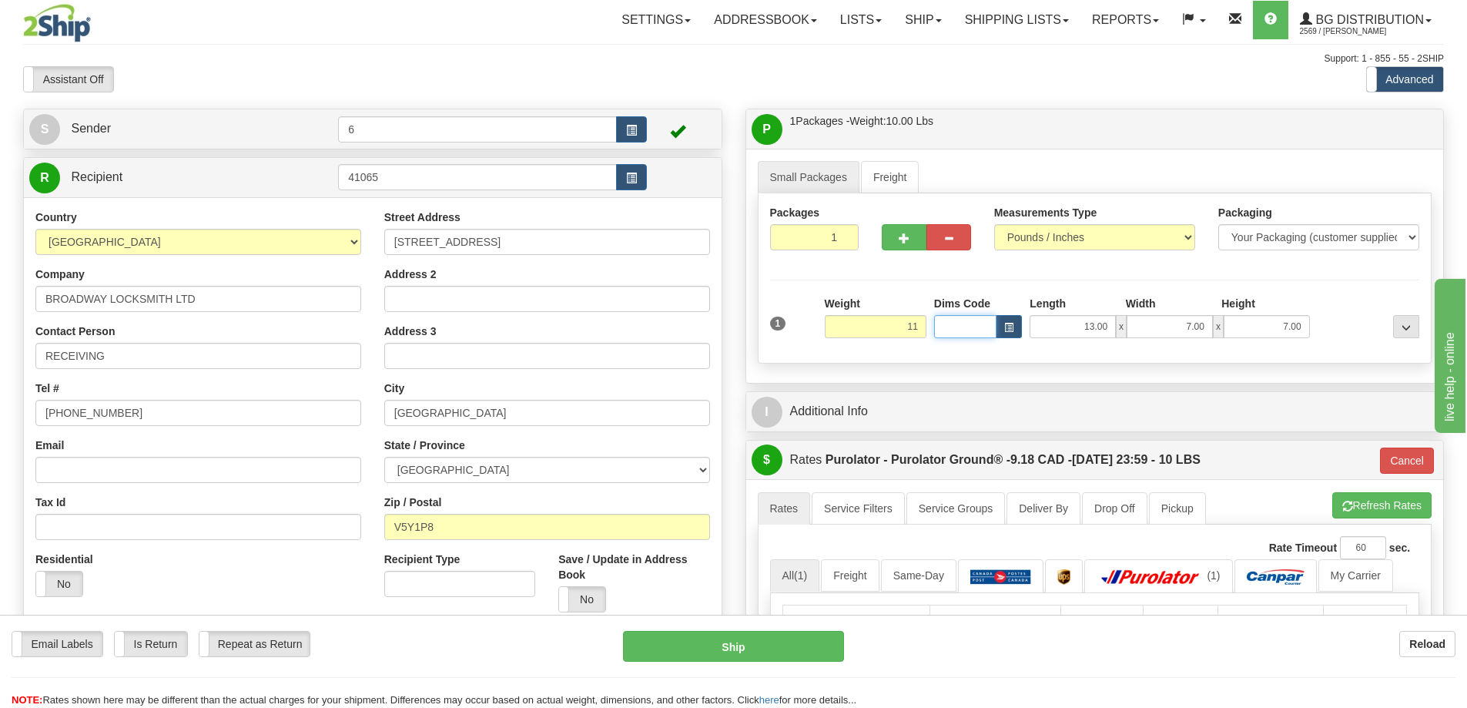
type input "11.00"
type input "260"
click at [1407, 455] on button "Cancel" at bounding box center [1407, 461] width 54 height 26
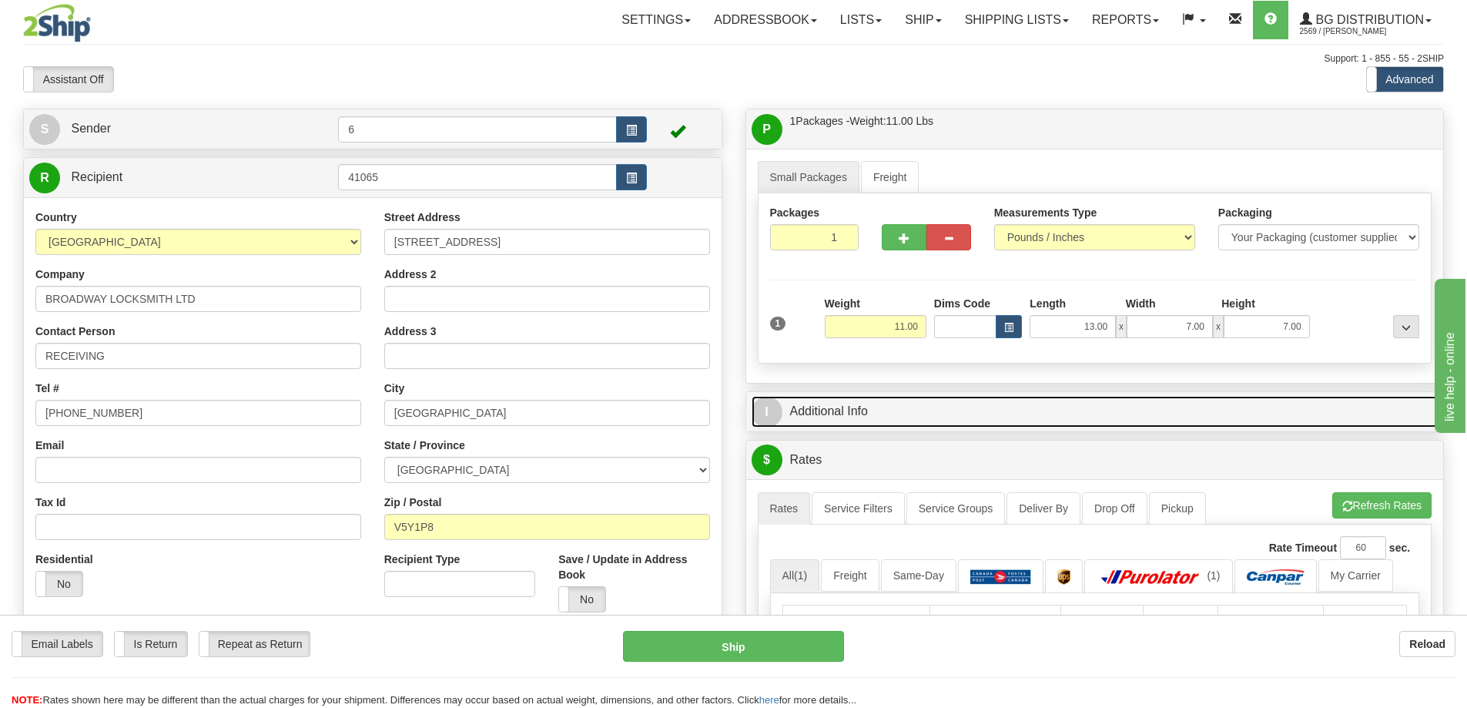
click at [1070, 413] on link "I Additional Info" at bounding box center [1095, 412] width 687 height 32
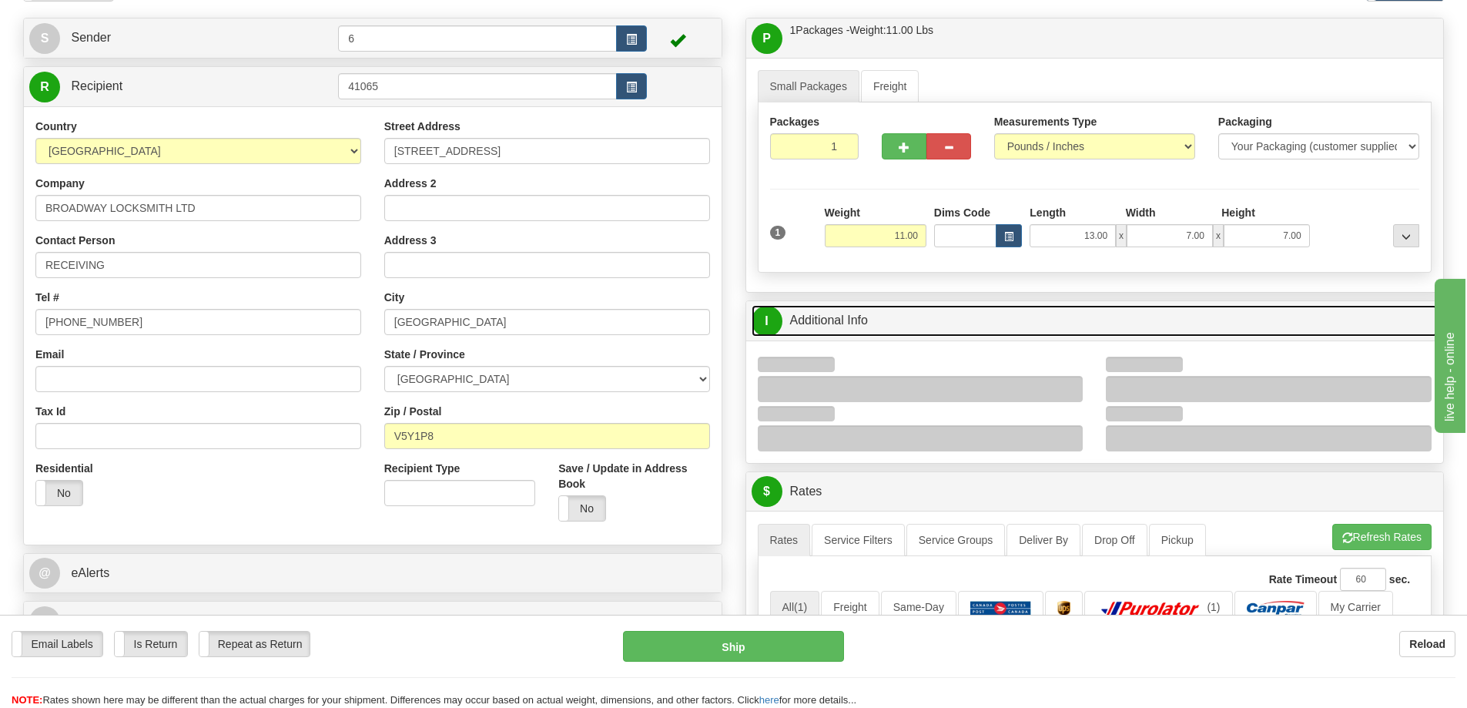
scroll to position [231, 0]
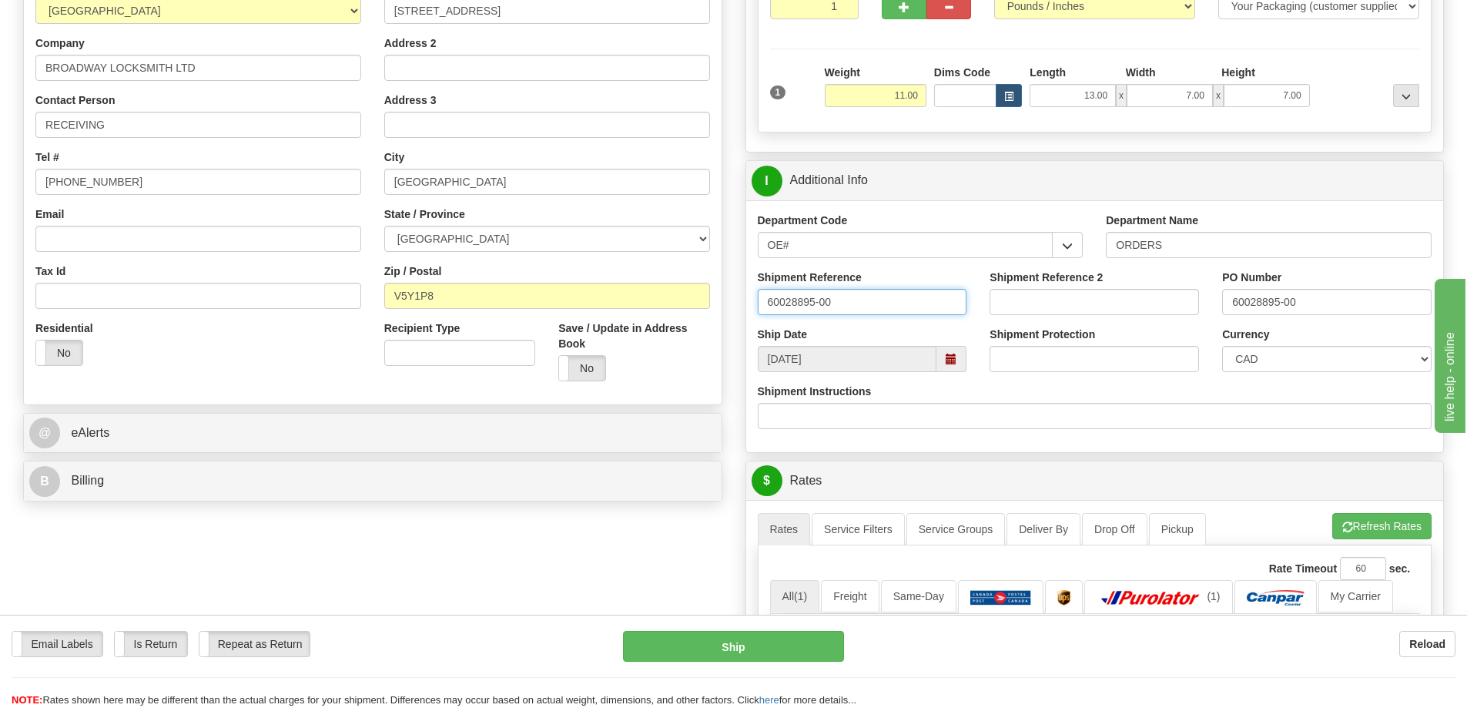
click at [885, 297] on input "60028895-00" at bounding box center [863, 302] width 210 height 26
type input "60028895-00 60032656-00"
paste input "60032656-00"
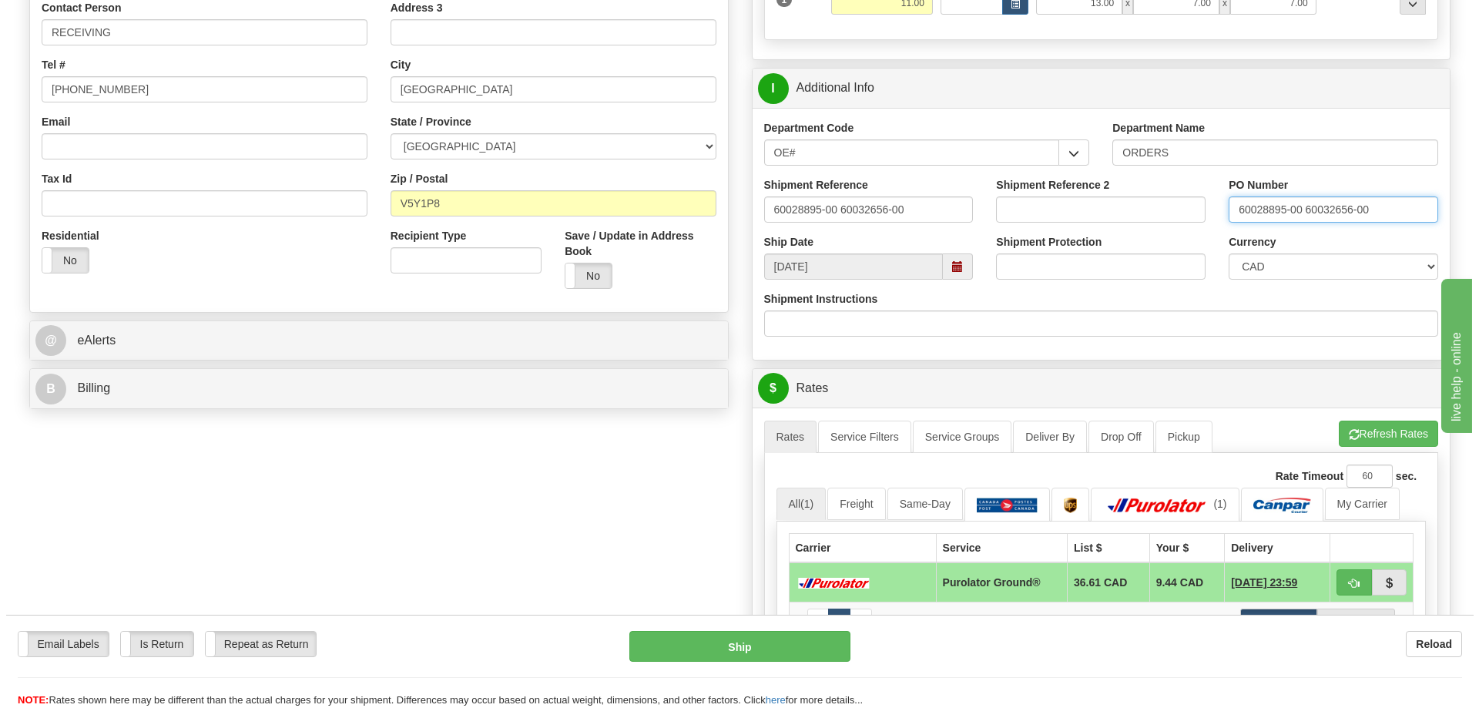
scroll to position [462, 0]
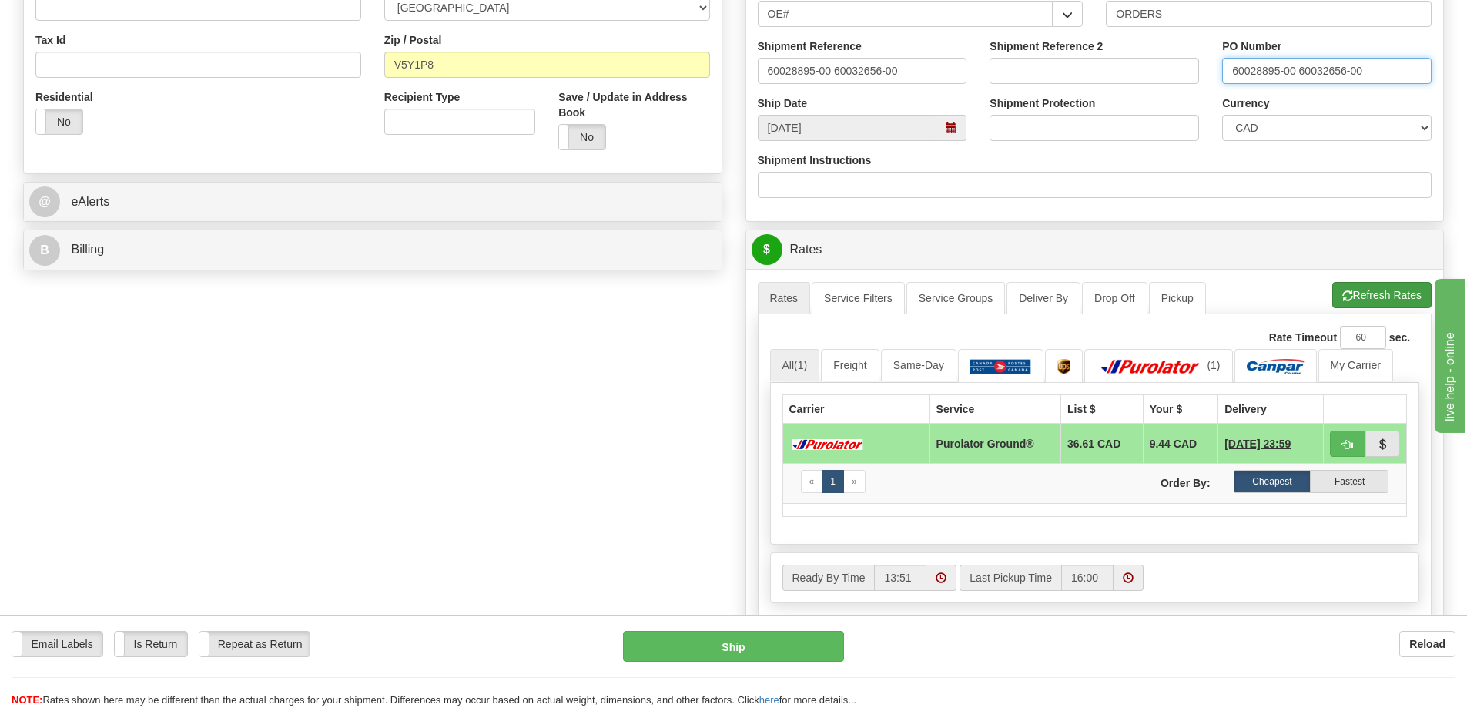
type input "60028895-00 60032656-00"
click at [1380, 300] on button "Refresh Rates" at bounding box center [1382, 295] width 99 height 26
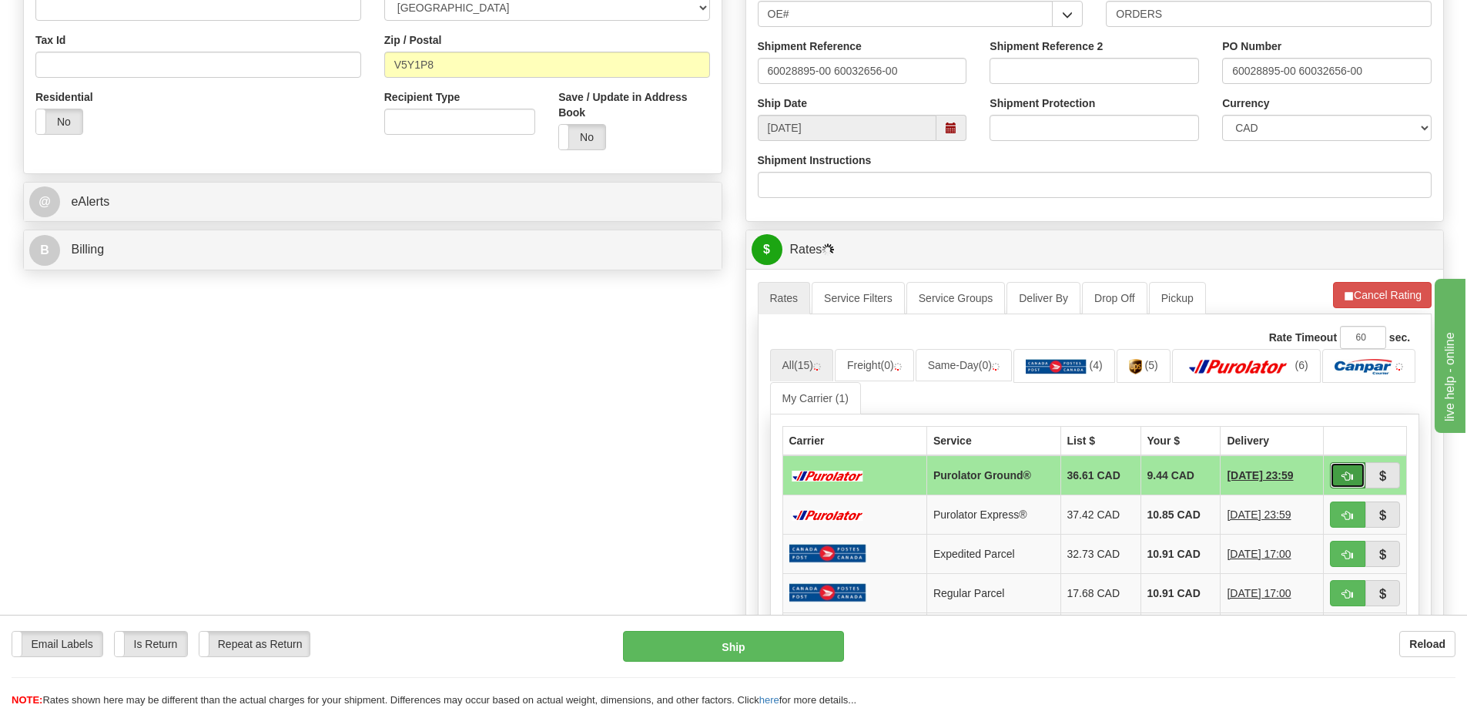
click at [1353, 481] on button "button" at bounding box center [1347, 475] width 35 height 26
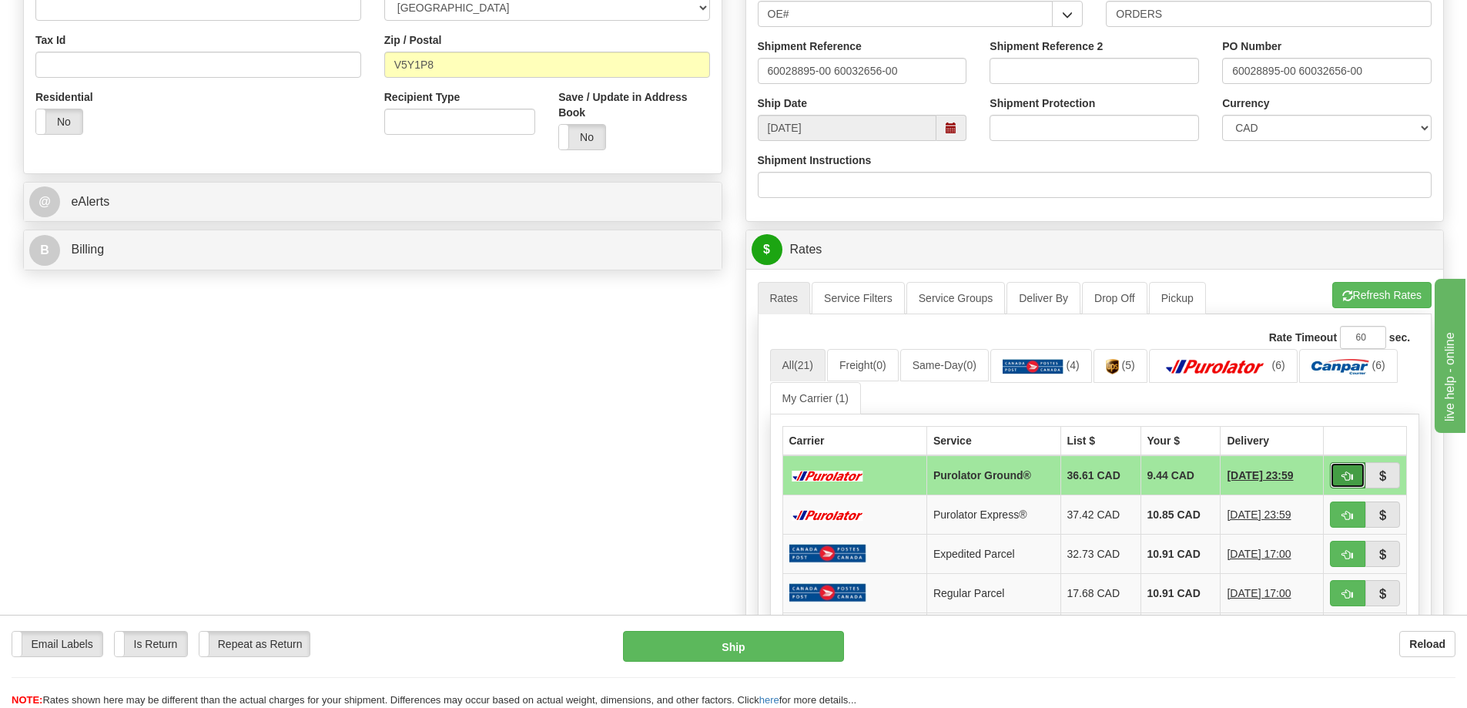
click at [1350, 476] on span "button" at bounding box center [1348, 476] width 11 height 10
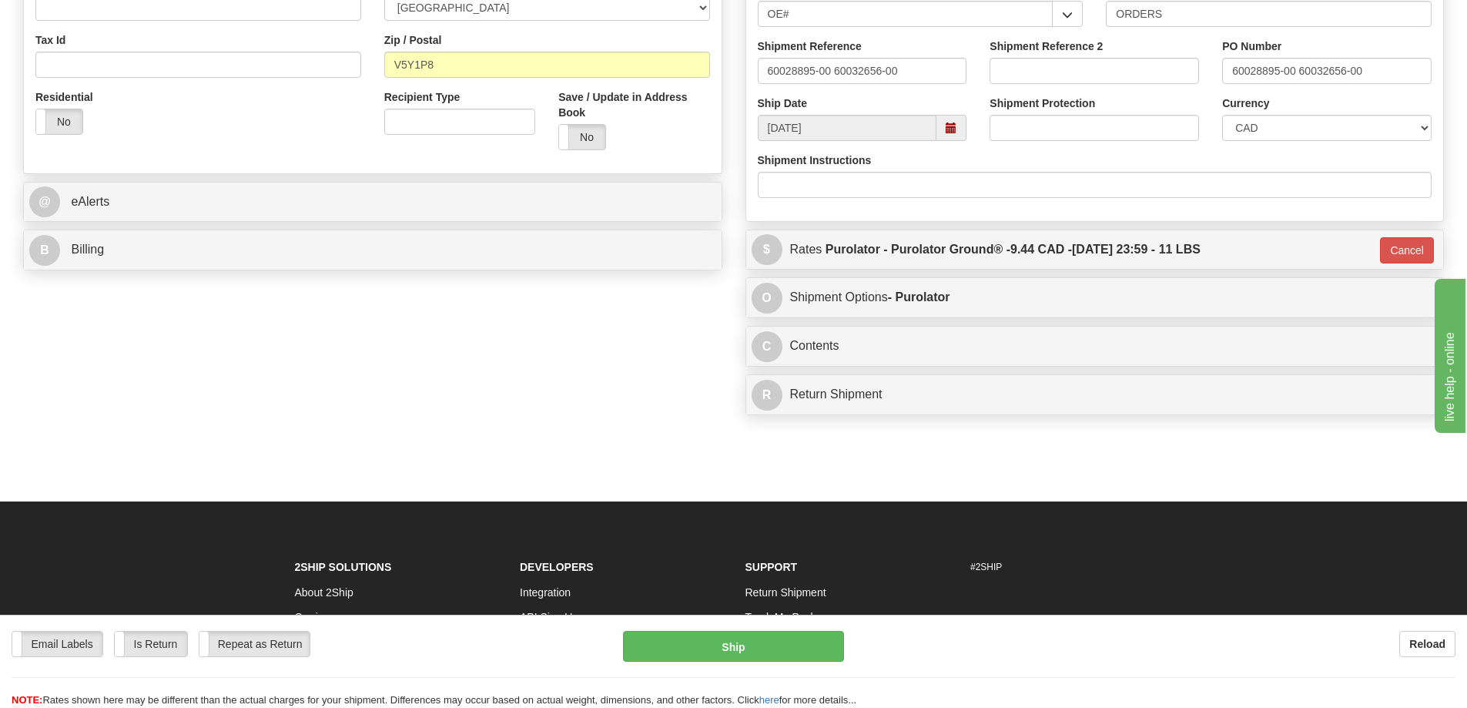
type input "260"
click at [738, 653] on button "Ship" at bounding box center [733, 646] width 221 height 31
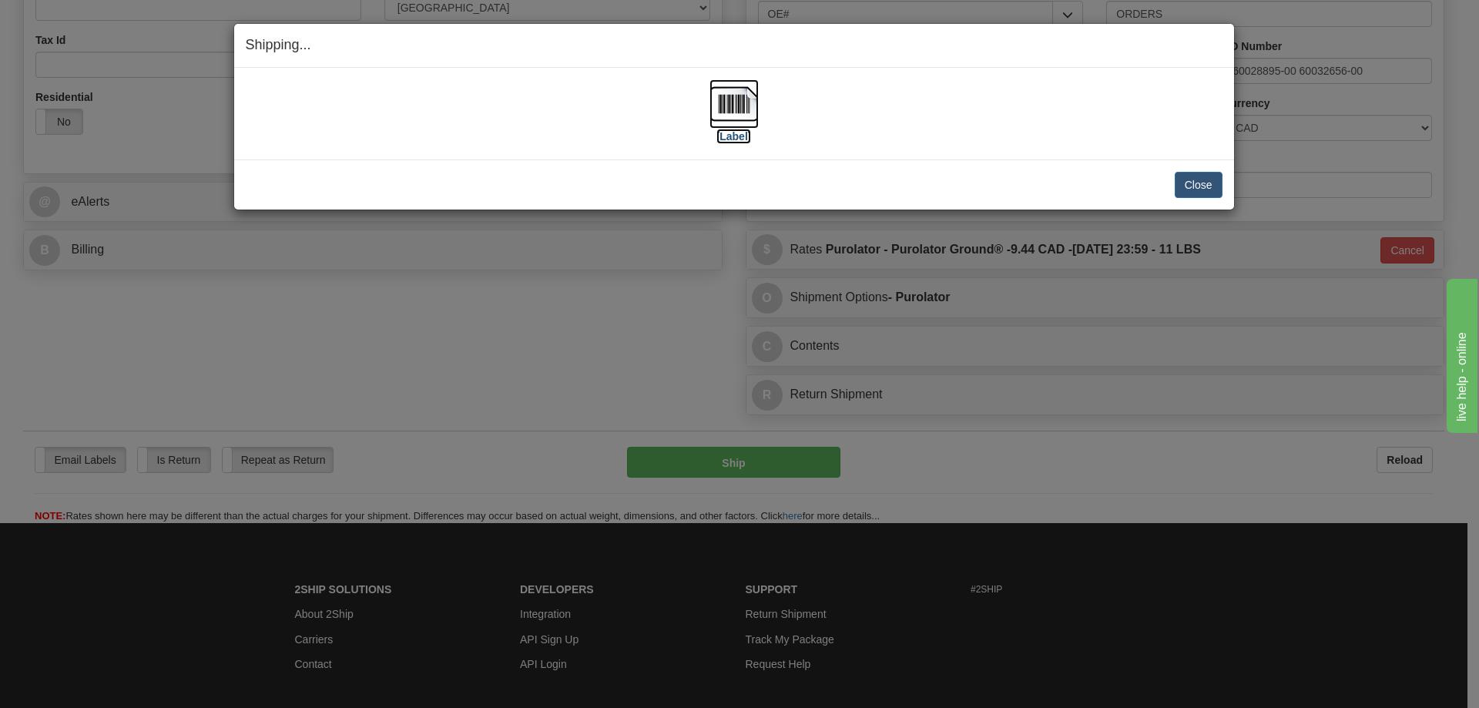
click at [741, 138] on label "[Label]" at bounding box center [733, 136] width 35 height 15
click at [1192, 186] on button "Close" at bounding box center [1199, 185] width 48 height 26
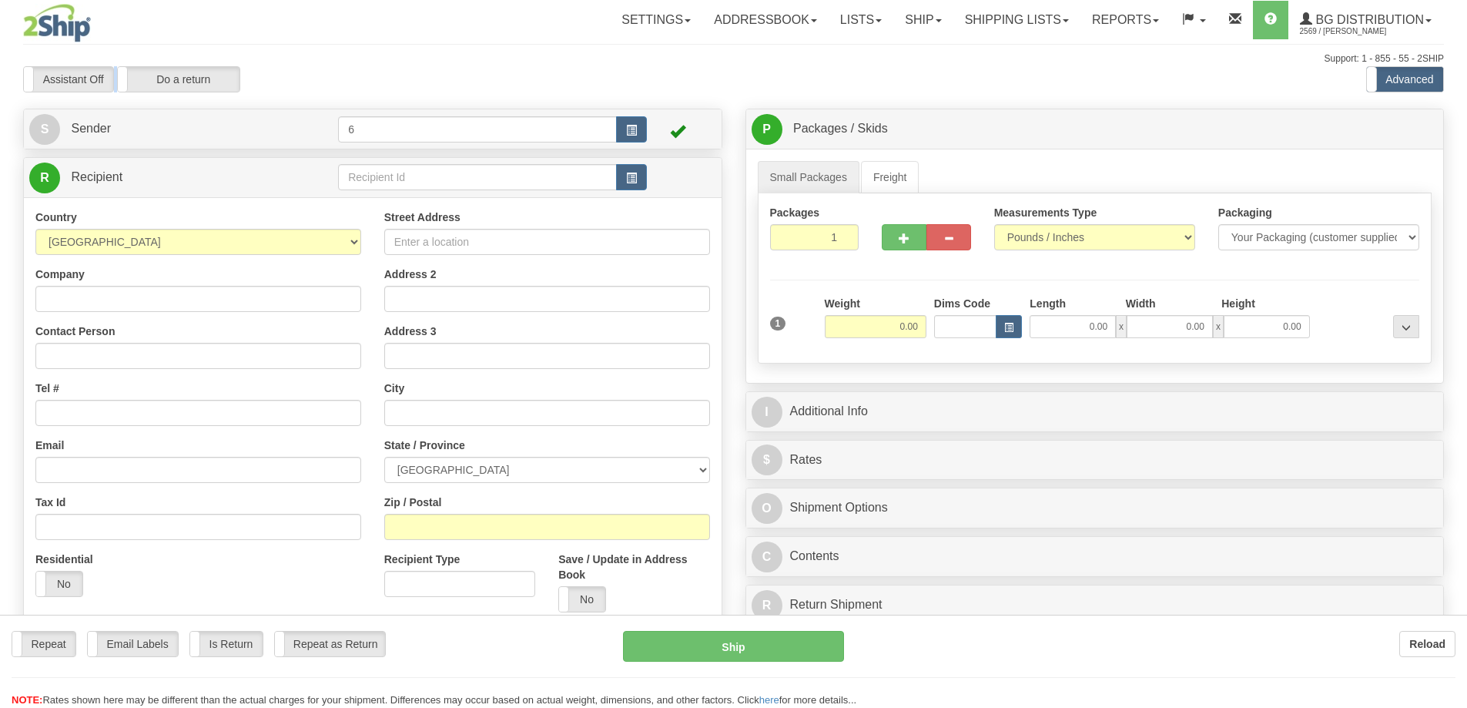
click at [435, 183] on div at bounding box center [733, 354] width 1467 height 708
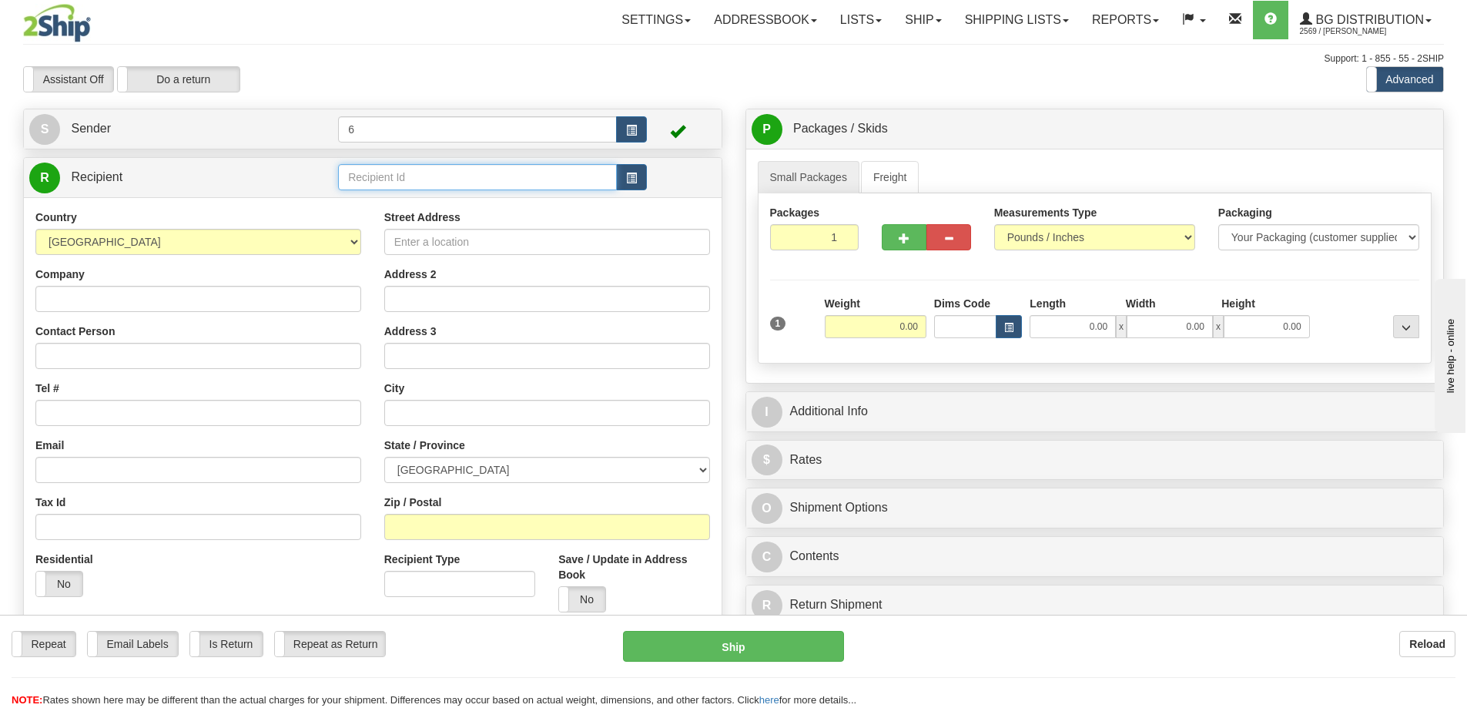
click at [434, 183] on input "text" at bounding box center [477, 177] width 279 height 26
type input "41050"
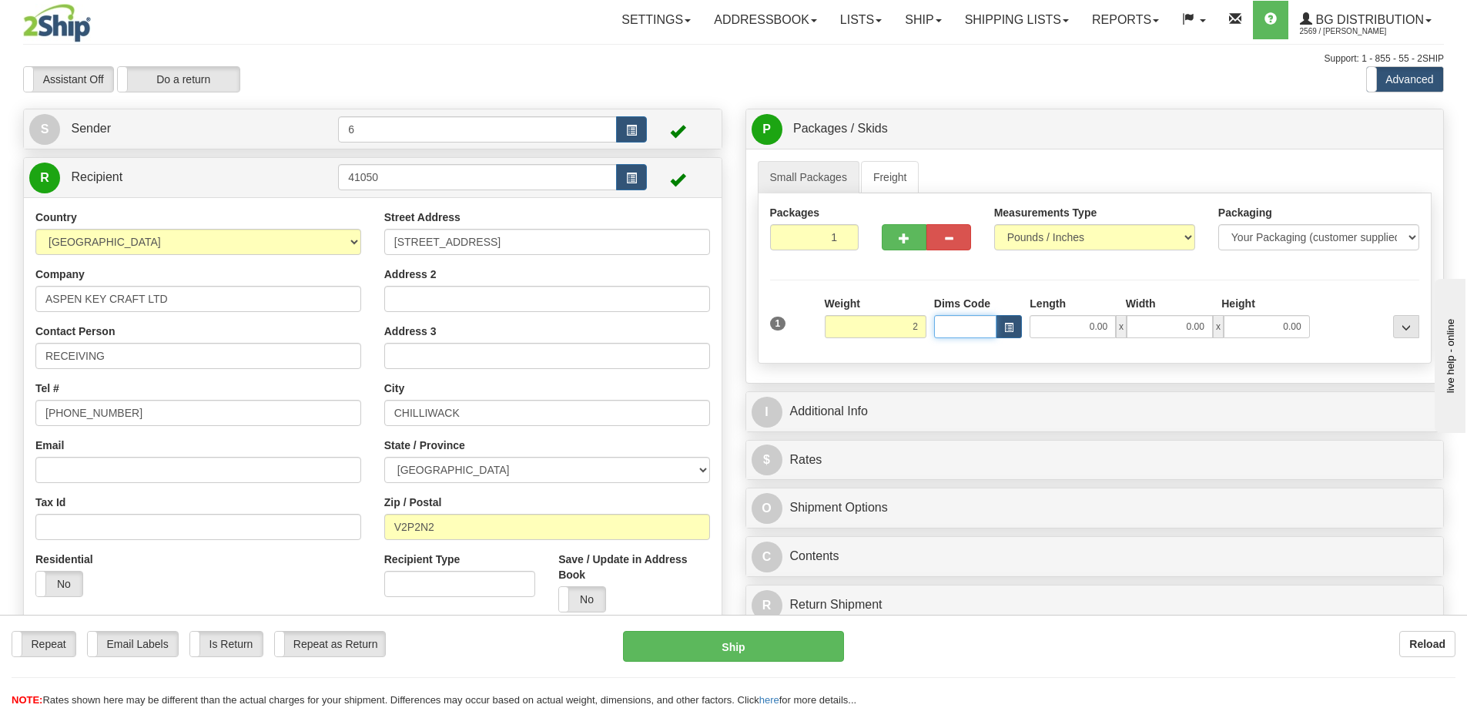
type input "2.00"
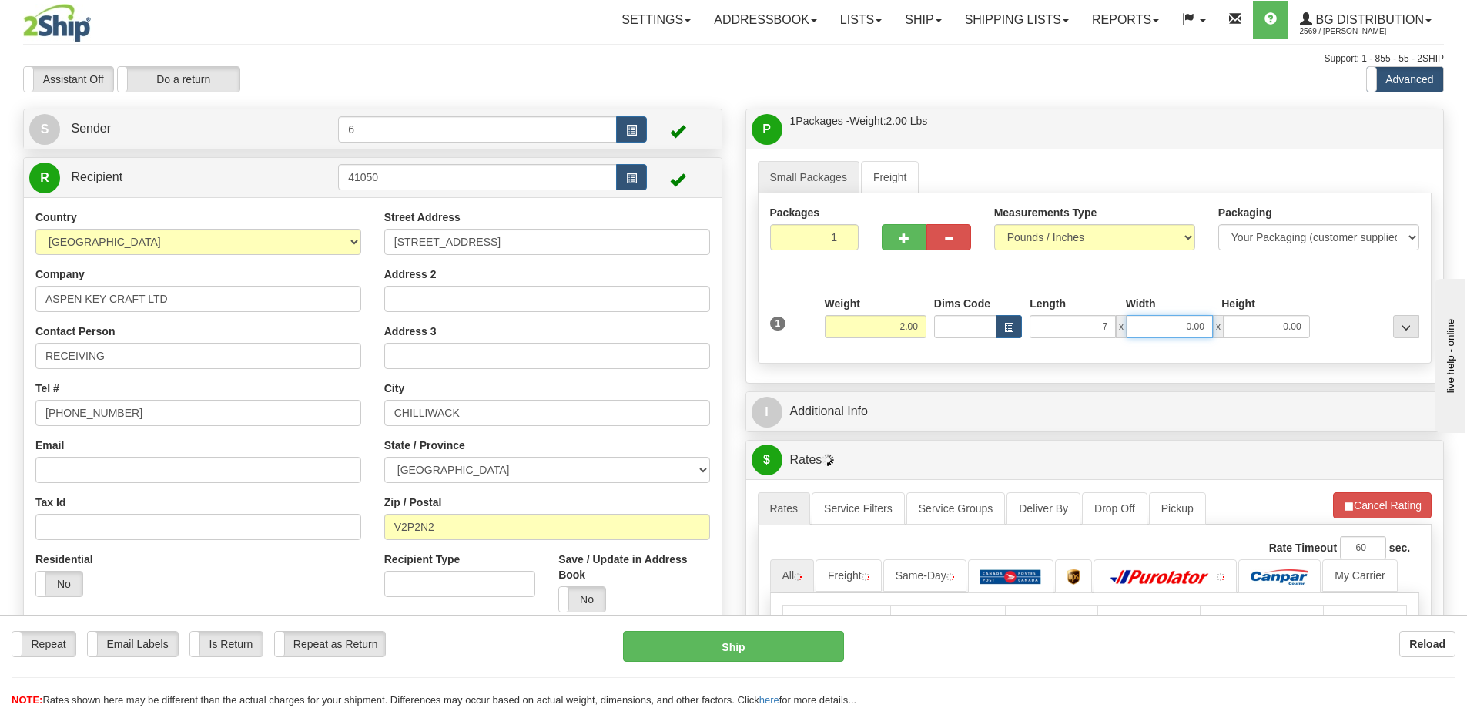
type input "7.00"
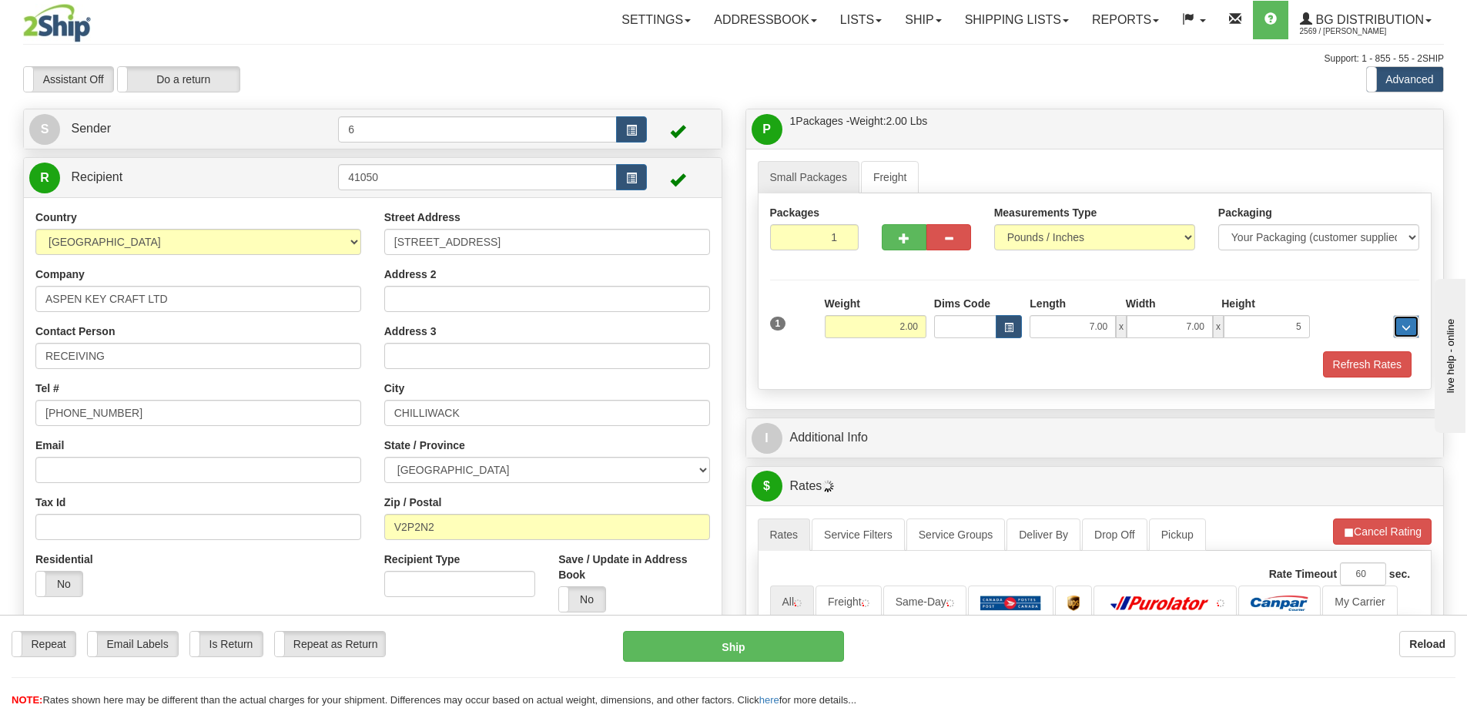
type input "5.00"
click at [1372, 348] on div "1 Weight 2.00 Dims Code 7.00" at bounding box center [1095, 323] width 658 height 55
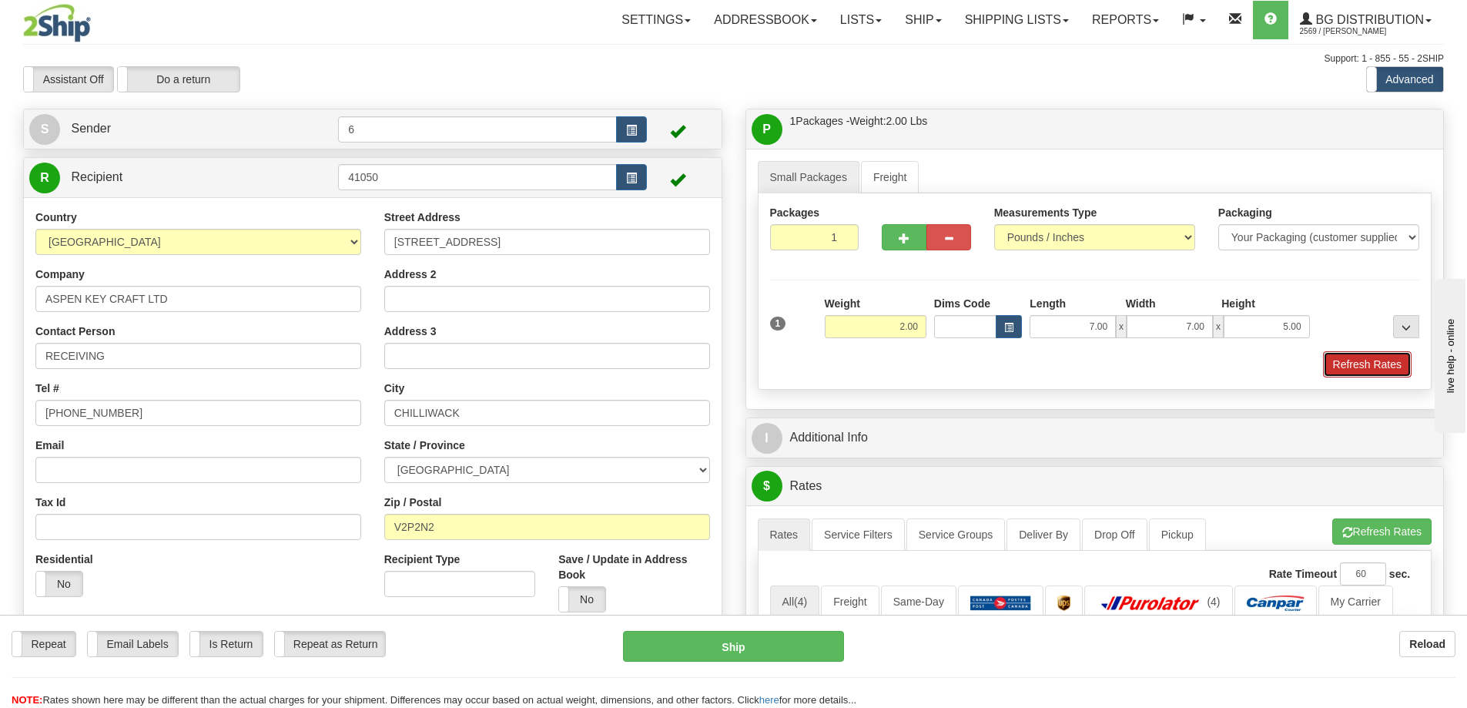
click at [1363, 362] on button "Refresh Rates" at bounding box center [1367, 364] width 89 height 26
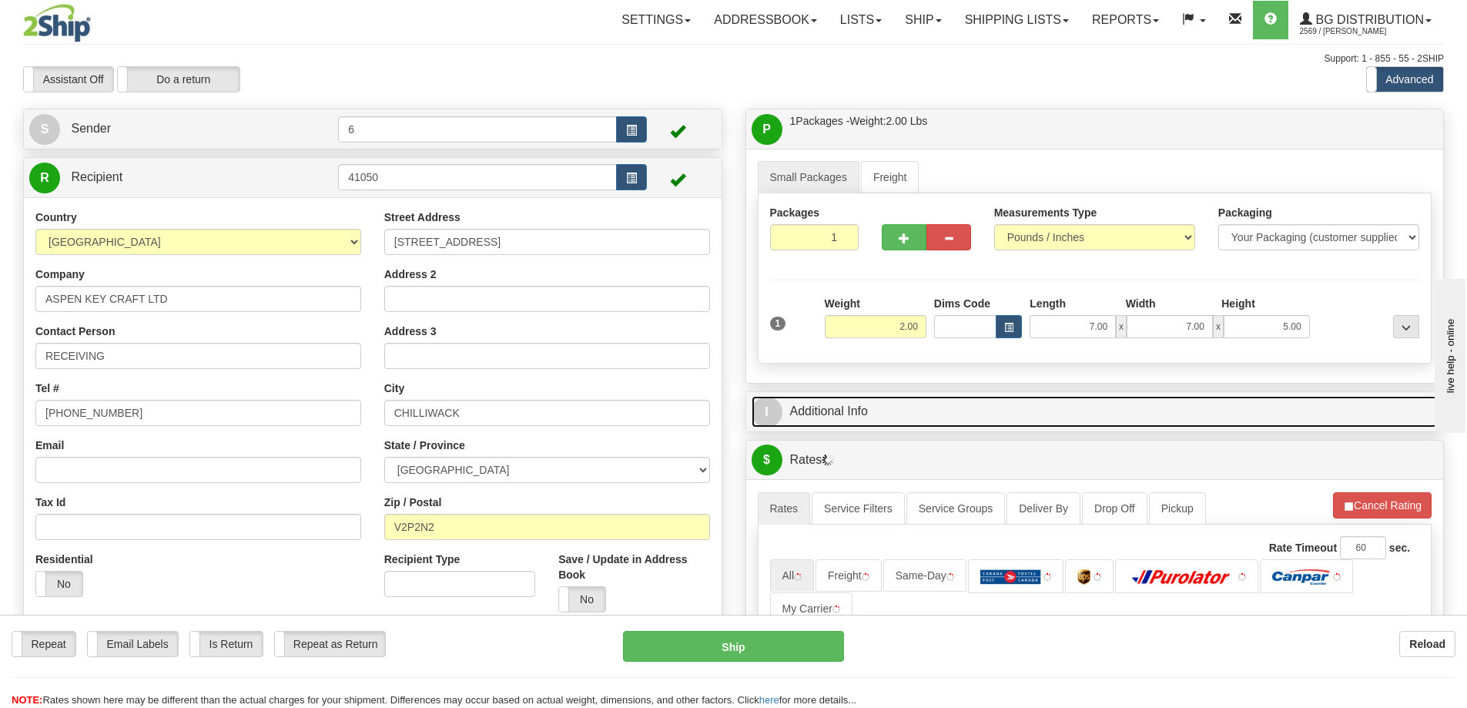
click at [1310, 414] on link "I Additional Info" at bounding box center [1095, 412] width 687 height 32
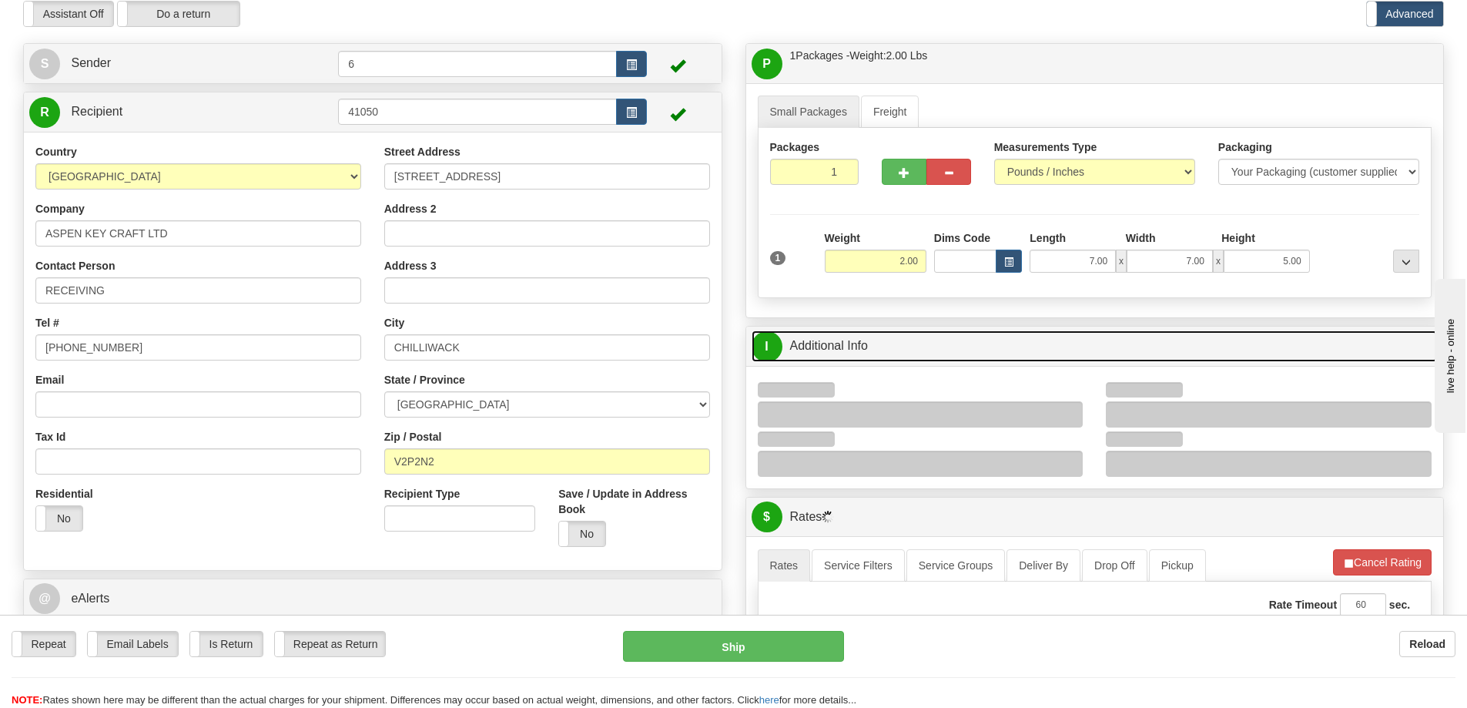
scroll to position [154, 0]
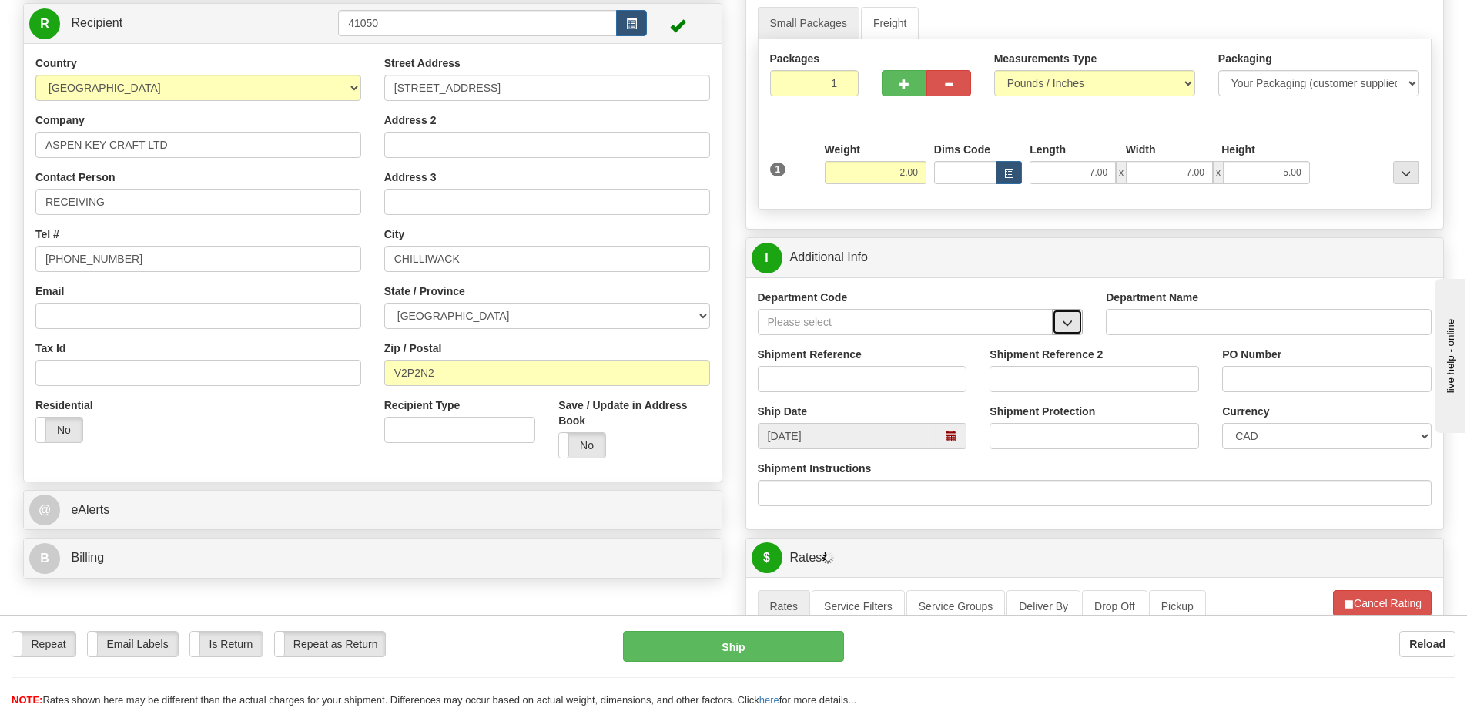
drag, startPoint x: 1074, startPoint y: 318, endPoint x: 1065, endPoint y: 324, distance: 11.1
click at [1072, 320] on button "button" at bounding box center [1067, 322] width 31 height 26
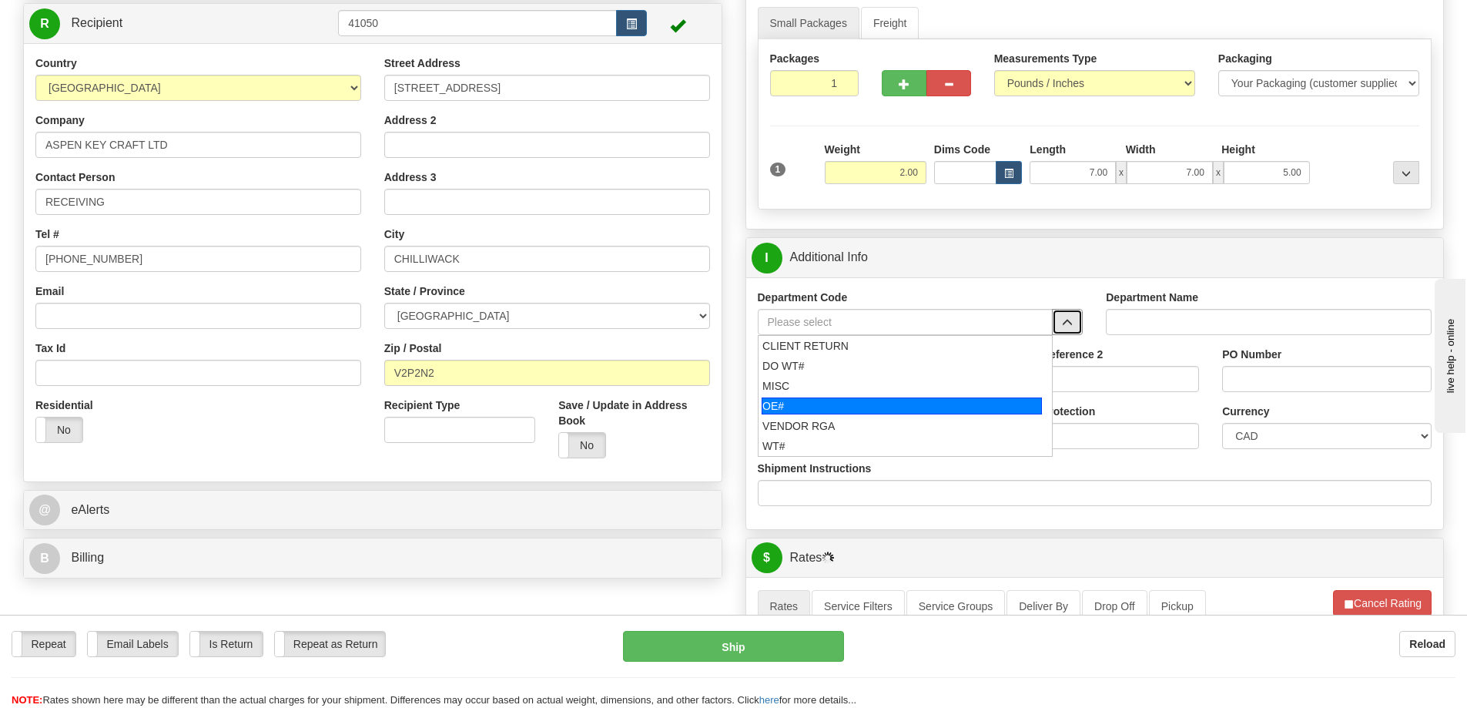
click at [860, 405] on div "OE#" at bounding box center [902, 405] width 280 height 17
type input "OE#"
type input "ORDERS"
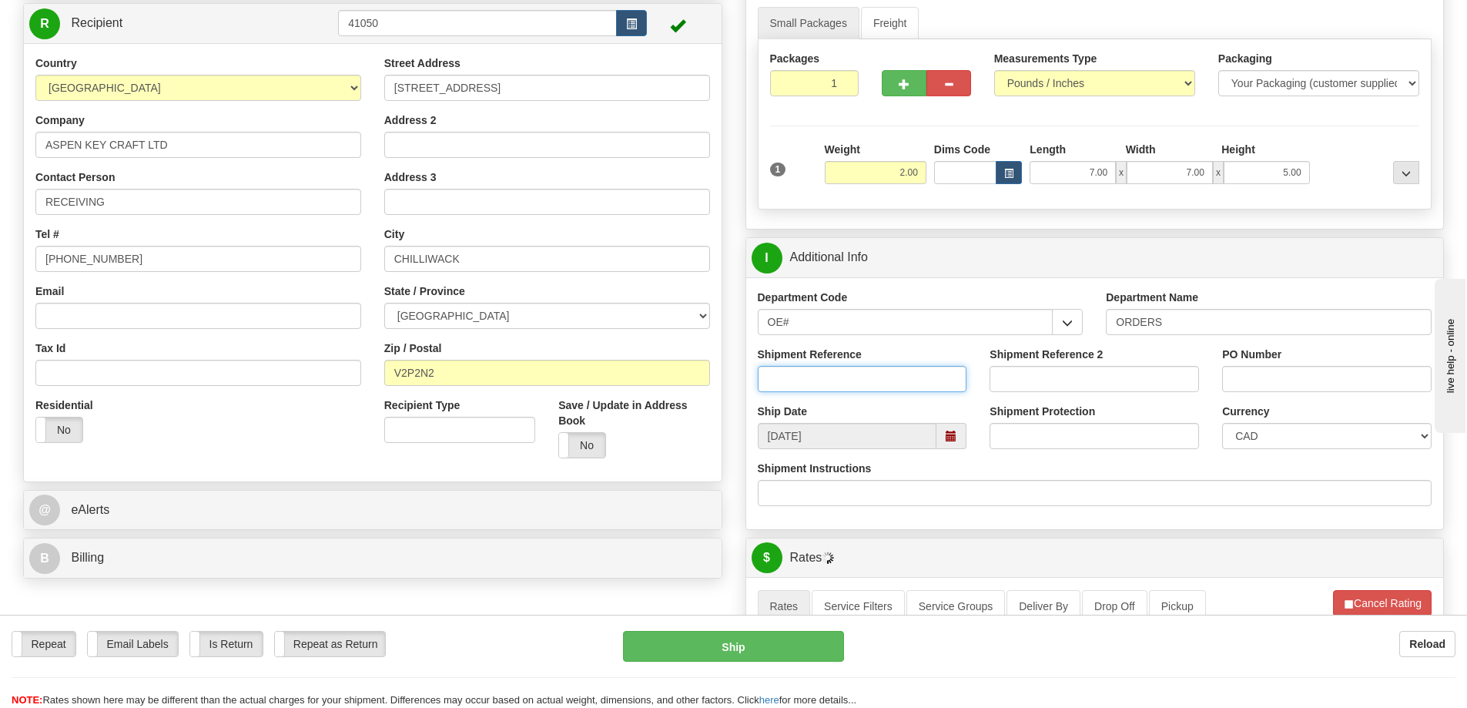
click at [857, 376] on input "Shipment Reference" at bounding box center [863, 379] width 210 height 26
type input "60033169-00"
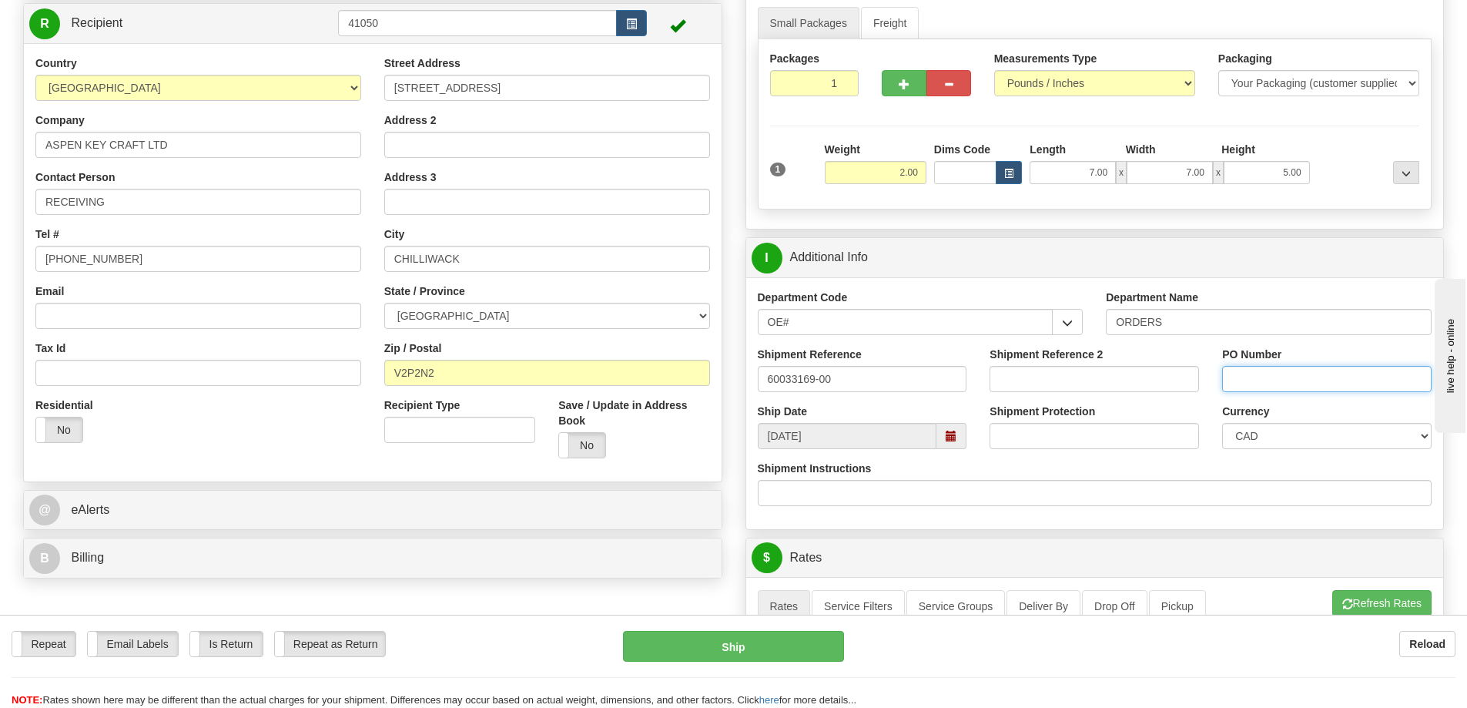
type input "3"
type input "60033169-00"
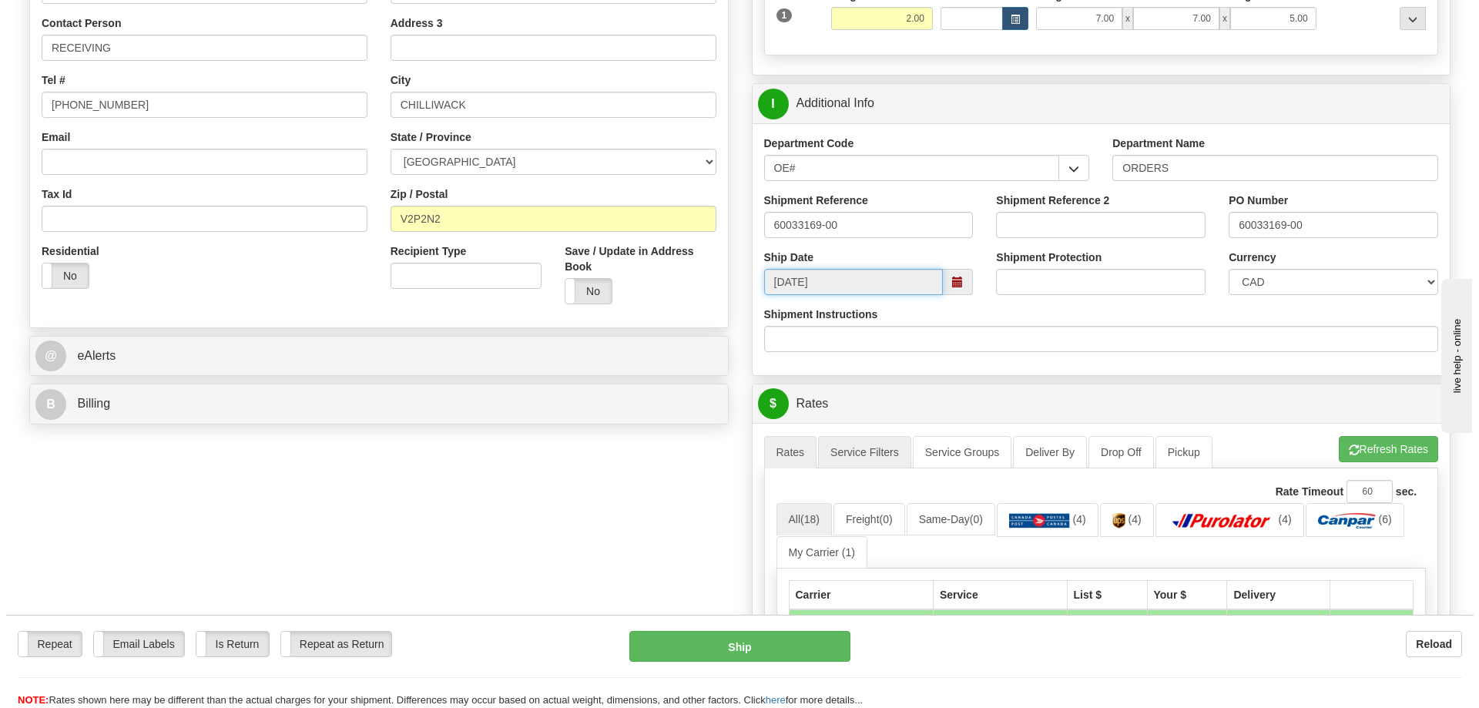
scroll to position [616, 0]
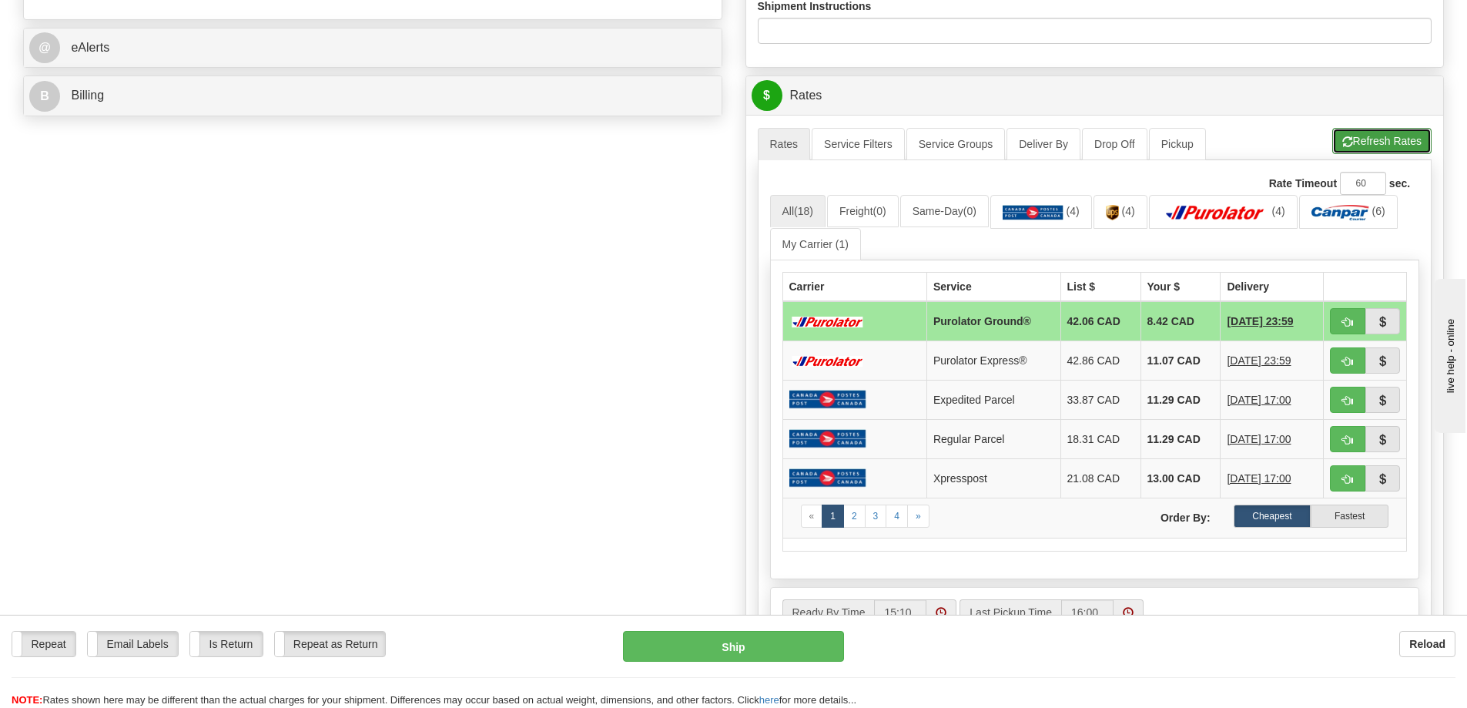
click at [1391, 136] on button "Refresh Rates" at bounding box center [1382, 141] width 99 height 26
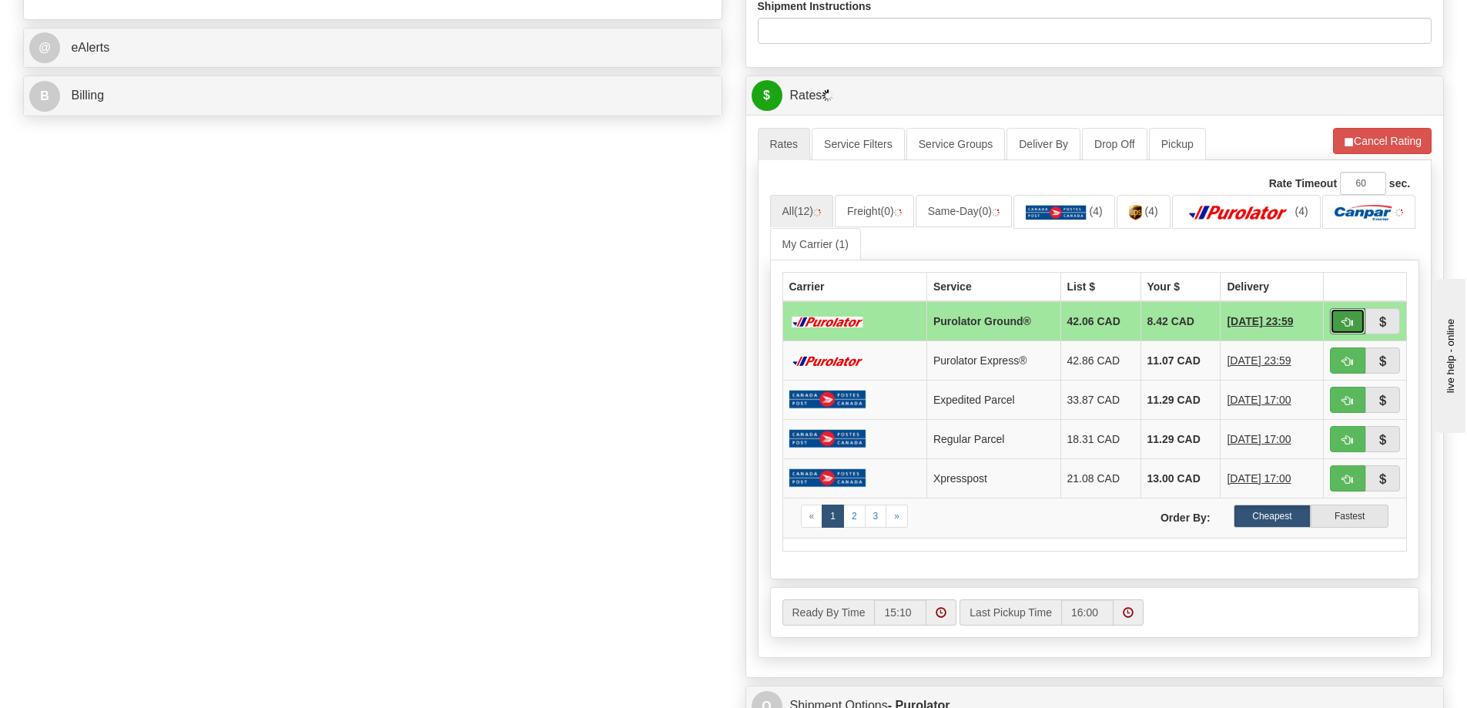
click at [1341, 313] on button "button" at bounding box center [1347, 321] width 35 height 26
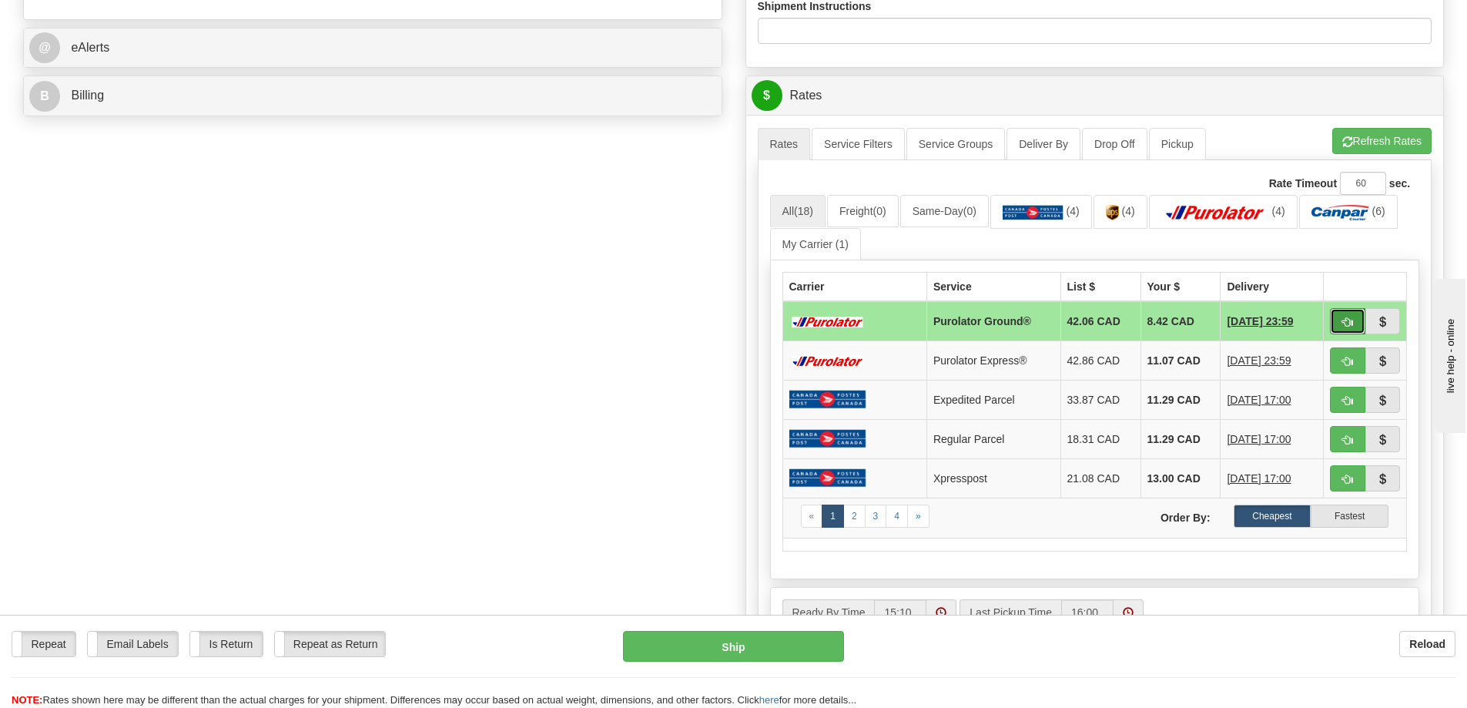
click at [1348, 325] on span "button" at bounding box center [1348, 322] width 11 height 10
type input "260"
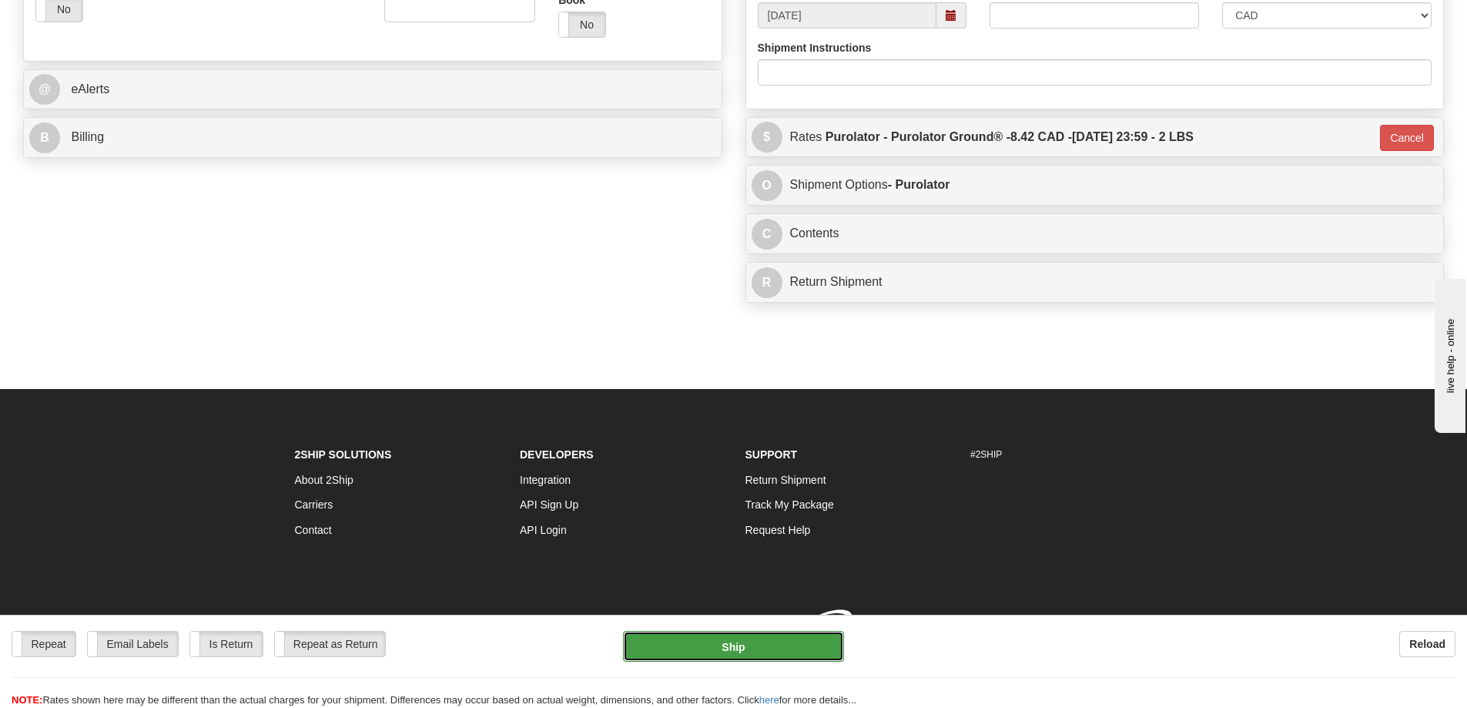
click at [708, 641] on button "Ship" at bounding box center [733, 646] width 221 height 31
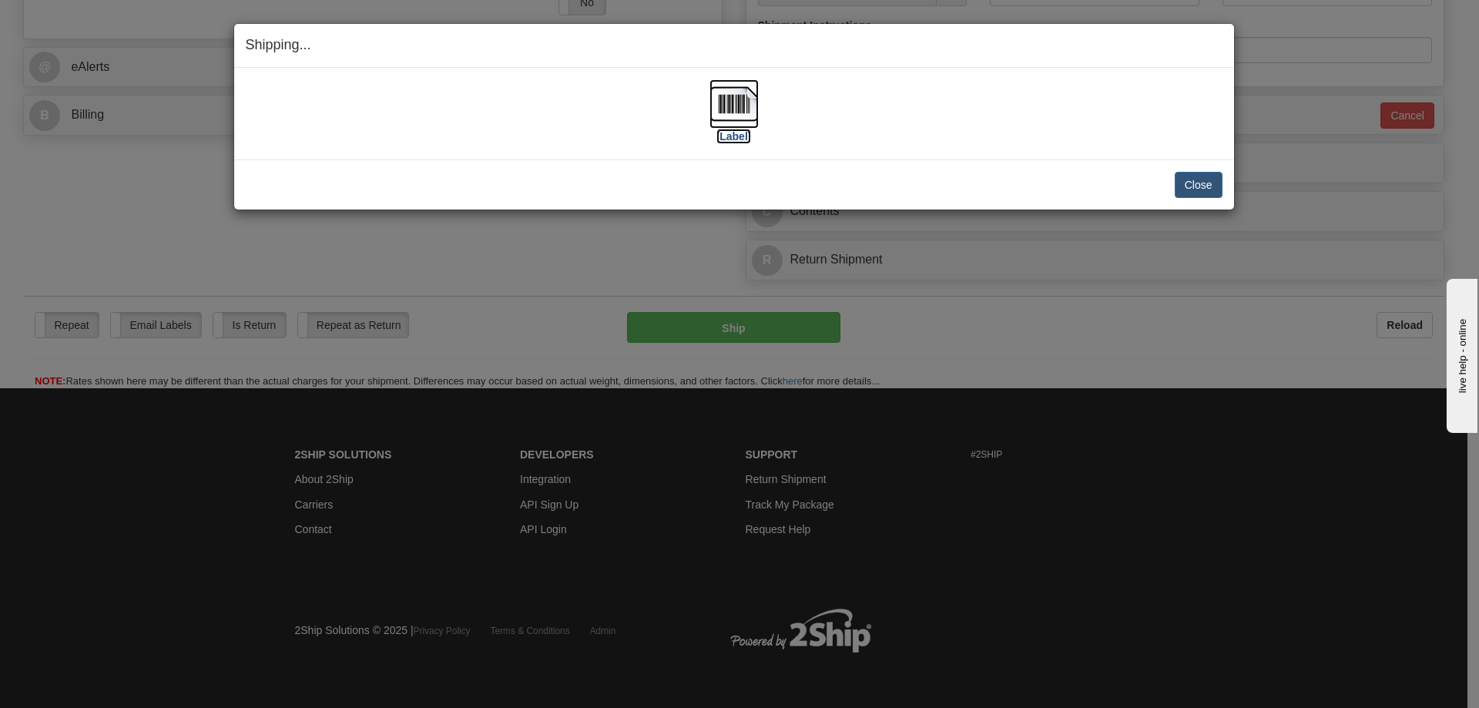
click at [726, 141] on label "[Label]" at bounding box center [733, 136] width 35 height 15
click at [1200, 179] on button "Close" at bounding box center [1199, 185] width 48 height 26
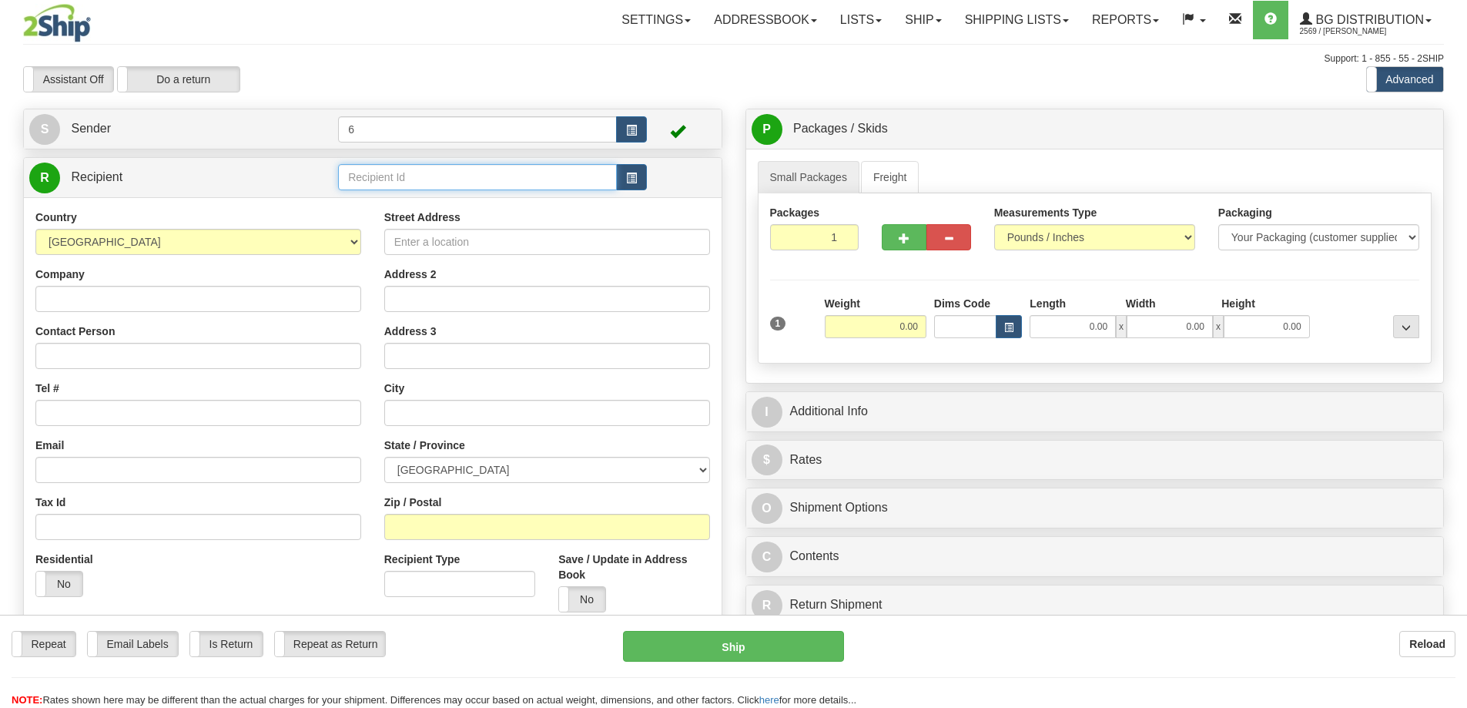
click at [413, 173] on input "text" at bounding box center [477, 177] width 279 height 26
type input "43012"
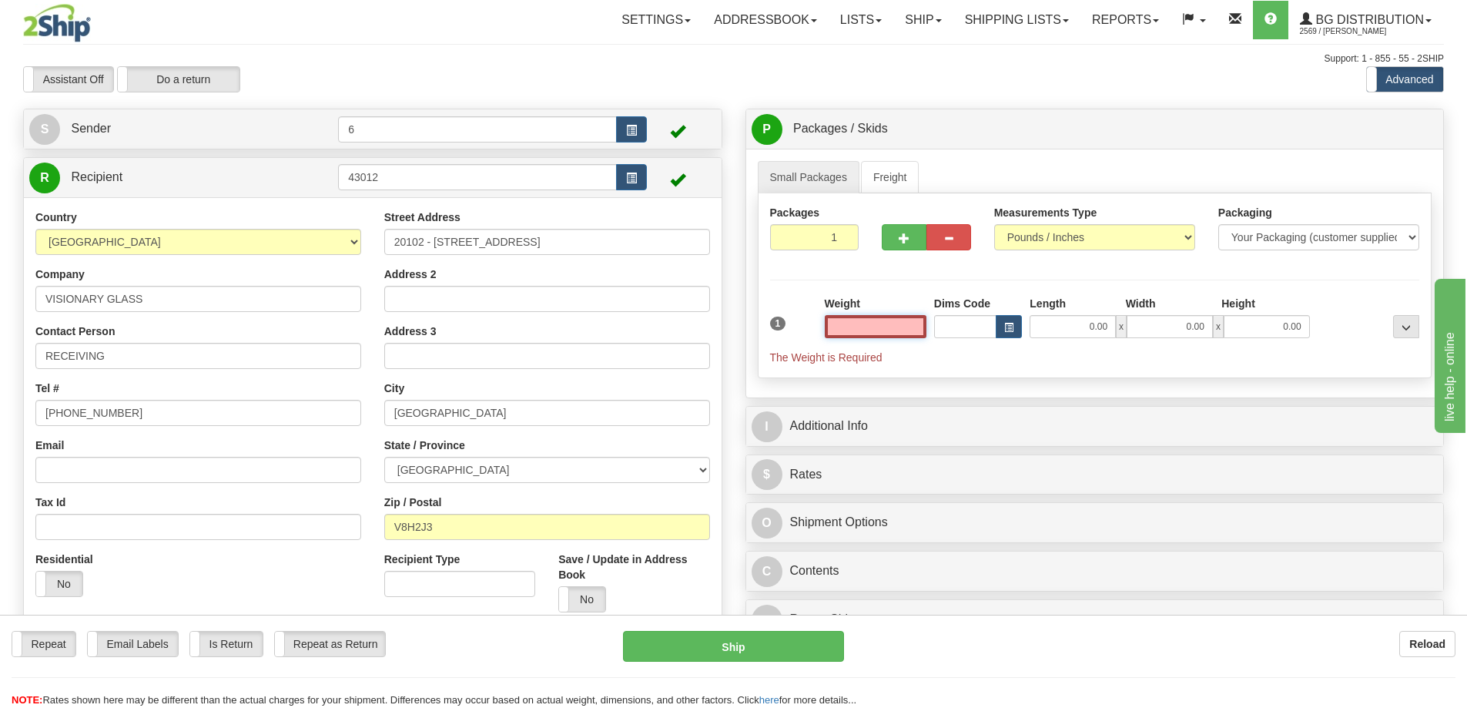
click at [858, 337] on input "text" at bounding box center [876, 326] width 102 height 23
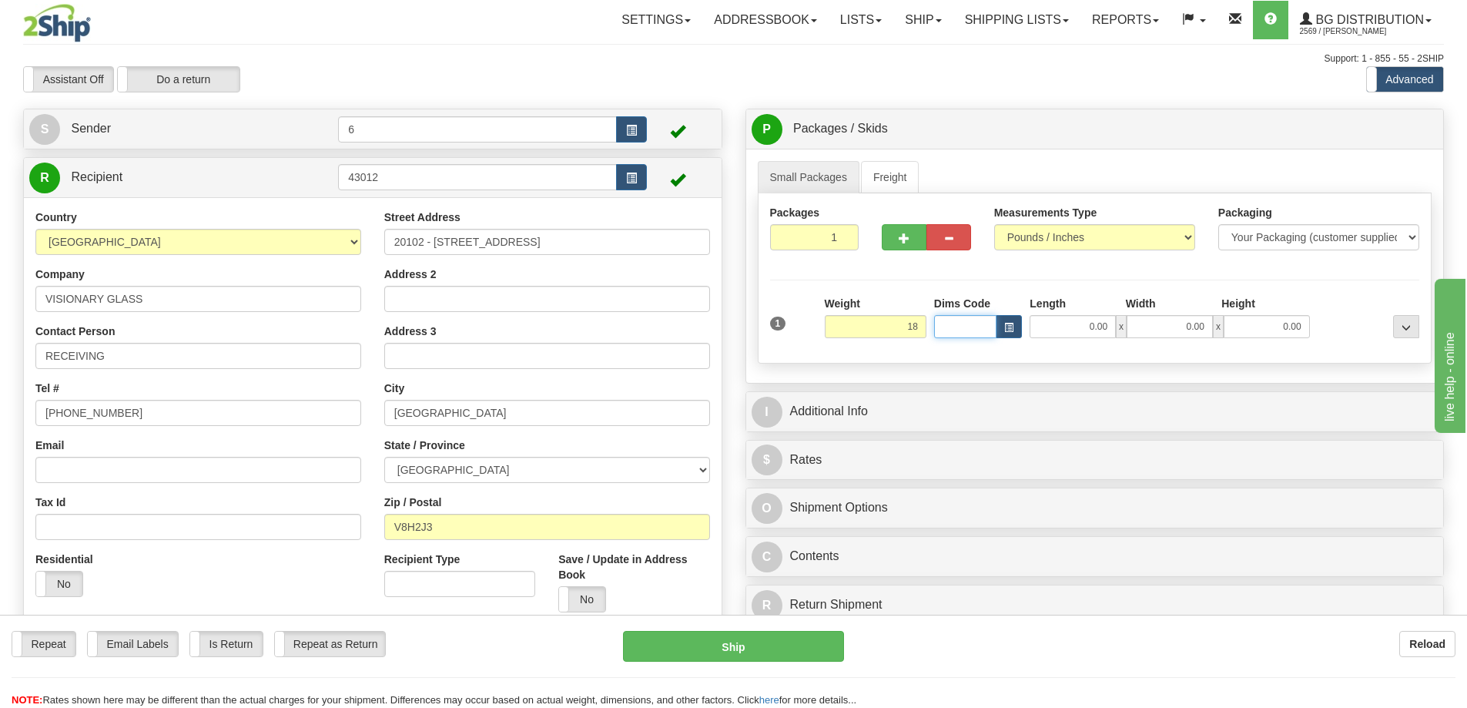
type input "18.00"
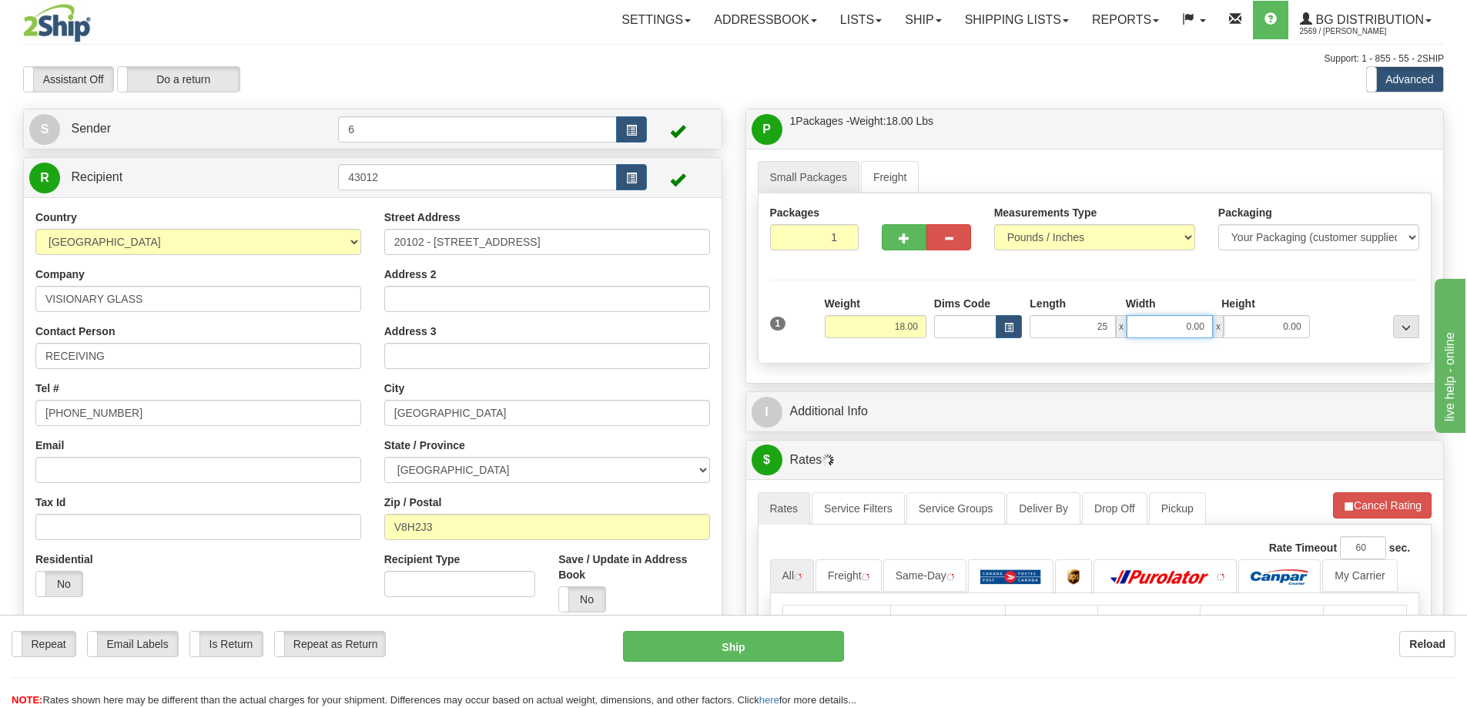
type input "25.00"
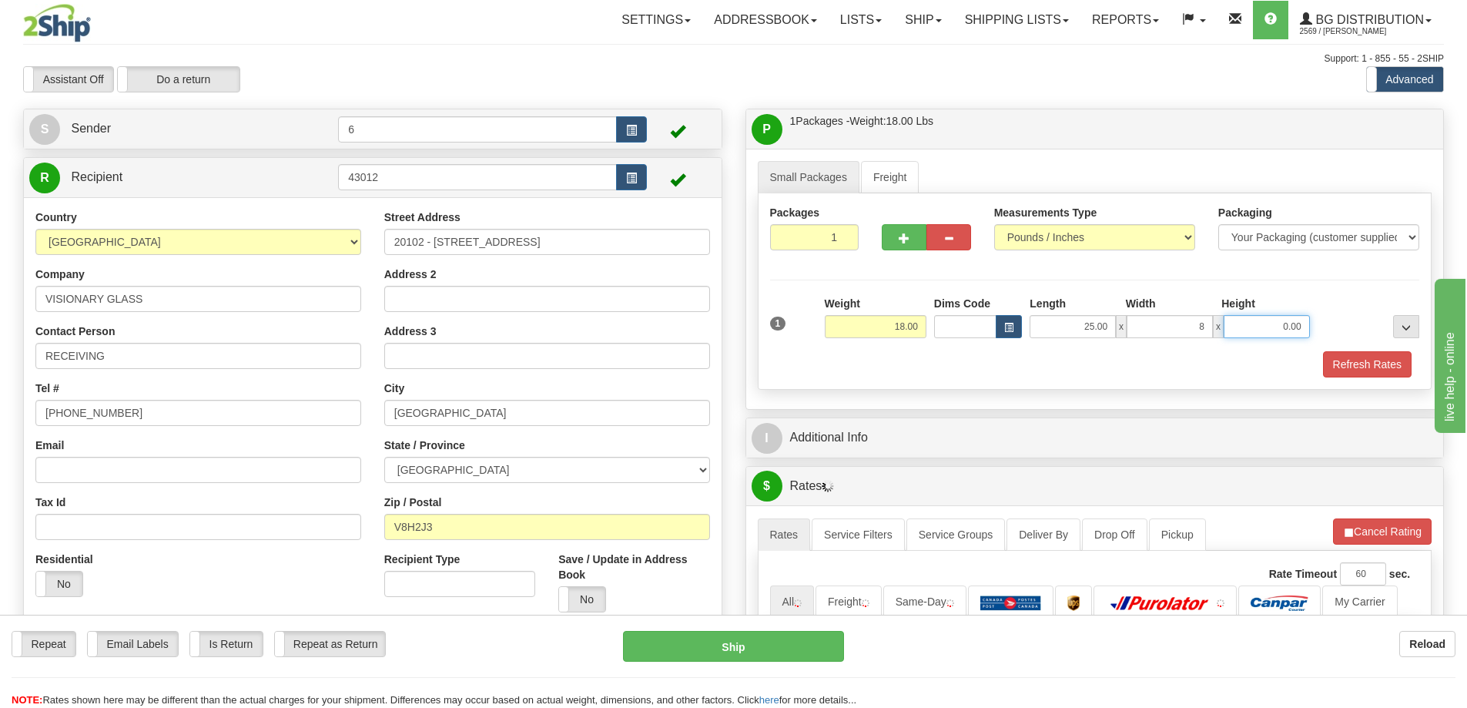
type input "8.00"
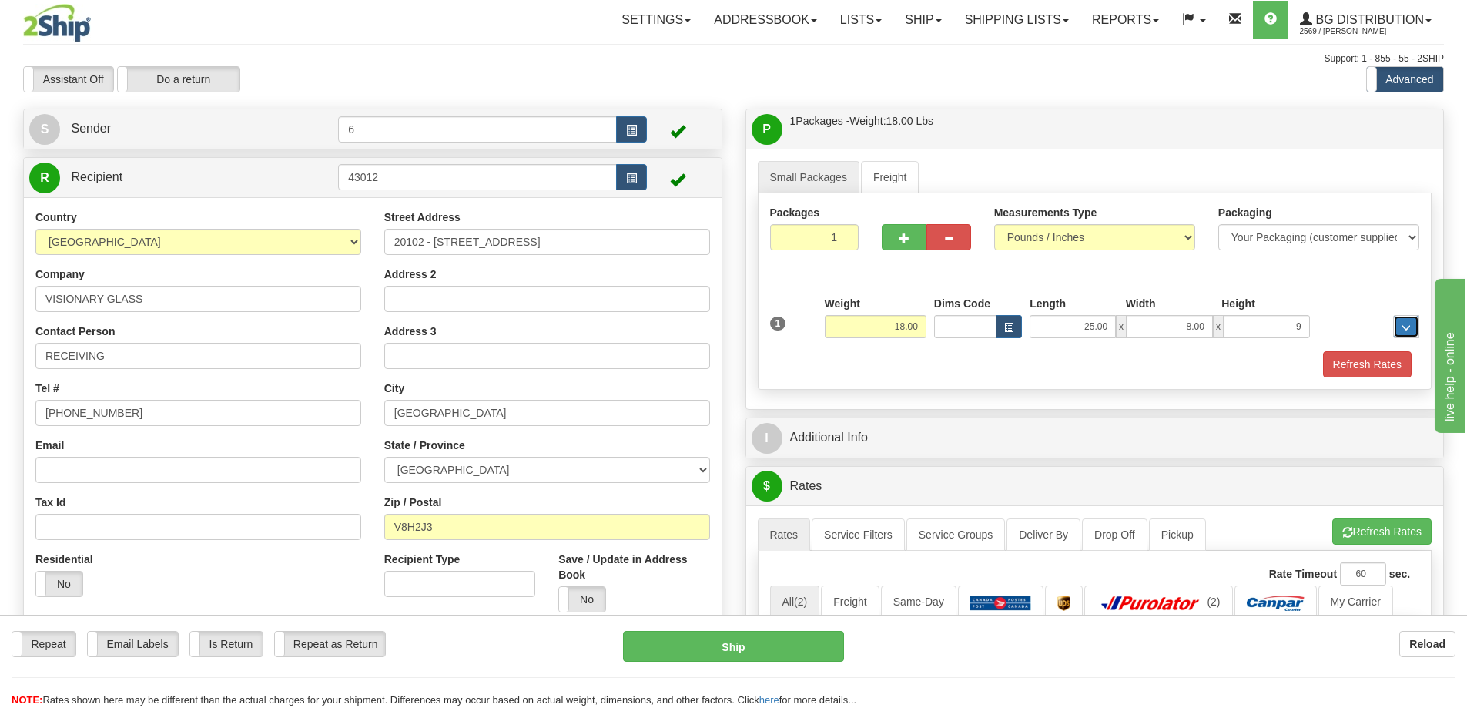
type input "9.00"
click at [1363, 360] on button "Refresh Rates" at bounding box center [1367, 364] width 89 height 26
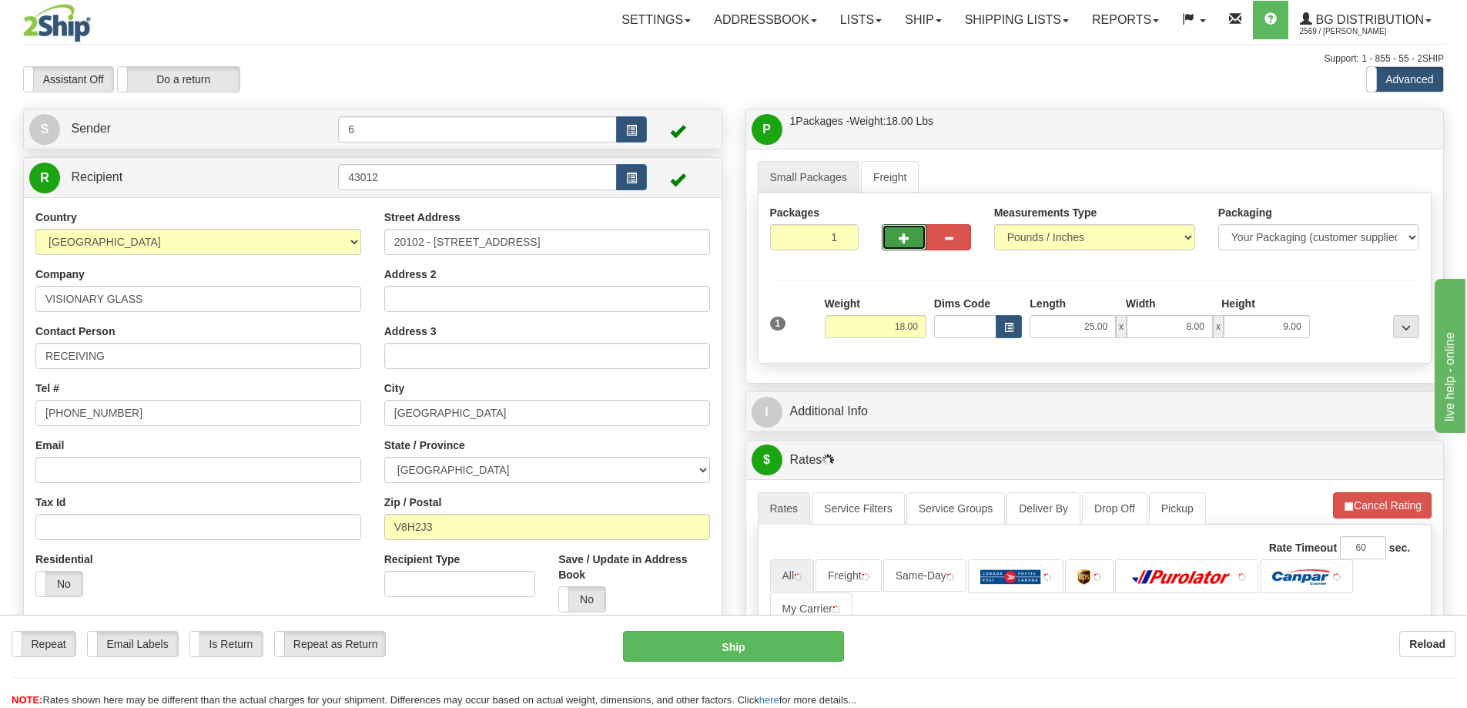
click at [914, 233] on button "button" at bounding box center [904, 237] width 45 height 26
radio input "true"
type input "2"
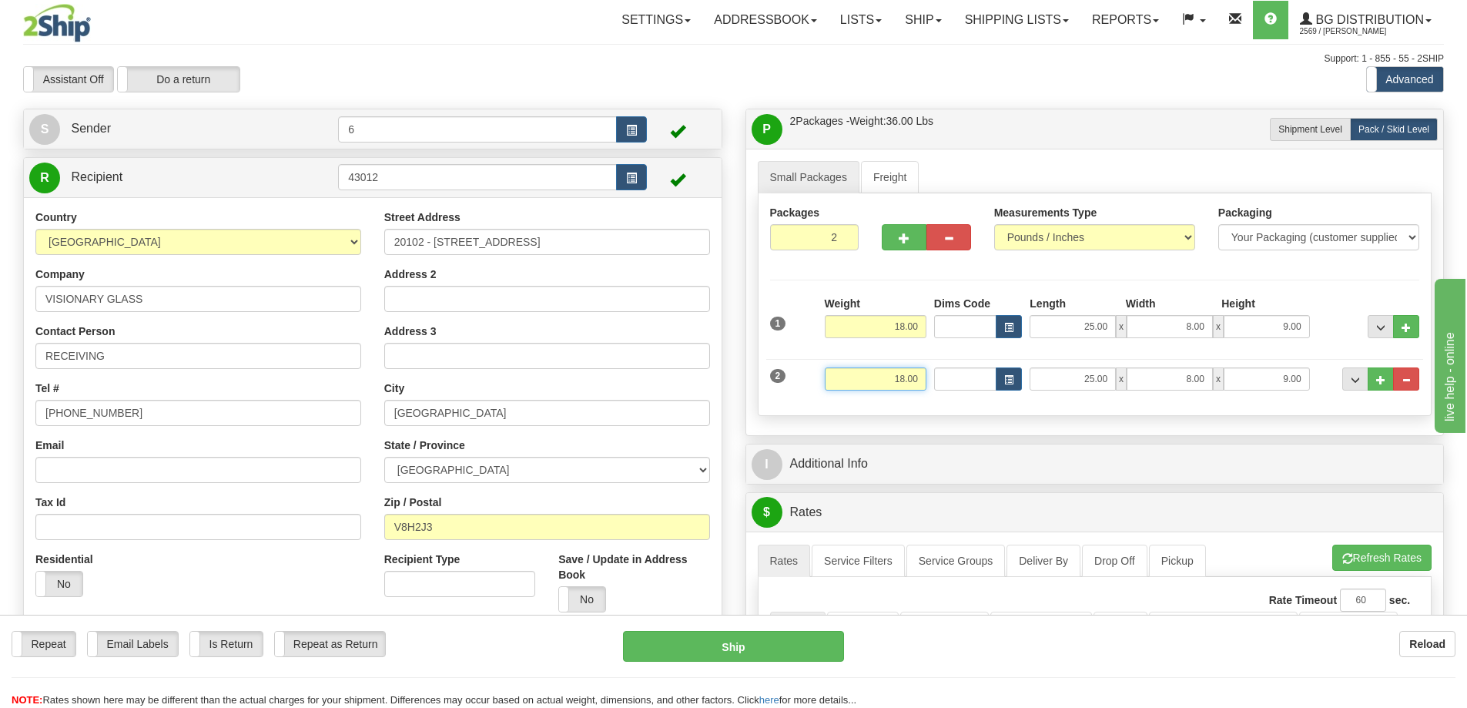
drag, startPoint x: 899, startPoint y: 379, endPoint x: 1080, endPoint y: 310, distance: 193.8
click at [1122, 320] on div "1 Weight 18.00 Dims Code" at bounding box center [1095, 350] width 650 height 108
type input "18.00"
type input "8.00"
type input "4.00"
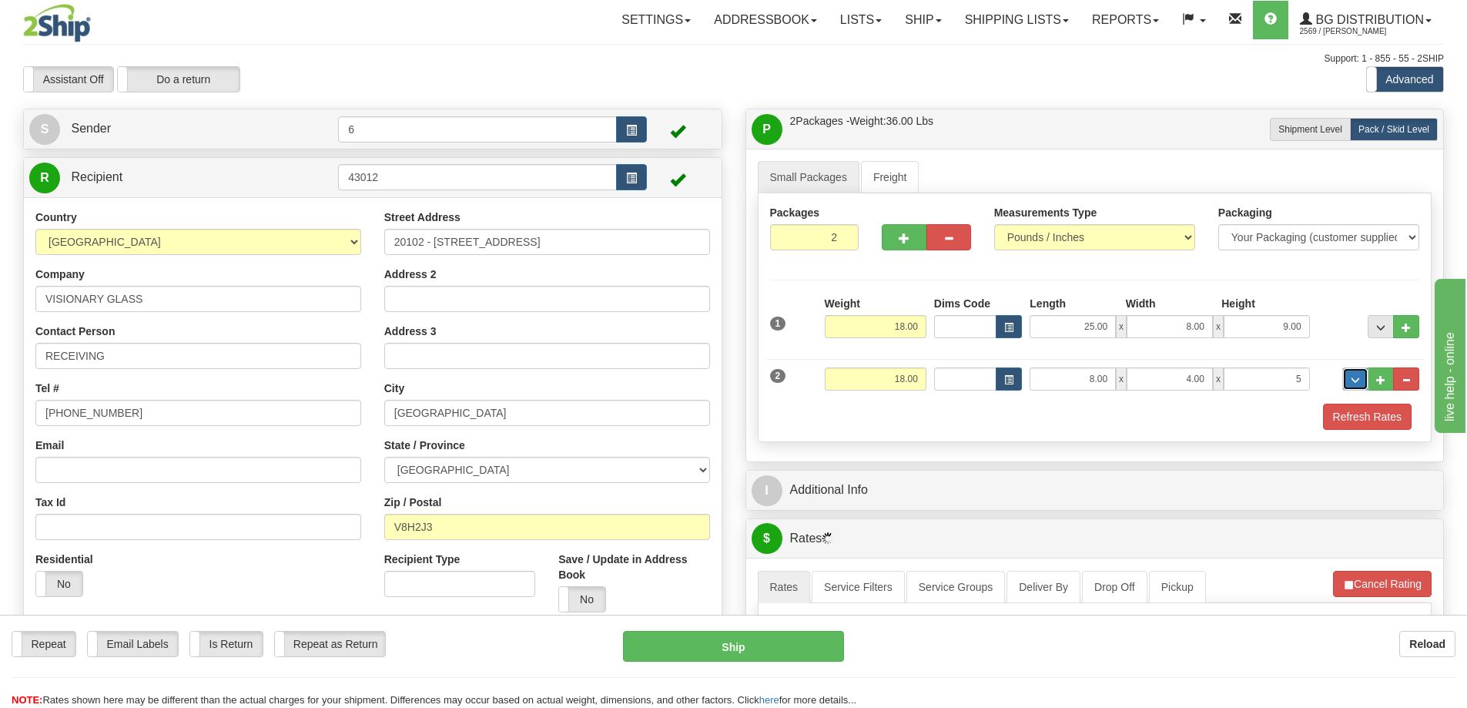
type input "5.00"
type input "84.00"
type input "5.00"
type input "2.00"
click at [1371, 420] on button "Refresh Rates" at bounding box center [1367, 417] width 89 height 26
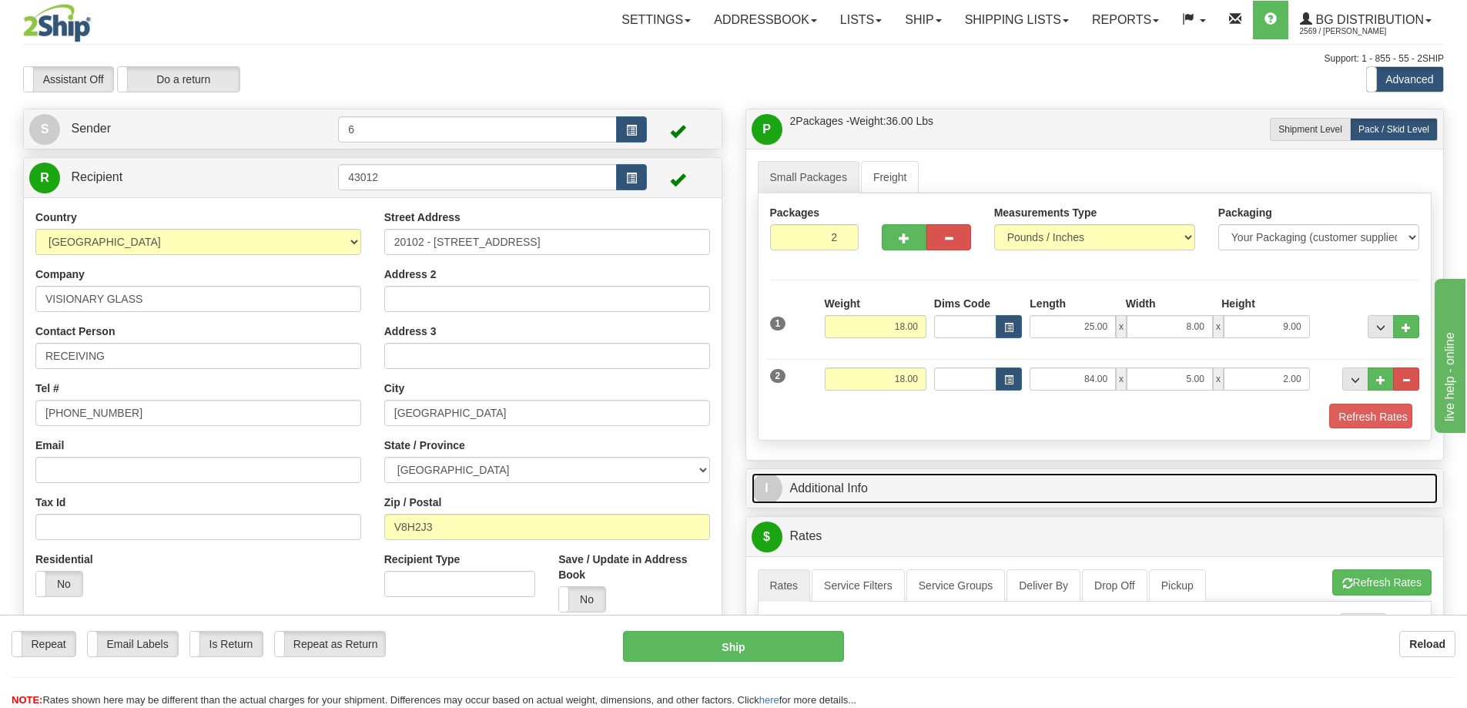
click at [1315, 483] on div "I Additional Info" at bounding box center [1095, 488] width 698 height 39
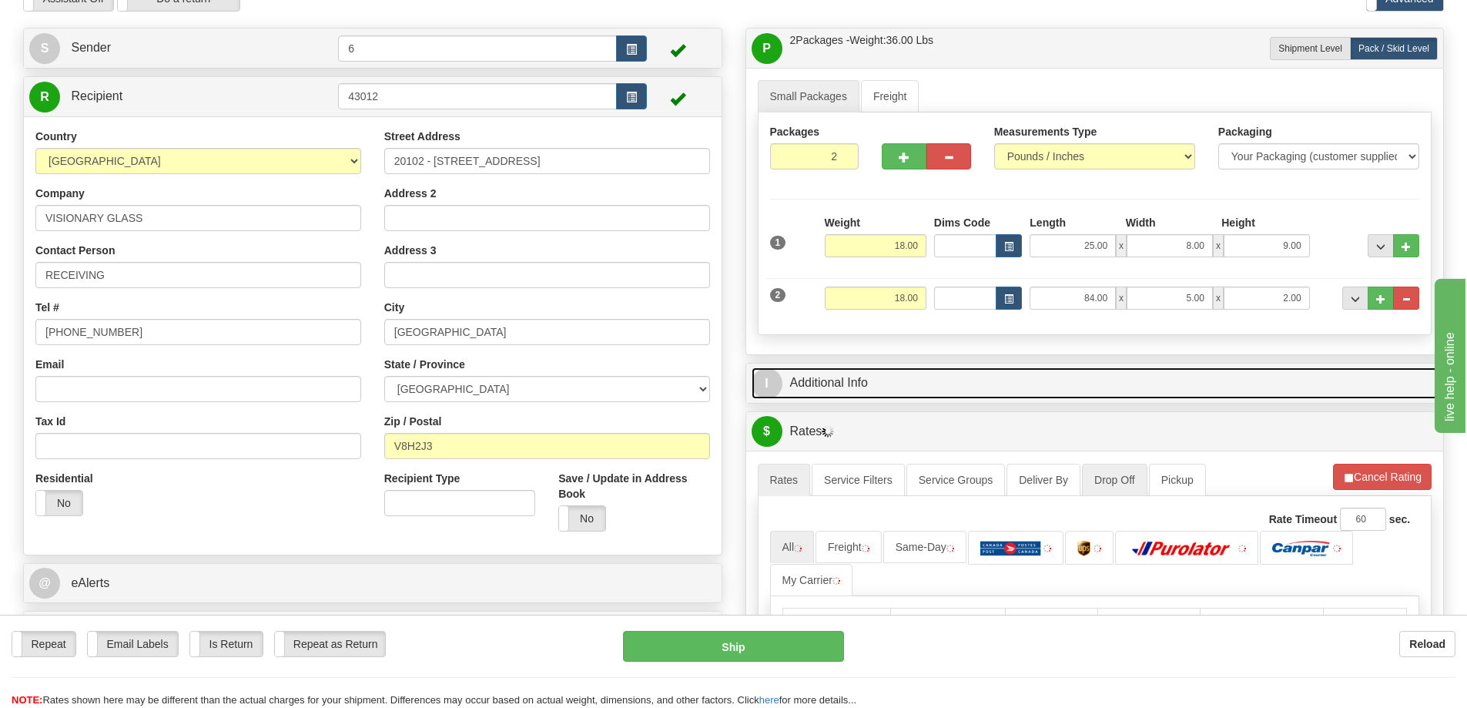
scroll to position [231, 0]
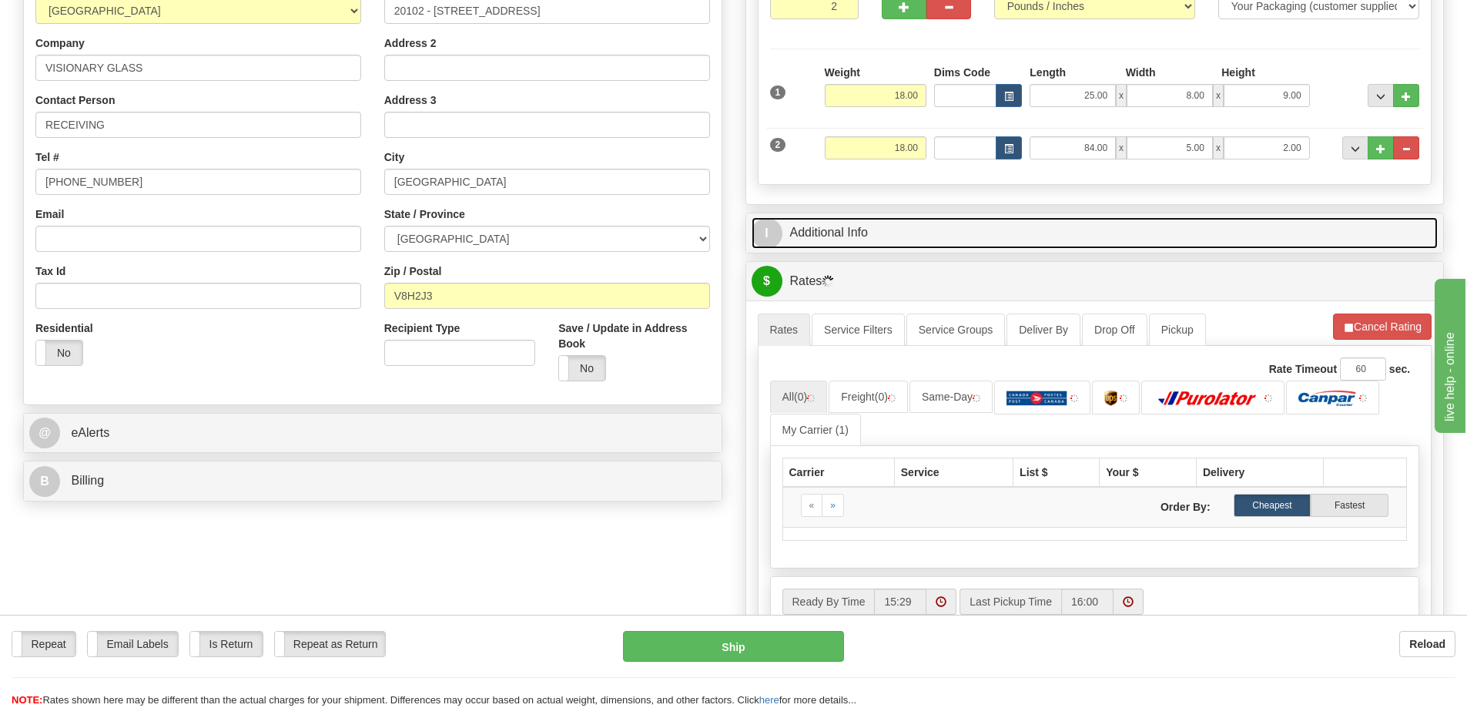
drag, startPoint x: 921, startPoint y: 235, endPoint x: 971, endPoint y: 287, distance: 72.4
click at [921, 236] on link "I Additional Info" at bounding box center [1095, 233] width 687 height 32
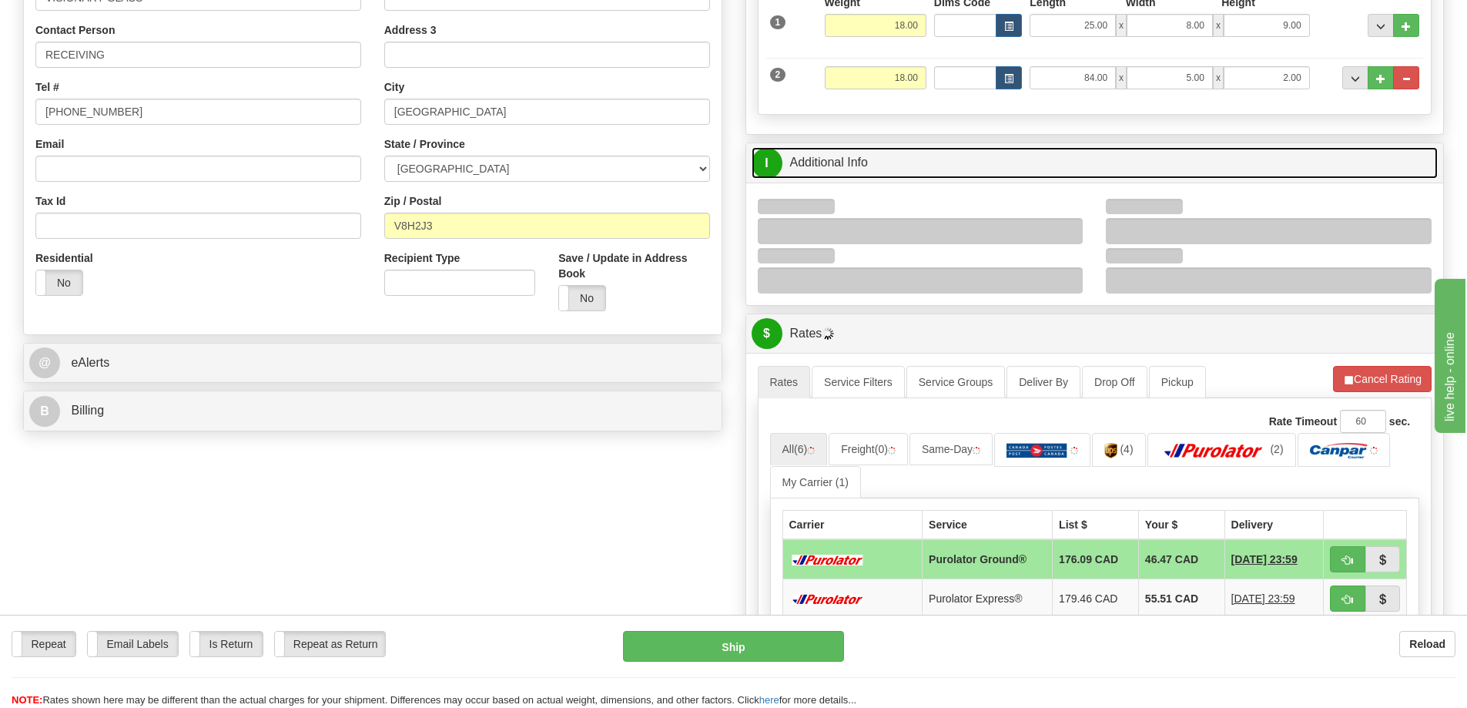
scroll to position [385, 0]
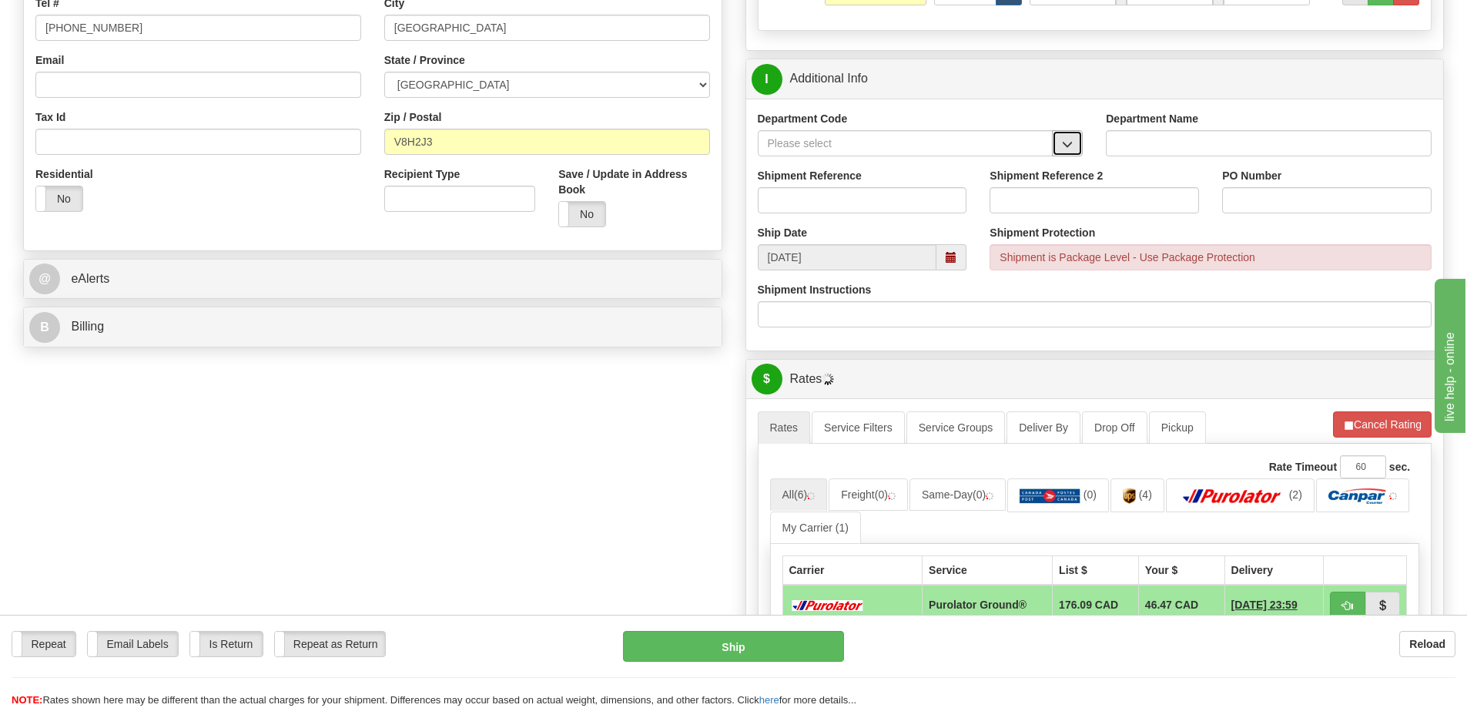
click at [1069, 149] on span "button" at bounding box center [1067, 144] width 11 height 10
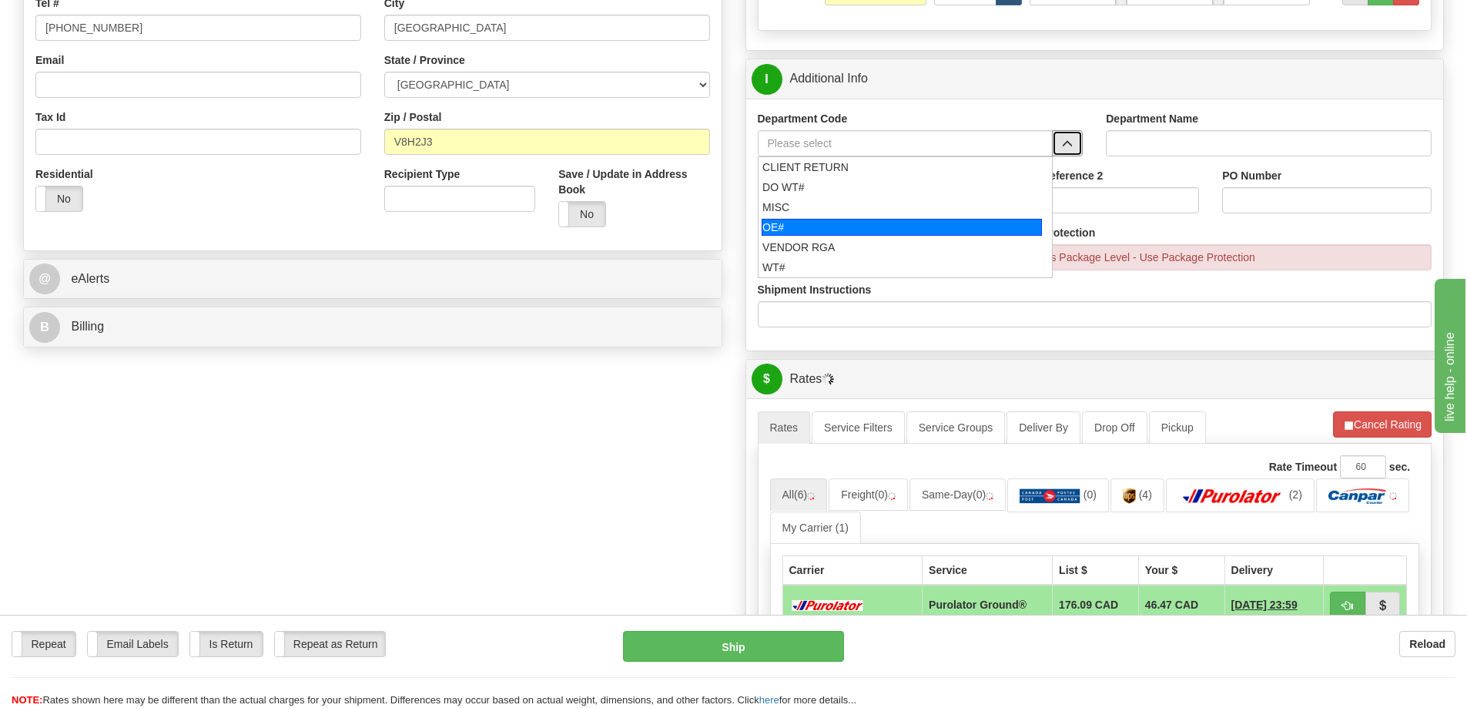
click at [859, 223] on div "OE#" at bounding box center [902, 227] width 280 height 17
type input "OE#"
type input "ORDERS"
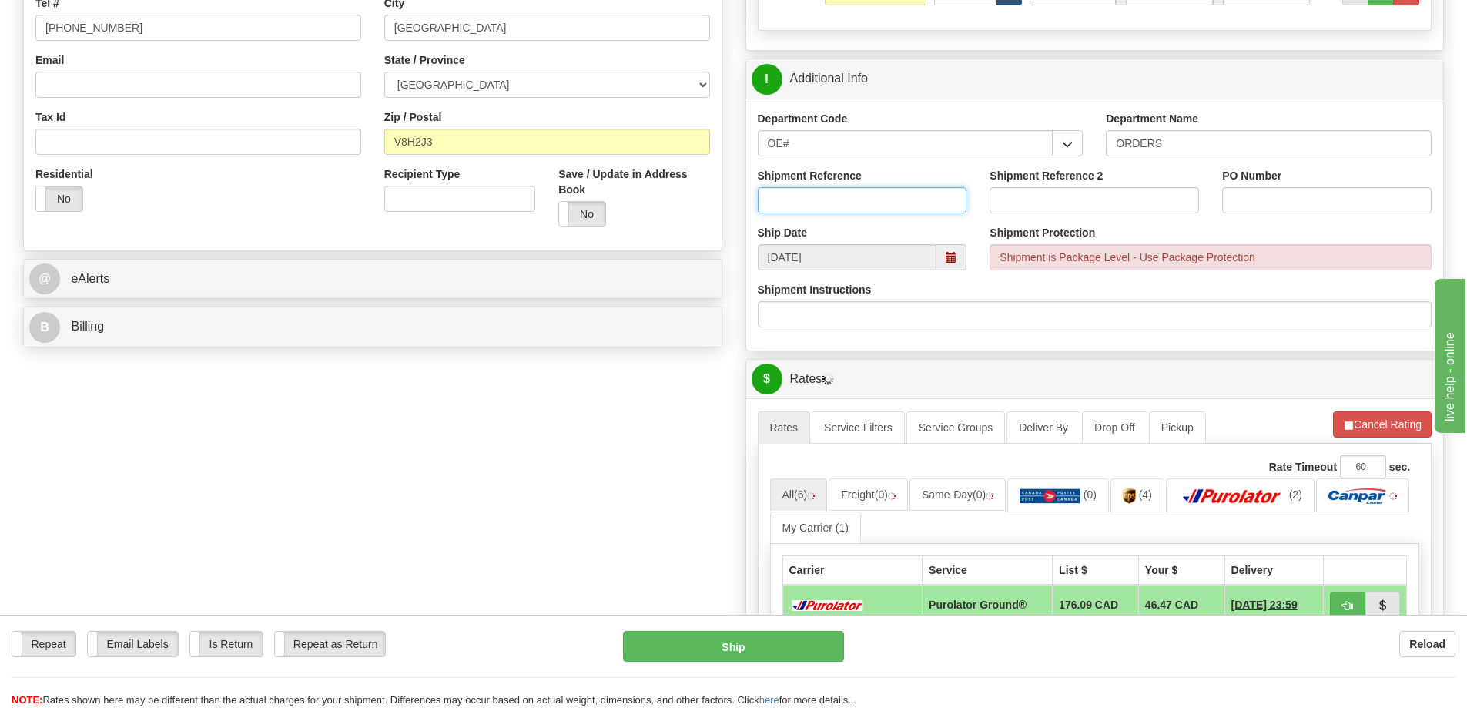
click at [843, 204] on input "Shipment Reference" at bounding box center [863, 200] width 210 height 26
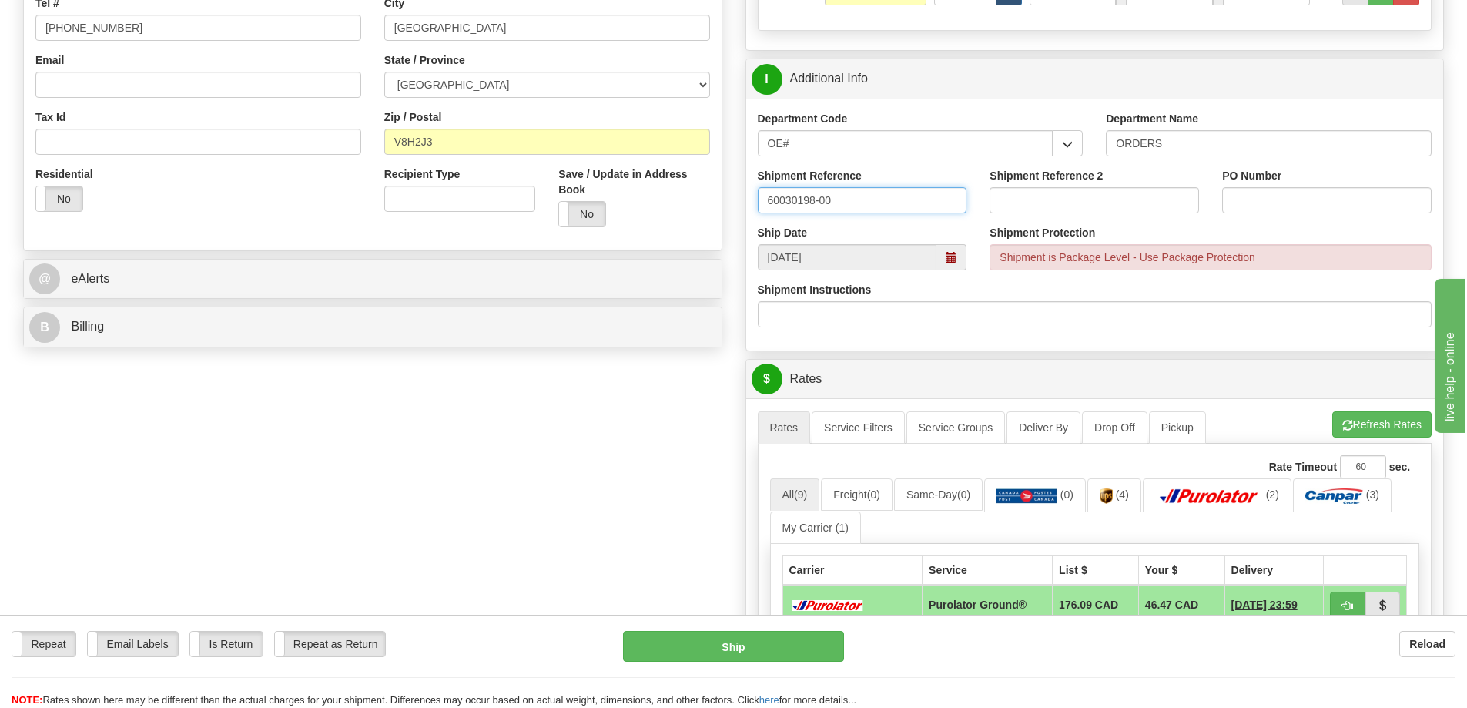
type input "60030198-00"
type input "1234-19"
click at [1363, 437] on button "Refresh Rates" at bounding box center [1382, 424] width 99 height 26
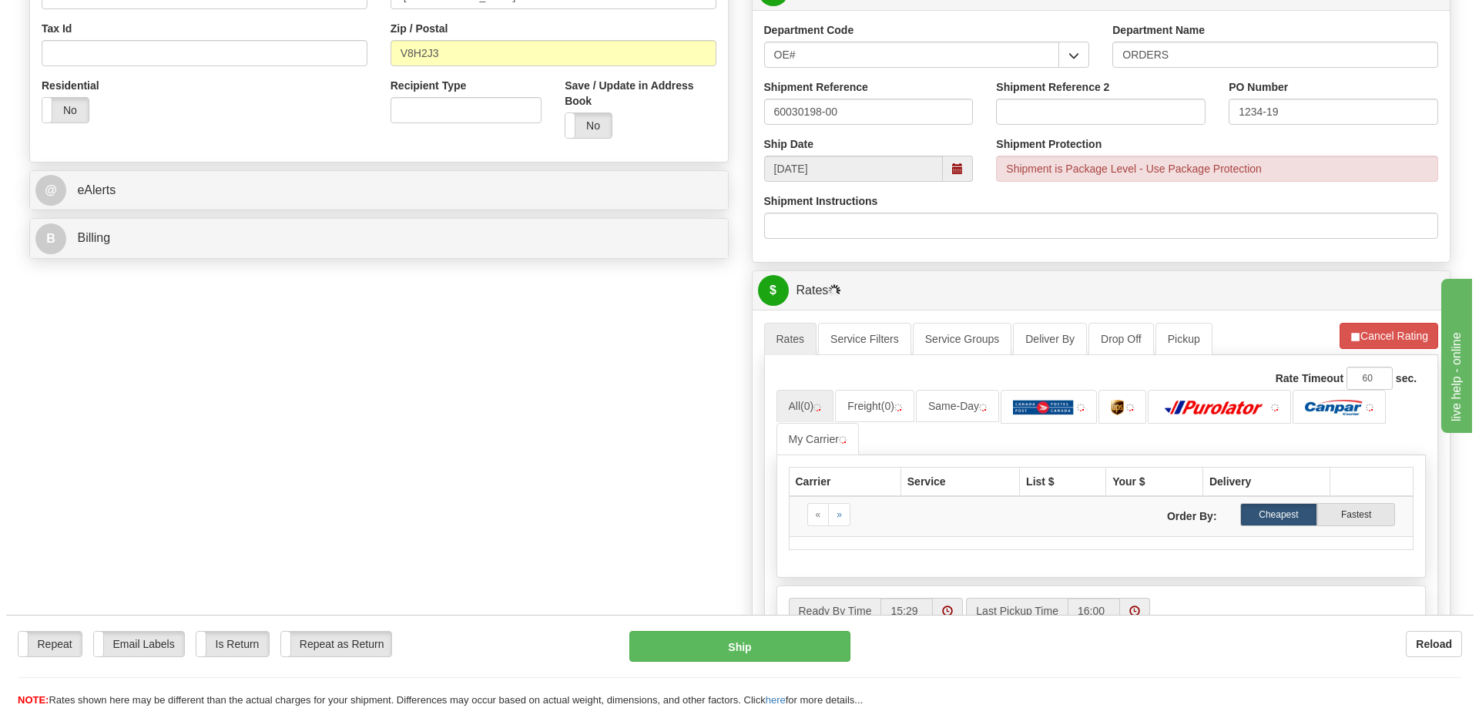
scroll to position [539, 0]
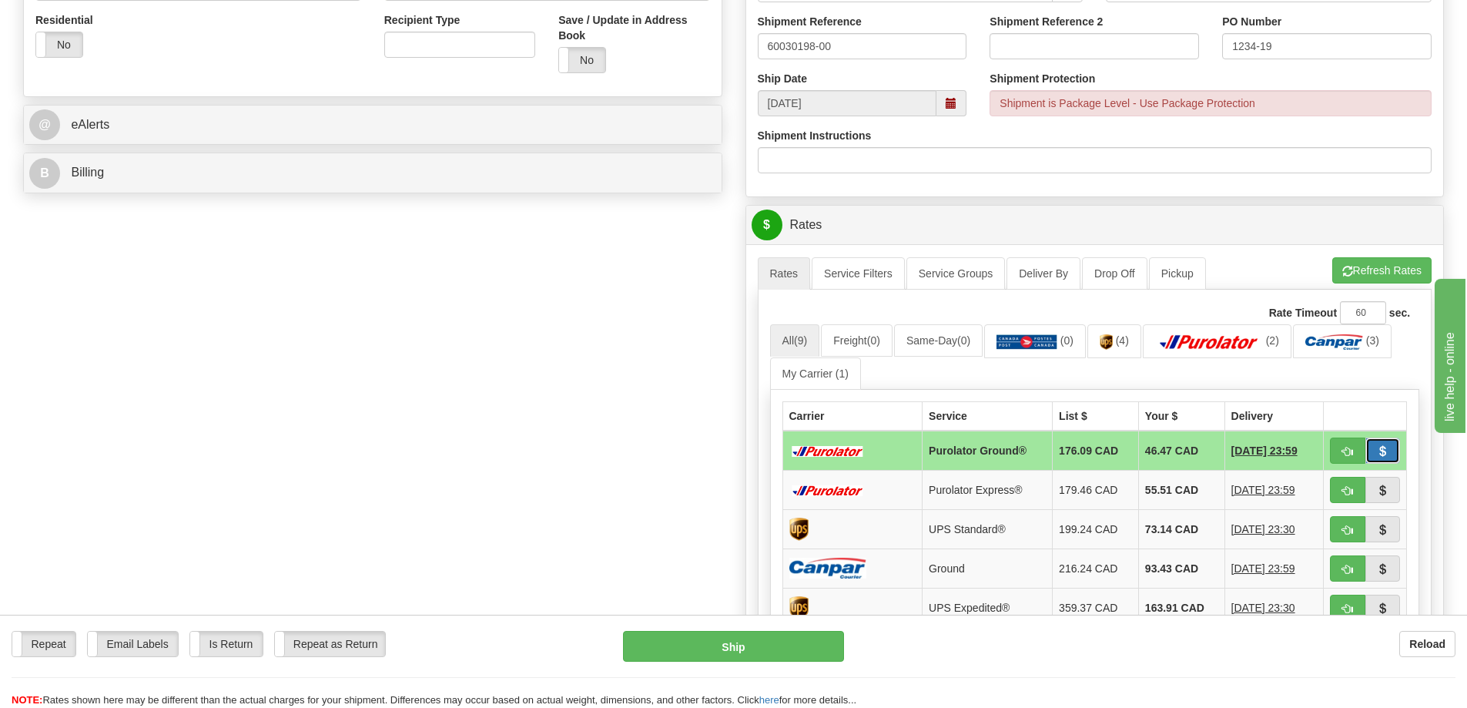
click at [1378, 449] on span "button" at bounding box center [1382, 452] width 11 height 10
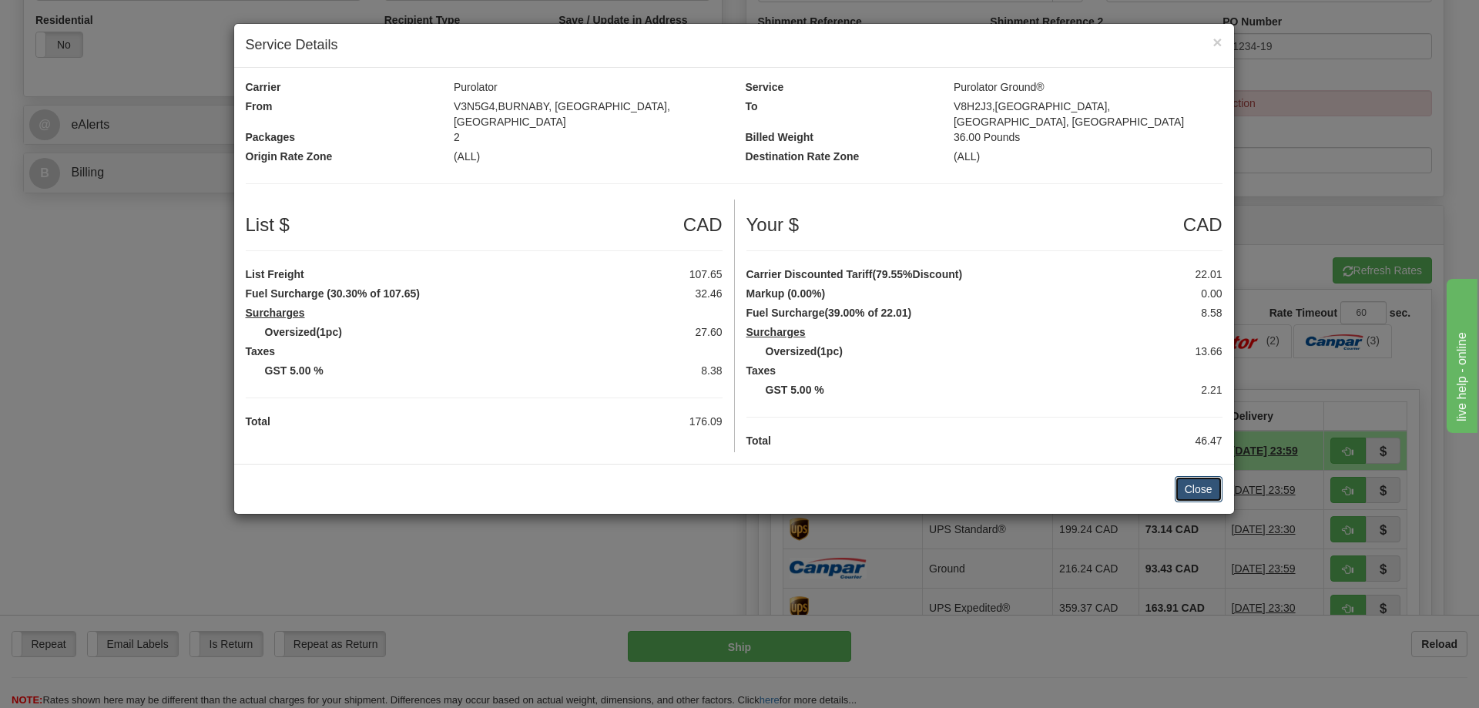
click at [1192, 476] on button "Close" at bounding box center [1199, 489] width 48 height 26
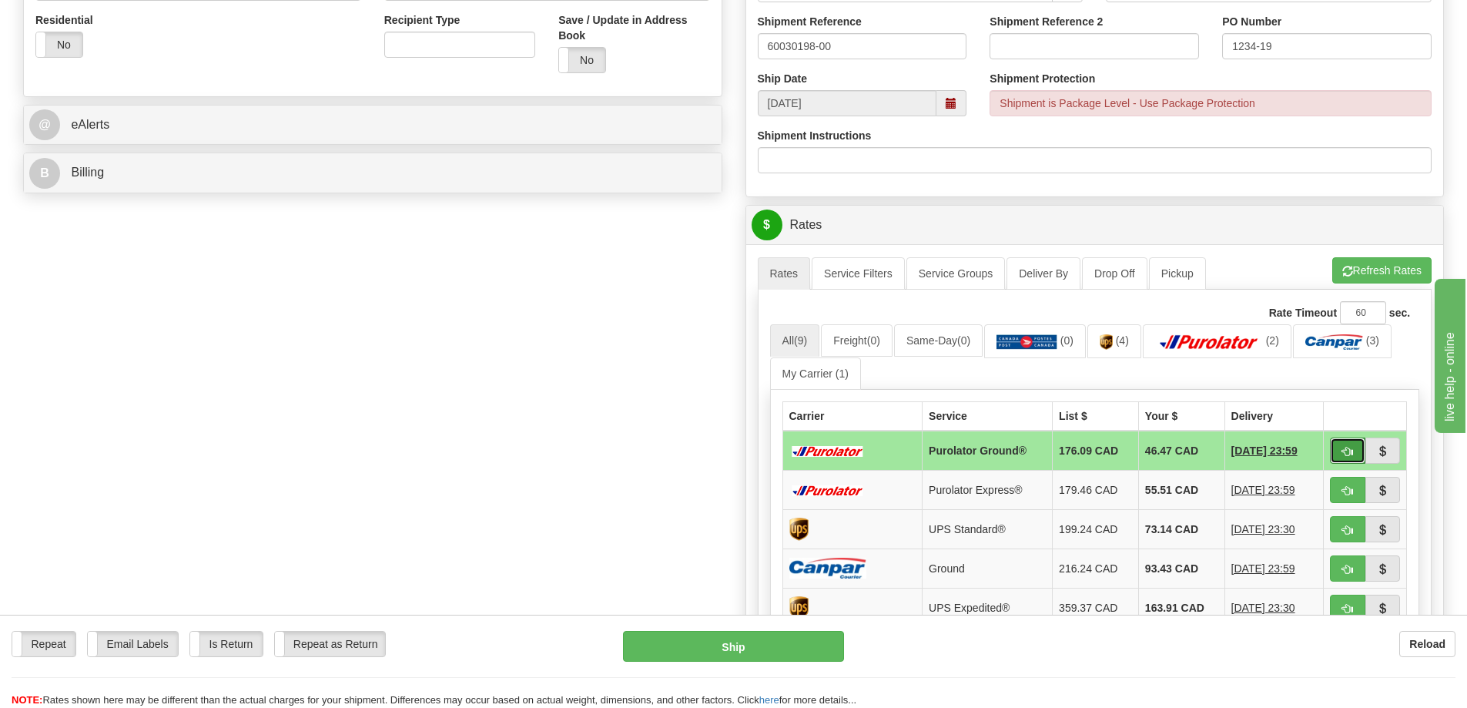
click at [1357, 458] on button "button" at bounding box center [1347, 451] width 35 height 26
type input "260"
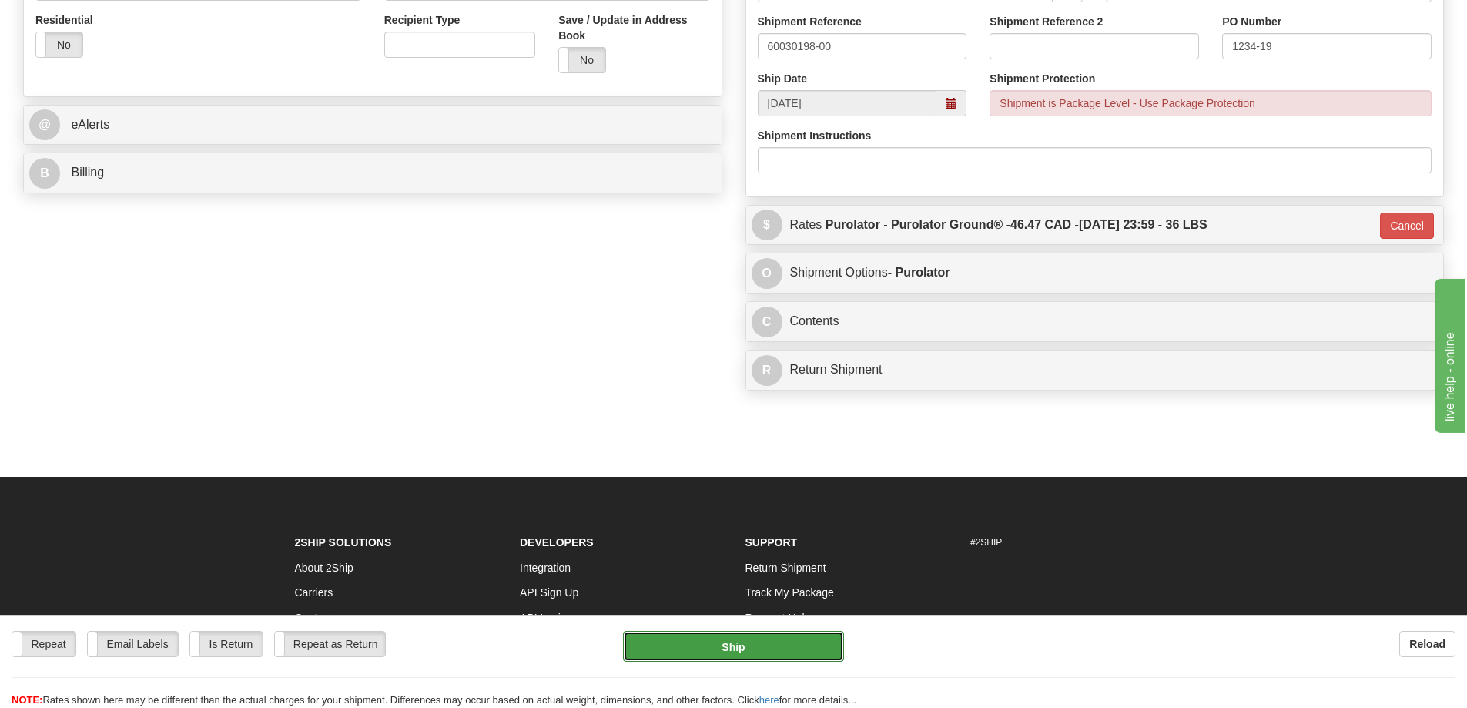
click at [741, 637] on button "Ship" at bounding box center [733, 646] width 221 height 31
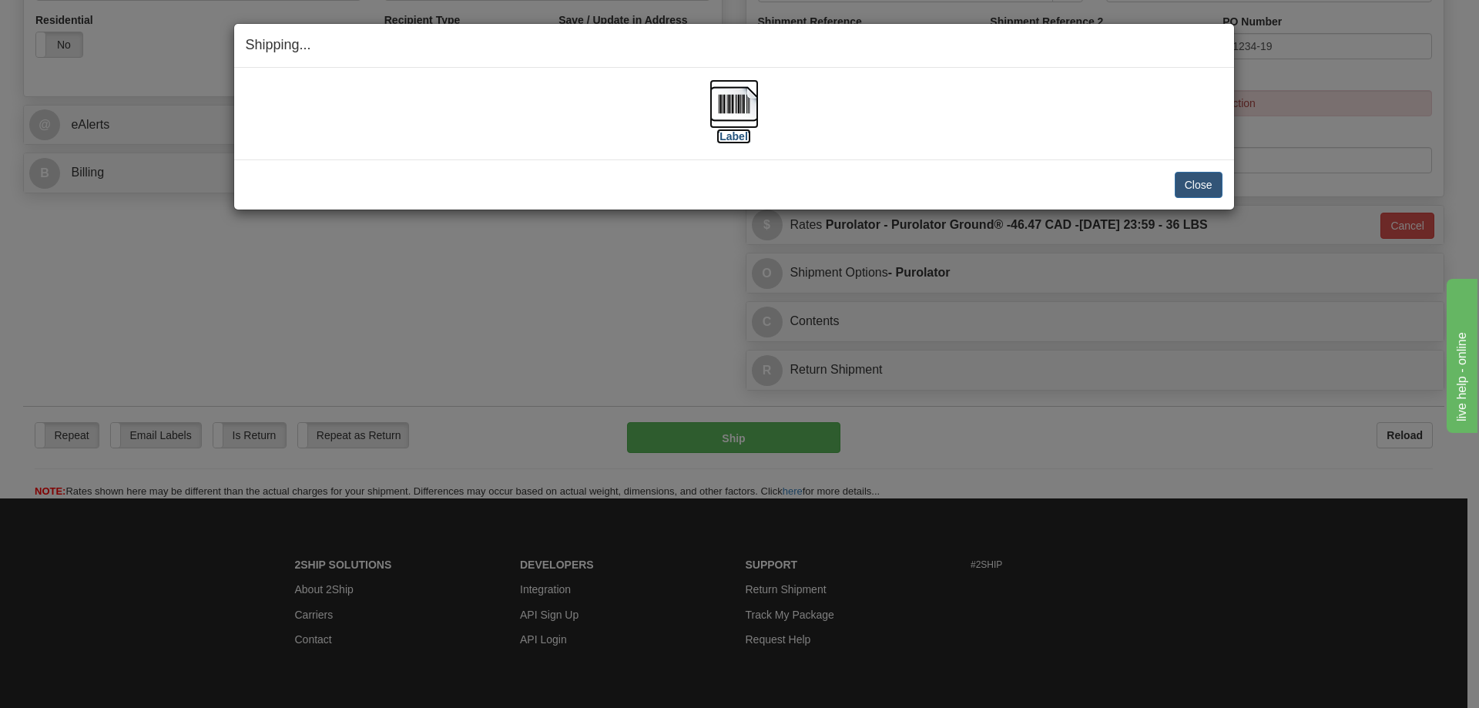
click at [736, 132] on label "[Label]" at bounding box center [733, 136] width 35 height 15
click at [1228, 187] on div "Close Cancel Cancel Shipment and Quit Pickup Quit Pickup ONLY" at bounding box center [734, 184] width 1000 height 50
click at [1201, 186] on button "Close" at bounding box center [1199, 185] width 48 height 26
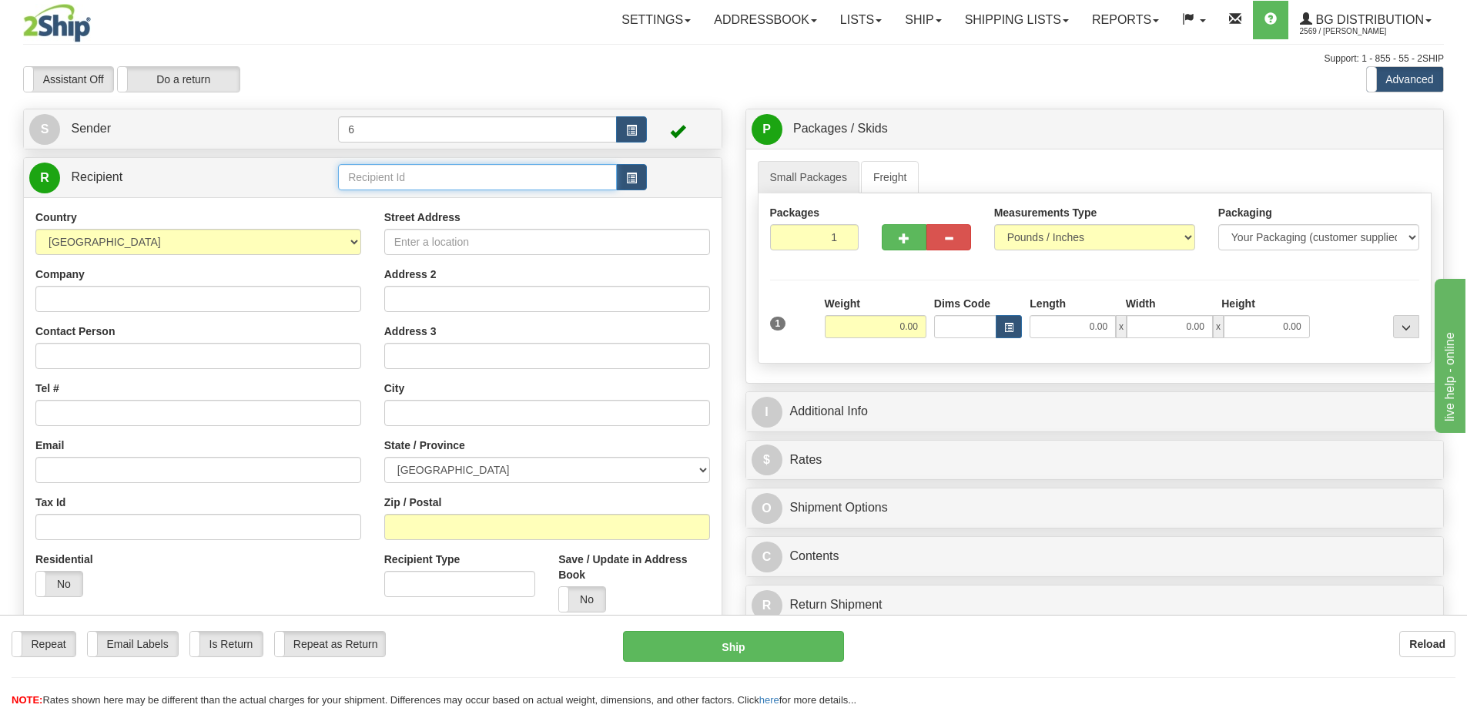
click at [388, 180] on input "text" at bounding box center [477, 177] width 279 height 26
click at [388, 198] on div "ASSA" at bounding box center [475, 203] width 264 height 17
type input "ASSA"
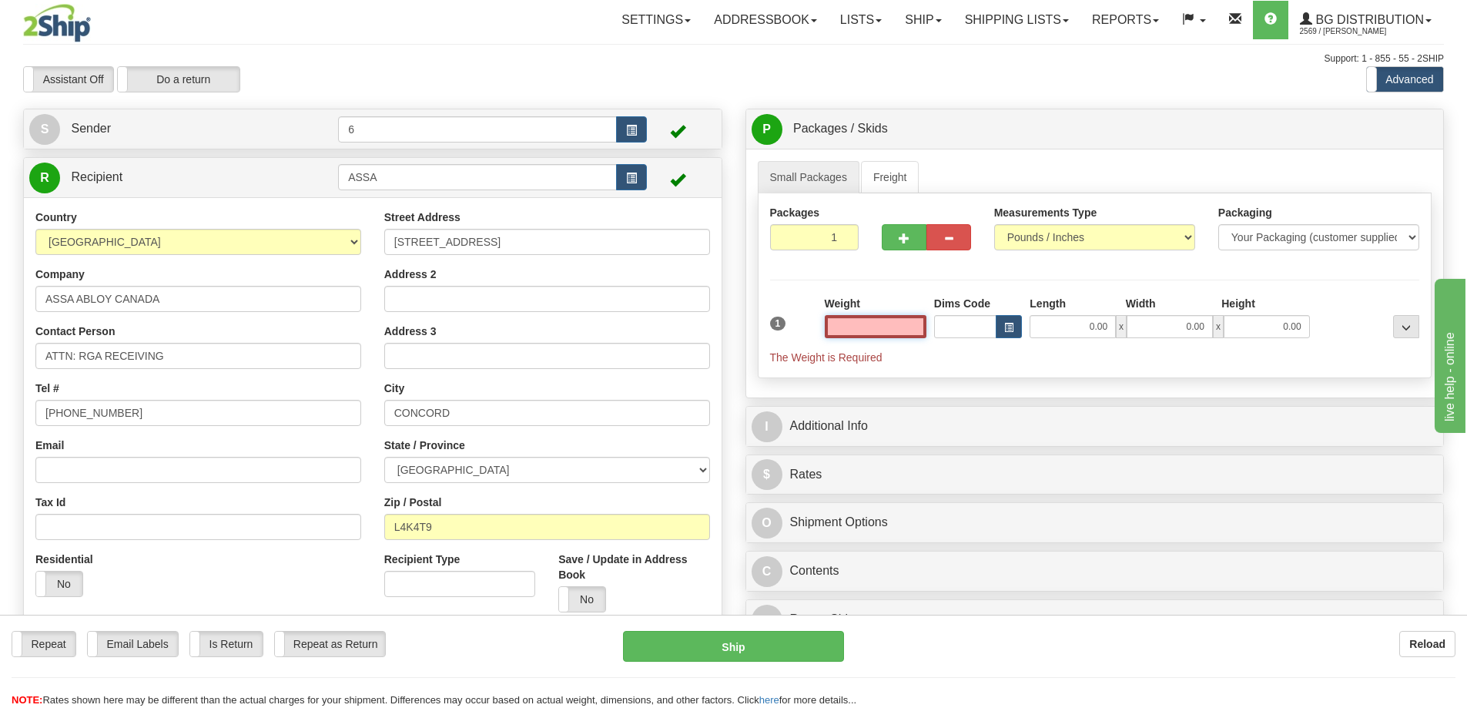
click at [910, 330] on input "text" at bounding box center [876, 326] width 102 height 23
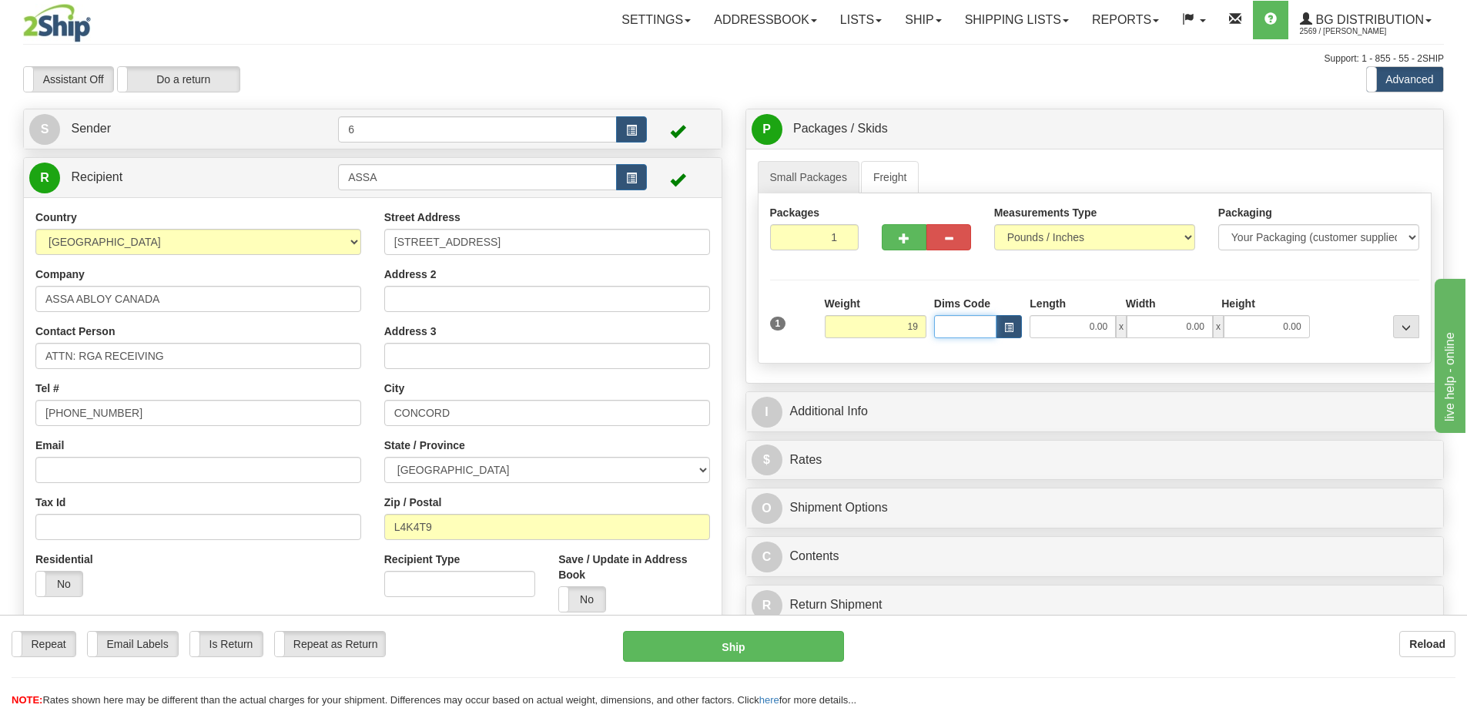
type input "19.00"
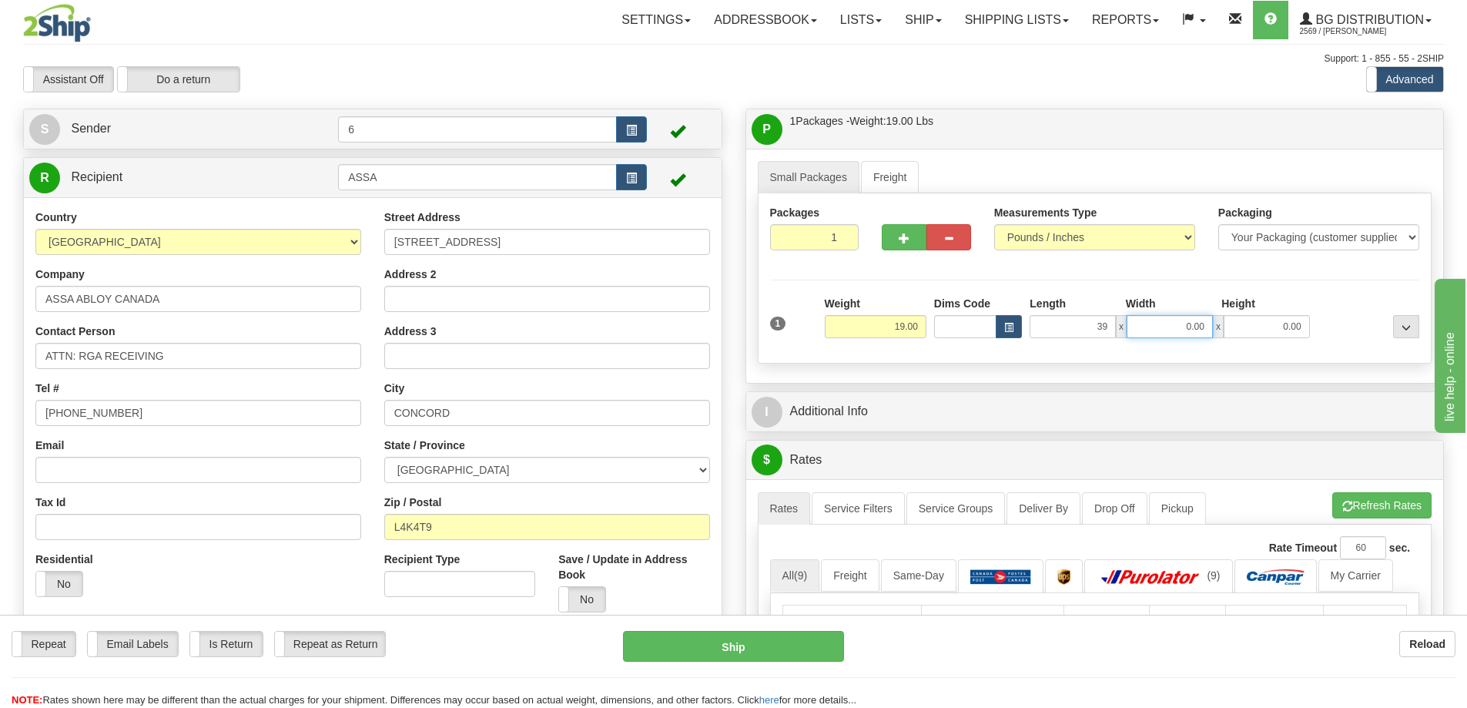
type input "39.00"
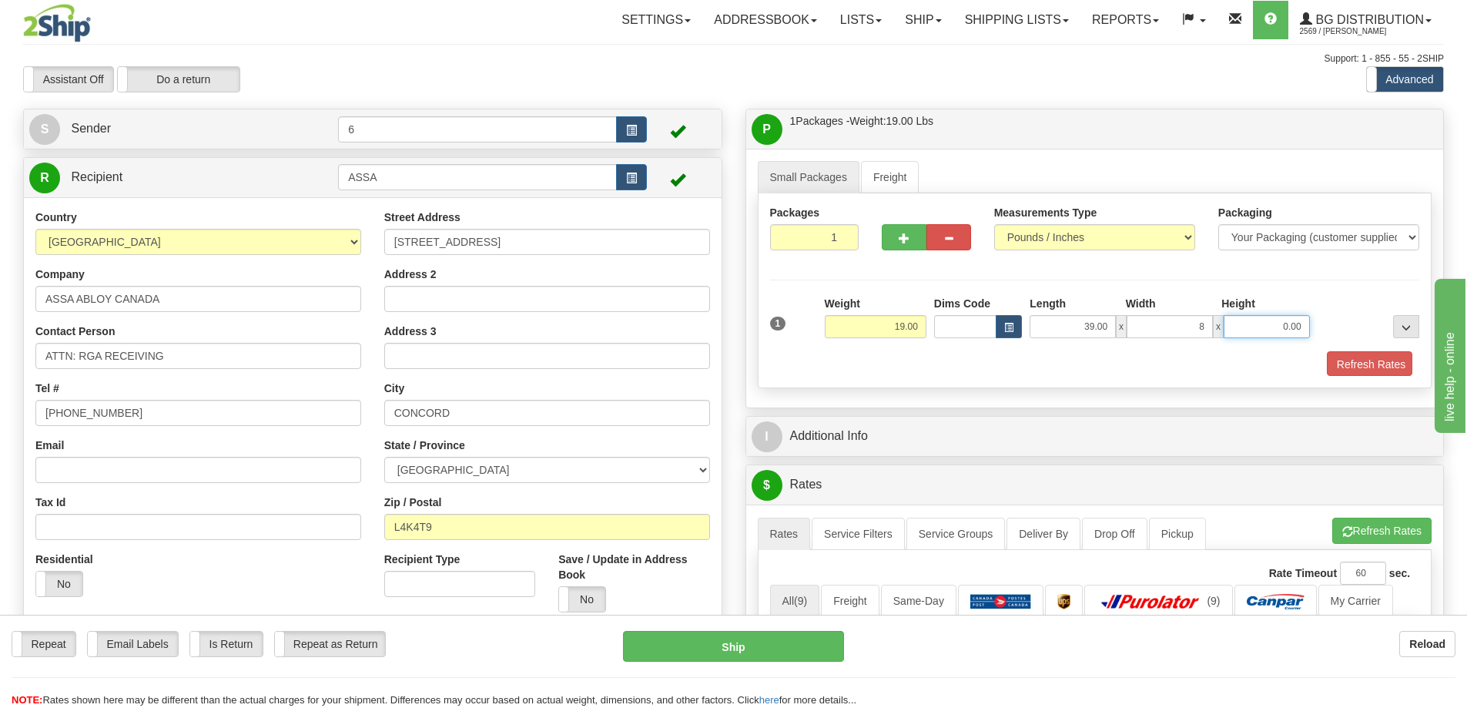
type input "8.00"
type input "6.00"
drag, startPoint x: 394, startPoint y: -93, endPoint x: 298, endPoint y: -93, distance: 95.5
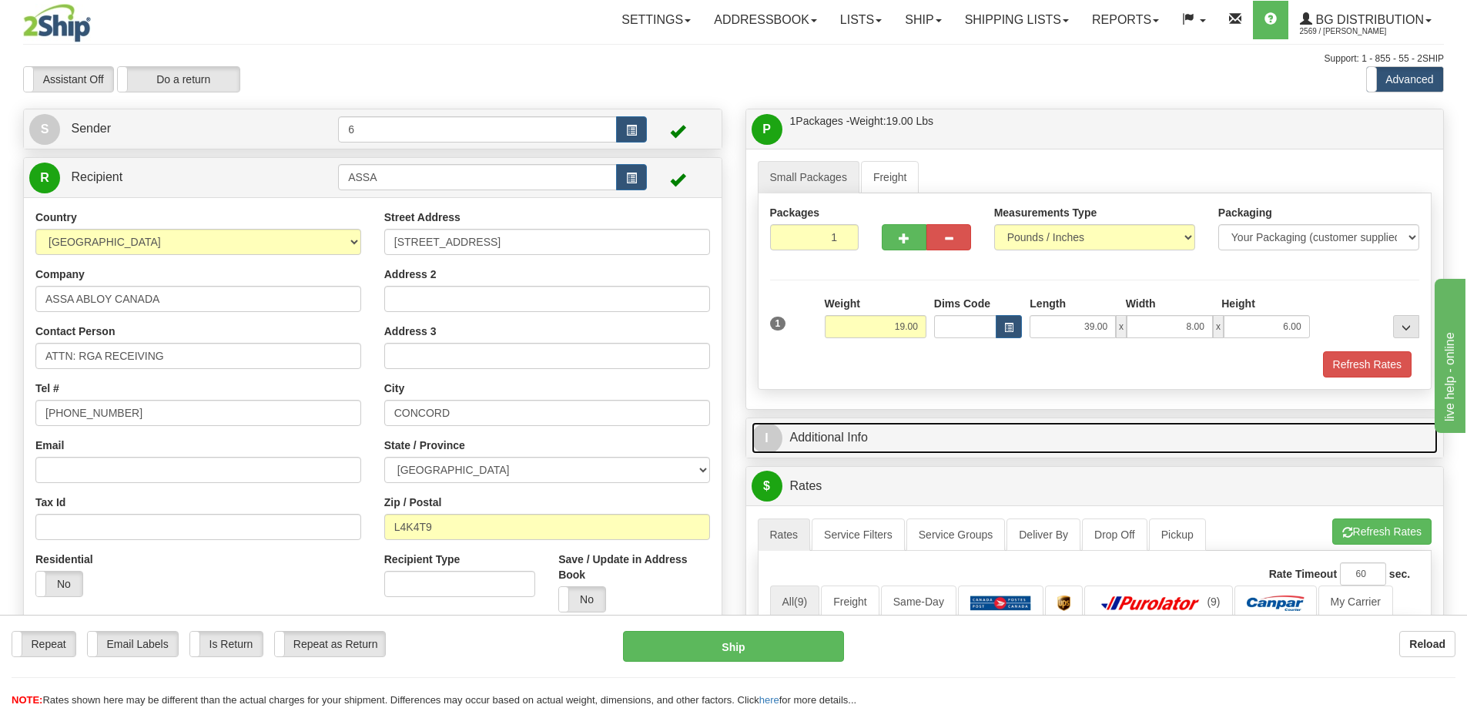
click at [1253, 443] on link "I Additional Info" at bounding box center [1095, 438] width 687 height 32
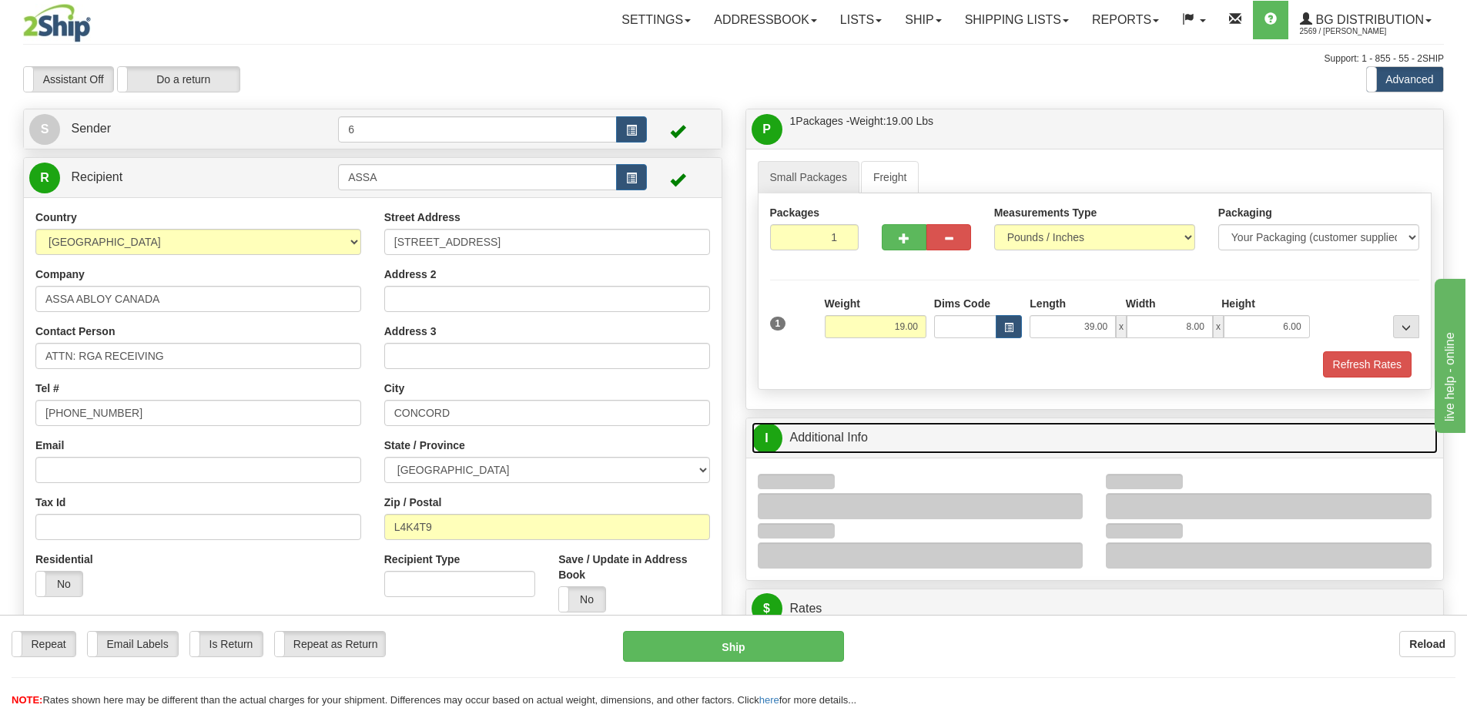
scroll to position [77, 0]
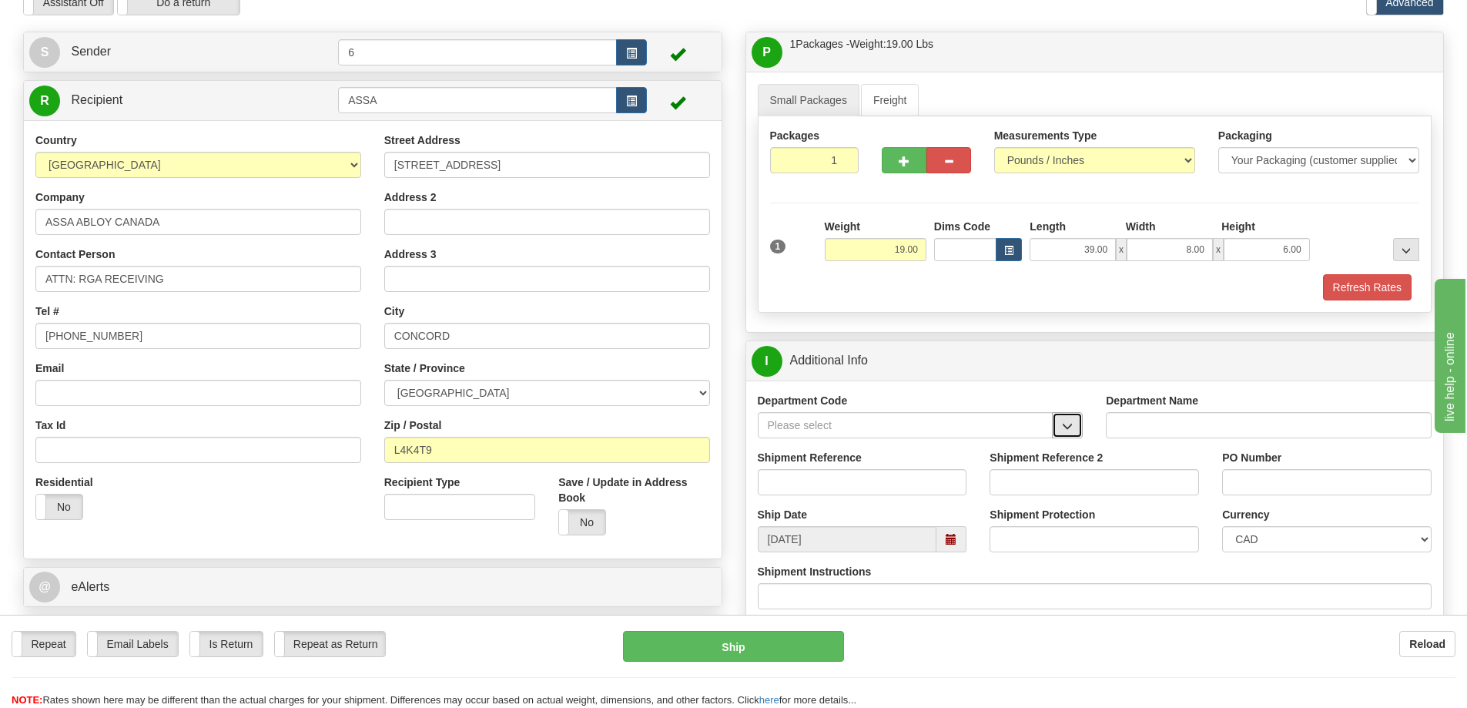
click at [1071, 428] on span "button" at bounding box center [1067, 426] width 11 height 10
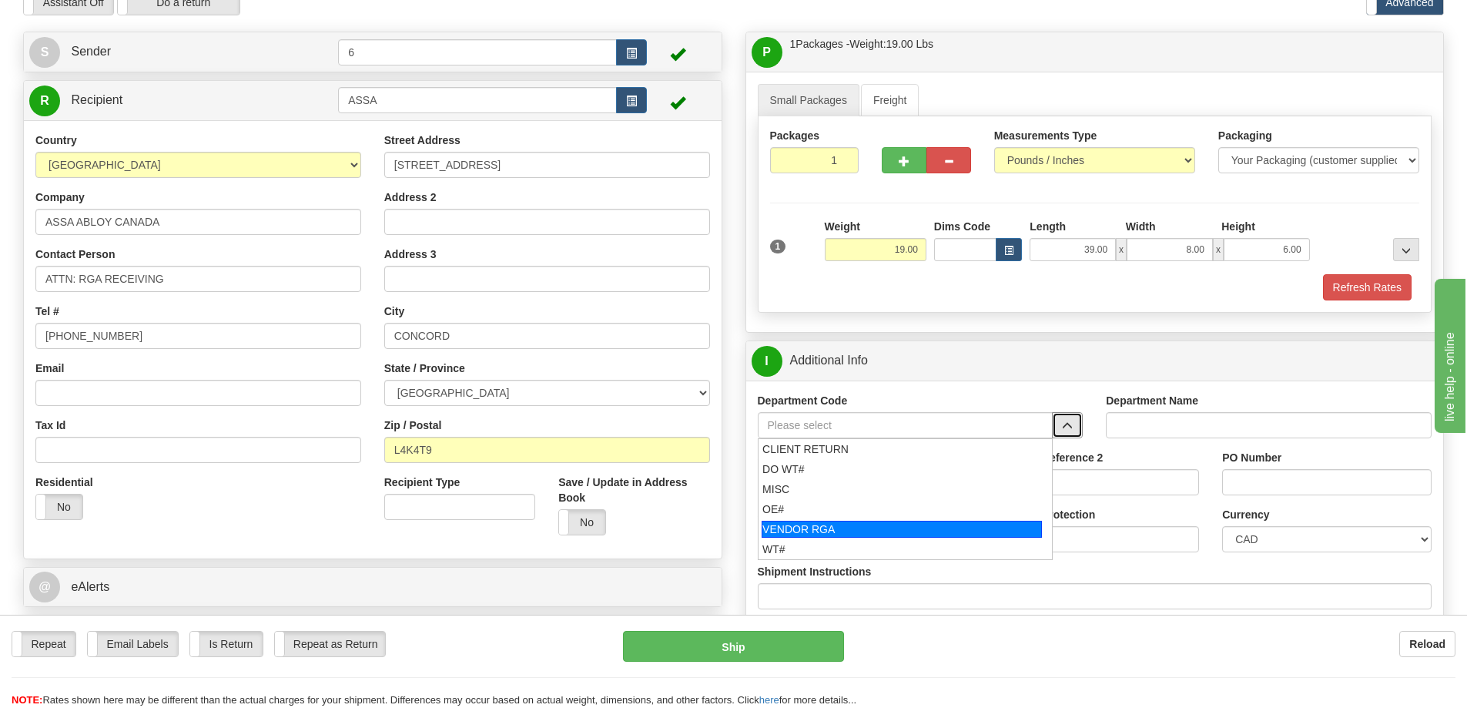
click at [791, 537] on div "VENDOR RGA" at bounding box center [902, 529] width 280 height 17
type input "VENDOR RGA"
type input "VENDOR RETURNS"
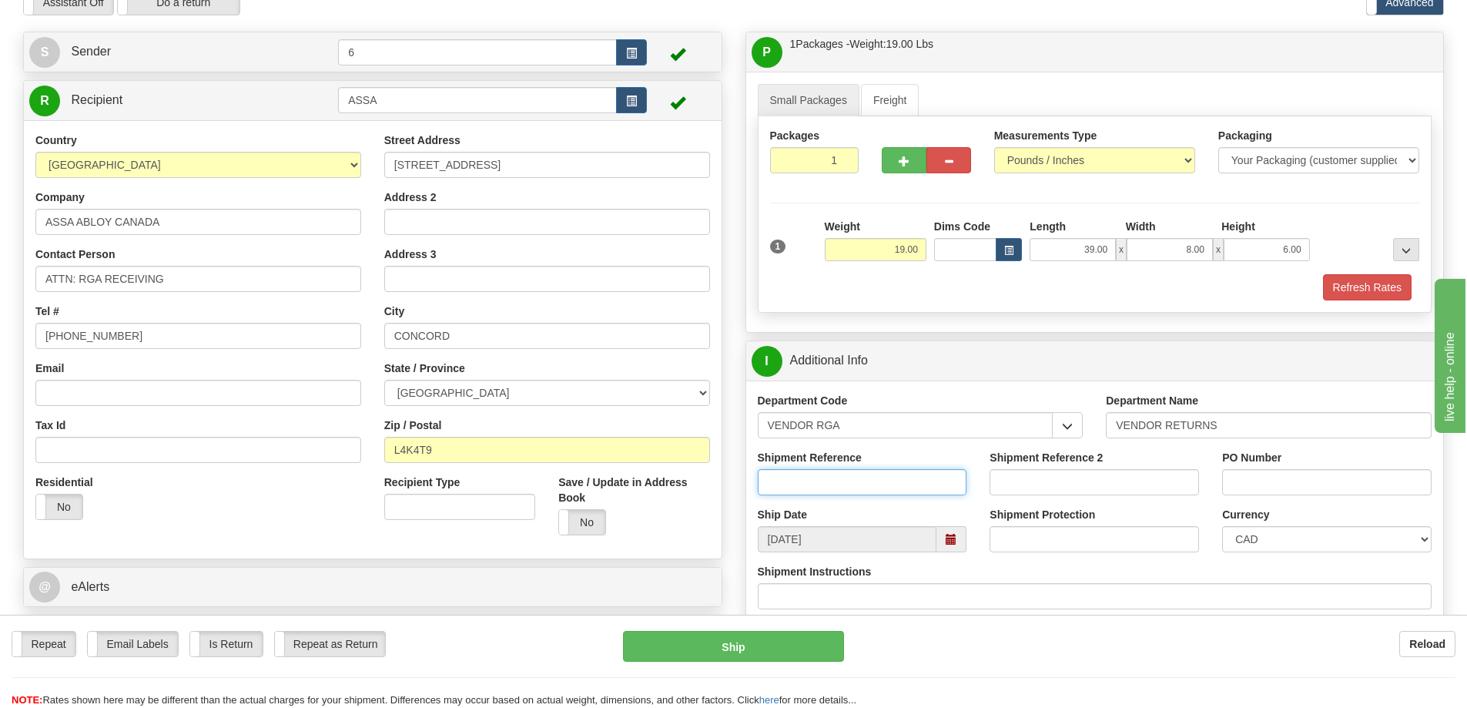
click at [792, 493] on input "Shipment Reference" at bounding box center [863, 482] width 210 height 26
type input "1599507"
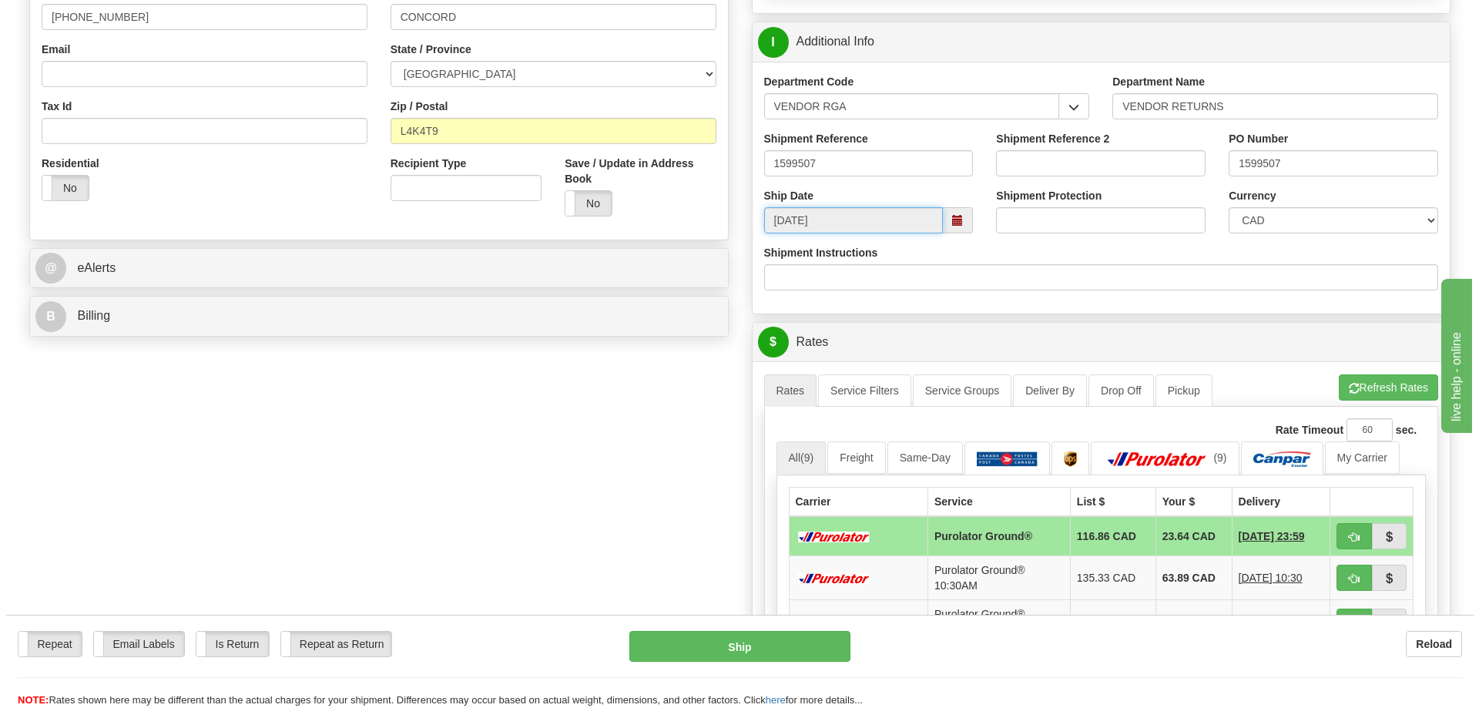
scroll to position [539, 0]
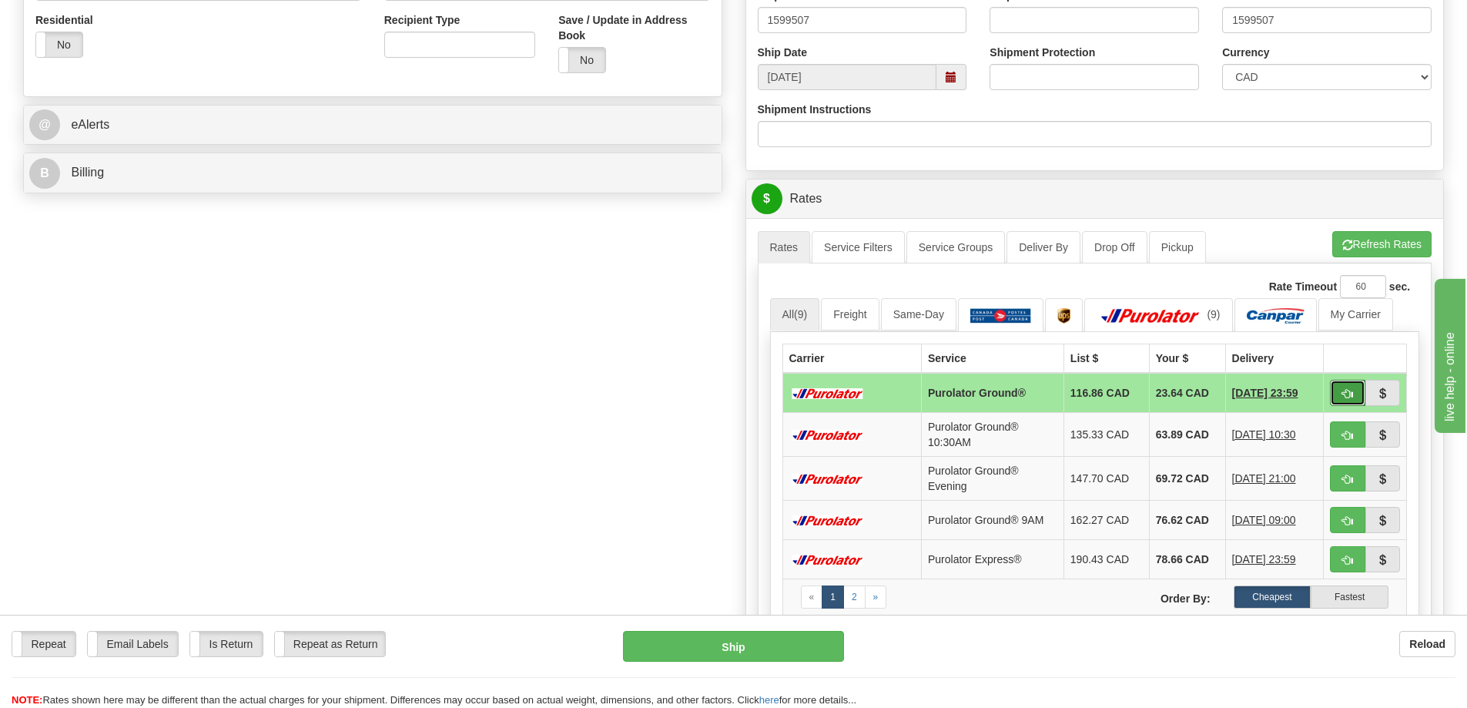
click at [1343, 394] on span "button" at bounding box center [1348, 394] width 11 height 10
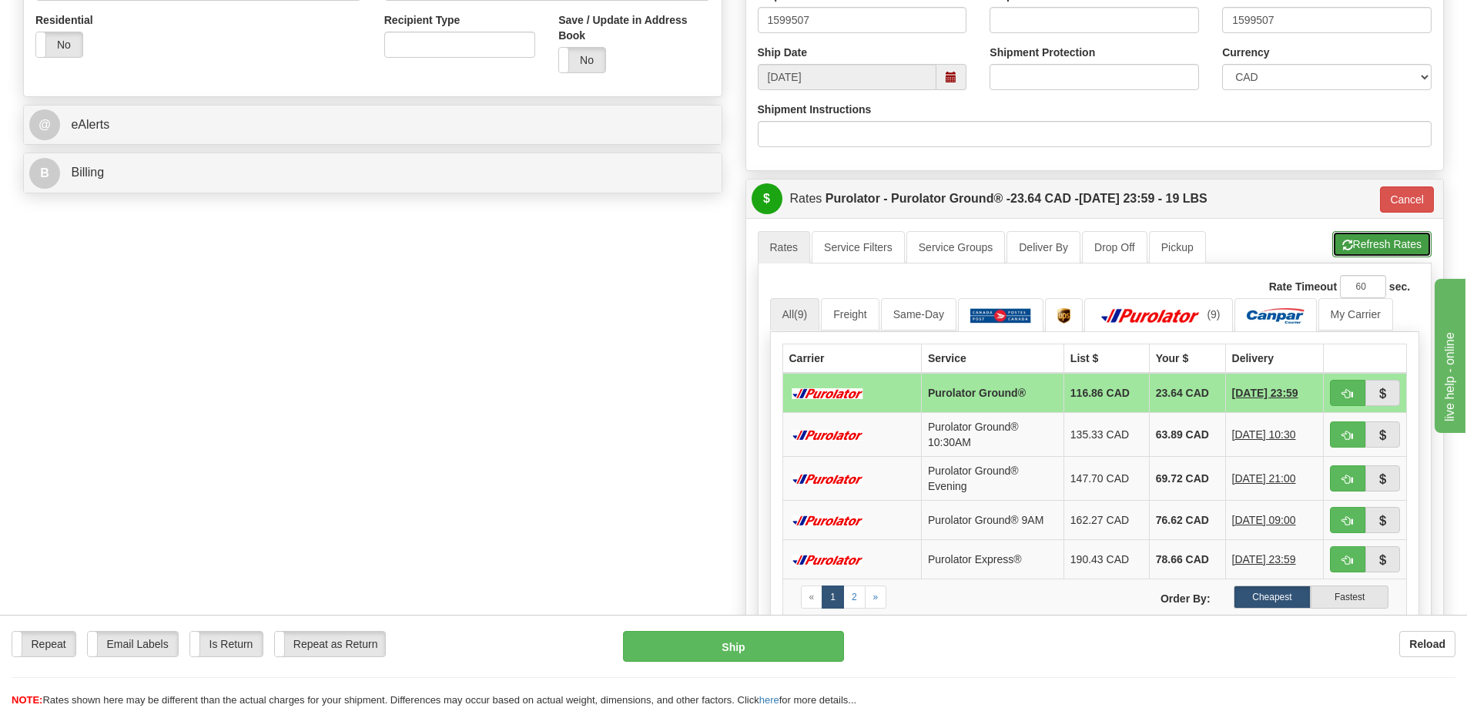
click at [1376, 243] on button "Refresh Rates" at bounding box center [1382, 244] width 99 height 26
type input "260"
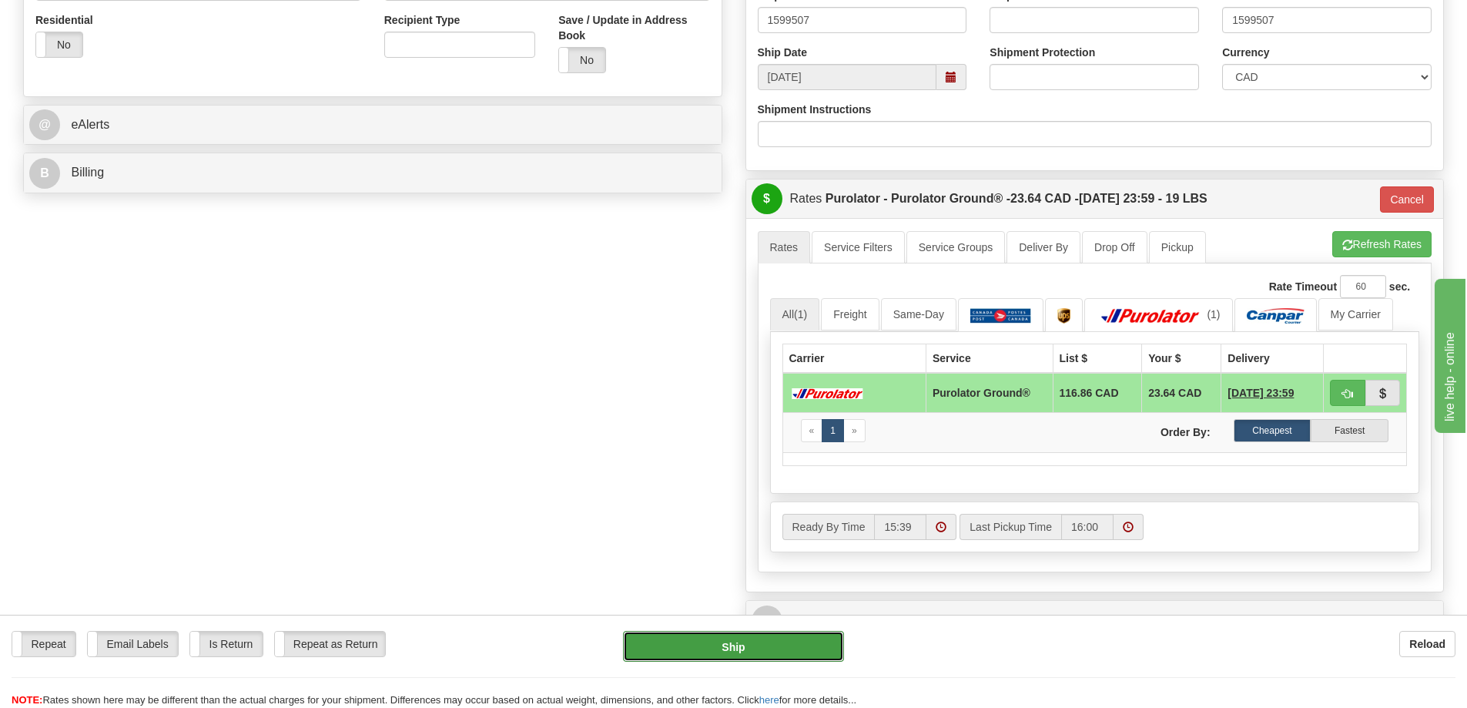
click at [748, 648] on button "Ship" at bounding box center [733, 646] width 221 height 31
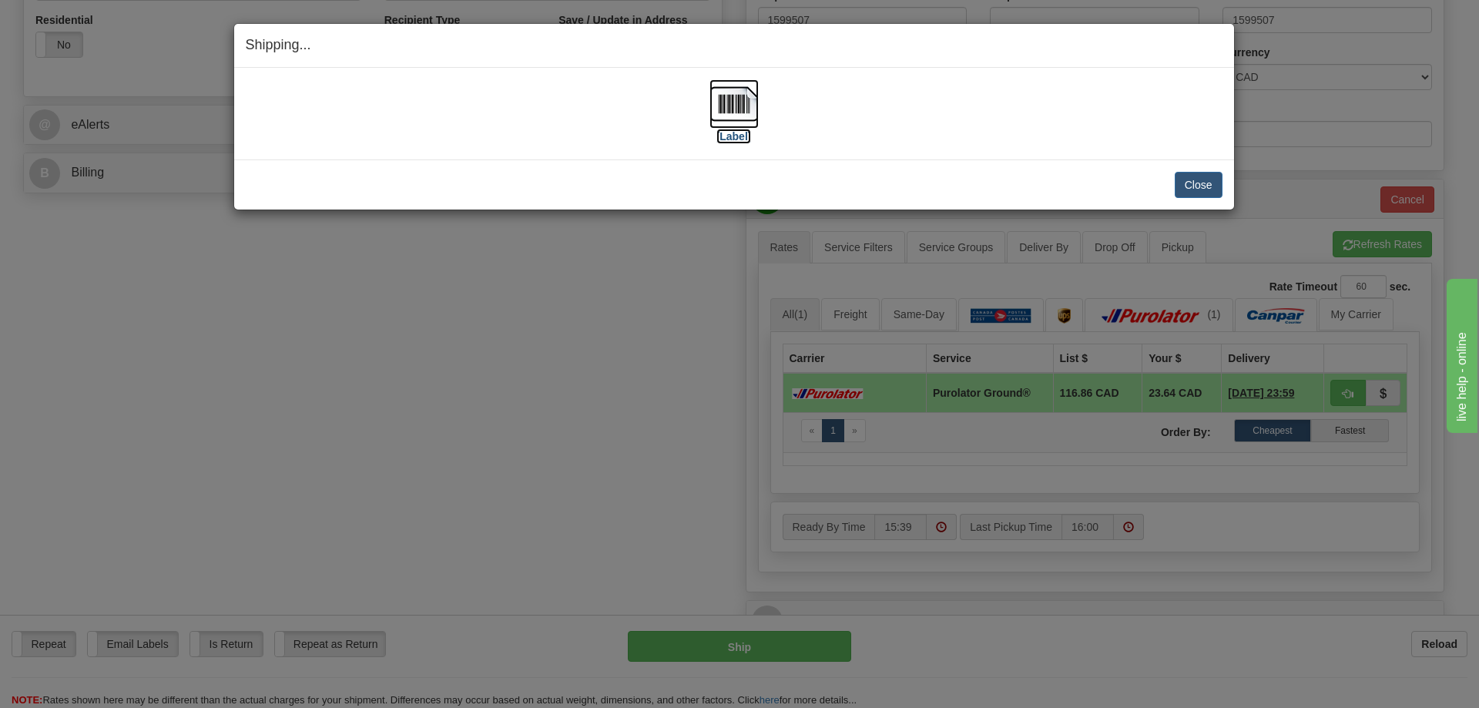
click at [739, 141] on label "[Label]" at bounding box center [733, 136] width 35 height 15
